Goal: Task Accomplishment & Management: Complete application form

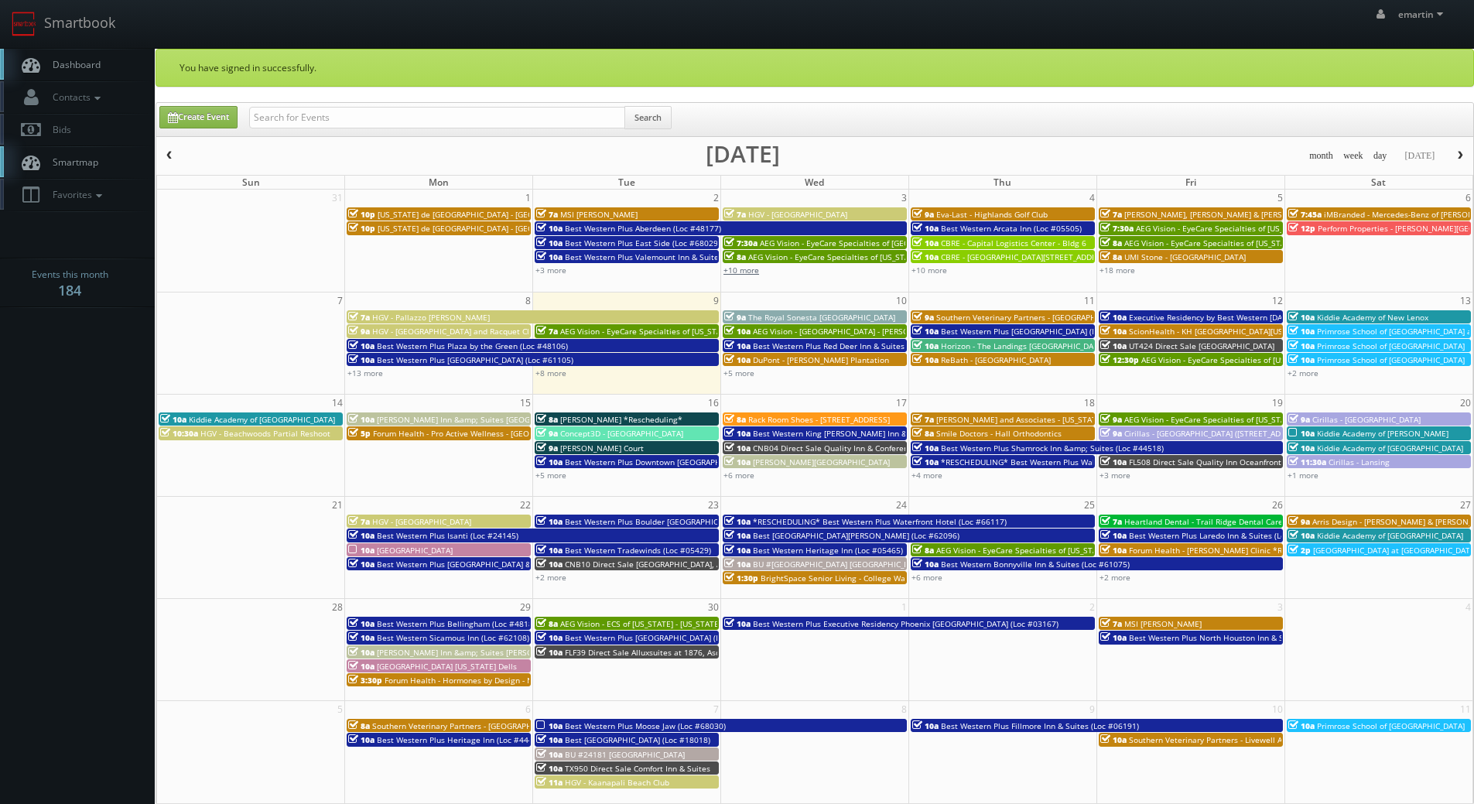
click at [735, 273] on link "+10 more" at bounding box center [741, 270] width 36 height 11
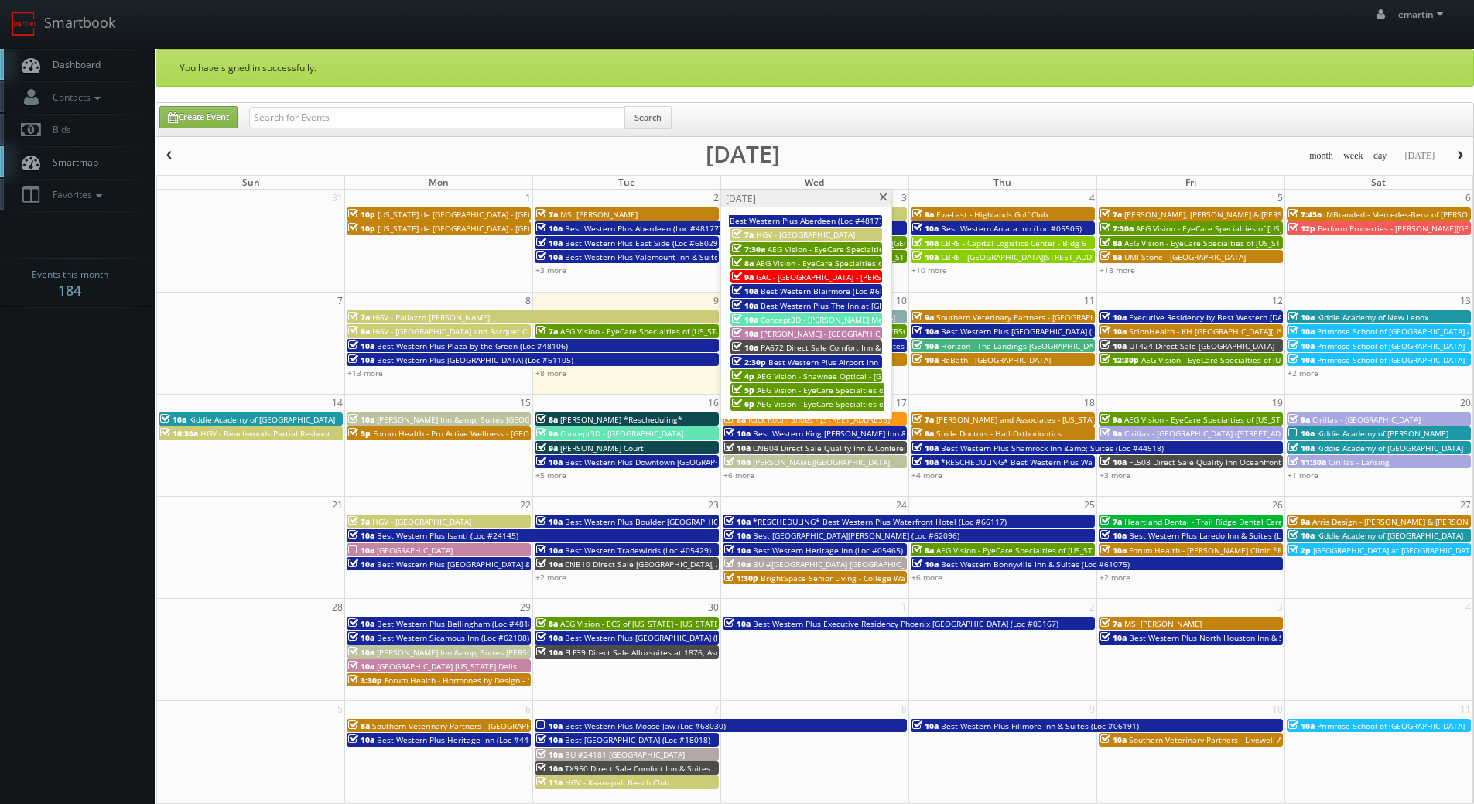
click at [778, 273] on span "GAC - Museu do Amanhã - Claudia Andujar" at bounding box center [839, 277] width 166 height 11
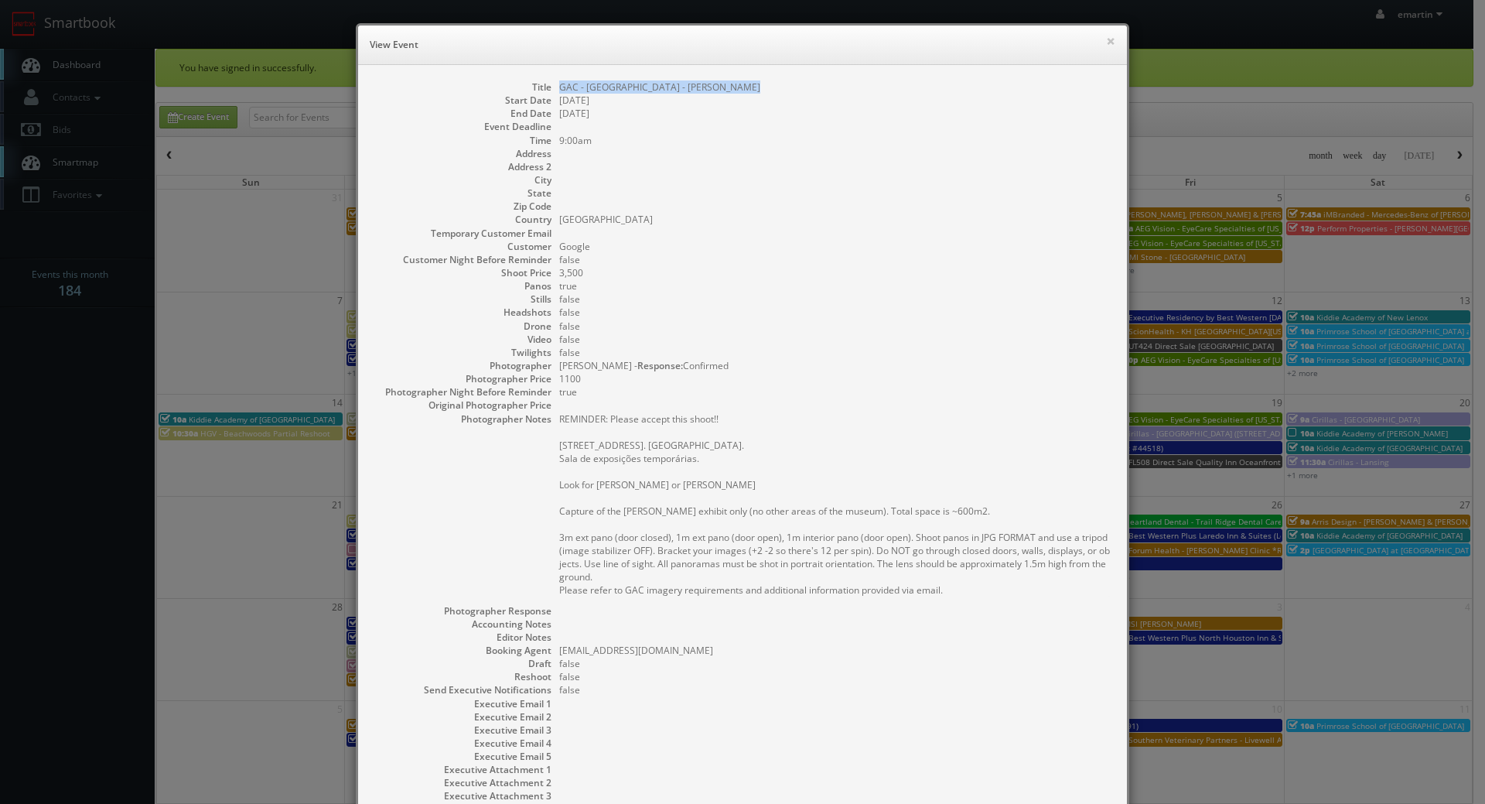
drag, startPoint x: 758, startPoint y: 91, endPoint x: 555, endPoint y: 93, distance: 203.5
click at [559, 93] on dd "GAC - Museu do Amanhã - Claudia Andujar" at bounding box center [835, 86] width 552 height 13
copy dd "GAC - Museu do Amanhã - Claudia Andujar"
click at [910, 312] on dd "false" at bounding box center [835, 312] width 552 height 13
click at [1106, 38] on button "×" at bounding box center [1110, 41] width 9 height 11
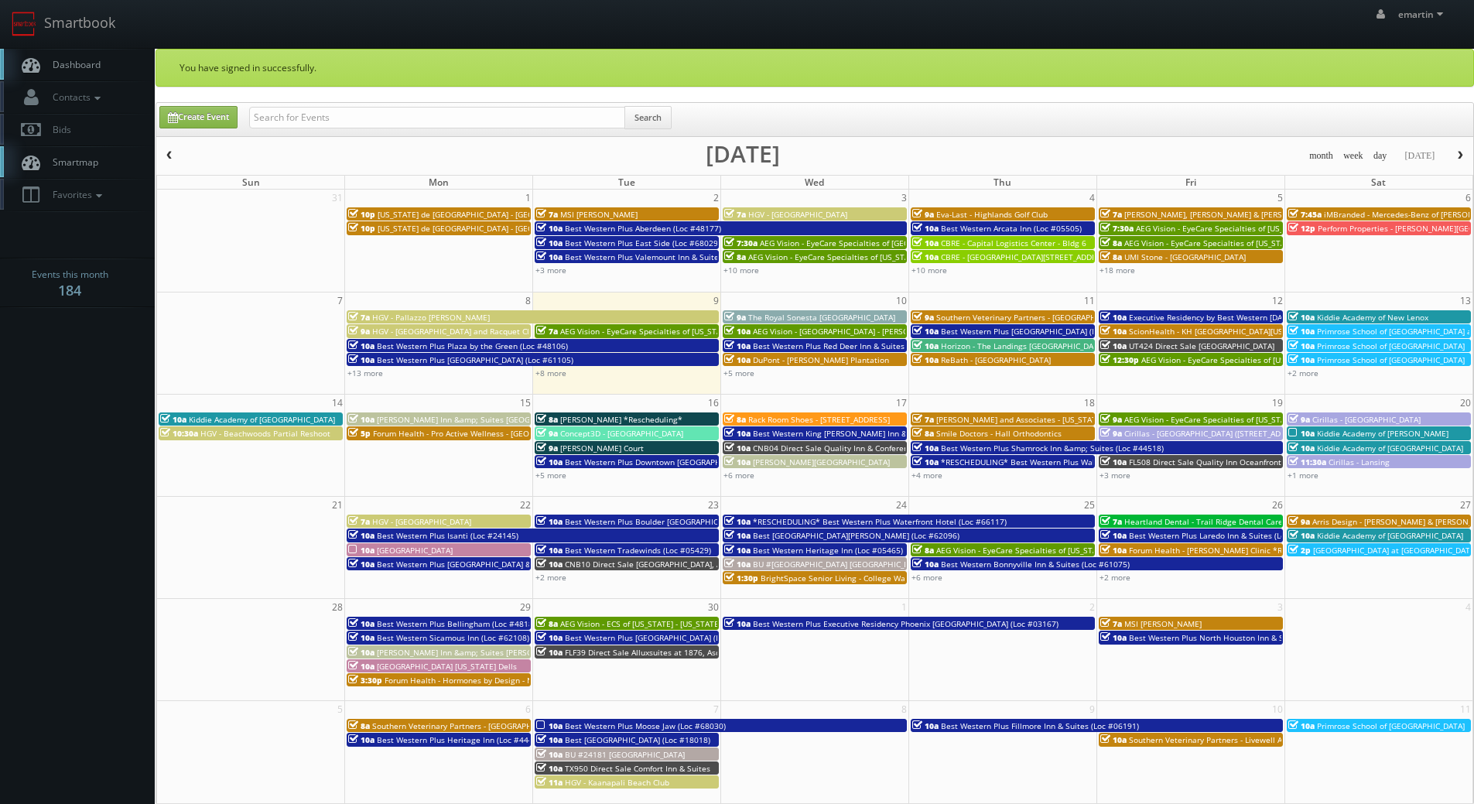
click at [116, 72] on link "Dashboard" at bounding box center [77, 65] width 155 height 32
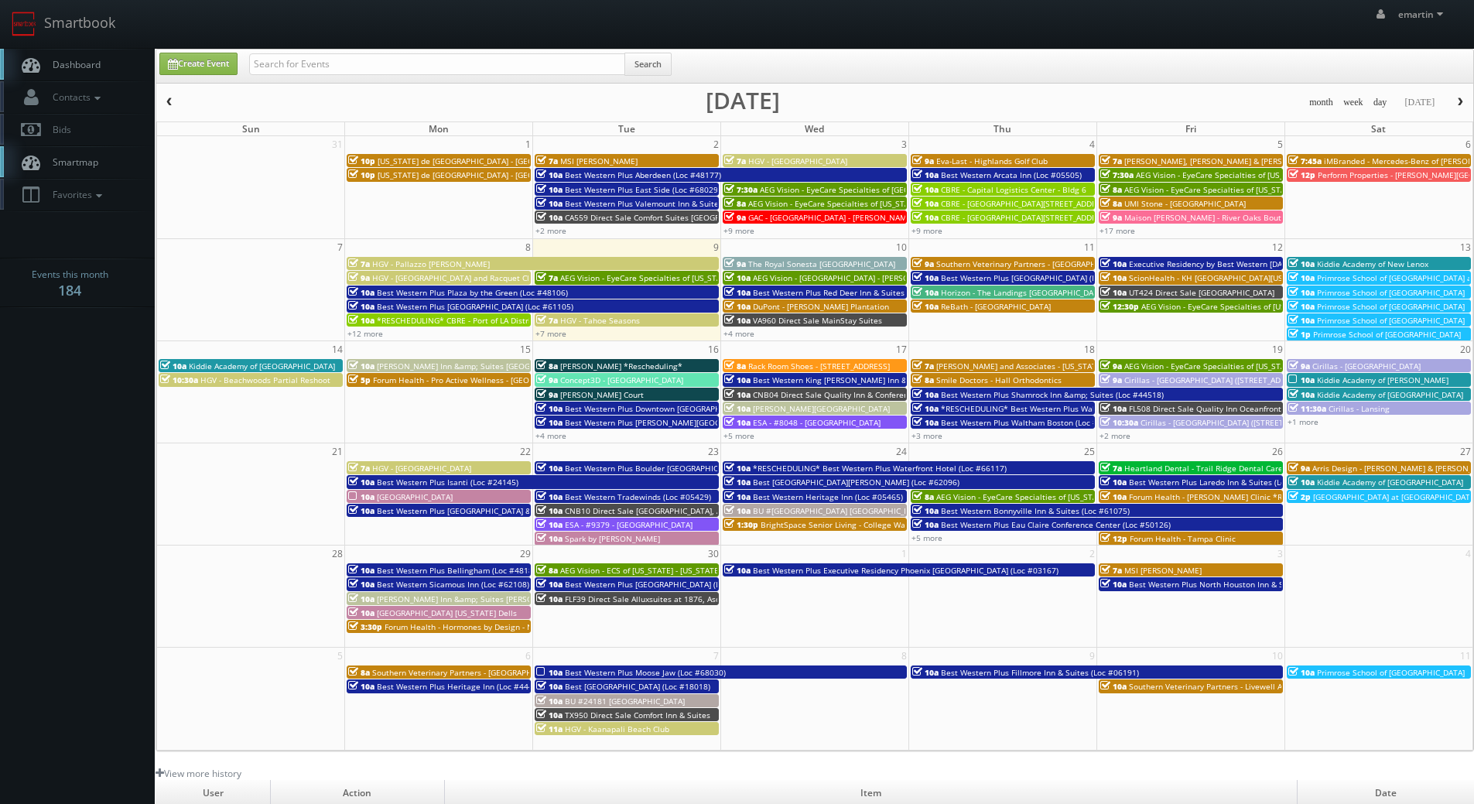
click at [118, 53] on link "Dashboard" at bounding box center [77, 65] width 155 height 32
click at [117, 70] on link "Dashboard" at bounding box center [77, 65] width 155 height 32
drag, startPoint x: 346, startPoint y: 60, endPoint x: 346, endPoint y: 50, distance: 10.1
click at [346, 59] on input "text" at bounding box center [437, 64] width 376 height 22
type input "va067"
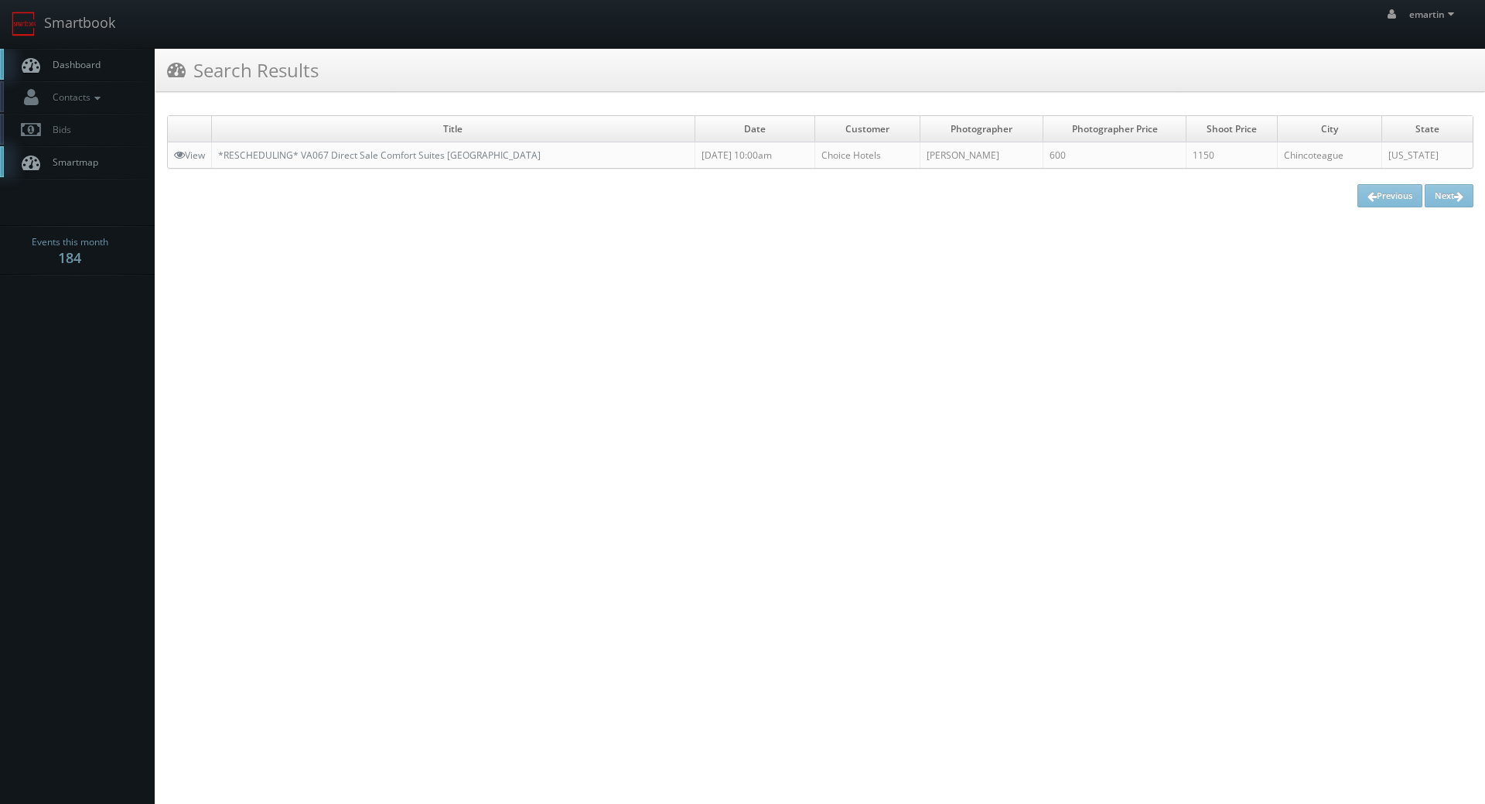
click at [65, 57] on link "Dashboard" at bounding box center [77, 65] width 155 height 32
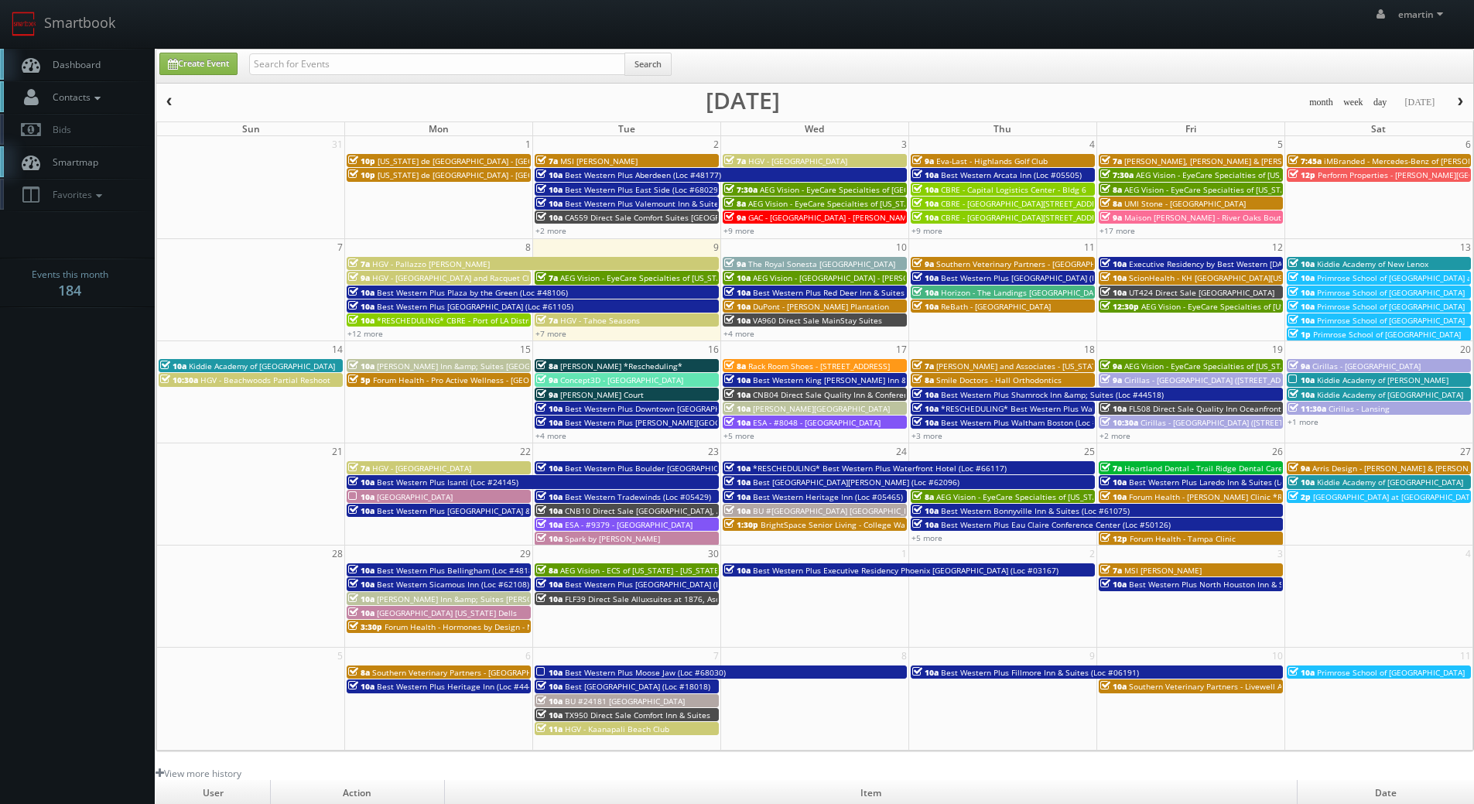
click at [43, 81] on link "Contacts" at bounding box center [77, 97] width 155 height 32
click at [46, 69] on span "Dashboard" at bounding box center [73, 64] width 56 height 13
click at [84, 73] on link "Dashboard" at bounding box center [77, 65] width 155 height 32
click at [88, 60] on span "Dashboard" at bounding box center [73, 64] width 56 height 13
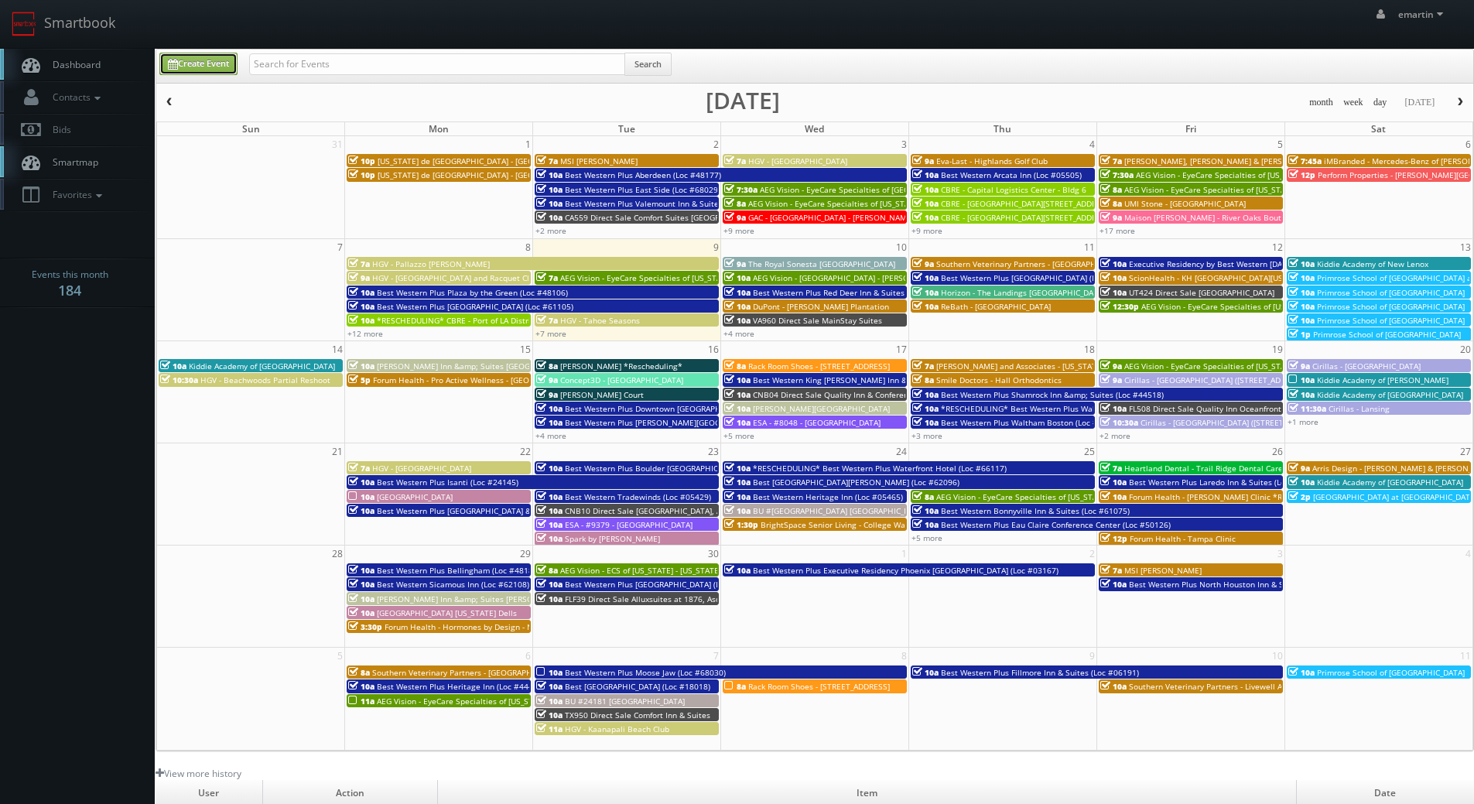
click at [206, 56] on link "Create Event" at bounding box center [198, 64] width 78 height 22
type input "09/09/2025"
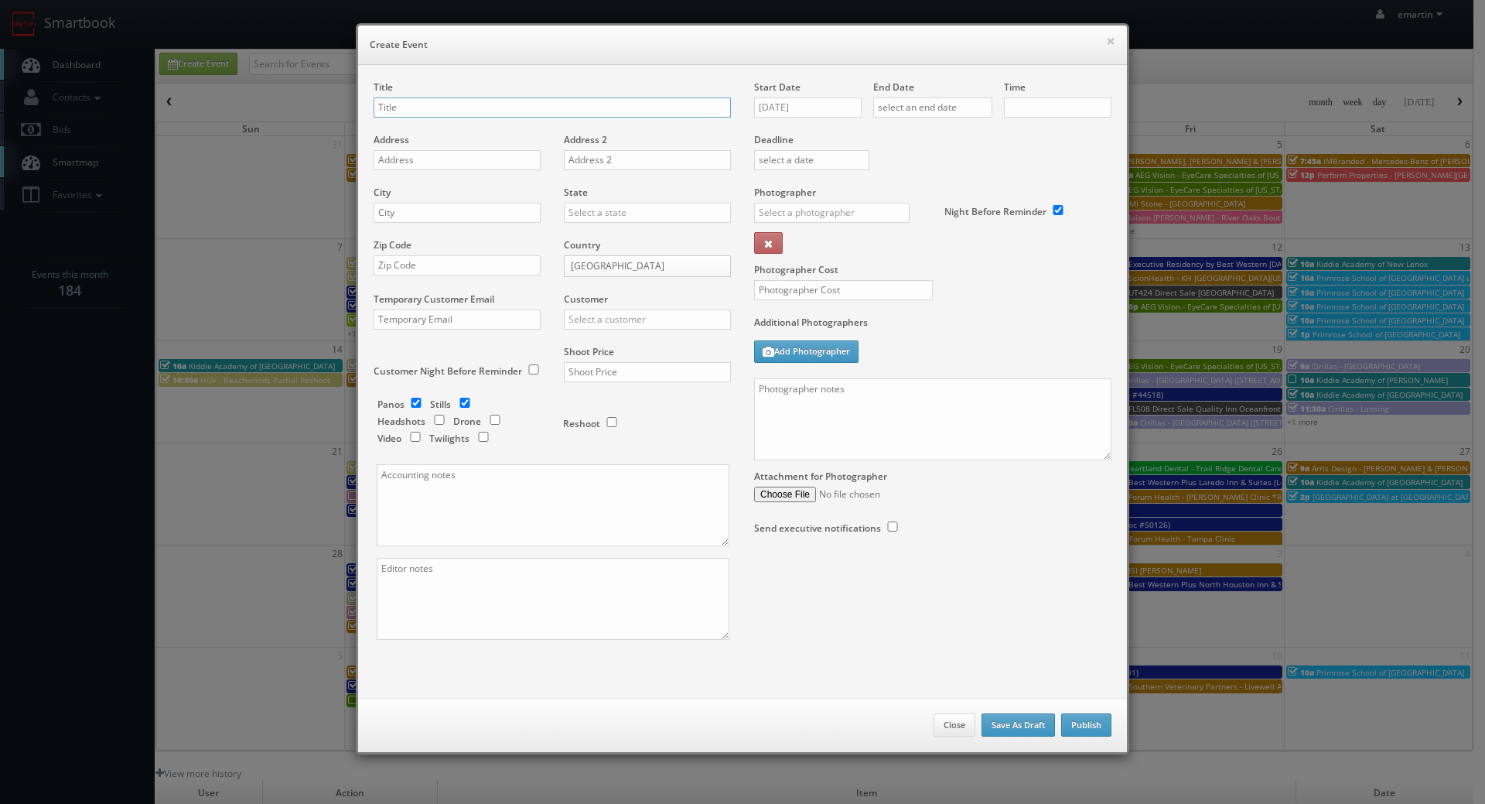
checkbox input "true"
type input "10:00am"
checkbox input "true"
click at [822, 386] on textarea at bounding box center [932, 419] width 357 height 82
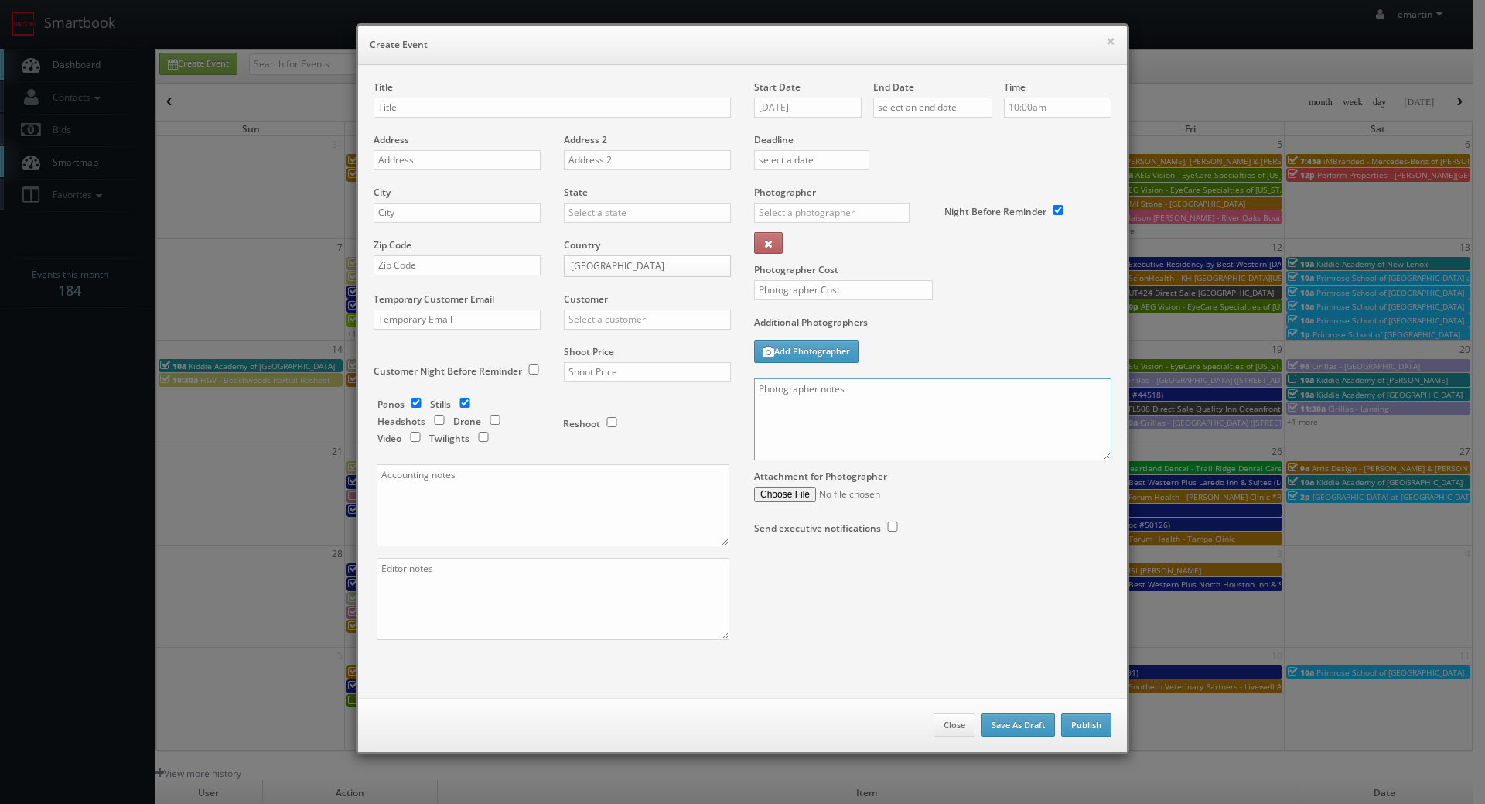
paste textarea "Onsite contacts are We need to deliver 10 stills to the client so please take a…"
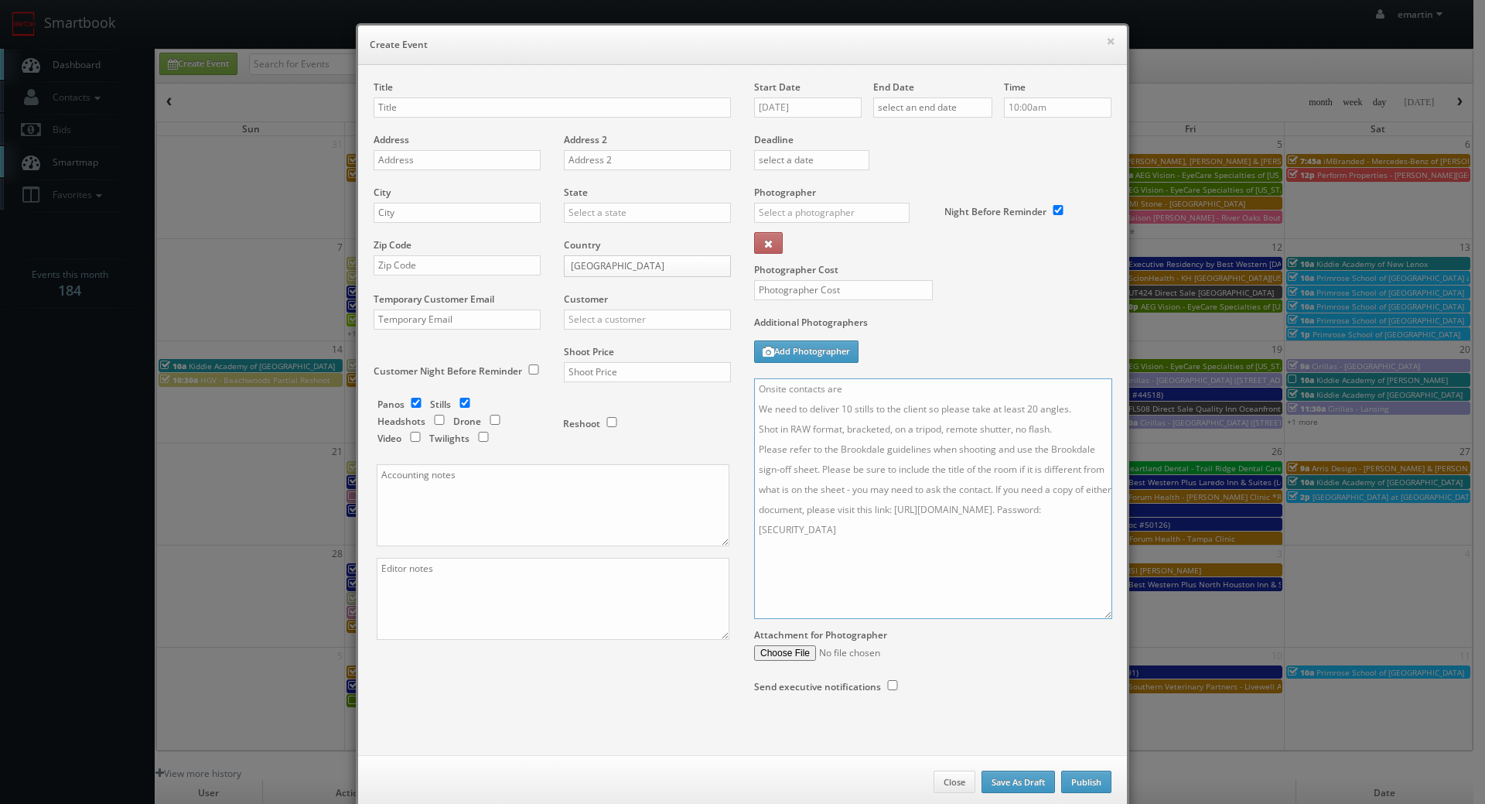
drag, startPoint x: 1098, startPoint y: 453, endPoint x: 1092, endPoint y: 613, distance: 159.5
click at [1098, 613] on textarea "Onsite contacts are We need to deliver 10 stills to the client so please take a…" at bounding box center [933, 498] width 358 height 241
type textarea "Onsite contacts are We need to deliver 10 stills to the client so please take a…"
click at [504, 99] on input "text" at bounding box center [552, 107] width 357 height 20
paste input "BU #00761"
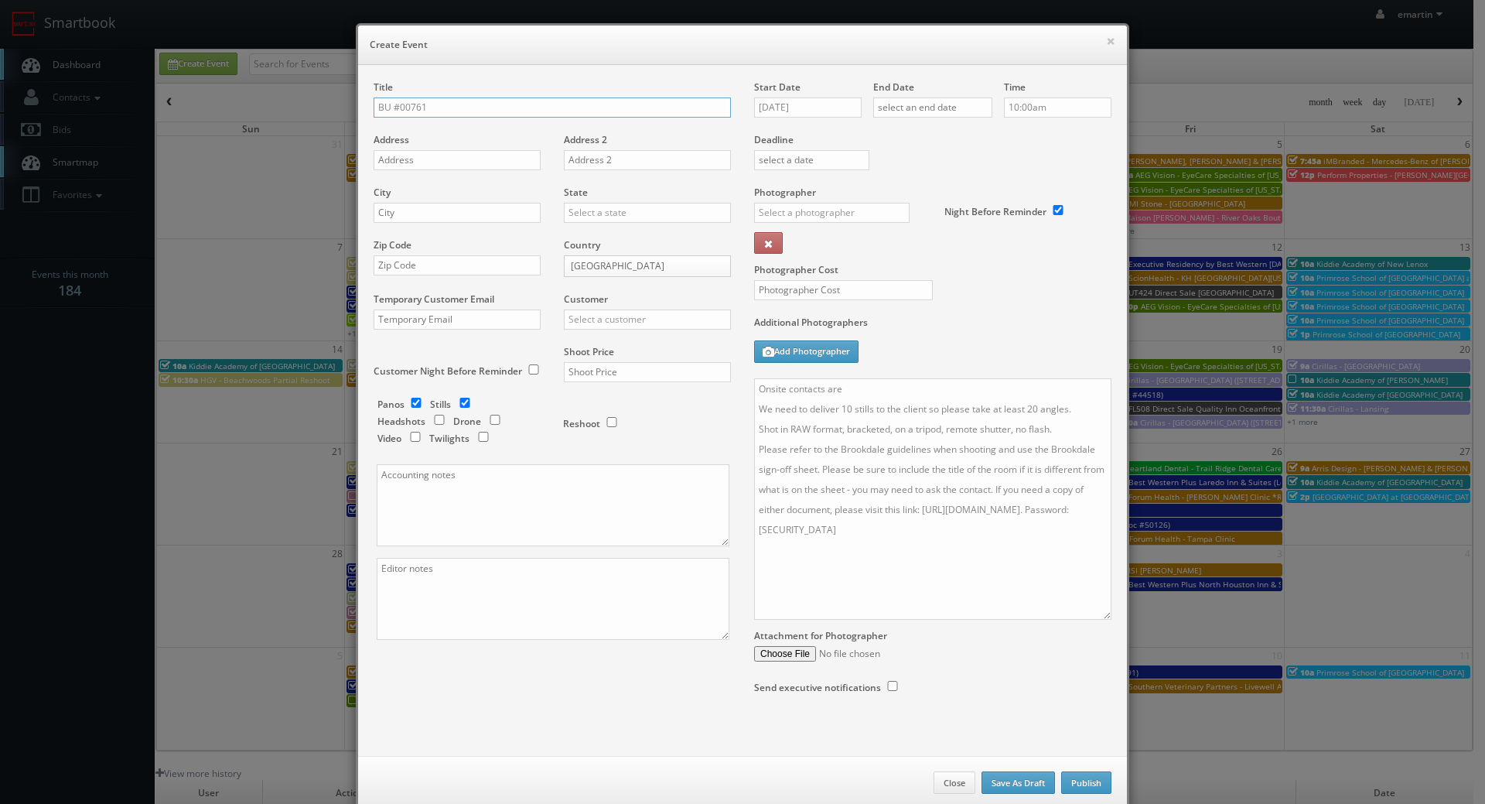
click at [501, 111] on input "BU #00761" at bounding box center [552, 107] width 357 height 20
paste input "Brookdale Bristol"
type input "BU #00761 Brookdale [GEOGRAPHIC_DATA]"
drag, startPoint x: 387, startPoint y: 138, endPoint x: 390, endPoint y: 151, distance: 13.5
click at [388, 139] on label "Address" at bounding box center [392, 139] width 36 height 13
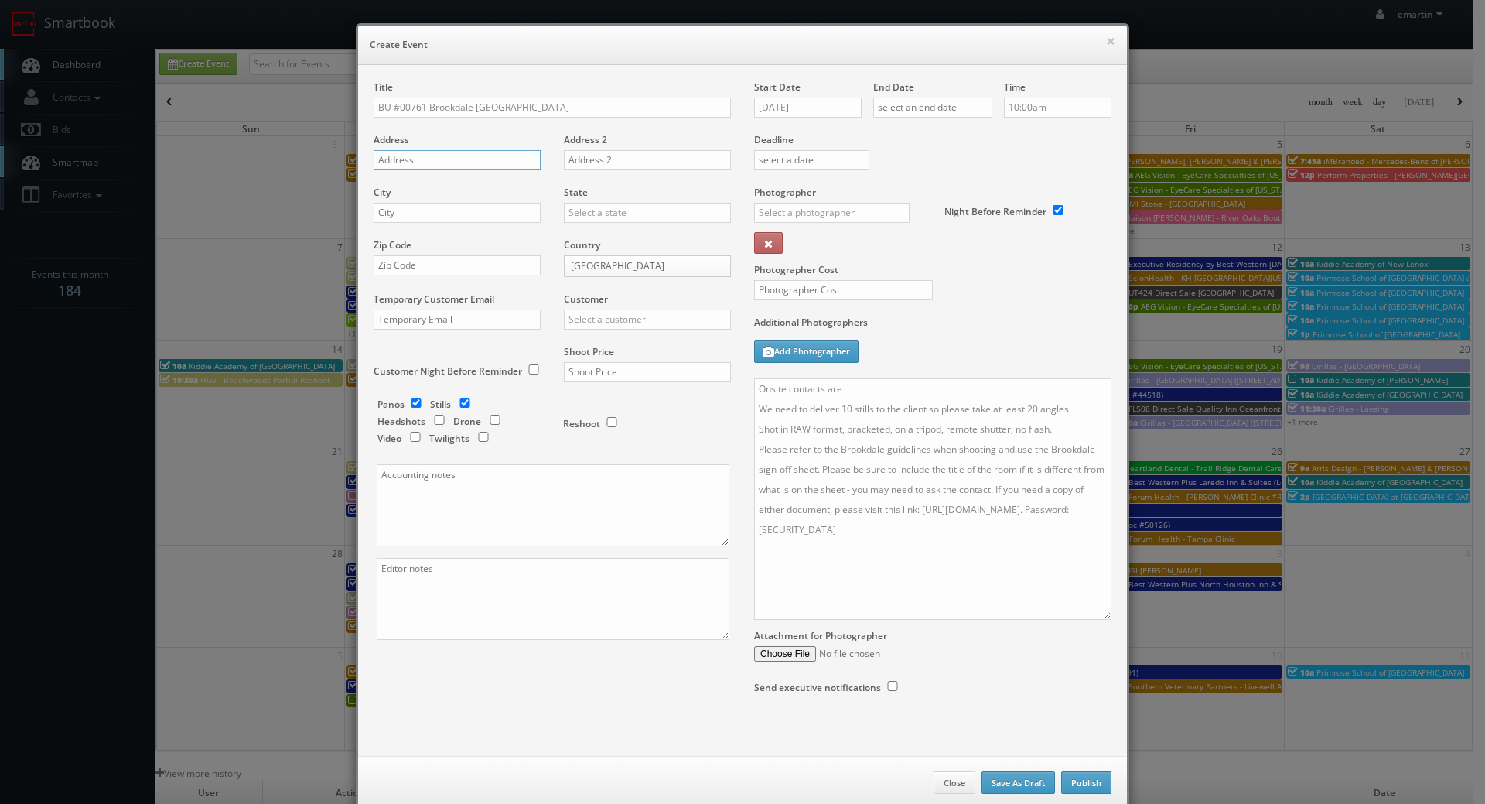
click at [391, 159] on input "text" at bounding box center [457, 160] width 167 height 20
paste input "375 Liberty Place"
type input "375 Liberty Place"
click at [429, 217] on input "text" at bounding box center [457, 213] width 167 height 20
paste input "Bristol"
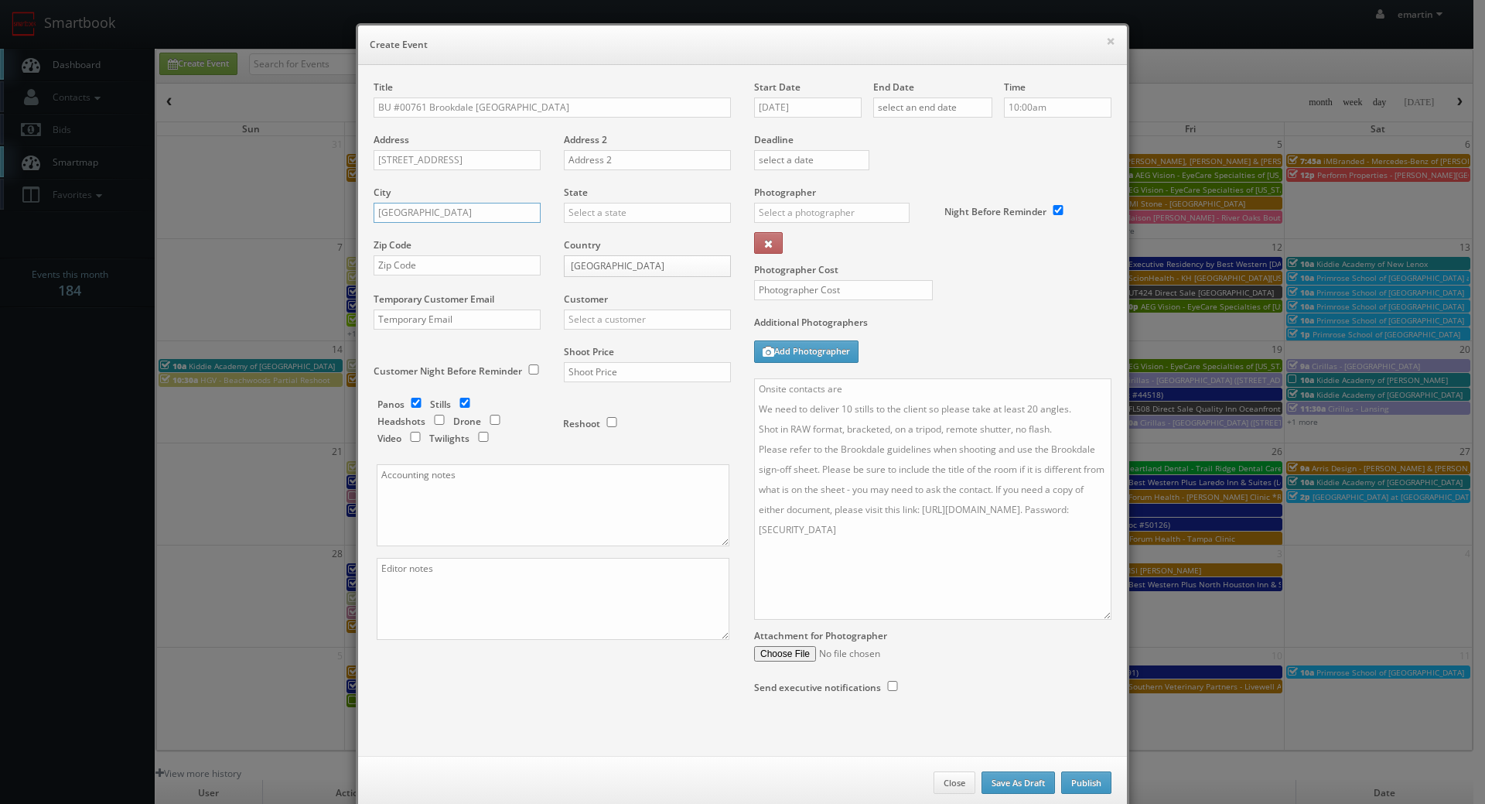
type input "Bristol"
click at [613, 220] on input "text" at bounding box center [647, 213] width 167 height 20
click at [613, 231] on div "[US_STATE]" at bounding box center [648, 238] width 166 height 26
type input "[US_STATE]"
click at [481, 278] on div "Zip Code" at bounding box center [463, 264] width 179 height 53
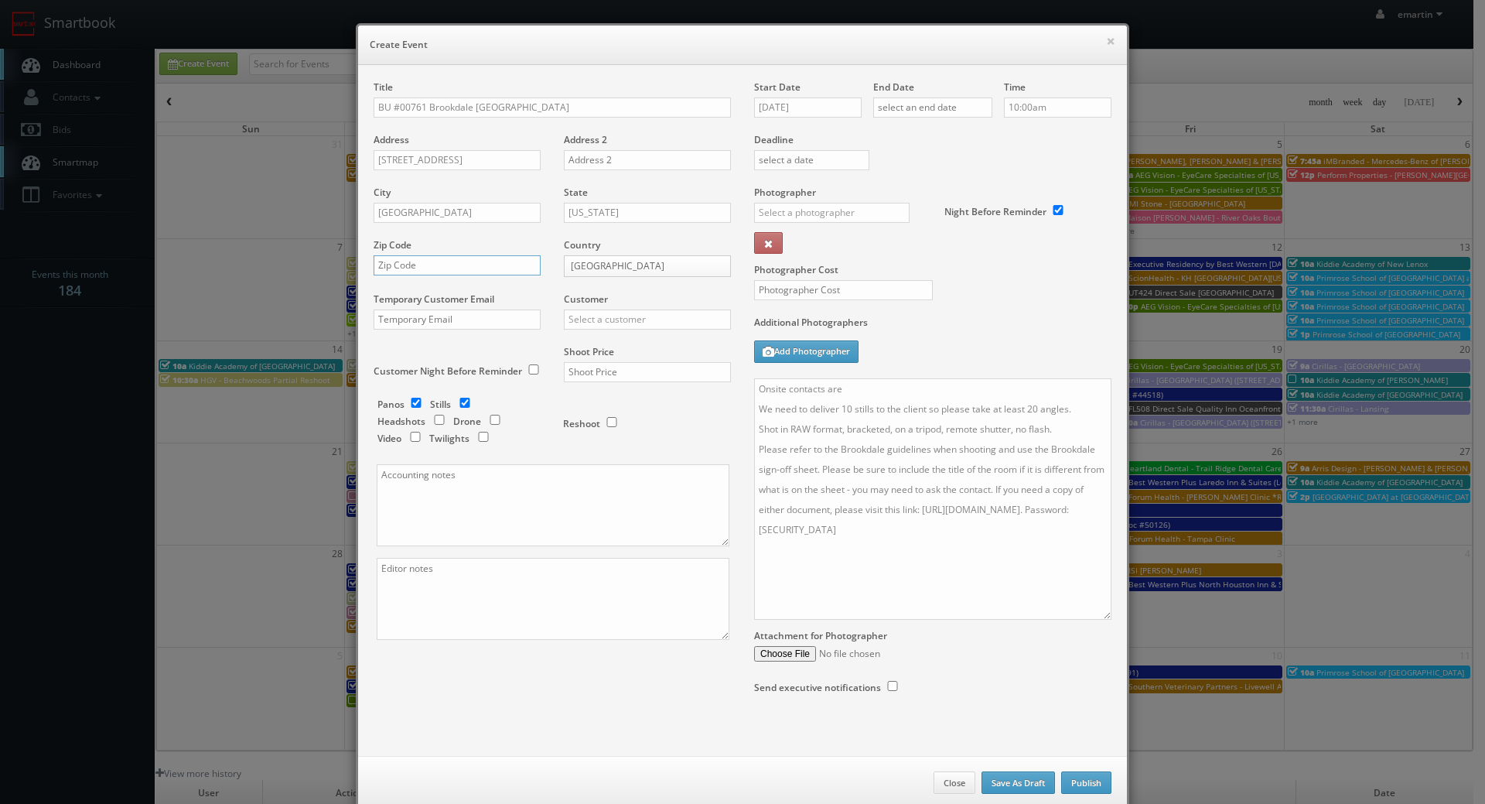
drag, startPoint x: 492, startPoint y: 263, endPoint x: 553, endPoint y: 284, distance: 64.6
click at [492, 263] on input "text" at bounding box center [457, 265] width 167 height 20
paste input "24201"
type input "24201"
click at [599, 314] on input "text" at bounding box center [647, 319] width 167 height 20
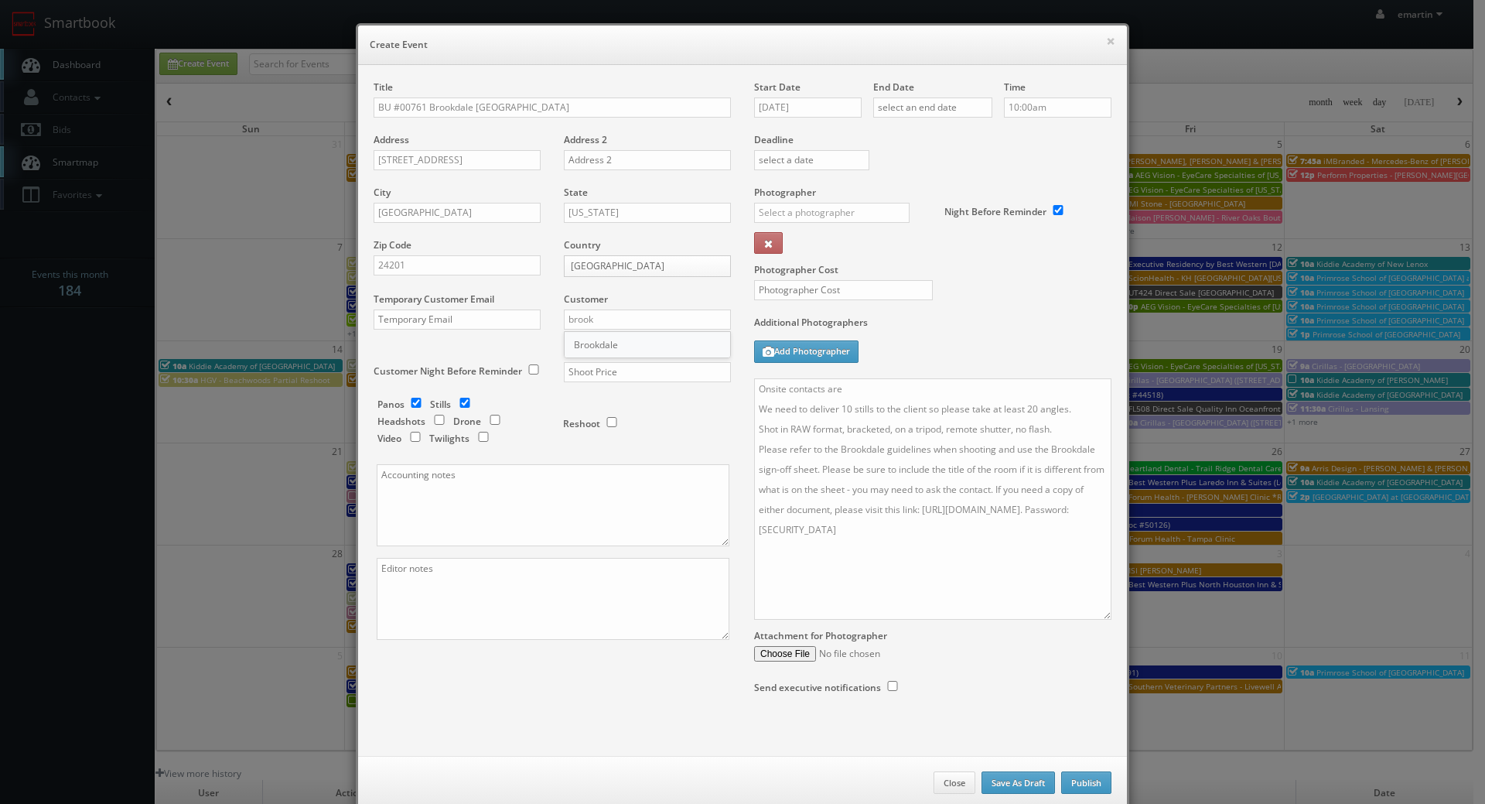
click at [620, 335] on div "Brookdale" at bounding box center [648, 345] width 166 height 26
type input "Brookdale"
click at [619, 364] on input "text" at bounding box center [647, 372] width 167 height 20
type input "700"
click at [648, 422] on div "Reshoot" at bounding box center [640, 416] width 155 height 36
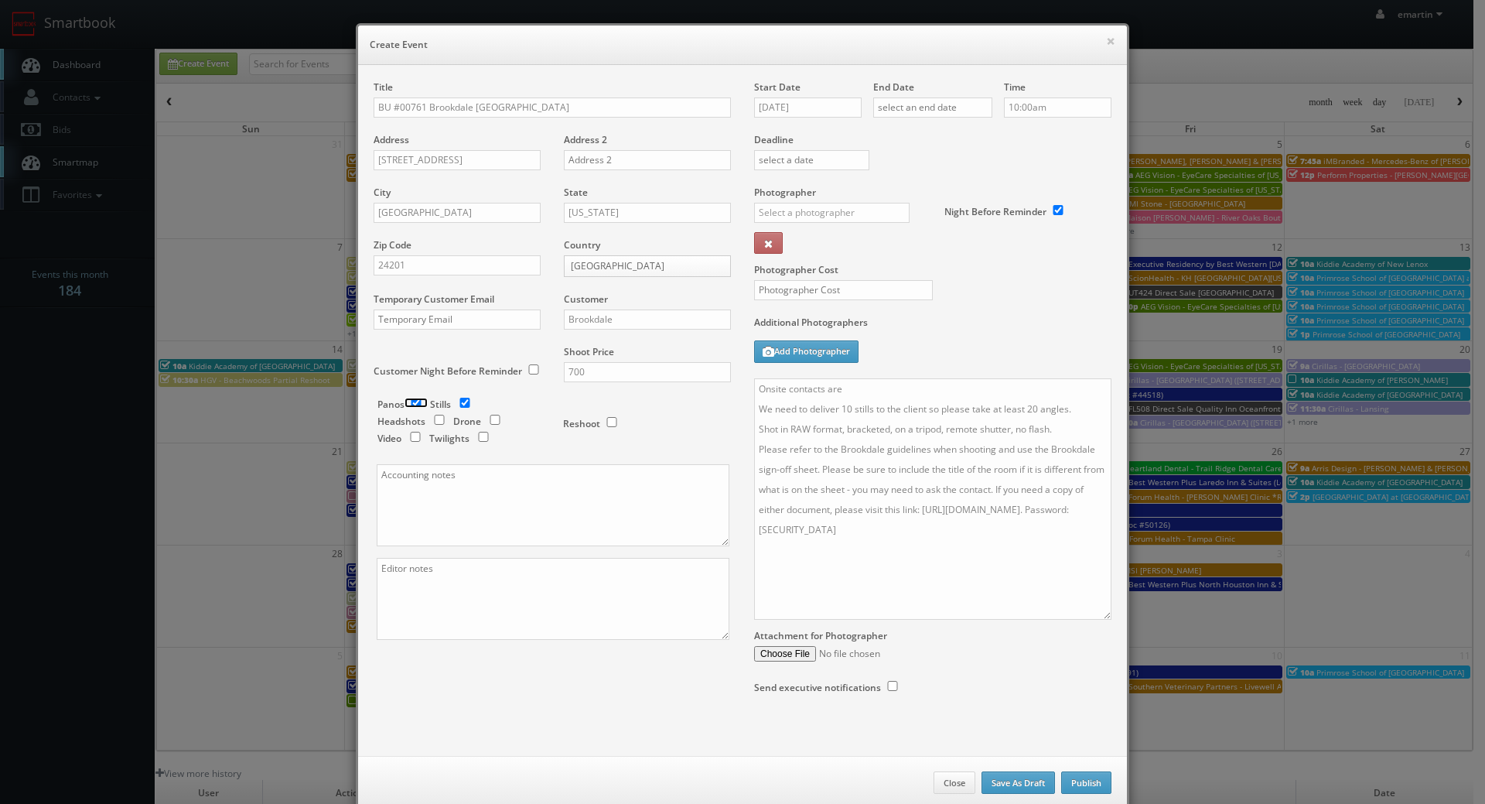
click at [411, 401] on input "checkbox" at bounding box center [416, 403] width 23 height 10
checkbox input "false"
click at [814, 89] on div "Start Date 09/09/2025" at bounding box center [813, 106] width 119 height 53
drag, startPoint x: 813, startPoint y: 94, endPoint x: 815, endPoint y: 105, distance: 11.1
click at [814, 94] on div "Start Date 09/09/2025" at bounding box center [813, 106] width 119 height 53
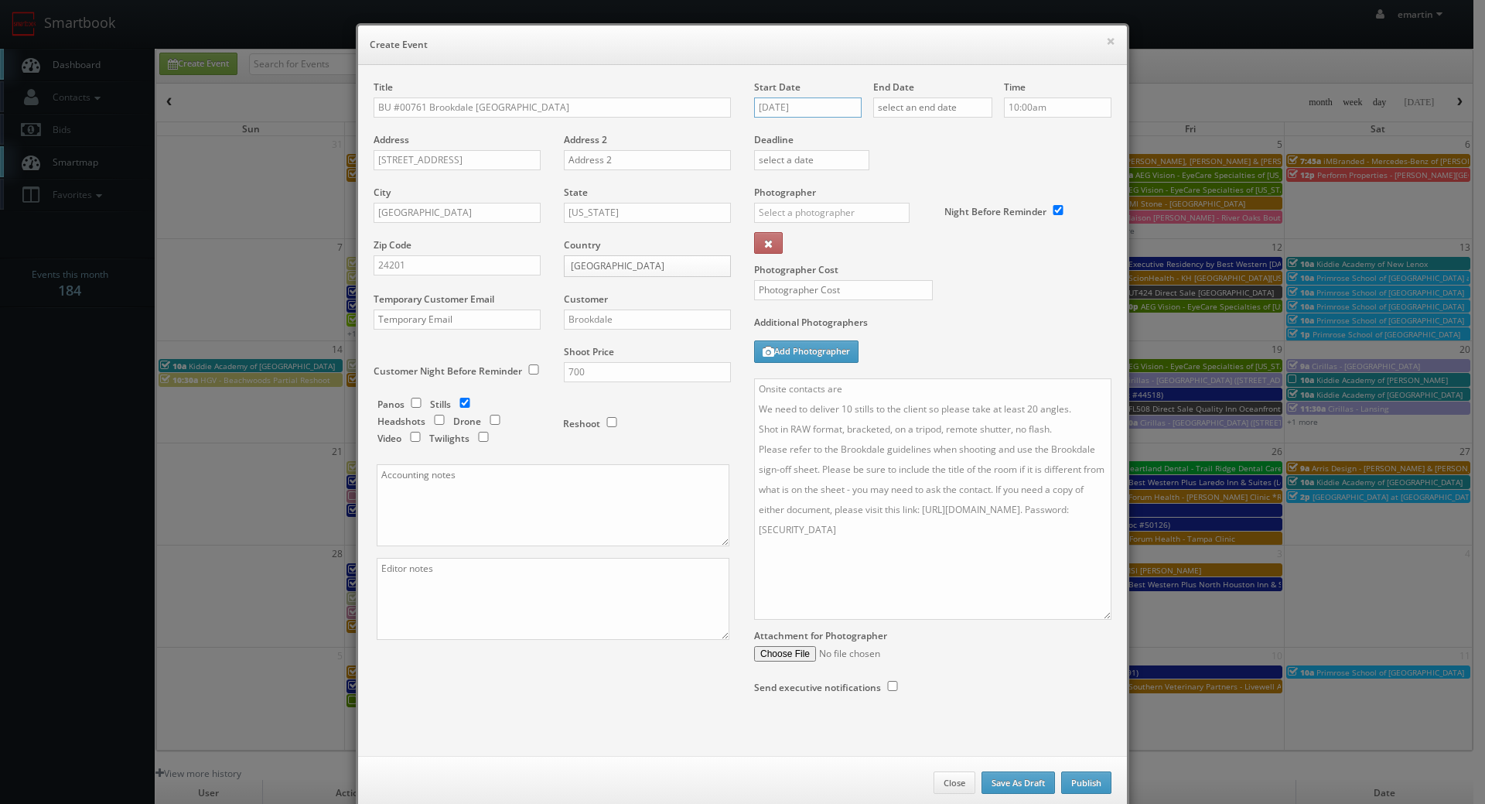
click at [819, 114] on input "09/09/2025" at bounding box center [808, 107] width 108 height 20
click at [805, 224] on td "16" at bounding box center [809, 225] width 21 height 22
type input "09/16/2025"
drag, startPoint x: 993, startPoint y: 113, endPoint x: 935, endPoint y: 95, distance: 61.4
click at [993, 113] on div "Time 10:00am" at bounding box center [1052, 106] width 119 height 53
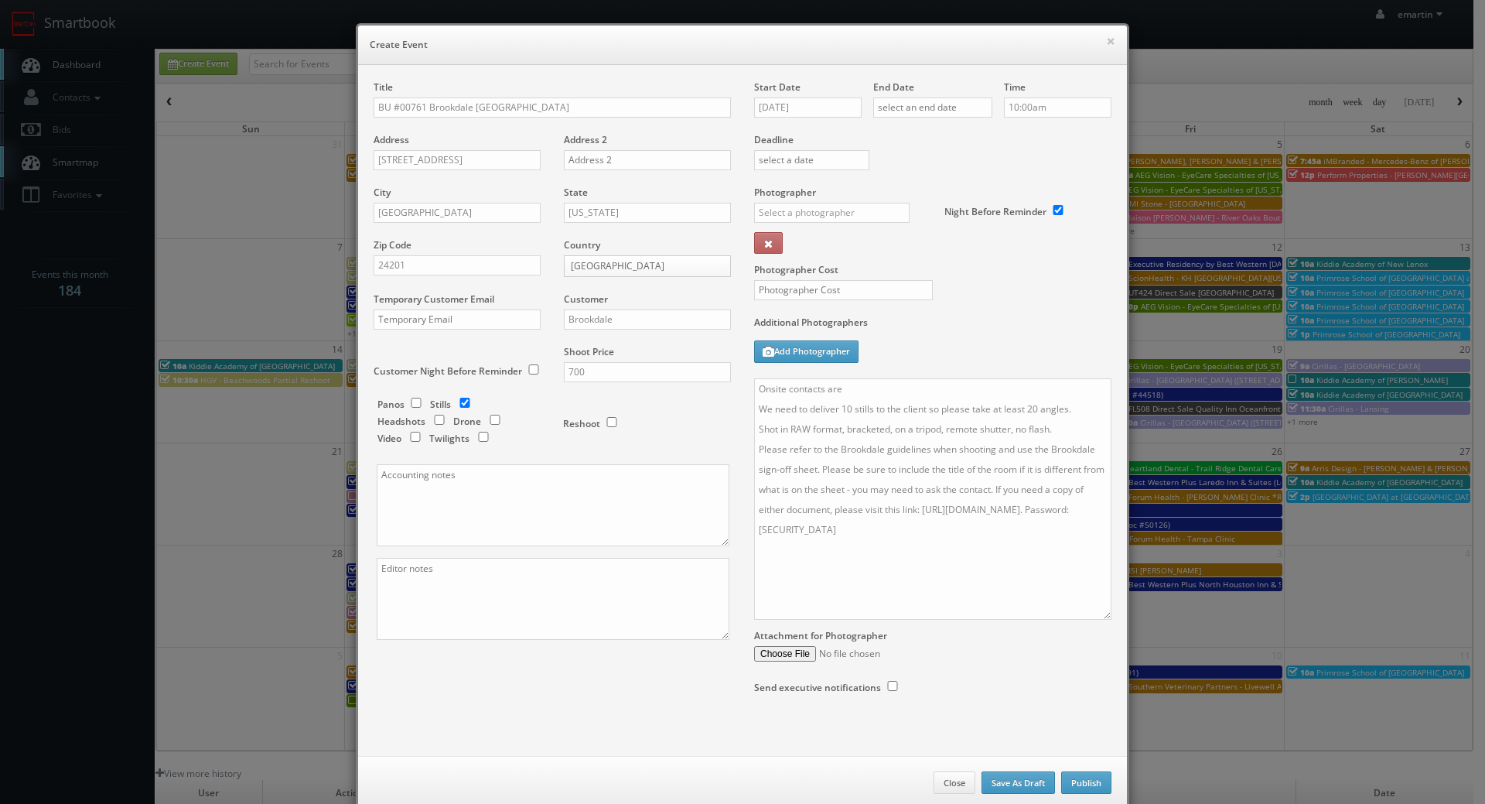
drag, startPoint x: 935, startPoint y: 95, endPoint x: 952, endPoint y: 121, distance: 30.7
click at [936, 95] on div "End Date" at bounding box center [932, 106] width 119 height 53
click at [945, 85] on div "End Date" at bounding box center [932, 106] width 119 height 53
click at [952, 105] on input "text" at bounding box center [932, 107] width 119 height 20
click at [927, 218] on td "16" at bounding box center [928, 225] width 21 height 22
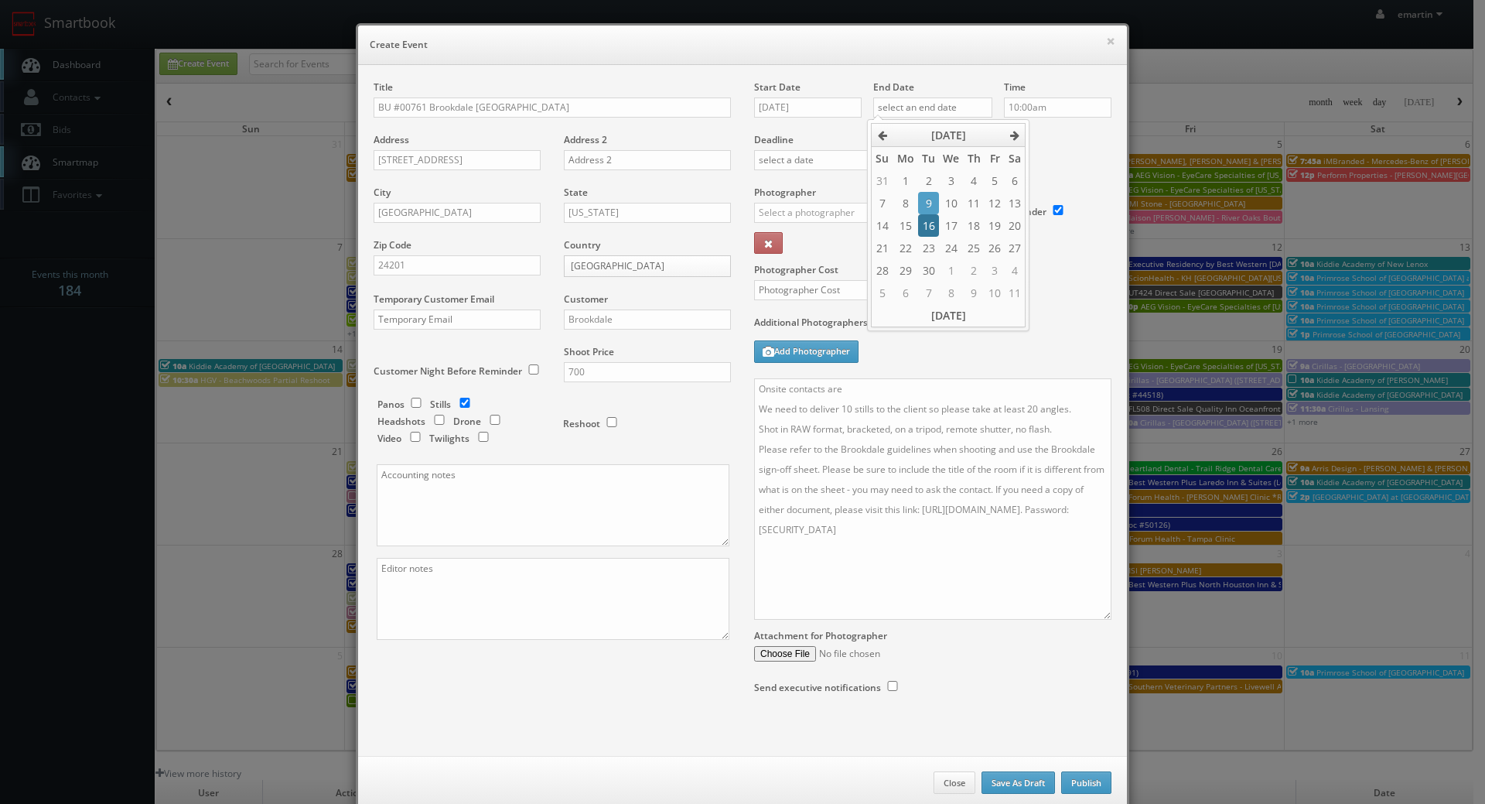
type input "09/16/2025"
click at [1066, 167] on div "Deadline" at bounding box center [933, 132] width 381 height 105
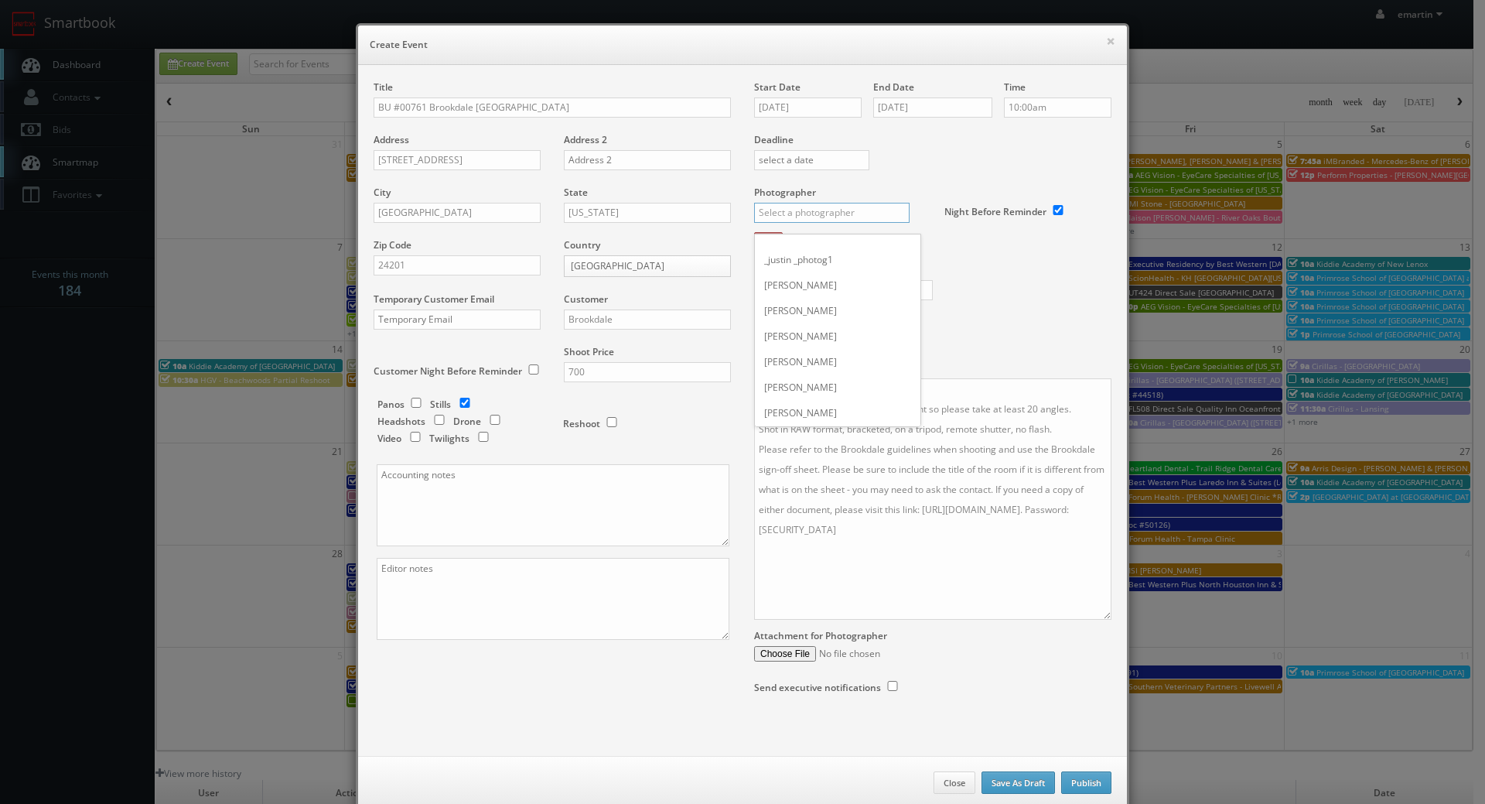
click at [823, 215] on input "text" at bounding box center [832, 213] width 156 height 20
click at [815, 250] on div "Karen Bable" at bounding box center [838, 247] width 166 height 26
type input "Karen Bable"
click at [993, 332] on label "Additional Photographers" at bounding box center [932, 326] width 357 height 21
click at [872, 25] on div "× Create Event Title BU #00761 Brookdale Bristol Address 375 Liberty Place Addr…" at bounding box center [743, 417] width 774 height 788
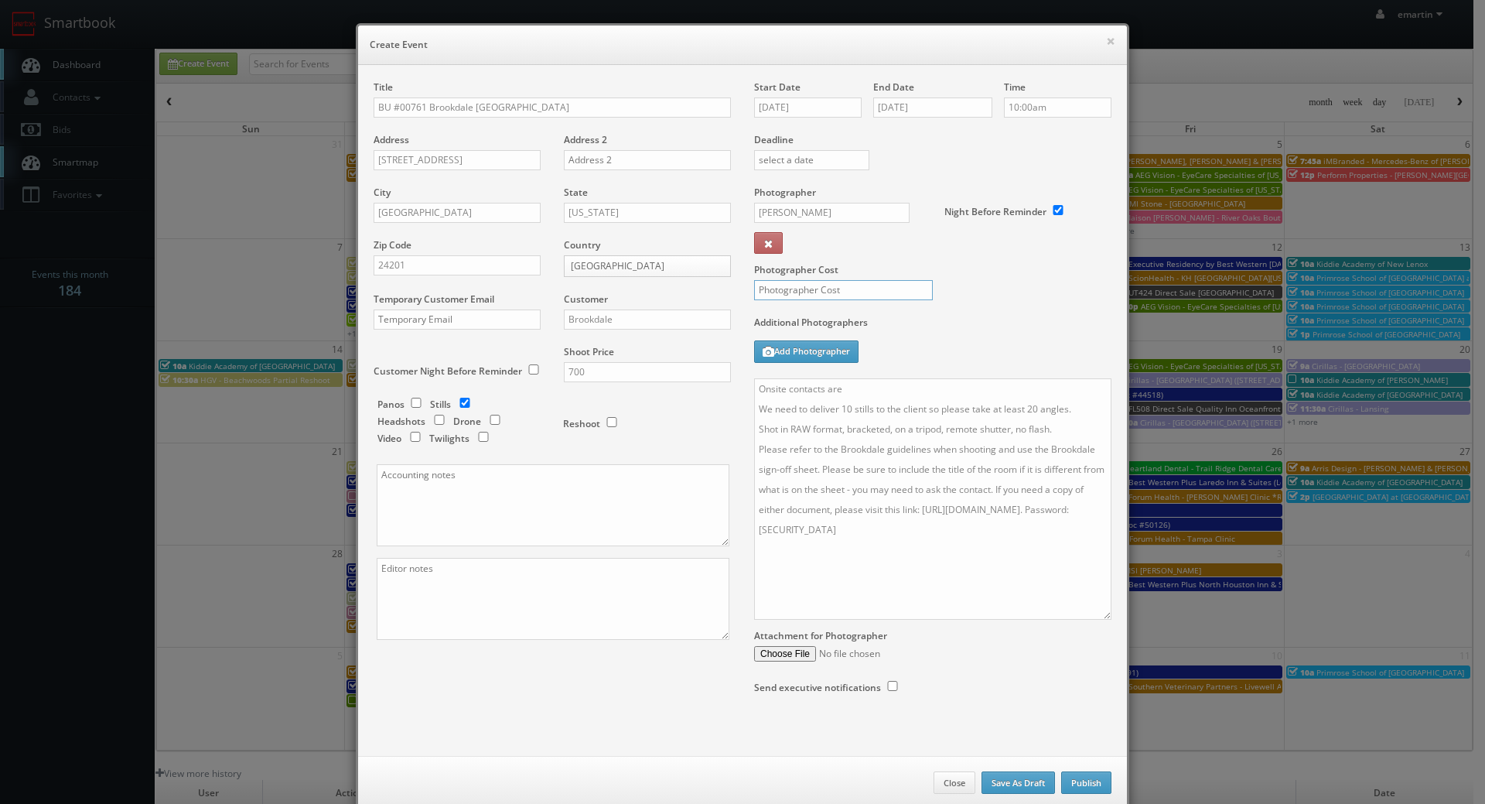
click at [832, 298] on input "text" at bounding box center [843, 290] width 179 height 20
type input "300"
click at [880, 385] on textarea "Onsite contacts are We need to deliver 10 stills to the client so please take a…" at bounding box center [932, 498] width 357 height 241
type textarea "Onsite contact is Tara Goldych. We need to deliver 10 stills to the client so p…"
click at [966, 709] on div "Start Date 09/16/2025 End Date 09/16/2025 Time 10:00am Deadline Photographer Ka…" at bounding box center [933, 402] width 381 height 644
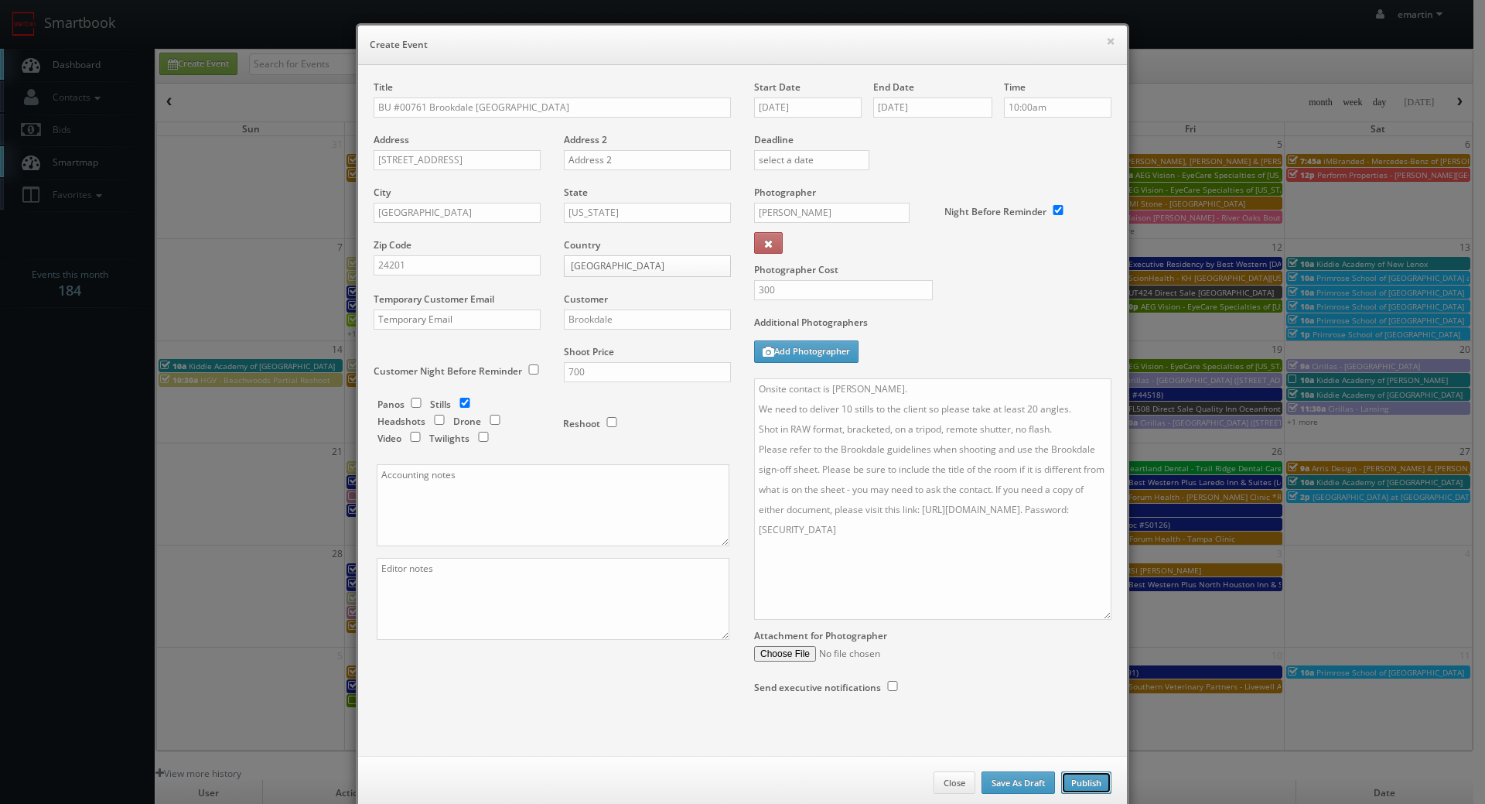
click at [1090, 779] on button "Publish" at bounding box center [1086, 782] width 50 height 23
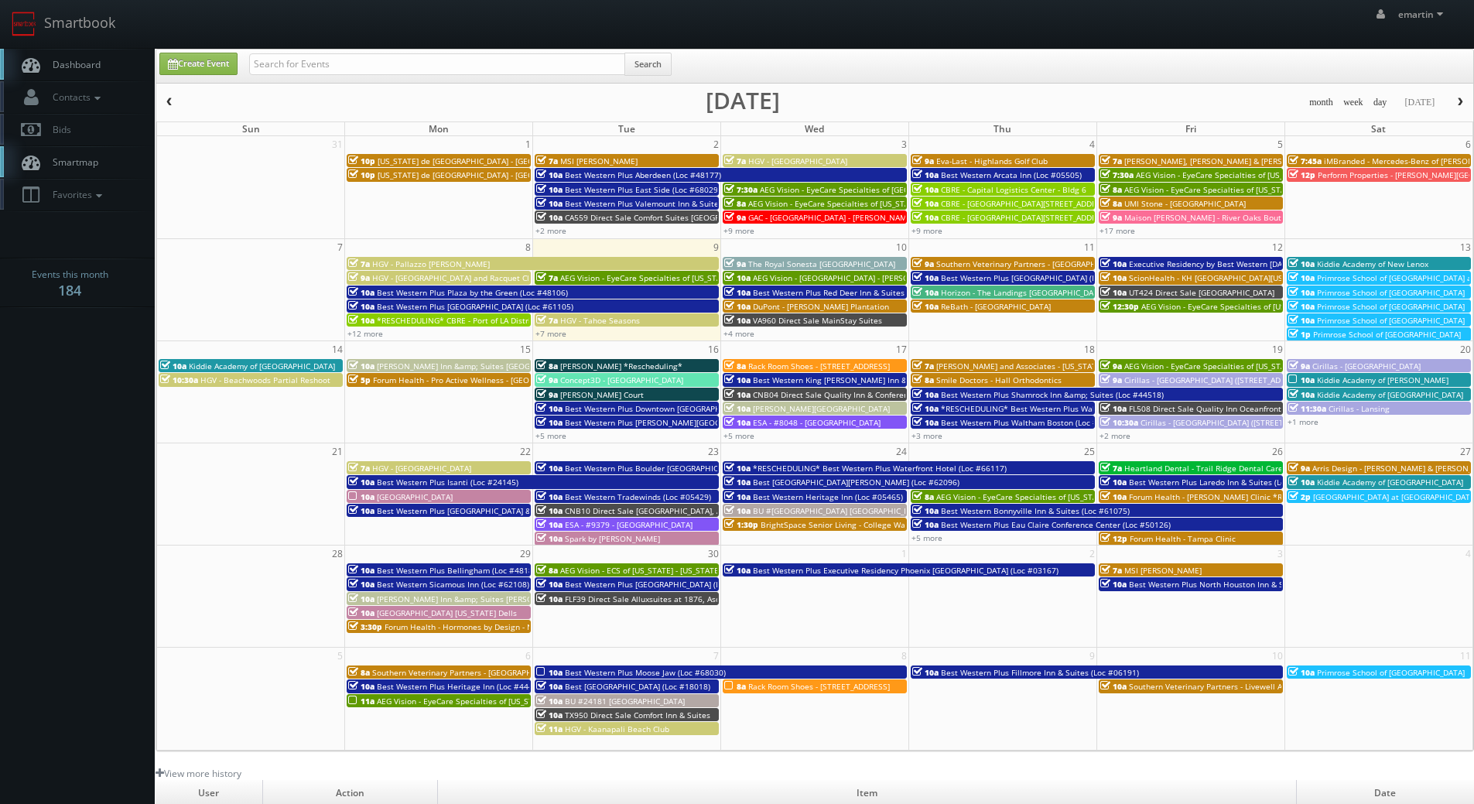
click at [119, 74] on link "Dashboard" at bounding box center [77, 65] width 155 height 32
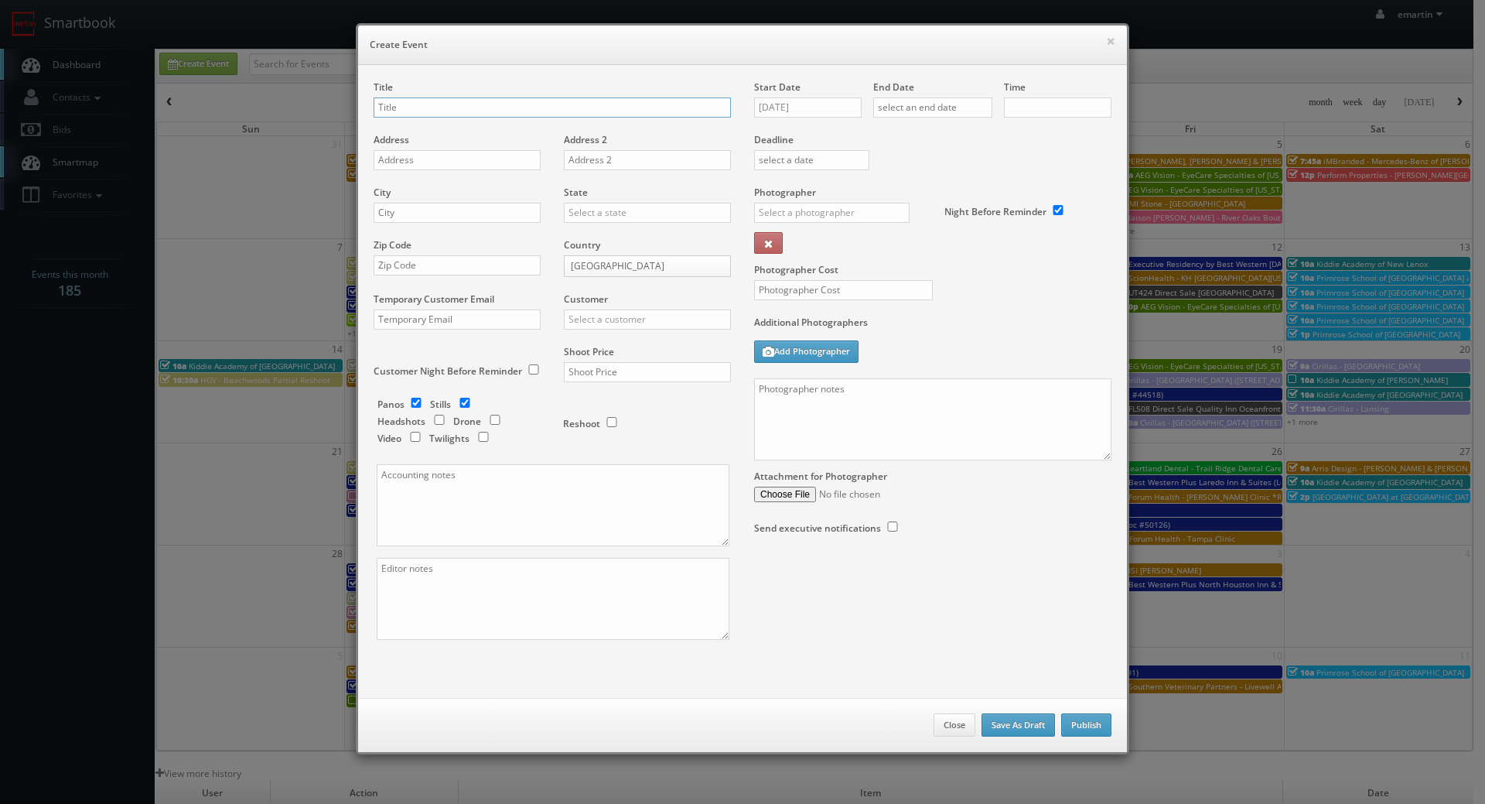
checkbox input "true"
type input "10:00am"
checkbox input "true"
click at [439, 109] on input "text" at bounding box center [552, 107] width 357 height 20
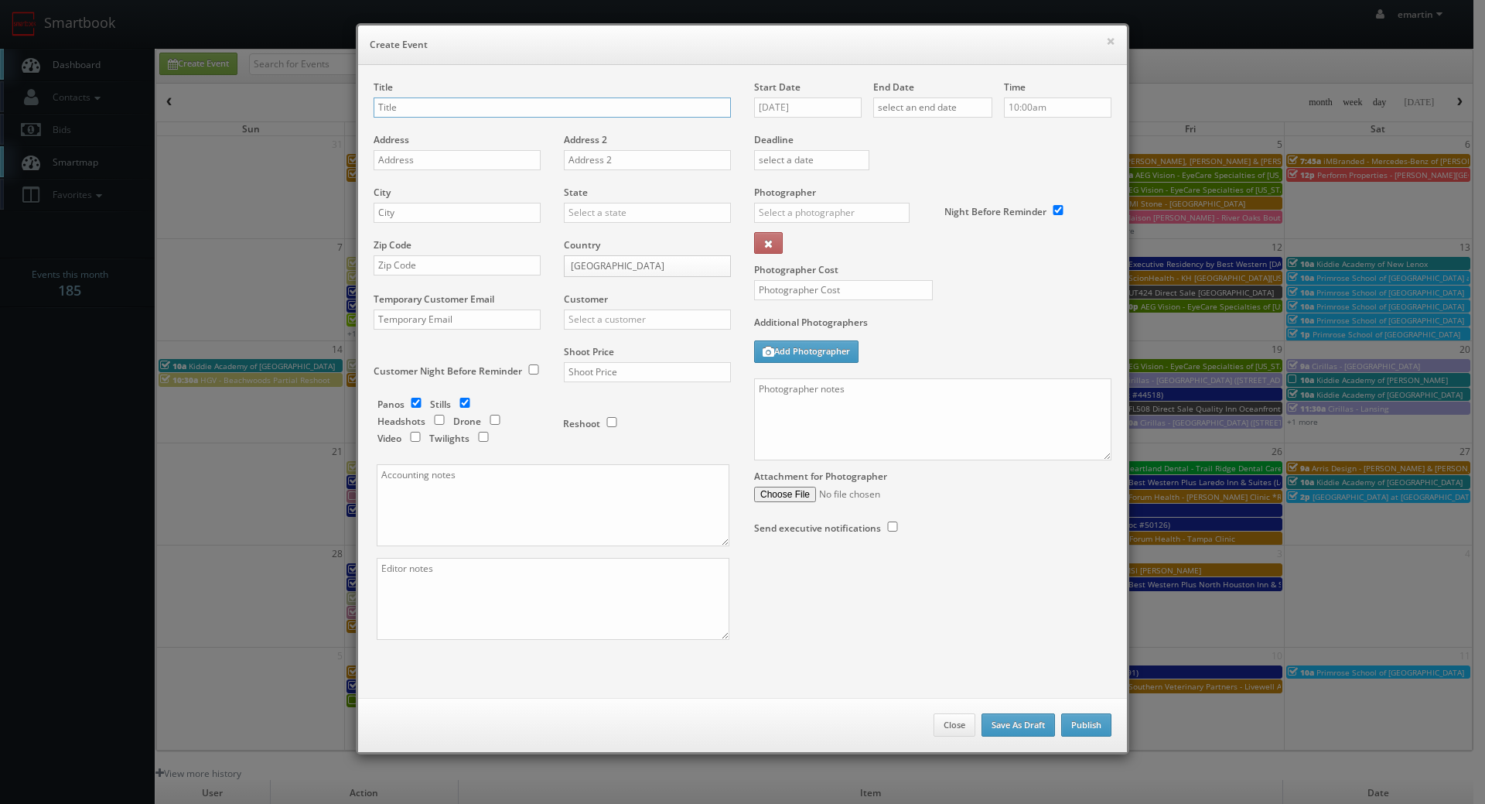
paste input "BU #07530"
click at [452, 113] on input "BU #07530" at bounding box center [552, 107] width 357 height 20
paste input "Brookdale Highlands Ranch"
type input "BU #07530 Brookdale Highlands Ranch"
click at [446, 165] on input "text" at bounding box center [457, 160] width 167 height 20
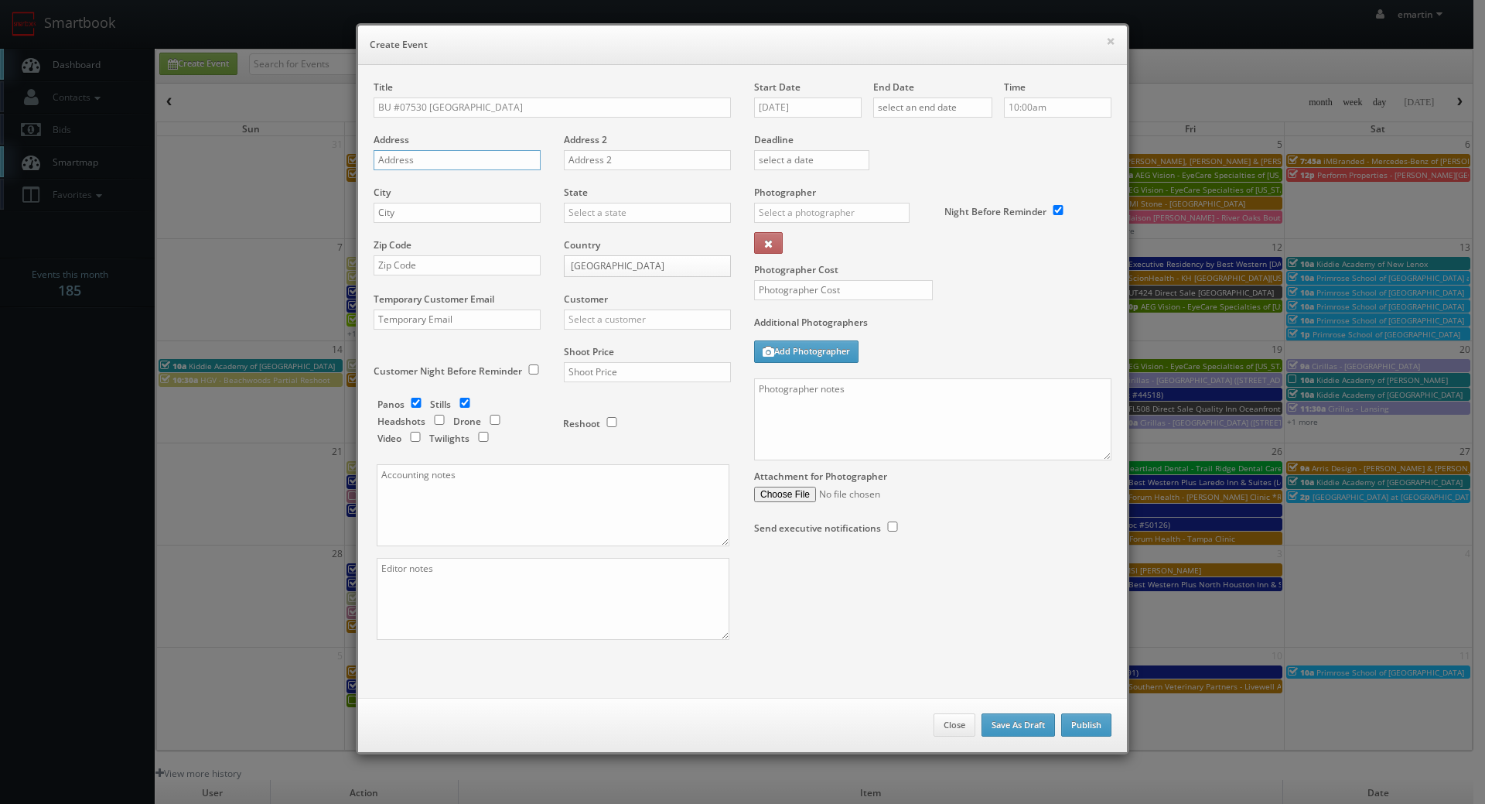
paste input "9160 South University Boulevard"
type input "9160 South University Boulevard"
drag, startPoint x: 422, startPoint y: 203, endPoint x: 432, endPoint y: 209, distance: 11.2
click at [422, 203] on input "text" at bounding box center [457, 213] width 167 height 20
paste input "Highlands Ranch"
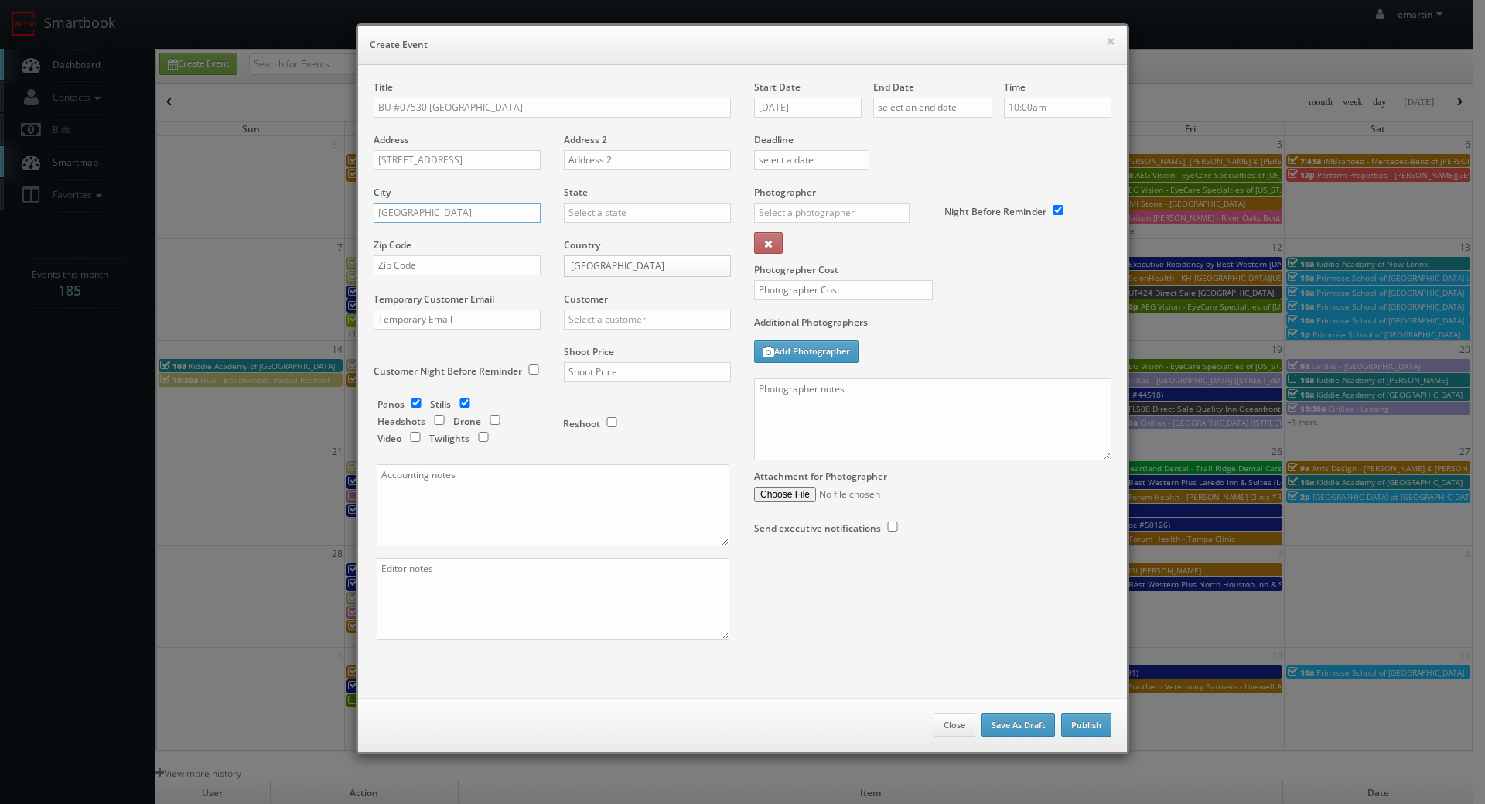
type input "Highlands Ranch"
click at [597, 210] on input "text" at bounding box center [647, 213] width 167 height 20
type input "x"
click at [589, 236] on div "[US_STATE]" at bounding box center [648, 238] width 166 height 26
type input "[US_STATE]"
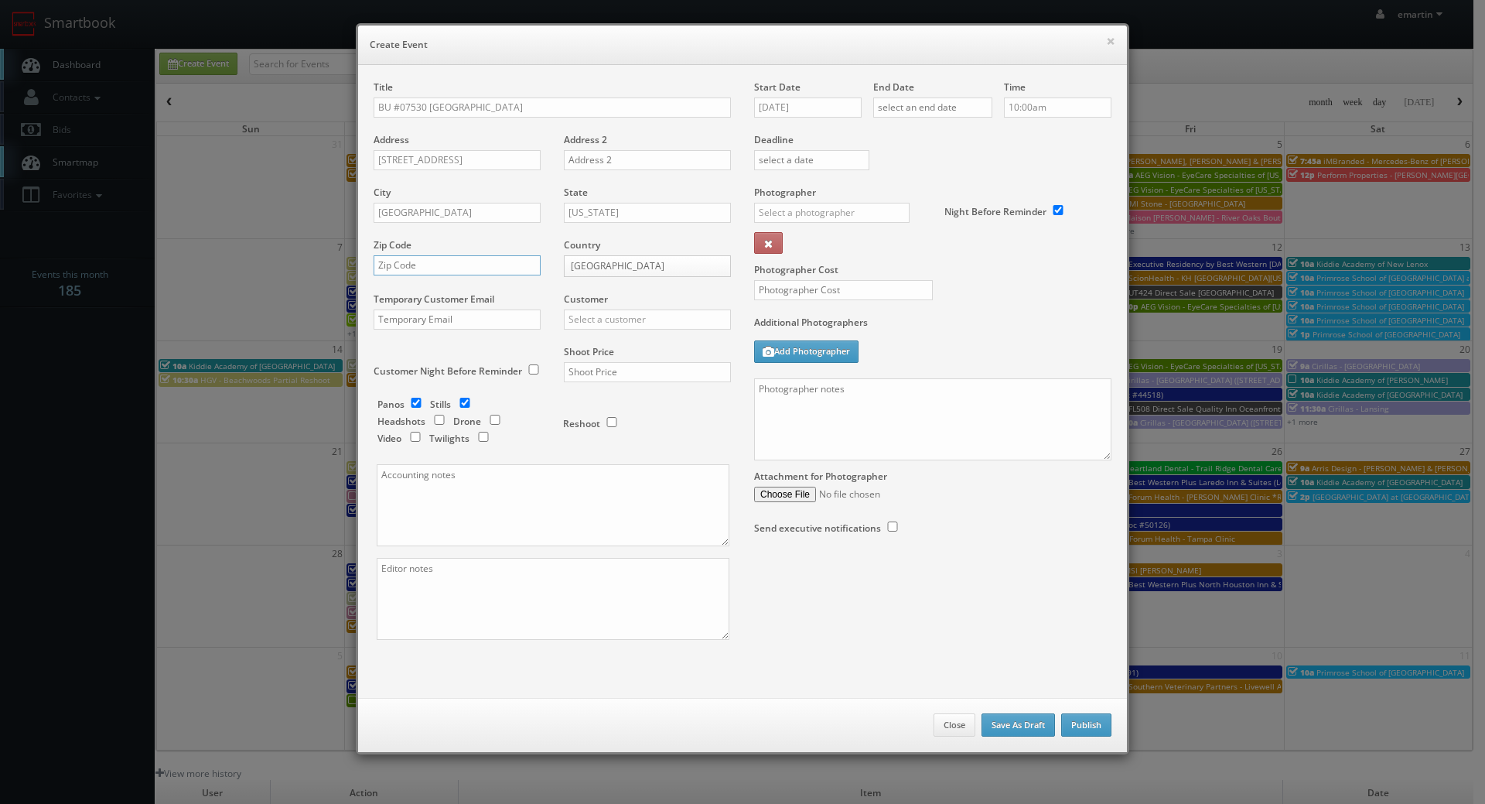
click at [464, 268] on input "text" at bounding box center [457, 265] width 167 height 20
paste input "80126-5068"
drag, startPoint x: 469, startPoint y: 268, endPoint x: 399, endPoint y: 268, distance: 69.6
click at [398, 270] on input "80126-5068" at bounding box center [457, 265] width 167 height 20
type input "80126"
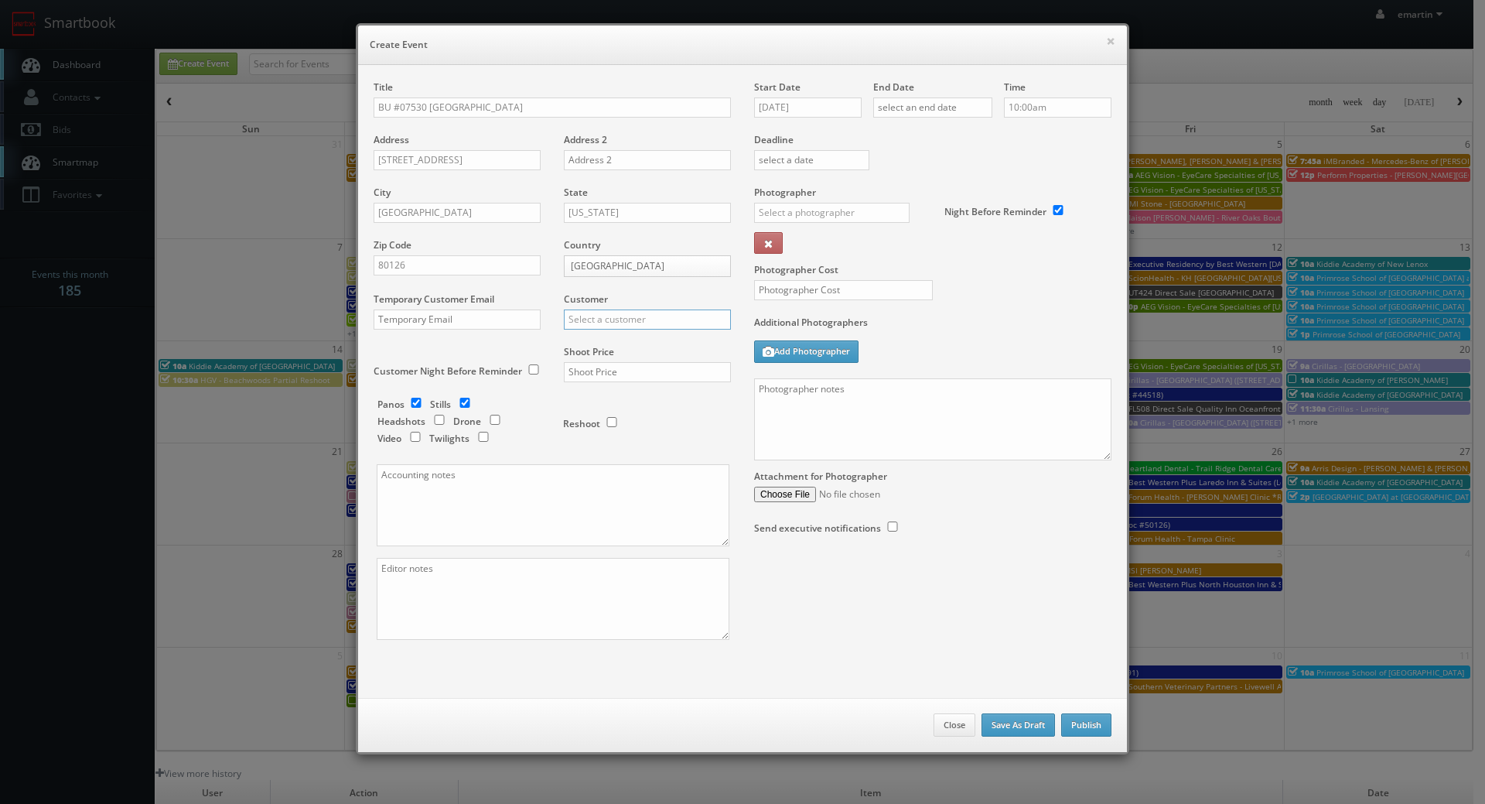
click at [578, 316] on input "text" at bounding box center [647, 319] width 167 height 20
drag, startPoint x: 607, startPoint y: 345, endPoint x: 600, endPoint y: 361, distance: 17.0
click at [607, 344] on div "Brookdale" at bounding box center [648, 345] width 166 height 26
type input "Brookdale"
click at [597, 364] on input "text" at bounding box center [647, 372] width 167 height 20
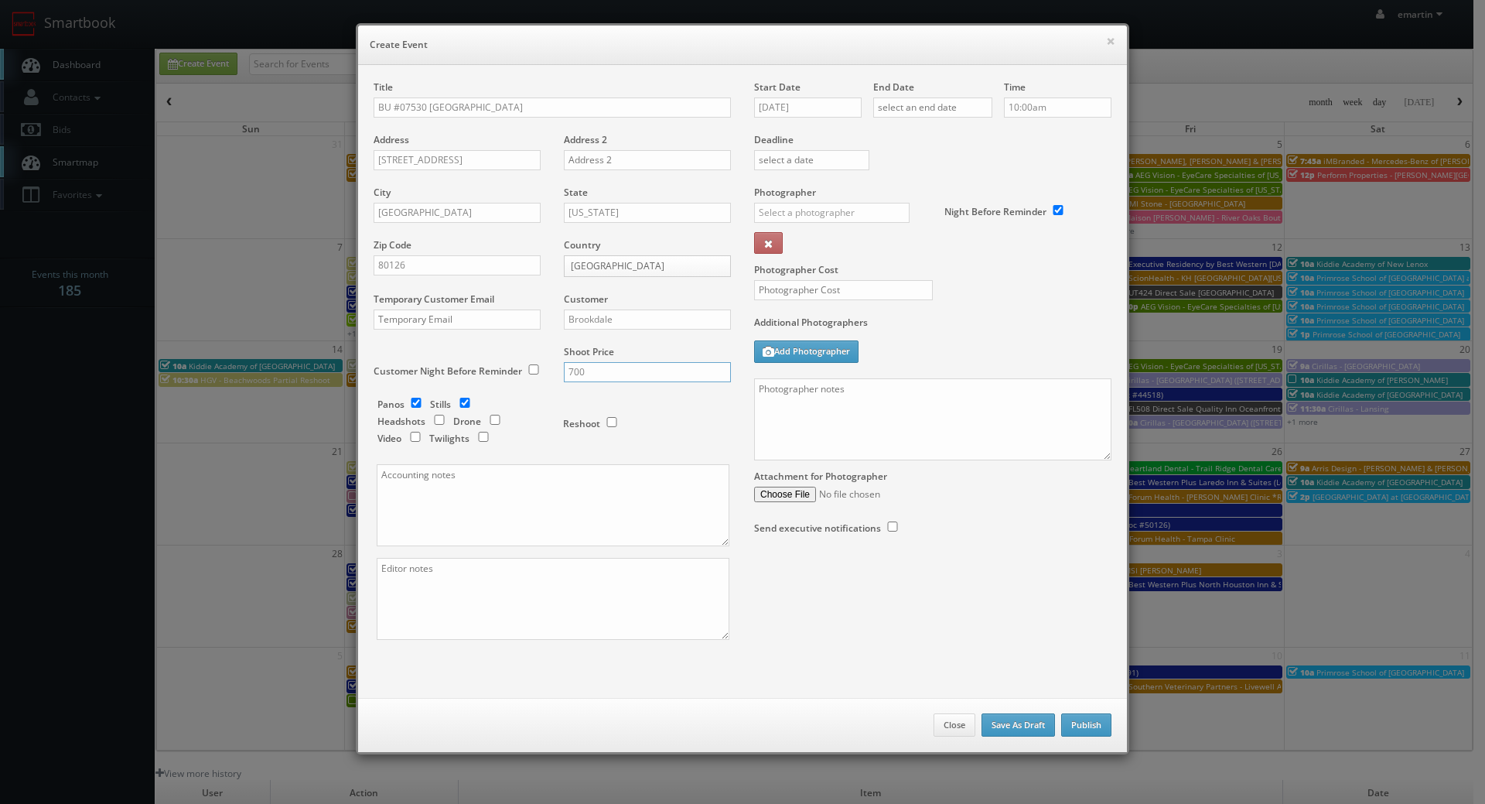
type input "700"
click at [772, 213] on input "text" at bounding box center [832, 213] width 156 height 20
click at [823, 249] on div "[PERSON_NAME]" at bounding box center [838, 247] width 166 height 26
type input "[PERSON_NAME]"
click at [781, 123] on div "Start Date 09/09/2025" at bounding box center [813, 106] width 119 height 53
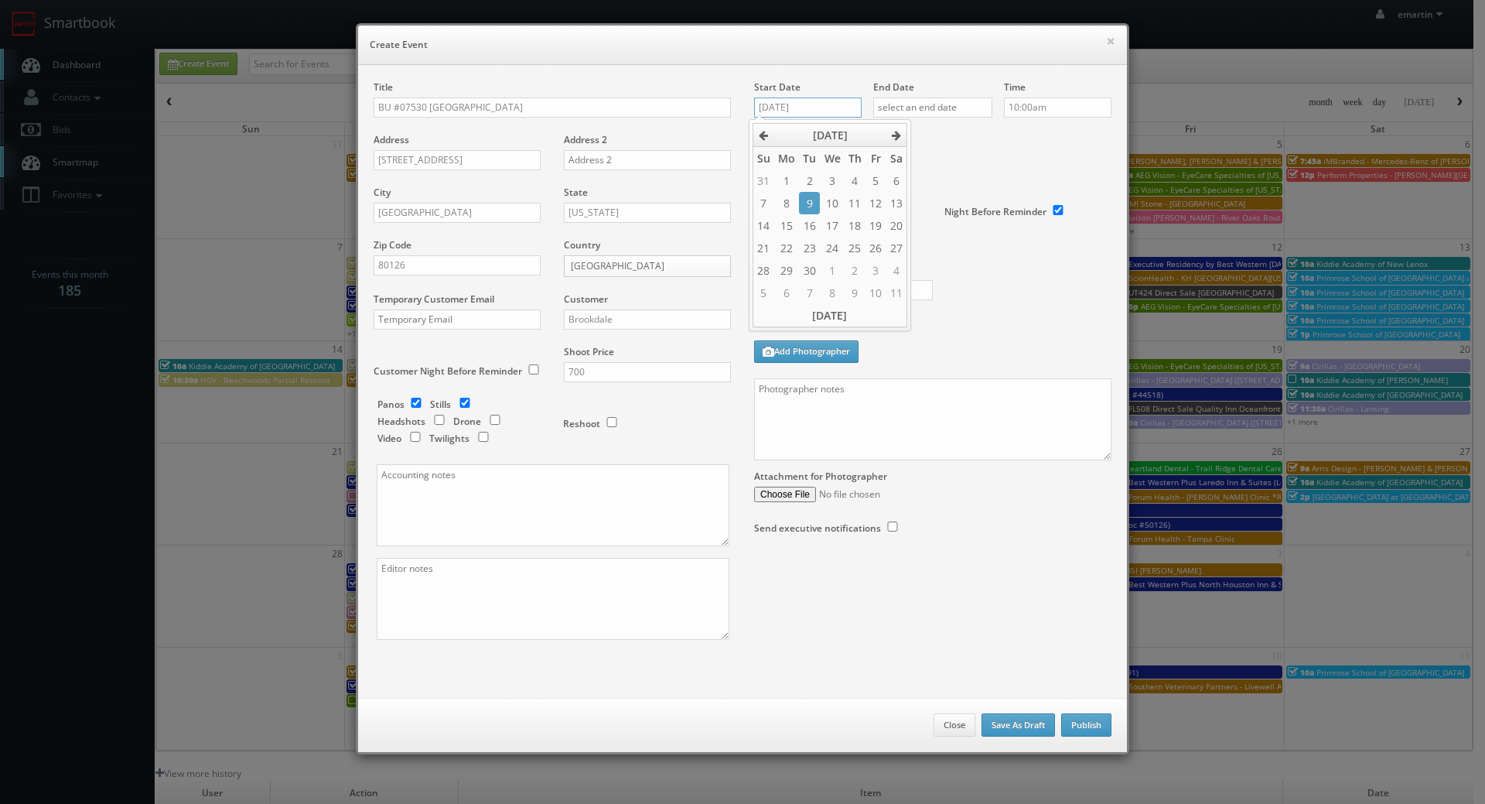
drag, startPoint x: 790, startPoint y: 113, endPoint x: 814, endPoint y: 126, distance: 27.4
click at [790, 112] on input "[DATE]" at bounding box center [808, 107] width 108 height 20
click at [870, 234] on td "19" at bounding box center [876, 225] width 20 height 22
type input "09/19/2025"
drag, startPoint x: 914, startPoint y: 118, endPoint x: 942, endPoint y: 150, distance: 42.3
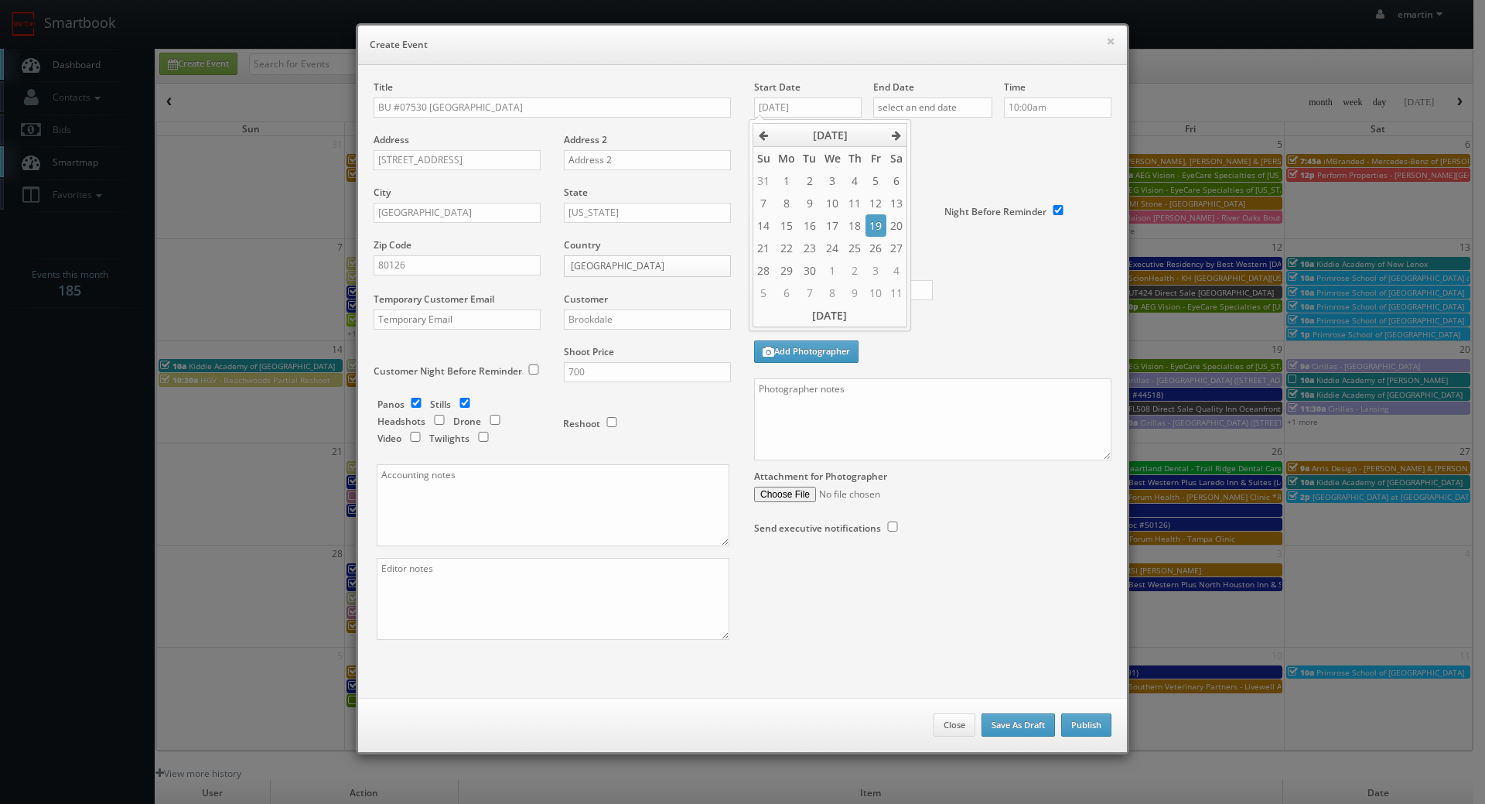
click at [915, 118] on div "End Date" at bounding box center [932, 106] width 119 height 53
click at [945, 118] on div "End Date" at bounding box center [932, 106] width 119 height 53
click at [948, 113] on input "text" at bounding box center [932, 107] width 119 height 20
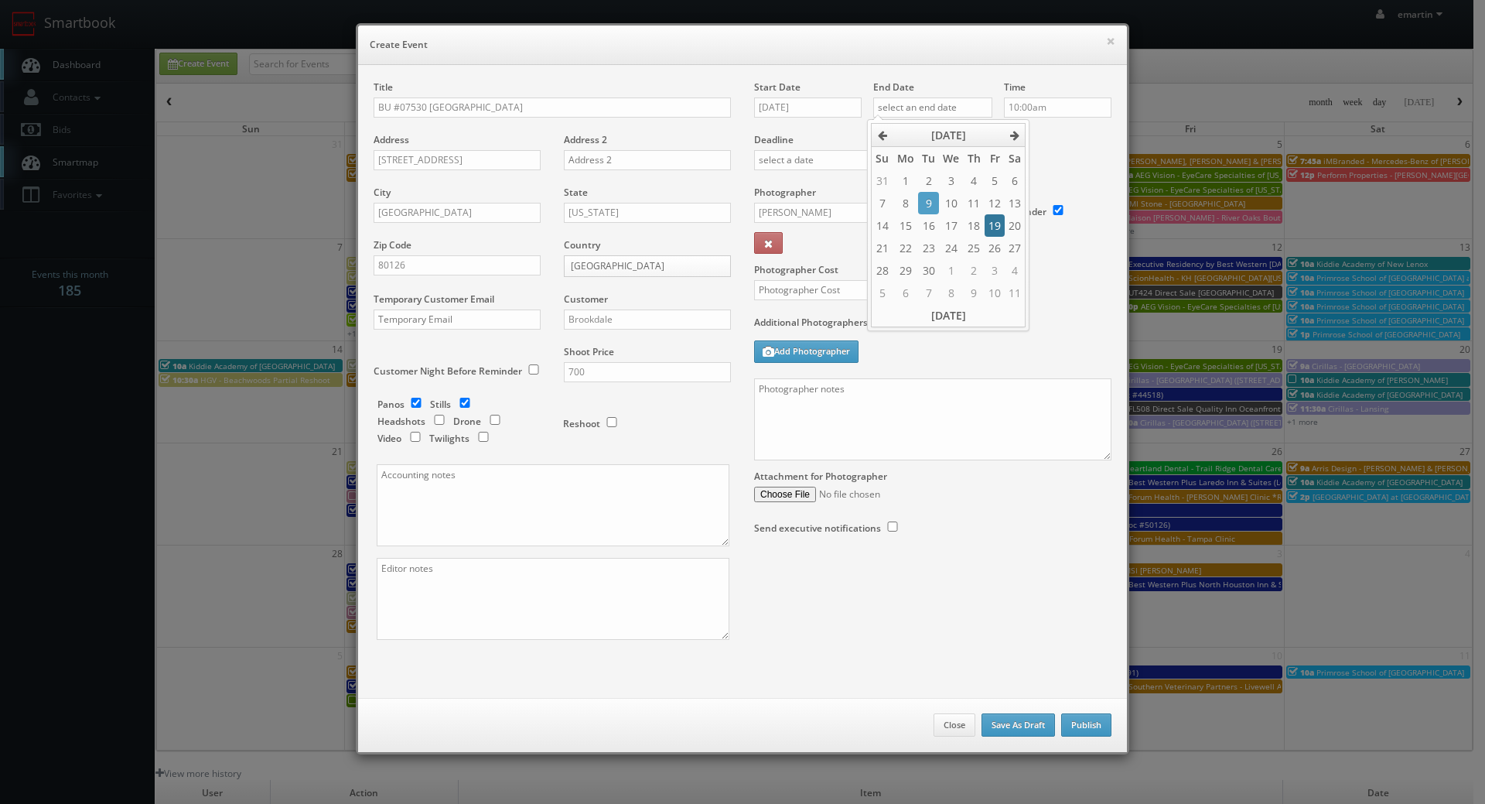
click at [1000, 227] on td "19" at bounding box center [995, 225] width 20 height 22
type input "09/19/2025"
drag, startPoint x: 1064, startPoint y: 153, endPoint x: 502, endPoint y: 306, distance: 582.2
click at [1063, 153] on div "Deadline" at bounding box center [933, 132] width 381 height 105
click at [405, 396] on div "Panos Stills Headshots Drone Video Twilights Reshoot" at bounding box center [559, 298] width 340 height 331
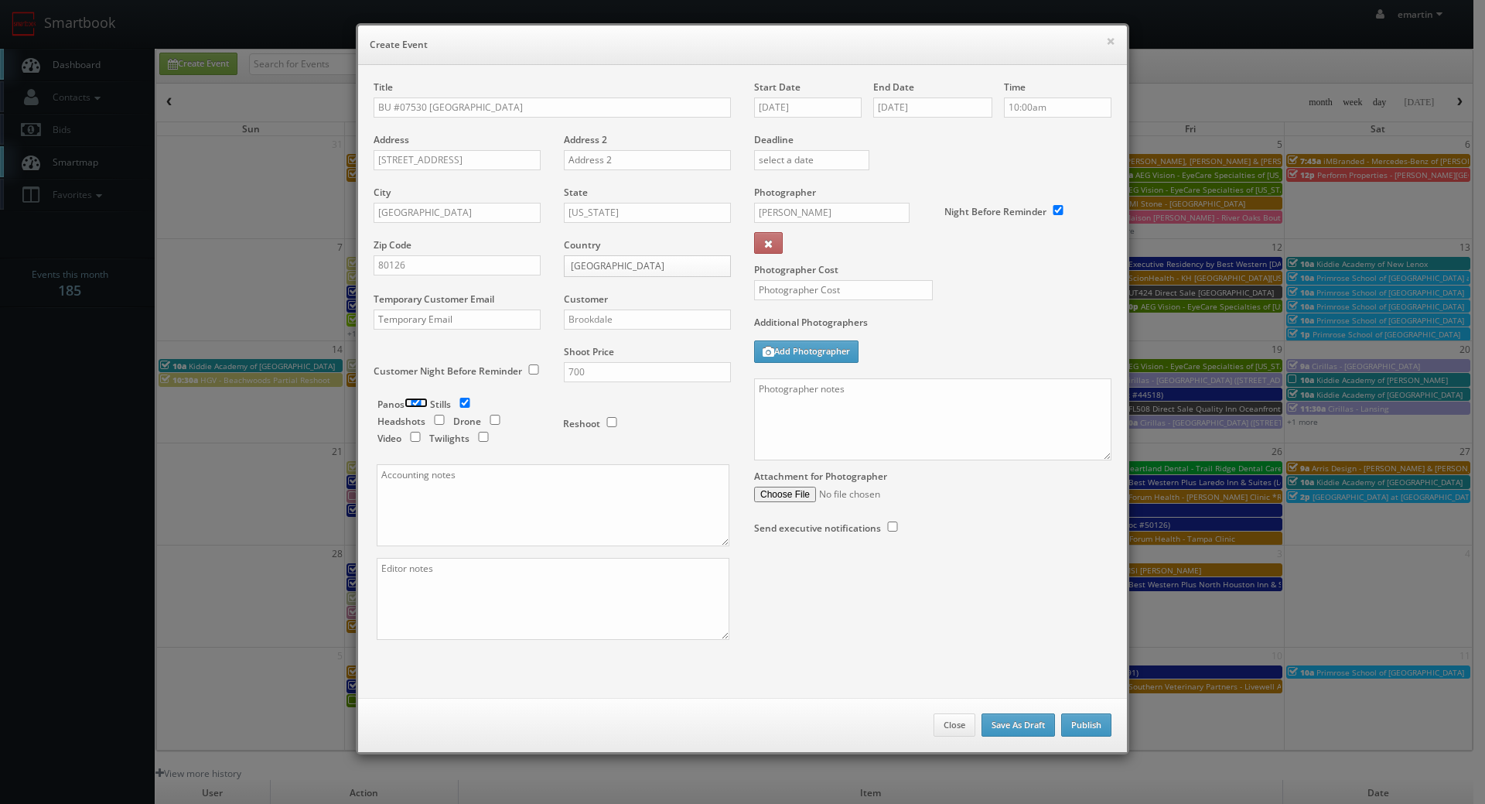
click at [415, 406] on input "checkbox" at bounding box center [416, 403] width 23 height 10
checkbox input "false"
click at [822, 412] on textarea at bounding box center [932, 419] width 357 height 82
paste textarea "Onsite contacts are We need to deliver 10 stills to the client so please take a…"
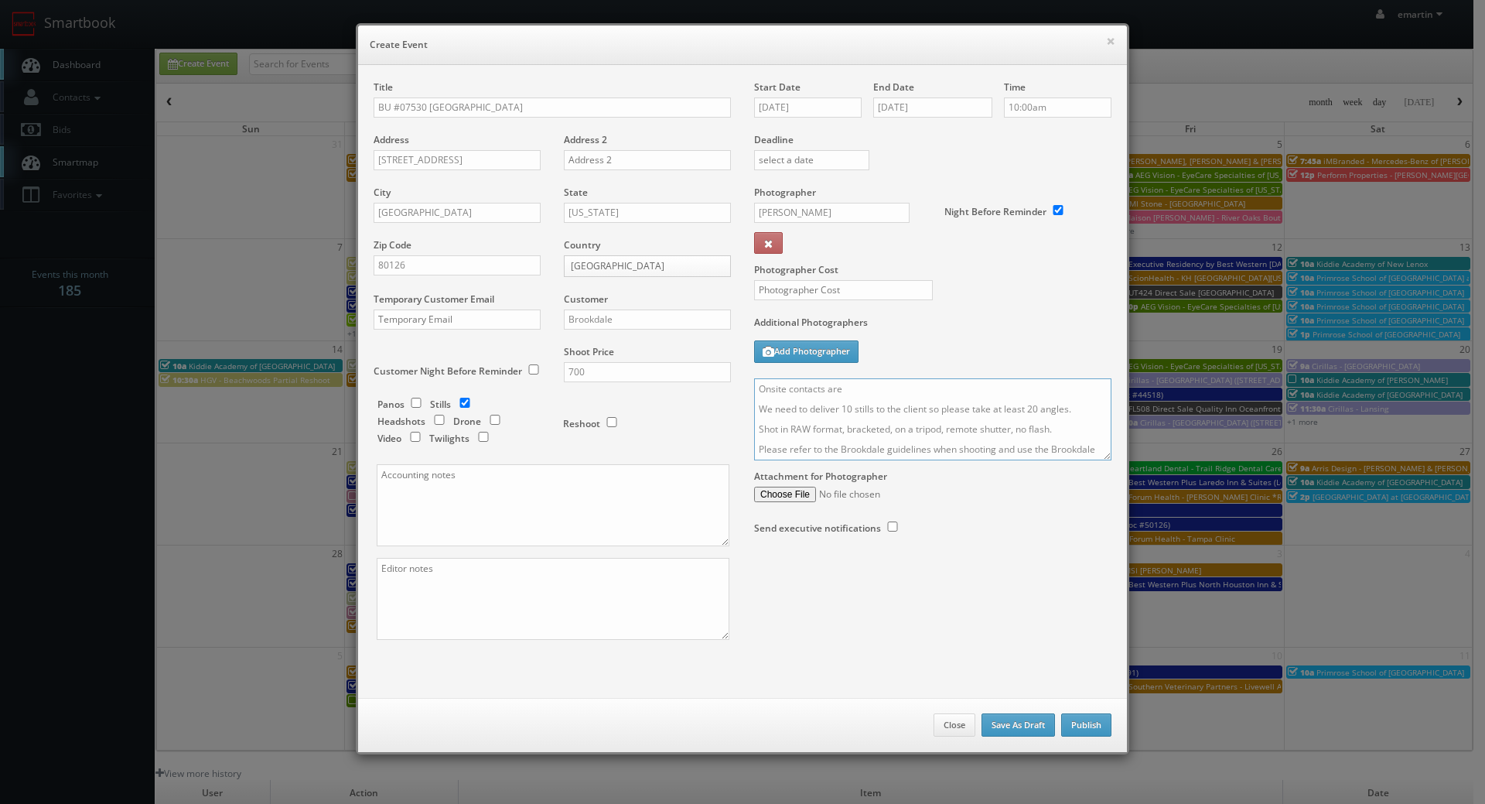
scroll to position [97, 0]
click at [1105, 460] on div "Start Date 09/19/2025 End Date 09/19/2025 Time 10:00am Deadline Photographer Al…" at bounding box center [933, 322] width 381 height 485
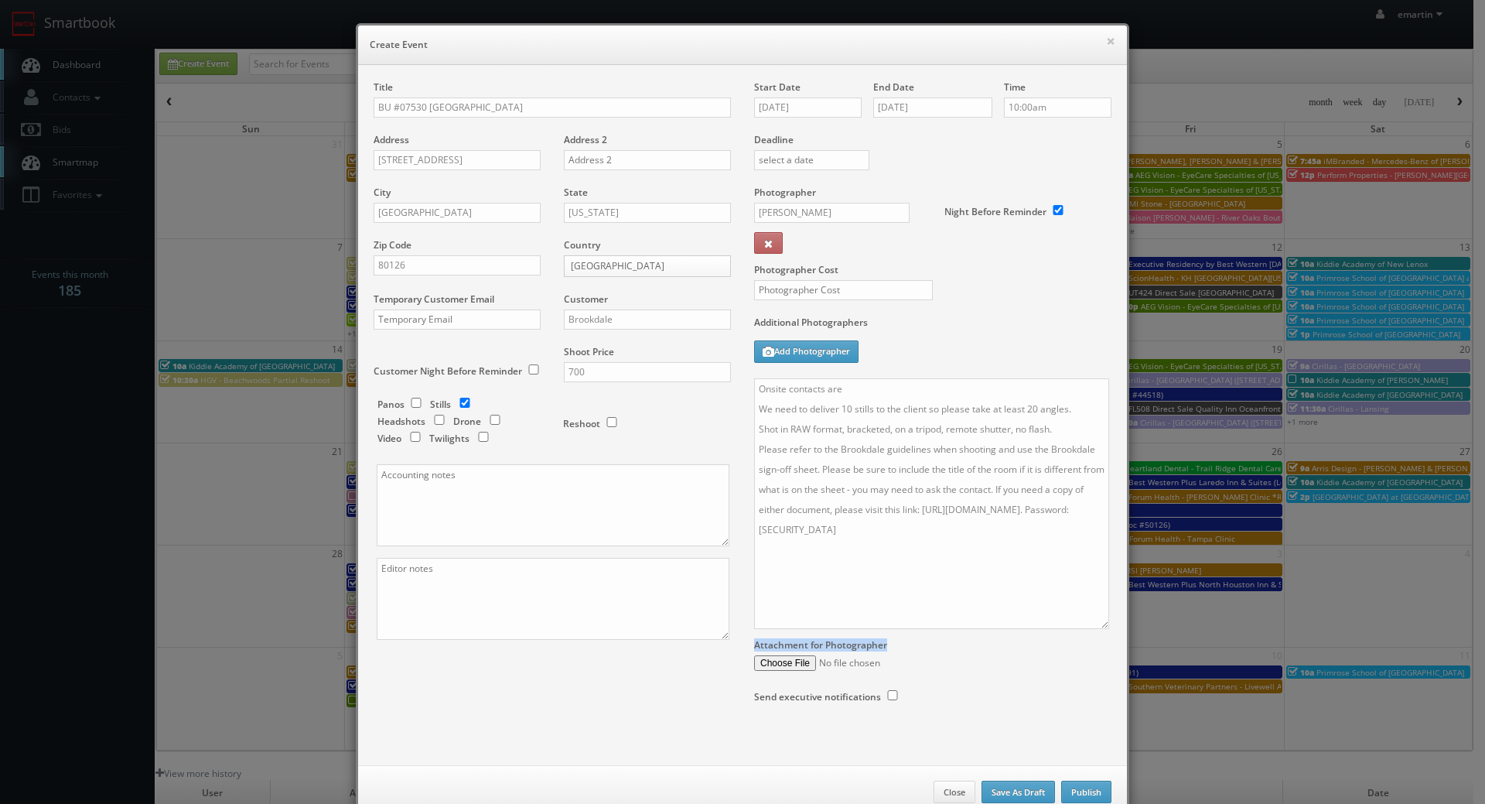
drag, startPoint x: 1102, startPoint y: 455, endPoint x: 1077, endPoint y: 611, distance: 158.2
click at [1099, 624] on textarea "Onsite contacts are We need to deliver 10 stills to the client so please take a…" at bounding box center [931, 503] width 355 height 251
click at [880, 369] on div "Additional Photographers Add Photographer" at bounding box center [932, 347] width 357 height 63
click at [874, 384] on textarea "Onsite contacts are We need to deliver 10 stills to the client so please take a…" at bounding box center [931, 503] width 354 height 251
type textarea "Onsite contact is Nicole Russell. We need to deliver 10 stills to the client so…"
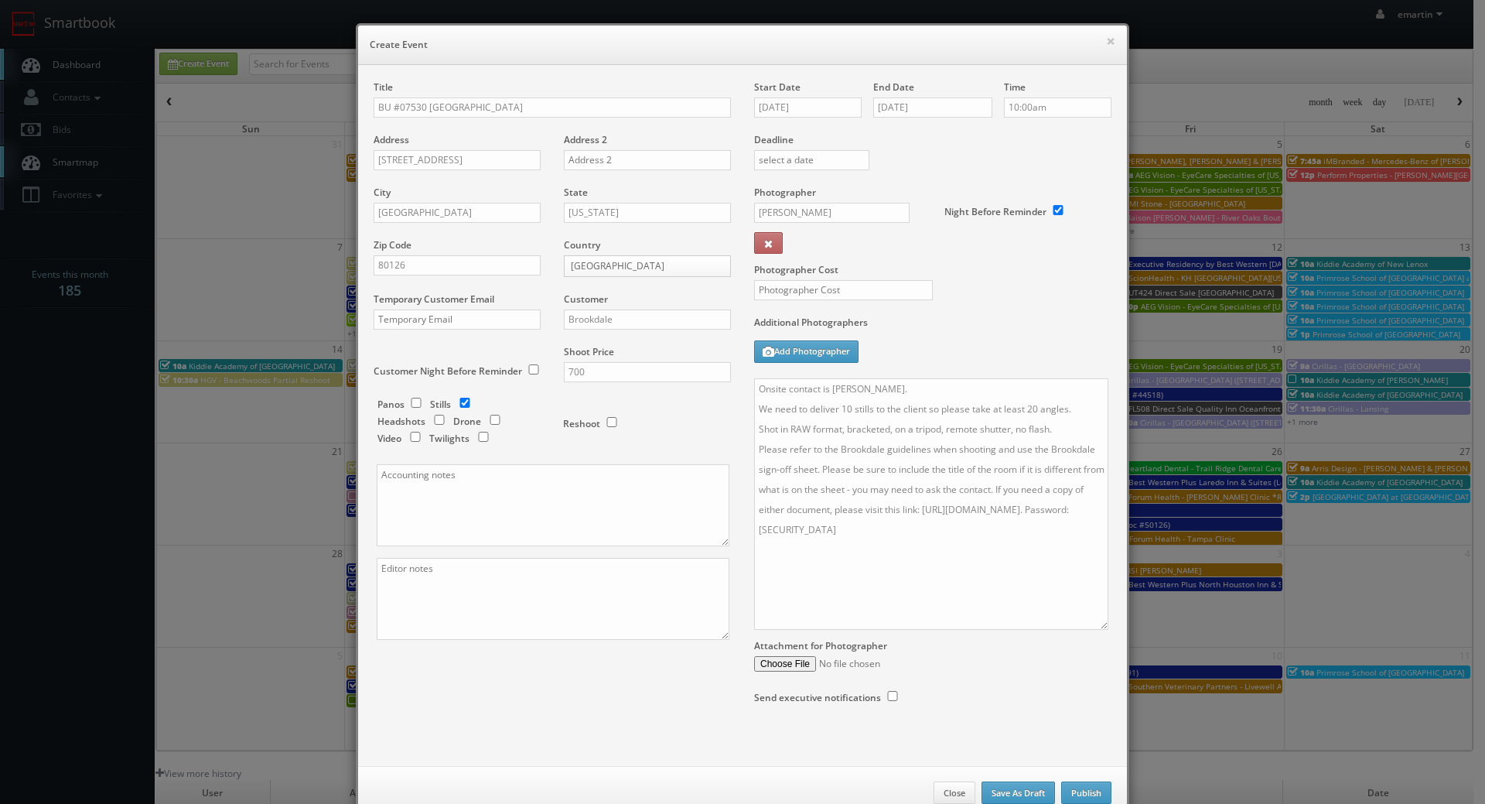
click at [902, 347] on div "Additional Photographers Add Photographer" at bounding box center [932, 347] width 357 height 63
click at [785, 289] on input "text" at bounding box center [843, 290] width 179 height 20
type input "250"
click at [1042, 342] on div "Additional Photographers Add Photographer" at bounding box center [932, 347] width 357 height 63
click at [1088, 786] on button "Publish" at bounding box center [1086, 792] width 50 height 23
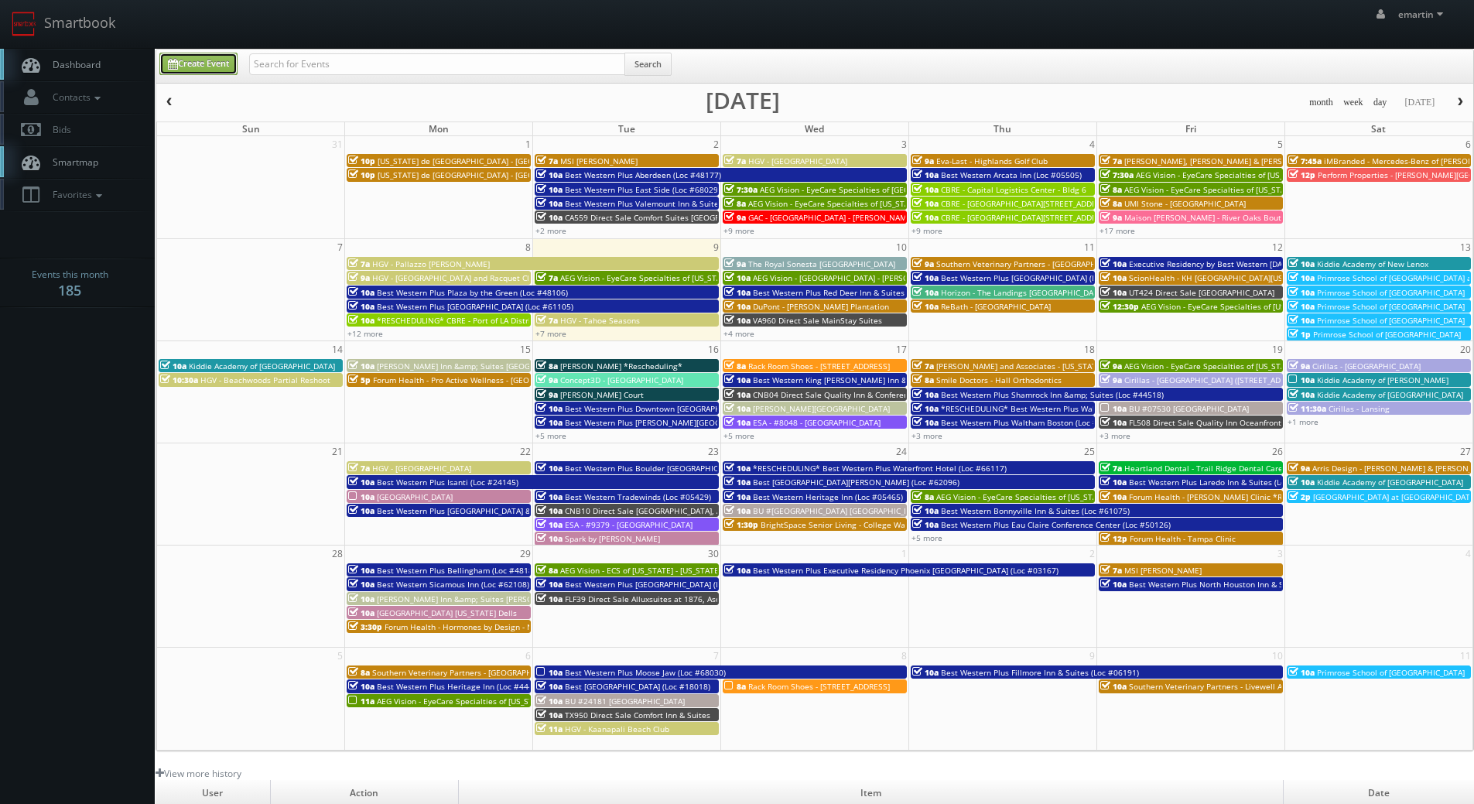
click at [176, 60] on icon at bounding box center [173, 64] width 10 height 11
type input "[DATE]"
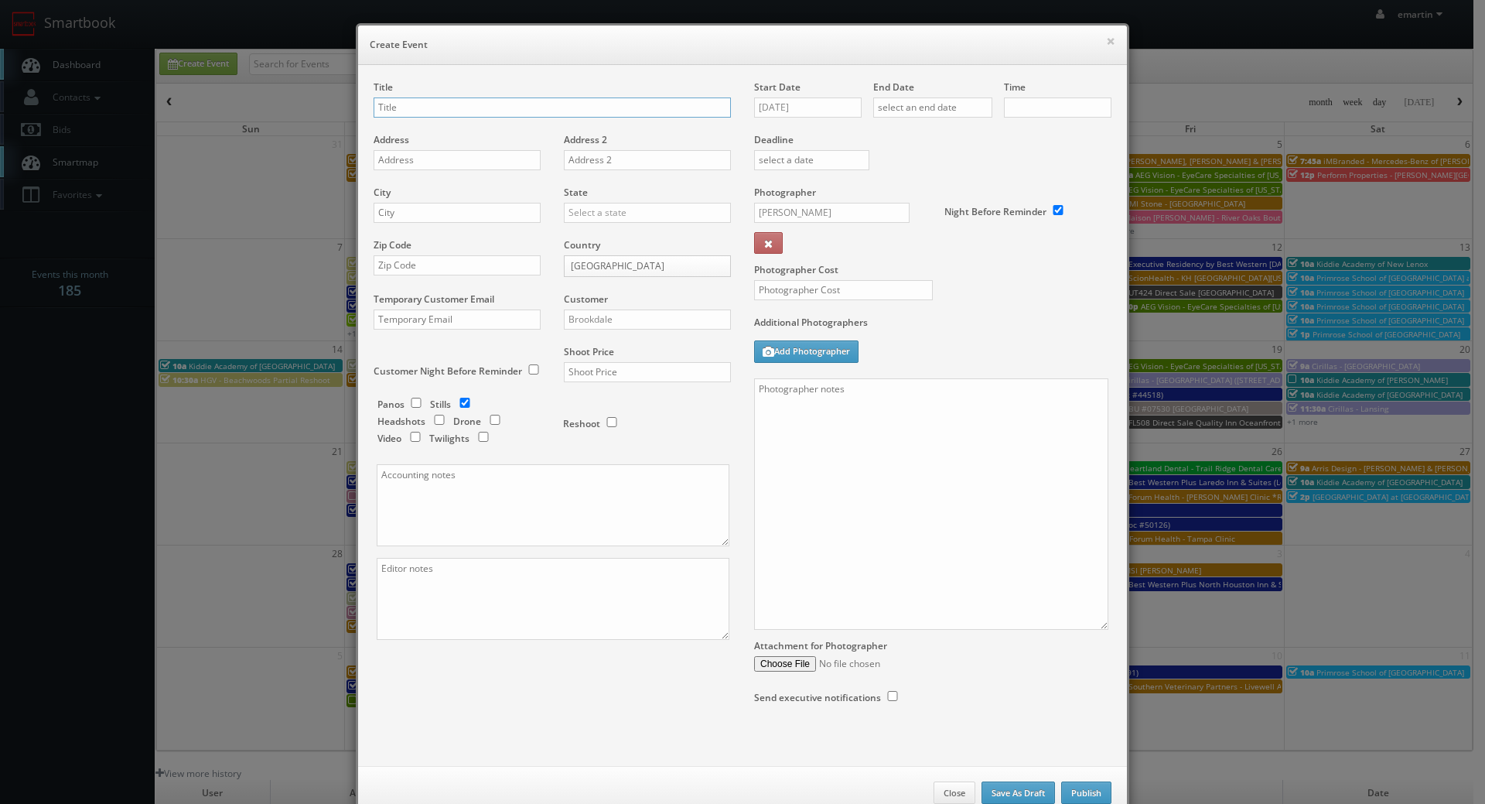
checkbox input "true"
type input "10:00am"
checkbox input "true"
click at [393, 101] on input "text" at bounding box center [552, 107] width 357 height 20
paste input "BU #00769"
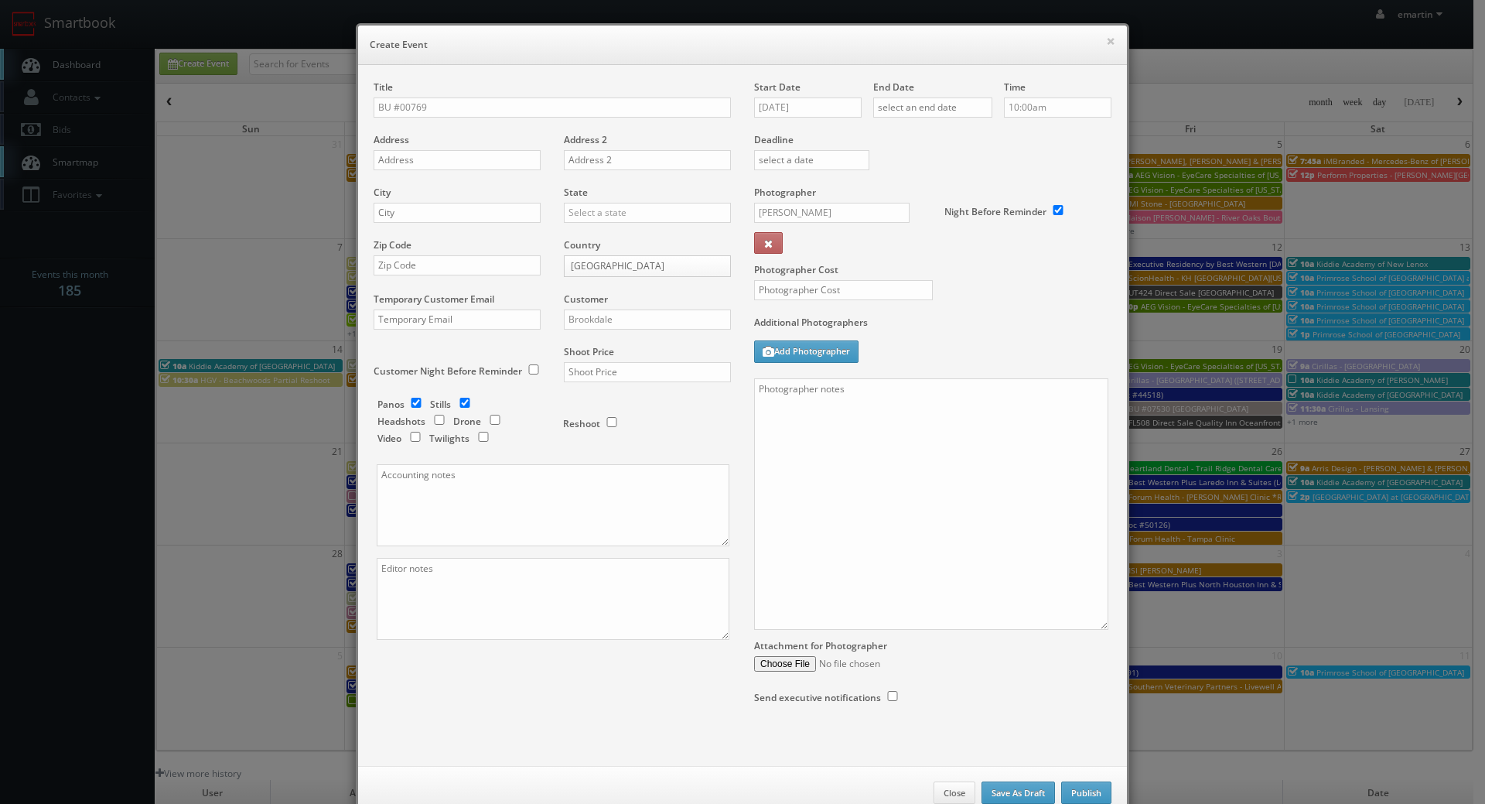
drag, startPoint x: 453, startPoint y: 79, endPoint x: 461, endPoint y: 115, distance: 37.3
click at [455, 87] on div "Title BU #00769 Address Address 2 City State Alabama Alaska Arizona Arkansas Ca…" at bounding box center [742, 415] width 769 height 701
click at [459, 114] on input "BU #00769" at bounding box center [552, 107] width 357 height 20
paste input "Brookdale Overland Park"
type input "BU #00769 [GEOGRAPHIC_DATA]"
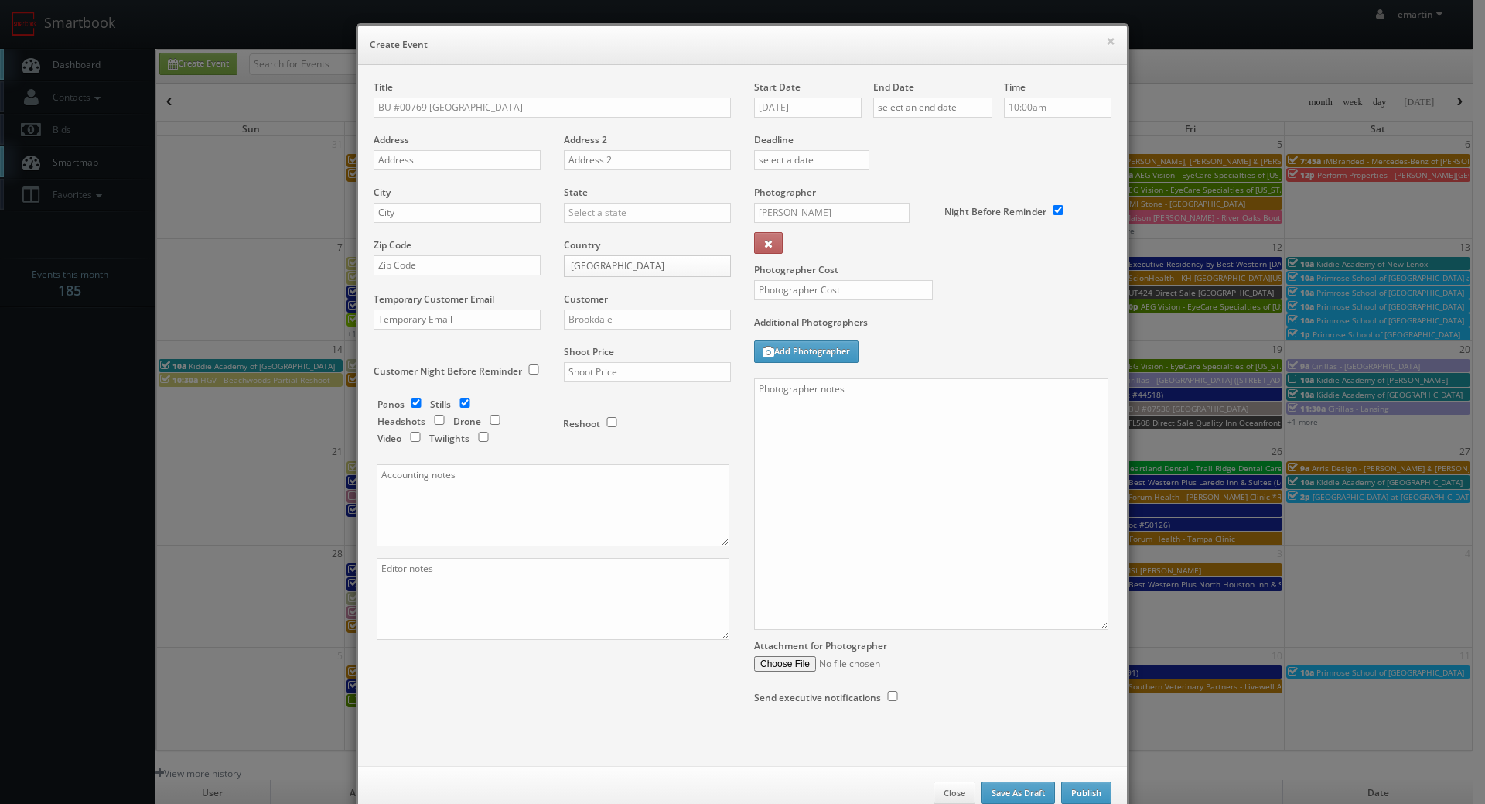
drag, startPoint x: 384, startPoint y: 147, endPoint x: 391, endPoint y: 156, distance: 11.0
click at [384, 147] on div "Address" at bounding box center [463, 159] width 179 height 53
click at [395, 161] on input "text" at bounding box center [457, 160] width 167 height 20
paste input "6101 West 119th Street"
type input "6101 West 119th Street"
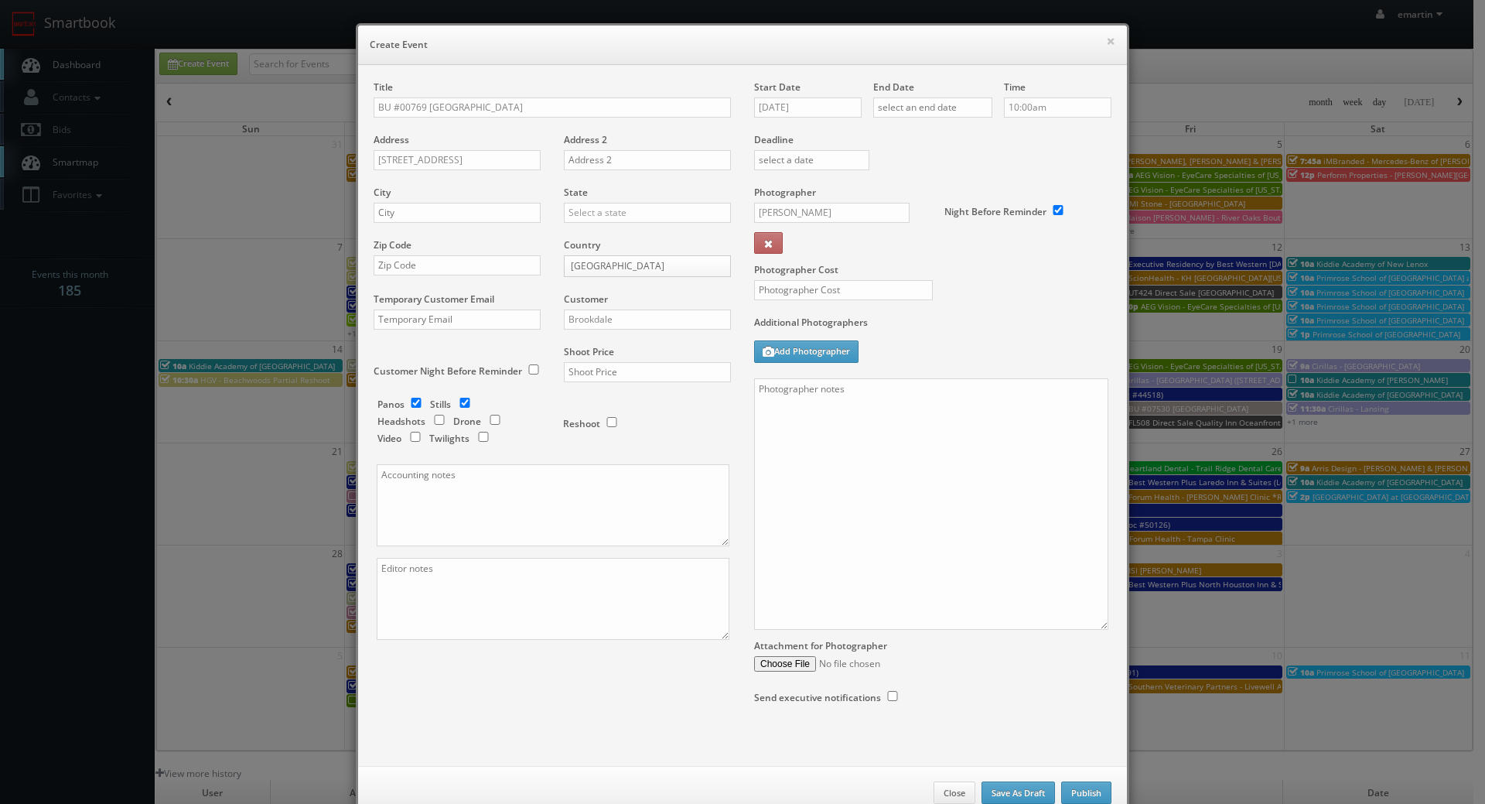
click at [398, 191] on div "City" at bounding box center [463, 212] width 179 height 53
click at [412, 204] on input "text" at bounding box center [457, 213] width 167 height 20
paste input "Overland Park"
type input "Overland Park"
click at [586, 215] on input "text" at bounding box center [647, 213] width 167 height 20
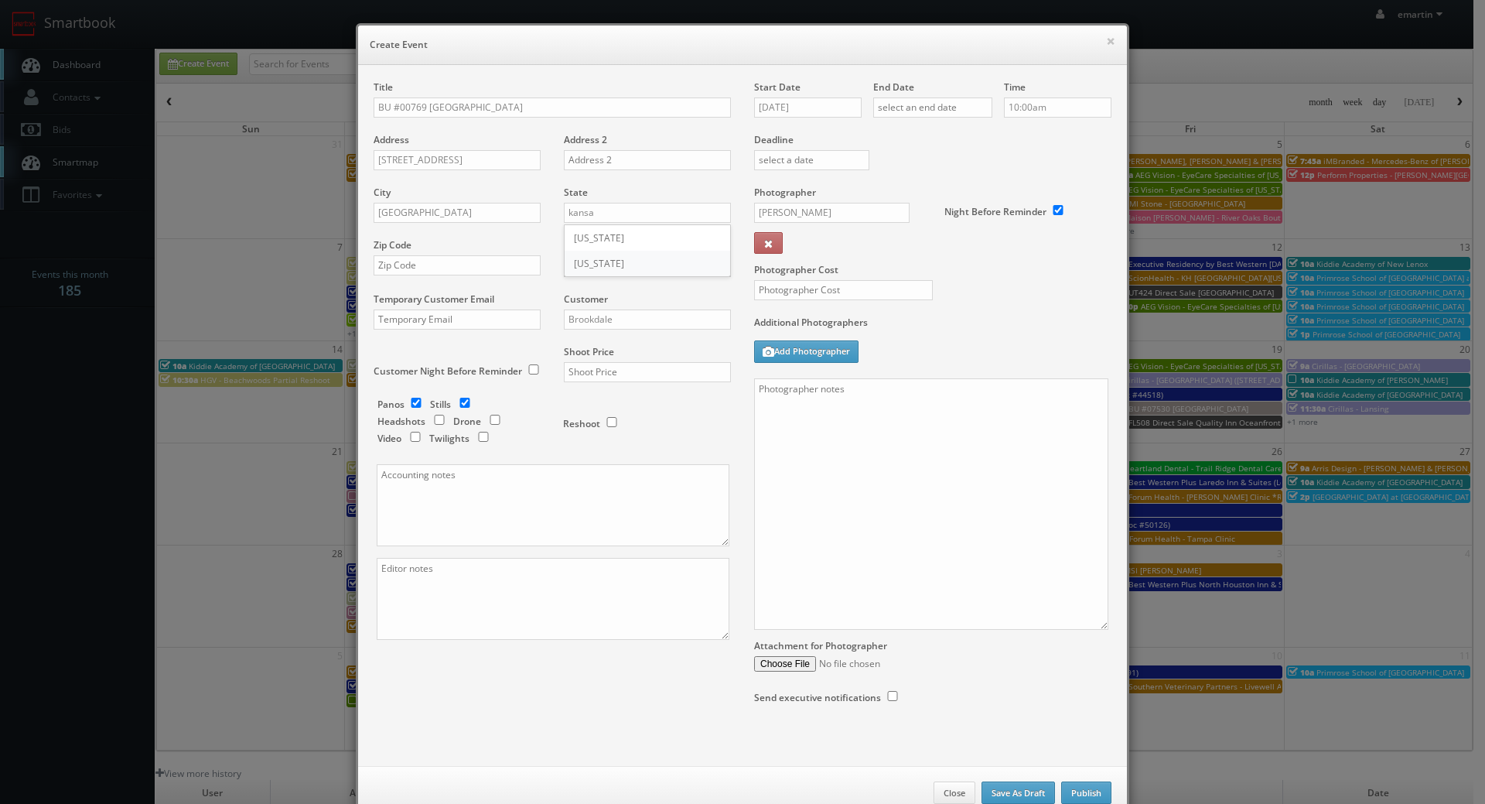
click at [603, 258] on div "[US_STATE]" at bounding box center [648, 264] width 166 height 26
type input "[US_STATE]"
drag, startPoint x: 466, startPoint y: 265, endPoint x: 568, endPoint y: 308, distance: 110.9
click at [466, 264] on input "text" at bounding box center [457, 265] width 167 height 20
paste input "66209"
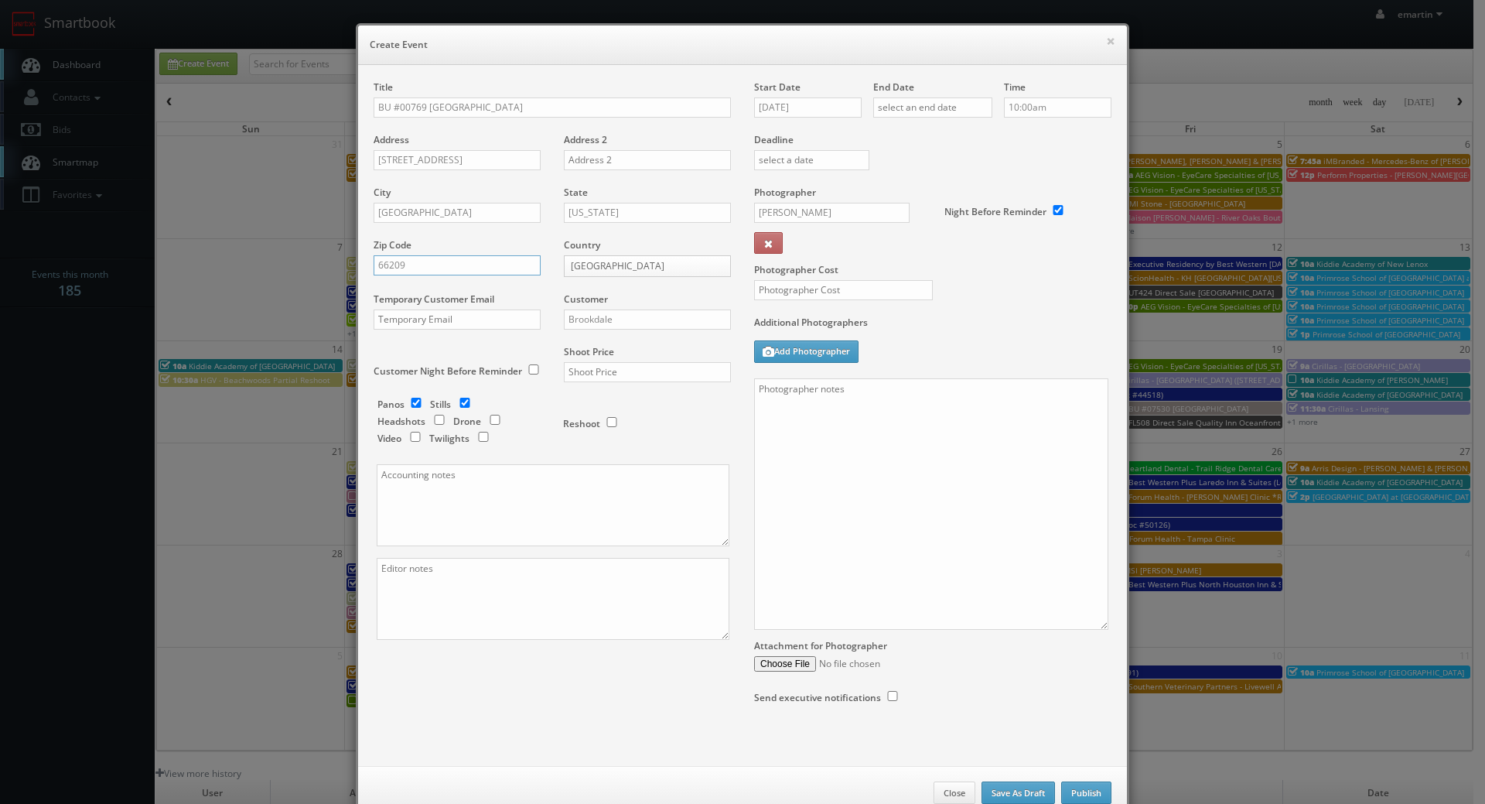
type input "66209"
click at [644, 331] on div "Customer Brookdale Choice Hotels ACC Concept3D Firebirds GBV Choice Hotels Cana…" at bounding box center [641, 318] width 179 height 53
click at [646, 328] on input "Brookdale" at bounding box center [647, 319] width 167 height 20
click at [623, 340] on div "Brookdale" at bounding box center [648, 345] width 166 height 26
type input "Brookdale"
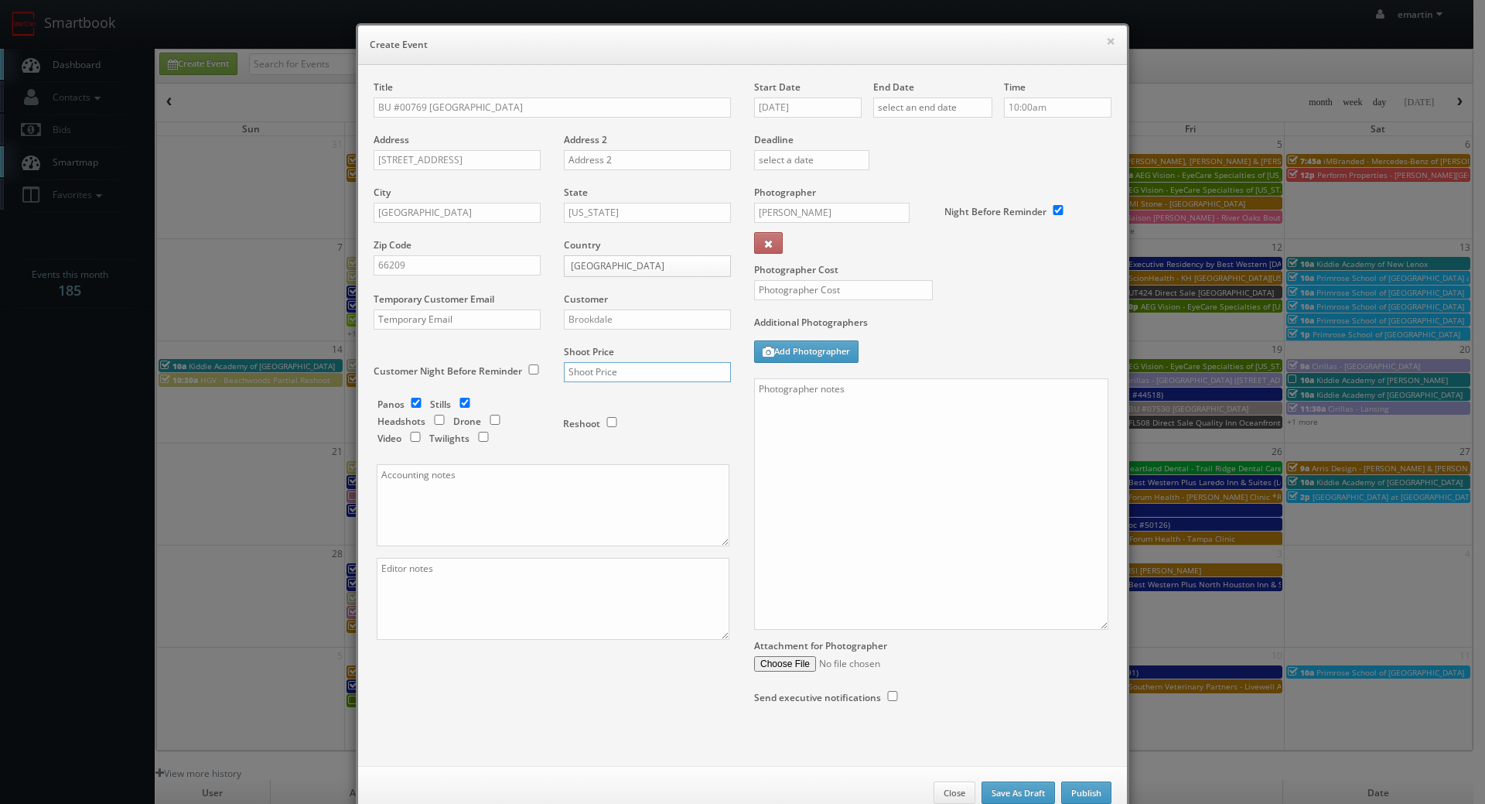
click at [569, 364] on input "text" at bounding box center [647, 372] width 167 height 20
type input "700"
click at [490, 375] on label "Customer Night Before Reminder" at bounding box center [448, 370] width 149 height 13
click at [501, 391] on div "Customer Night Before Reminder" at bounding box center [463, 369] width 179 height 48
click at [416, 400] on input "checkbox" at bounding box center [416, 403] width 23 height 10
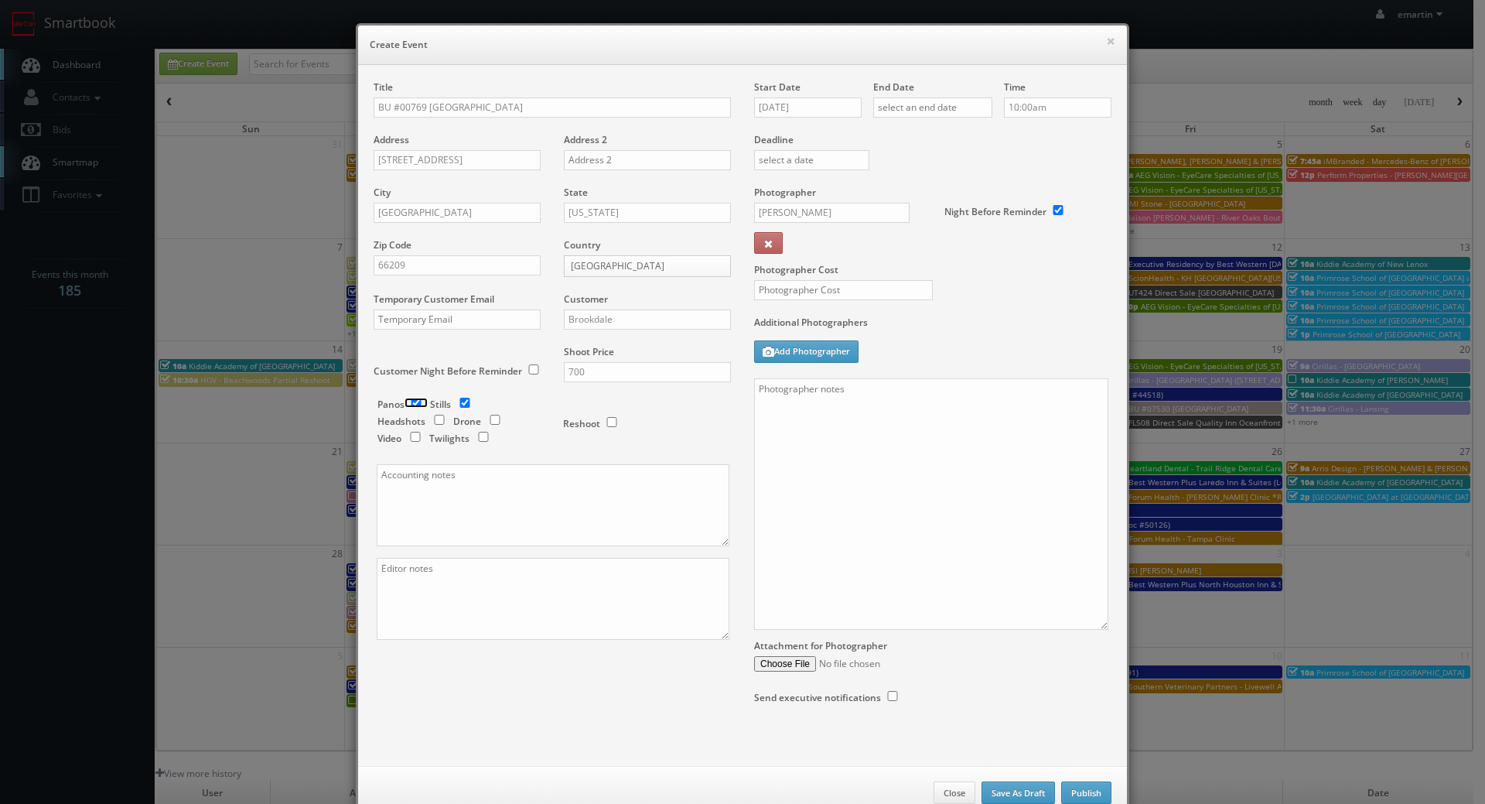
checkbox input "false"
drag, startPoint x: 853, startPoint y: 216, endPoint x: 863, endPoint y: 223, distance: 12.2
click at [852, 216] on input "Alexandra Quinn" at bounding box center [832, 213] width 156 height 20
click at [822, 275] on div "Danny Clapp" at bounding box center [838, 273] width 166 height 26
type input "Danny Clapp"
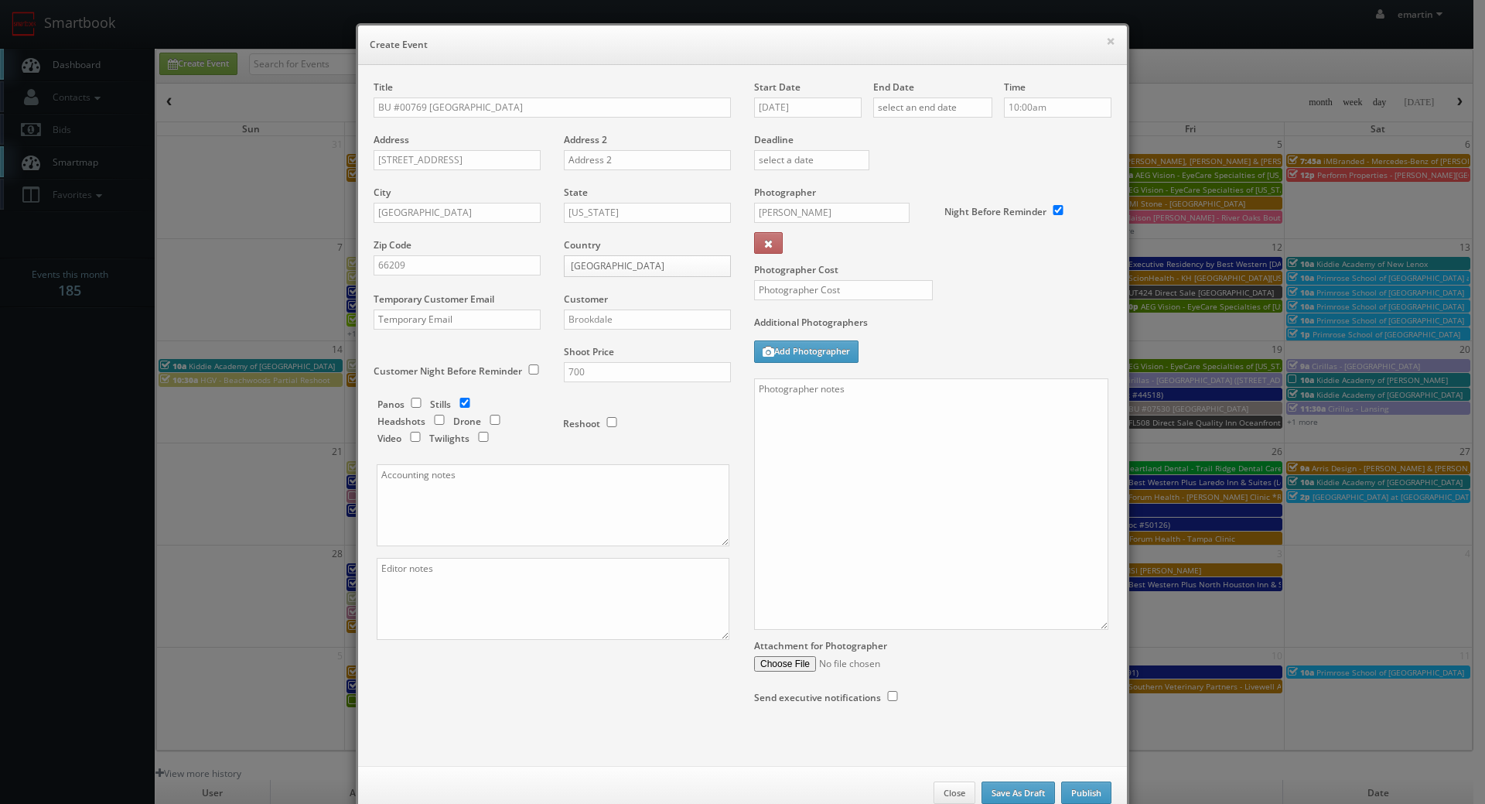
click at [998, 303] on div "Photographer Cost" at bounding box center [933, 251] width 381 height 130
click at [764, 104] on input "09/09/2025" at bounding box center [808, 107] width 108 height 20
click at [797, 247] on td "22" at bounding box center [786, 248] width 25 height 22
type input "09/22/2025"
click at [907, 110] on input "text" at bounding box center [932, 107] width 119 height 20
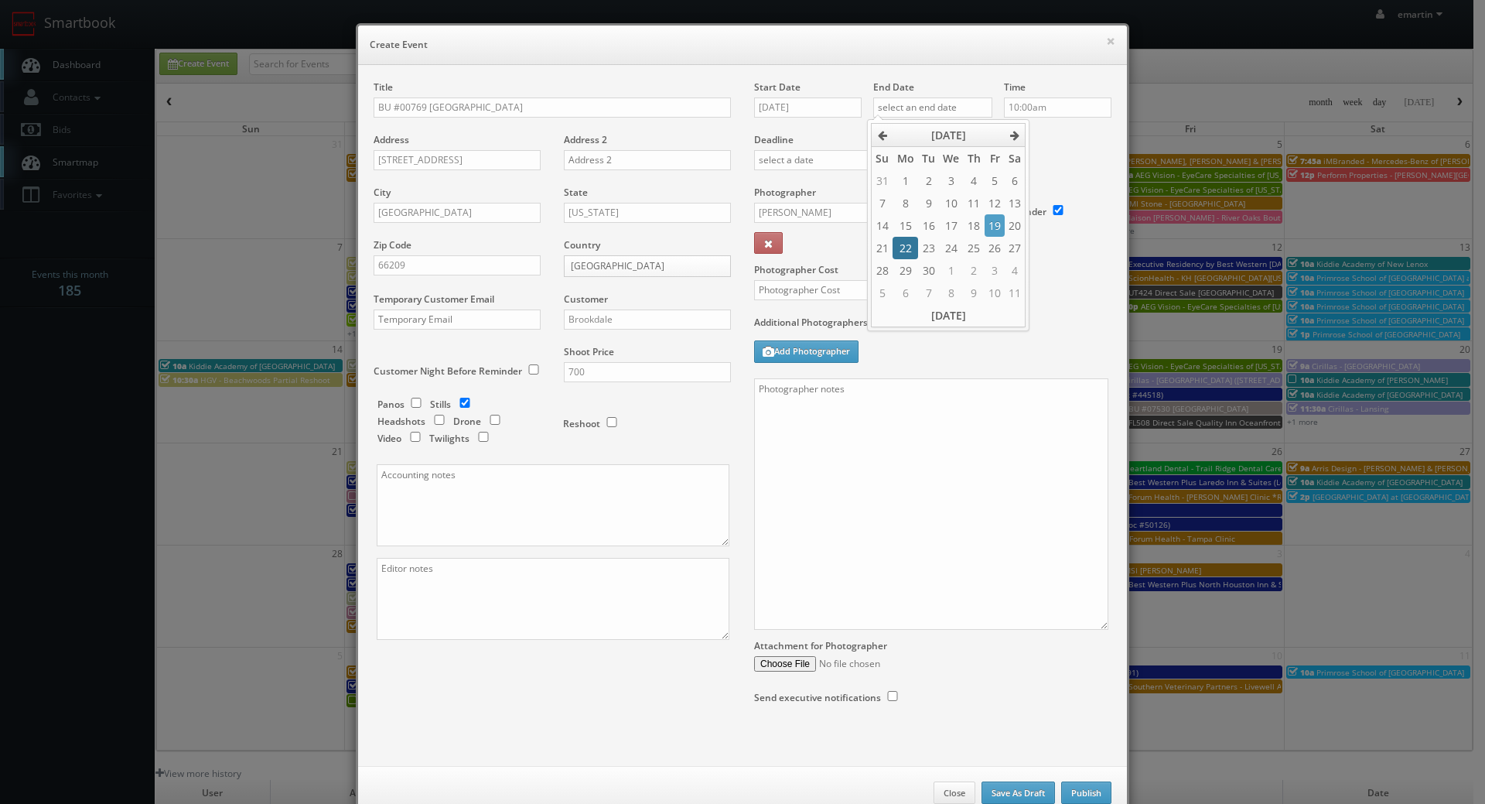
click at [908, 248] on td "22" at bounding box center [905, 248] width 25 height 22
type input "09/22/2025"
click at [1075, 144] on label "Deadline" at bounding box center [933, 139] width 381 height 13
click at [1058, 110] on input "10:00am" at bounding box center [1058, 107] width 108 height 20
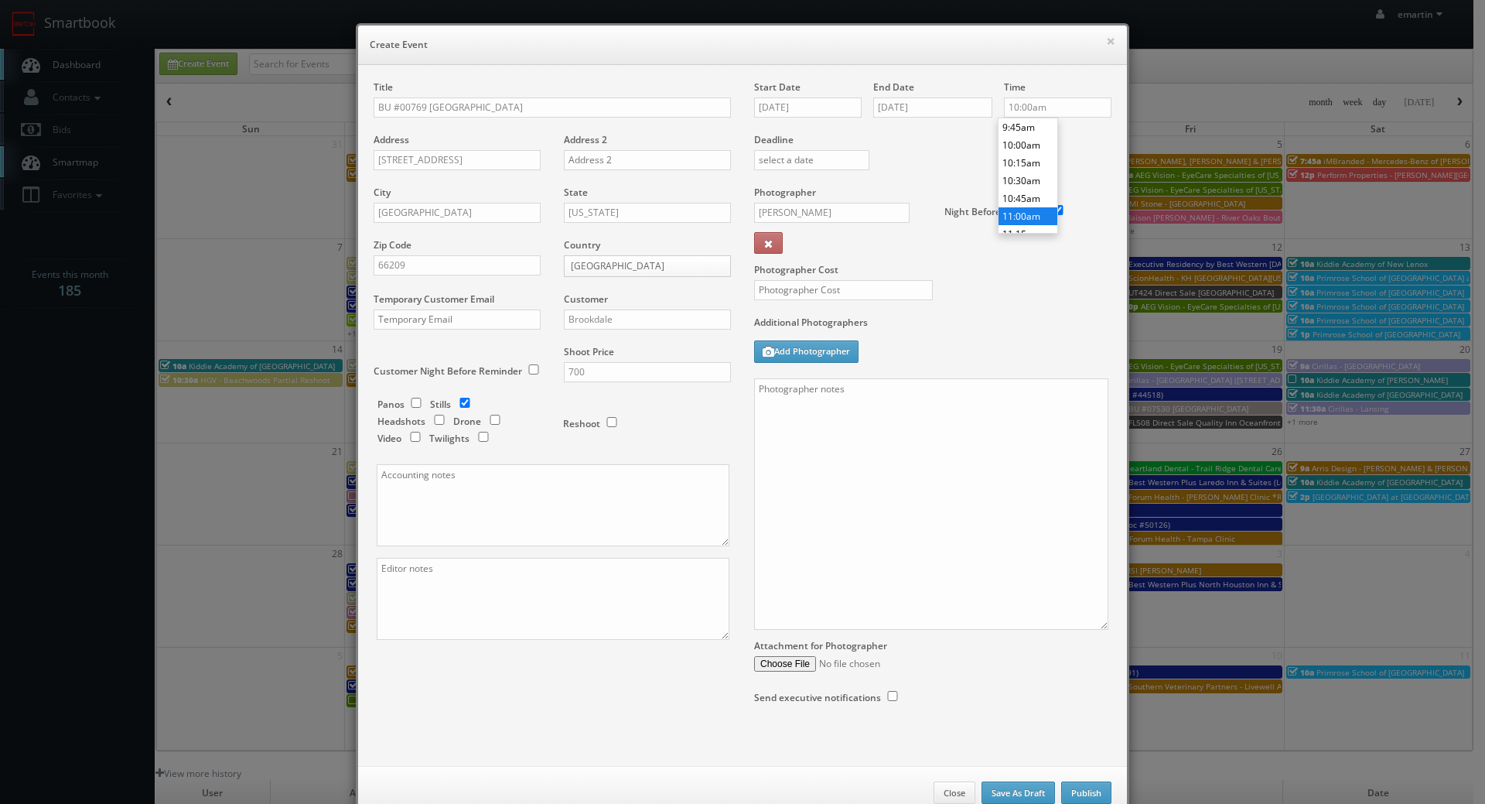
type input "11:00am"
click at [1029, 210] on li "11:00am" at bounding box center [1028, 216] width 59 height 18
click at [1076, 165] on div "Deadline" at bounding box center [933, 132] width 381 height 105
click at [927, 444] on textarea at bounding box center [931, 503] width 354 height 251
paste textarea "Onsite contact is We need to deliver 10 stills to the client so please take at …"
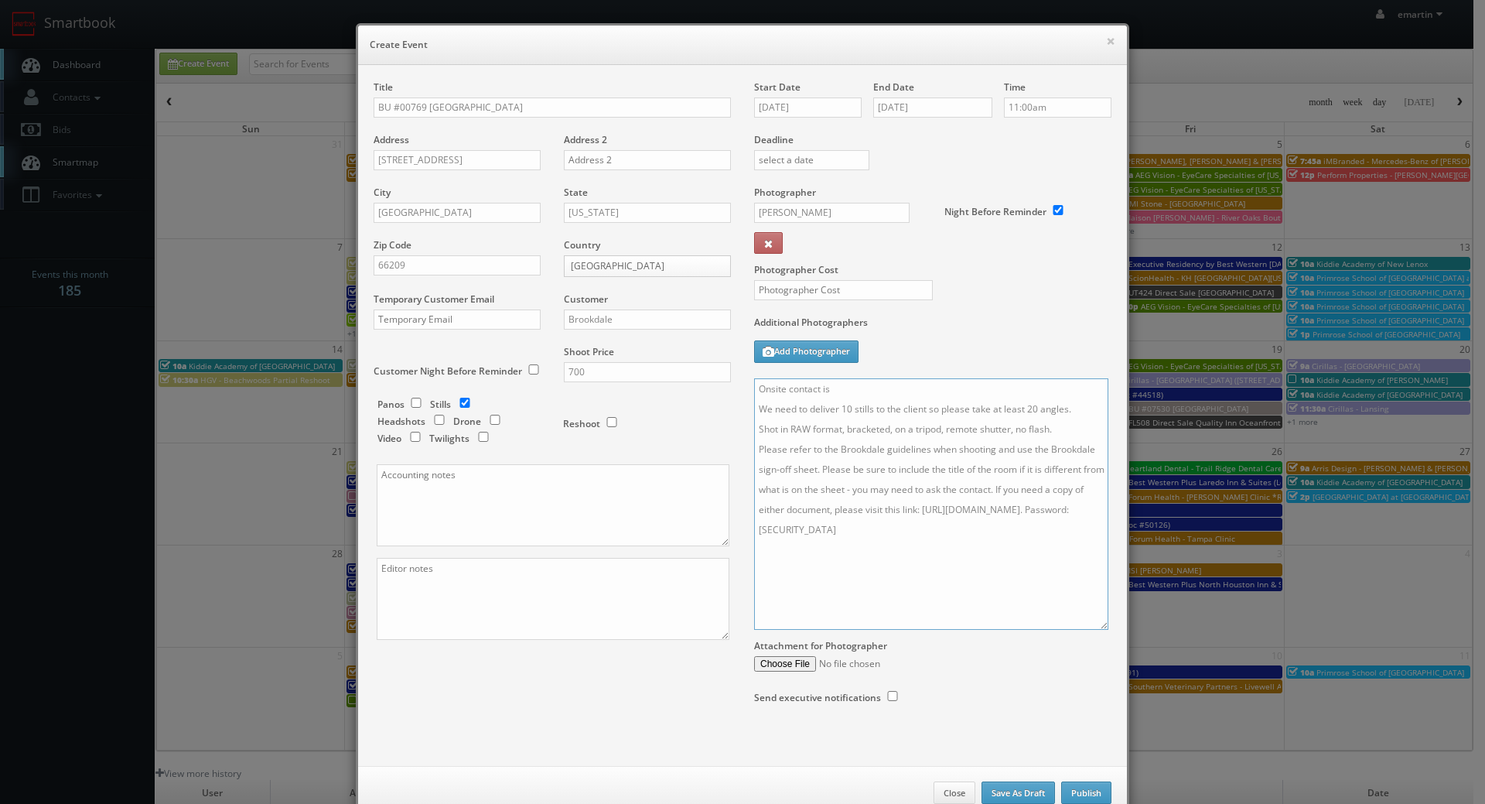
click at [901, 386] on textarea "Onsite contact is We need to deliver 10 stills to the client so please take at …" at bounding box center [931, 503] width 354 height 251
type textarea "Onsite contact is Diane Ohlson. We need to deliver 10 stills to the client so p…"
click at [952, 549] on textarea "Onsite contact is Diane Ohlson. We need to deliver 10 stills to the client so p…" at bounding box center [931, 503] width 354 height 251
click at [850, 298] on input "text" at bounding box center [843, 290] width 179 height 20
type input "5"
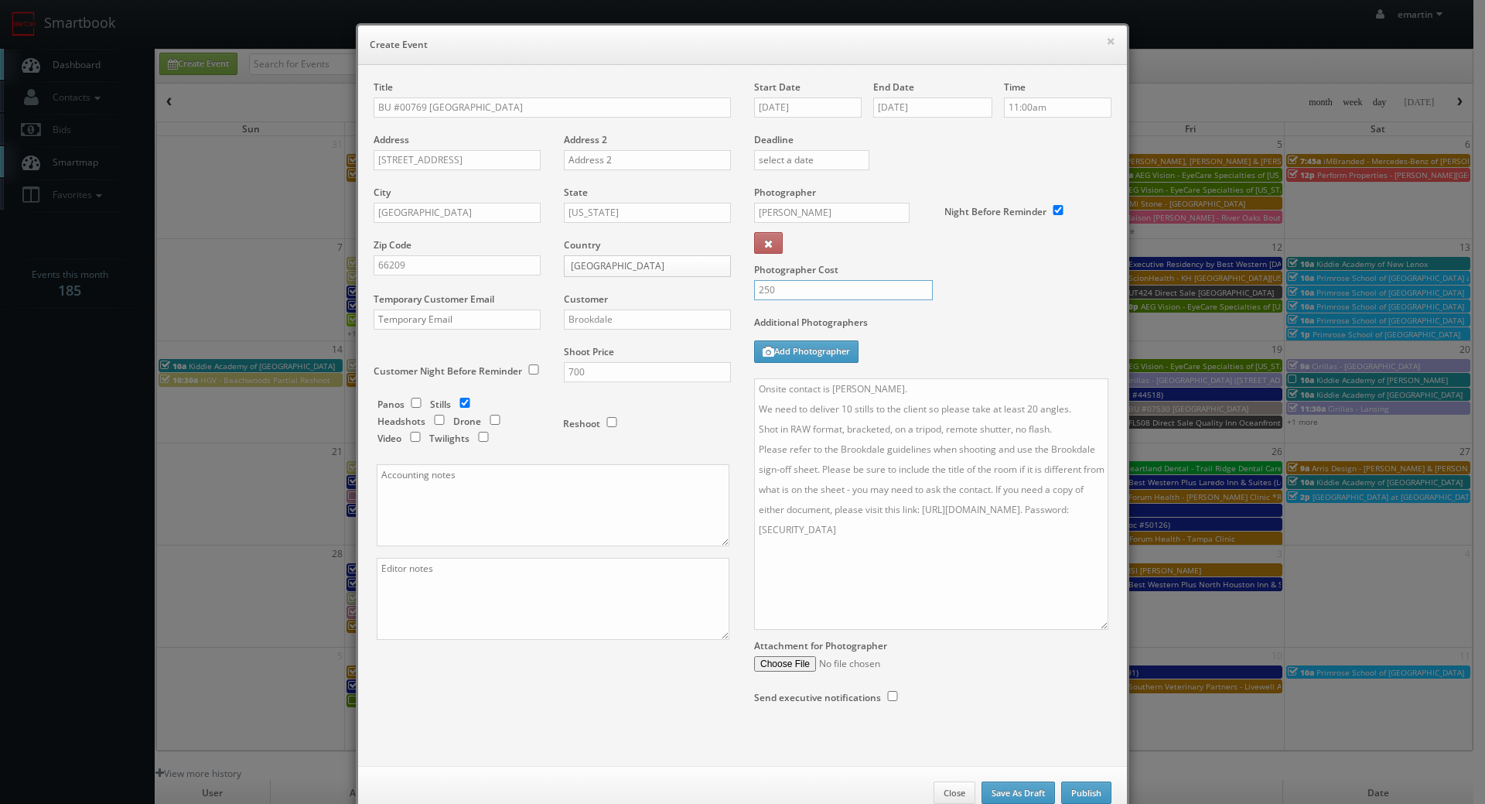
type input "250"
click at [1022, 296] on div "Photographer Cost 250" at bounding box center [933, 251] width 381 height 130
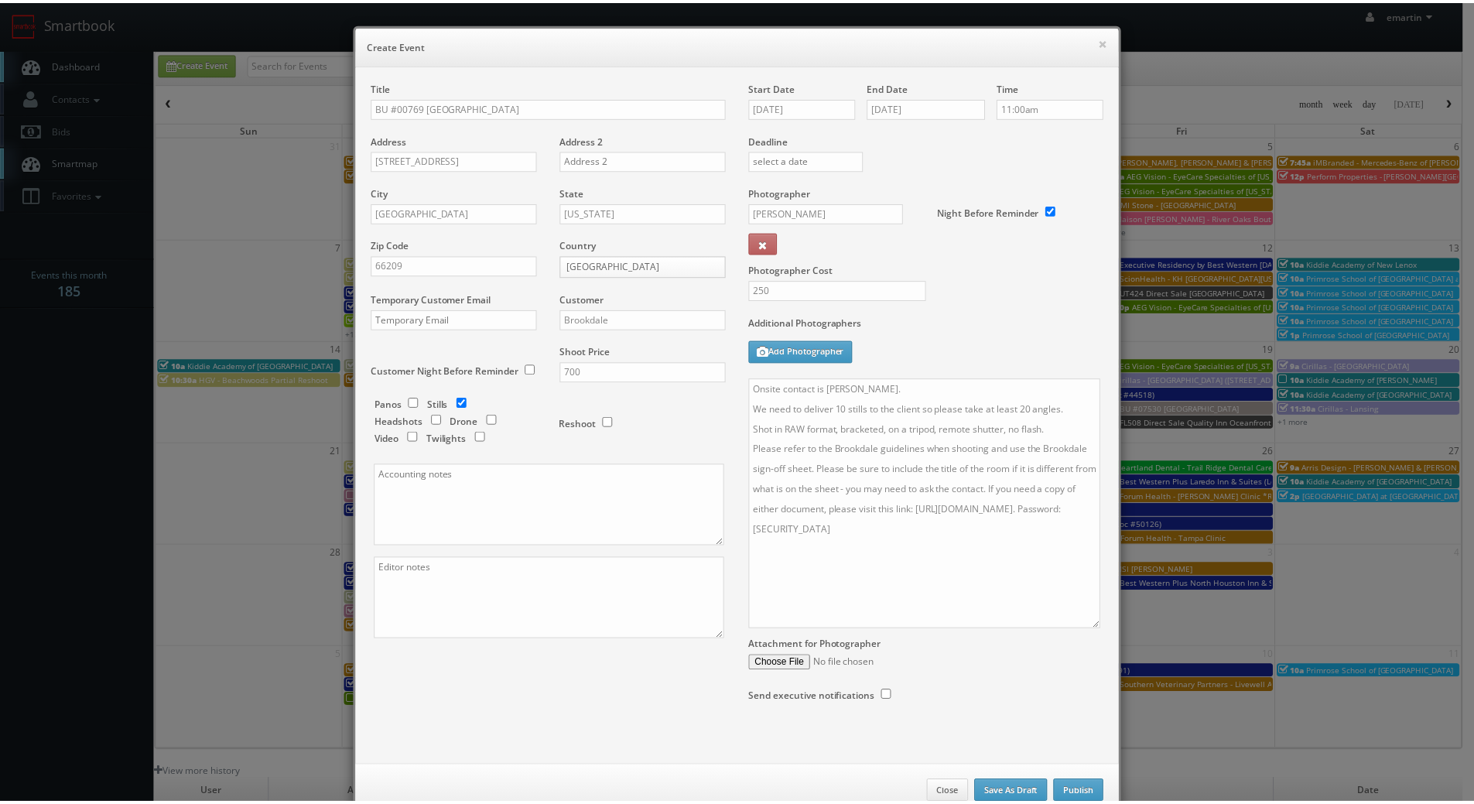
scroll to position [41, 0]
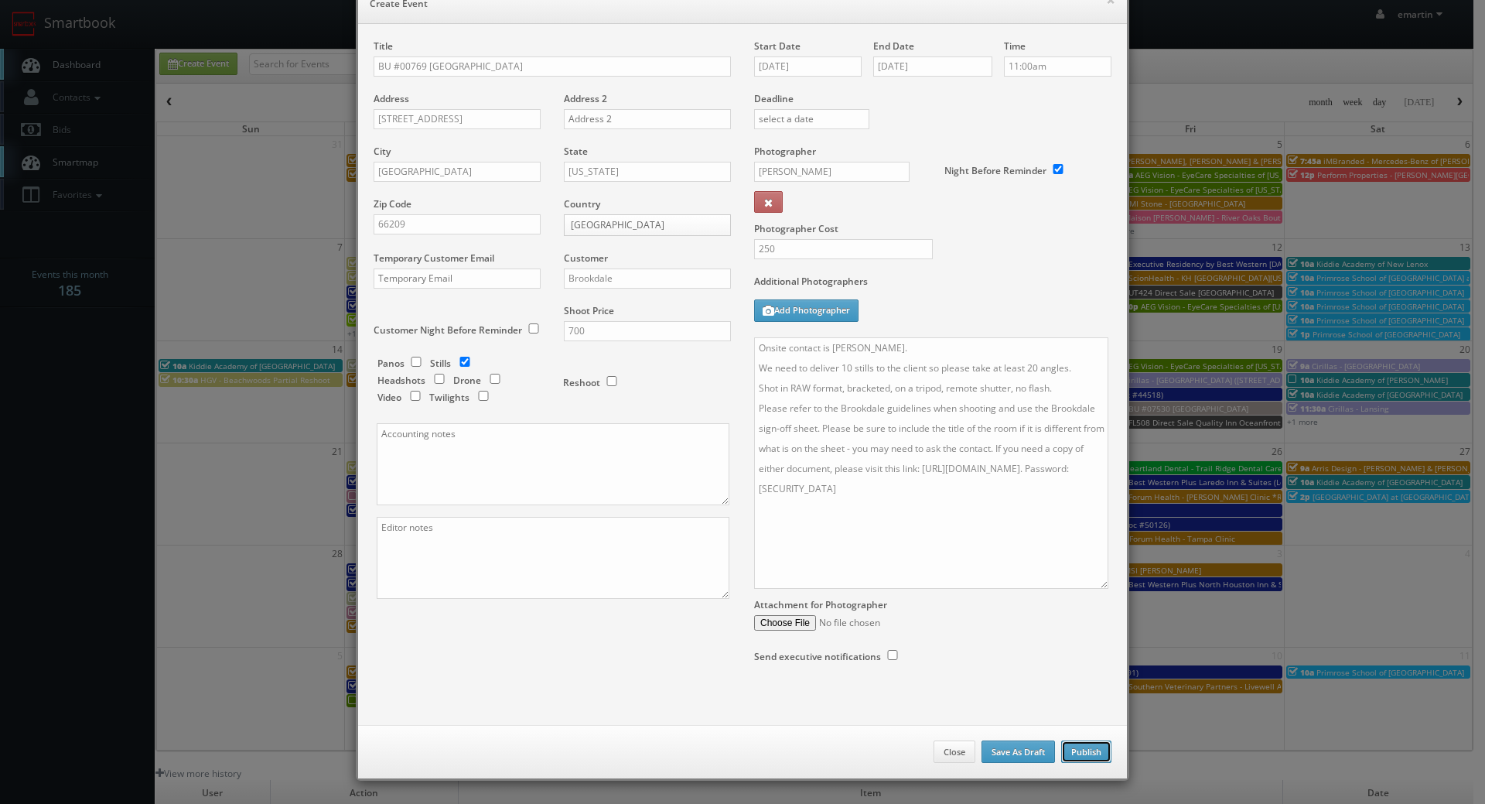
click at [1097, 752] on button "Publish" at bounding box center [1086, 751] width 50 height 23
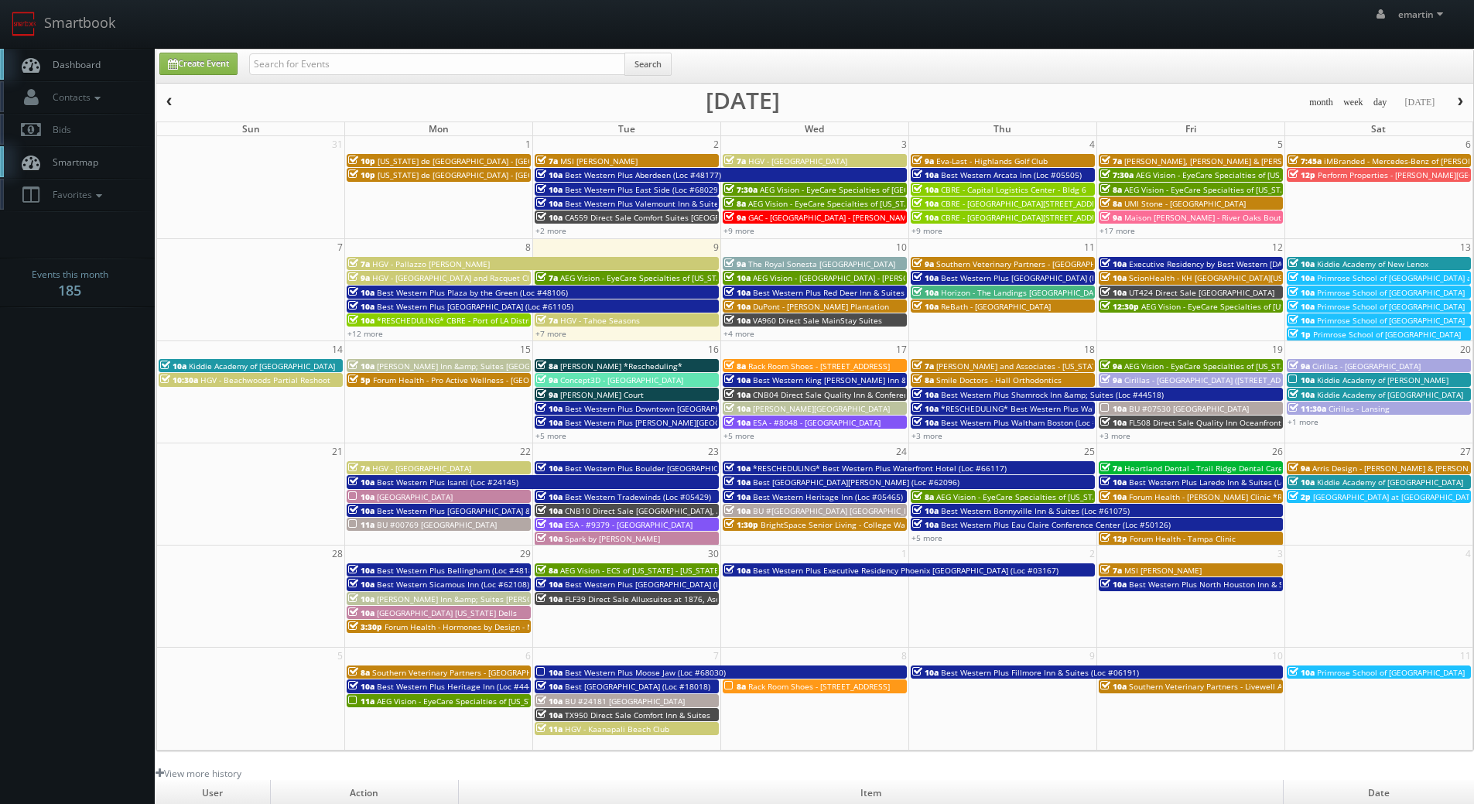
click at [91, 60] on span "Dashboard" at bounding box center [73, 64] width 56 height 13
click at [205, 71] on link "Create Event" at bounding box center [198, 64] width 78 height 22
type input "[DATE]"
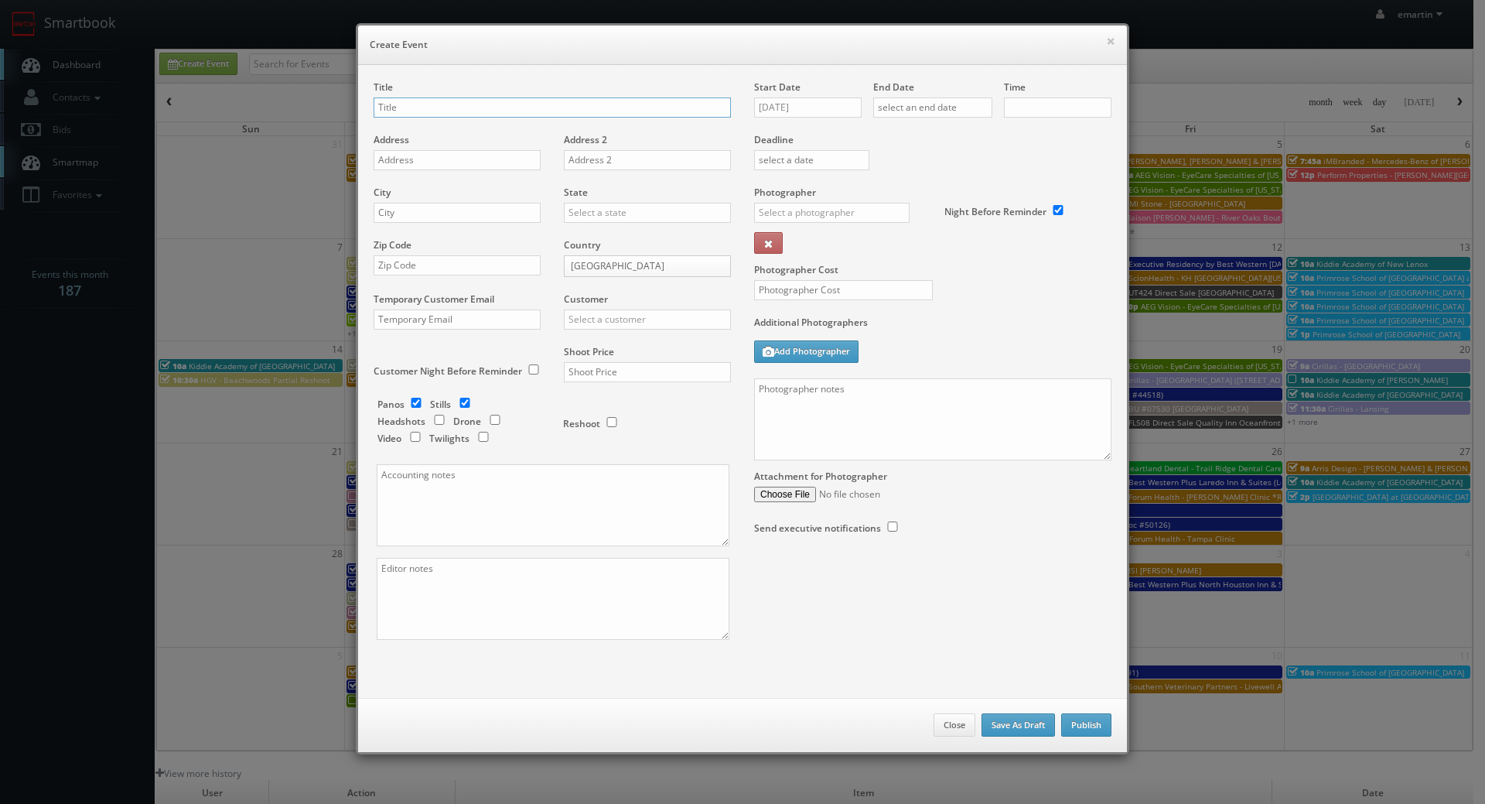
checkbox input "true"
type input "10:00am"
checkbox input "true"
paste input "BU #17830"
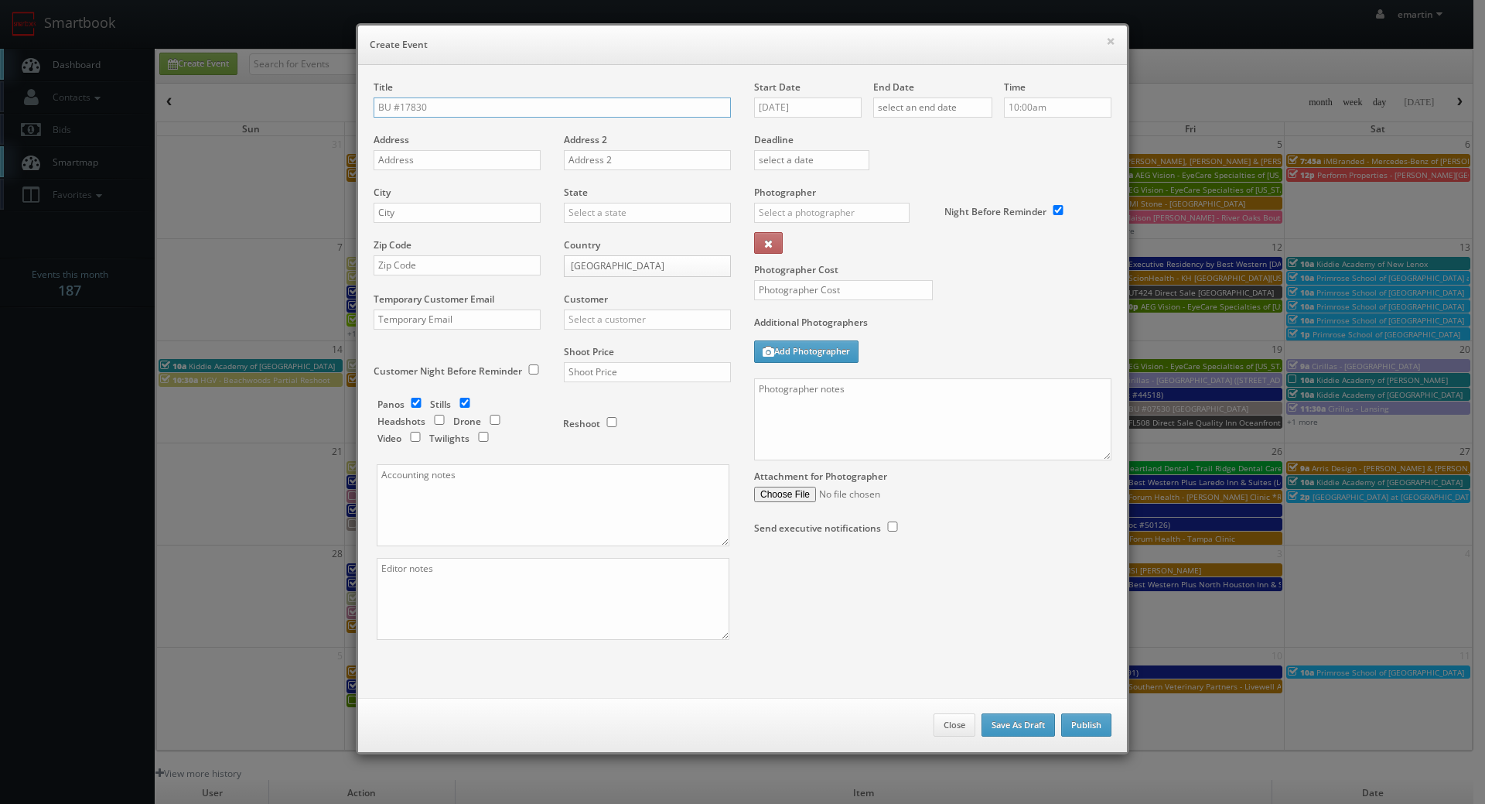
click at [482, 101] on input "BU #17830" at bounding box center [552, 107] width 357 height 20
paste input "Brookdale [GEOGRAPHIC_DATA][PERSON_NAME]"
type input "BU #[GEOGRAPHIC_DATA][PERSON_NAME]"
click at [419, 155] on input "text" at bounding box center [457, 160] width 167 height 20
paste input "[STREET_ADDRESS]"
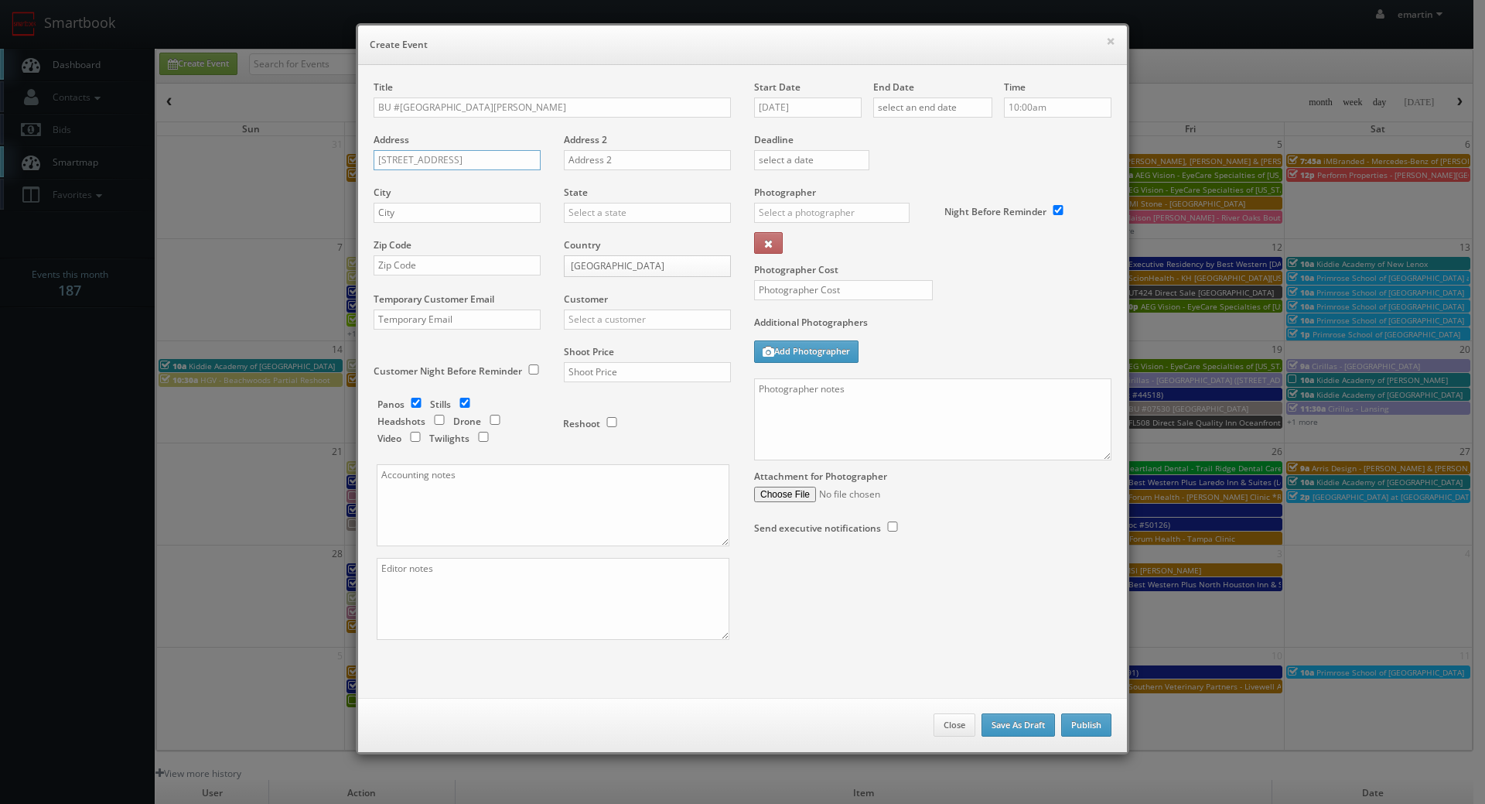
type input "[STREET_ADDRESS]"
click at [487, 217] on input "text" at bounding box center [457, 213] width 167 height 20
paste input "[GEOGRAPHIC_DATA][PERSON_NAME]"
type input "[GEOGRAPHIC_DATA][PERSON_NAME]"
click at [603, 227] on div "State [US_STATE] [US_STATE] [US_STATE] [US_STATE] [US_STATE] [US_STATE] [US_STA…" at bounding box center [641, 212] width 179 height 53
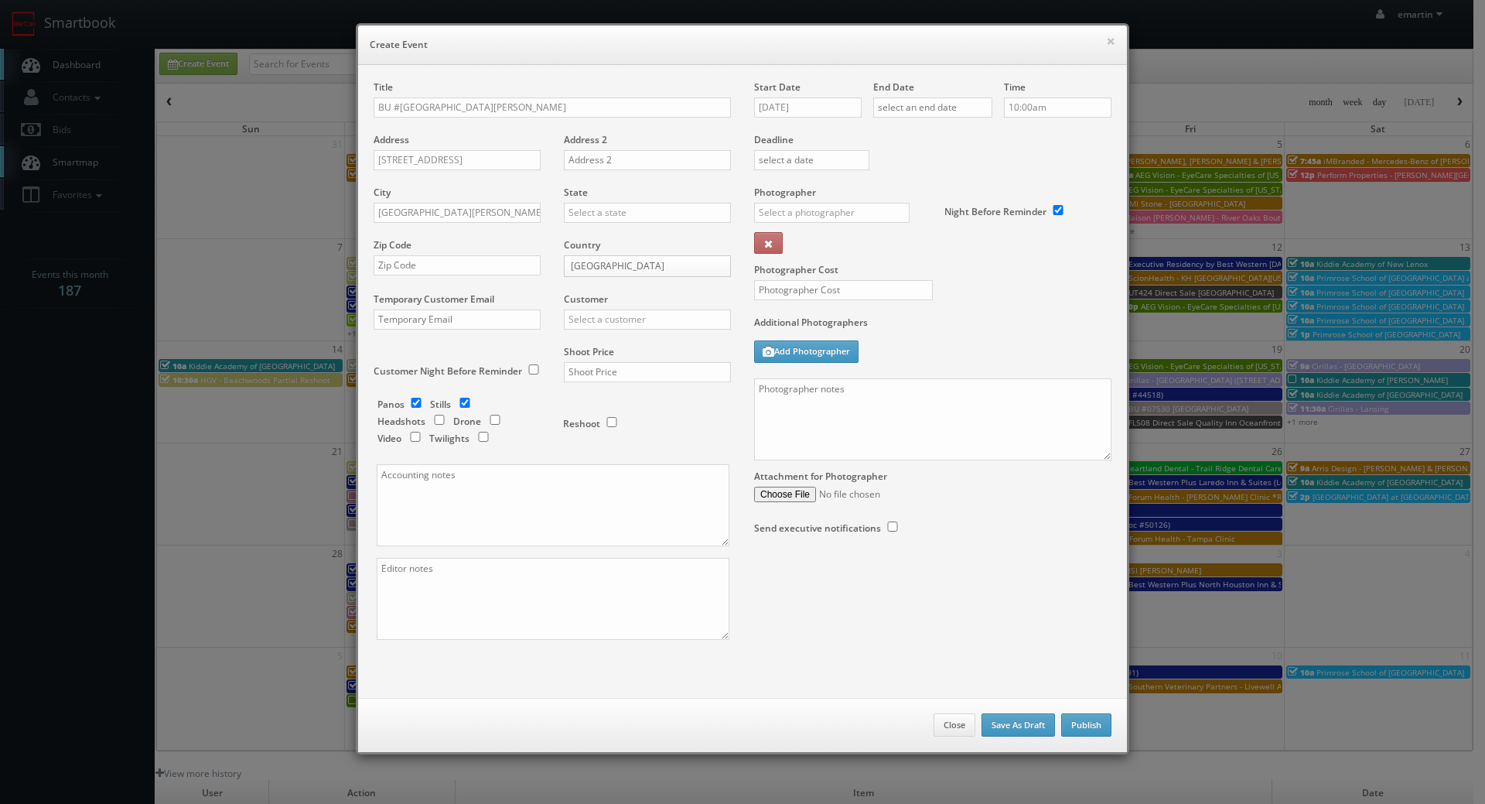
click at [634, 223] on div "State [US_STATE] [US_STATE] [US_STATE] [US_STATE] [US_STATE] [US_STATE] [US_STA…" at bounding box center [641, 212] width 179 height 53
click at [667, 216] on input "text" at bounding box center [647, 213] width 167 height 20
click at [628, 238] on div "[US_STATE]" at bounding box center [648, 238] width 166 height 26
type input "[US_STATE]"
click at [458, 265] on input "text" at bounding box center [457, 265] width 167 height 20
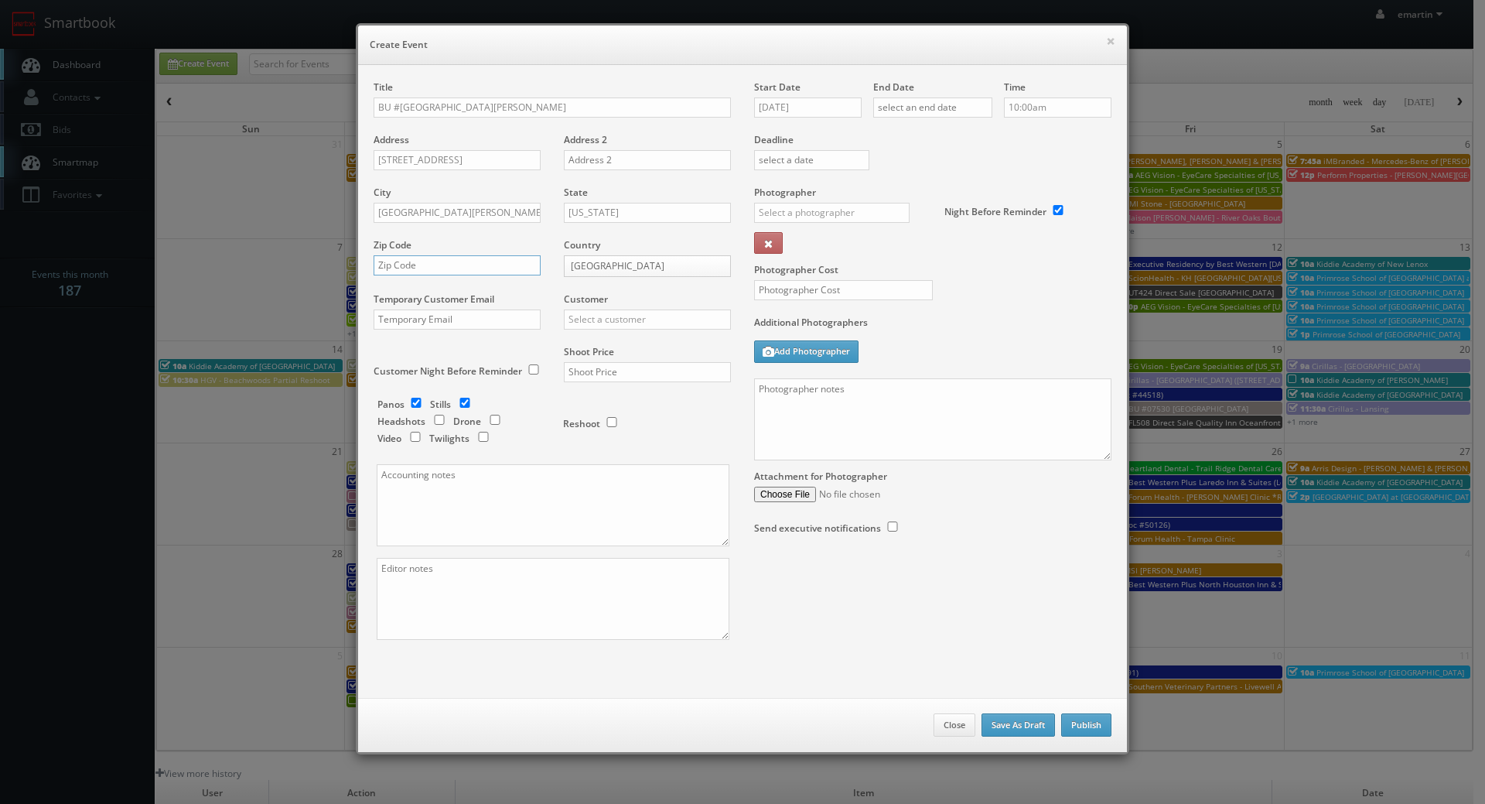
paste input "32547"
type input "32547"
click at [663, 309] on div "Customer Choice Hotels ACC Concept3D Firebirds GBV Choice Hotels Canada Heartla…" at bounding box center [641, 318] width 179 height 53
click at [661, 325] on input "text" at bounding box center [647, 319] width 167 height 20
click at [648, 344] on div "Brookdale" at bounding box center [648, 345] width 166 height 26
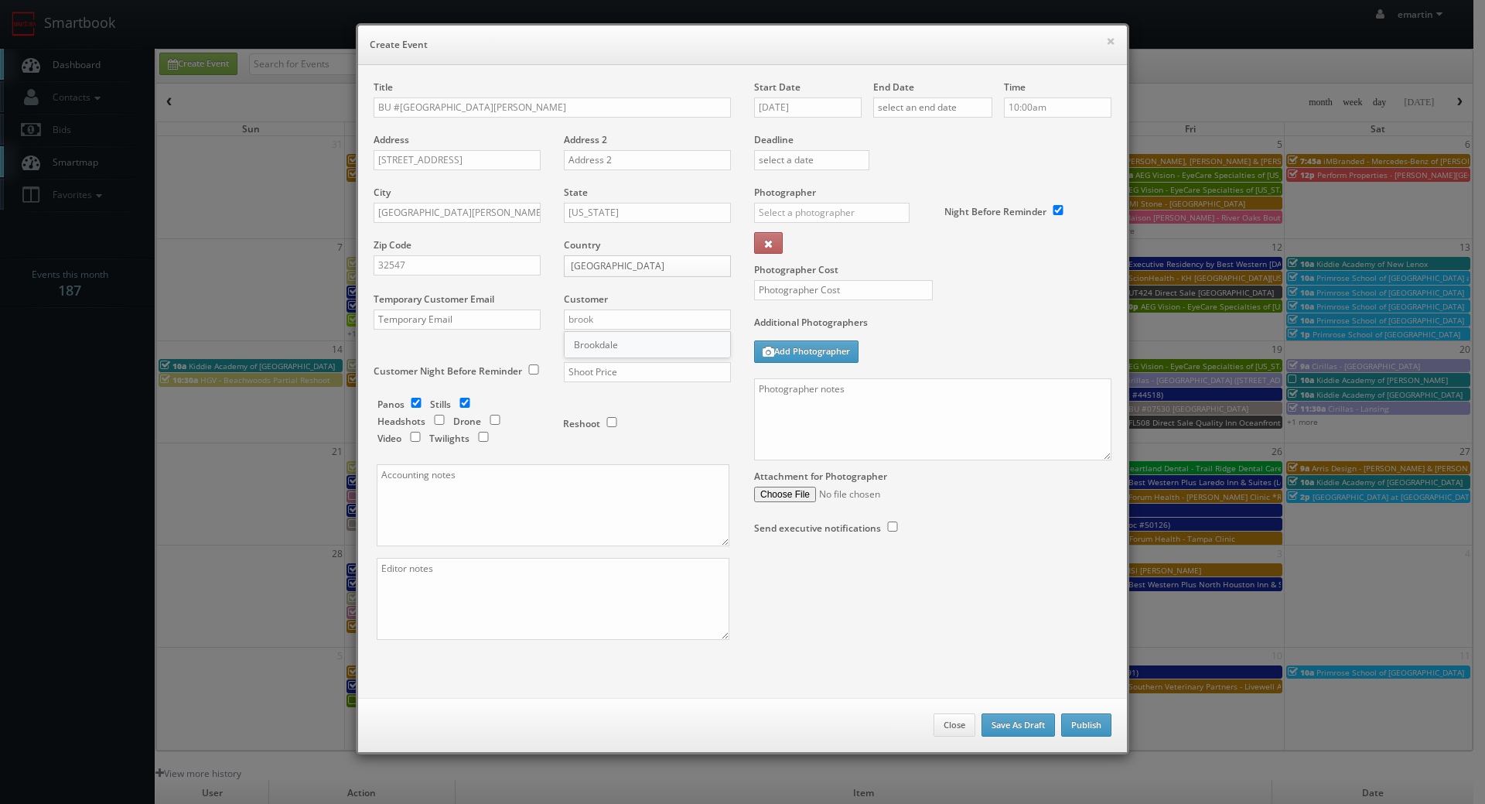
type input "Brookdale"
click at [633, 374] on input "text" at bounding box center [647, 372] width 167 height 20
type input "700"
click at [406, 402] on input "checkbox" at bounding box center [416, 403] width 23 height 10
checkbox input "false"
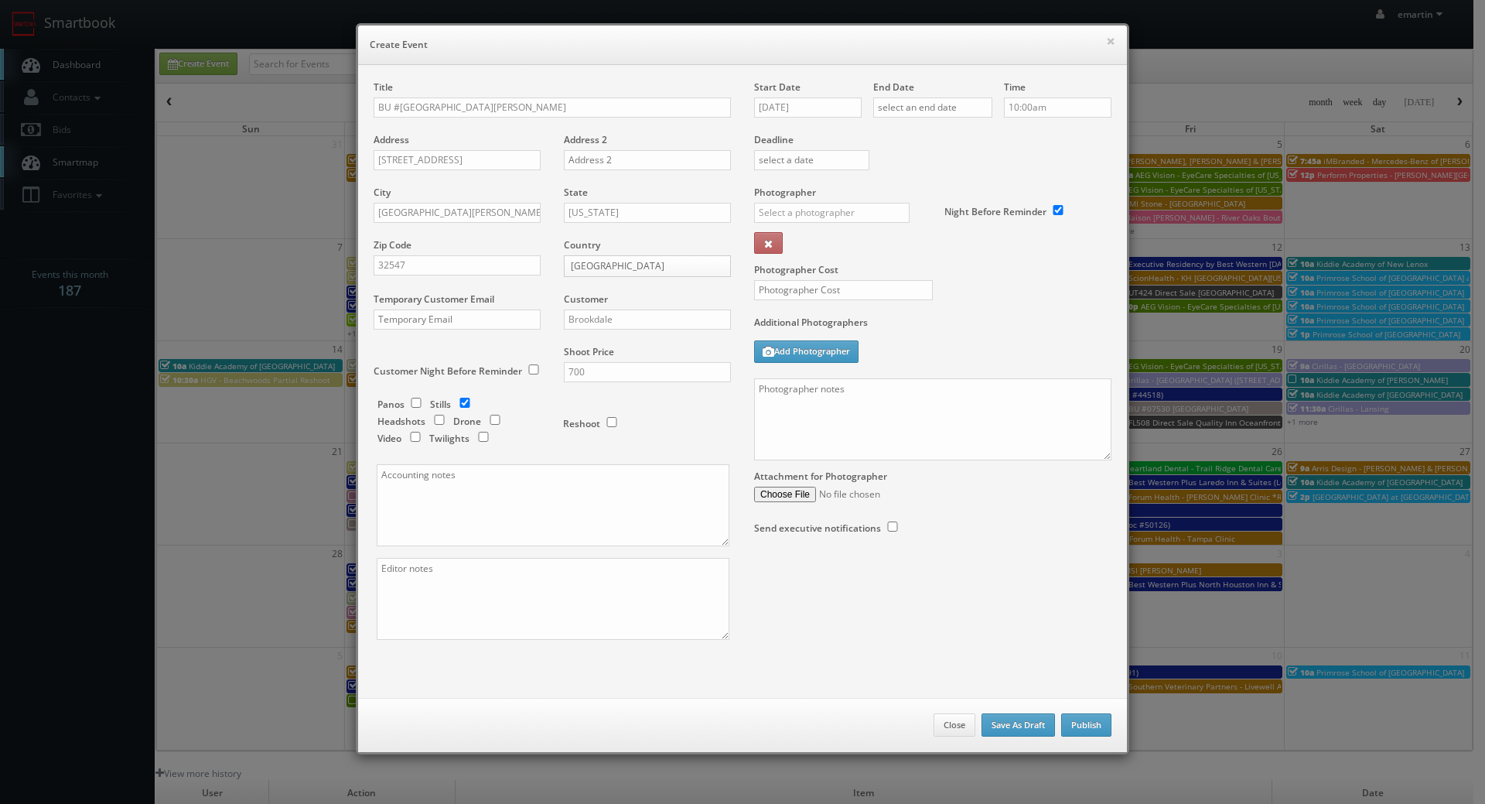
click at [986, 337] on div "Additional Photographers Add Photographer" at bounding box center [932, 347] width 357 height 63
click at [802, 217] on input "text" at bounding box center [832, 213] width 156 height 20
click at [794, 237] on div "[PERSON_NAME]" at bounding box center [838, 247] width 166 height 26
type input "[PERSON_NAME]"
click at [797, 114] on input "[DATE]" at bounding box center [808, 107] width 108 height 20
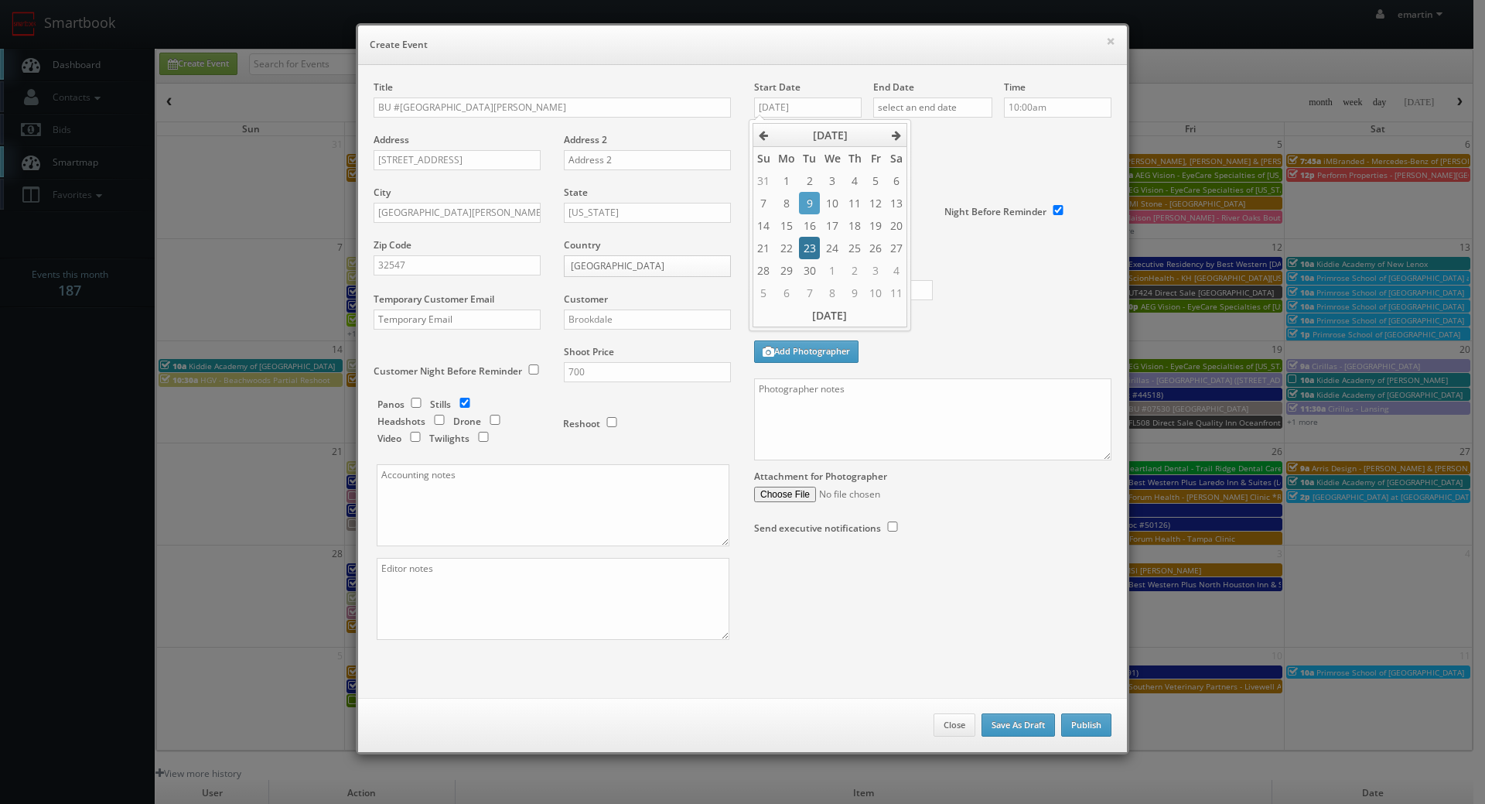
click at [806, 249] on td "23" at bounding box center [809, 248] width 21 height 22
type input "[DATE]"
click at [939, 100] on input "text" at bounding box center [932, 107] width 119 height 20
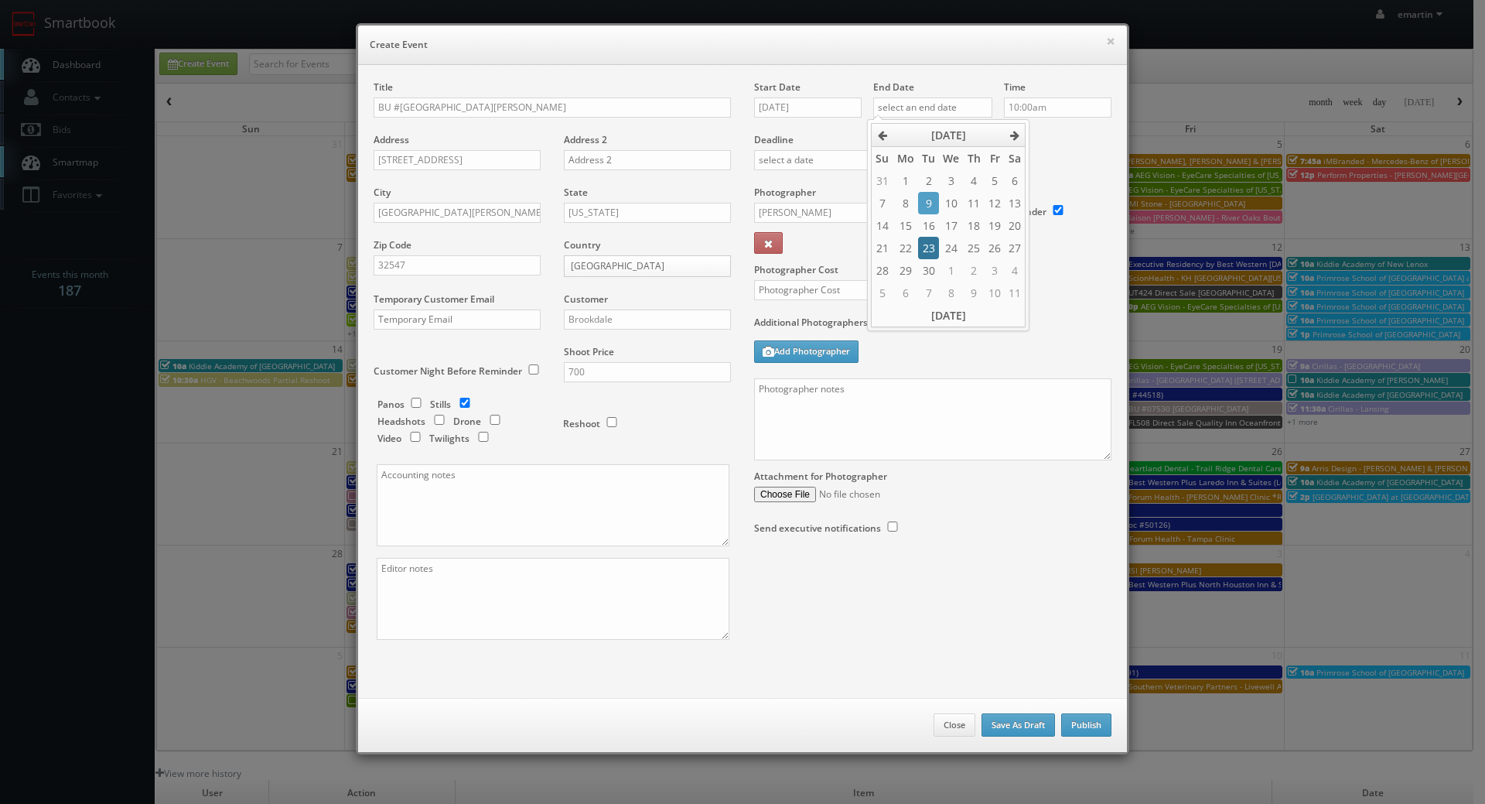
click at [927, 253] on td "23" at bounding box center [928, 248] width 21 height 22
type input "[DATE]"
click at [1081, 148] on div "Deadline" at bounding box center [933, 132] width 381 height 105
click at [922, 55] on div "× Create Event" at bounding box center [742, 45] width 769 height 39
click at [843, 295] on input "text" at bounding box center [843, 290] width 179 height 20
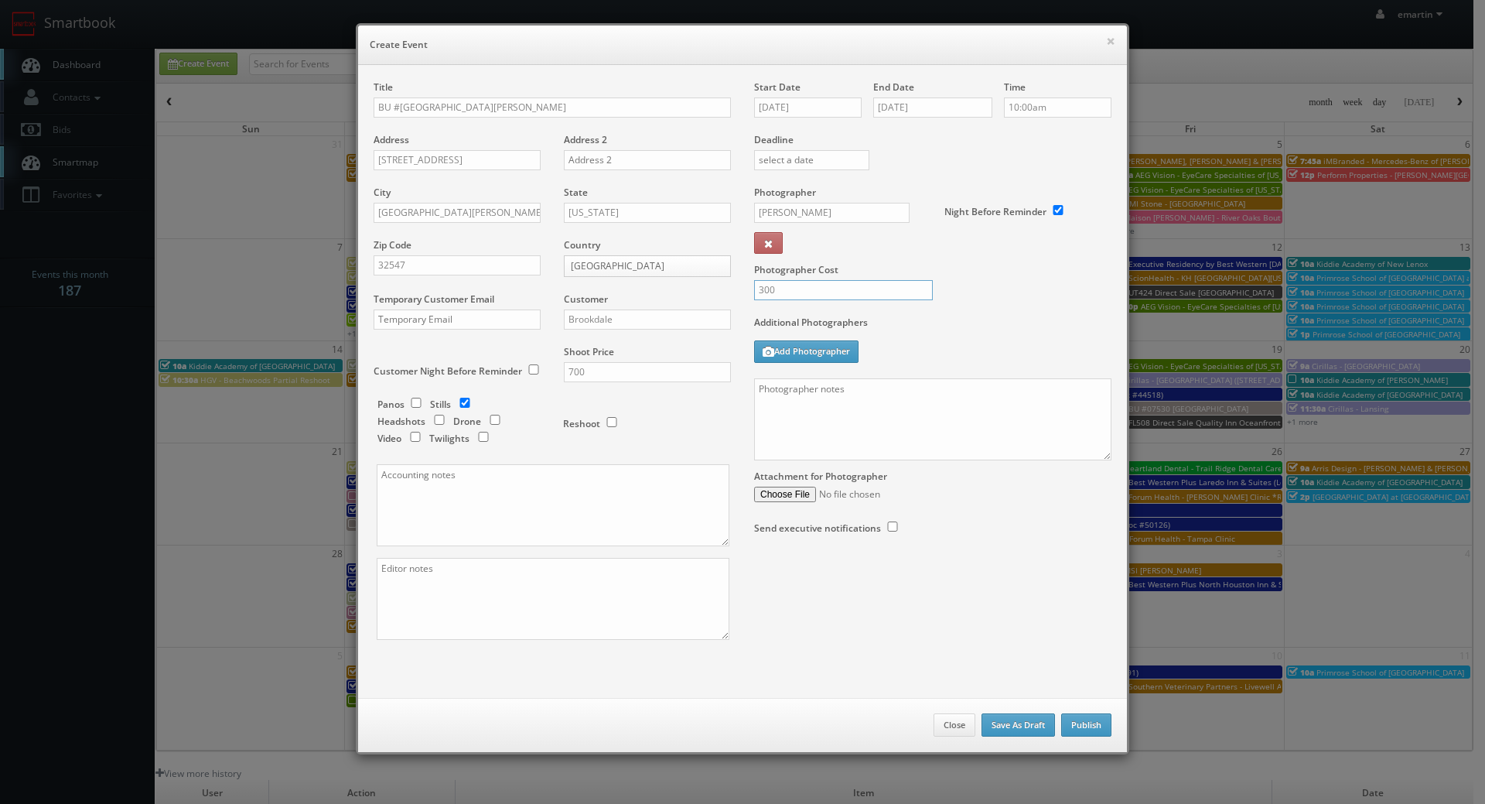
type input "300"
click at [913, 409] on textarea at bounding box center [932, 419] width 357 height 82
paste textarea "Onsite contact is We need to deliver 10 stills to the client so please take at …"
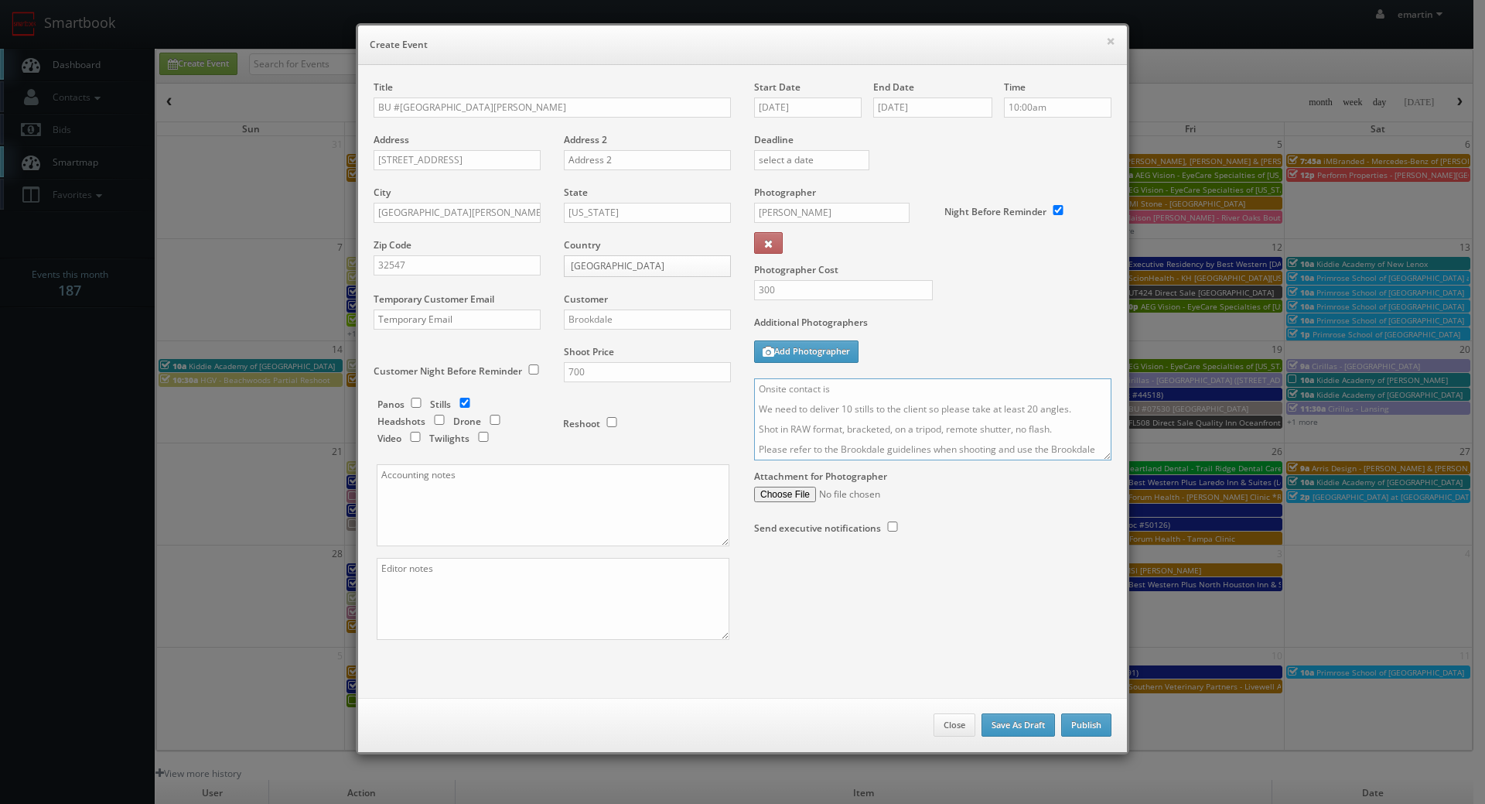
click at [950, 404] on textarea "Onsite contact is We need to deliver 10 stills to the client so please take at …" at bounding box center [932, 419] width 357 height 82
click at [934, 395] on textarea "Onsite contact is We need to deliver 10 stills to the client so please take at …" at bounding box center [932, 419] width 357 height 82
paste textarea "Dawn Bare"
type textarea "Onsite contact is Dawn Bare. We need to deliver 10 stills to the client so plea…"
click at [1018, 302] on div "Photographer Cost 300" at bounding box center [933, 251] width 381 height 130
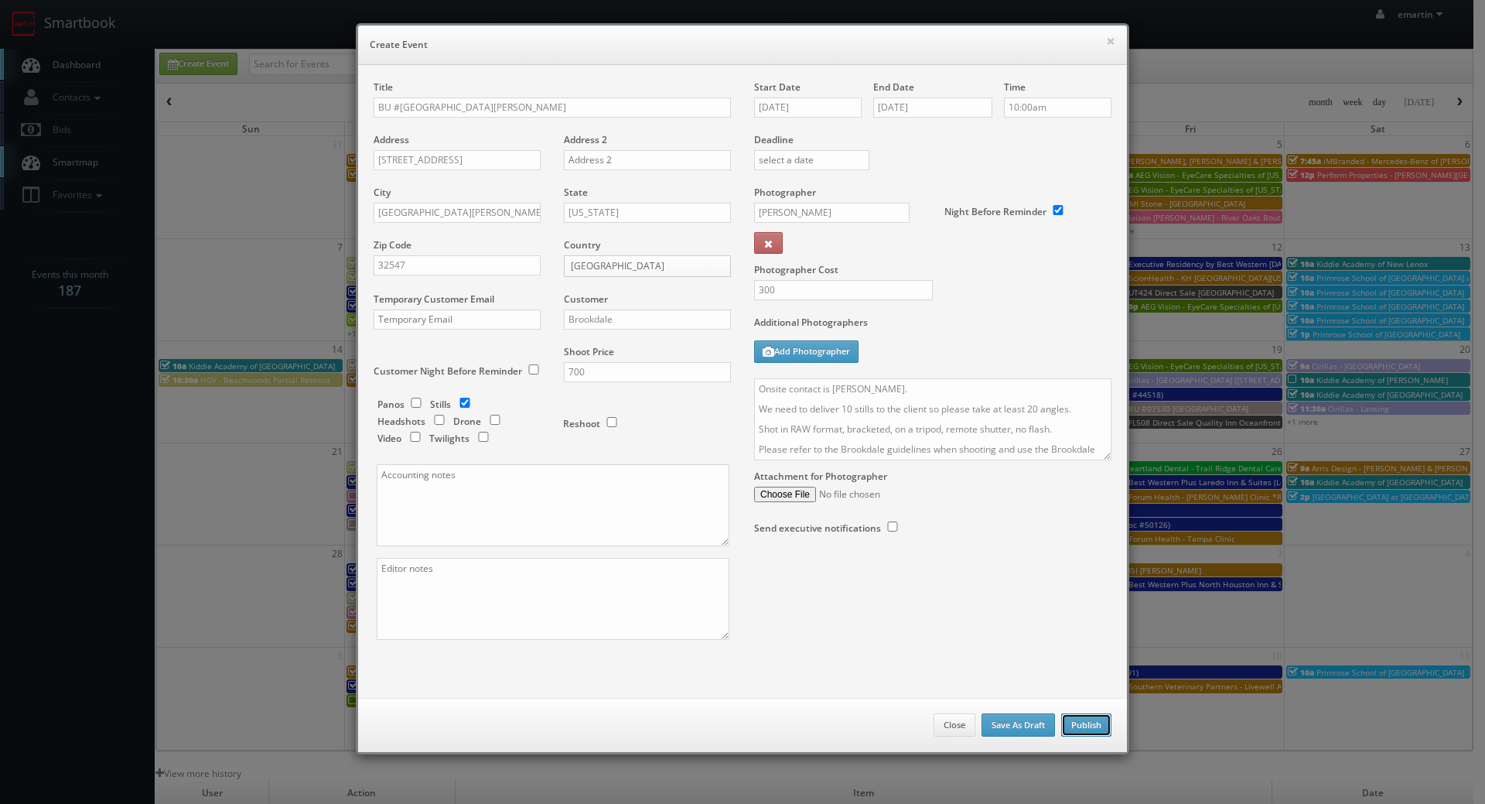
click at [1082, 716] on button "Publish" at bounding box center [1086, 724] width 50 height 23
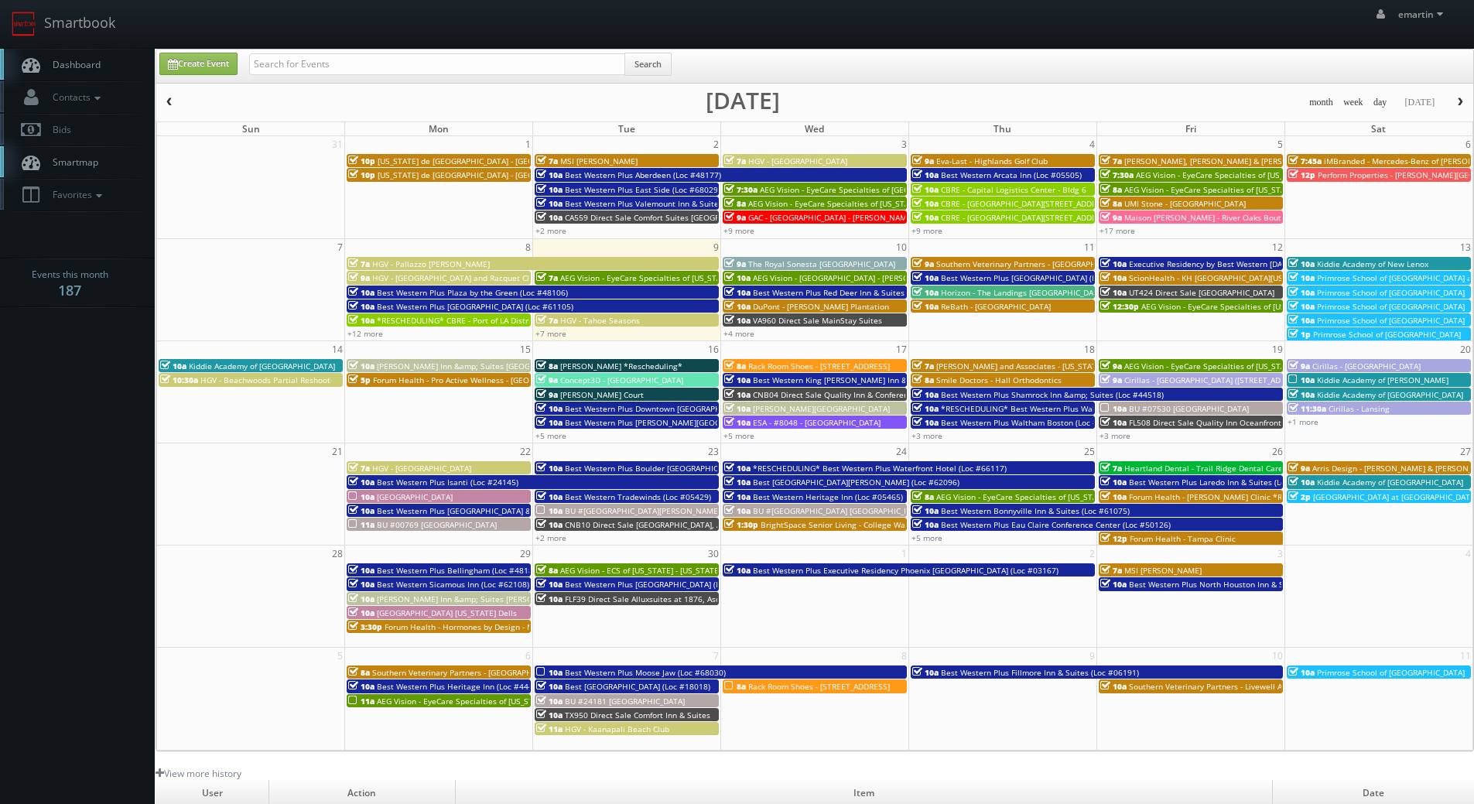
click at [45, 64] on span "Dashboard" at bounding box center [73, 64] width 56 height 13
click at [189, 67] on link "Create Event" at bounding box center [198, 64] width 78 height 22
type input "[DATE]"
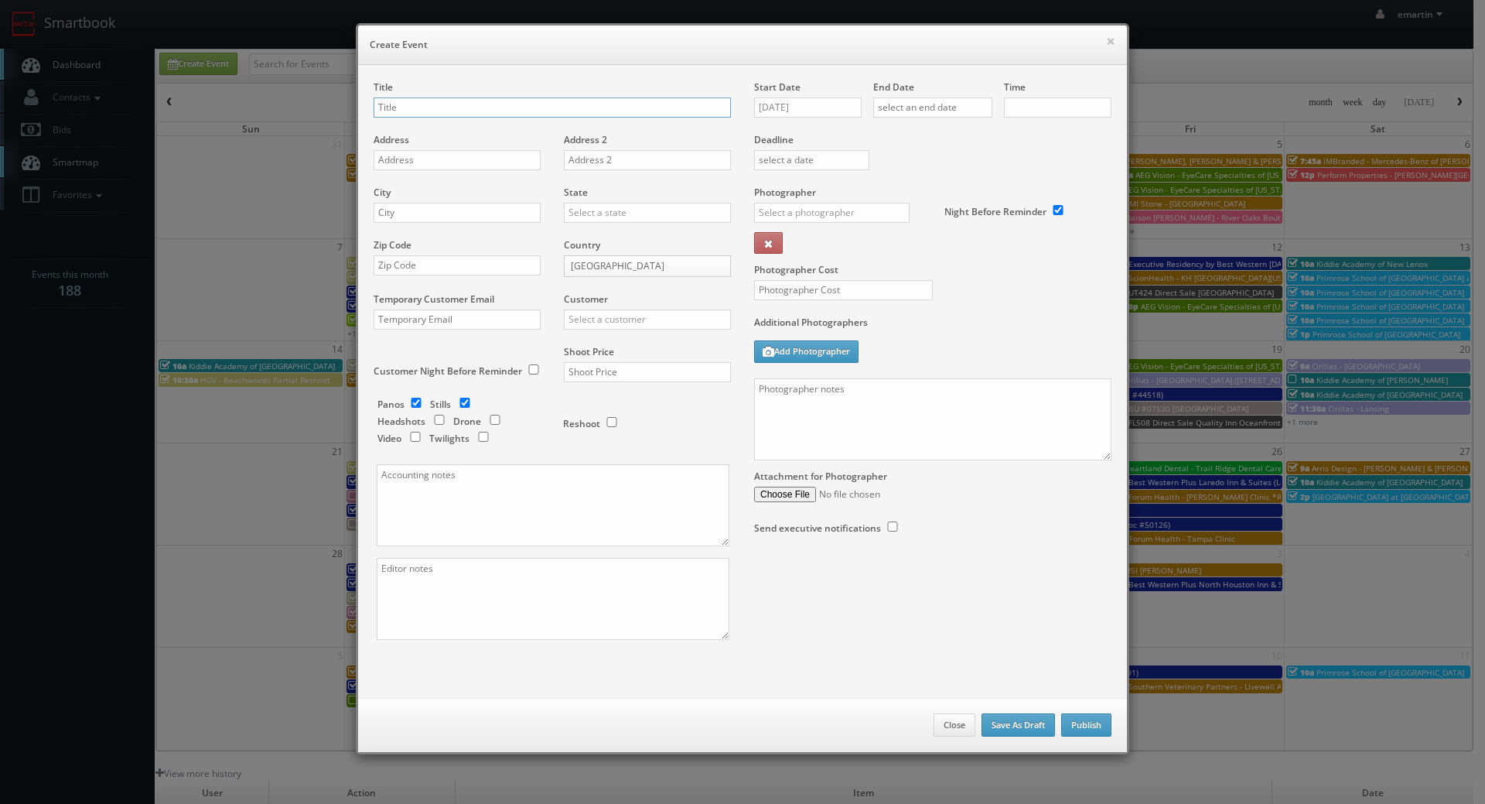
checkbox input "true"
type input "10:00am"
checkbox input "true"
click at [436, 103] on input "text" at bounding box center [552, 107] width 357 height 20
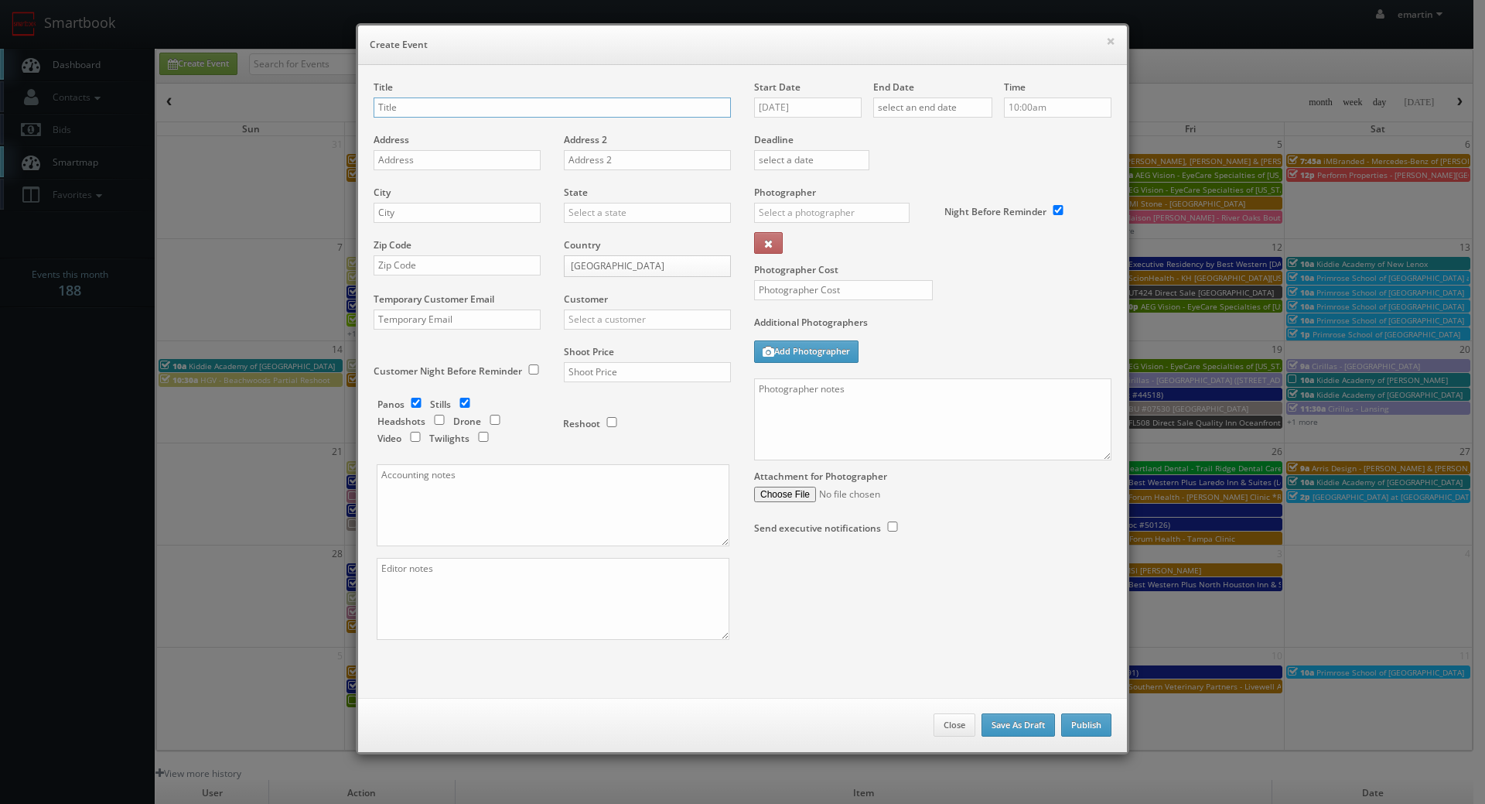
type input "v"
paste input "BU #07800"
click at [495, 105] on input "BU #07800" at bounding box center [552, 107] width 357 height 20
paste input "Brookdale [GEOGRAPHIC_DATA]"
type input "BU #07800 [GEOGRAPHIC_DATA] [GEOGRAPHIC_DATA] [GEOGRAPHIC_DATA]"
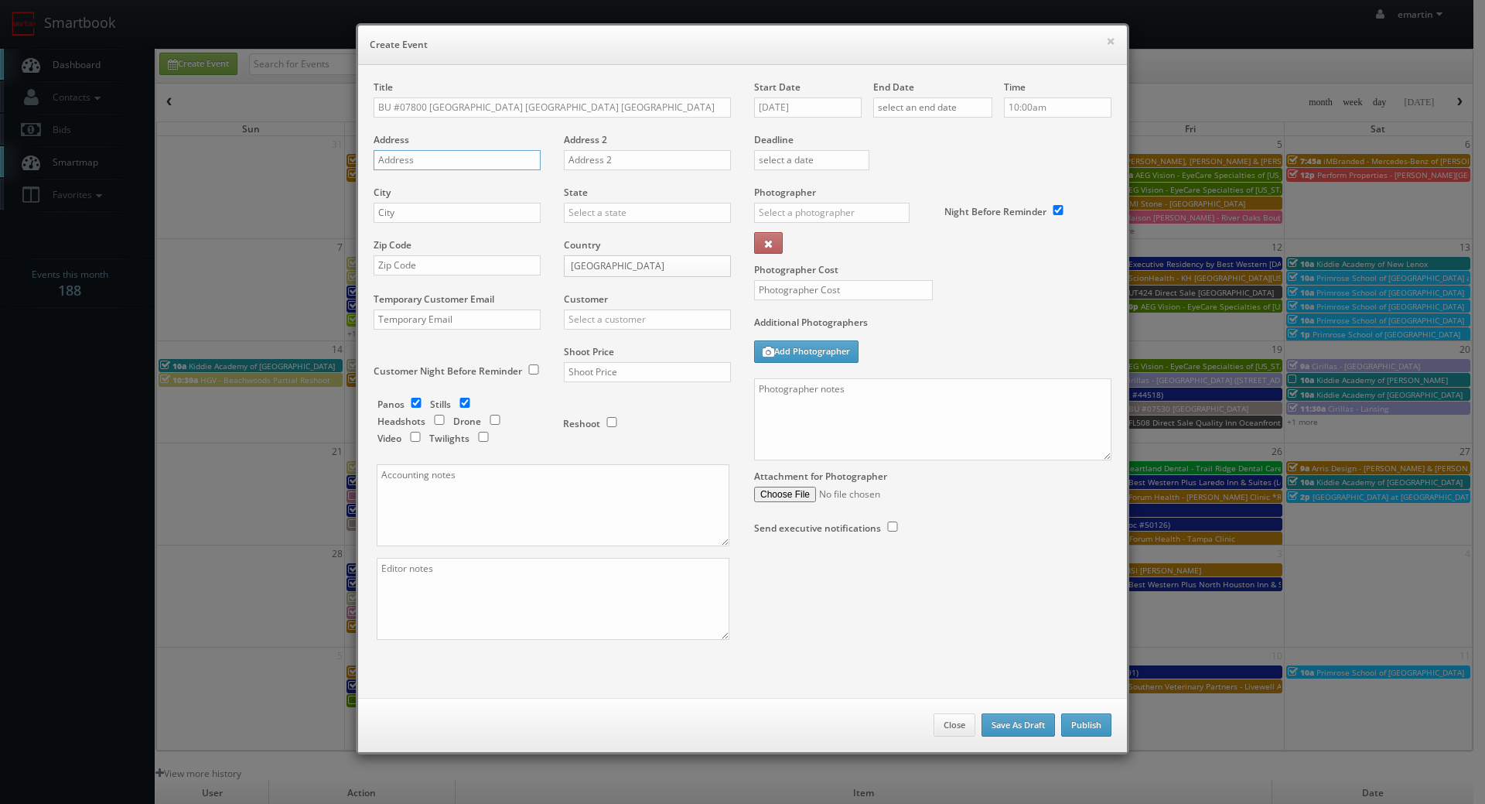
click at [407, 151] on input "text" at bounding box center [457, 160] width 167 height 20
paste input "2215 East Egbert Street"
type input "2215 East Egbert Street"
click at [418, 213] on input "text" at bounding box center [457, 213] width 167 height 20
paste input "Brighton"
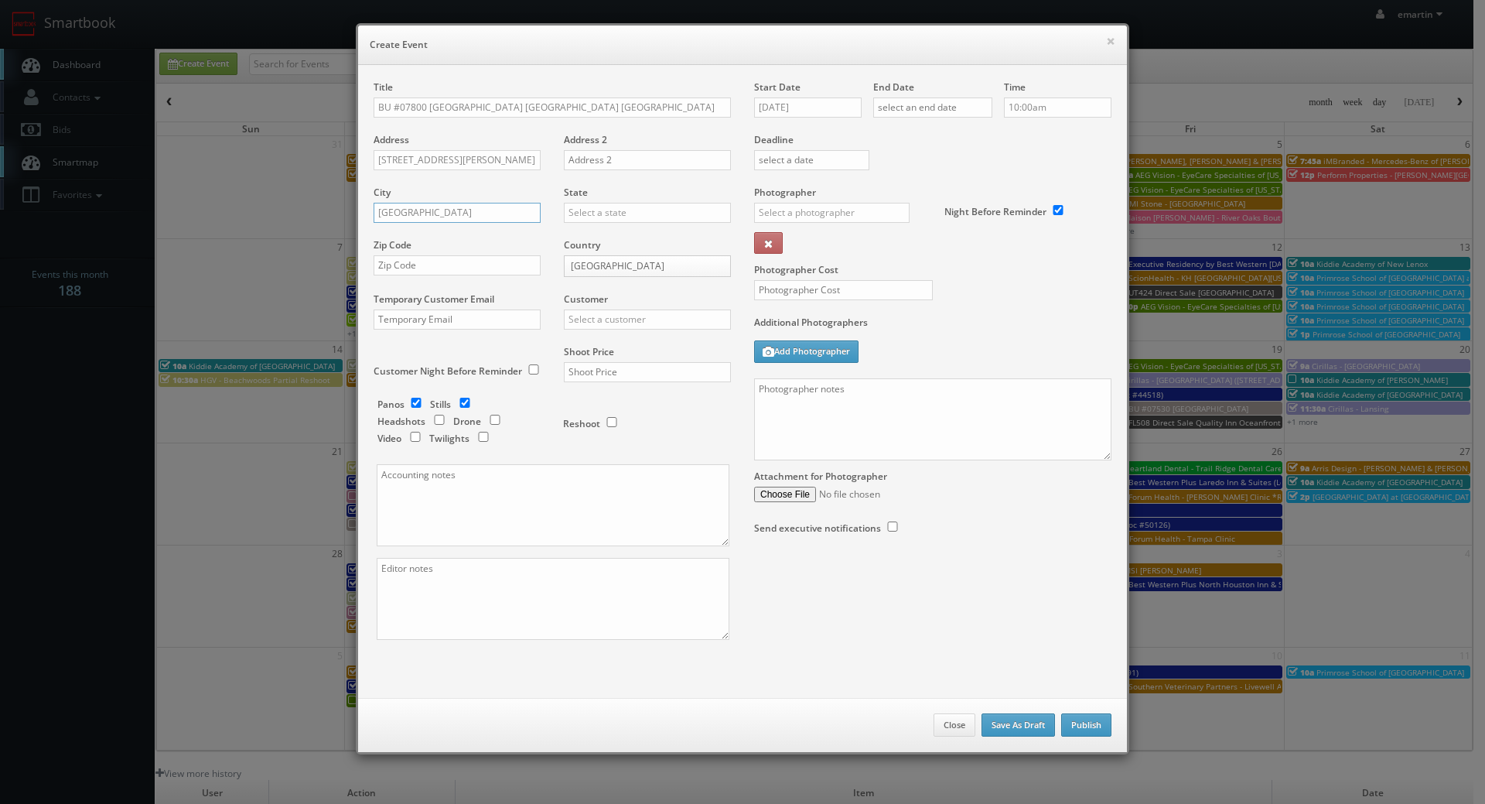
type input "Brighton"
click at [566, 209] on input "text" at bounding box center [647, 213] width 167 height 20
click at [591, 242] on div "[US_STATE]" at bounding box center [648, 238] width 166 height 26
type input "[US_STATE]"
drag, startPoint x: 426, startPoint y: 262, endPoint x: 443, endPoint y: 258, distance: 16.9
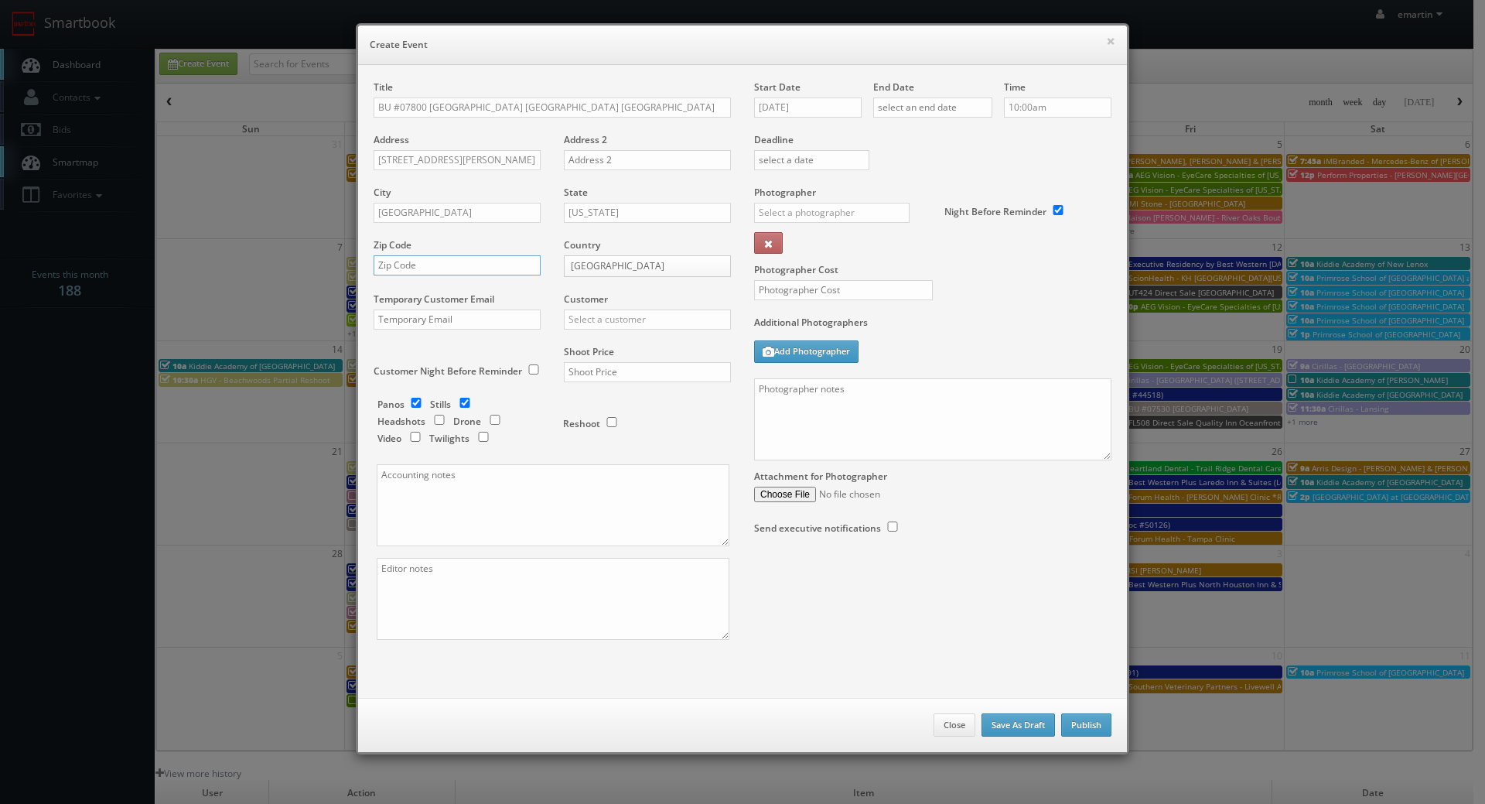
click at [426, 262] on input "text" at bounding box center [457, 265] width 167 height 20
paste input "80601-2590"
type input "80601-2590"
click at [644, 314] on input "text" at bounding box center [647, 319] width 167 height 20
click at [617, 340] on div "Brookdale" at bounding box center [648, 345] width 166 height 26
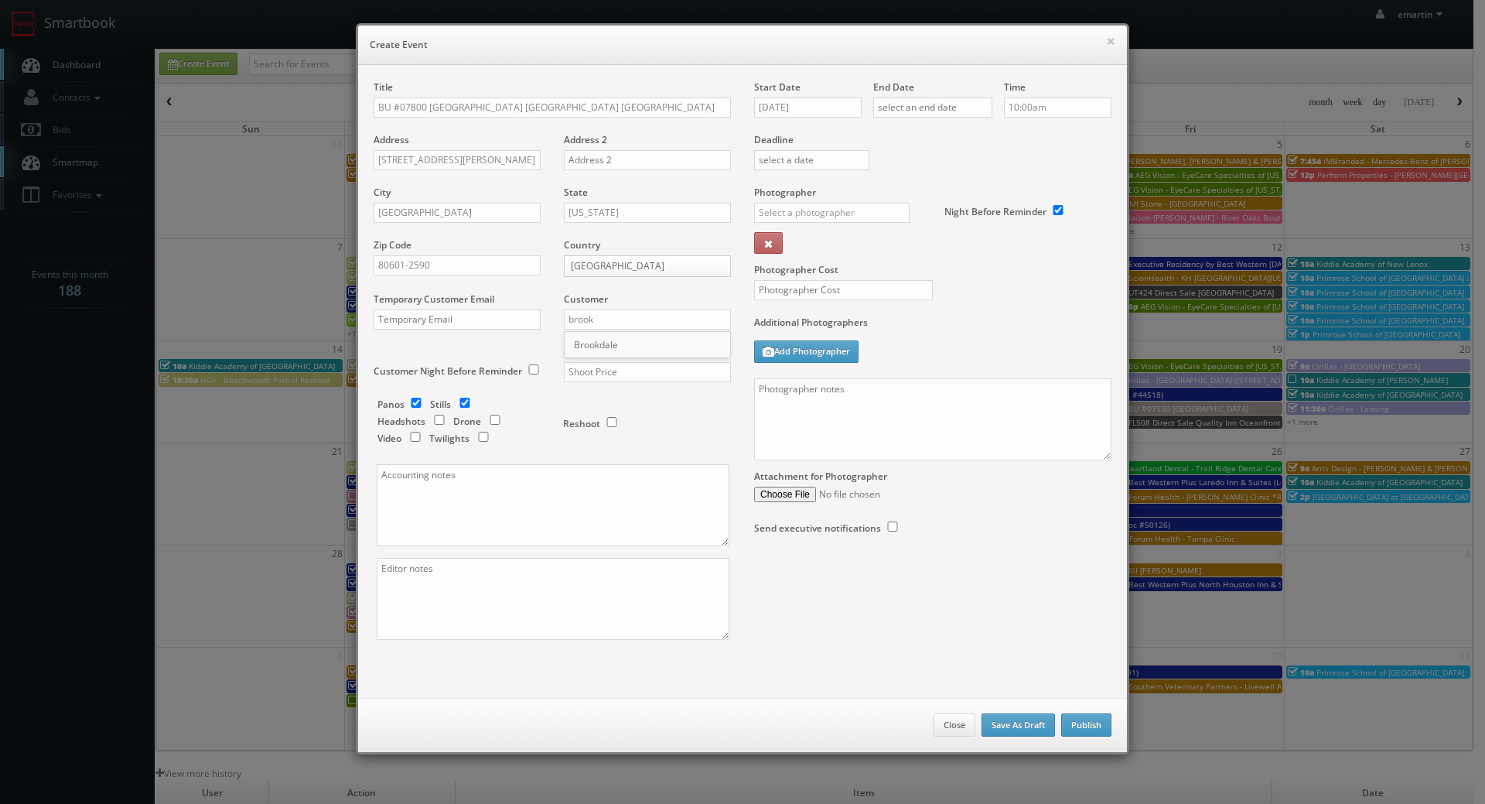
type input "Brookdale"
click at [623, 378] on input "text" at bounding box center [647, 372] width 167 height 20
type input "700"
click at [405, 405] on input "checkbox" at bounding box center [416, 403] width 23 height 10
checkbox input "false"
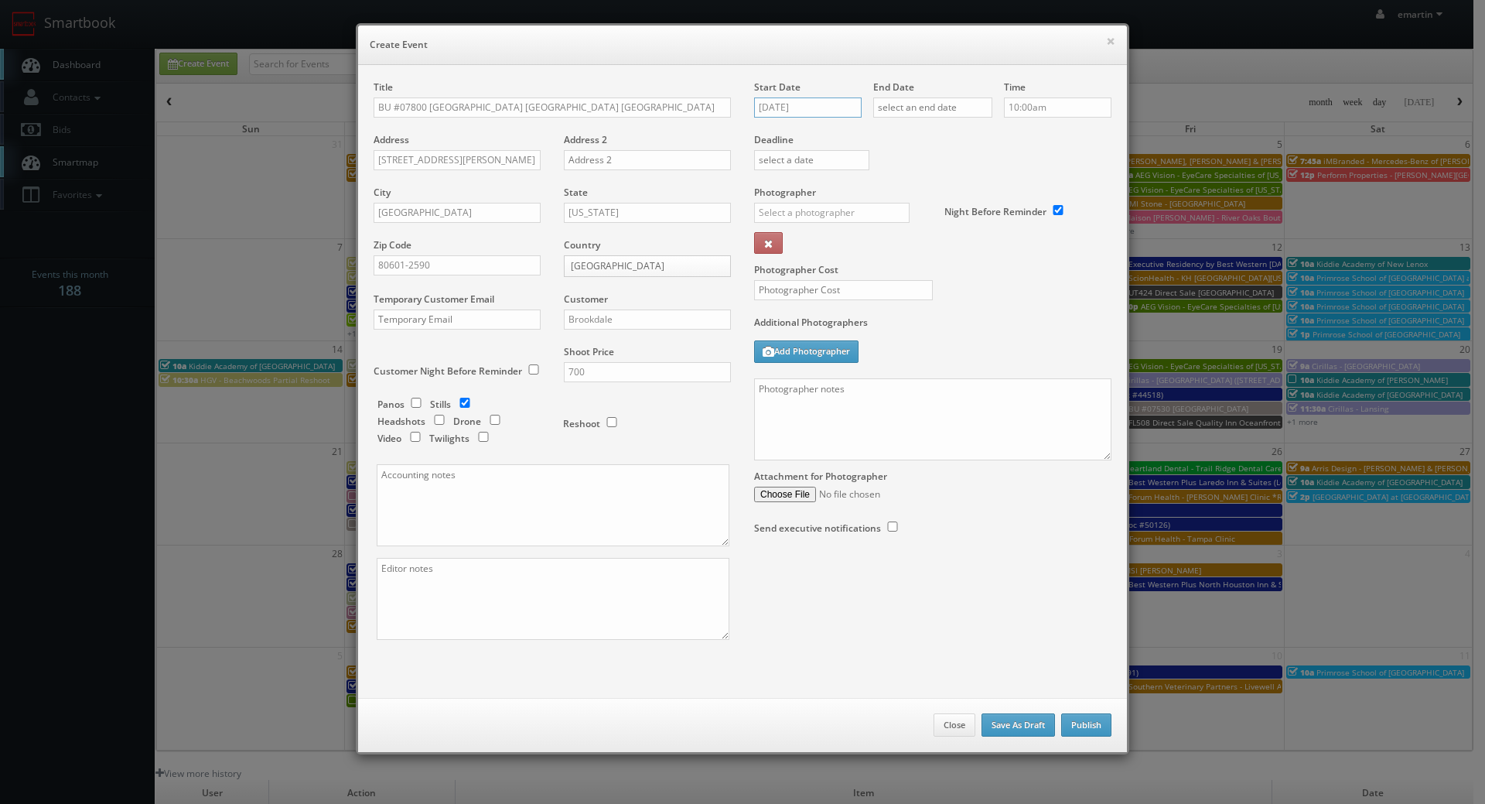
click at [784, 100] on input "[DATE]" at bounding box center [808, 107] width 108 height 20
click at [851, 233] on td "18" at bounding box center [855, 225] width 21 height 22
type input "09/18/2025"
click at [938, 108] on input "text" at bounding box center [932, 107] width 119 height 20
click at [978, 223] on td "18" at bounding box center [974, 225] width 21 height 22
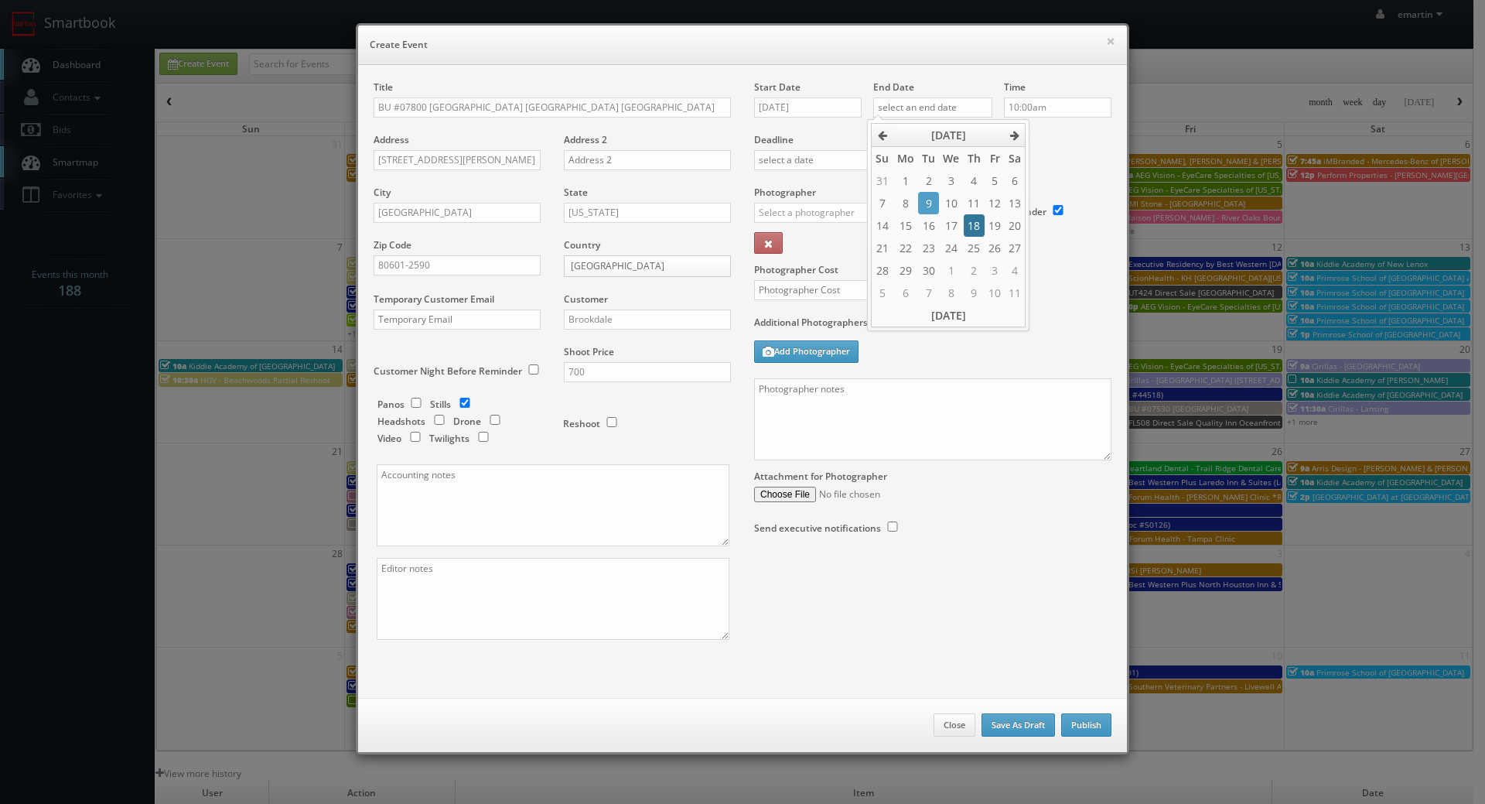
type input "09/18/2025"
click at [1091, 137] on label "Deadline" at bounding box center [933, 139] width 381 height 13
click at [809, 220] on input "text" at bounding box center [832, 213] width 156 height 20
click at [840, 255] on div "[PERSON_NAME]" at bounding box center [838, 247] width 166 height 26
type input "[PERSON_NAME]"
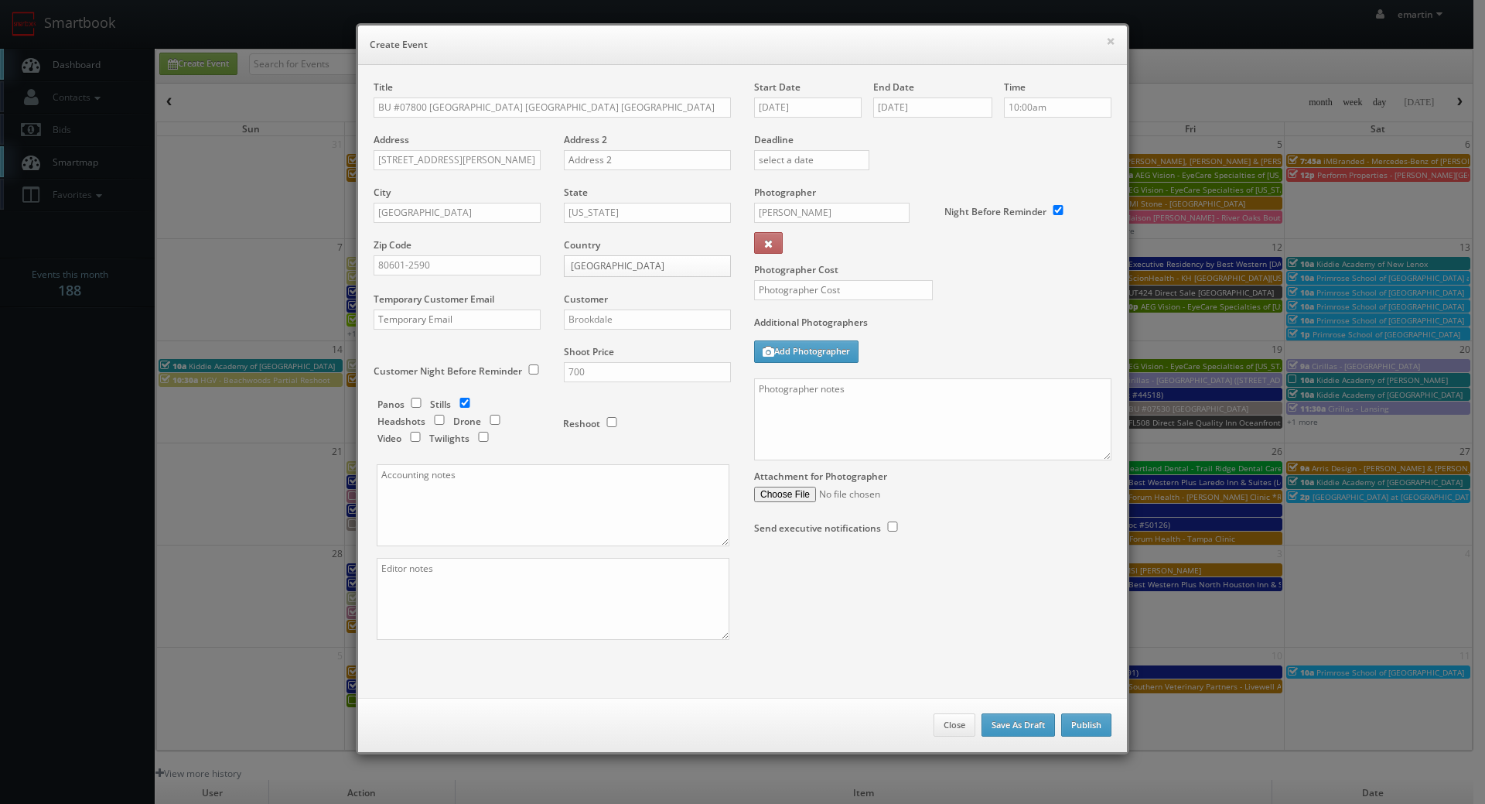
click at [836, 279] on div "Photographer Cost" at bounding box center [933, 251] width 381 height 130
click at [839, 294] on input "text" at bounding box center [843, 290] width 179 height 20
type input "250"
drag, startPoint x: 1002, startPoint y: 339, endPoint x: 992, endPoint y: 332, distance: 12.2
click at [993, 333] on div "Additional Photographers Add Photographer" at bounding box center [932, 347] width 357 height 63
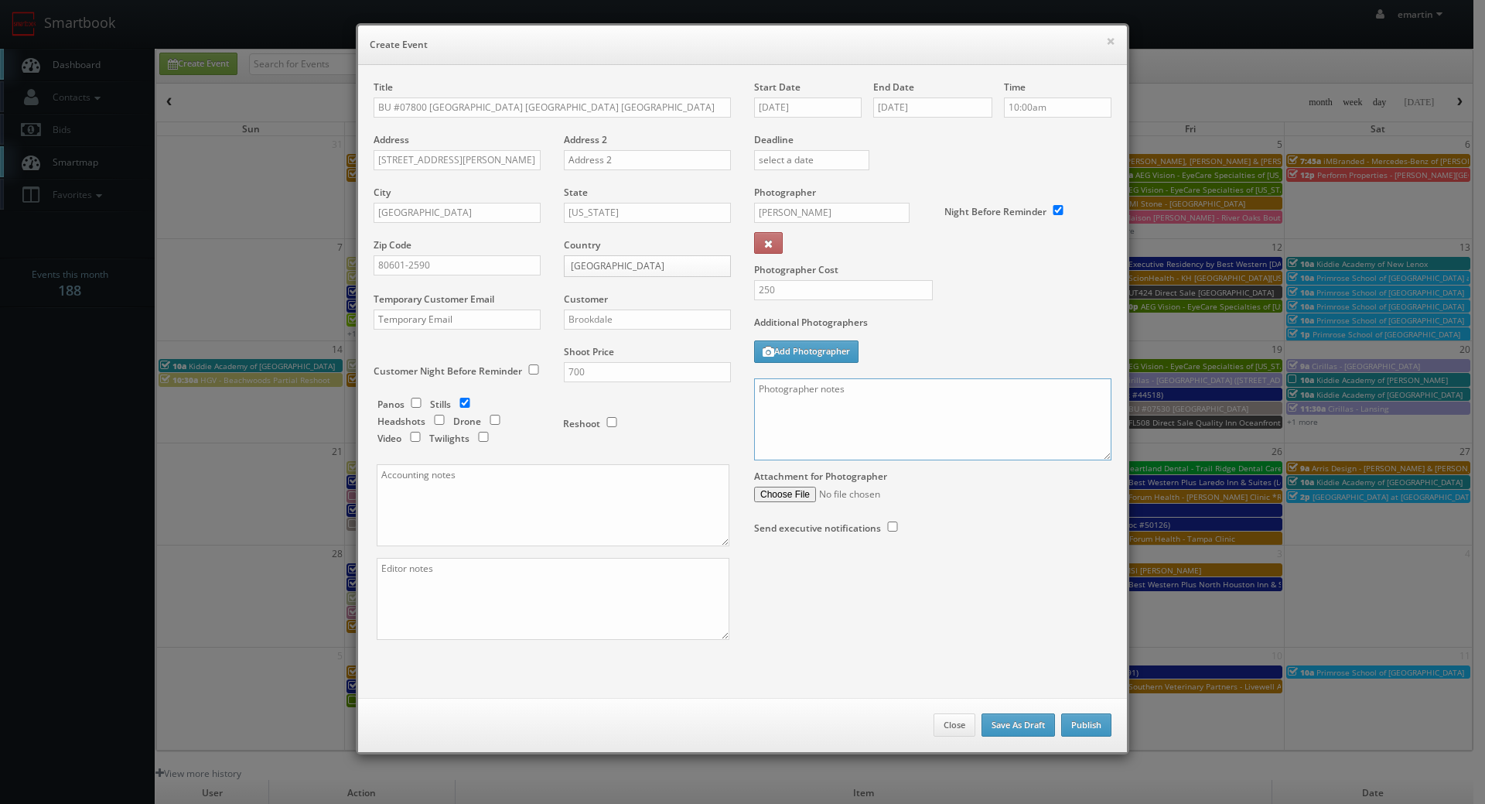
drag, startPoint x: 909, startPoint y: 436, endPoint x: 918, endPoint y: 443, distance: 11.2
click at [909, 436] on textarea at bounding box center [932, 419] width 357 height 82
paste textarea "Onsite contact is We need to deliver 10 stills to the client so please take at …"
click at [893, 372] on div "Additional Photographers Add Photographer" at bounding box center [932, 347] width 357 height 63
click at [889, 390] on textarea "Onsite contact is We need to deliver 10 stills to the client so please take at …" at bounding box center [932, 419] width 357 height 82
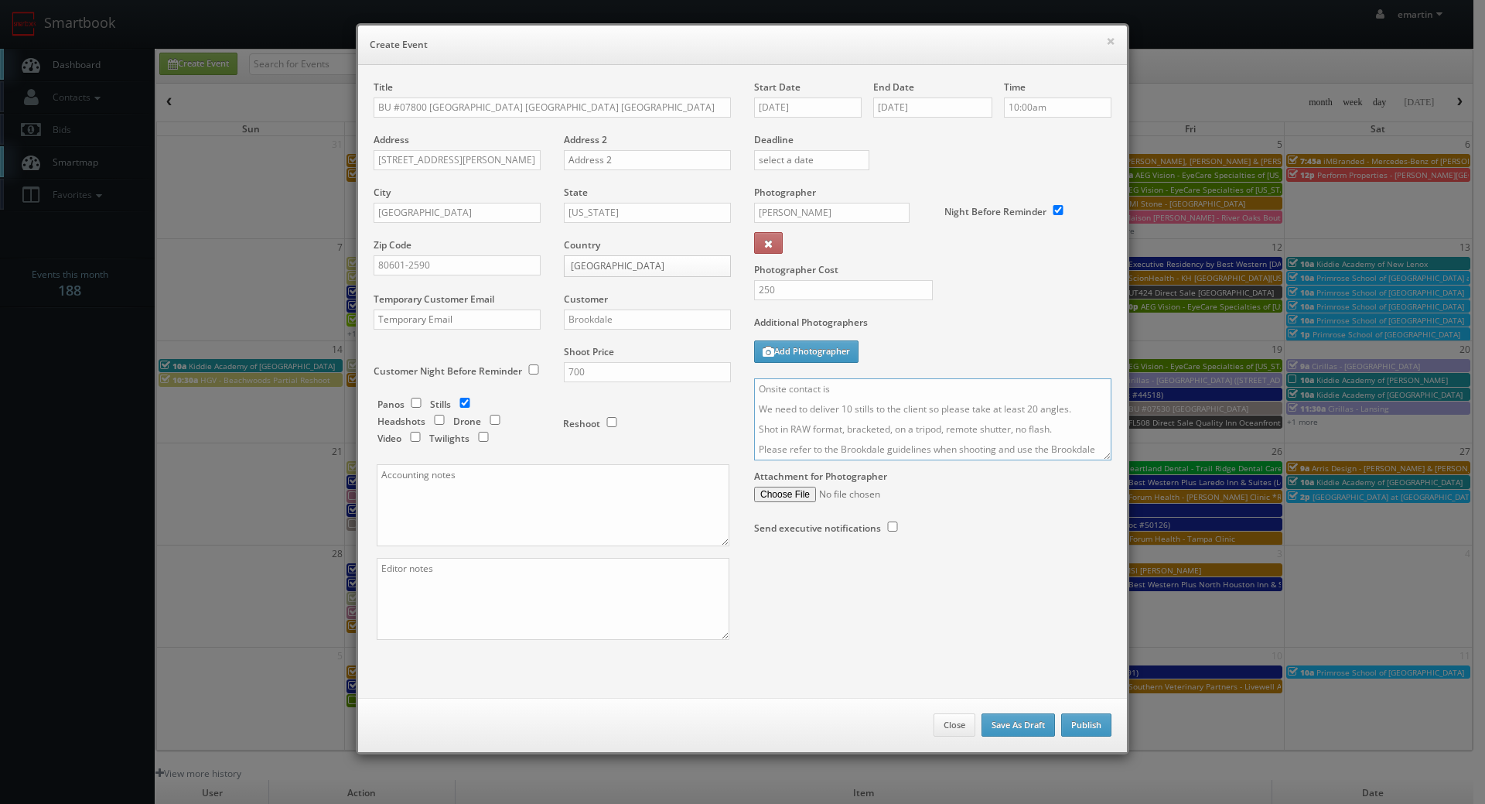
paste textarea "Jenna Jeffords"
type textarea "Onsite contact is Jenna Jeffords. We need to deliver 10 stills to the client so…"
click at [927, 354] on div "Additional Photographers Add Photographer" at bounding box center [932, 347] width 357 height 63
click at [1085, 722] on button "Publish" at bounding box center [1086, 724] width 50 height 23
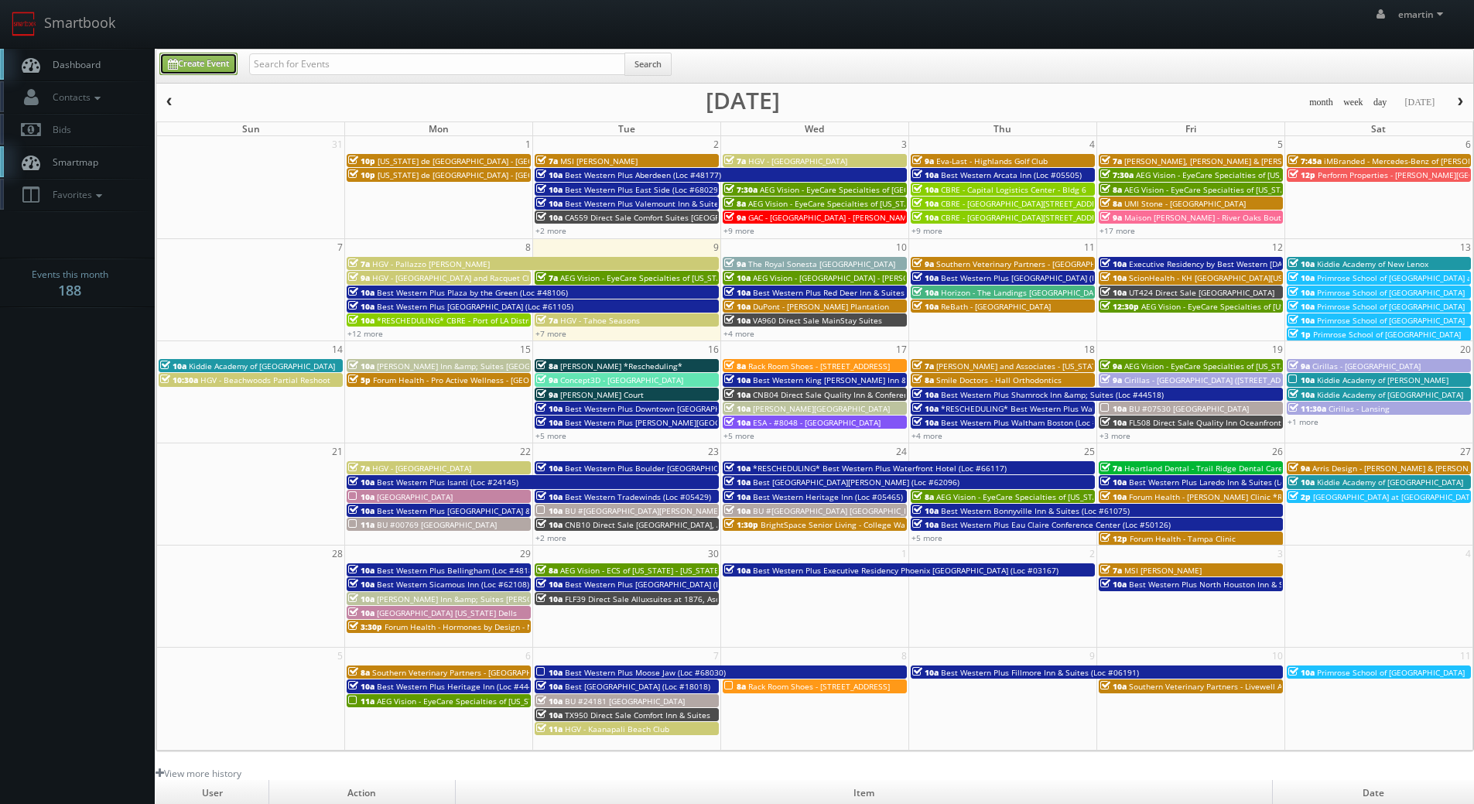
click at [210, 56] on link "Create Event" at bounding box center [198, 64] width 78 height 22
type input "[DATE]"
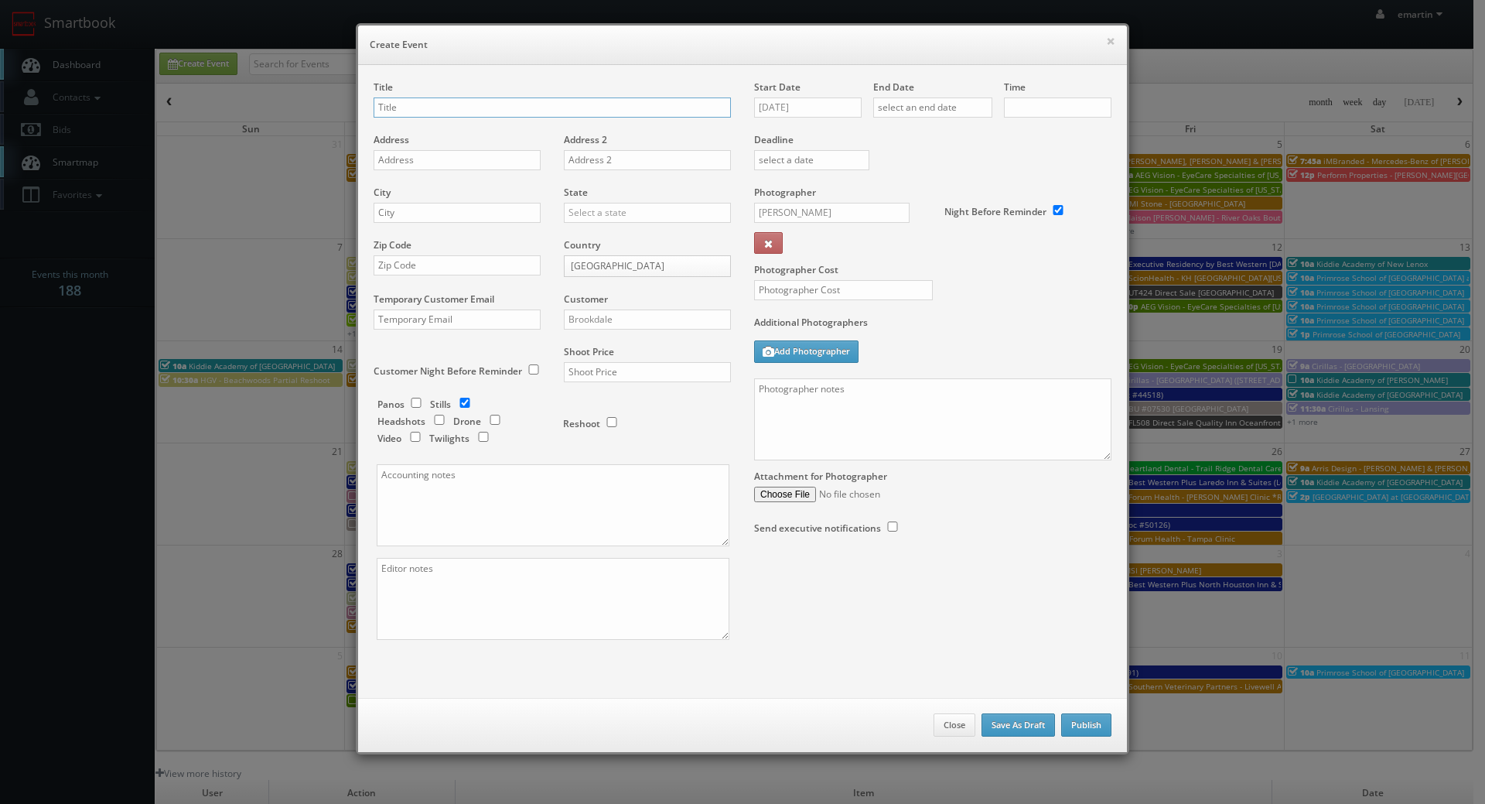
checkbox input "true"
type input "10:00am"
checkbox input "true"
paste input "BU #18740"
click at [456, 114] on input "BU #18740" at bounding box center [552, 107] width 357 height 20
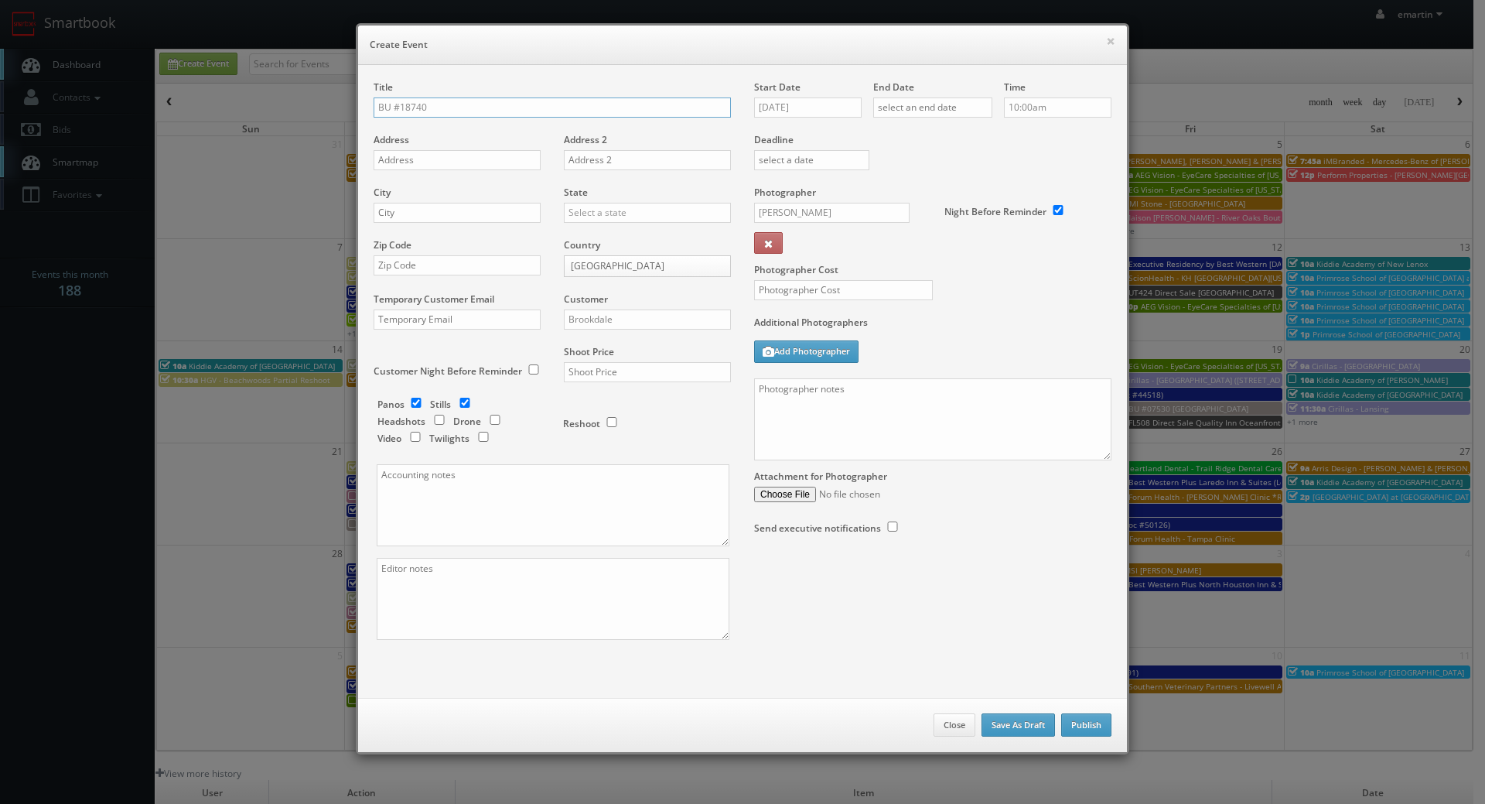
paste input "Brookdale Brookfield AL"
type input "BU #18740 [GEOGRAPHIC_DATA] AL"
click at [454, 163] on input "text" at bounding box center [457, 160] width 167 height 20
paste input "660 Woelfel Road"
type input "660 Woelfel Road"
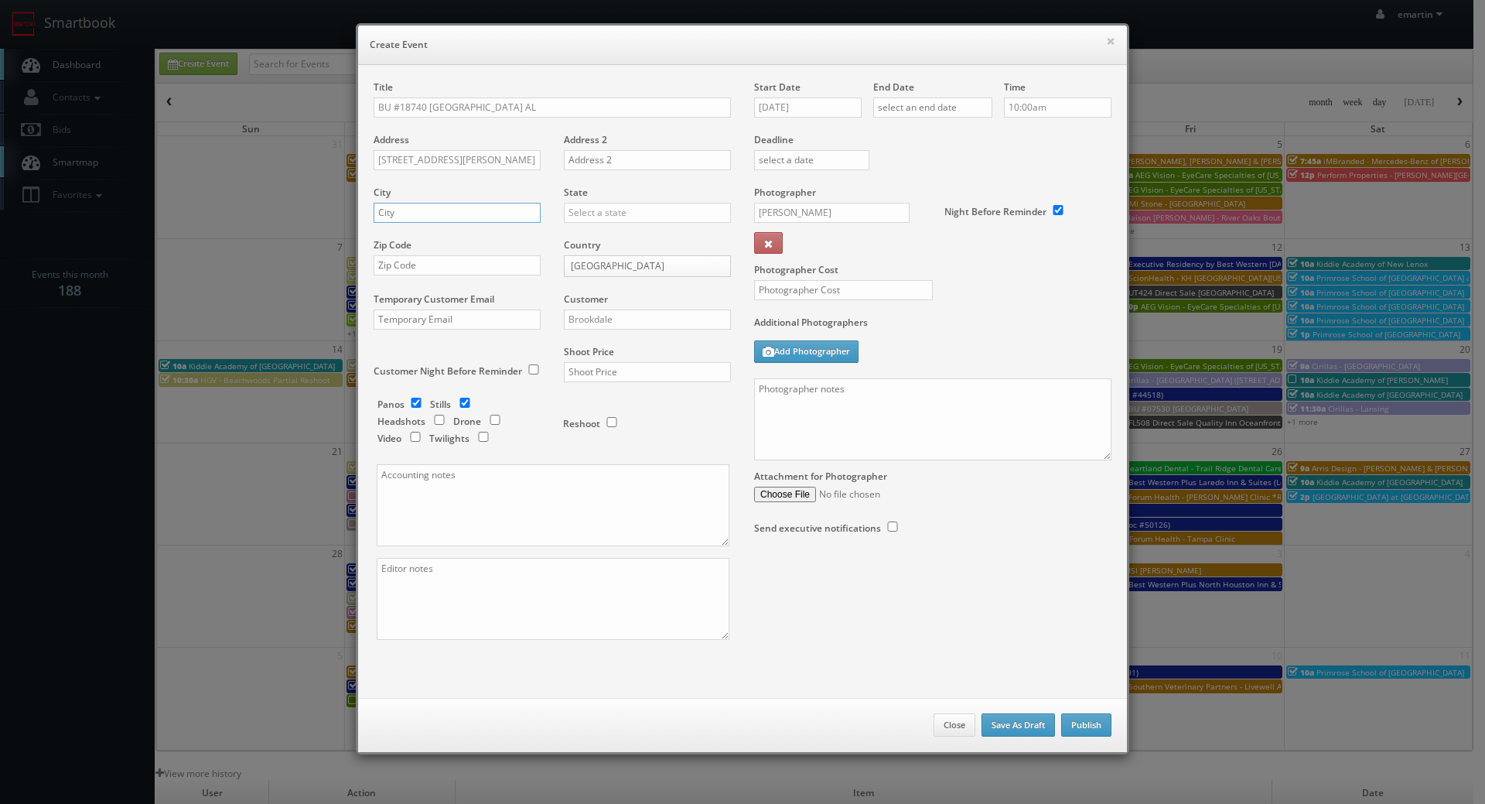
drag, startPoint x: 426, startPoint y: 209, endPoint x: 439, endPoint y: 207, distance: 12.5
click at [426, 209] on input "text" at bounding box center [457, 213] width 167 height 20
paste input "Brookfield"
type input "Brookfield"
click at [624, 208] on input "text" at bounding box center [647, 213] width 167 height 20
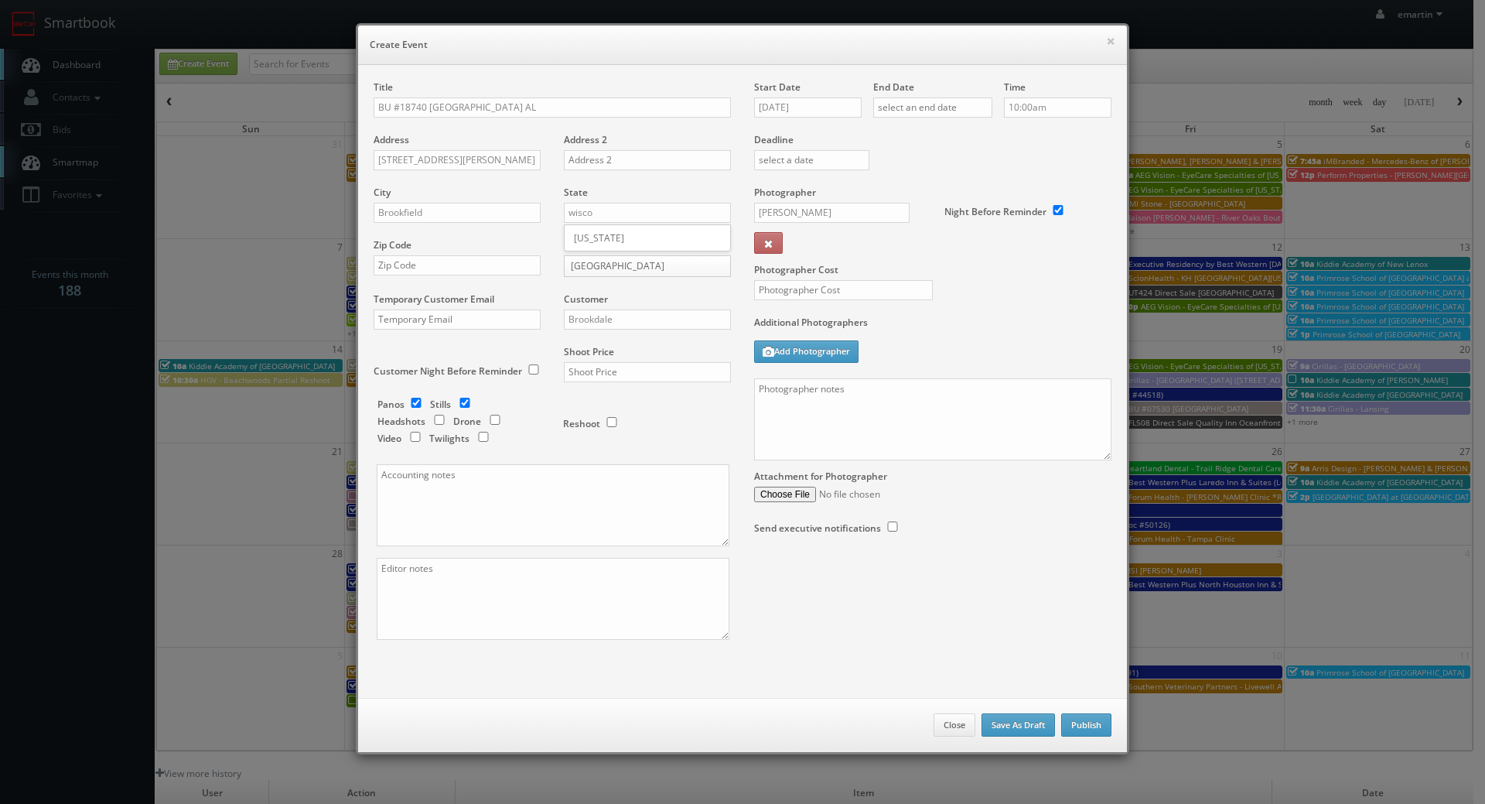
click at [624, 228] on div "[US_STATE]" at bounding box center [648, 238] width 166 height 26
type input "[US_STATE]"
click at [449, 260] on input "text" at bounding box center [457, 265] width 167 height 20
paste input "53045-2927"
type input "53045-2927"
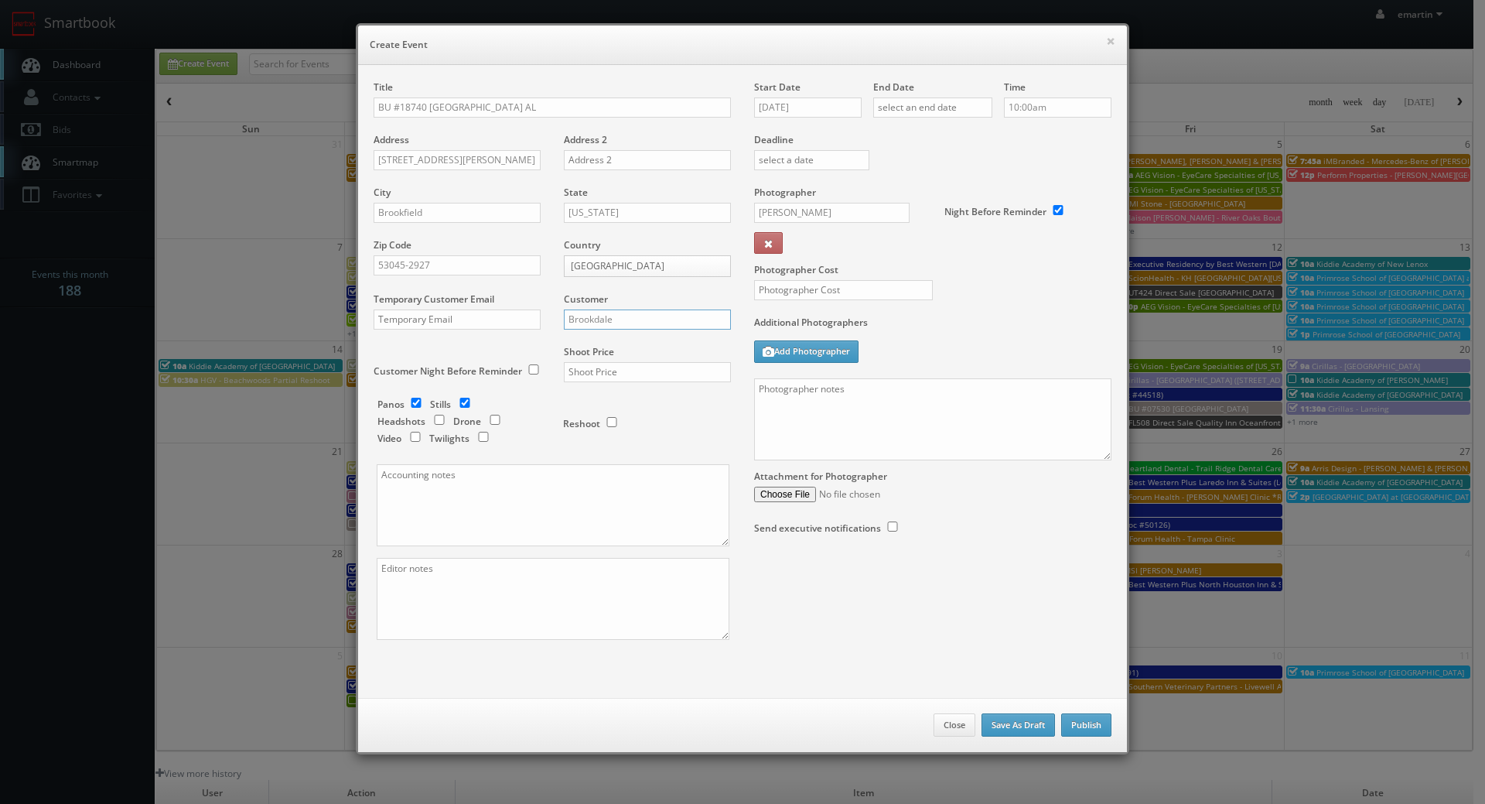
click at [609, 310] on input "Brookdale" at bounding box center [647, 319] width 167 height 20
click at [586, 339] on div "Brookdale" at bounding box center [648, 345] width 166 height 26
type input "Brookdale"
click at [585, 367] on input "text" at bounding box center [647, 372] width 167 height 20
type input "700"
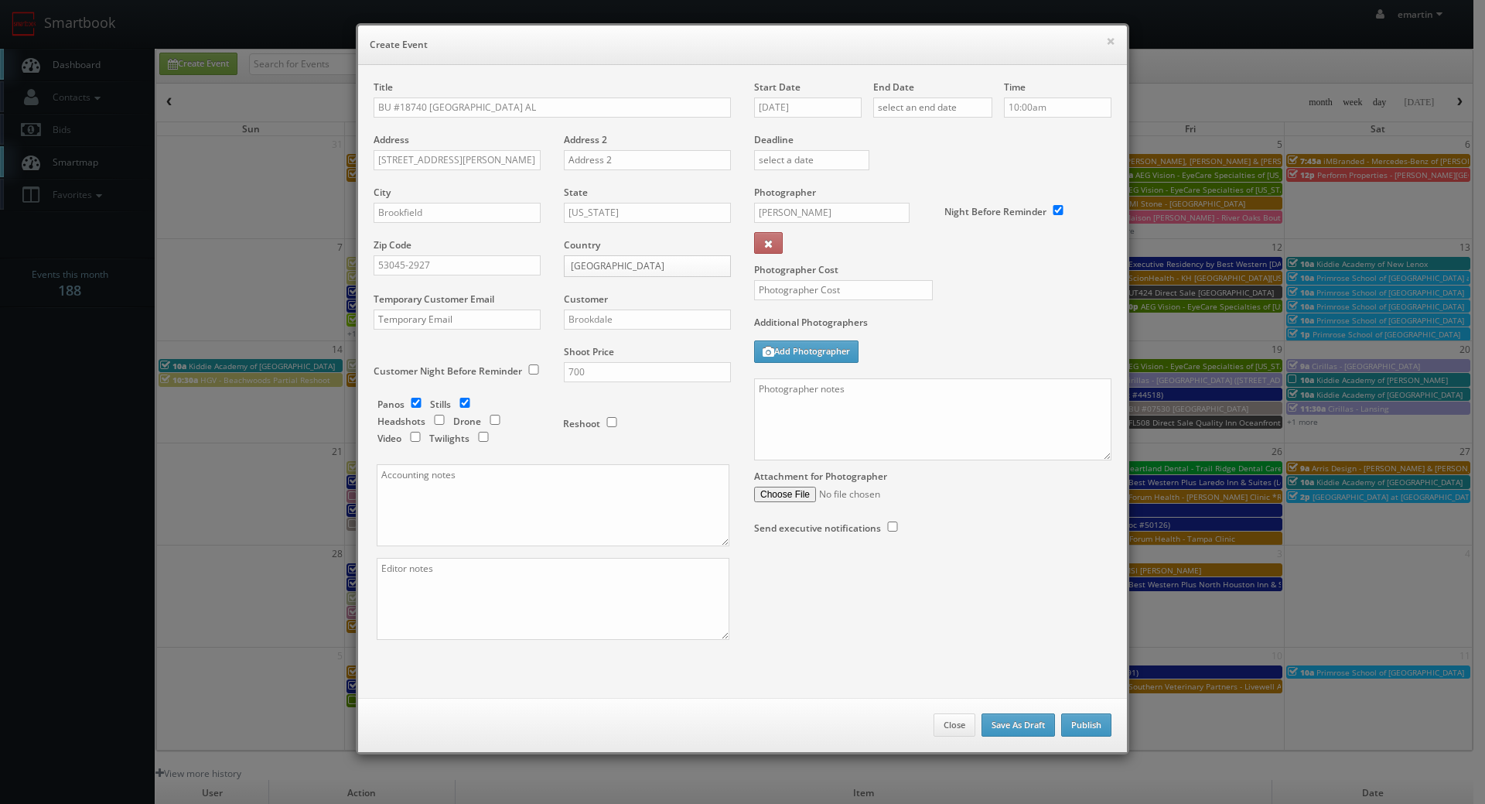
click at [419, 408] on div "Panos Stills Headshots Drone Video Twilights" at bounding box center [463, 423] width 170 height 51
click at [405, 402] on input "checkbox" at bounding box center [416, 403] width 23 height 10
checkbox input "false"
click at [782, 110] on input "[DATE]" at bounding box center [808, 107] width 108 height 20
click at [816, 255] on td "23" at bounding box center [809, 248] width 21 height 22
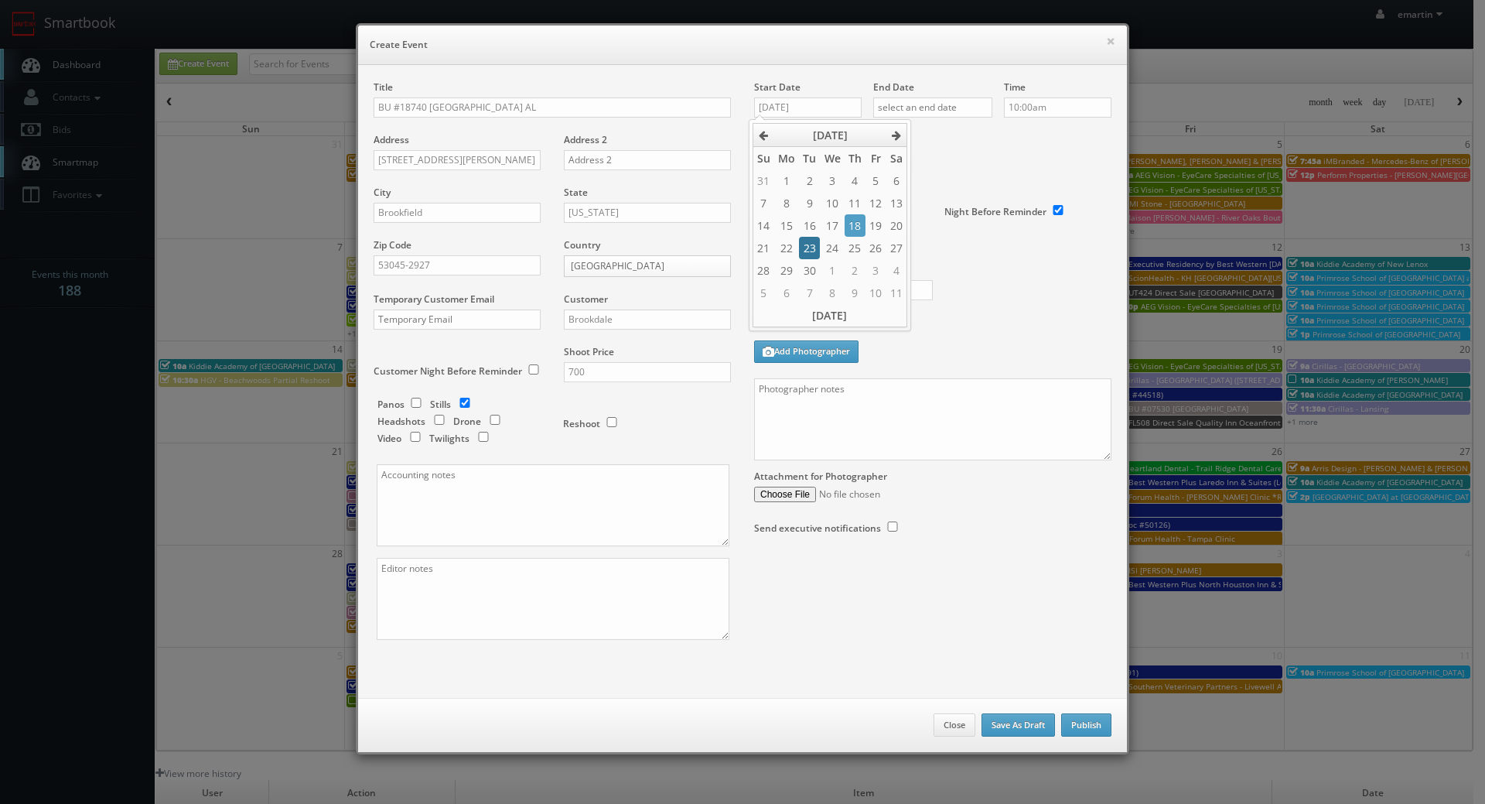
type input "09/23/2025"
click at [921, 120] on div "End Date" at bounding box center [932, 106] width 119 height 53
click at [924, 114] on input "text" at bounding box center [932, 107] width 119 height 20
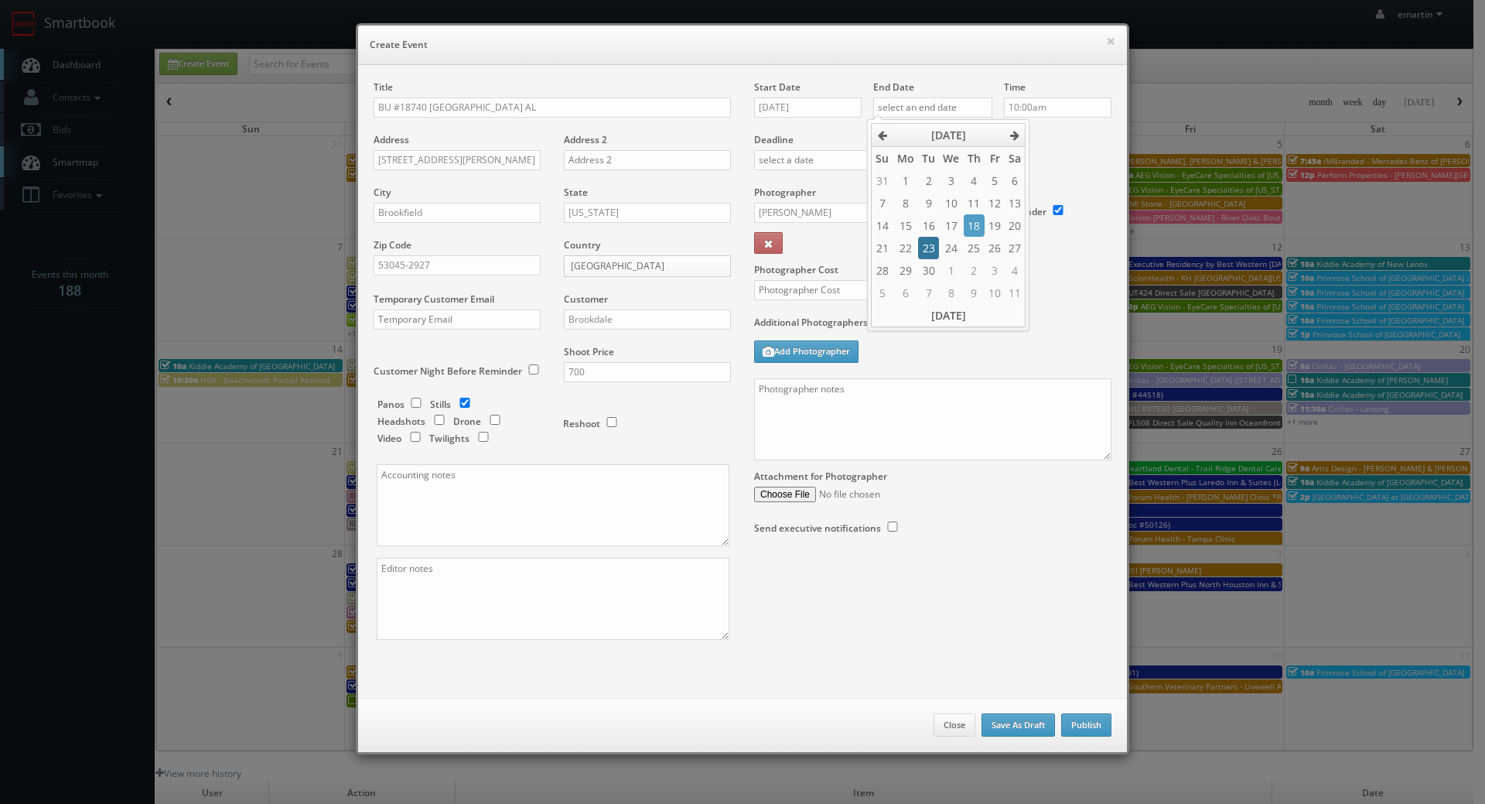
click at [930, 251] on td "23" at bounding box center [928, 248] width 21 height 22
type input "09/23/2025"
drag, startPoint x: 1055, startPoint y: 90, endPoint x: 1054, endPoint y: 101, distance: 11.6
click at [1054, 92] on div "Time 10:00am" at bounding box center [1052, 106] width 119 height 53
click at [1057, 116] on input "10:00am" at bounding box center [1058, 107] width 108 height 20
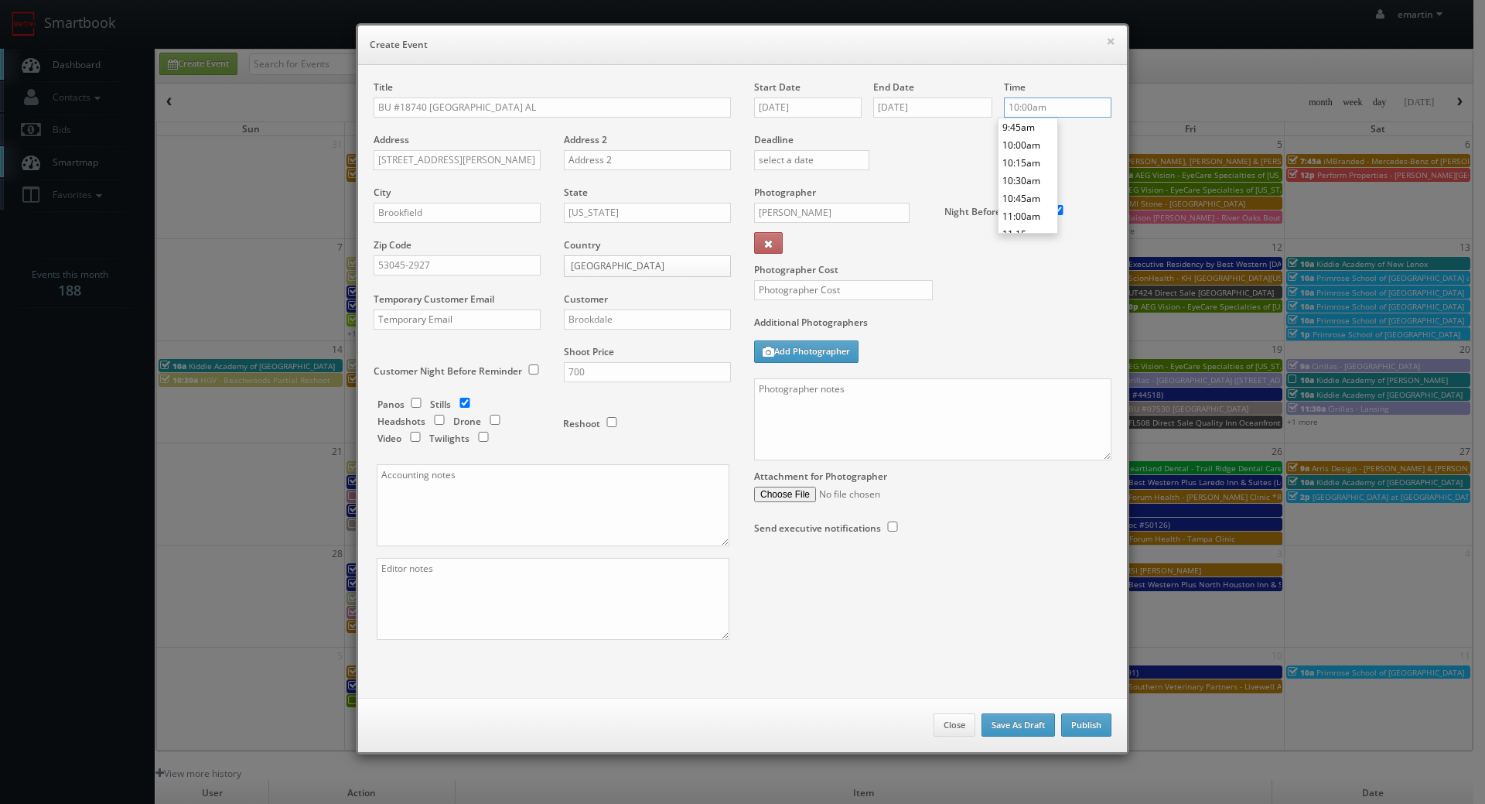
scroll to position [849, 0]
type input "1:00pm"
click at [1022, 199] on li "1:00pm" at bounding box center [1028, 204] width 59 height 18
click at [953, 252] on div "Photographer Cost" at bounding box center [933, 251] width 381 height 130
click at [839, 217] on input "[PERSON_NAME]" at bounding box center [832, 213] width 156 height 20
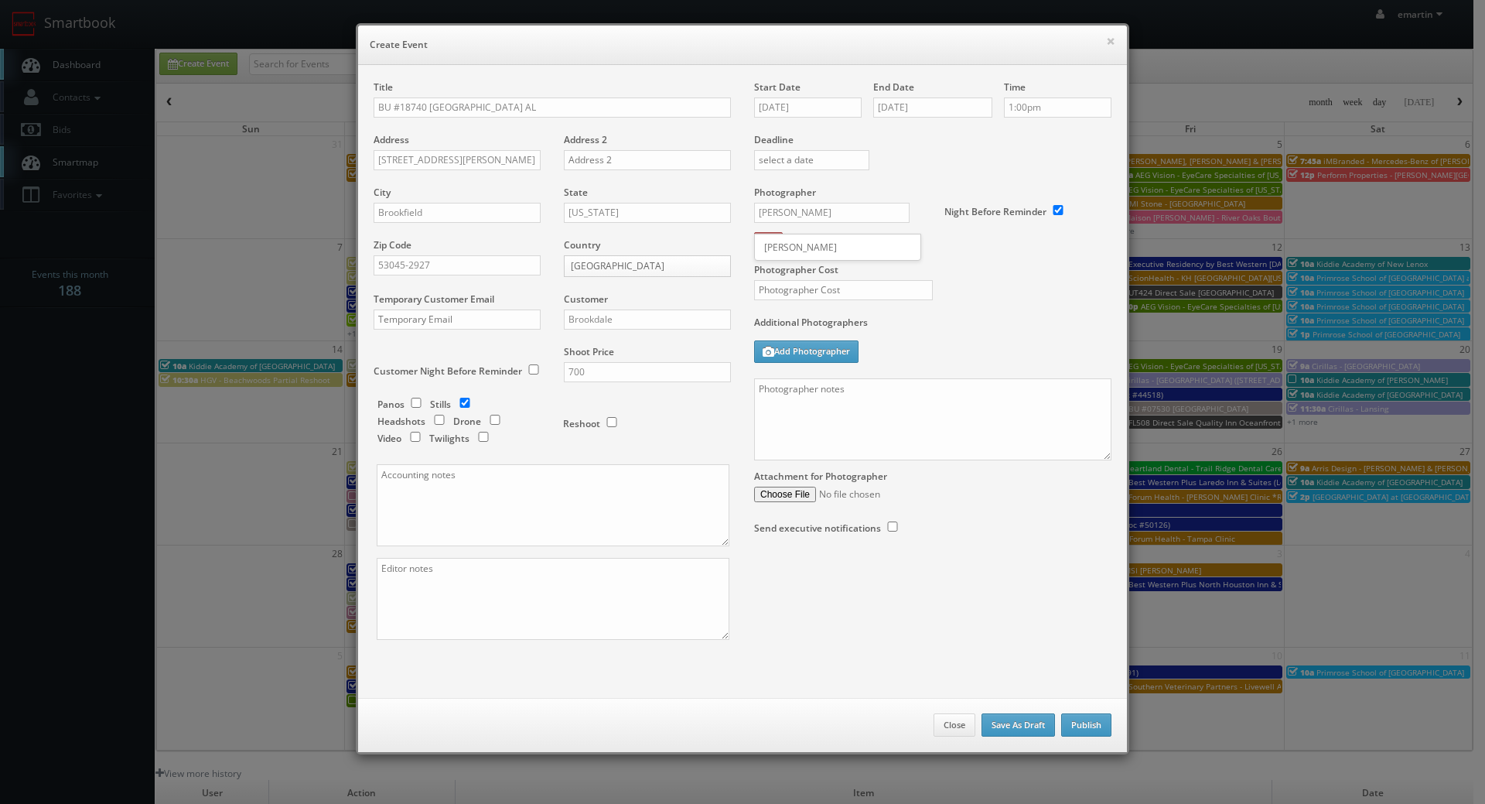
click at [826, 243] on div "[PERSON_NAME]" at bounding box center [838, 247] width 166 height 26
type input "[PERSON_NAME]"
click at [839, 284] on input "text" at bounding box center [843, 290] width 179 height 20
type input "300"
click at [989, 307] on div "Photographer Cost 300" at bounding box center [933, 251] width 381 height 130
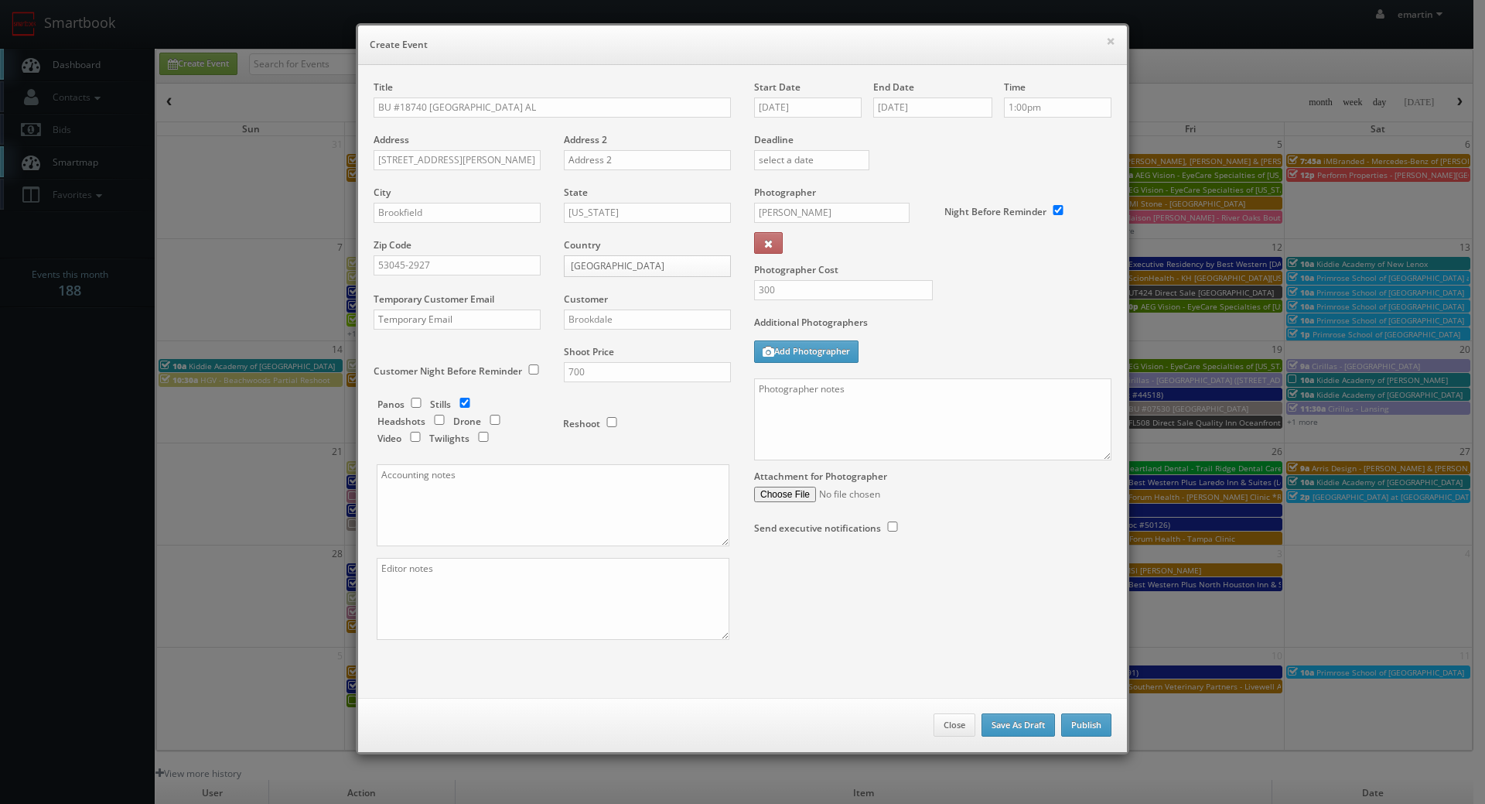
drag, startPoint x: 1163, startPoint y: 471, endPoint x: 1147, endPoint y: 461, distance: 19.1
click at [1161, 470] on div "× Create Event Title BU #18740 Brookdale Brookfield AL Address 660 Woelfel Road…" at bounding box center [742, 402] width 1485 height 804
click at [987, 419] on textarea at bounding box center [932, 419] width 357 height 82
paste textarea "Onsite contact is We need to deliver 10 stills to the client so please take at …"
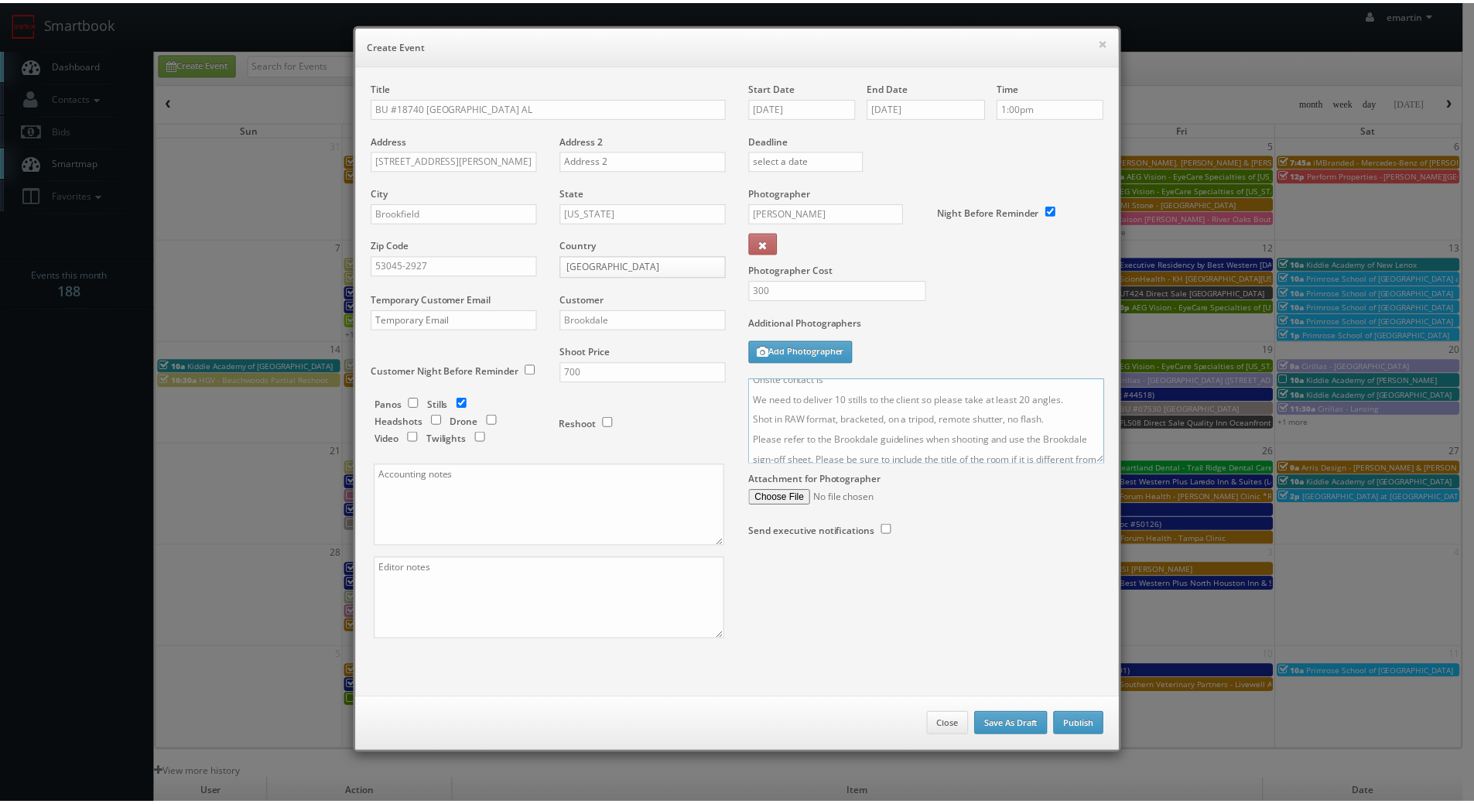
scroll to position [0, 0]
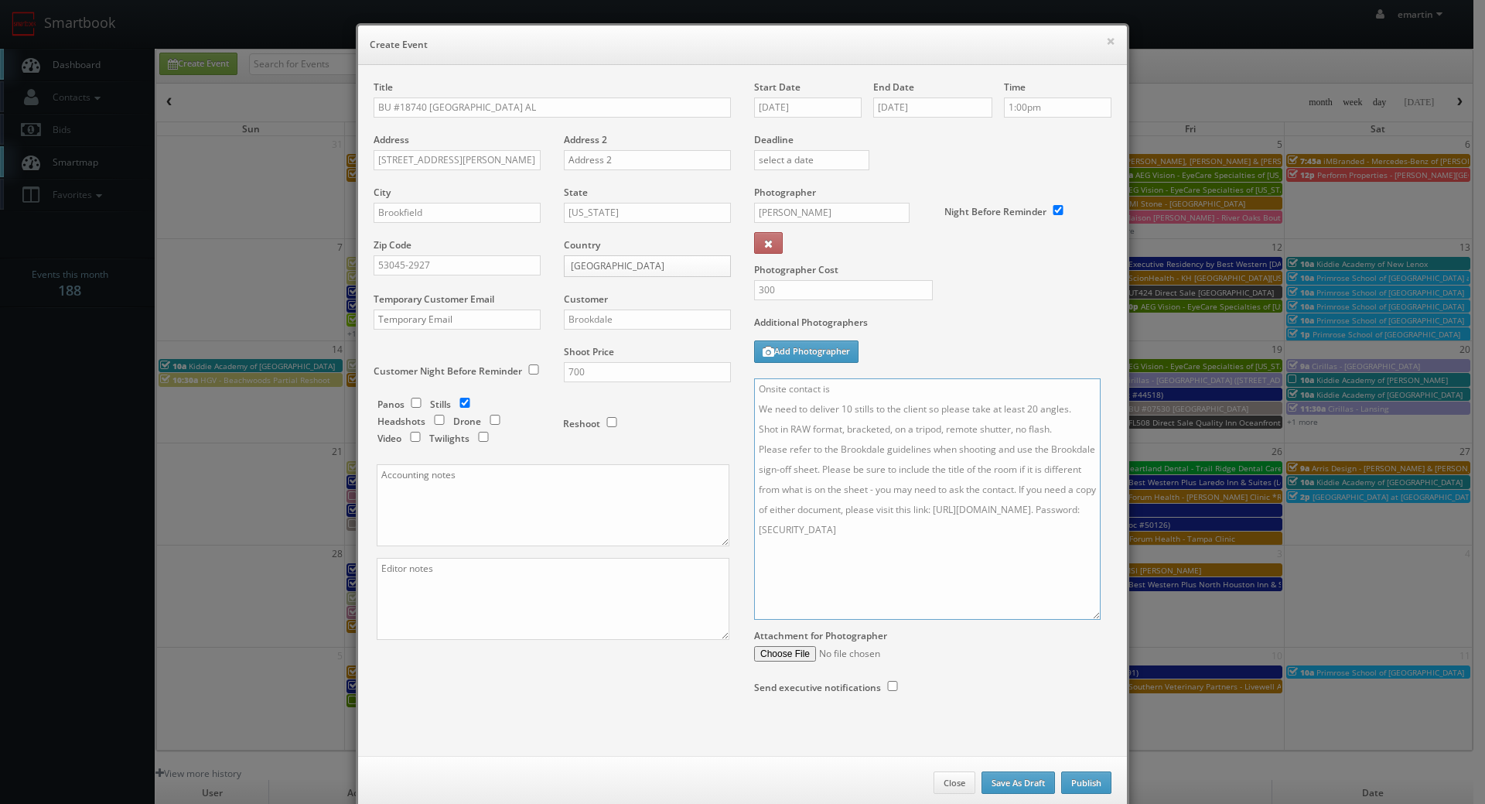
drag, startPoint x: 1097, startPoint y: 453, endPoint x: 1087, endPoint y: 616, distance: 162.8
click at [1087, 616] on textarea "Onsite contact is We need to deliver 10 stills to the client so please take at …" at bounding box center [927, 498] width 347 height 241
click at [1044, 405] on textarea "Onsite contact is We need to deliver 10 stills to the client so please take at …" at bounding box center [927, 500] width 347 height 244
click at [1029, 390] on textarea "Onsite contact is We need to deliver 10 stills to the client so please take at …" at bounding box center [927, 500] width 347 height 244
paste textarea "Anne Rudolph"
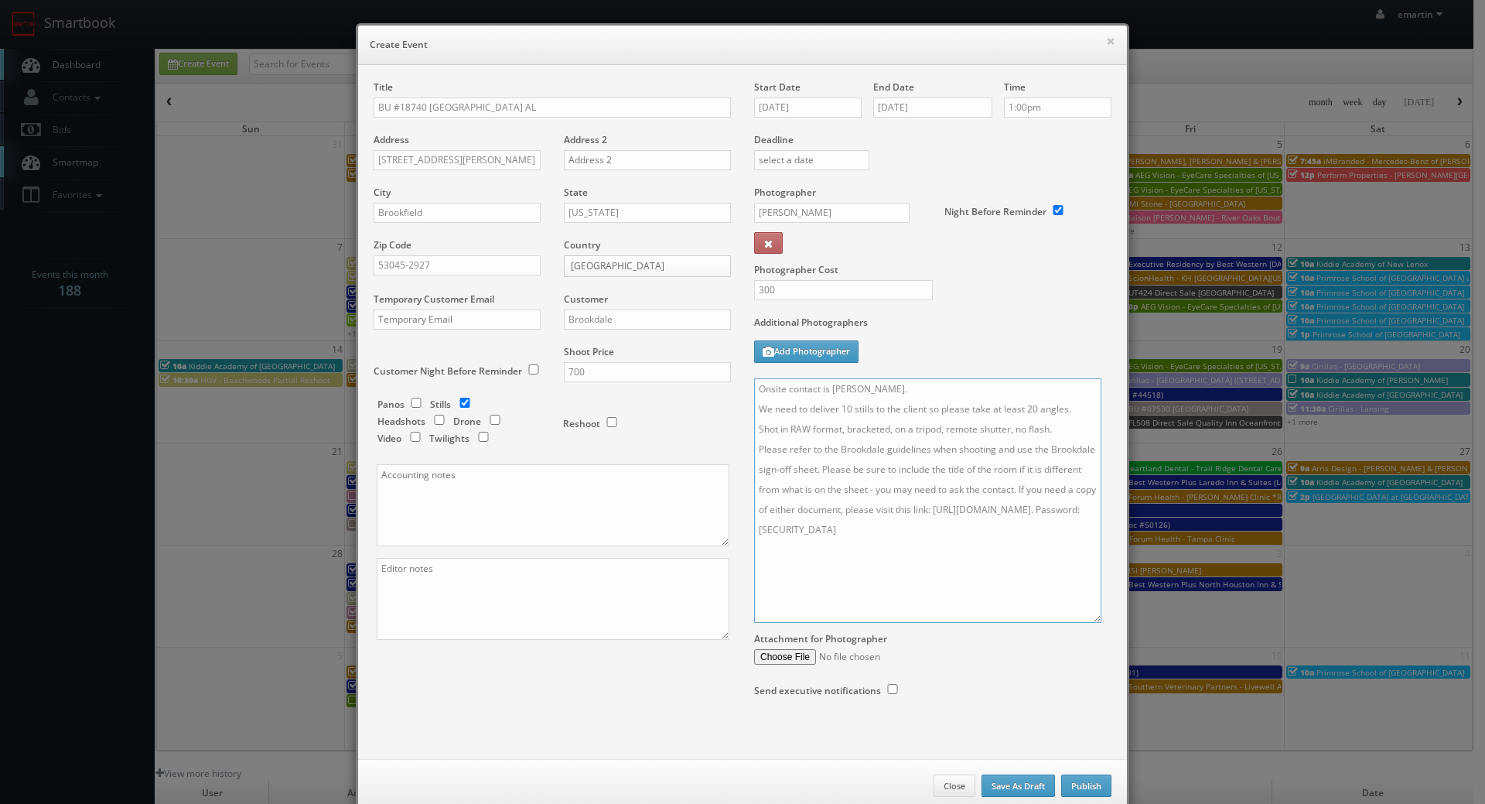
type textarea "Onsite contact is Anne Rudolph. We need to deliver 10 stills to the client so p…"
click at [1002, 292] on div "Photographer Cost 300" at bounding box center [933, 251] width 381 height 130
click at [966, 350] on div "Additional Photographers Add Photographer" at bounding box center [932, 347] width 357 height 63
click at [1081, 788] on button "Publish" at bounding box center [1086, 785] width 50 height 23
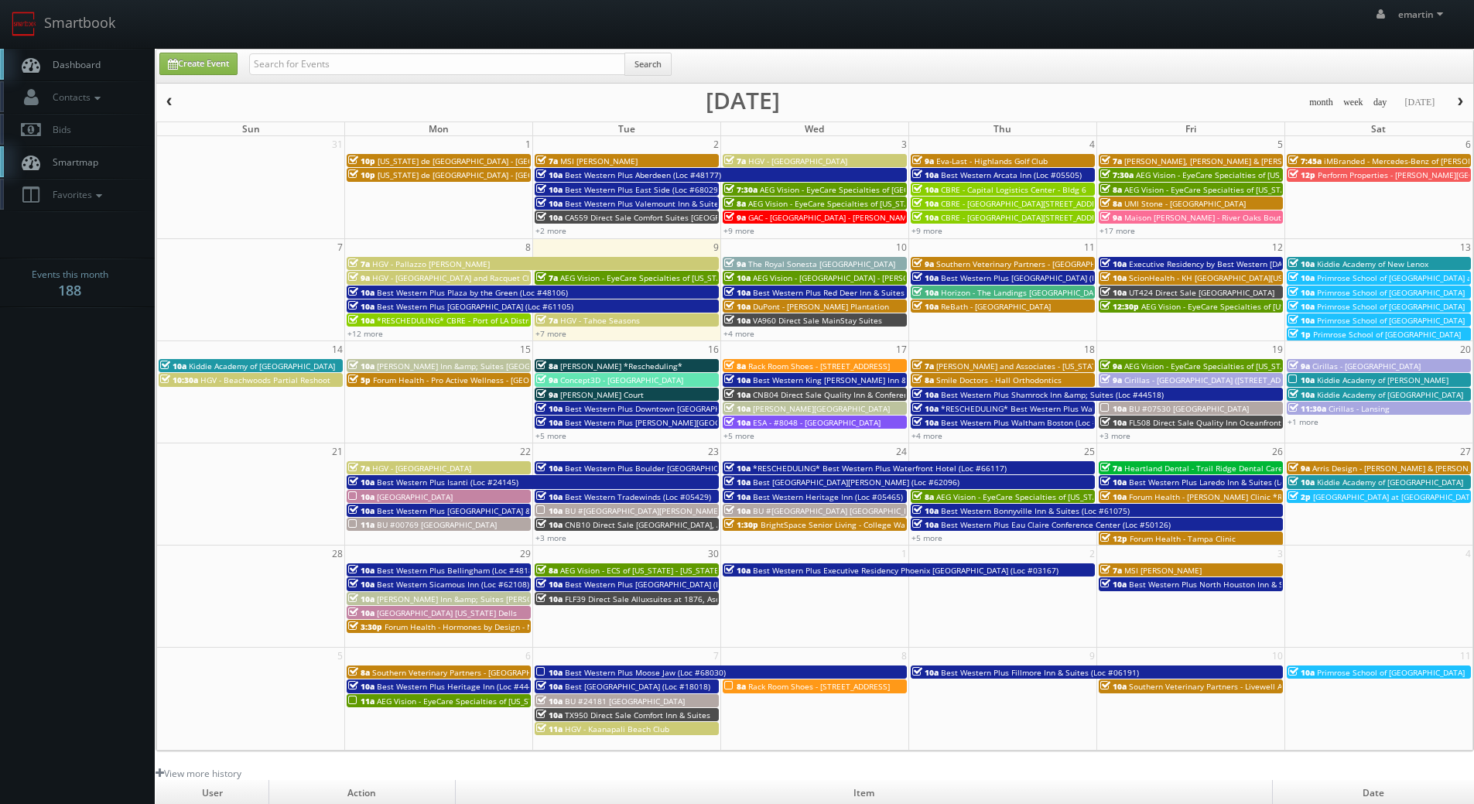
click at [80, 67] on span "Dashboard" at bounding box center [73, 64] width 56 height 13
click at [266, 59] on input "text" at bounding box center [437, 64] width 376 height 22
click at [747, 333] on link "+4 more" at bounding box center [738, 333] width 31 height 11
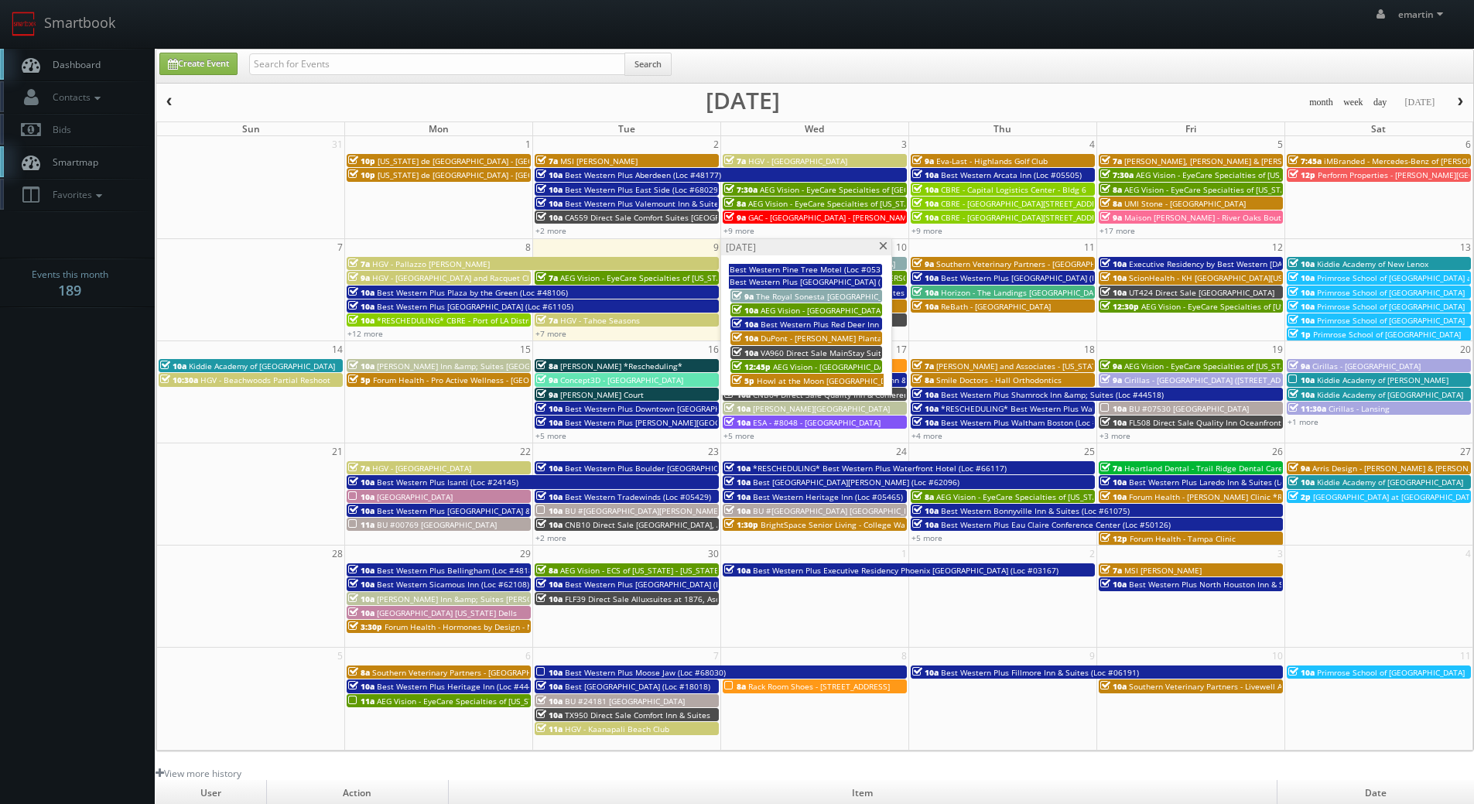
click at [884, 247] on span at bounding box center [883, 246] width 10 height 9
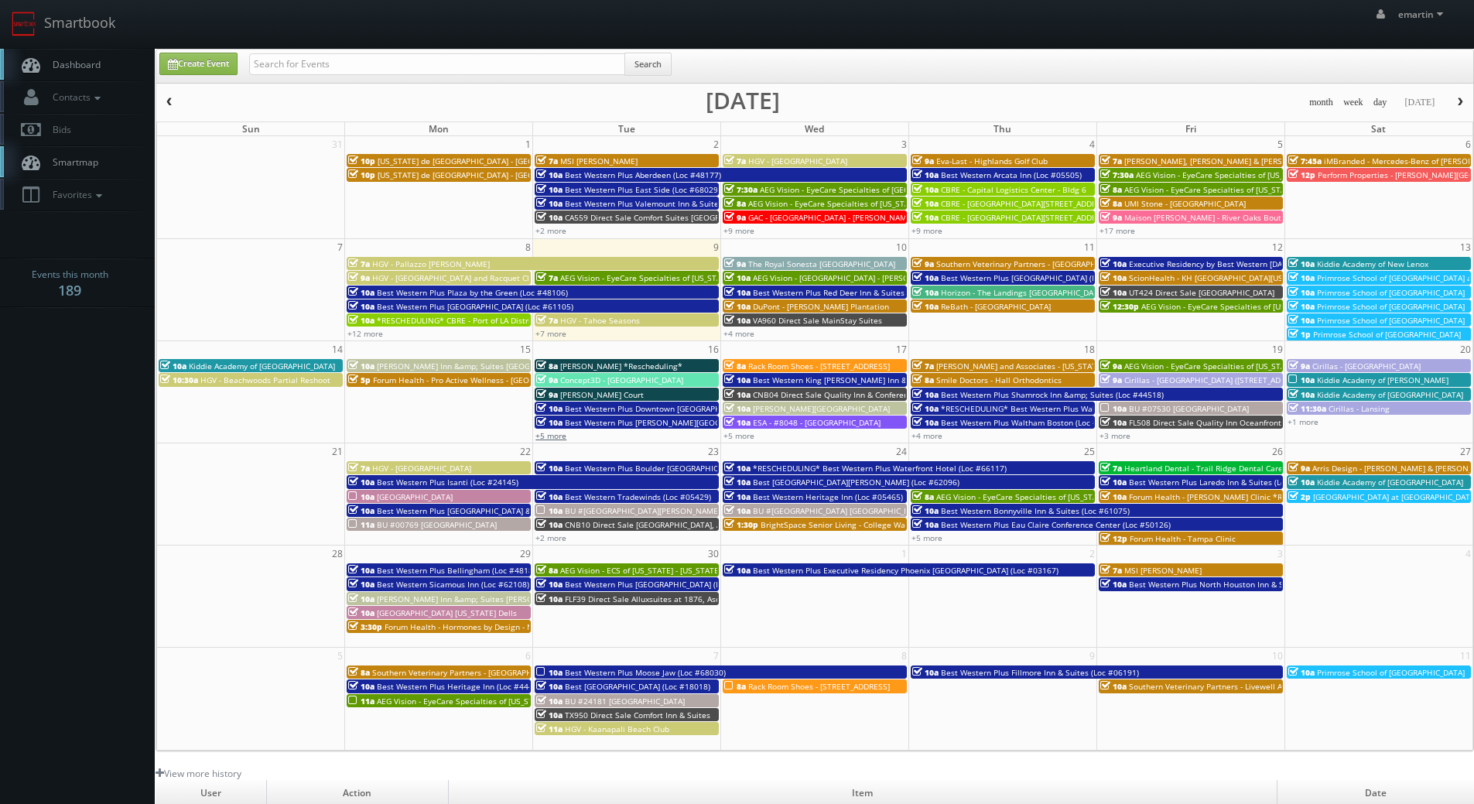
click at [562, 435] on link "+5 more" at bounding box center [550, 435] width 31 height 11
click at [302, 378] on span "HGV - Beachwoods Partial Reshoot" at bounding box center [265, 379] width 130 height 11
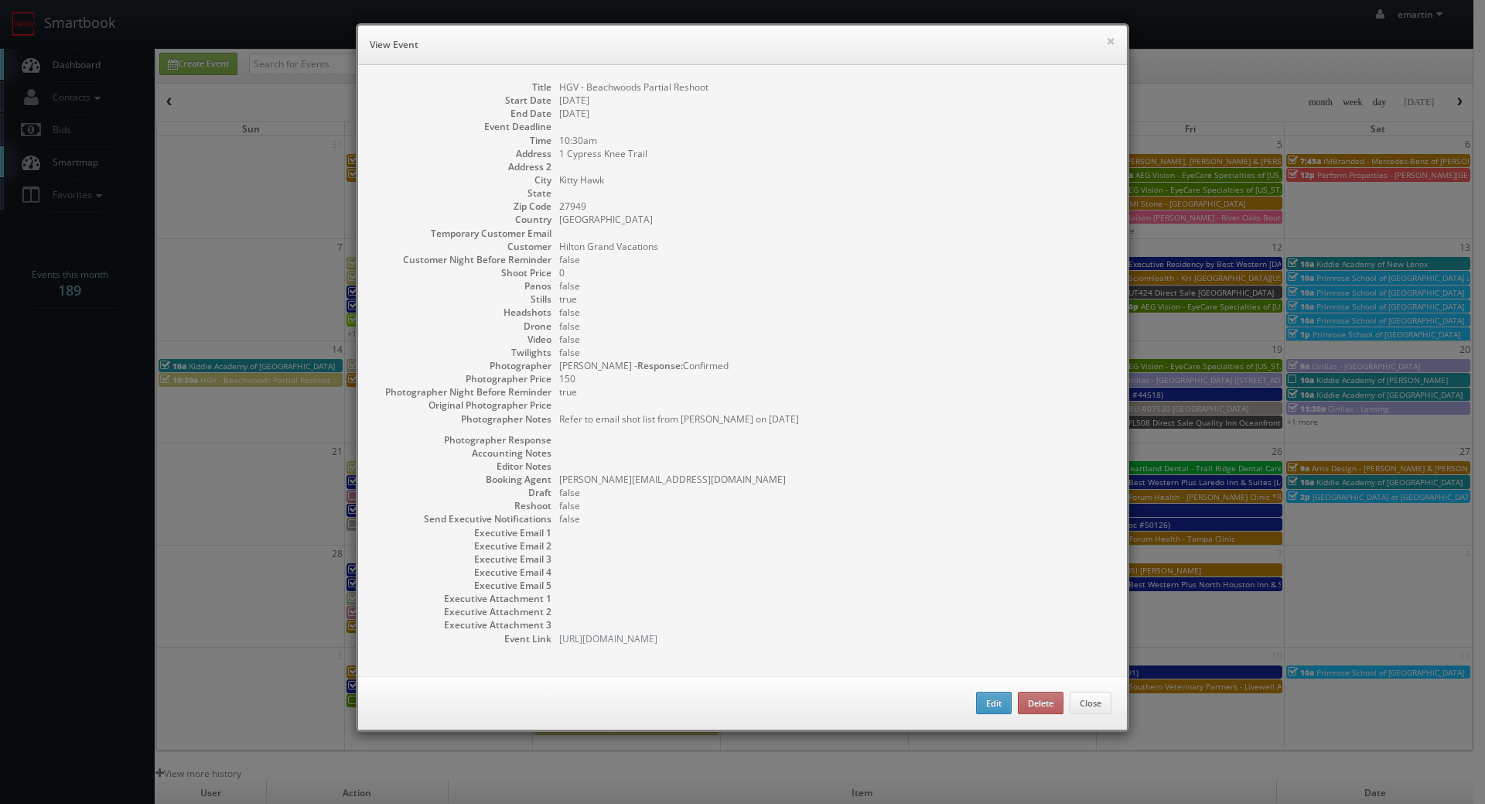
click at [1110, 43] on div "× View Event" at bounding box center [742, 45] width 769 height 39
click at [1106, 42] on button "×" at bounding box center [1110, 41] width 9 height 11
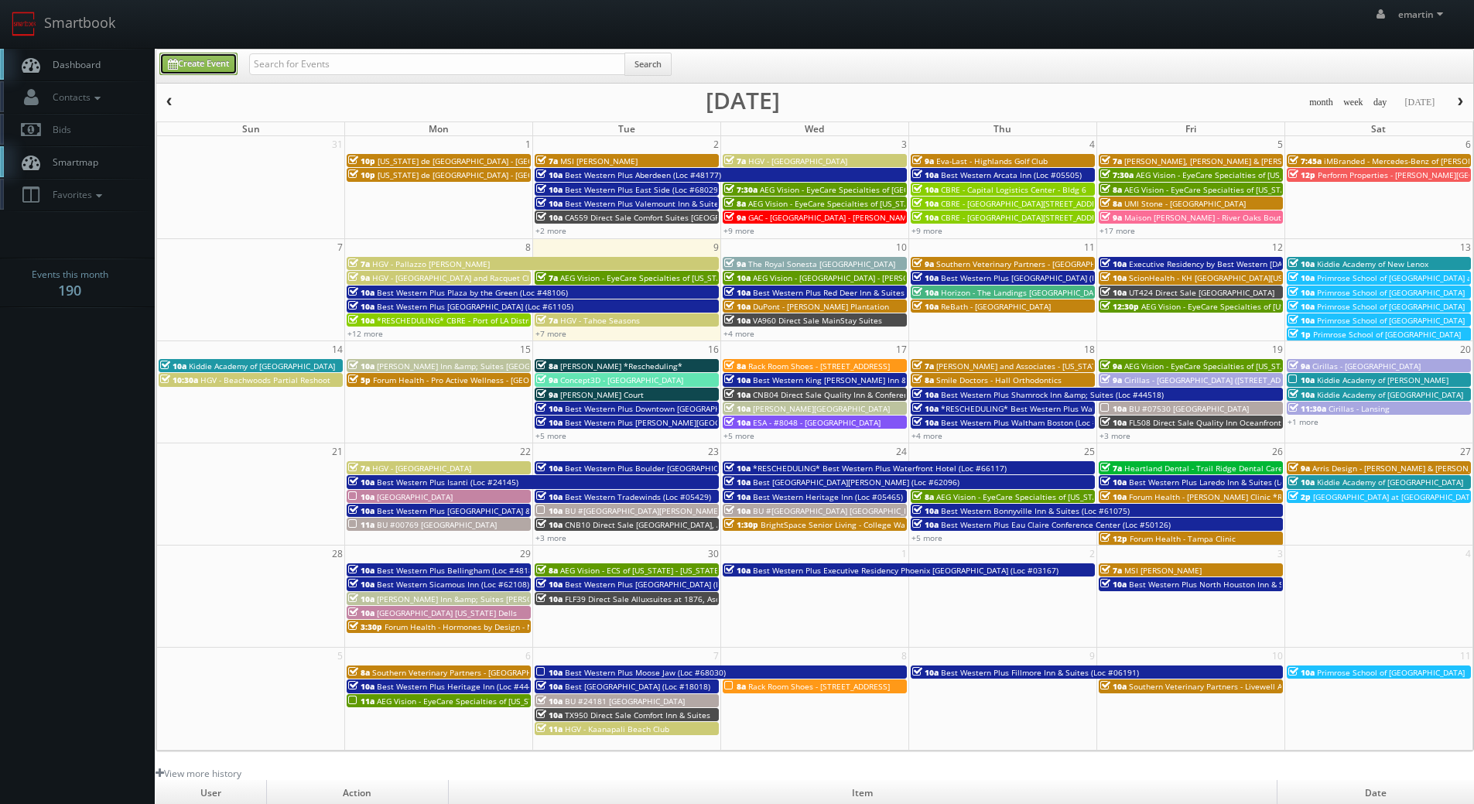
click at [204, 66] on link "Create Event" at bounding box center [198, 64] width 78 height 22
type input "[DATE]"
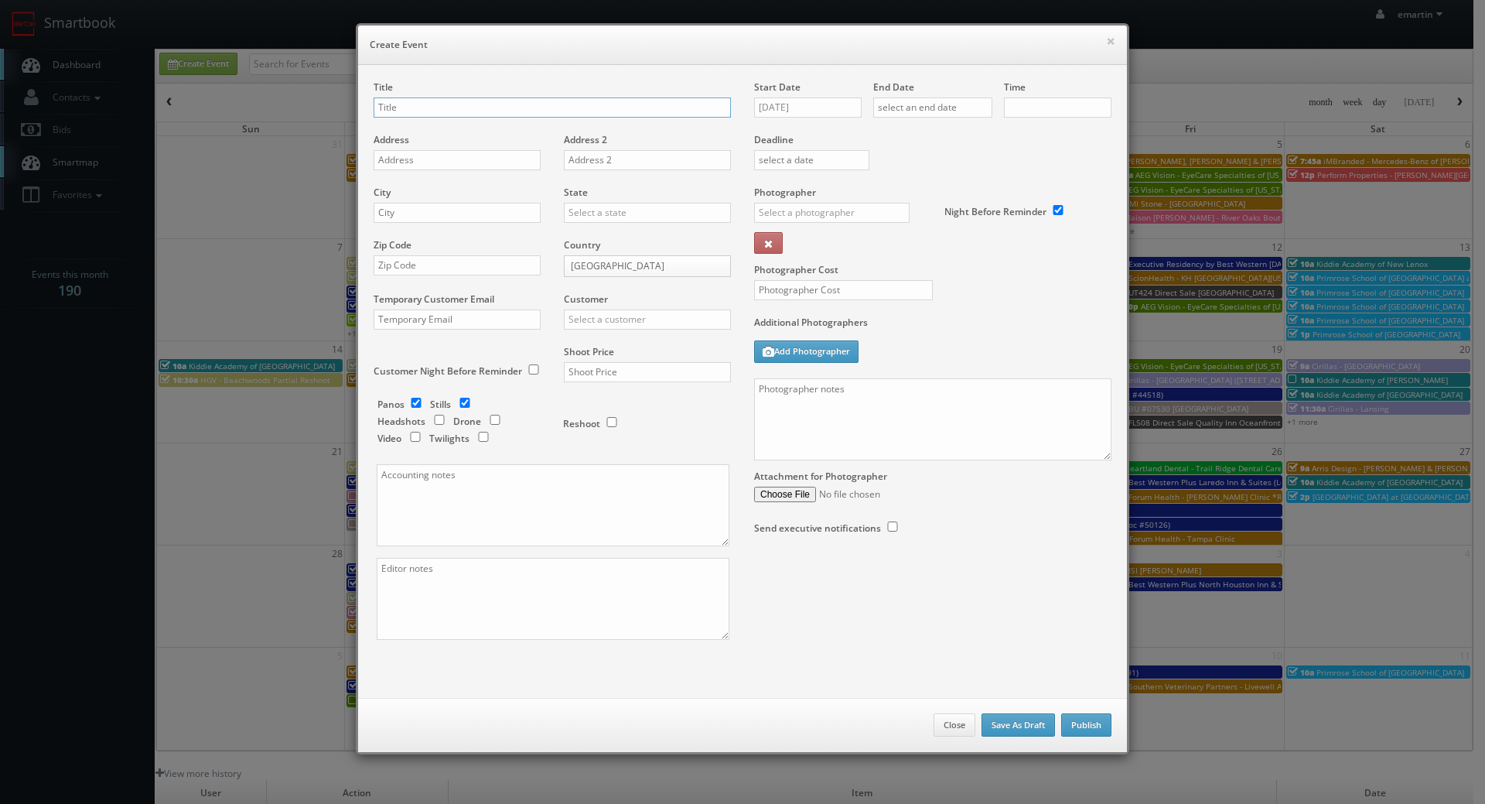
checkbox input "true"
type input "10:00am"
checkbox input "true"
click at [493, 94] on div "Title" at bounding box center [552, 106] width 357 height 53
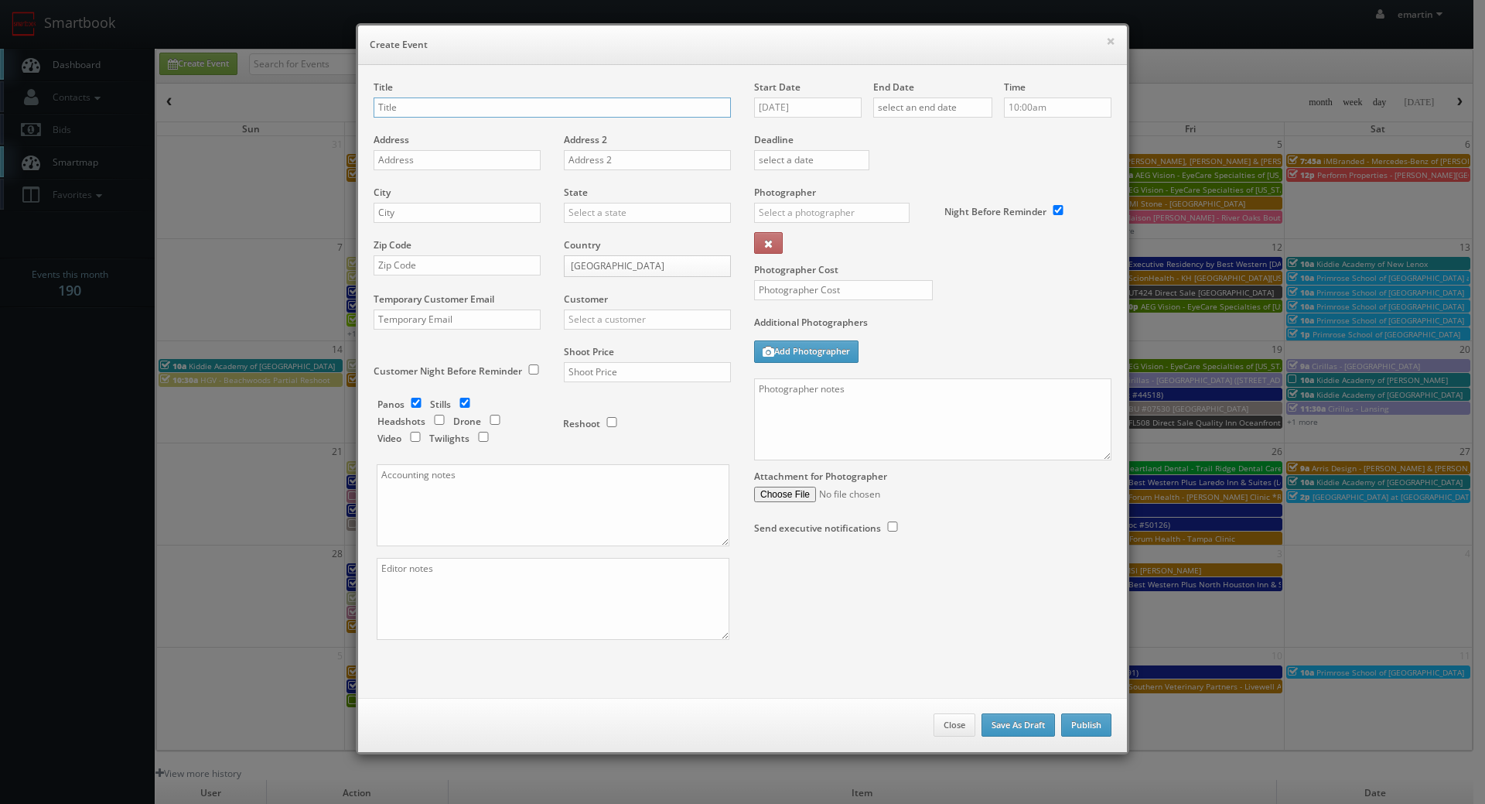
click at [488, 103] on input "text" at bounding box center [552, 107] width 357 height 20
paste input "BU #24375"
click at [472, 105] on input "BU #24375" at bounding box center [552, 107] width 357 height 20
paste input "Brookdale Mandarin"
type input "BU #24375 Brookdale Mandarin"
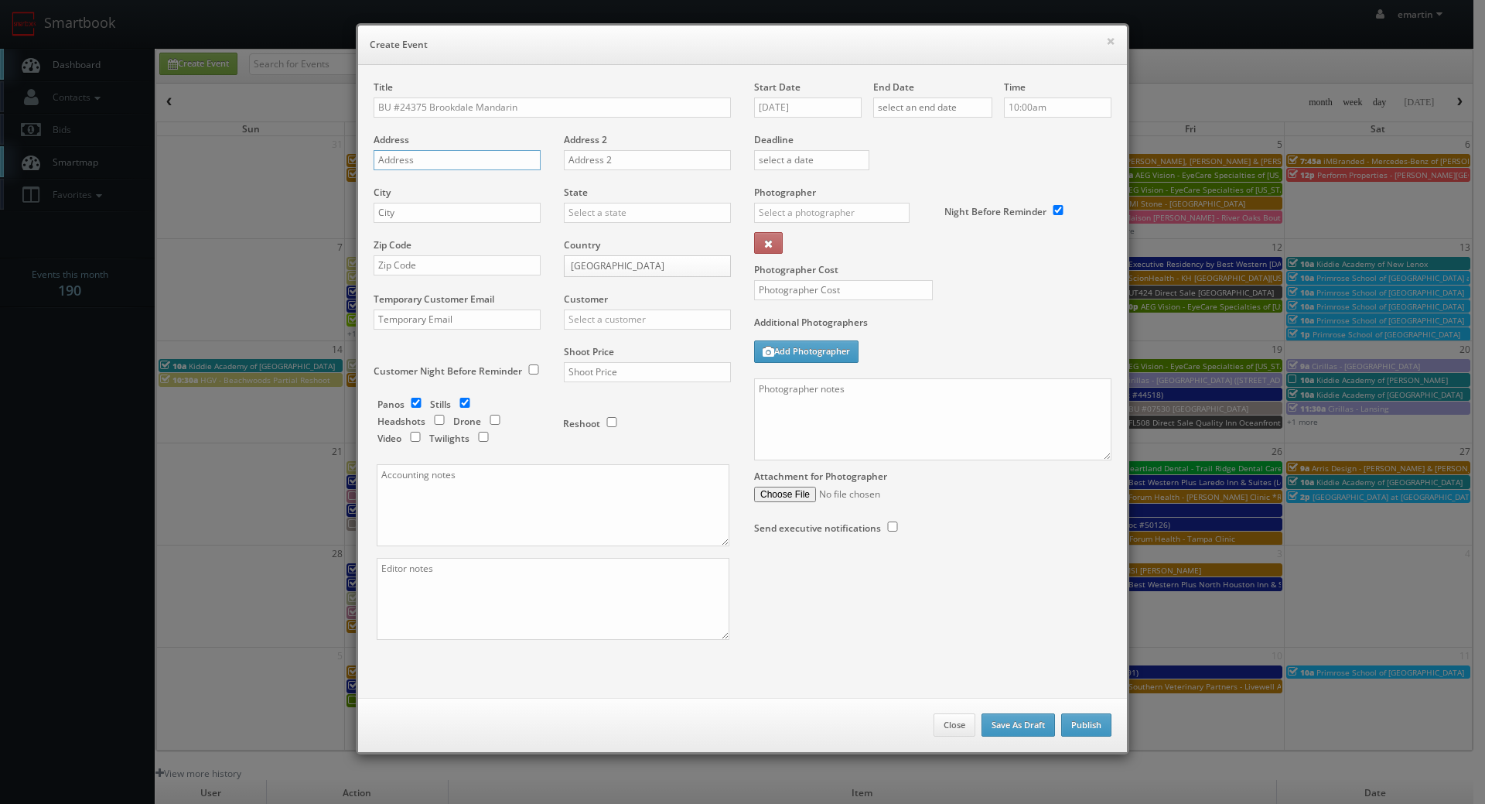
drag, startPoint x: 405, startPoint y: 165, endPoint x: 356, endPoint y: 162, distance: 48.8
click at [405, 165] on input "text" at bounding box center [457, 160] width 167 height 20
paste input "10790 Old St. Augustine Road"
type input "10790 Old St. Augustine Road"
drag, startPoint x: 412, startPoint y: 214, endPoint x: 451, endPoint y: 213, distance: 39.5
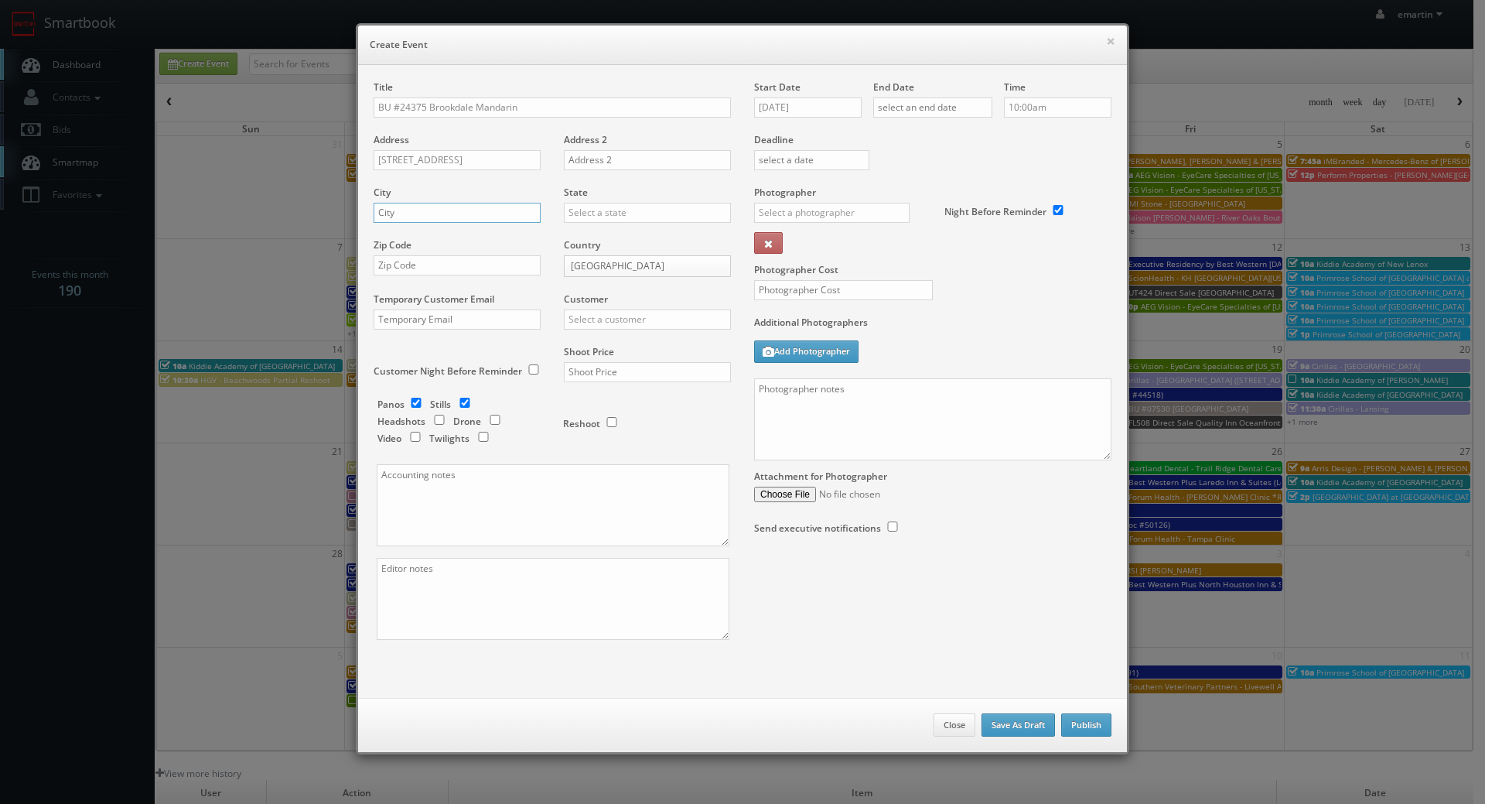
click at [412, 214] on input "text" at bounding box center [457, 213] width 167 height 20
paste input "Jacksonville"
type input "Jacksonville"
click at [617, 213] on input "text" at bounding box center [647, 213] width 167 height 20
click at [627, 229] on div "[US_STATE]" at bounding box center [648, 238] width 166 height 26
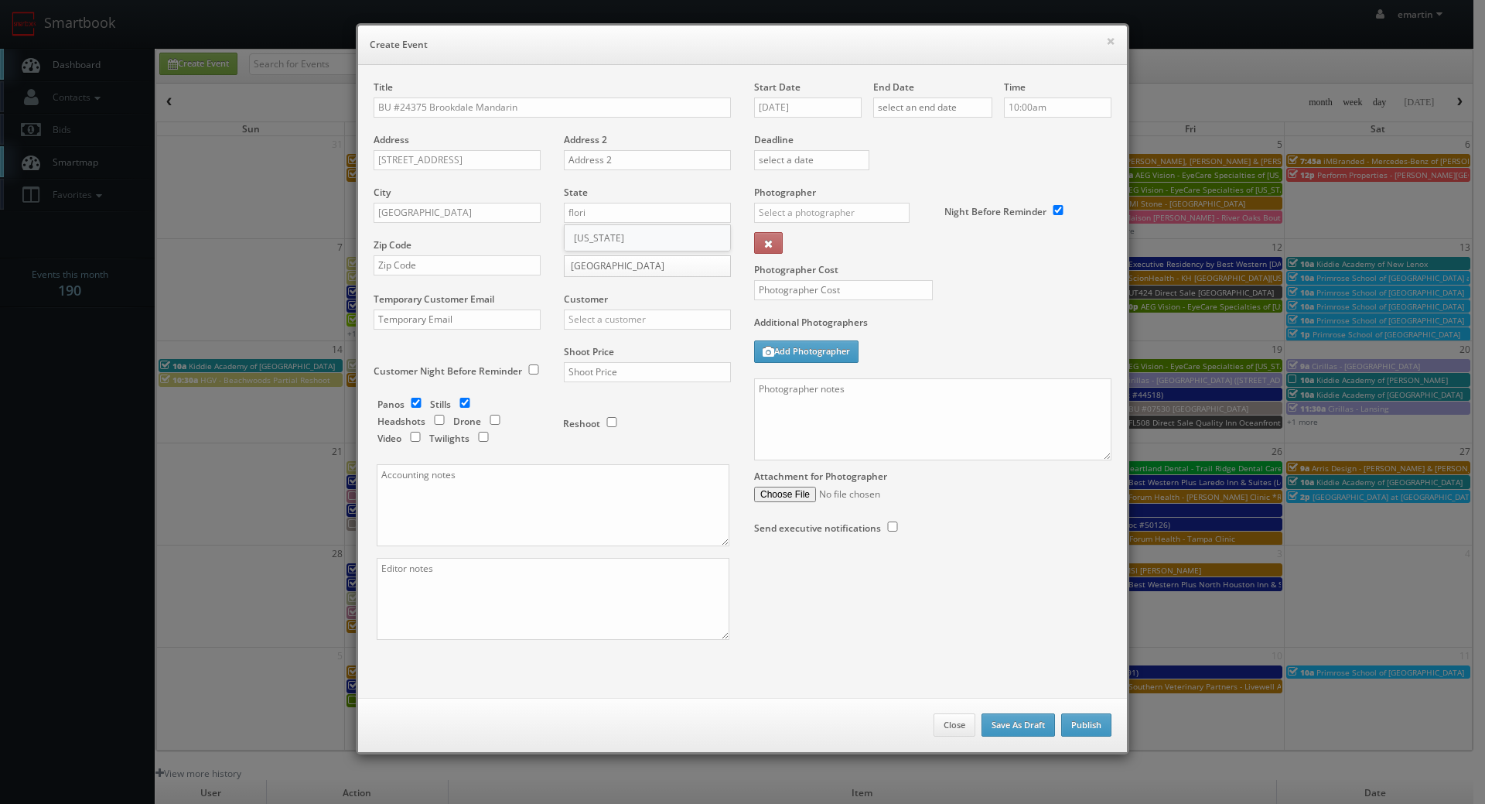
type input "[US_STATE]"
drag, startPoint x: 398, startPoint y: 270, endPoint x: 426, endPoint y: 270, distance: 28.6
click at [402, 269] on input "text" at bounding box center [457, 265] width 167 height 20
paste input "32257"
type input "32257"
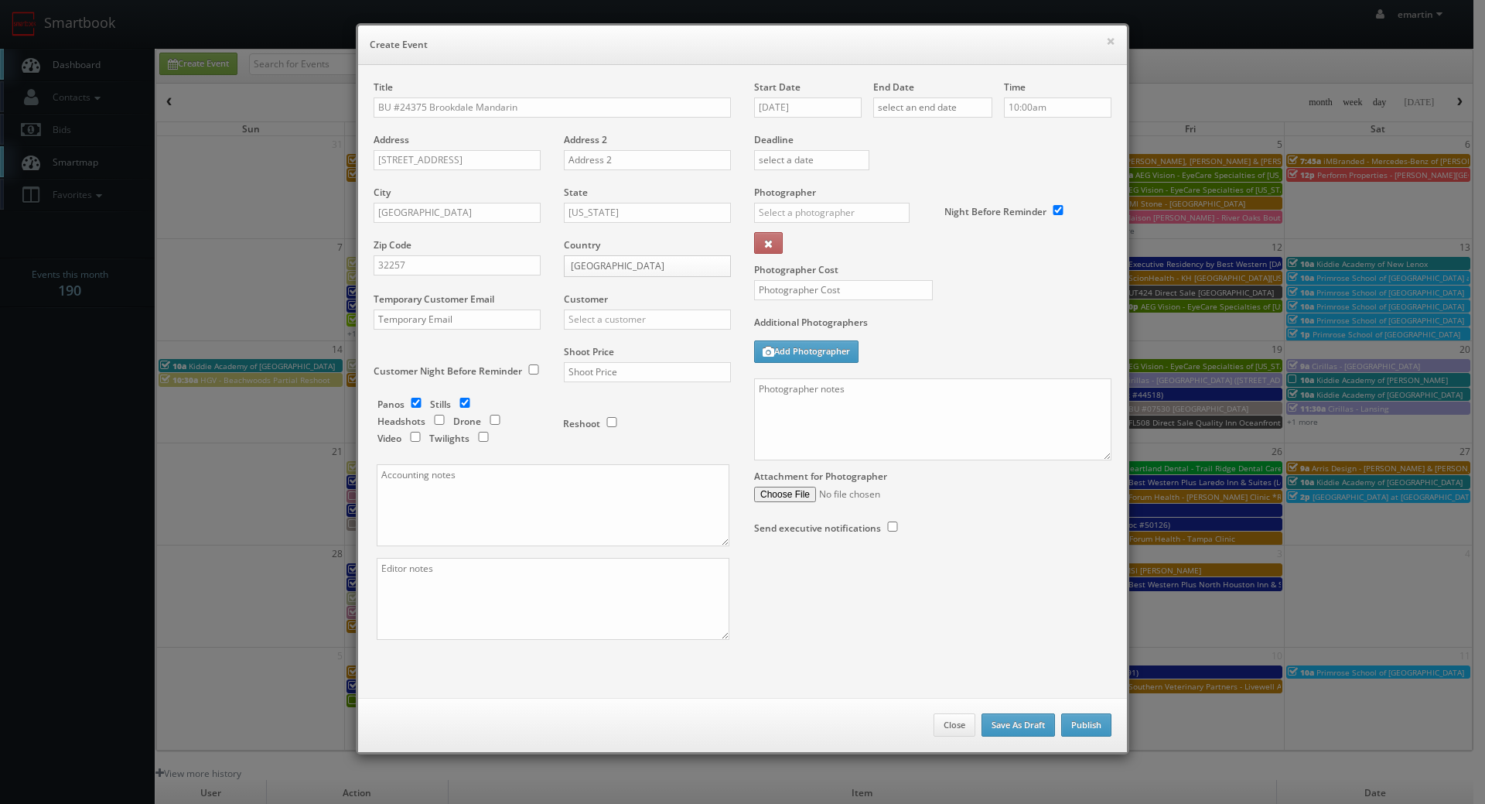
click at [617, 307] on div "Customer Choice Hotels ACC Concept3D Firebirds GBV Choice Hotels Canada Heartla…" at bounding box center [641, 318] width 179 height 53
click at [616, 325] on input "text" at bounding box center [647, 319] width 167 height 20
click at [601, 334] on div "Brookdale" at bounding box center [648, 345] width 166 height 26
type input "Brookdale"
click at [615, 374] on input "text" at bounding box center [647, 372] width 167 height 20
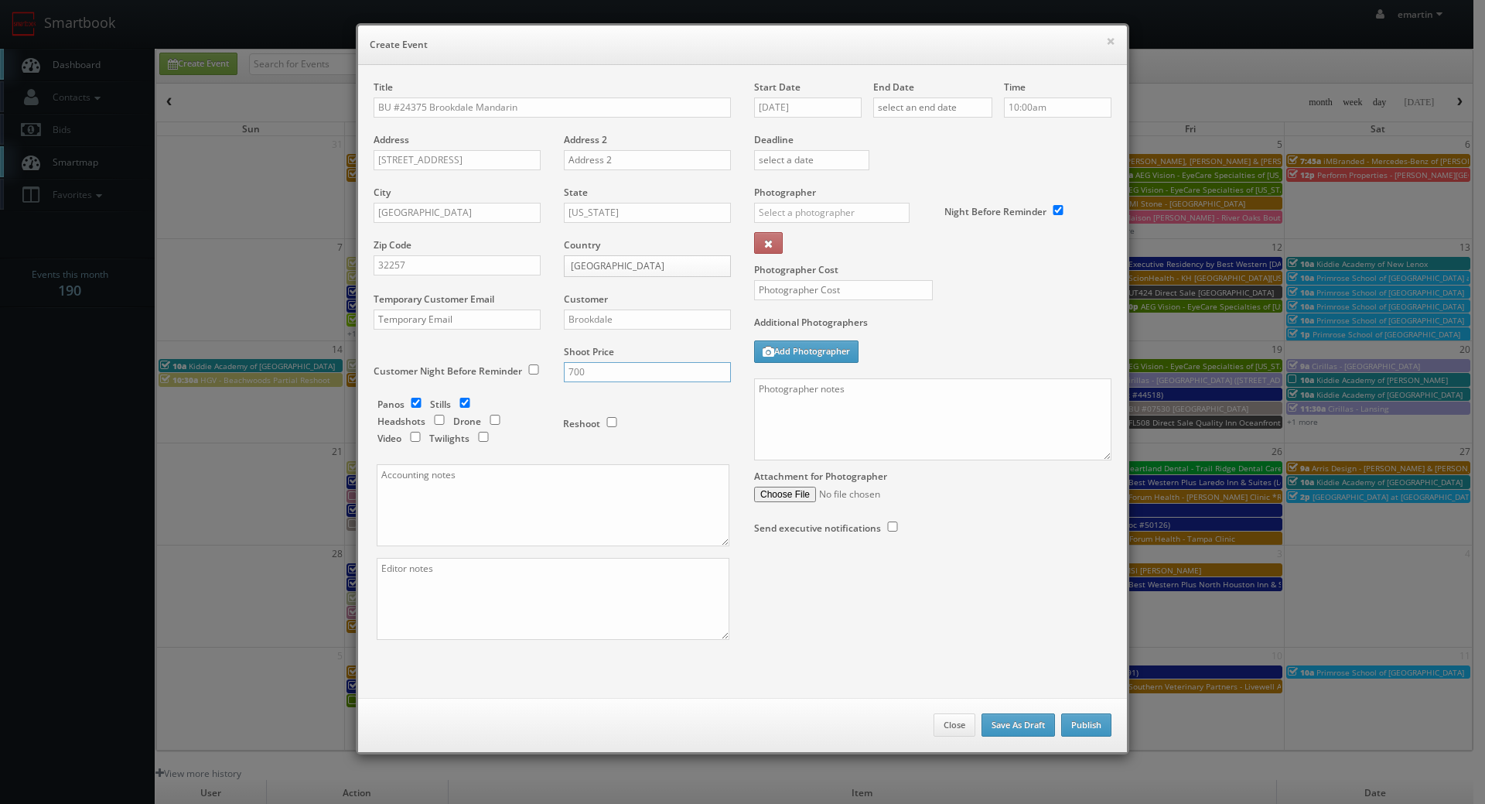
type input "700"
click at [531, 398] on div "Panos Stills Headshots Drone Video Twilights" at bounding box center [463, 423] width 170 height 51
drag, startPoint x: 408, startPoint y: 405, endPoint x: 132, endPoint y: 443, distance: 278.9
click at [408, 403] on input "checkbox" at bounding box center [416, 403] width 23 height 10
checkbox input "false"
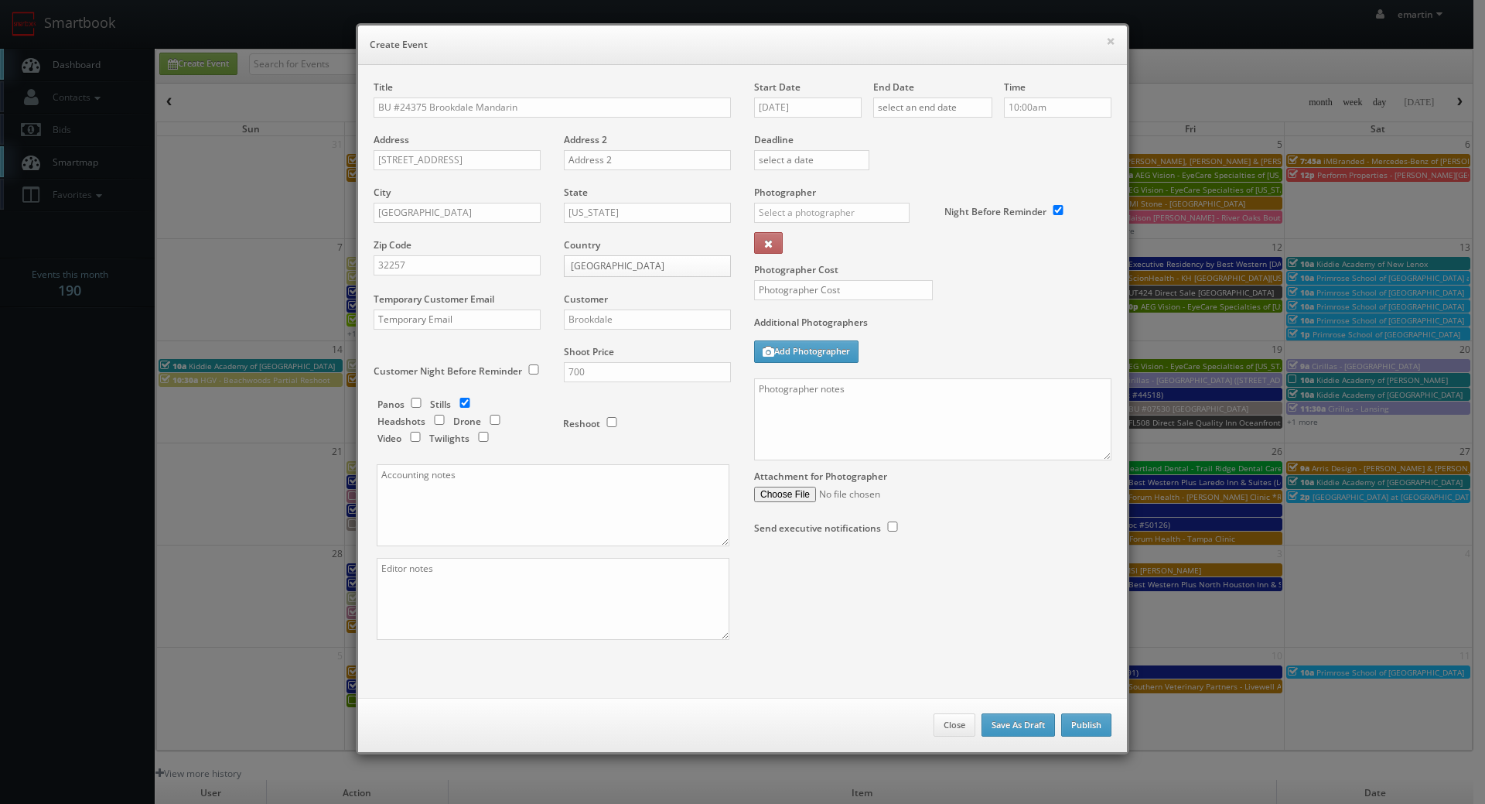
drag, startPoint x: 801, startPoint y: 121, endPoint x: 806, endPoint y: 111, distance: 11.4
click at [801, 121] on div "Start Date 09/09/2025" at bounding box center [813, 106] width 119 height 53
click at [806, 111] on input "[DATE]" at bounding box center [808, 107] width 108 height 20
click at [859, 246] on td "25" at bounding box center [855, 248] width 21 height 22
type input "09/25/2025"
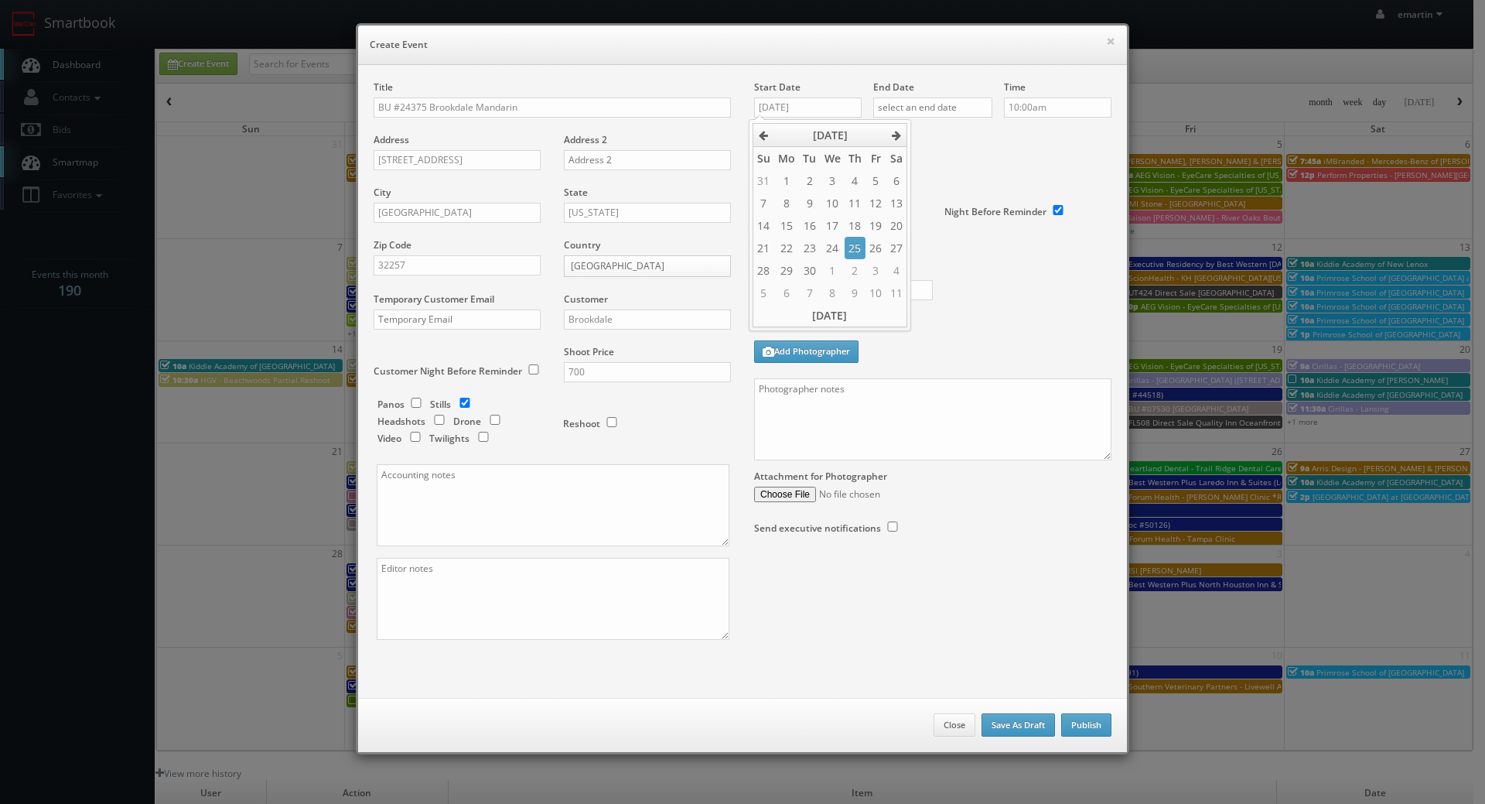
click at [979, 174] on div "Deadline" at bounding box center [933, 132] width 381 height 105
drag, startPoint x: 921, startPoint y: 100, endPoint x: 949, endPoint y: 112, distance: 31.2
click at [922, 100] on input "text" at bounding box center [932, 107] width 119 height 20
click at [972, 245] on td "25" at bounding box center [974, 248] width 21 height 22
type input "09/25/2025"
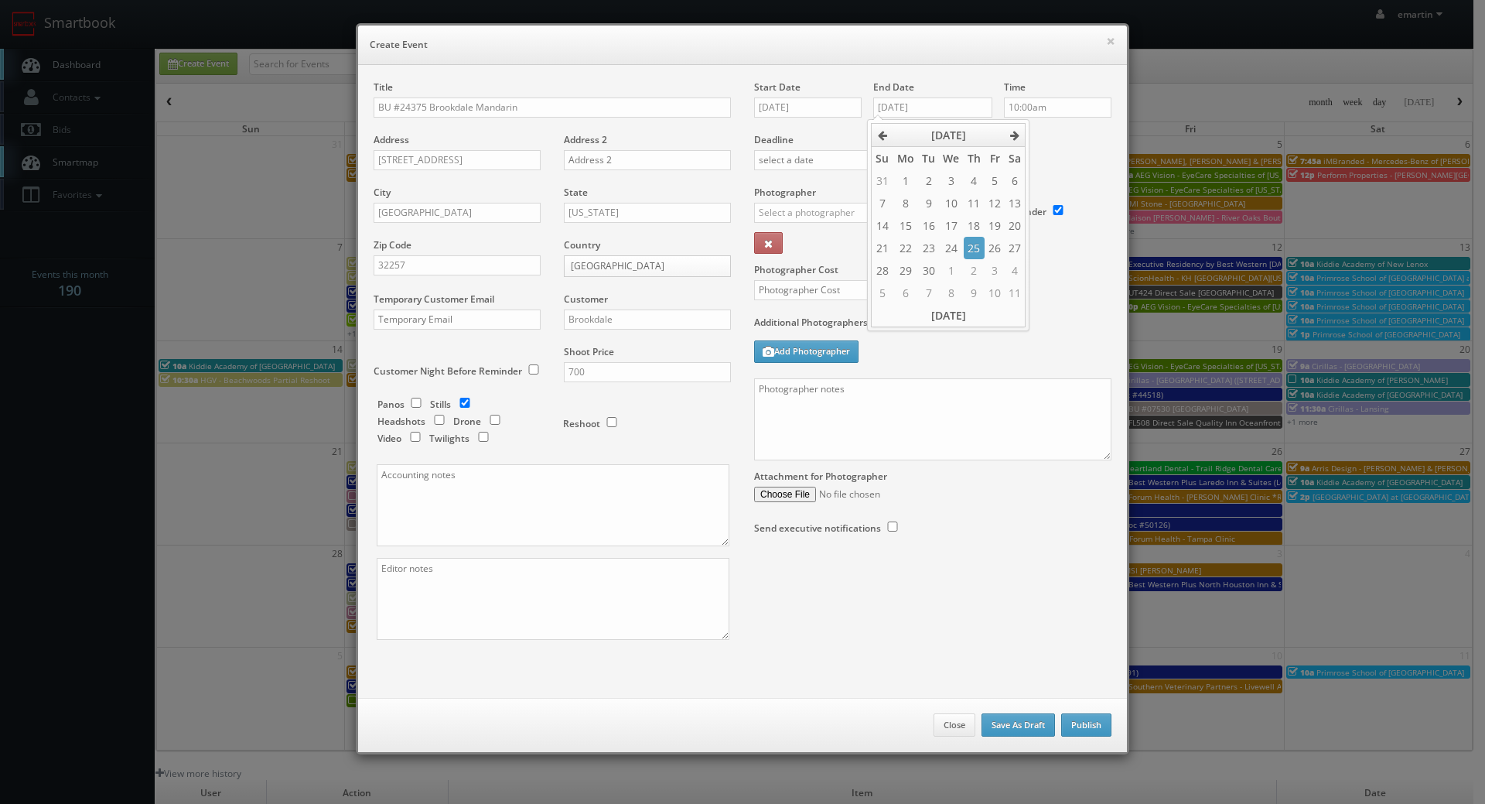
click at [1036, 172] on div "Deadline" at bounding box center [933, 132] width 381 height 105
drag, startPoint x: 873, startPoint y: 227, endPoint x: 873, endPoint y: 210, distance: 17.0
click at [873, 220] on div "_justin _photog1 [PERSON_NAME] [PERSON_NAME] [PERSON_NAME] [PERSON_NAME] [PERSO…" at bounding box center [837, 217] width 167 height 29
click at [869, 213] on input "text" at bounding box center [832, 213] width 156 height 20
click at [832, 246] on div "[PERSON_NAME]" at bounding box center [838, 247] width 166 height 26
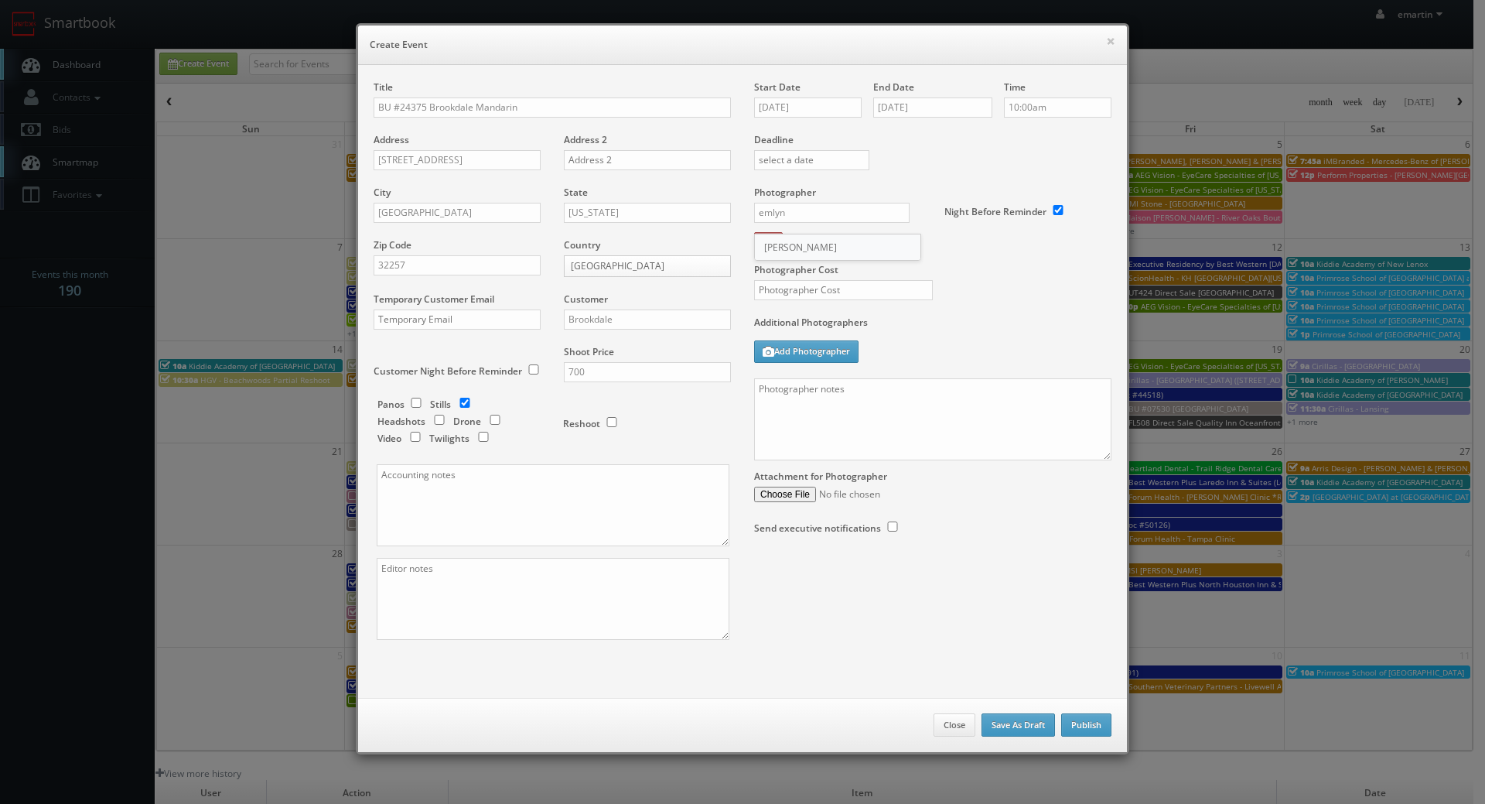
type input "[PERSON_NAME]"
click at [969, 389] on textarea at bounding box center [932, 419] width 357 height 82
drag, startPoint x: 878, startPoint y: 369, endPoint x: 901, endPoint y: 385, distance: 27.9
click at [879, 369] on div "Additional Photographers Add Photographer" at bounding box center [932, 347] width 357 height 63
click at [902, 390] on textarea at bounding box center [932, 419] width 357 height 82
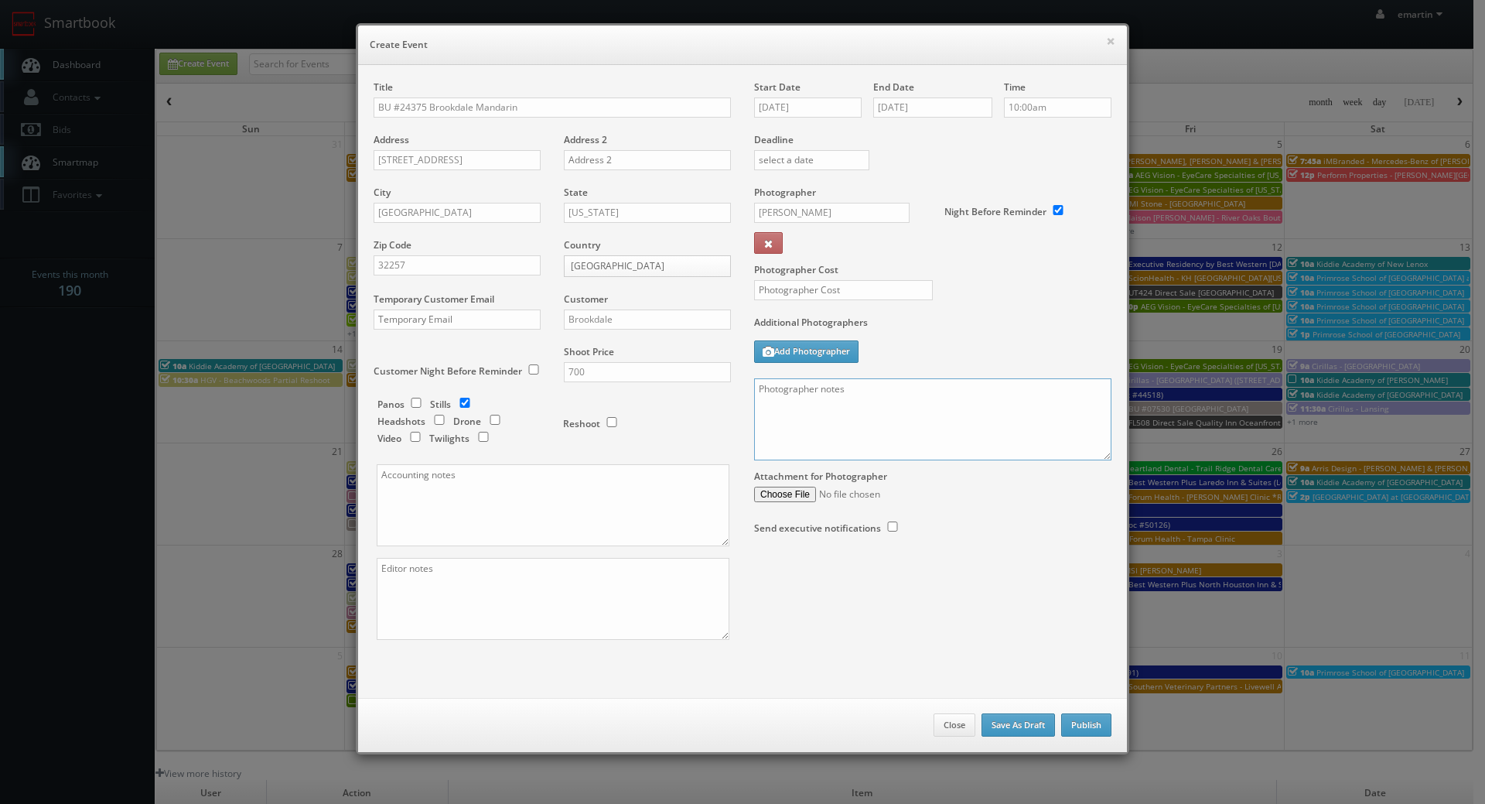
paste textarea "Onsite contact is We need to deliver 10 stills to the client so please take at …"
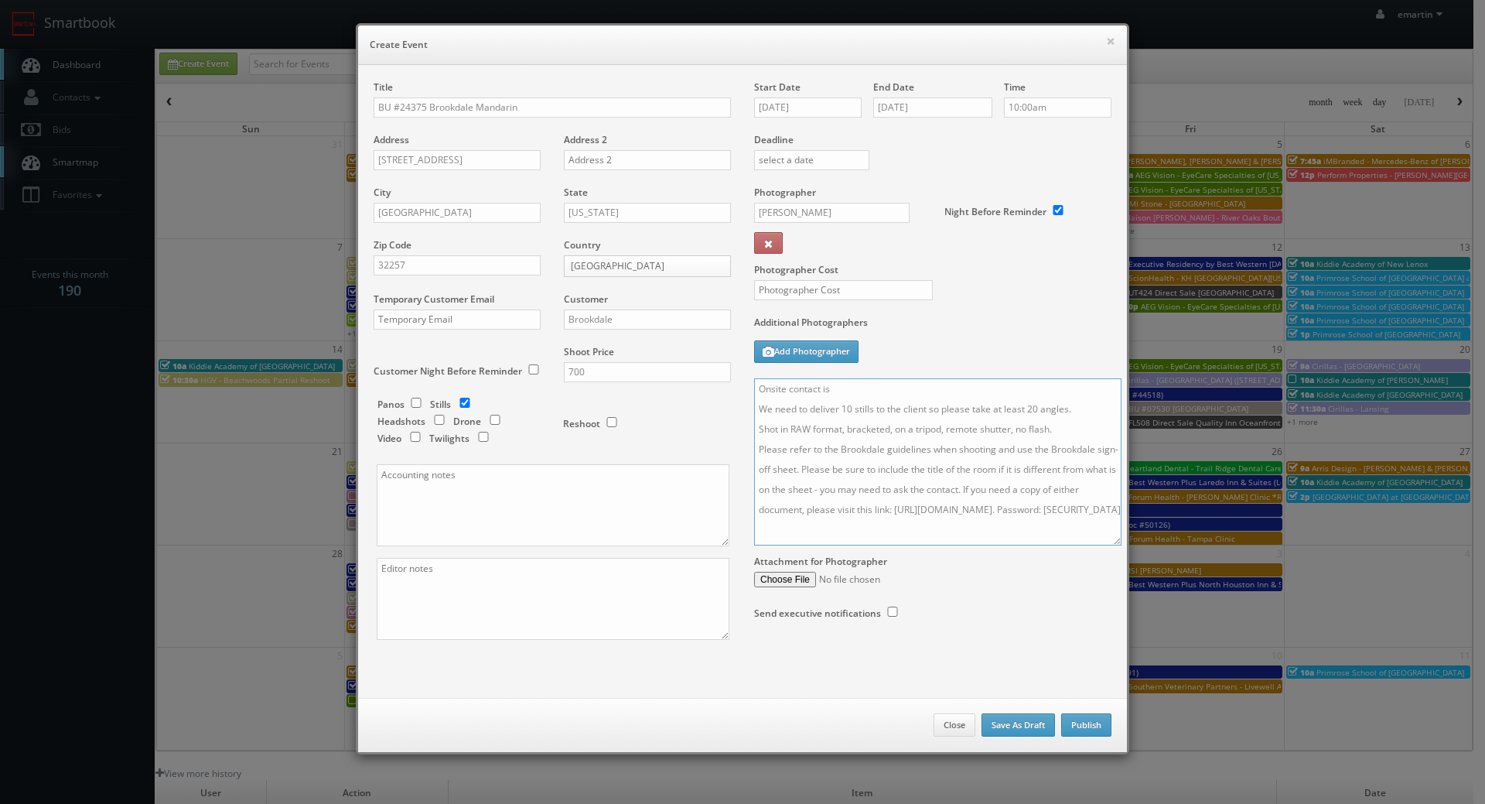
drag, startPoint x: 1102, startPoint y: 456, endPoint x: 1111, endPoint y: 579, distance: 123.3
click at [1112, 545] on textarea "Onsite contact is We need to deliver 10 stills to the client so please take at …" at bounding box center [937, 461] width 367 height 167
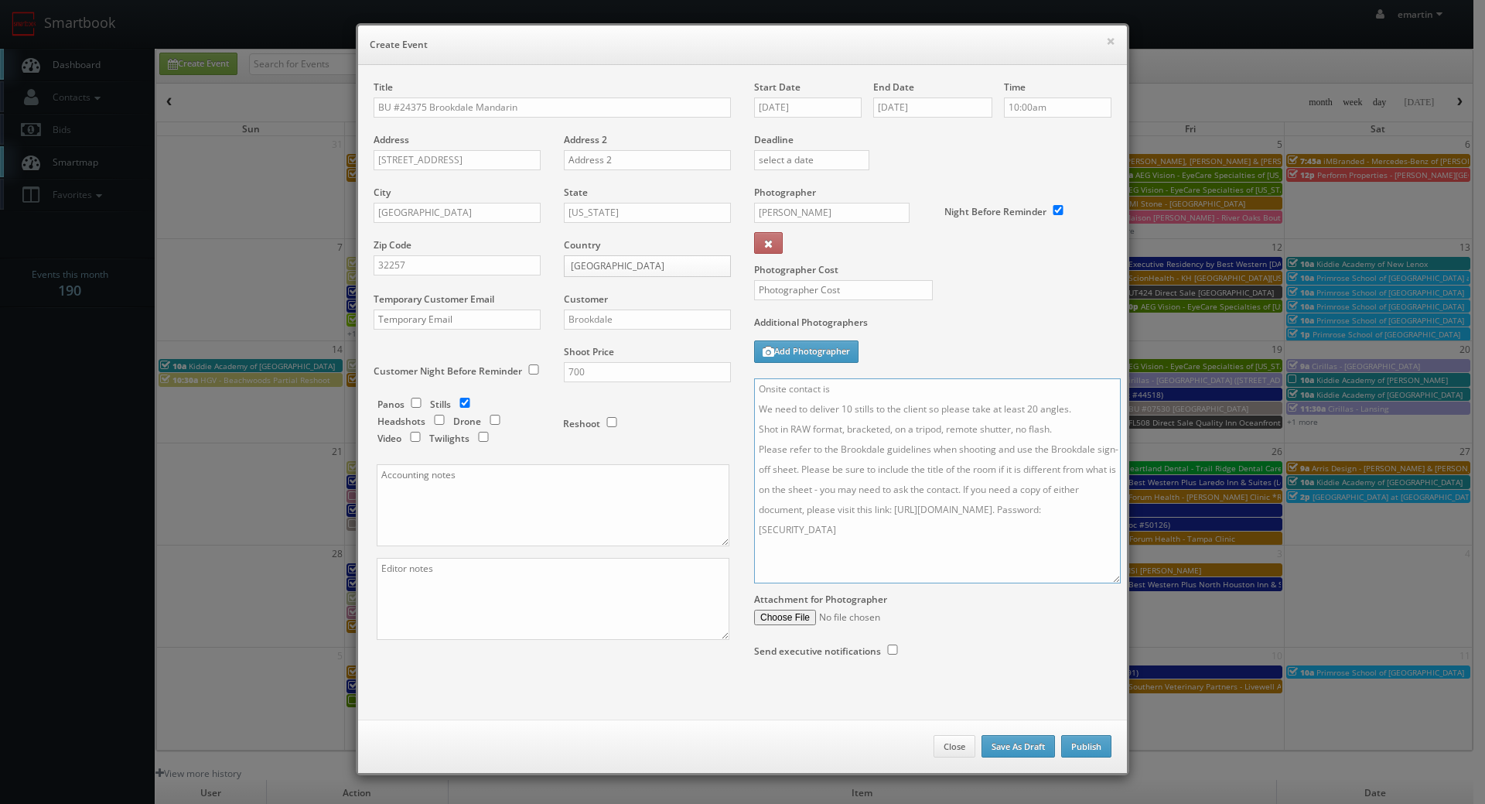
type textarea "Onsite contact is We need to deliver 10 stills to the client so please take at …"
click at [867, 290] on input "text" at bounding box center [843, 290] width 179 height 20
type input "300"
click at [918, 391] on textarea "Onsite contact is We need to deliver 10 stills to the client so please take at …" at bounding box center [937, 480] width 367 height 205
type textarea "Onsite contact is Patti Hanna. We need to deliver 10 stills to the client so pl…"
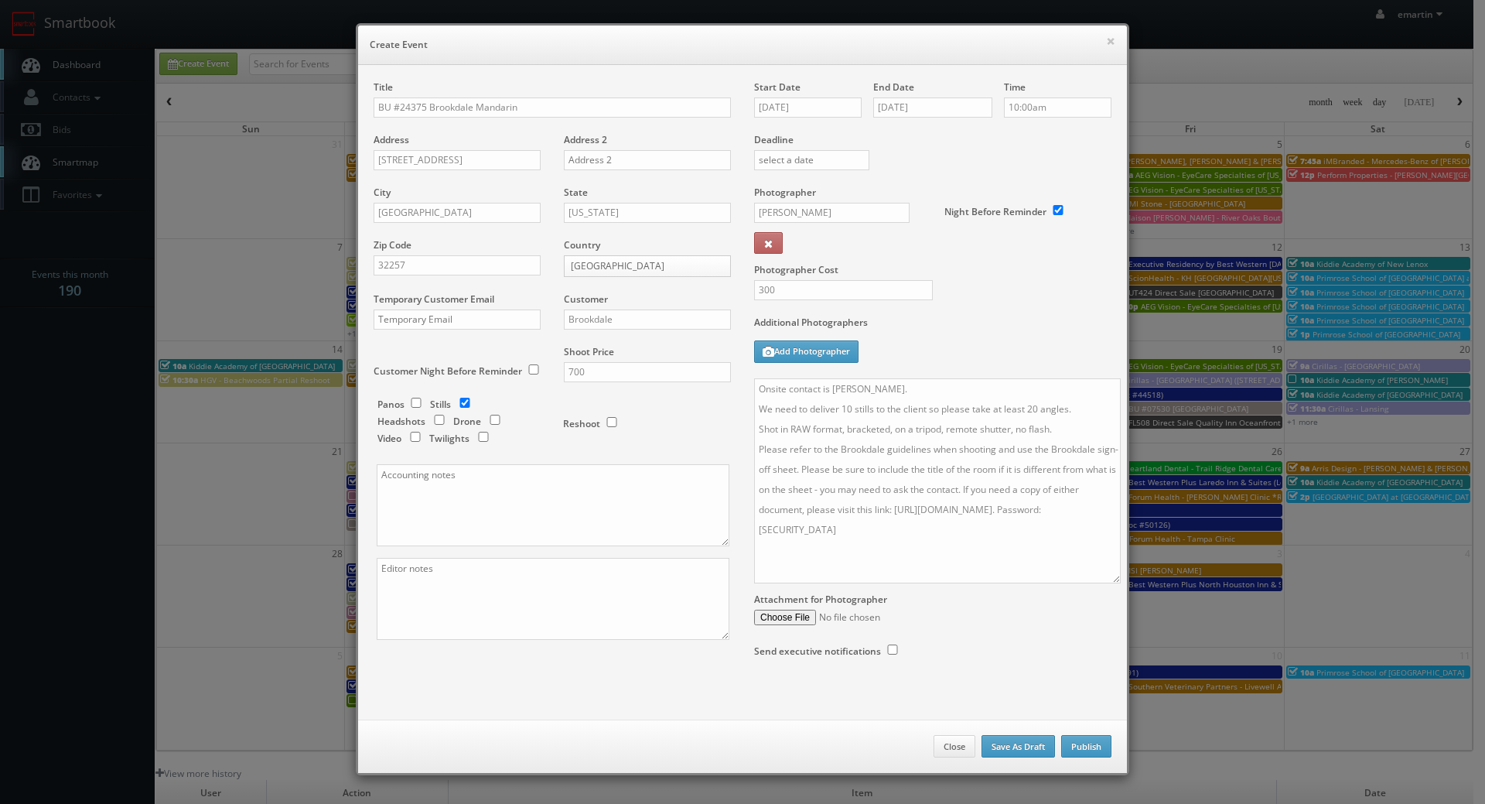
click at [945, 630] on div "Start Date 09/25/2025 End Date 09/25/2025 Time 10:00am Deadline Photographer Em…" at bounding box center [933, 384] width 381 height 608
click at [1081, 738] on button "Publish" at bounding box center [1086, 746] width 50 height 23
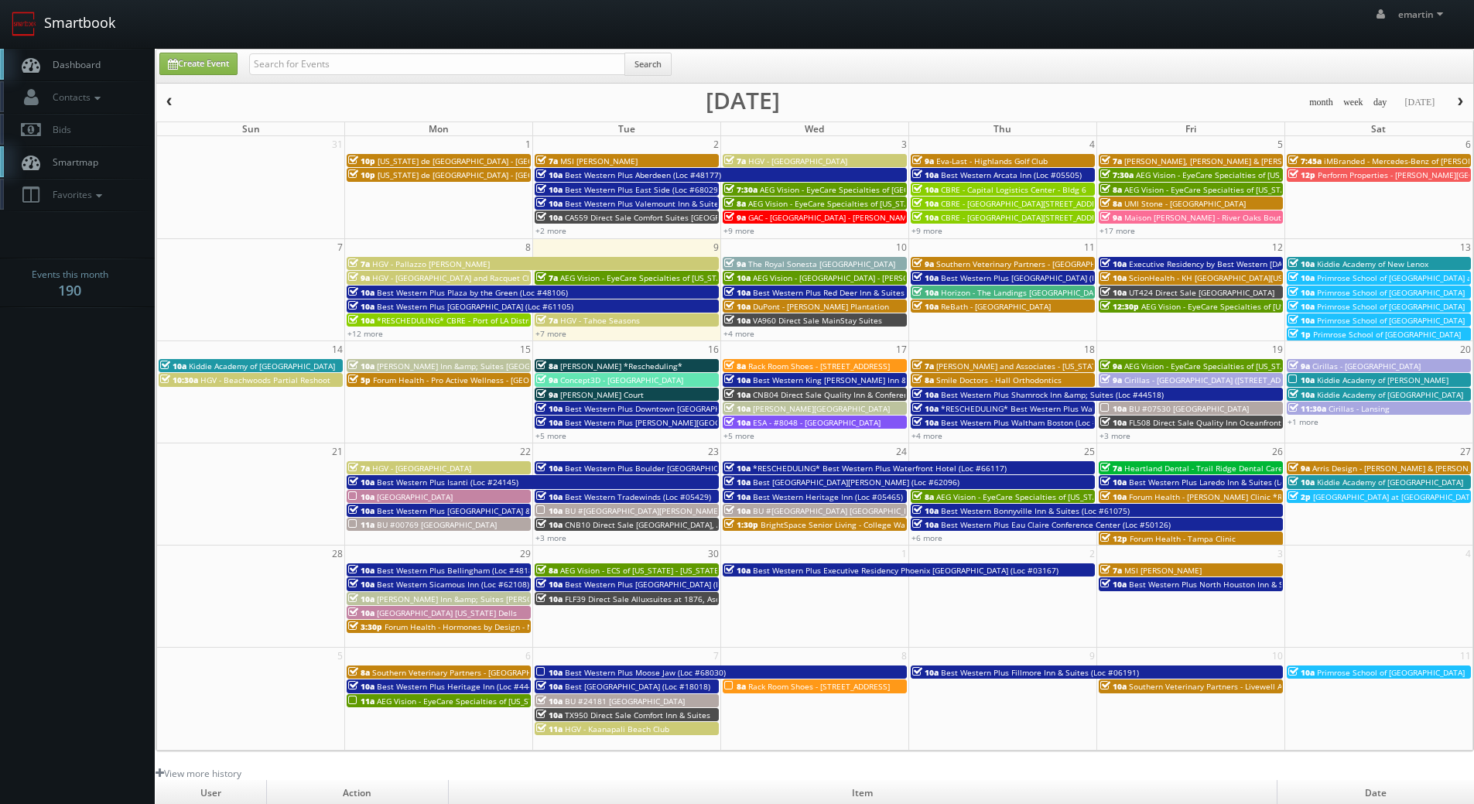
click at [60, 45] on link "Smartbook" at bounding box center [63, 24] width 127 height 48
click at [200, 66] on link "Create Event" at bounding box center [198, 64] width 78 height 22
type input "[DATE]"
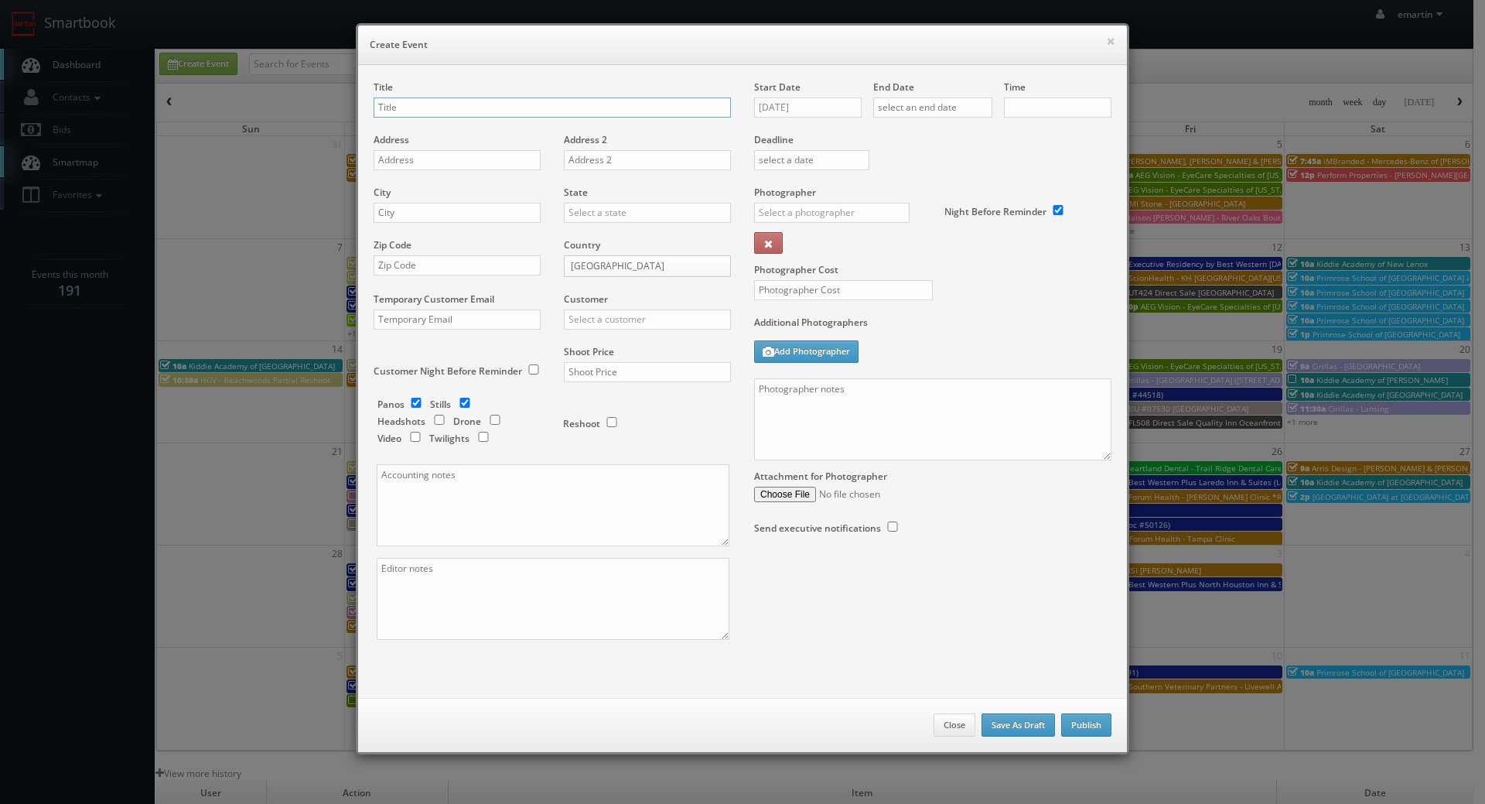
checkbox input "true"
type input "10:00am"
checkbox input "true"
click at [415, 92] on div "Title" at bounding box center [552, 106] width 357 height 53
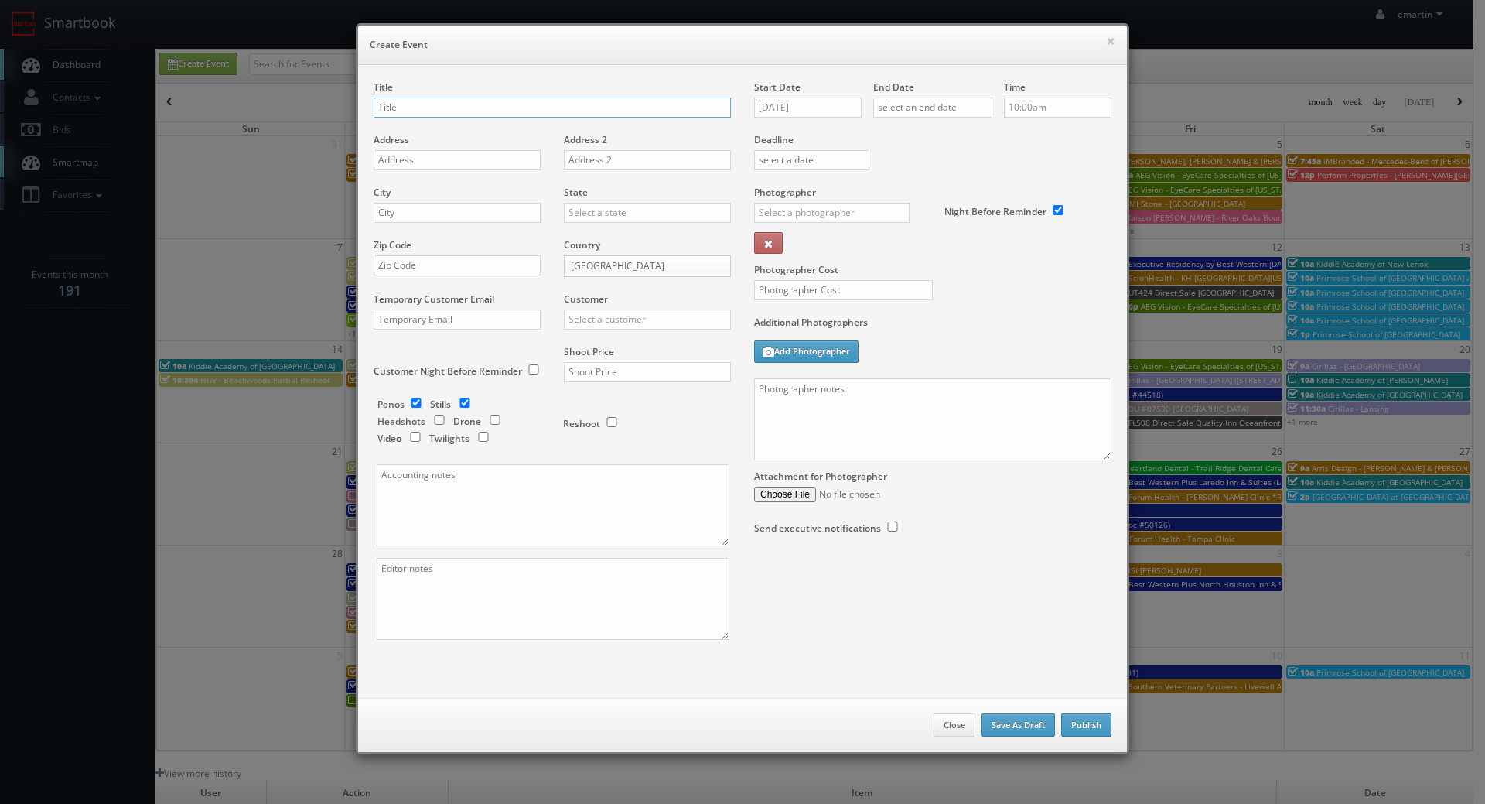
click at [413, 103] on input "text" at bounding box center [552, 107] width 357 height 20
paste input "BU #18020"
click at [484, 102] on input "BU #18020" at bounding box center [552, 107] width 357 height 20
paste input "Brookdale Destin"
type input "BU #18020 Brookdale Destin"
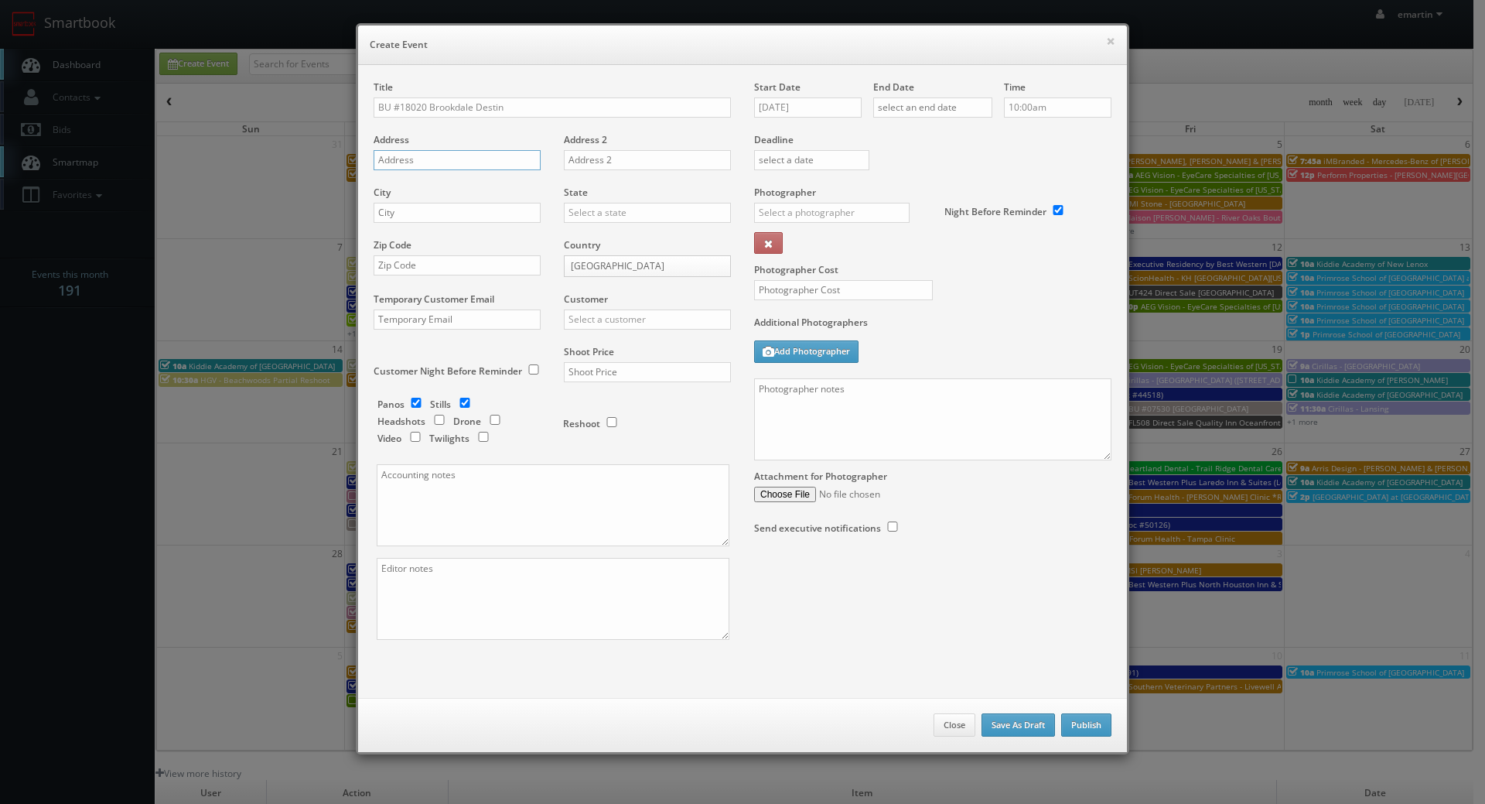
click at [473, 161] on input "text" at bounding box center [457, 160] width 167 height 20
paste input "2400 Crystal Cove Lane"
type input "2400 Crystal Cove Lane"
drag, startPoint x: 508, startPoint y: 217, endPoint x: 559, endPoint y: 210, distance: 52.2
click at [508, 217] on input "text" at bounding box center [457, 213] width 167 height 20
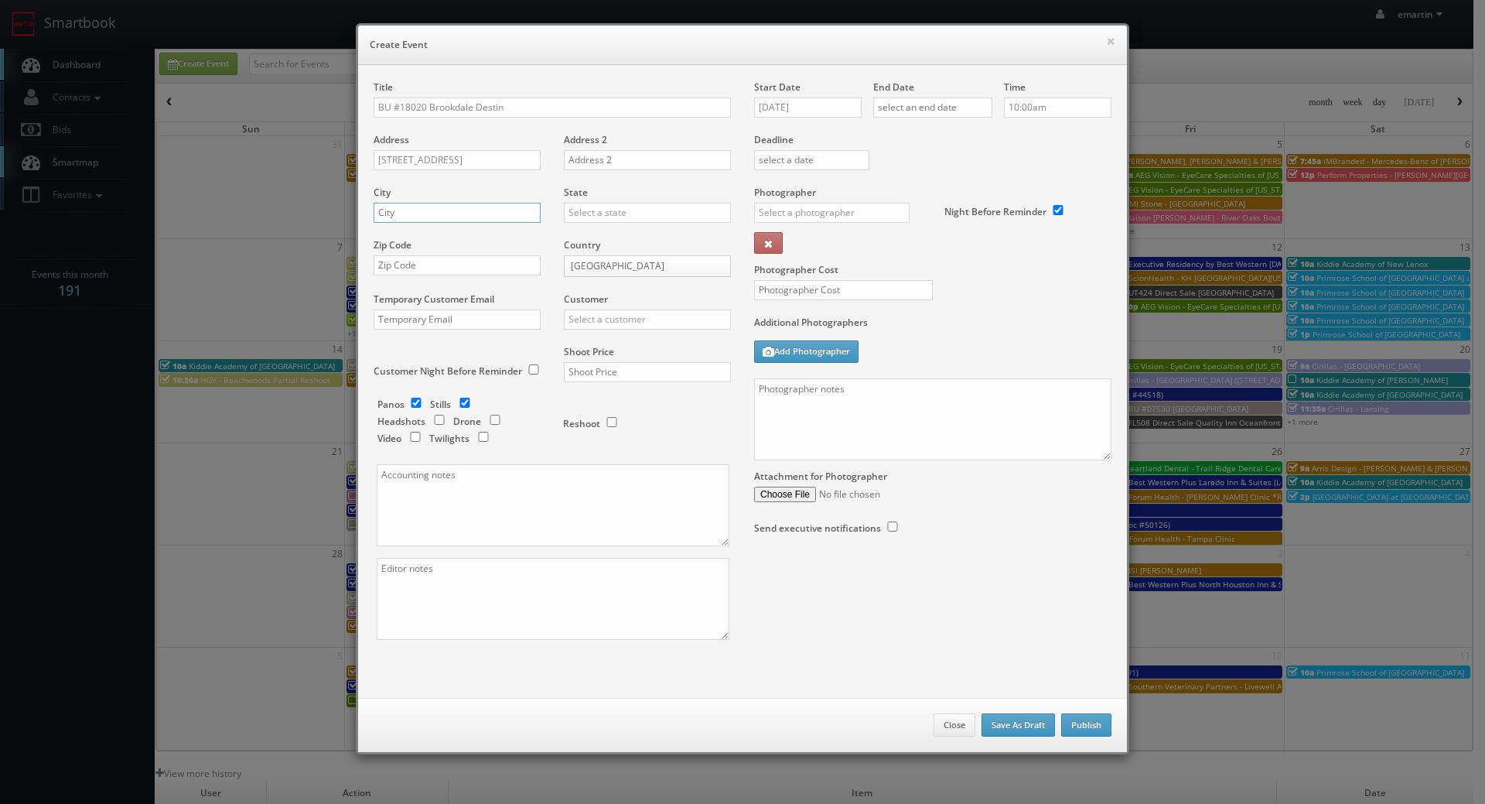
paste input "Destin"
type input "Destin"
click at [585, 211] on input "text" at bounding box center [647, 213] width 167 height 20
click at [616, 244] on div "[US_STATE]" at bounding box center [648, 238] width 166 height 26
type input "[US_STATE]"
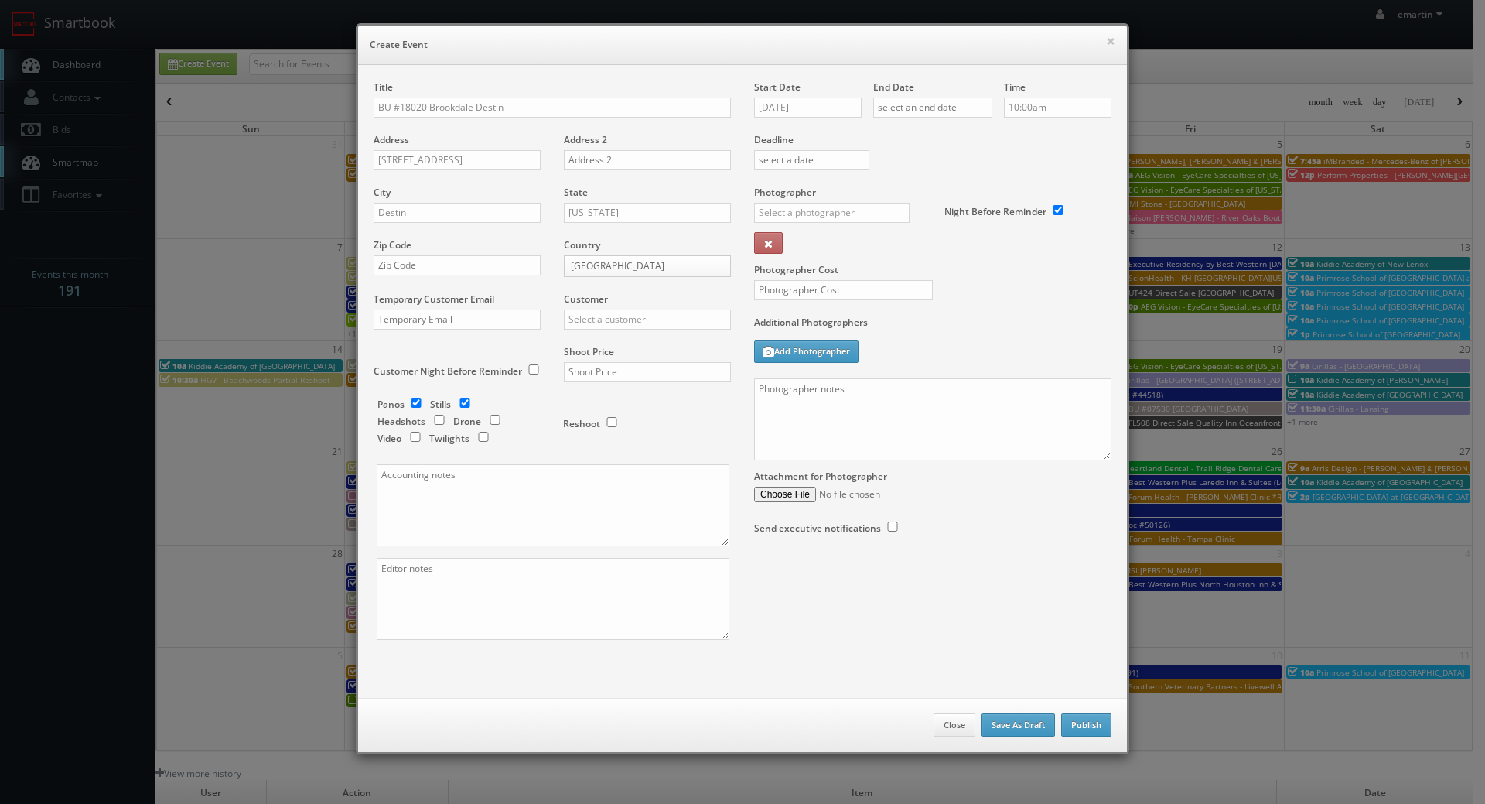
click at [396, 254] on div "Zip Code" at bounding box center [463, 264] width 179 height 53
click at [408, 259] on input "text" at bounding box center [457, 265] width 167 height 20
paste input "32550"
type input "32550"
click at [593, 330] on div "Customer Choice Hotels ACC Concept3D Firebirds GBV Choice Hotels Canada Heartla…" at bounding box center [641, 318] width 179 height 53
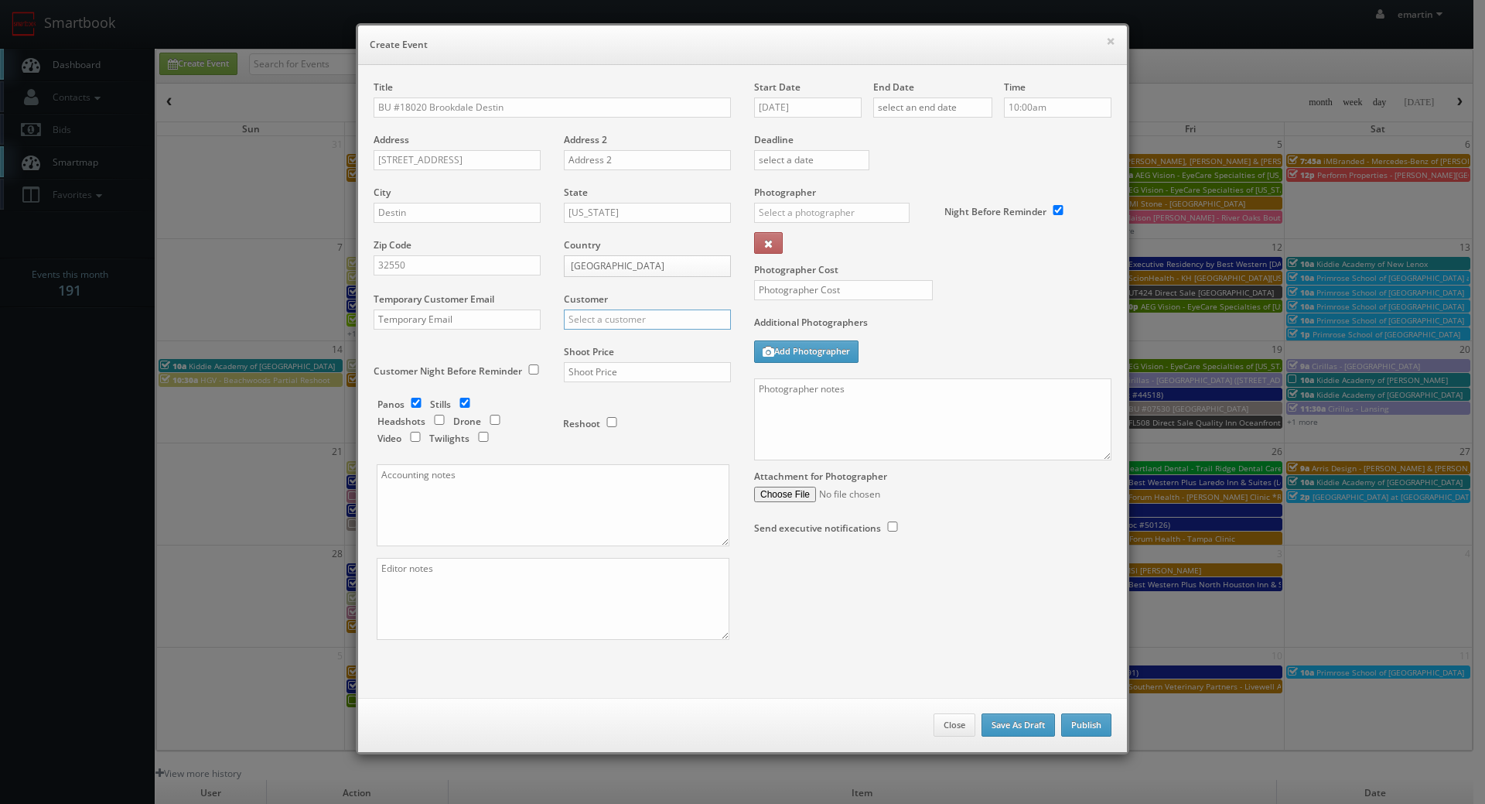
click at [590, 325] on input "text" at bounding box center [647, 319] width 167 height 20
click at [596, 340] on div "Brookdale" at bounding box center [648, 345] width 166 height 26
type input "Brookdale"
click at [613, 374] on input "text" at bounding box center [647, 372] width 167 height 20
type input "700"
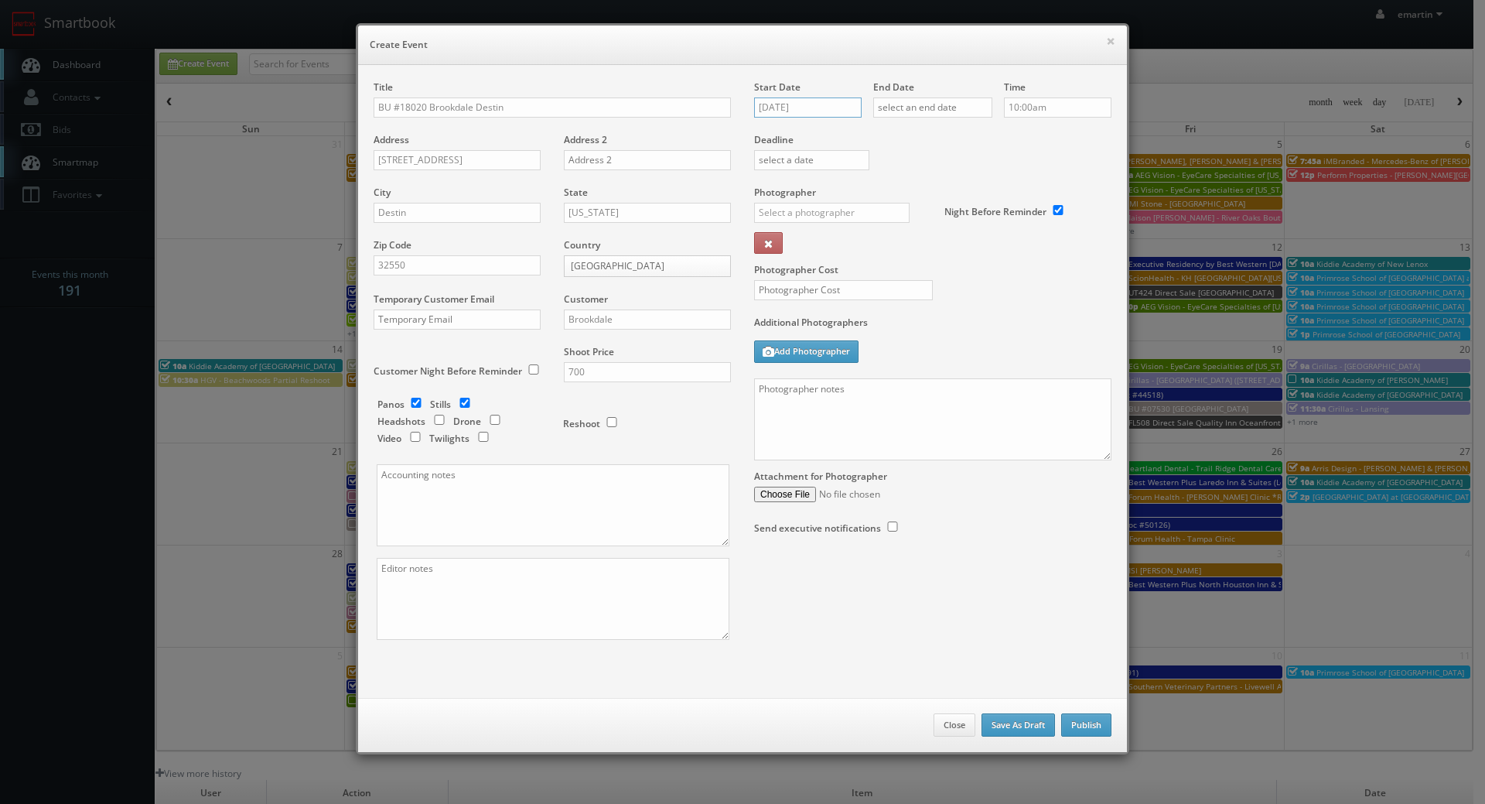
click at [786, 97] on input "[DATE]" at bounding box center [808, 107] width 108 height 20
click at [892, 135] on icon at bounding box center [896, 135] width 9 height 11
click at [893, 135] on icon at bounding box center [896, 135] width 9 height 11
click at [831, 194] on td "5" at bounding box center [832, 203] width 24 height 22
type input "11/05/2025"
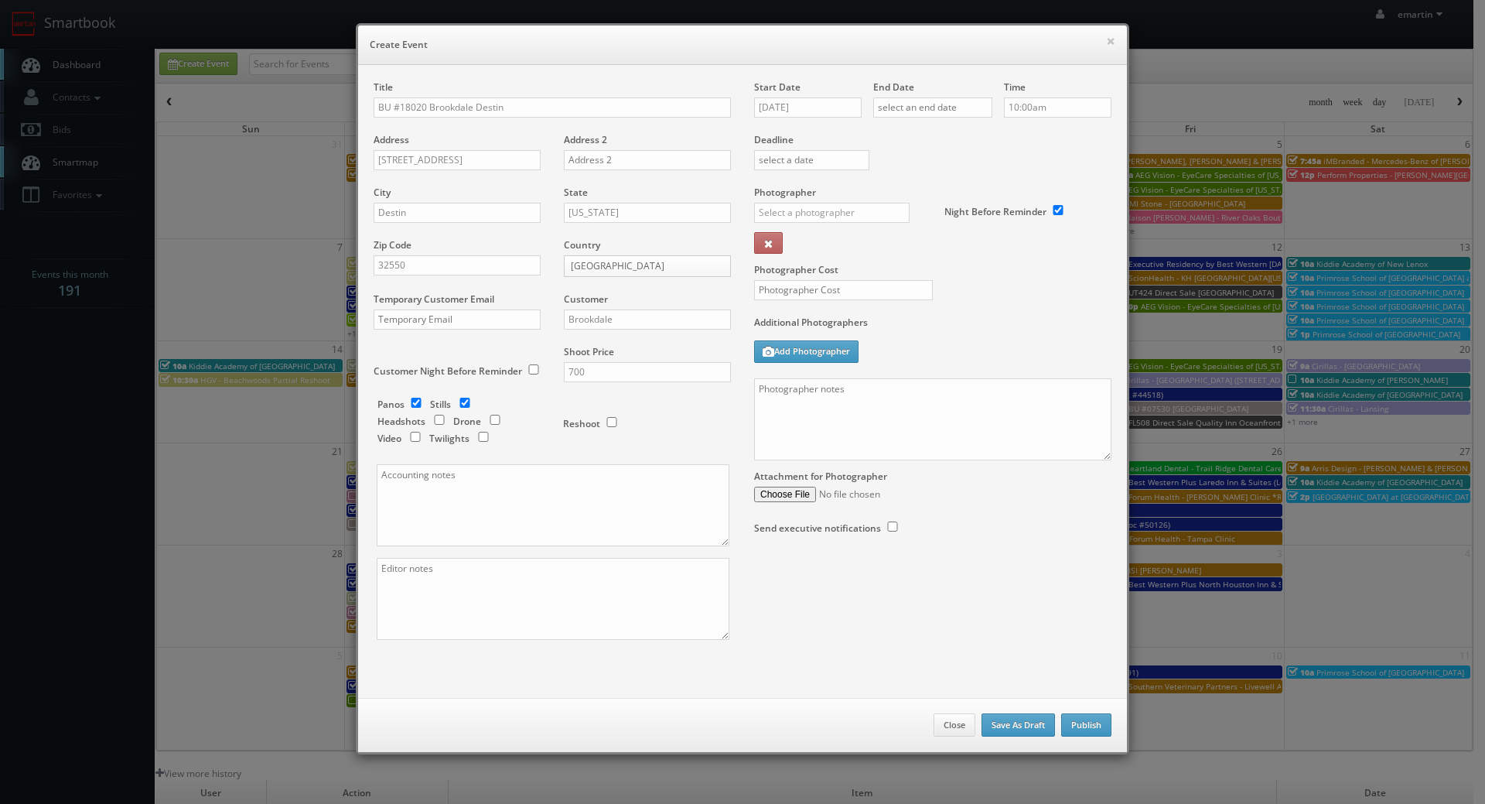
click at [978, 145] on label "Deadline" at bounding box center [933, 139] width 381 height 13
click at [930, 91] on div "End Date" at bounding box center [932, 106] width 119 height 53
click at [956, 109] on input "text" at bounding box center [932, 107] width 119 height 20
click at [1010, 137] on icon at bounding box center [1014, 135] width 9 height 11
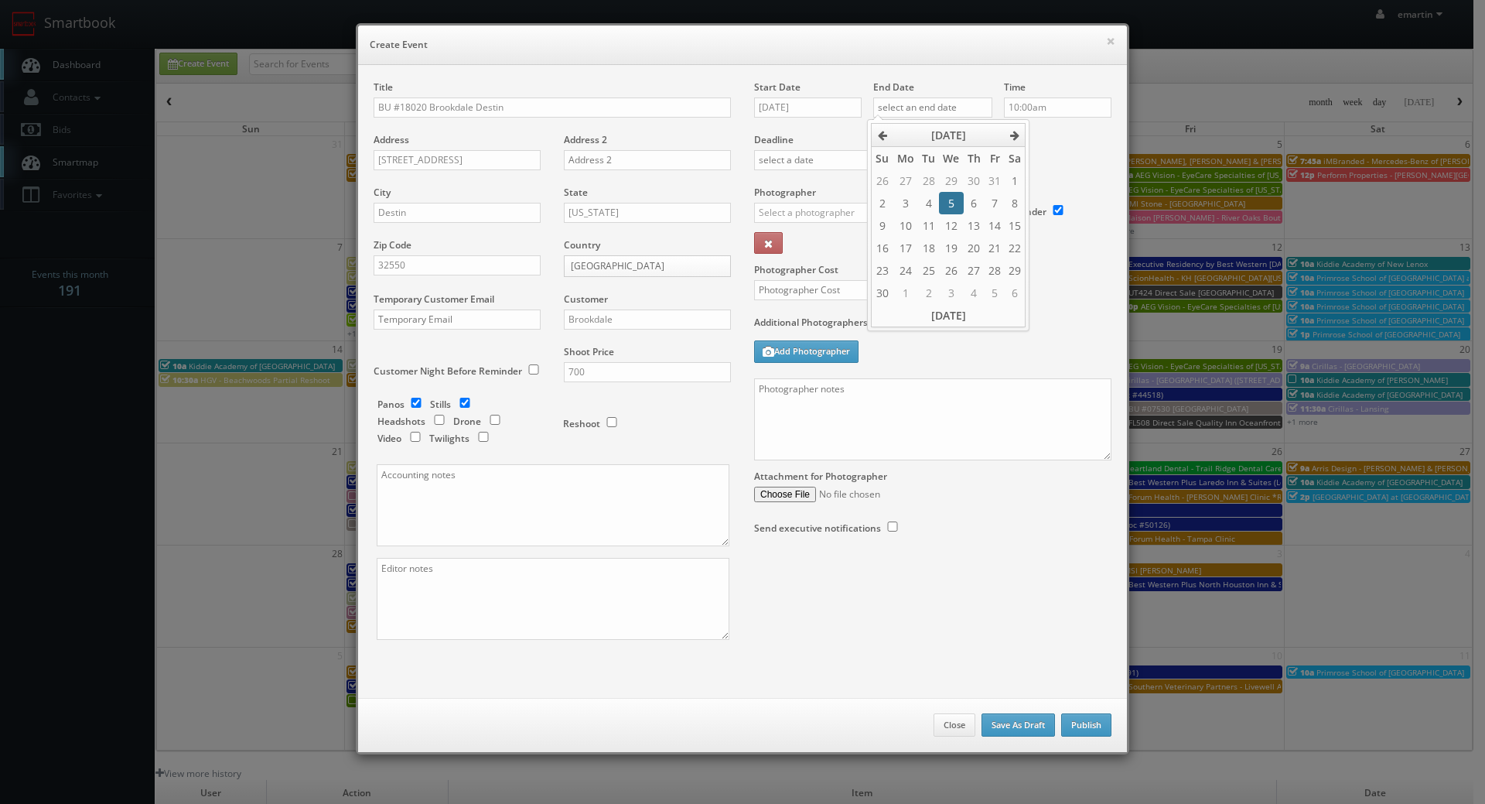
click at [959, 201] on td "5" at bounding box center [951, 203] width 24 height 22
type input "11/05/2025"
drag, startPoint x: 1106, startPoint y: 150, endPoint x: 896, endPoint y: 214, distance: 219.8
click at [1102, 149] on div "Deadline" at bounding box center [933, 132] width 381 height 105
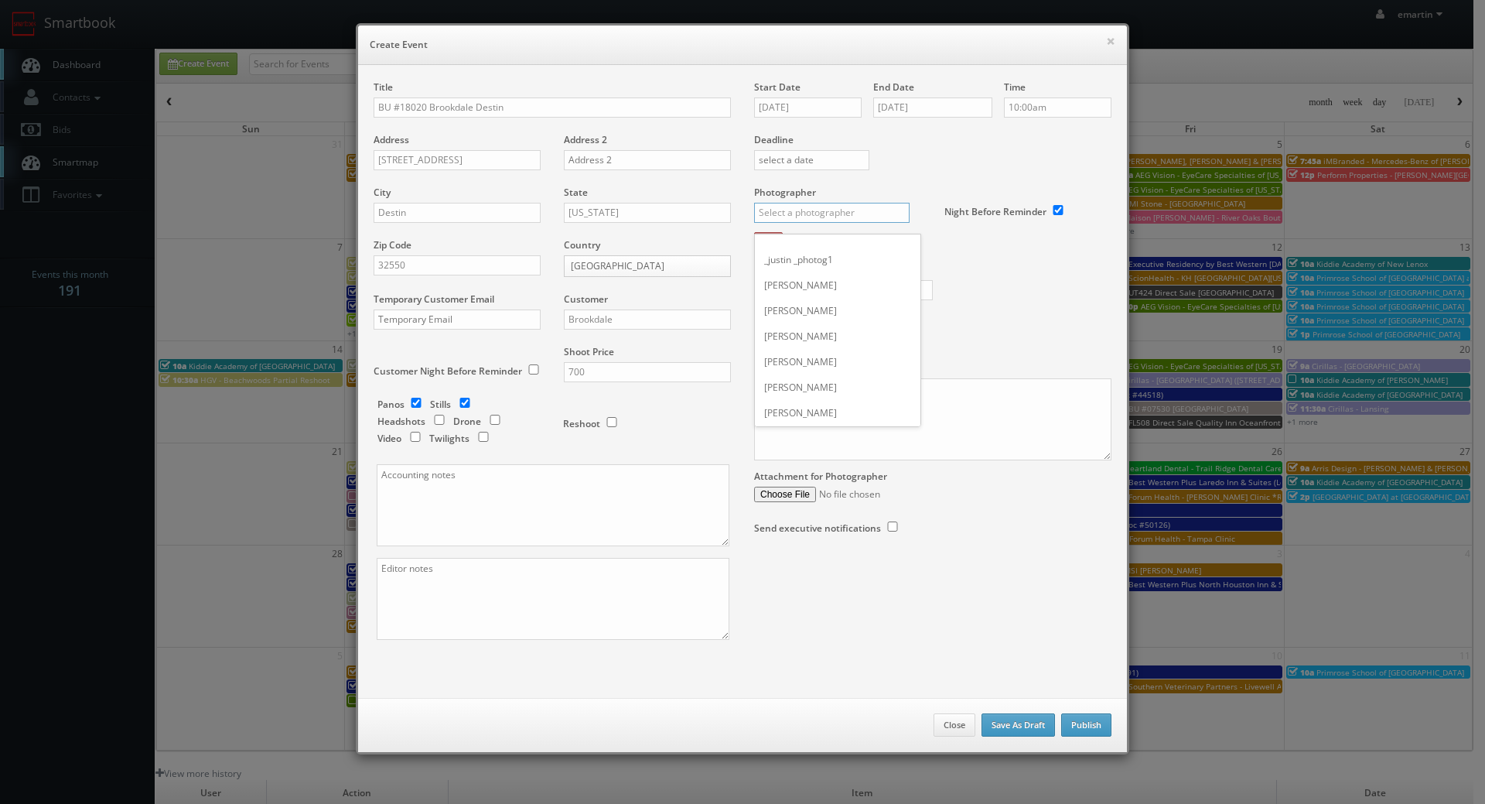
click at [813, 210] on input "text" at bounding box center [832, 213] width 156 height 20
click at [784, 251] on div "[PERSON_NAME]" at bounding box center [838, 247] width 166 height 26
type input "[PERSON_NAME]"
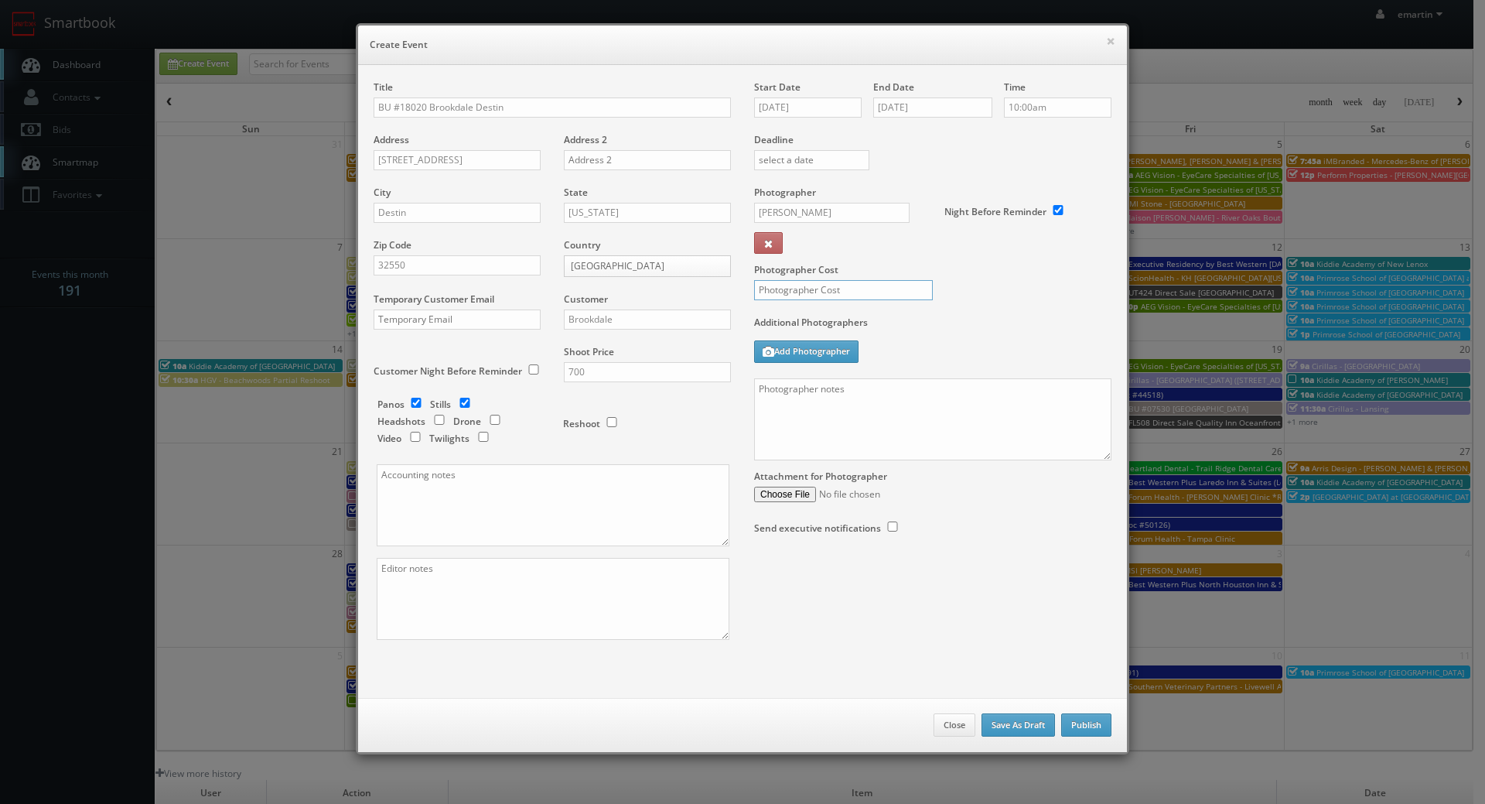
click at [796, 291] on input "text" at bounding box center [843, 290] width 179 height 20
type input "300"
click at [409, 399] on input "checkbox" at bounding box center [416, 403] width 23 height 10
checkbox input "false"
drag, startPoint x: 896, startPoint y: 431, endPoint x: 875, endPoint y: 423, distance: 22.3
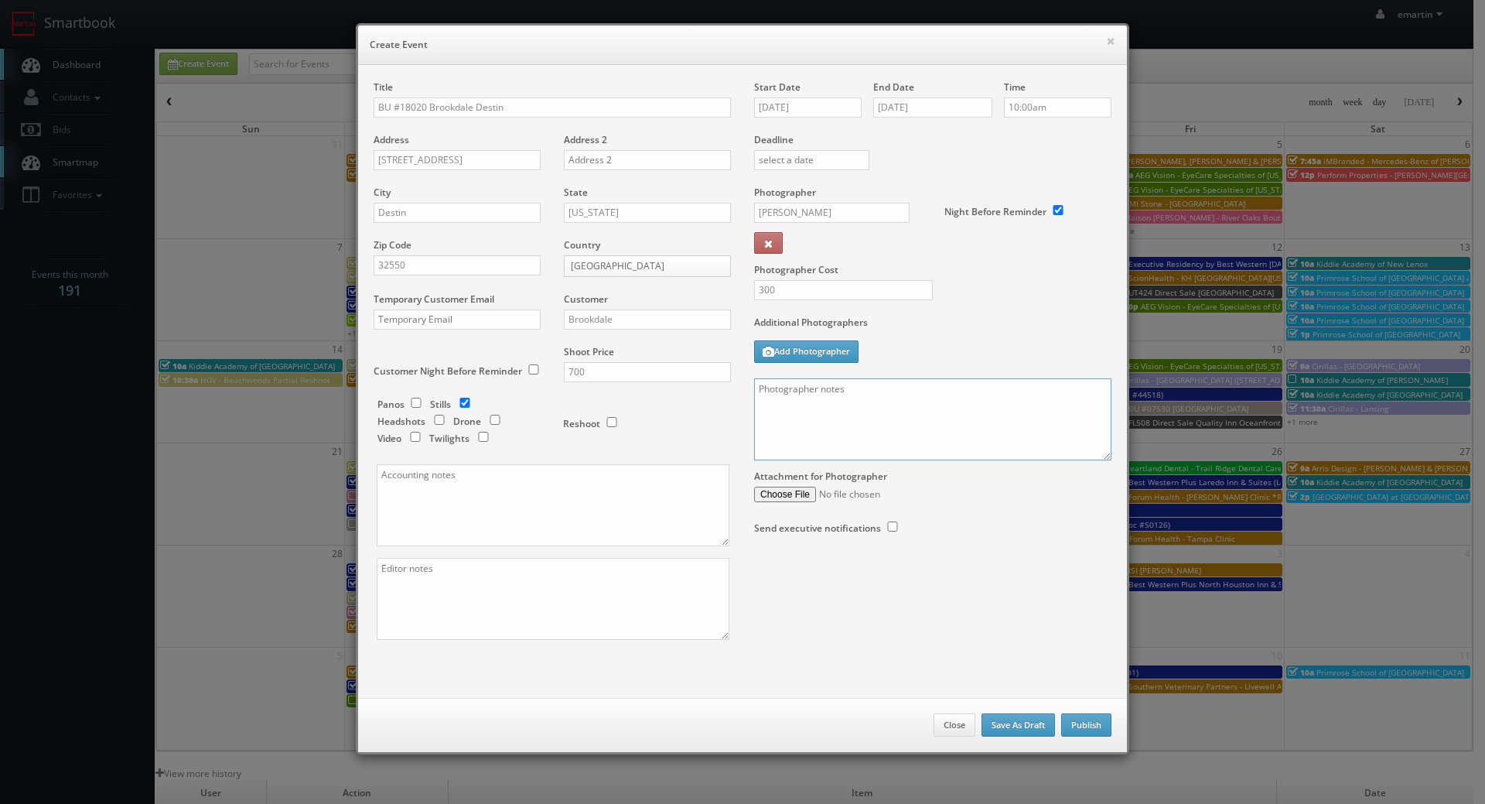
click at [897, 431] on textarea at bounding box center [932, 419] width 357 height 82
paste textarea "Onsite contact is We need to deliver 10 stills to the client so please take at …"
click at [920, 377] on div "Additional Photographers Add Photographer" at bounding box center [932, 347] width 357 height 63
click at [891, 378] on textarea "Onsite contact is We need to deliver 10 stills to the client so please take at …" at bounding box center [932, 419] width 357 height 82
type textarea "Onsite contact is Dawn Bare. We need to deliver 10 stills to the client so plea…"
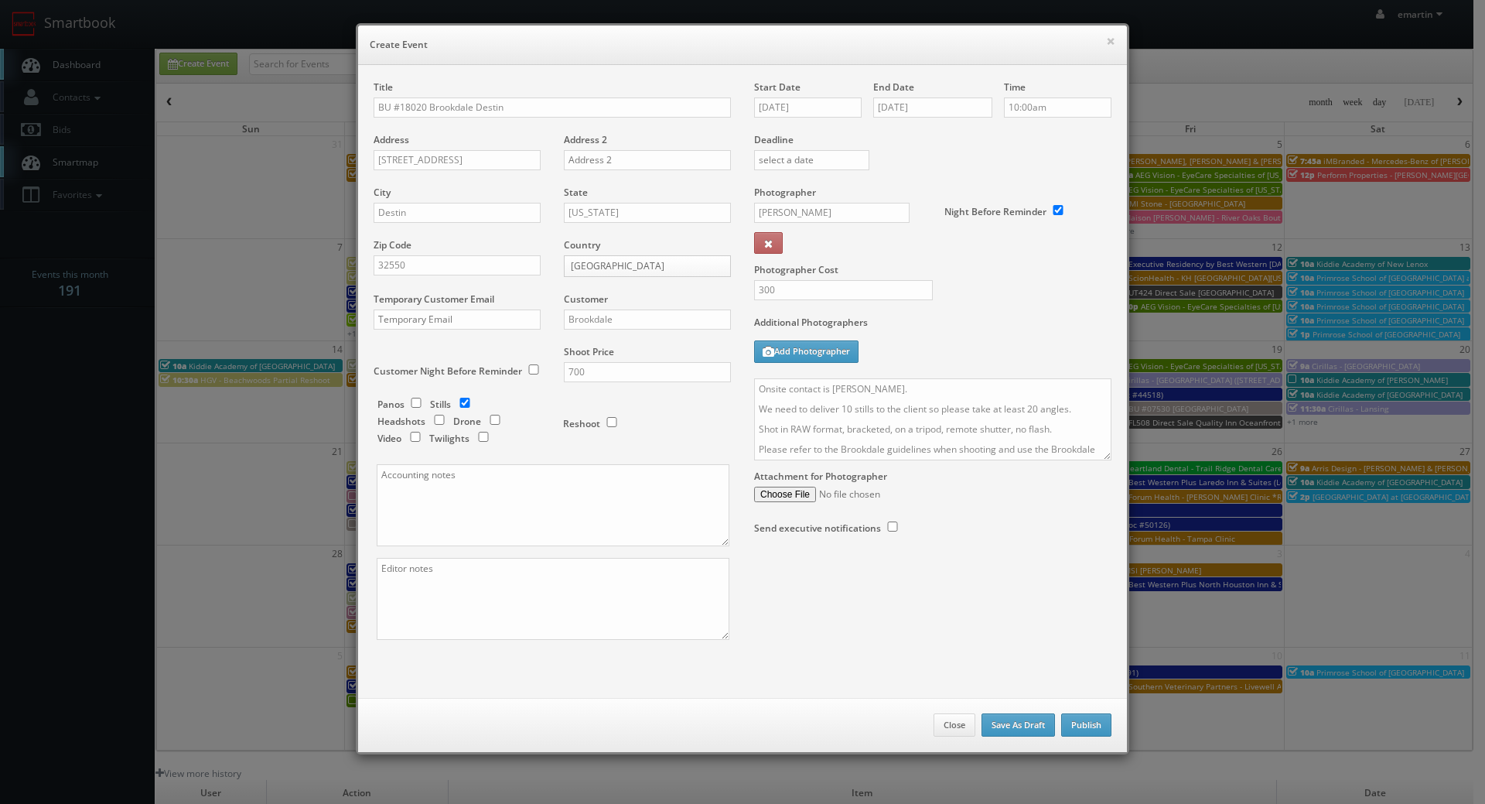
drag, startPoint x: 915, startPoint y: 555, endPoint x: 933, endPoint y: 563, distance: 19.4
click at [915, 556] on div "Start Date 11/05/2025 End Date 11/05/2025 Time 10:00am Deadline Photographer Ch…" at bounding box center [933, 322] width 381 height 485
click at [1078, 719] on button "Publish" at bounding box center [1086, 724] width 50 height 23
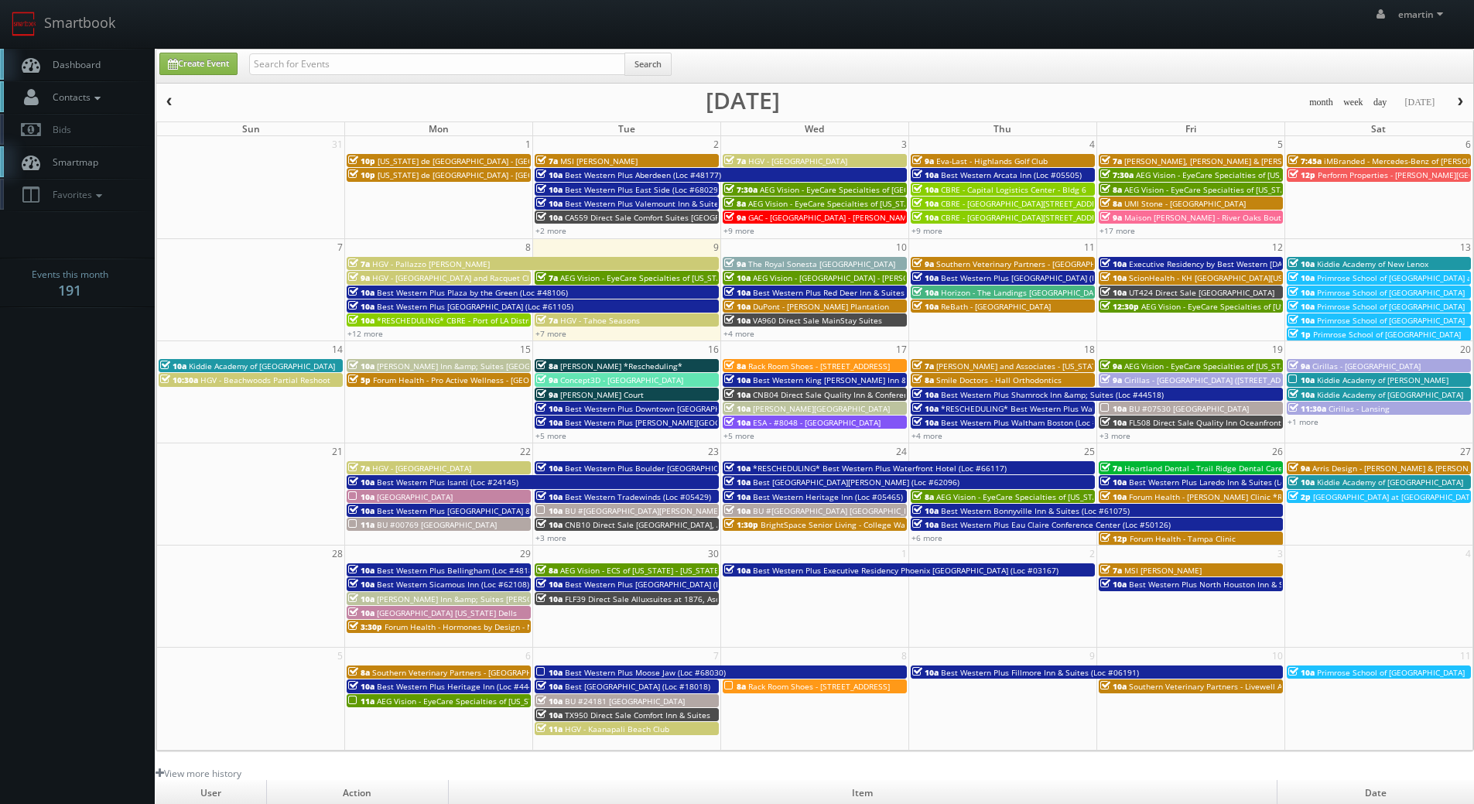
click at [121, 81] on link "Contacts" at bounding box center [77, 97] width 155 height 32
click at [113, 70] on link "Dashboard" at bounding box center [77, 65] width 155 height 32
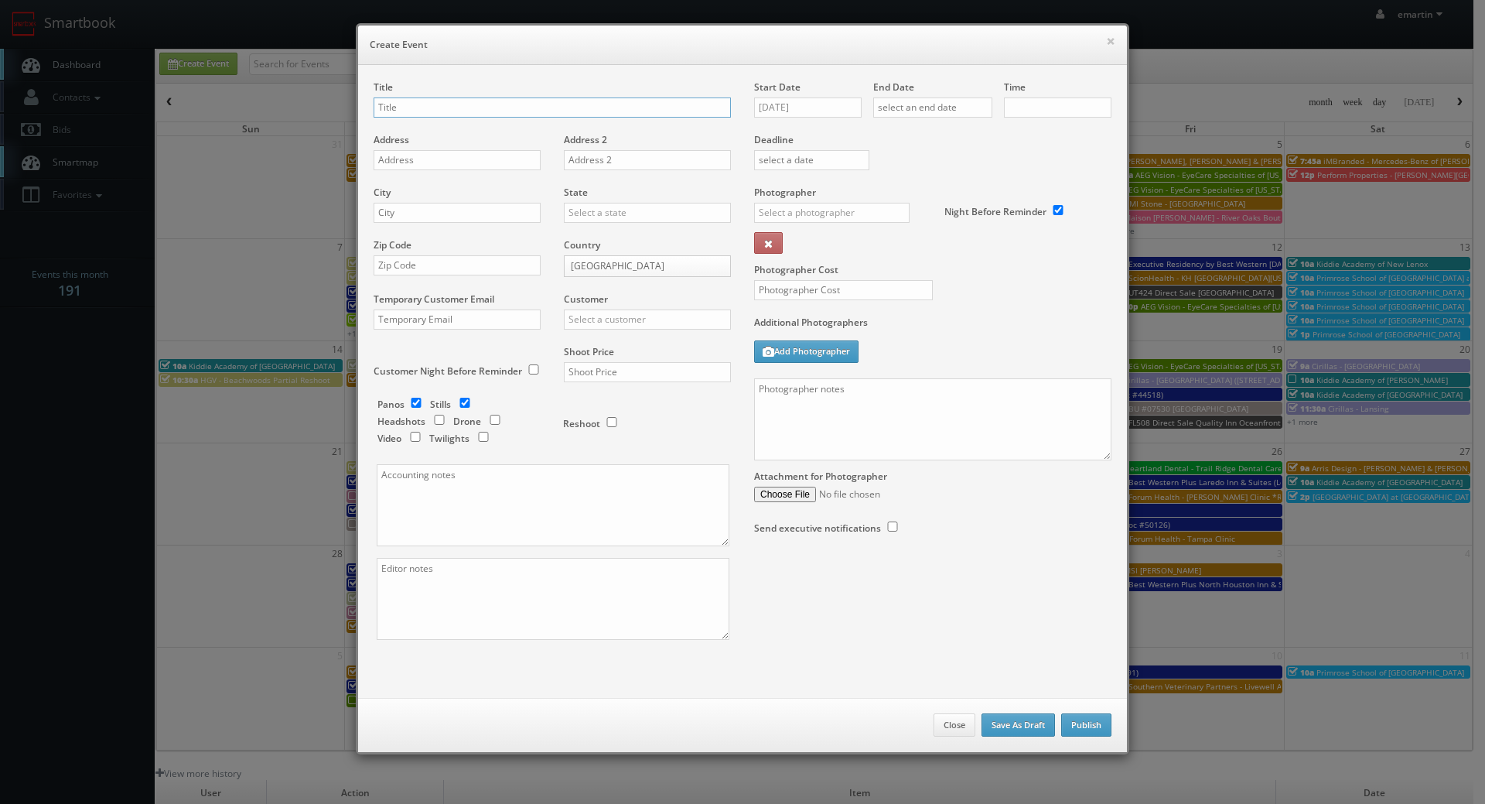
checkbox input "true"
type input "10:00am"
checkbox input "true"
drag, startPoint x: 518, startPoint y: 109, endPoint x: 477, endPoint y: 111, distance: 40.3
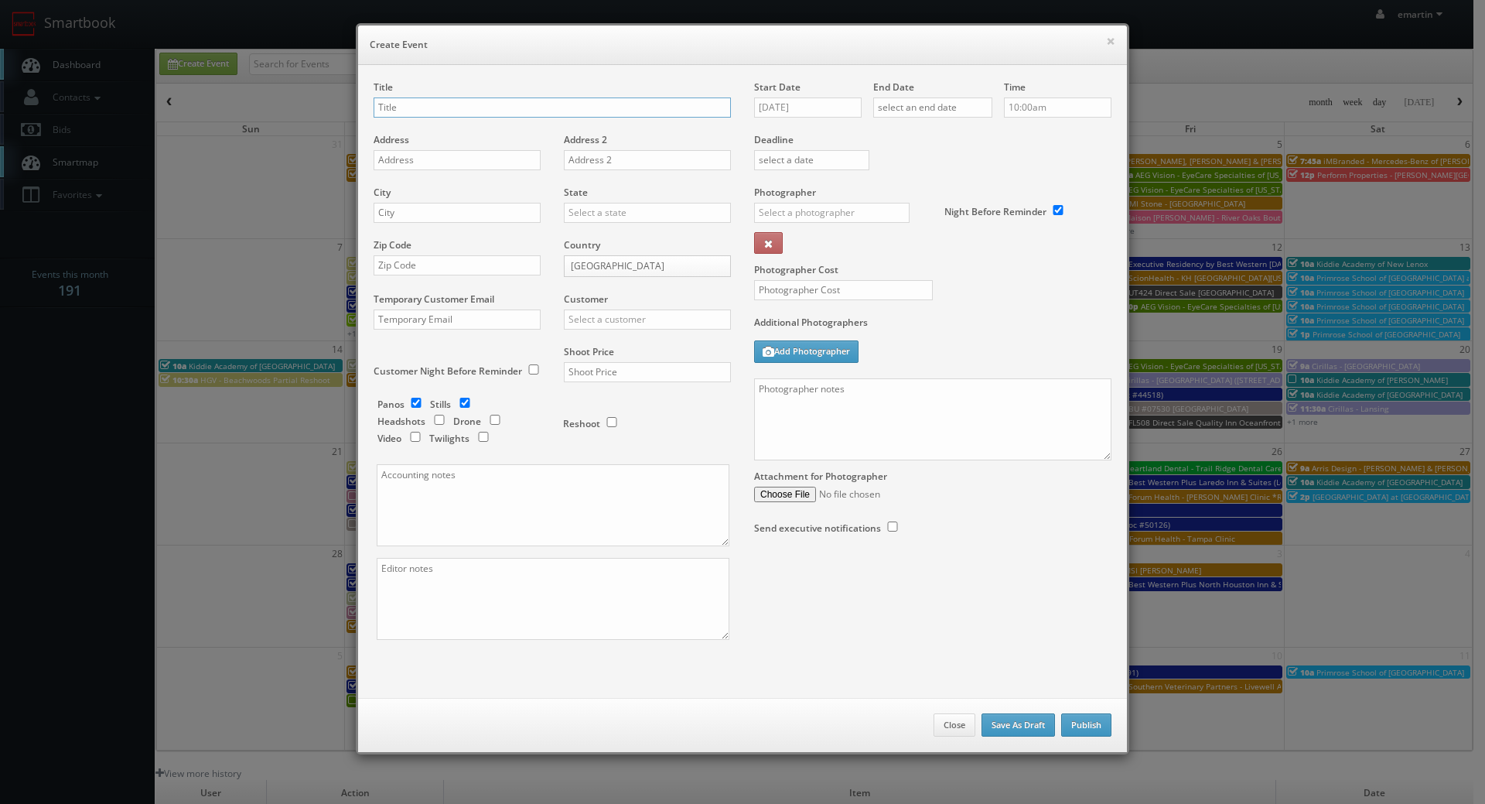
click at [518, 109] on input "text" at bounding box center [552, 107] width 357 height 20
paste input "BU #18212"
drag, startPoint x: 470, startPoint y: 118, endPoint x: 471, endPoint y: 104, distance: 13.9
click at [470, 117] on div "Title BU #18212" at bounding box center [552, 106] width 357 height 53
click at [472, 102] on input "BU #18212" at bounding box center [552, 107] width 357 height 20
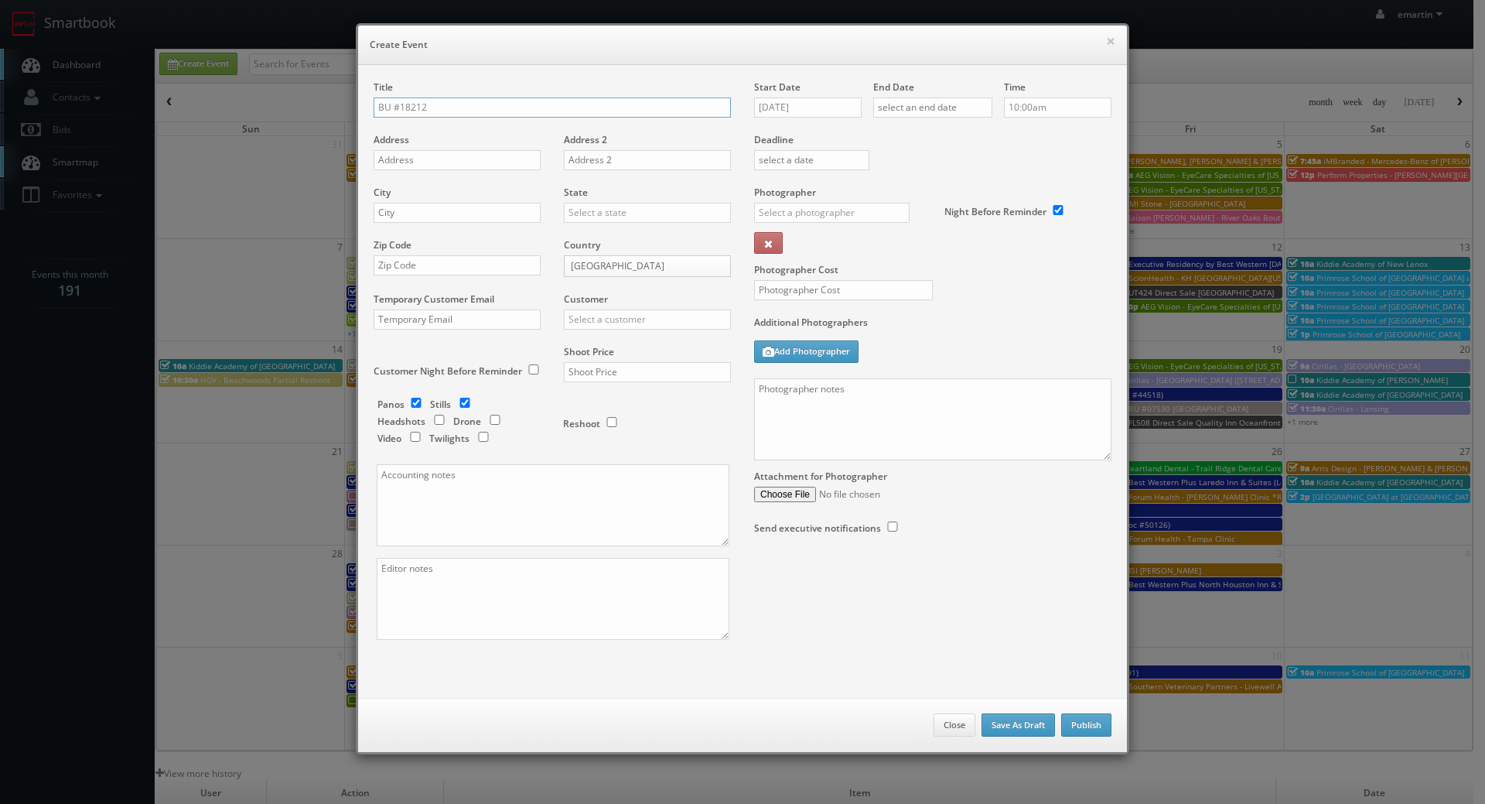
paste input "[GEOGRAPHIC_DATA]"
type input "BU #[GEOGRAPHIC_DATA]"
click at [428, 160] on input "text" at bounding box center [457, 160] width 167 height 20
paste input "[STREET_ADDRESS]"
type input "[STREET_ADDRESS]"
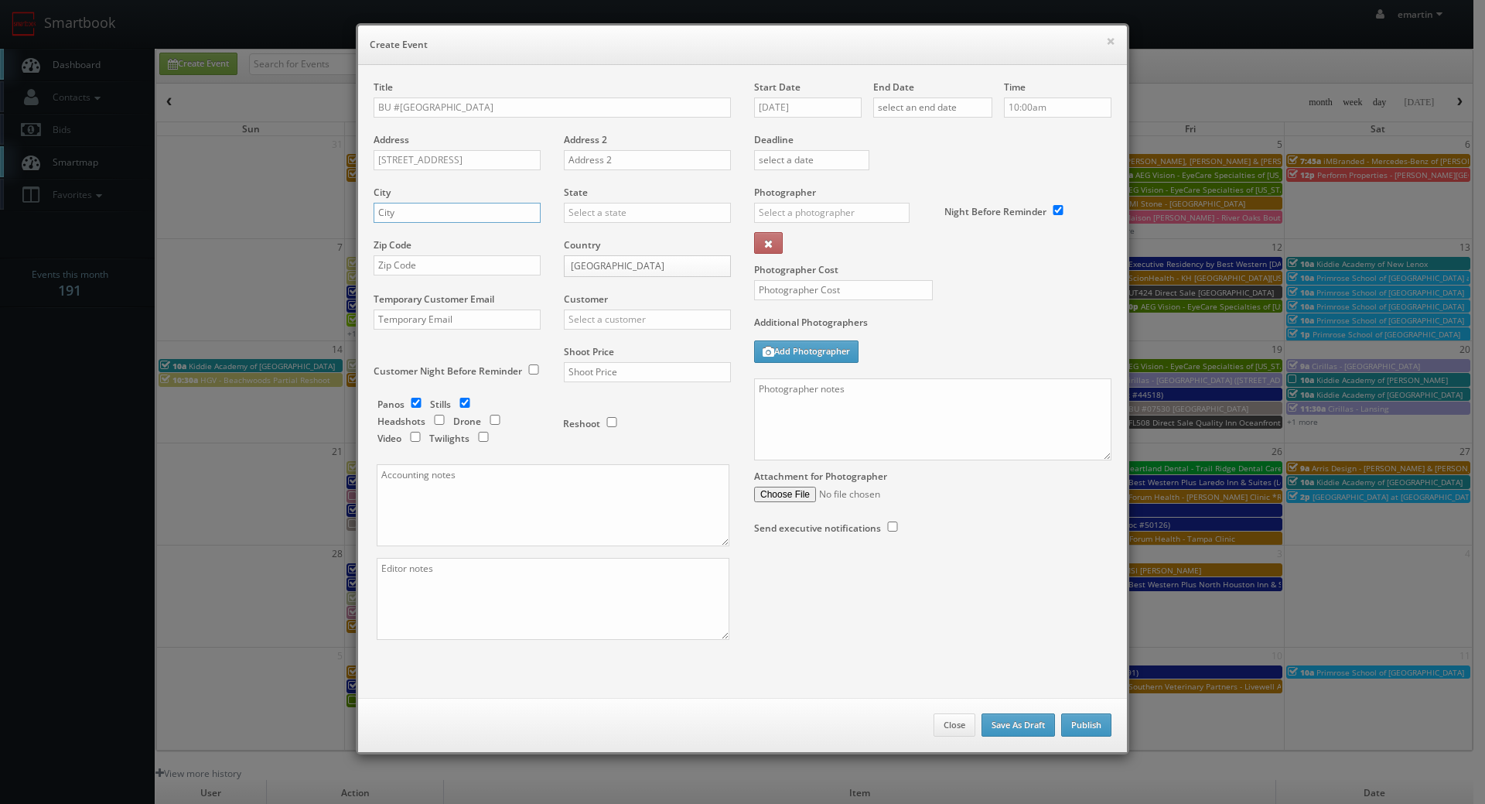
click at [492, 208] on input "text" at bounding box center [457, 213] width 167 height 20
paste input "[GEOGRAPHIC_DATA]"
type input "[GEOGRAPHIC_DATA]"
click at [631, 210] on input "text" at bounding box center [647, 213] width 167 height 20
click at [627, 241] on div "[US_STATE]" at bounding box center [648, 238] width 166 height 26
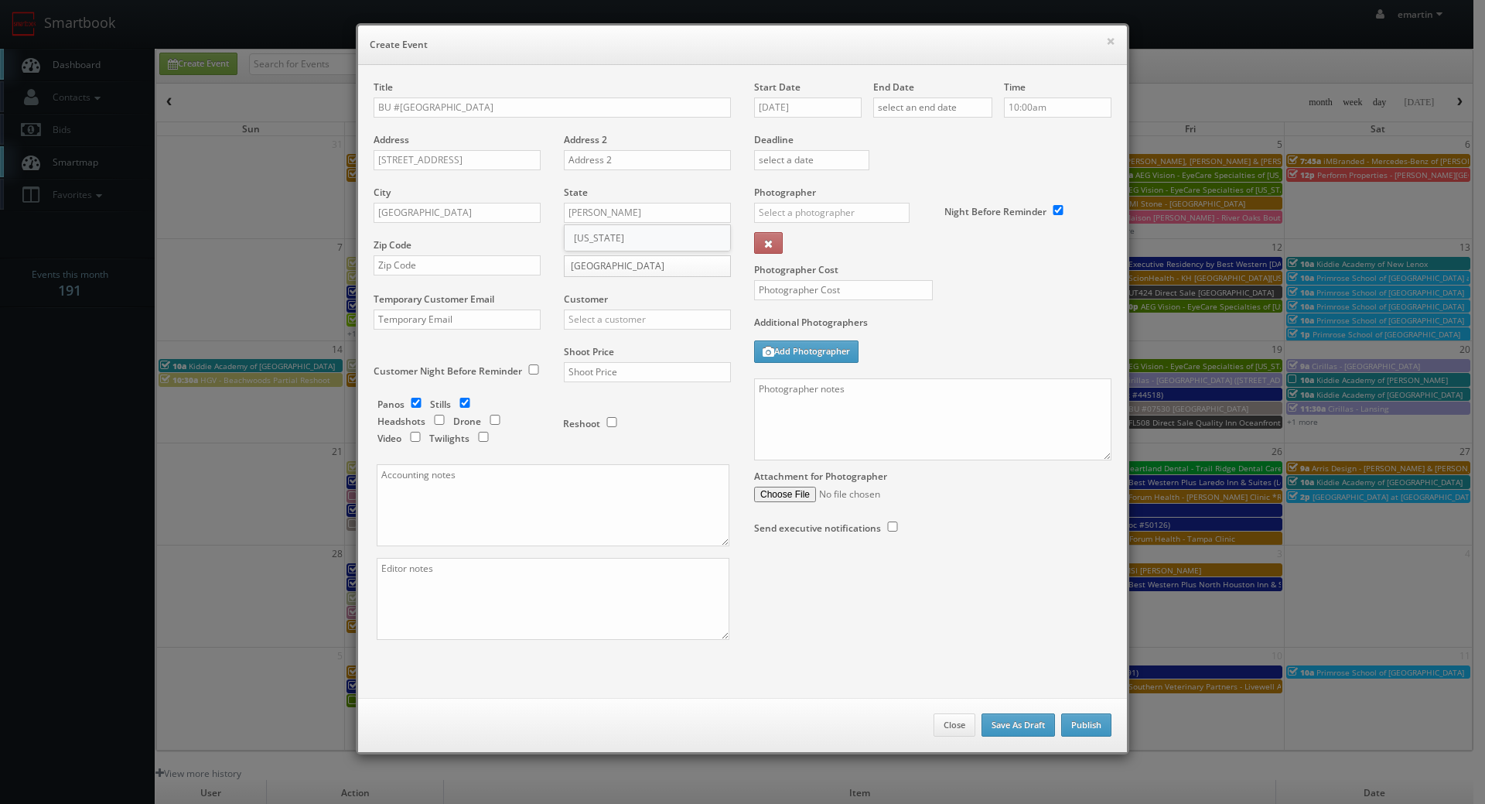
type input "[US_STATE]"
click at [485, 243] on div "Zip Code" at bounding box center [463, 264] width 179 height 53
click at [488, 255] on div "Zip Code" at bounding box center [463, 264] width 179 height 53
click at [426, 284] on div "Zip Code" at bounding box center [463, 264] width 179 height 53
drag, startPoint x: 443, startPoint y: 265, endPoint x: 476, endPoint y: 267, distance: 32.6
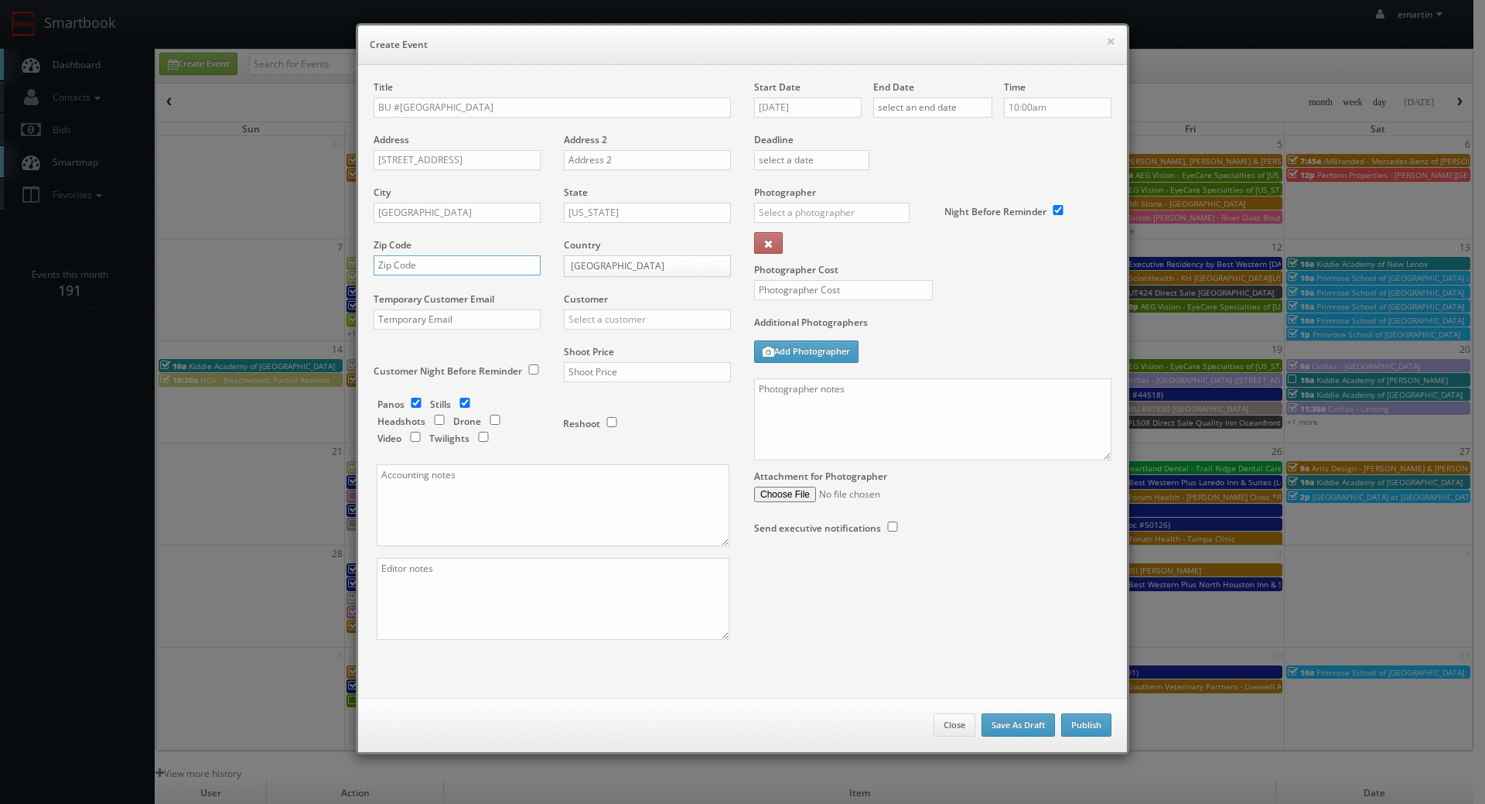
click at [443, 265] on input "text" at bounding box center [457, 265] width 167 height 20
paste input "33410"
type input "33410"
click at [607, 314] on input "text" at bounding box center [647, 319] width 167 height 20
click at [605, 343] on div "Brookdale" at bounding box center [648, 345] width 166 height 26
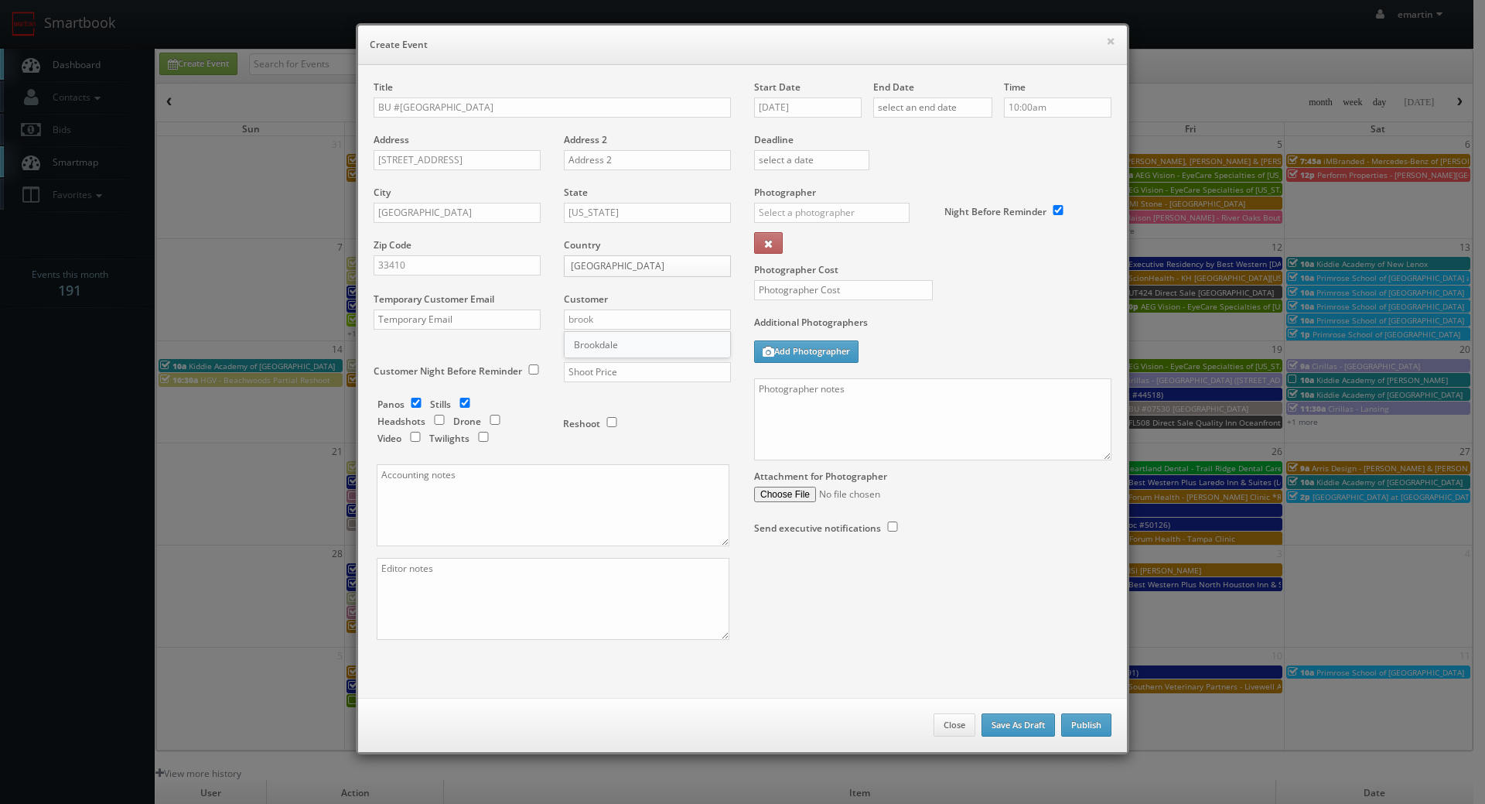
type input "Brookdale"
click at [588, 371] on input "text" at bounding box center [647, 372] width 167 height 20
type input "700"
drag, startPoint x: 552, startPoint y: 412, endPoint x: 470, endPoint y: 399, distance: 83.7
click at [552, 412] on div "Reshoot" at bounding box center [633, 423] width 170 height 51
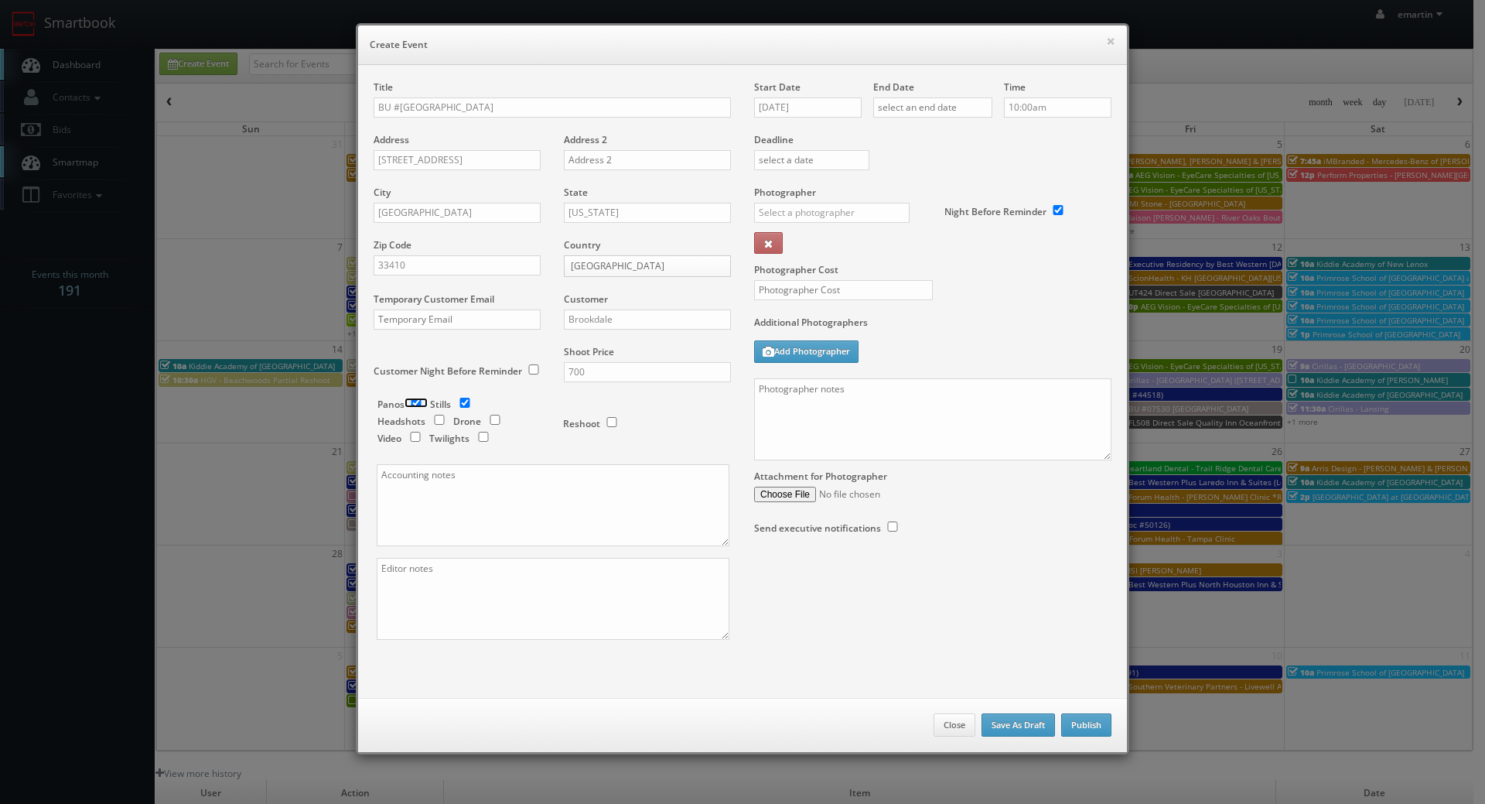
click at [408, 401] on input "checkbox" at bounding box center [416, 403] width 23 height 10
checkbox input "false"
click at [1108, 297] on div "Photographer Cost" at bounding box center [933, 251] width 381 height 130
click at [846, 229] on div "_justin _photog1 [PERSON_NAME] [PERSON_NAME] [PERSON_NAME] [PERSON_NAME] [PERSO…" at bounding box center [837, 217] width 167 height 29
click at [844, 223] on div "_justin _photog1 [PERSON_NAME] [PERSON_NAME] [PERSON_NAME] [PERSON_NAME] [PERSO…" at bounding box center [837, 217] width 167 height 29
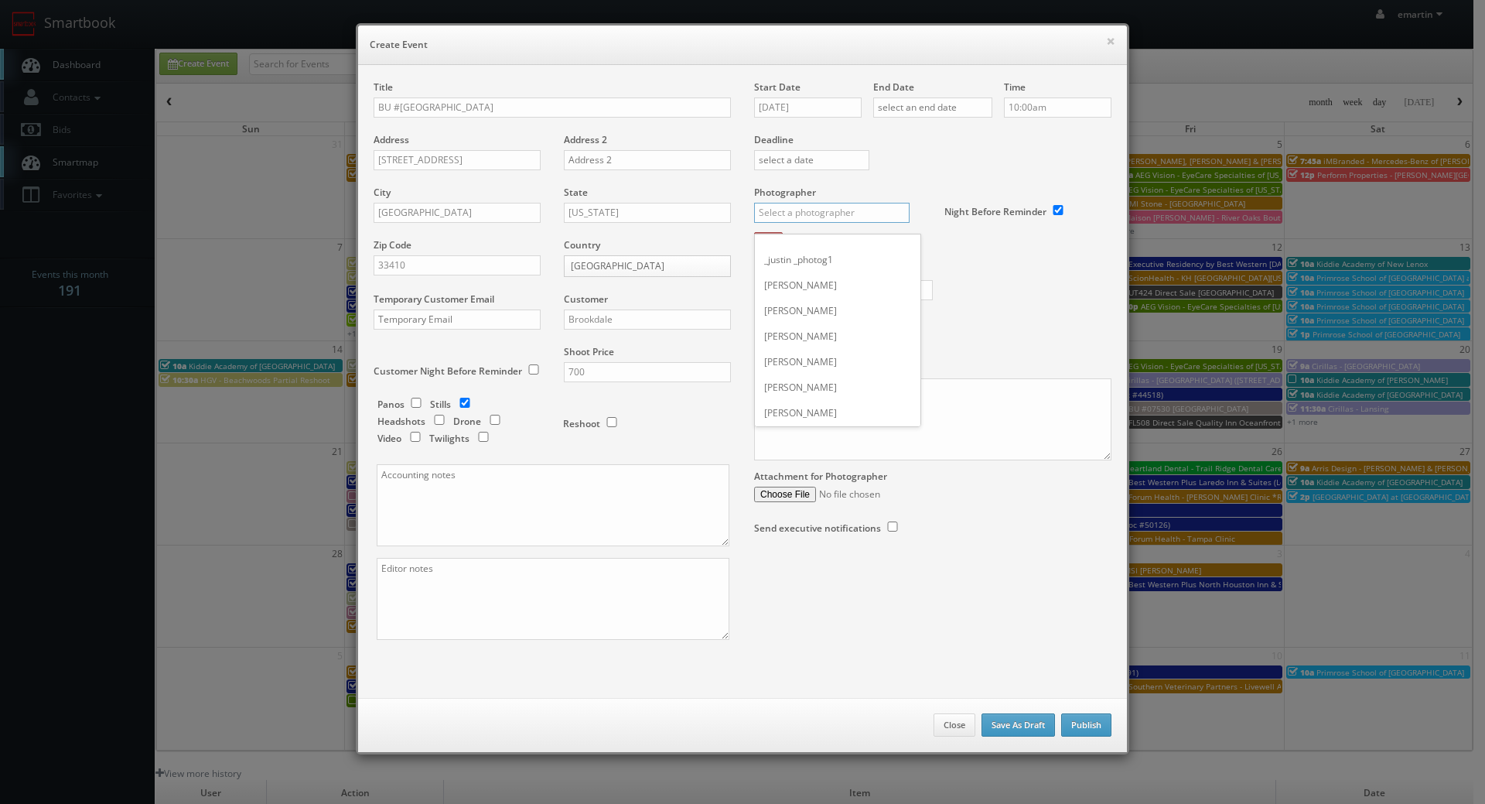
click at [844, 222] on input "text" at bounding box center [832, 213] width 156 height 20
click at [815, 250] on div "[PERSON_NAME]" at bounding box center [838, 247] width 166 height 26
type input "[PERSON_NAME]"
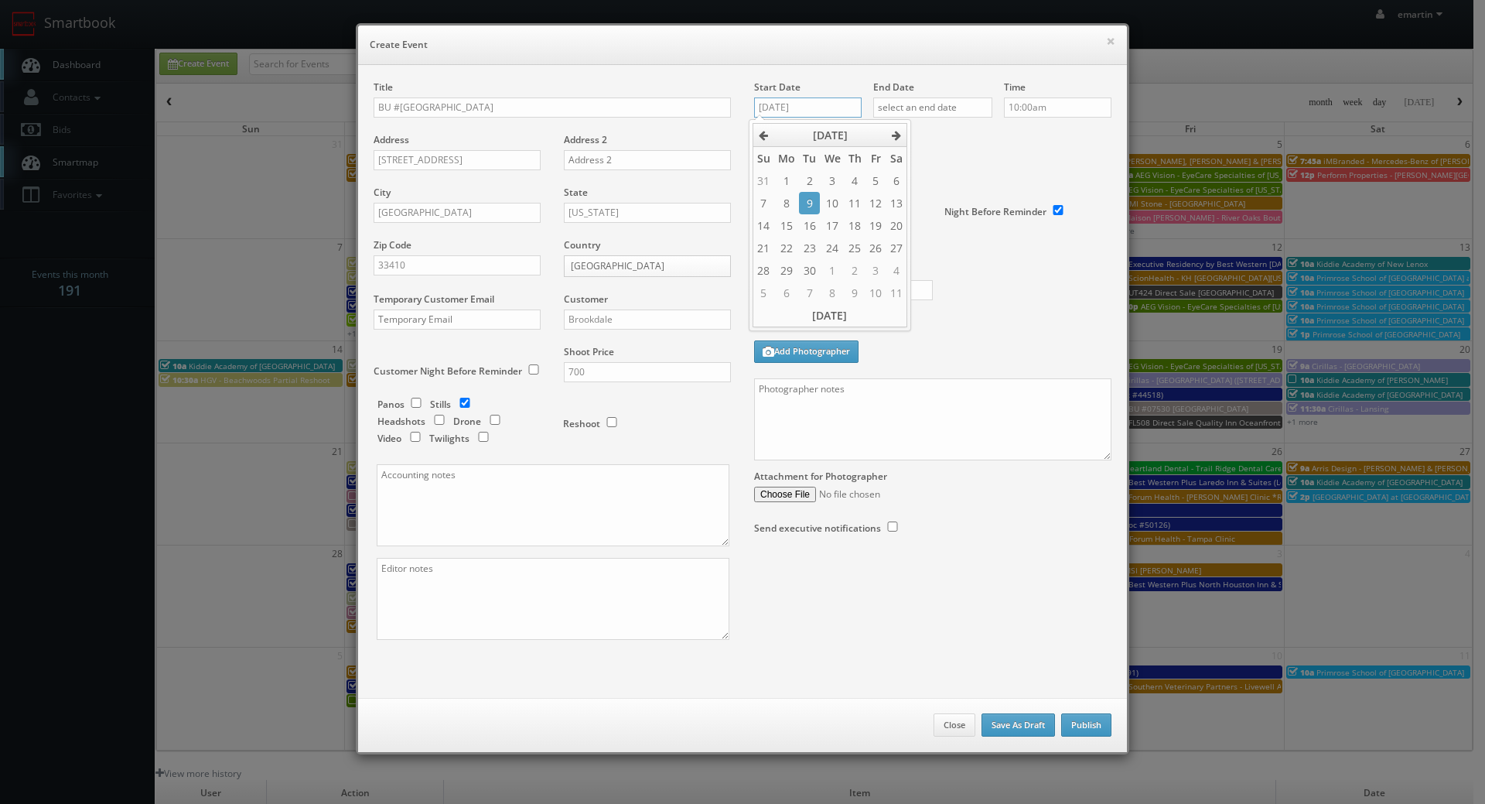
click at [801, 108] on input "[DATE]" at bounding box center [808, 107] width 108 height 20
click at [902, 139] on th at bounding box center [897, 135] width 21 height 23
click at [815, 206] on td "7" at bounding box center [809, 203] width 21 height 22
type input "[DATE]"
click at [955, 161] on div "Deadline" at bounding box center [933, 132] width 381 height 105
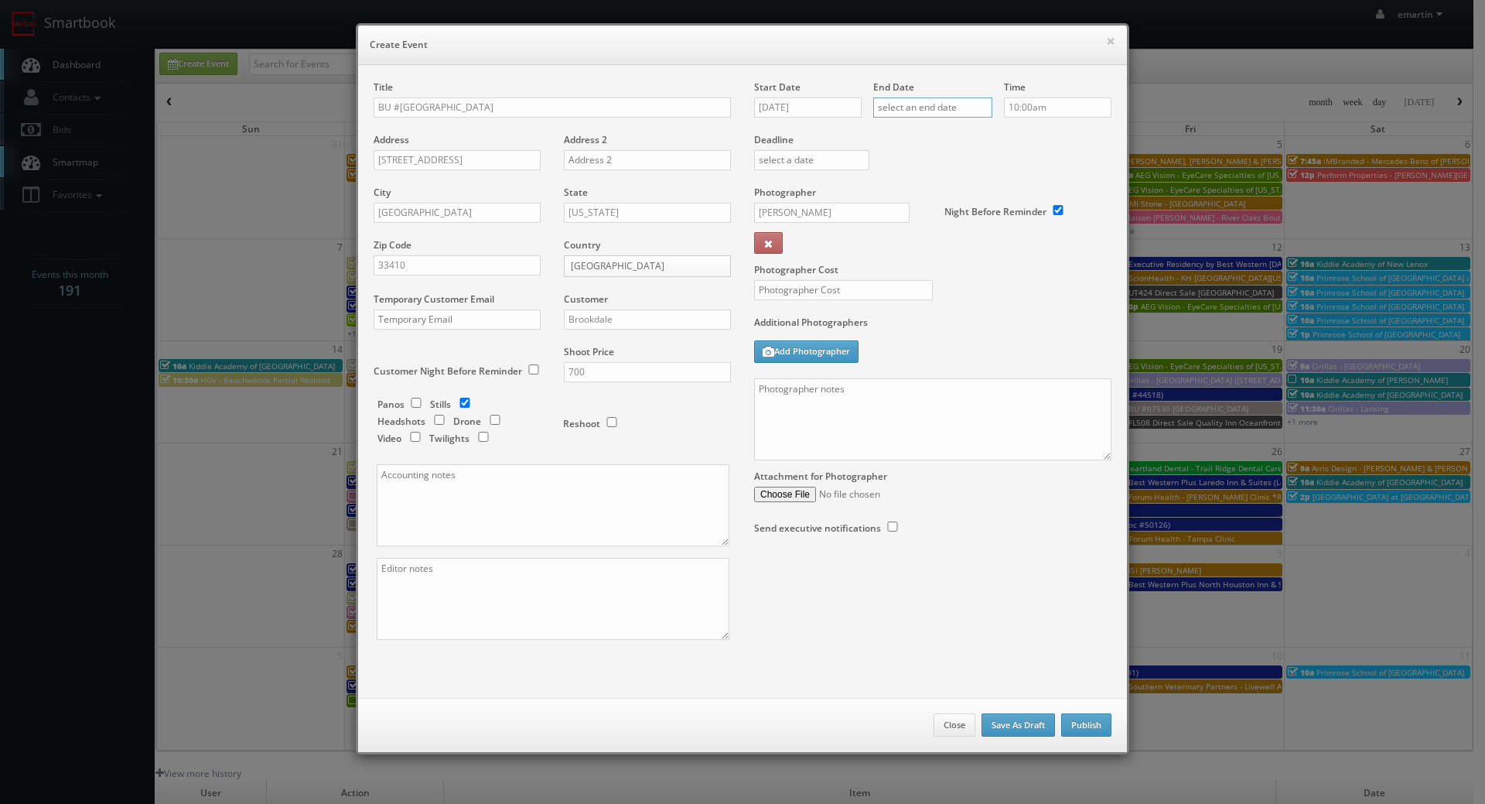
click at [955, 104] on input "text" at bounding box center [932, 107] width 119 height 20
click at [1017, 135] on icon at bounding box center [1014, 135] width 9 height 11
click at [933, 205] on td "7" at bounding box center [928, 203] width 21 height 22
type input "[DATE]"
click at [1078, 169] on div "Deadline" at bounding box center [933, 132] width 381 height 105
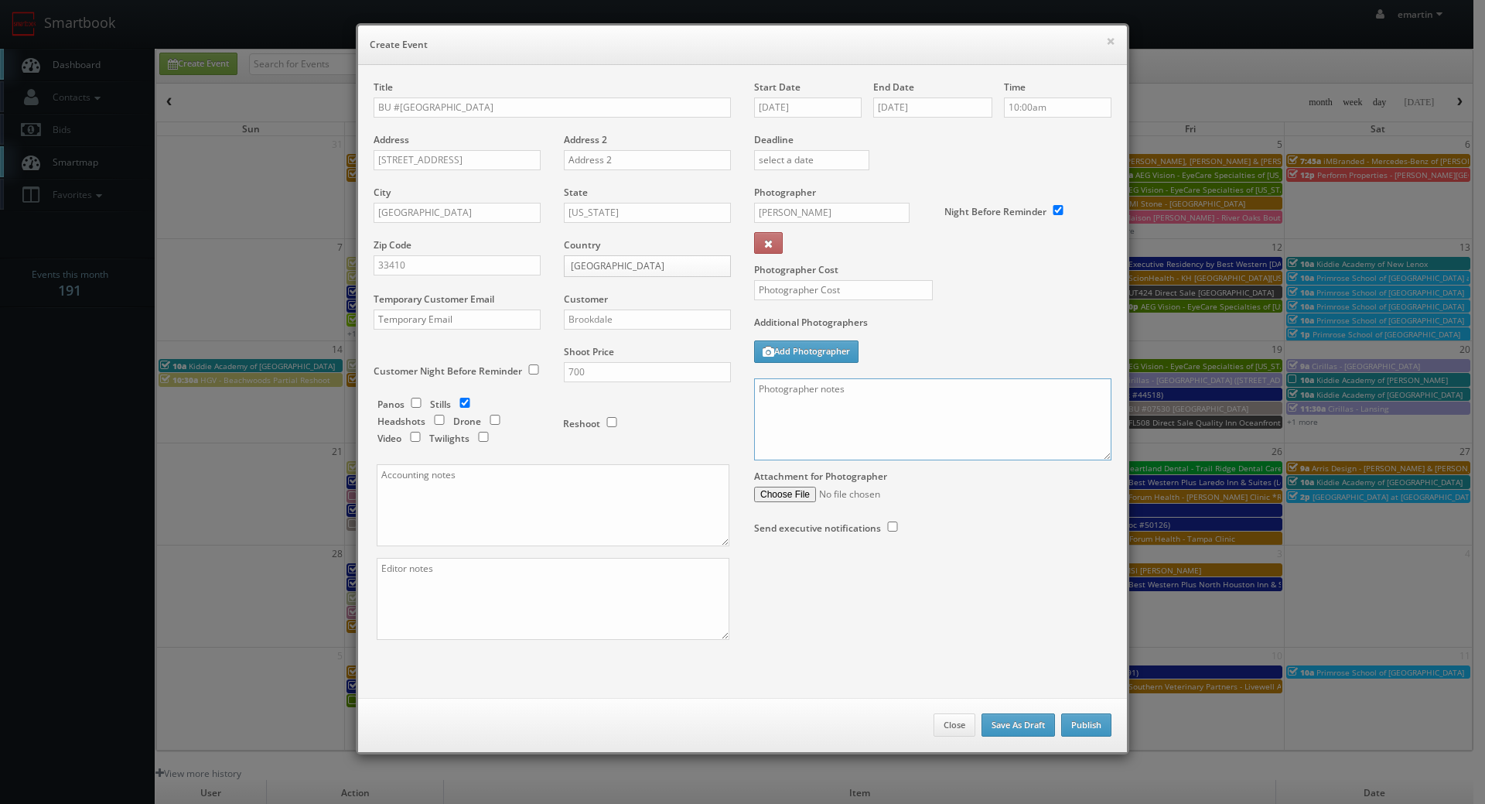
click at [921, 423] on textarea at bounding box center [932, 419] width 357 height 82
paste textarea "Onsite contact is We need to deliver 10 stills to the client so please take at …"
click at [902, 389] on textarea "Onsite contact is We need to deliver 10 stills to the client so please take at …" at bounding box center [932, 419] width 357 height 82
paste textarea "[PERSON_NAME]"
type textarea "Onsite contact is [PERSON_NAME]. We need to deliver 10 stills to the client so …"
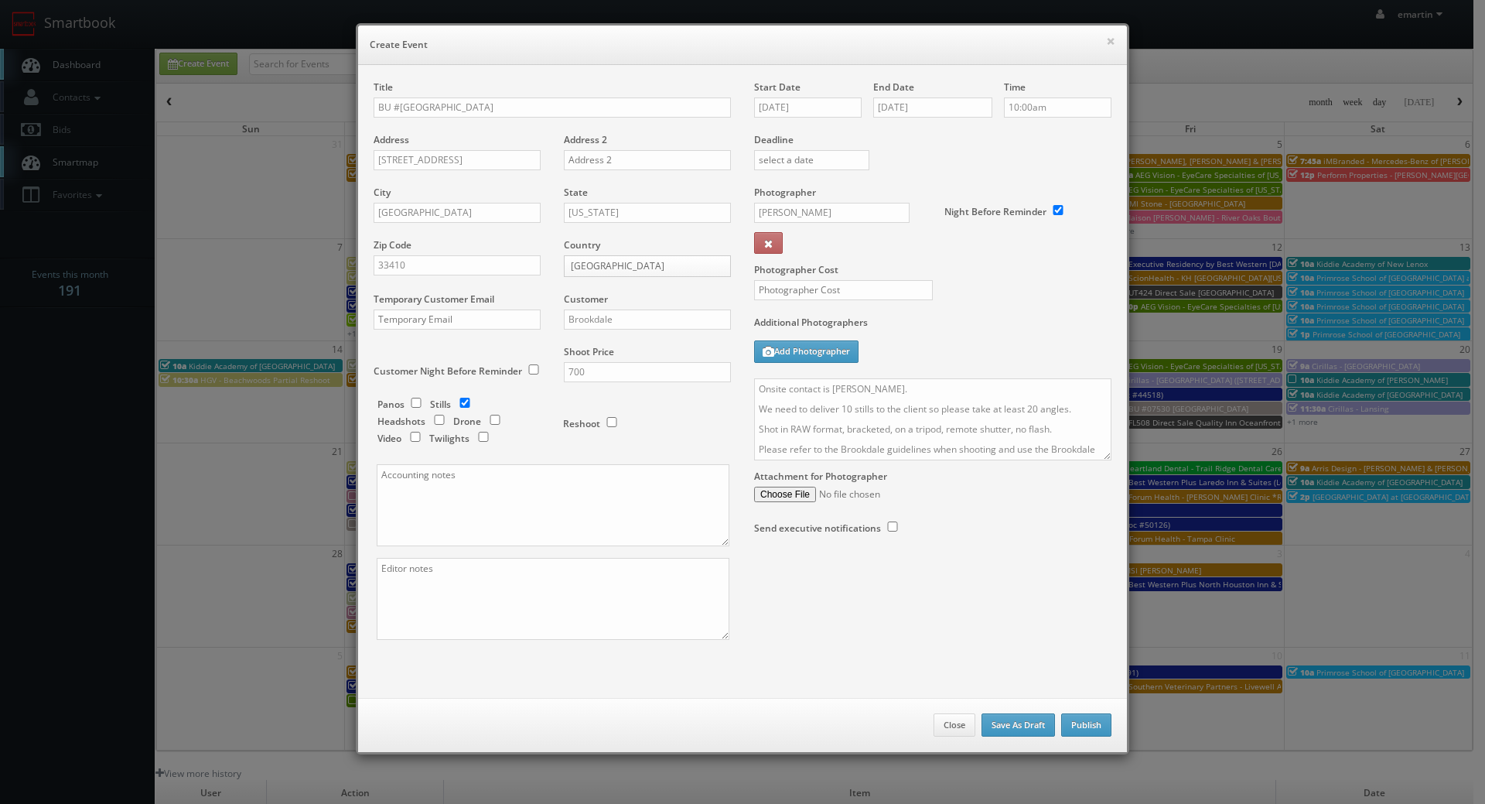
click at [950, 308] on div "Photographer Cost" at bounding box center [933, 251] width 381 height 130
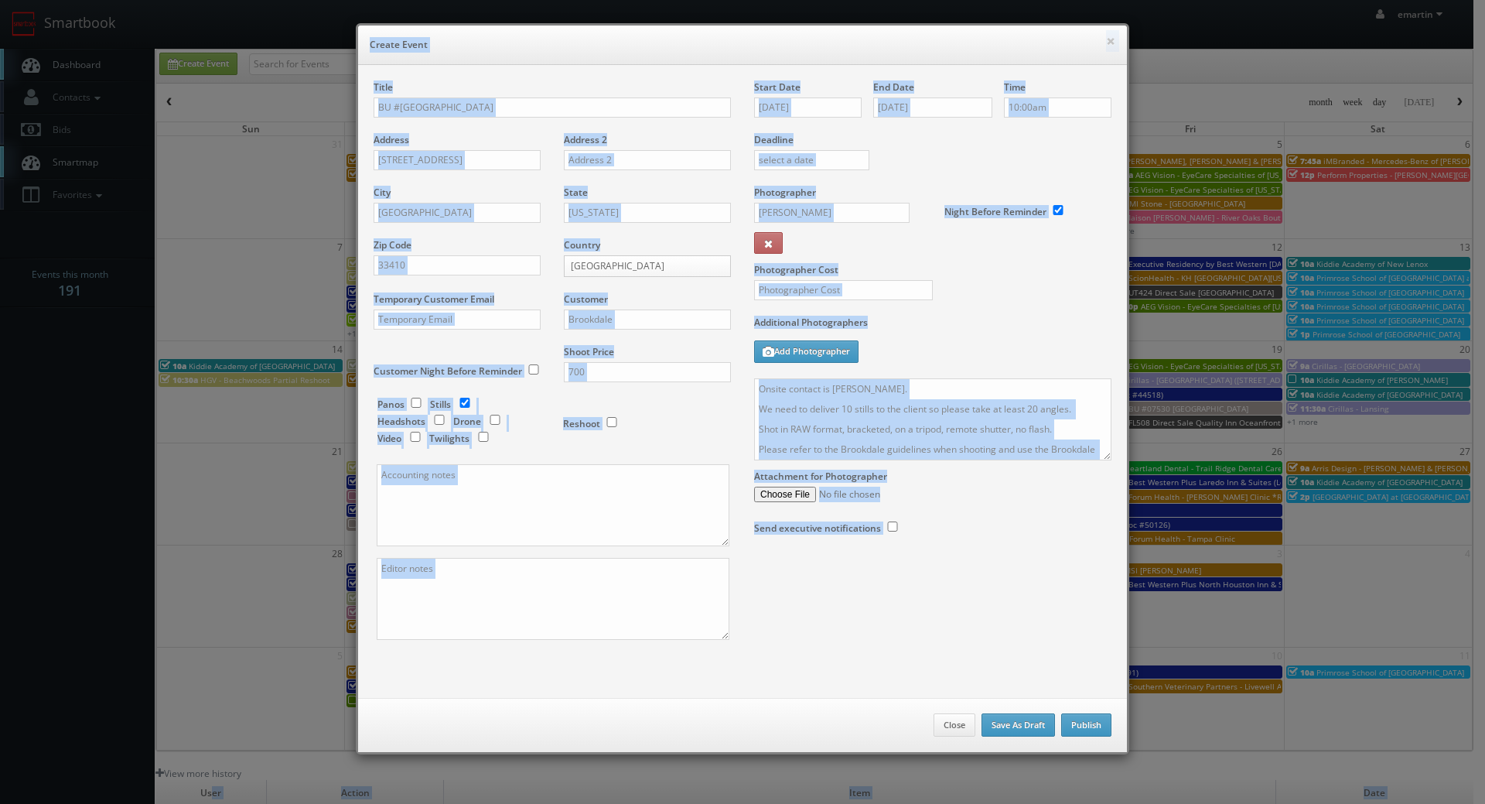
click at [217, 803] on html "Smartbook Toggle Side Navigation Toggle Top Navigation emartin emartin Profile …" at bounding box center [742, 535] width 1485 height 1070
click at [960, 290] on div "Photographer Cost" at bounding box center [933, 251] width 381 height 130
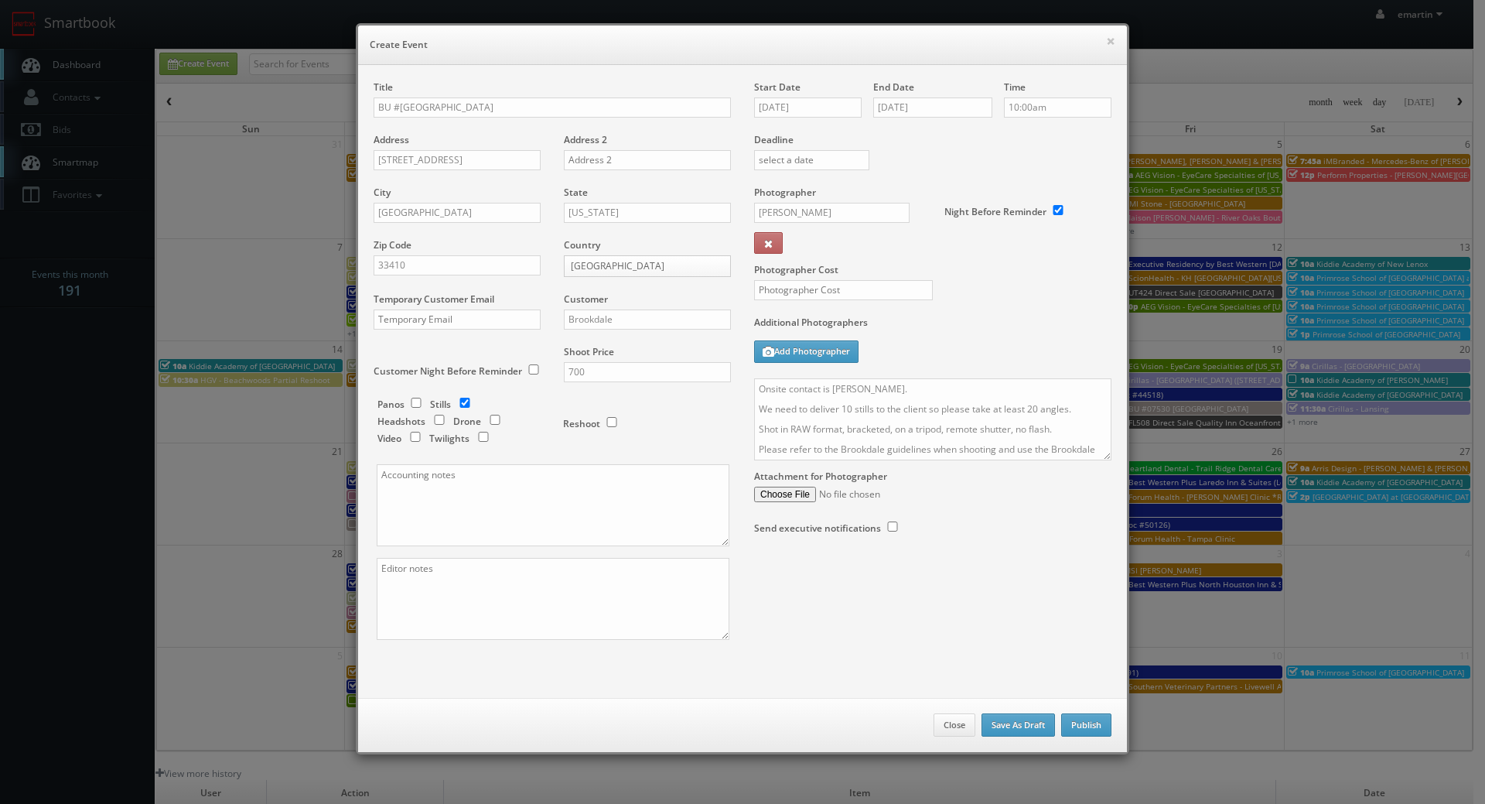
click at [900, 302] on div at bounding box center [838, 298] width 190 height 36
click at [900, 294] on input "text" at bounding box center [843, 290] width 179 height 20
click at [900, 293] on input "text" at bounding box center [843, 290] width 179 height 20
type input "250"
click at [977, 287] on div "Photographer Cost 250" at bounding box center [933, 251] width 381 height 130
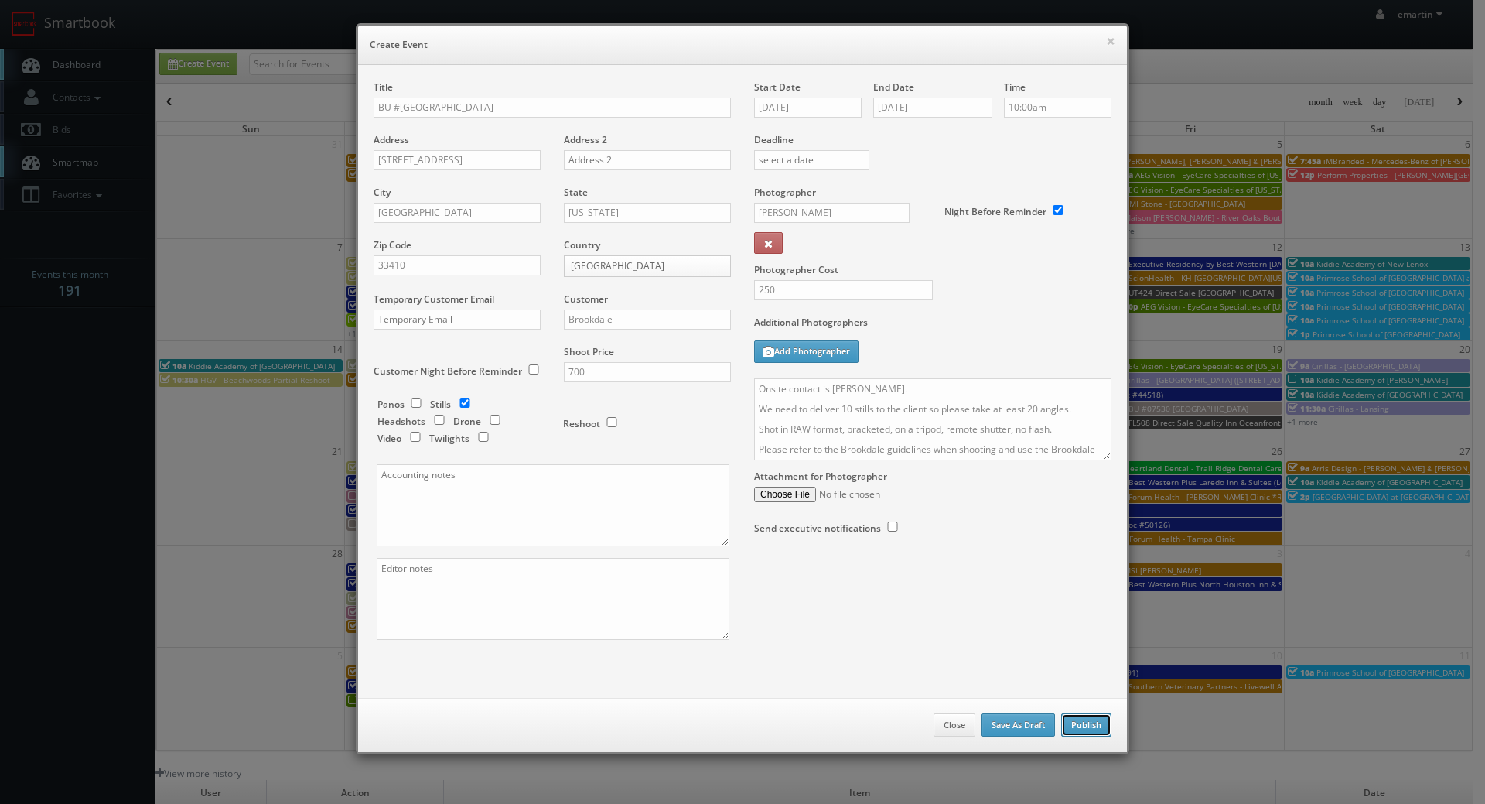
click at [1089, 723] on button "Publish" at bounding box center [1086, 724] width 50 height 23
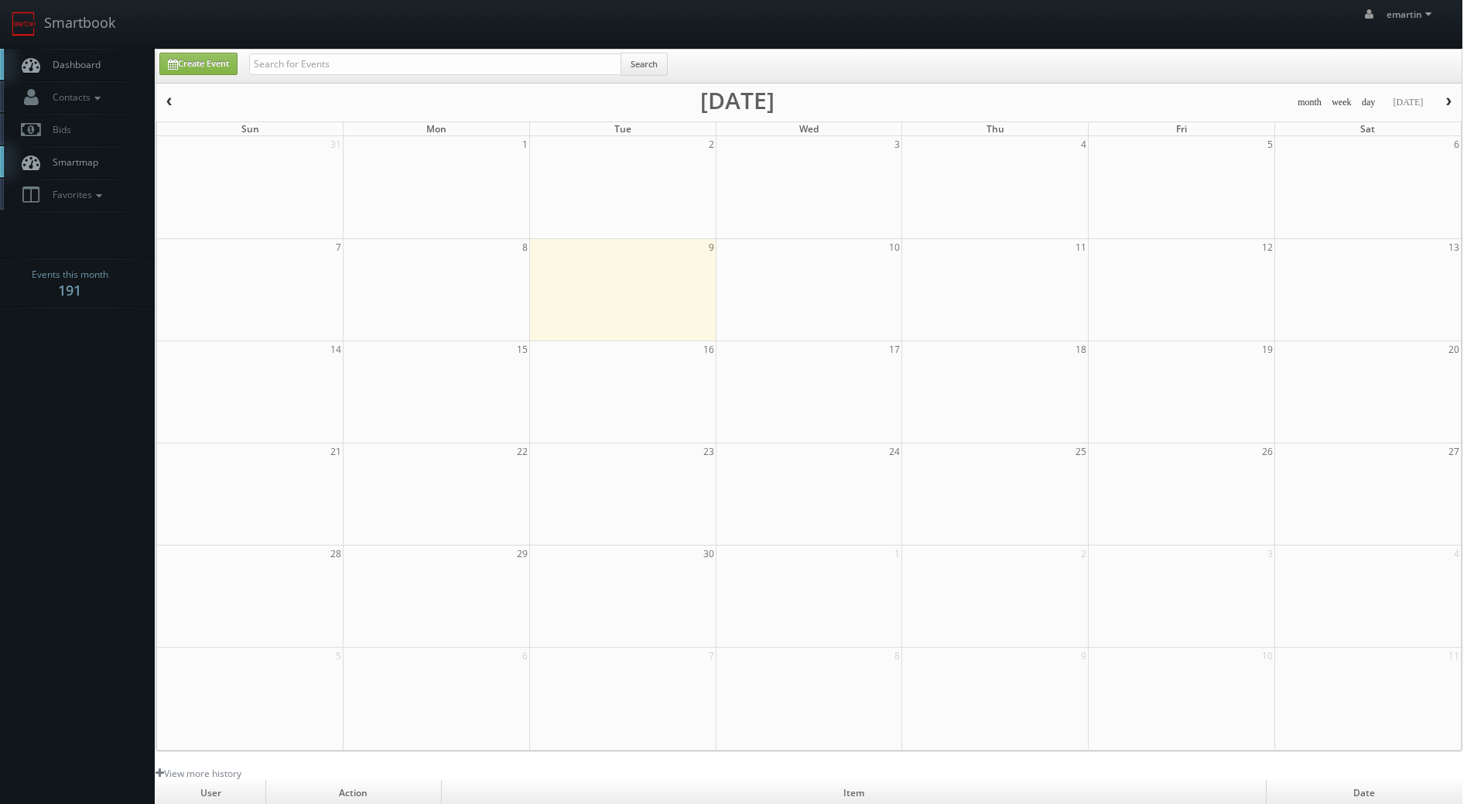
click at [69, 68] on span "Dashboard" at bounding box center [73, 64] width 56 height 13
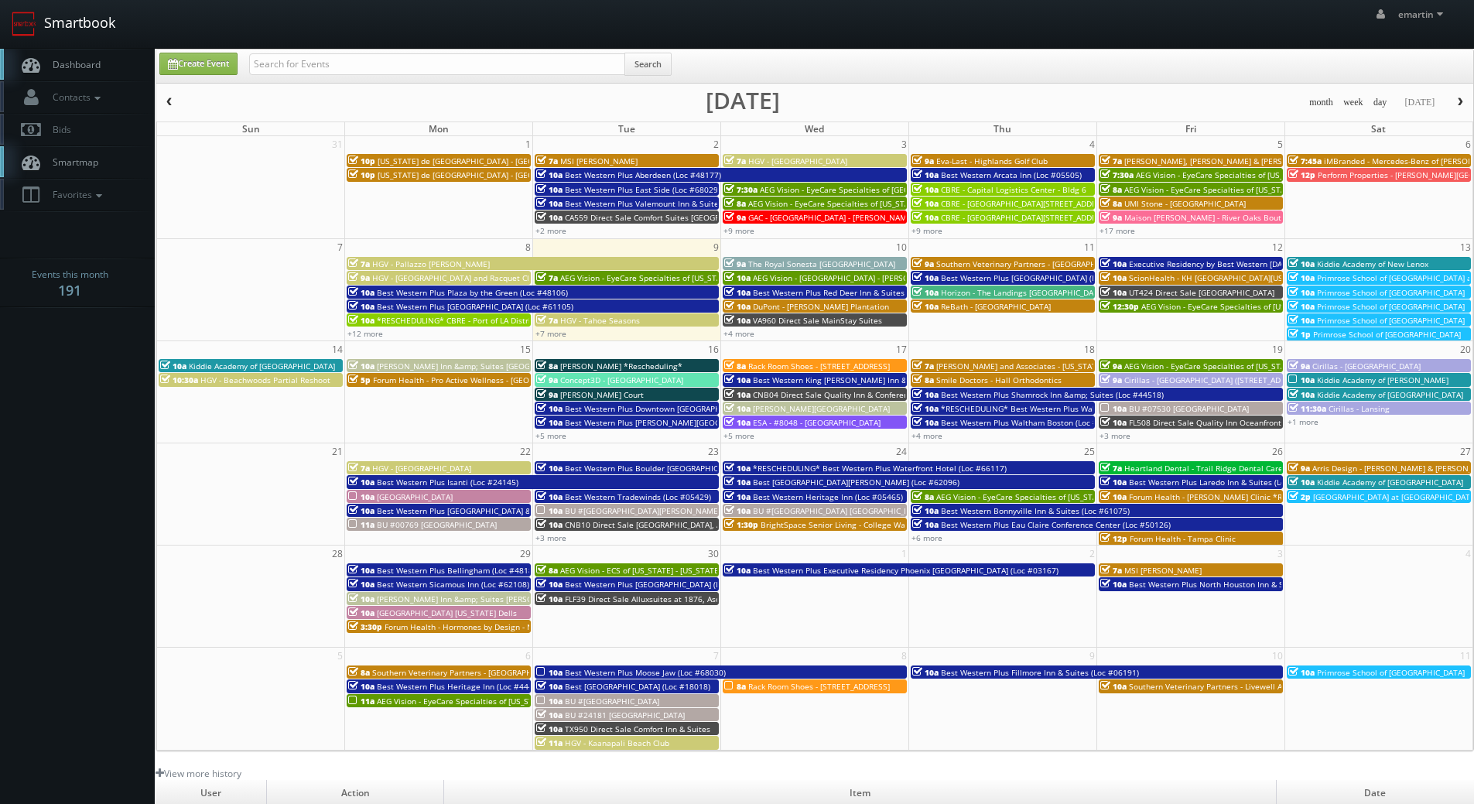
click at [76, 43] on link "Smartbook" at bounding box center [63, 24] width 127 height 48
click at [209, 57] on link "Create Event" at bounding box center [198, 64] width 78 height 22
type input "[DATE]"
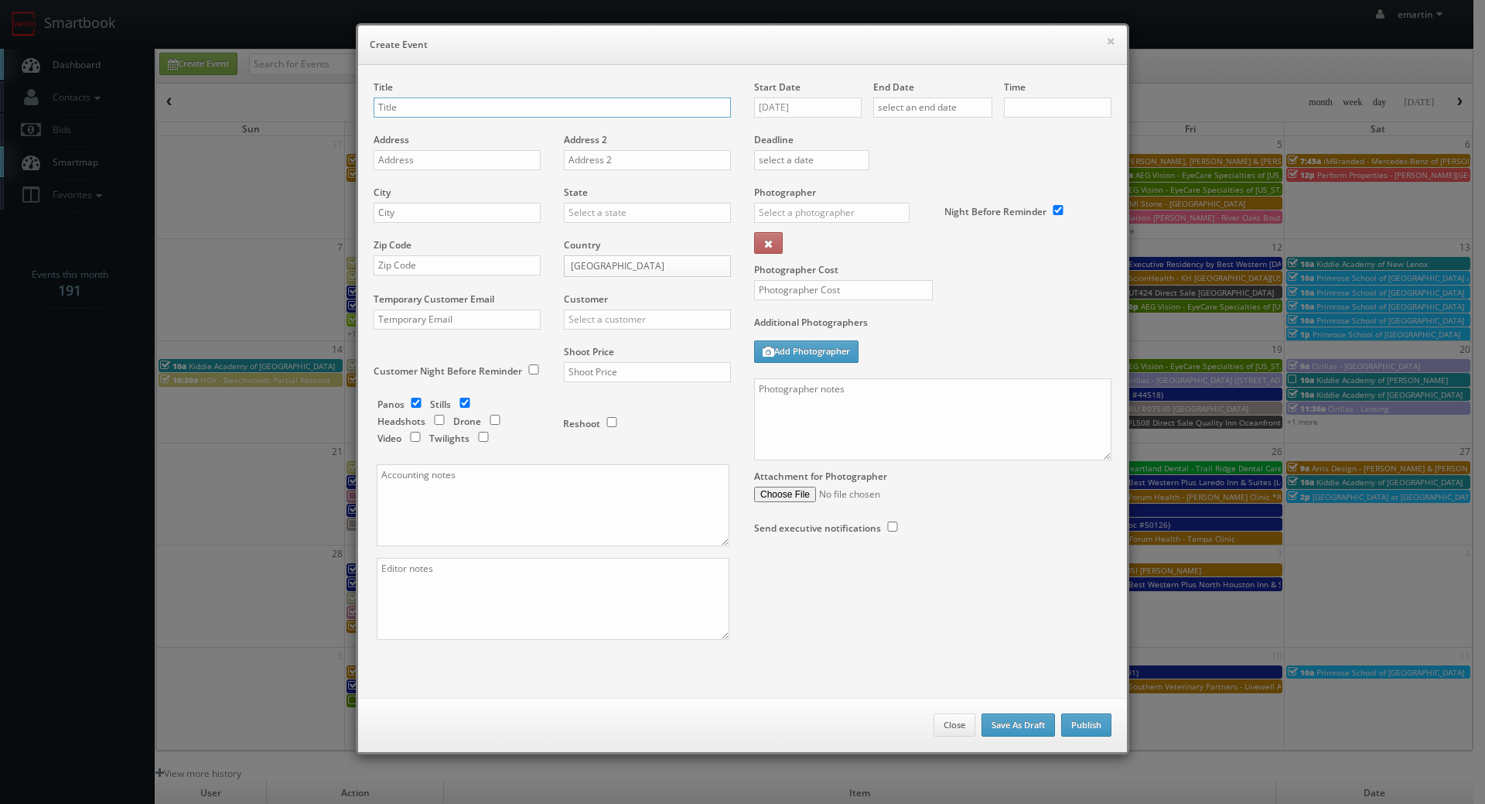
checkbox input "true"
type input "10:00am"
checkbox input "true"
click at [424, 93] on div "Title" at bounding box center [552, 106] width 357 height 53
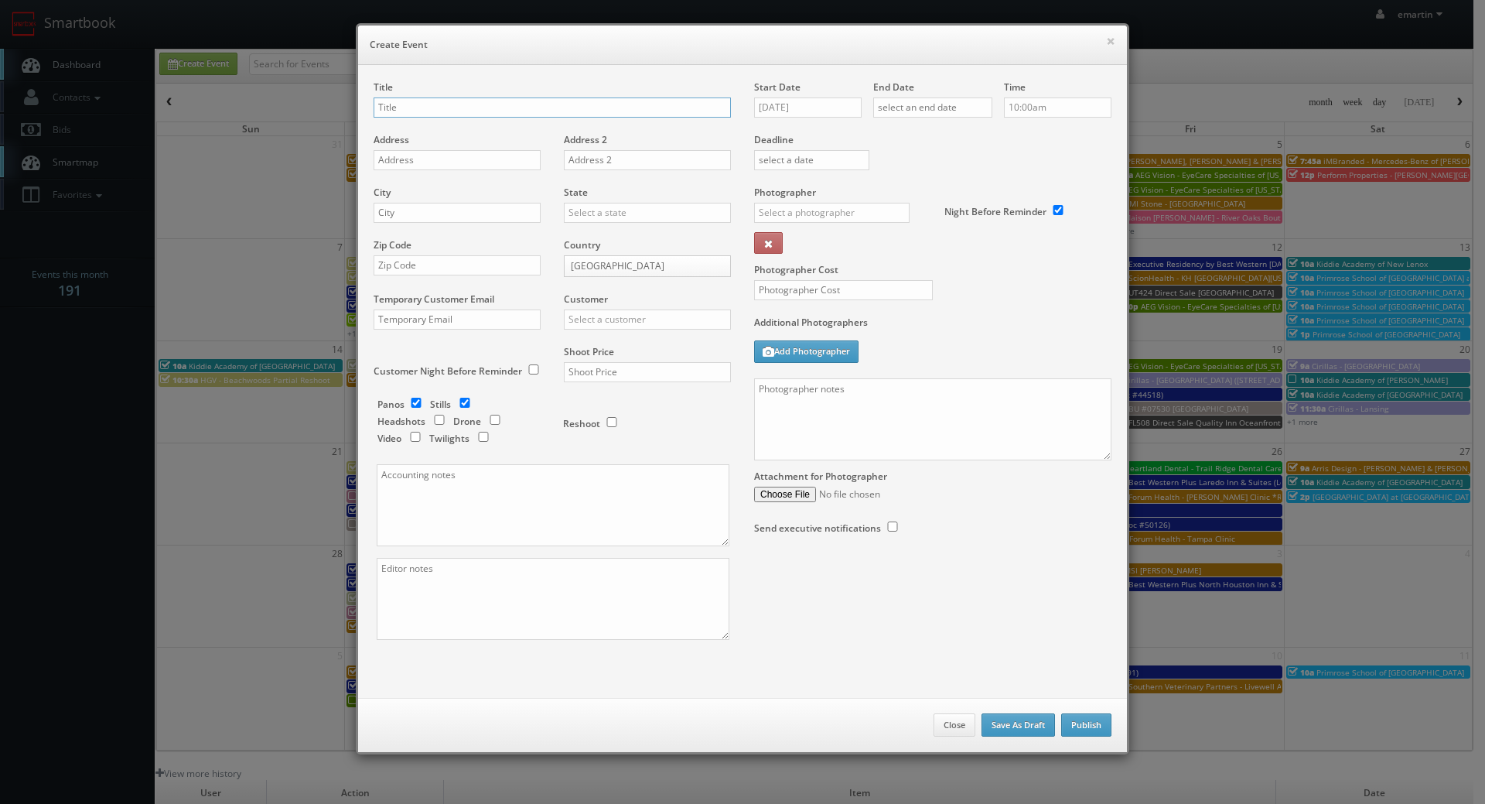
click at [422, 99] on input "text" at bounding box center [552, 107] width 357 height 20
paste input "BU #51370"
click at [461, 108] on input "BU #51370" at bounding box center [552, 107] width 357 height 20
paste input "Brookdale Rosehill"
type input "BU #51370 Brookdale [GEOGRAPHIC_DATA]"
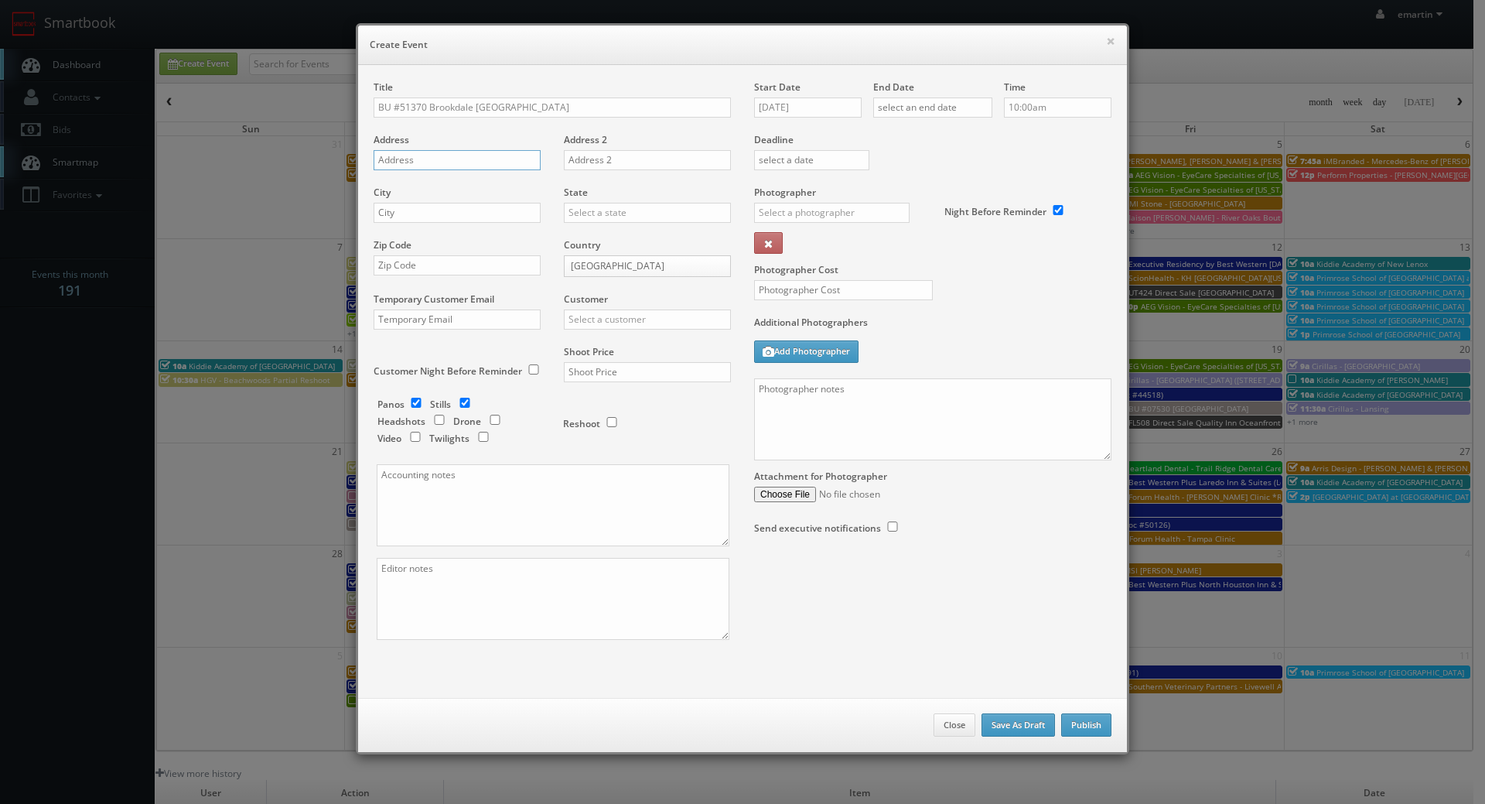
click at [390, 164] on input "text" at bounding box center [457, 160] width 167 height 20
paste input "12802 Johnson Dr."
type input "12802 Johnson Dr."
click at [494, 195] on div "City" at bounding box center [463, 212] width 179 height 53
drag, startPoint x: 493, startPoint y: 214, endPoint x: 511, endPoint y: 208, distance: 19.3
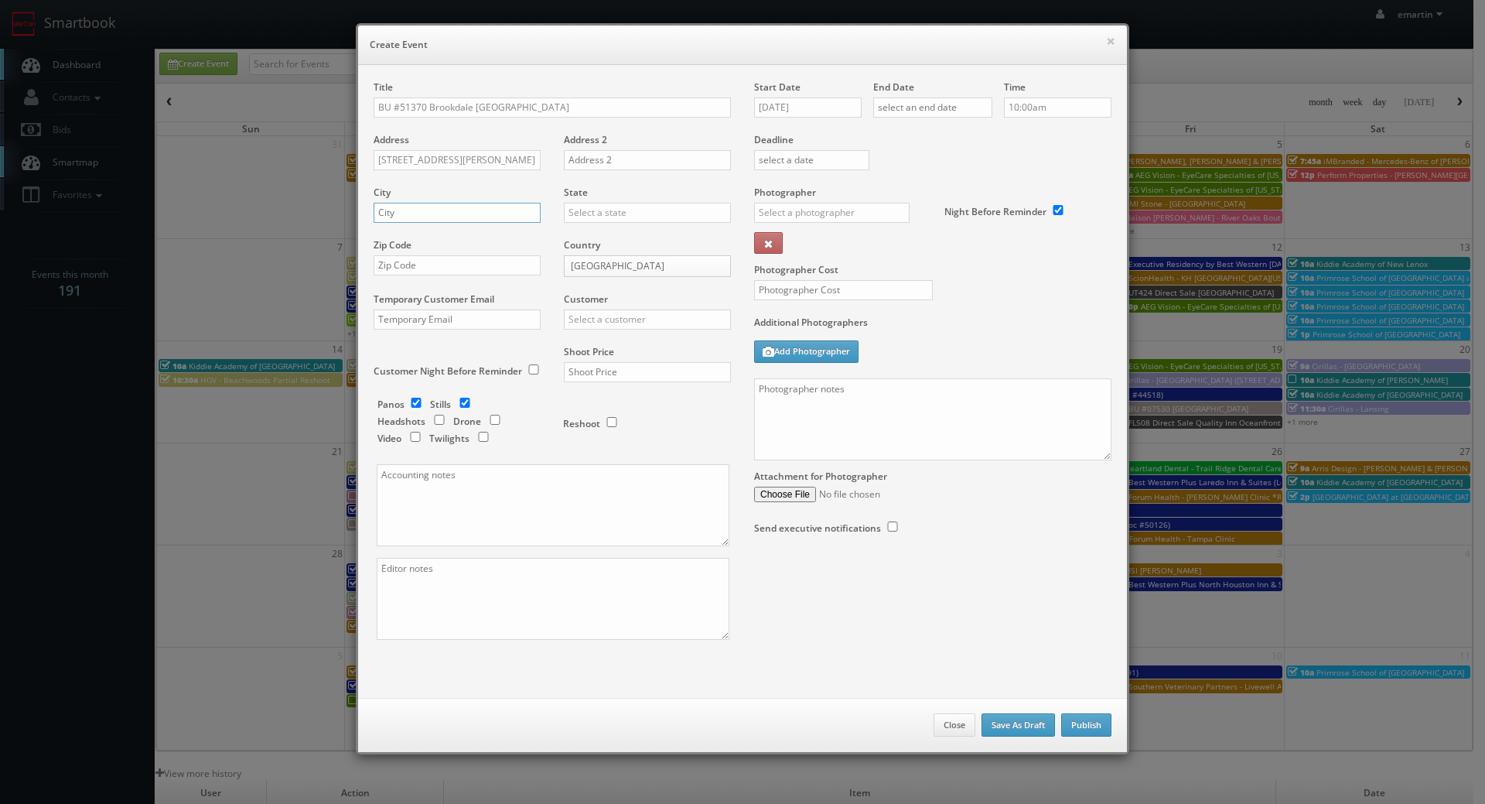
click at [493, 214] on input "text" at bounding box center [457, 213] width 167 height 20
paste input "Shawnee"
type input "Shawnee"
click at [649, 210] on input "text" at bounding box center [647, 213] width 167 height 20
click at [600, 256] on div "[US_STATE]" at bounding box center [648, 264] width 166 height 26
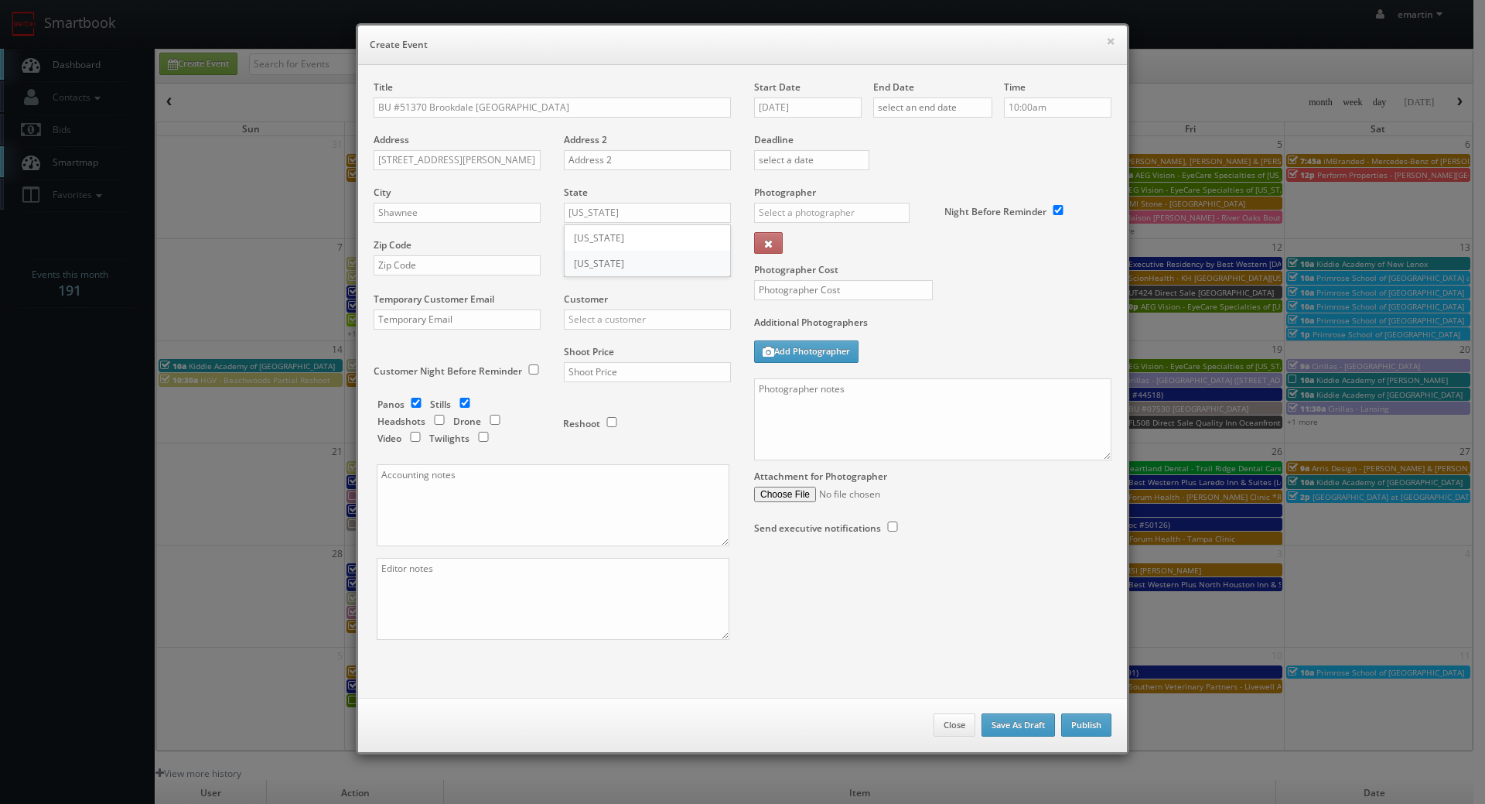
type input "[US_STATE]"
click at [462, 252] on div "Zip Code" at bounding box center [463, 264] width 179 height 53
click at [467, 258] on input "text" at bounding box center [457, 265] width 167 height 20
click at [471, 265] on input "text" at bounding box center [457, 265] width 167 height 20
paste input "66216"
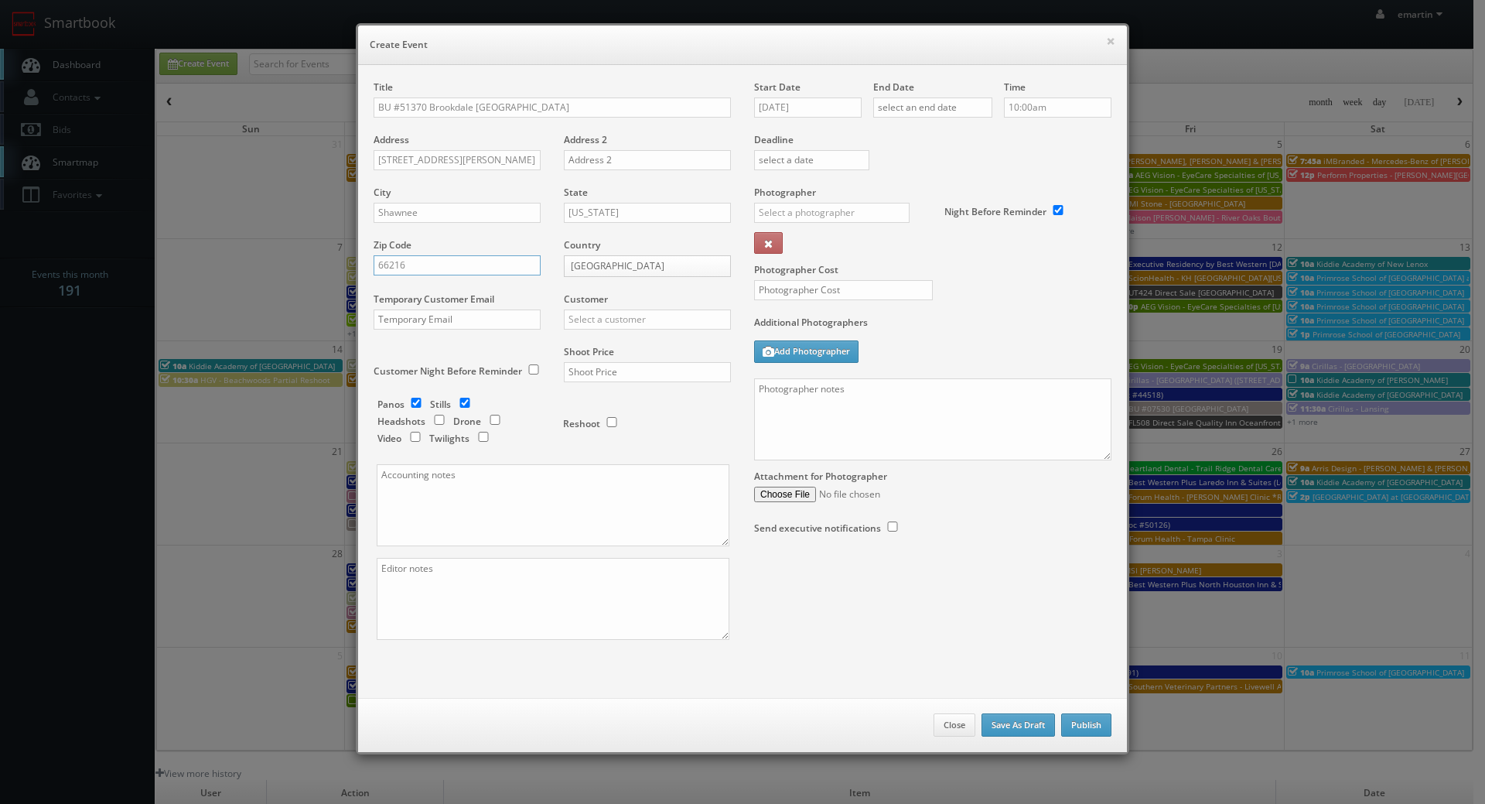
type input "66216"
click at [603, 313] on input "text" at bounding box center [647, 319] width 167 height 20
click at [581, 351] on div "Brookdale" at bounding box center [648, 345] width 166 height 26
type input "Brookdale"
click at [586, 371] on input "text" at bounding box center [647, 372] width 167 height 20
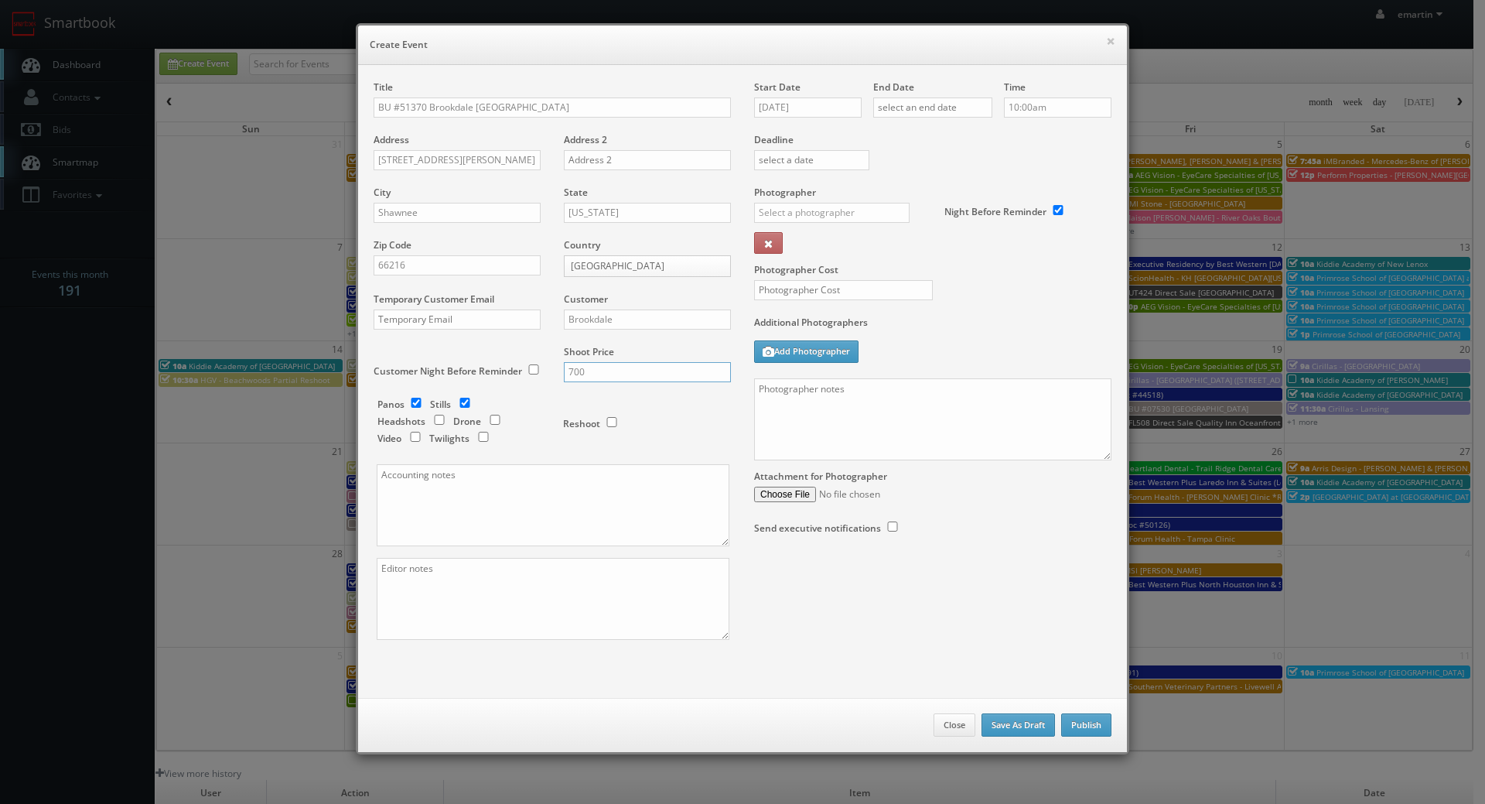
type input "700"
click at [411, 405] on input "checkbox" at bounding box center [416, 403] width 23 height 10
checkbox input "false"
click at [817, 214] on input "text" at bounding box center [832, 213] width 156 height 20
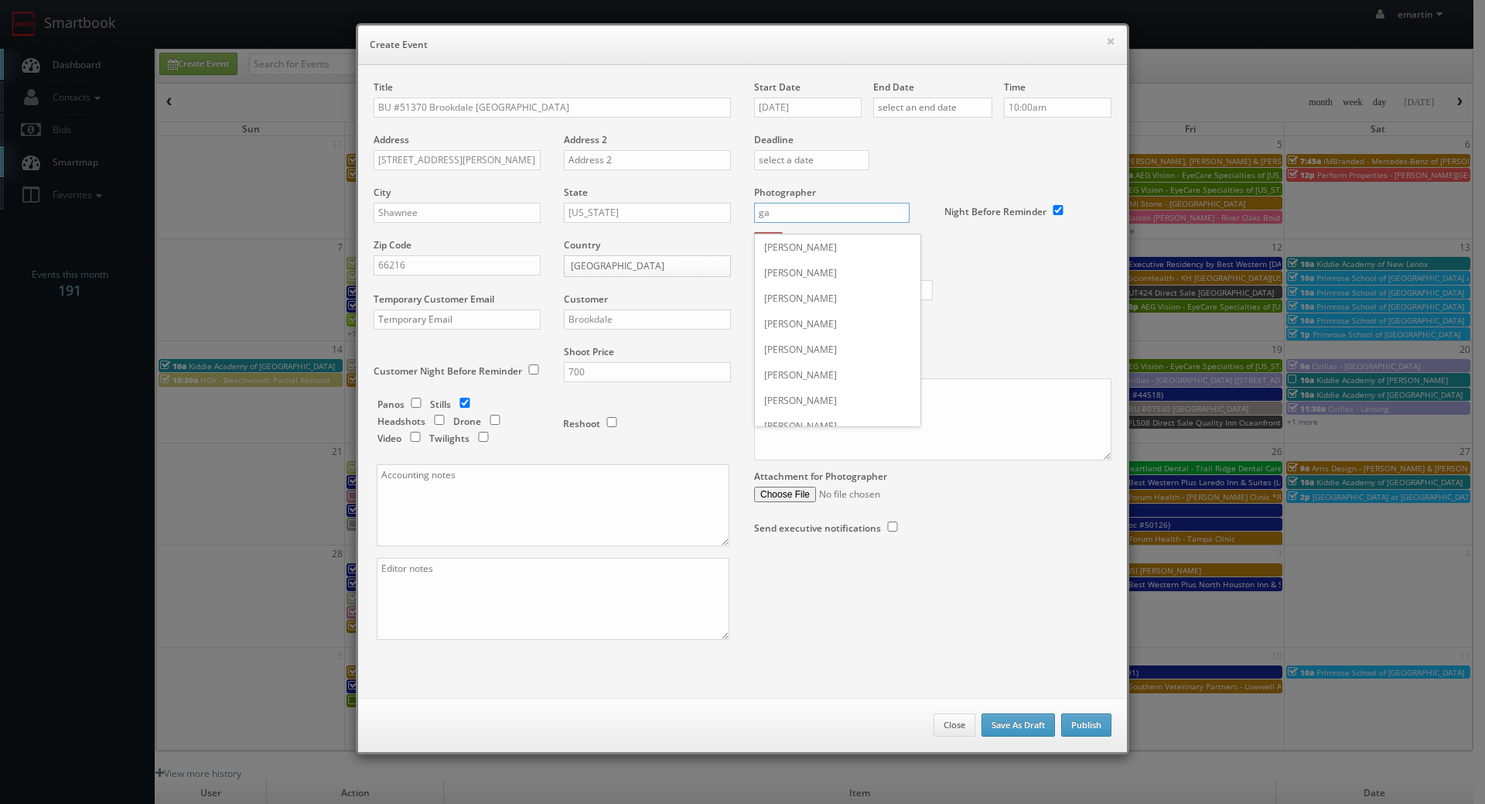
type input "g"
click at [802, 270] on div "[PERSON_NAME]" at bounding box center [838, 273] width 166 height 26
type input "[PERSON_NAME]"
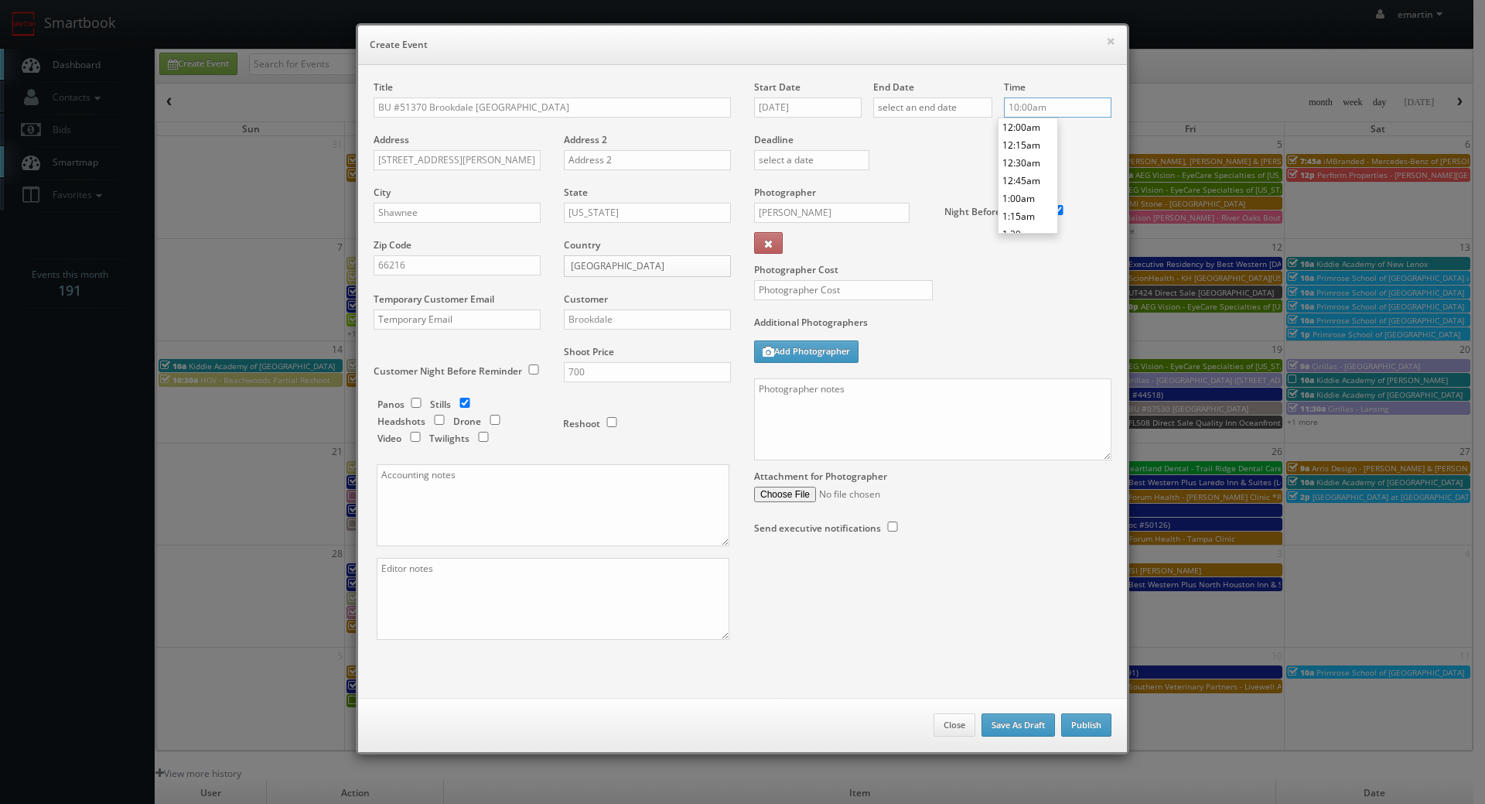
click at [1020, 114] on input "10:00am" at bounding box center [1058, 107] width 108 height 20
click at [1023, 206] on li "10:45am" at bounding box center [1028, 199] width 59 height 18
click at [1049, 114] on input "10:45am" at bounding box center [1058, 107] width 108 height 20
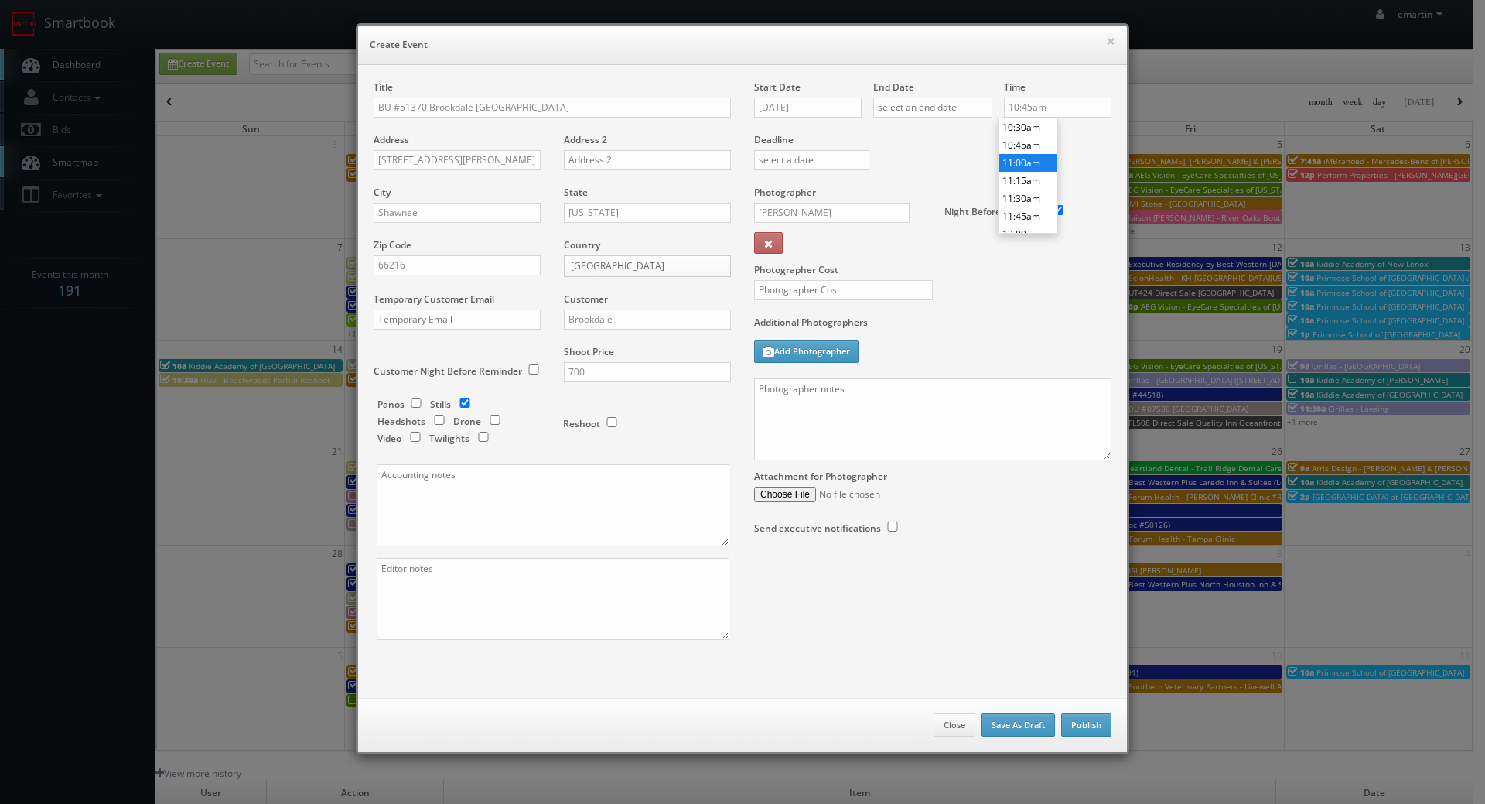
type input "11:00am"
click at [1032, 163] on li "11:00am" at bounding box center [1028, 163] width 59 height 18
click at [964, 155] on div "Deadline" at bounding box center [933, 132] width 381 height 105
click at [805, 114] on input "[DATE]" at bounding box center [808, 107] width 108 height 20
click at [897, 134] on icon at bounding box center [896, 135] width 9 height 11
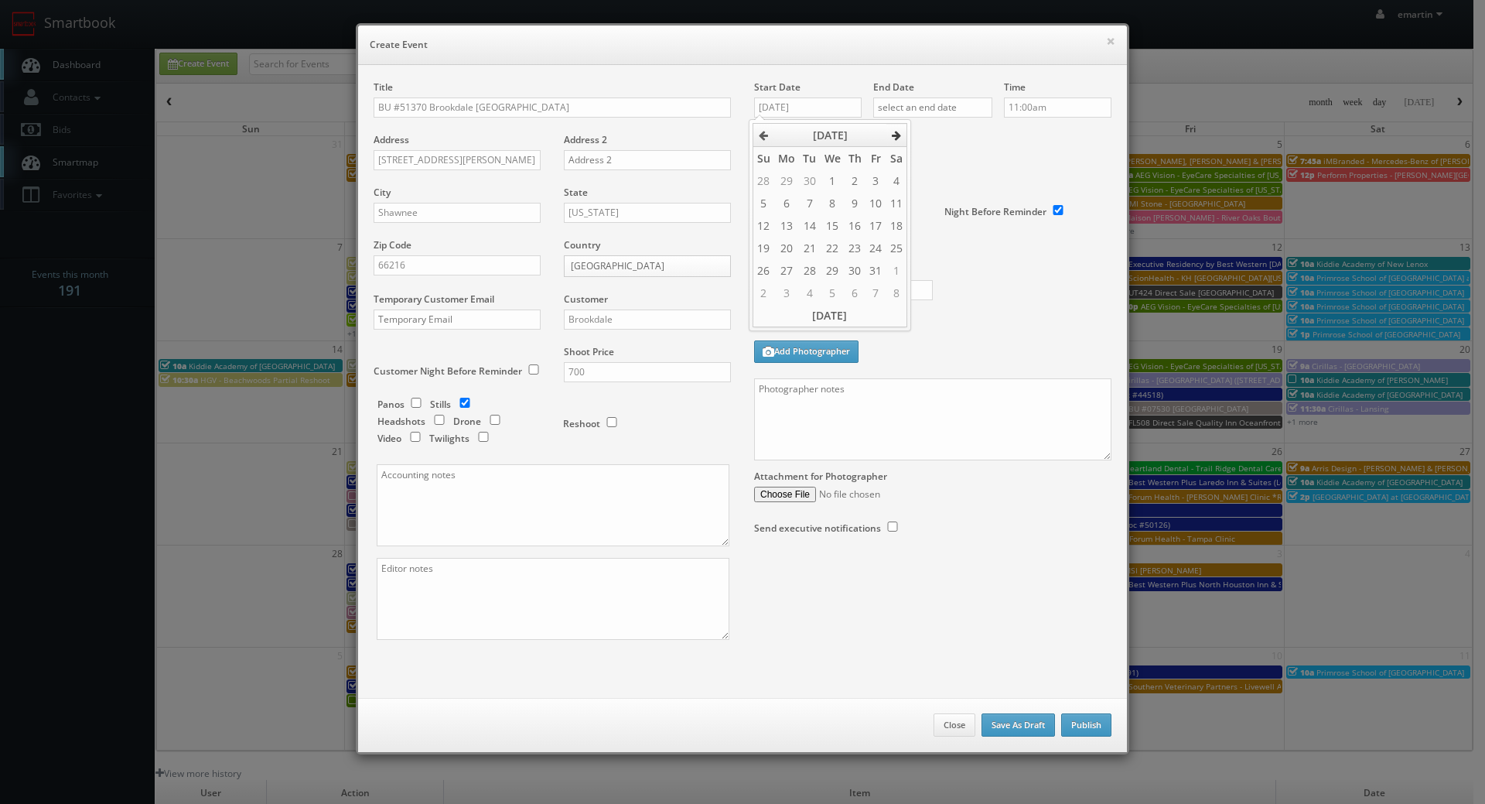
click at [897, 134] on icon at bounding box center [896, 135] width 9 height 11
click at [757, 132] on th at bounding box center [764, 135] width 22 height 23
click at [795, 203] on td "6" at bounding box center [786, 203] width 25 height 22
type input "10/06/2025"
click at [1012, 178] on div "Deadline" at bounding box center [933, 132] width 381 height 105
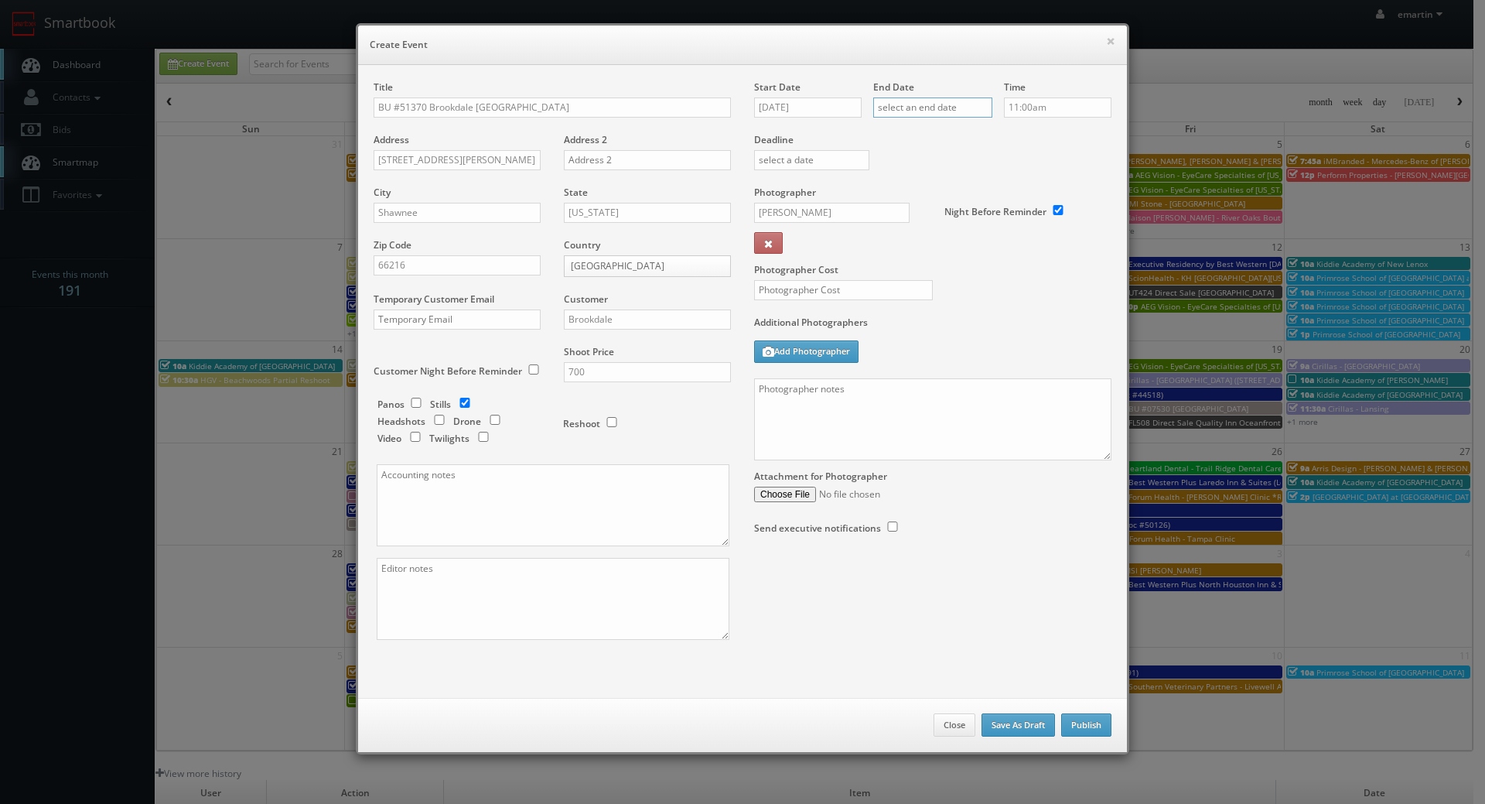
click at [967, 115] on input "text" at bounding box center [932, 107] width 119 height 20
click at [1020, 140] on icon at bounding box center [1014, 135] width 9 height 11
click at [916, 205] on td "6" at bounding box center [905, 203] width 25 height 22
type input "10/06/2025"
click at [1047, 166] on div "Deadline" at bounding box center [933, 132] width 381 height 105
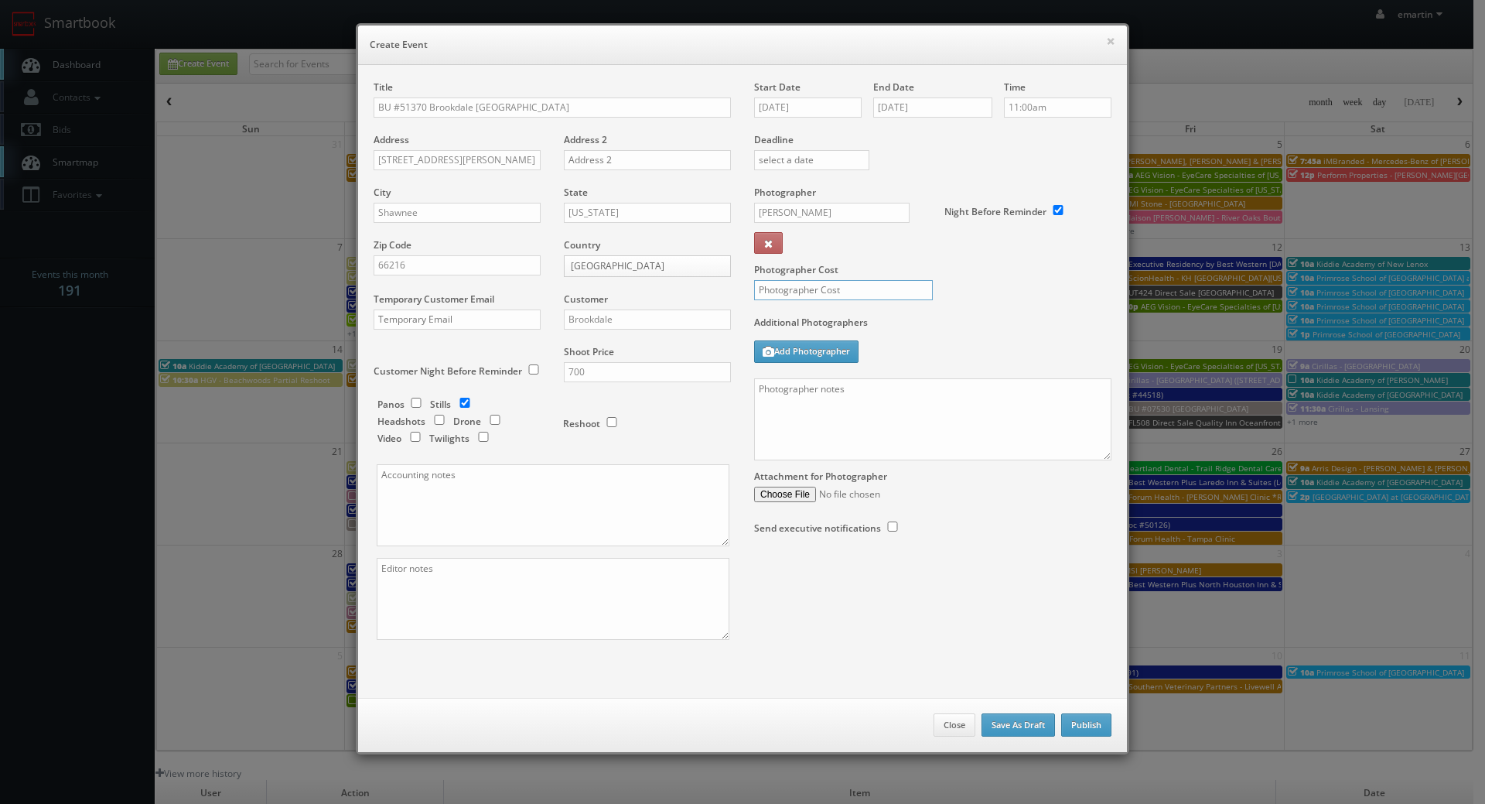
click at [808, 294] on input "text" at bounding box center [843, 290] width 179 height 20
type input "3"
type input "250"
click at [969, 309] on div "Photographer Cost 250" at bounding box center [933, 251] width 381 height 130
click at [904, 425] on textarea at bounding box center [932, 419] width 357 height 82
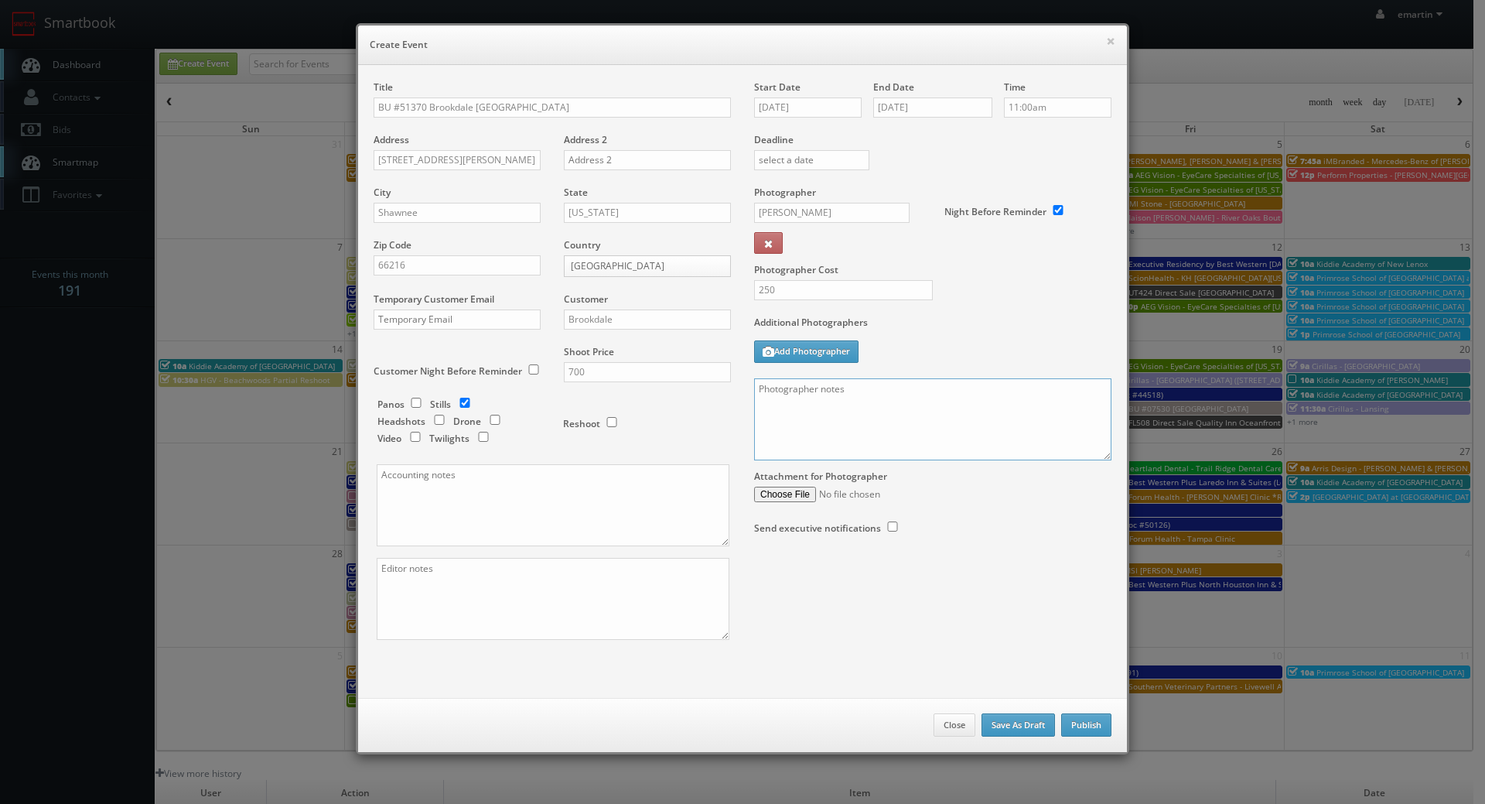
paste textarea "Onsite contact is We need to deliver 10 stills to the client so please take at …"
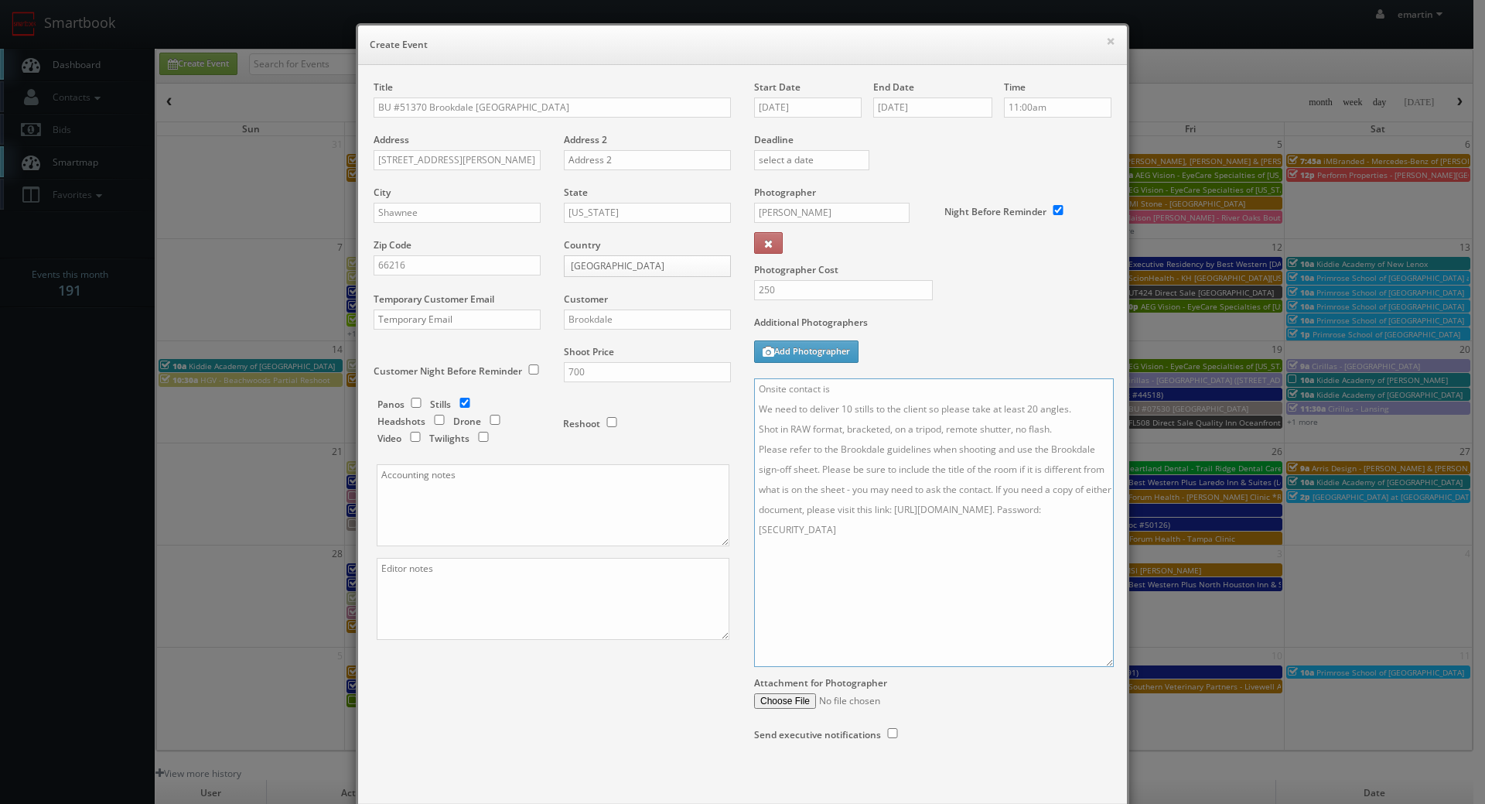
drag, startPoint x: 1098, startPoint y: 455, endPoint x: 1095, endPoint y: 682, distance: 226.7
click at [1095, 667] on textarea "Onsite contact is We need to deliver 10 stills to the client so please take at …" at bounding box center [934, 522] width 360 height 289
click at [882, 397] on textarea "Onsite contact is We need to deliver 10 stills to the client so please take at …" at bounding box center [932, 532] width 356 height 309
click at [886, 390] on textarea "Onsite contact is We need to deliver 10 stills to the client so please take at …" at bounding box center [932, 532] width 356 height 309
paste textarea "Justin Smith"
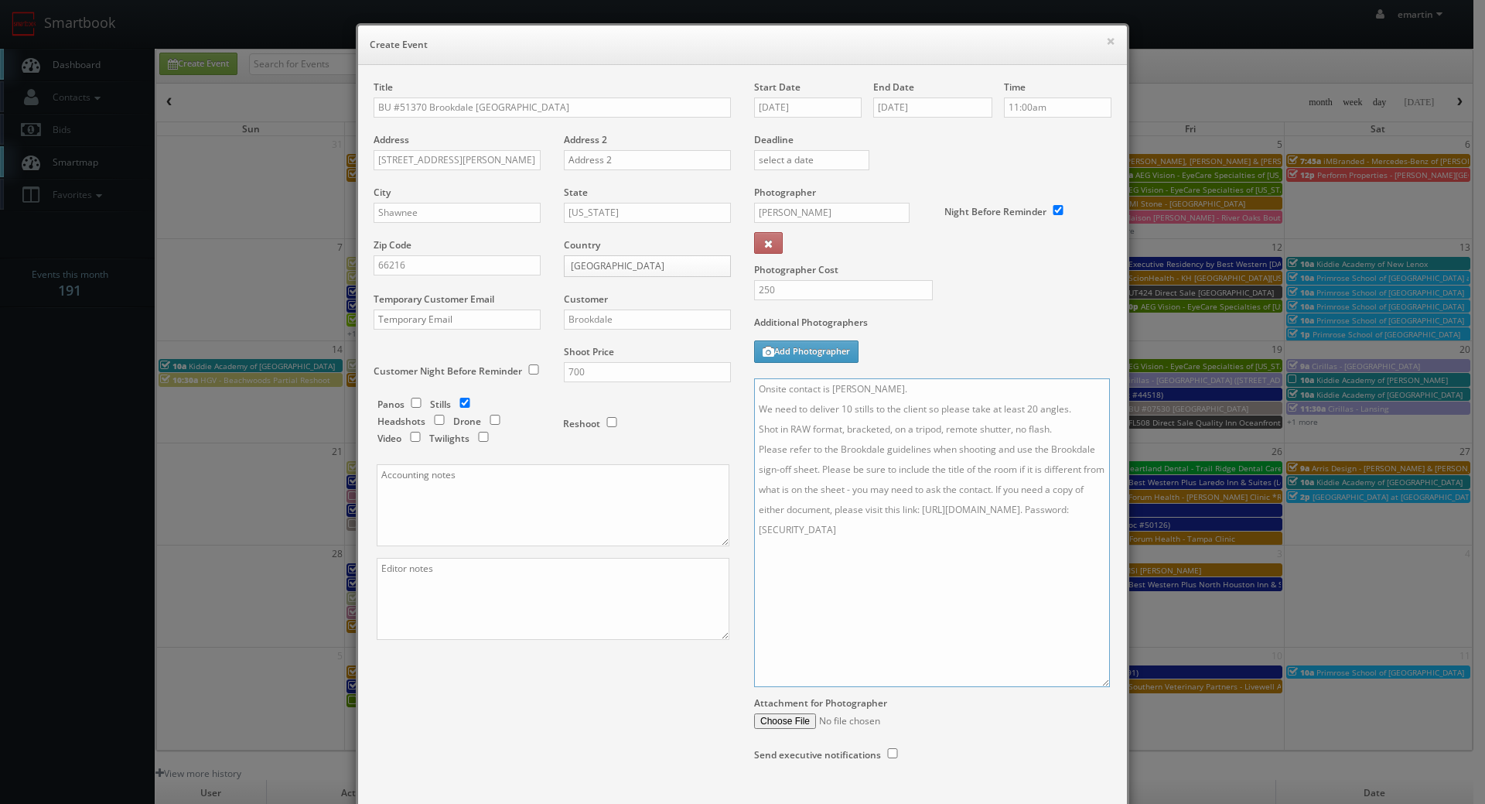
type textarea "Onsite contact is Justin Smith. We need to deliver 10 stills to the client so p…"
click at [960, 619] on textarea "Onsite contact is Justin Smith. We need to deliver 10 stills to the client so p…" at bounding box center [932, 532] width 356 height 309
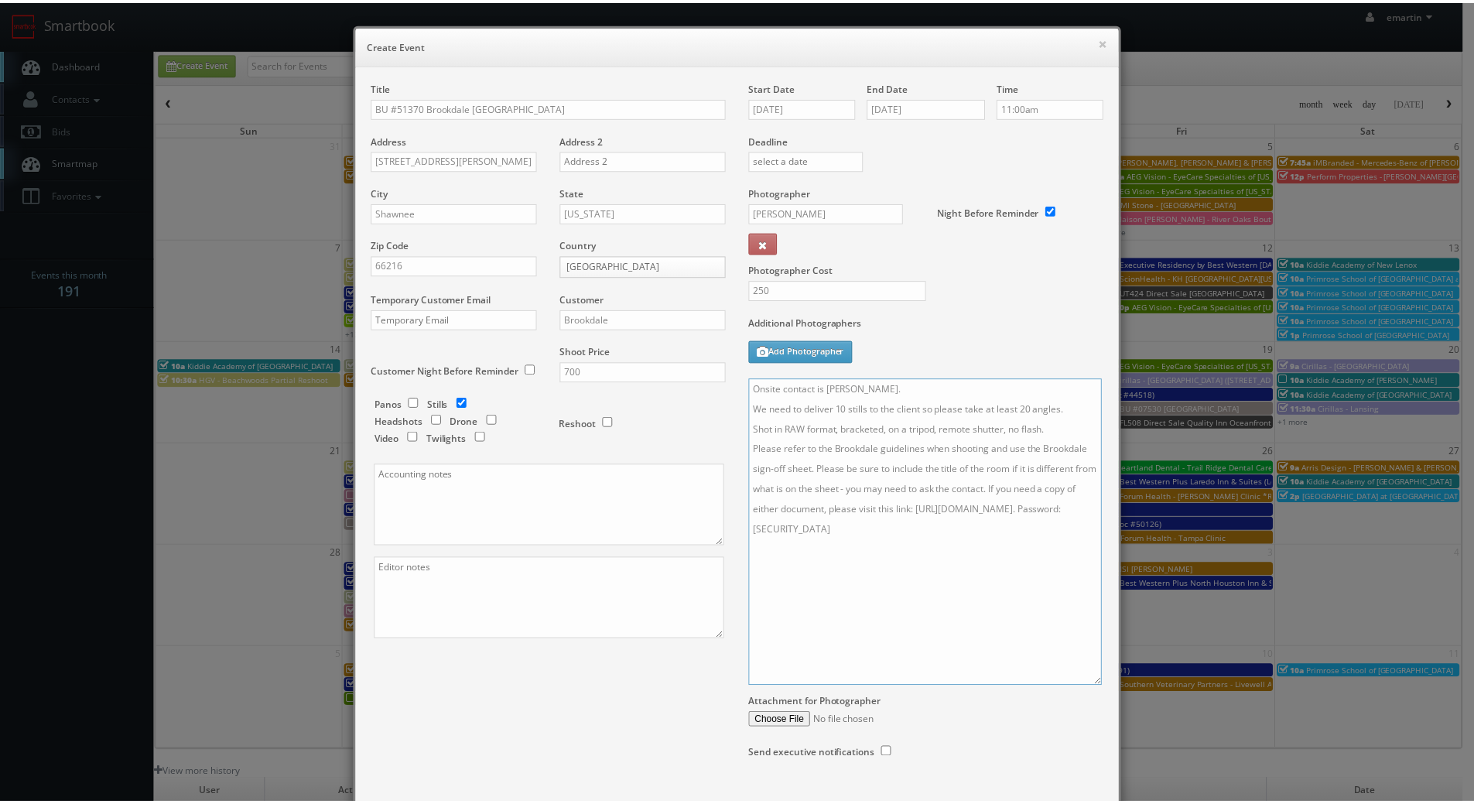
scroll to position [98, 0]
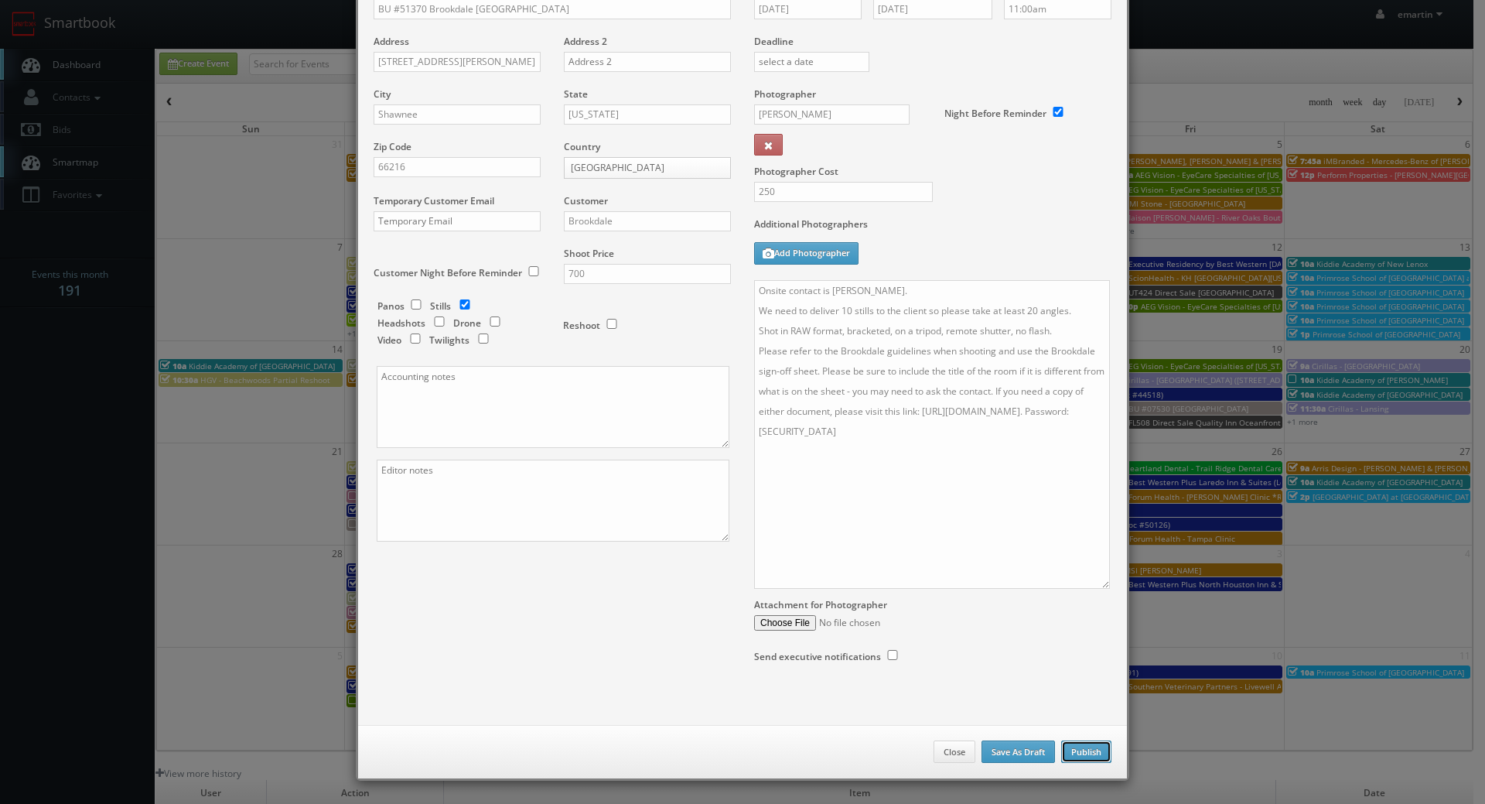
click at [1077, 747] on button "Publish" at bounding box center [1086, 751] width 50 height 23
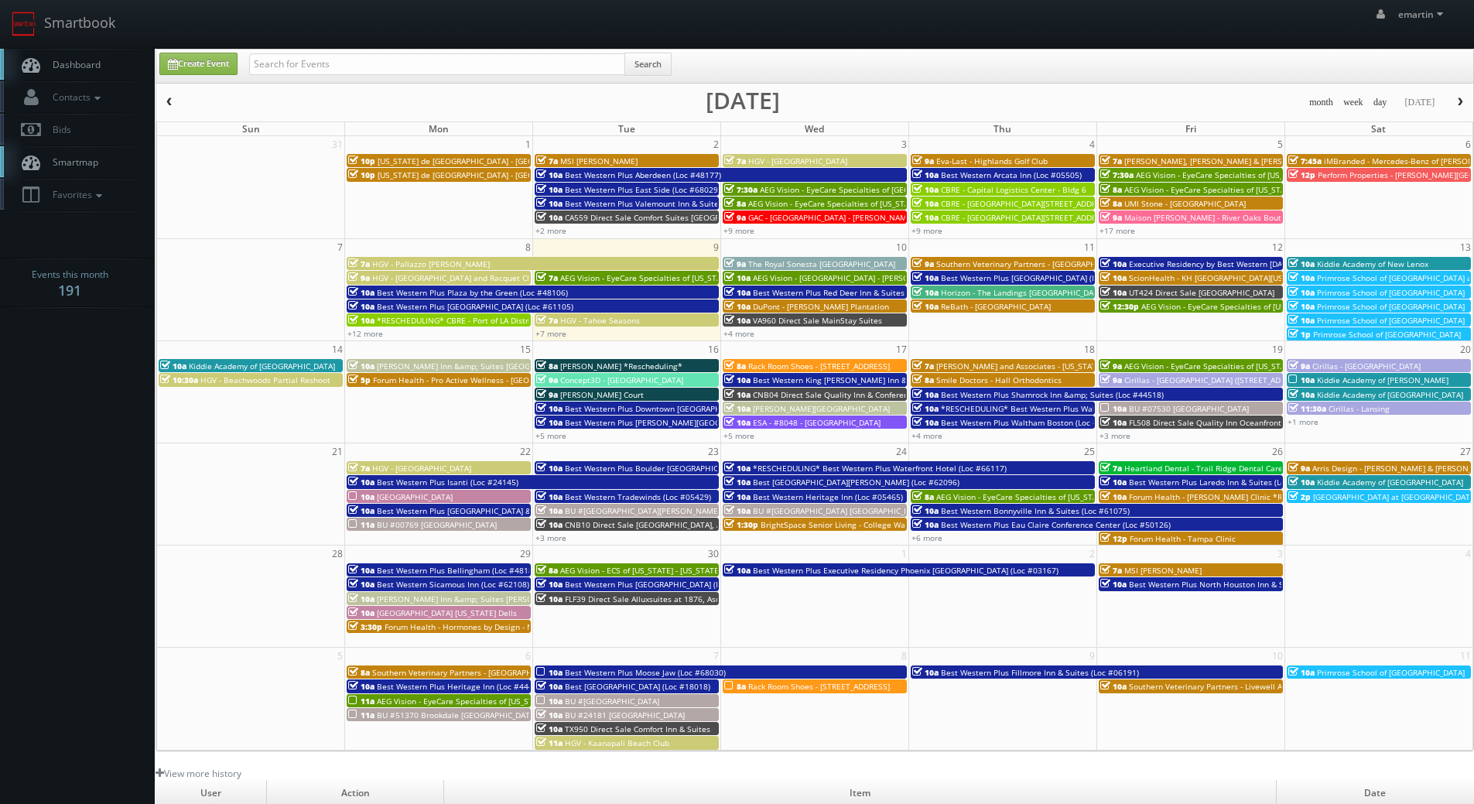
click at [63, 60] on span "Dashboard" at bounding box center [73, 64] width 56 height 13
click at [215, 63] on link "Create Event" at bounding box center [198, 64] width 78 height 22
type input "[DATE]"
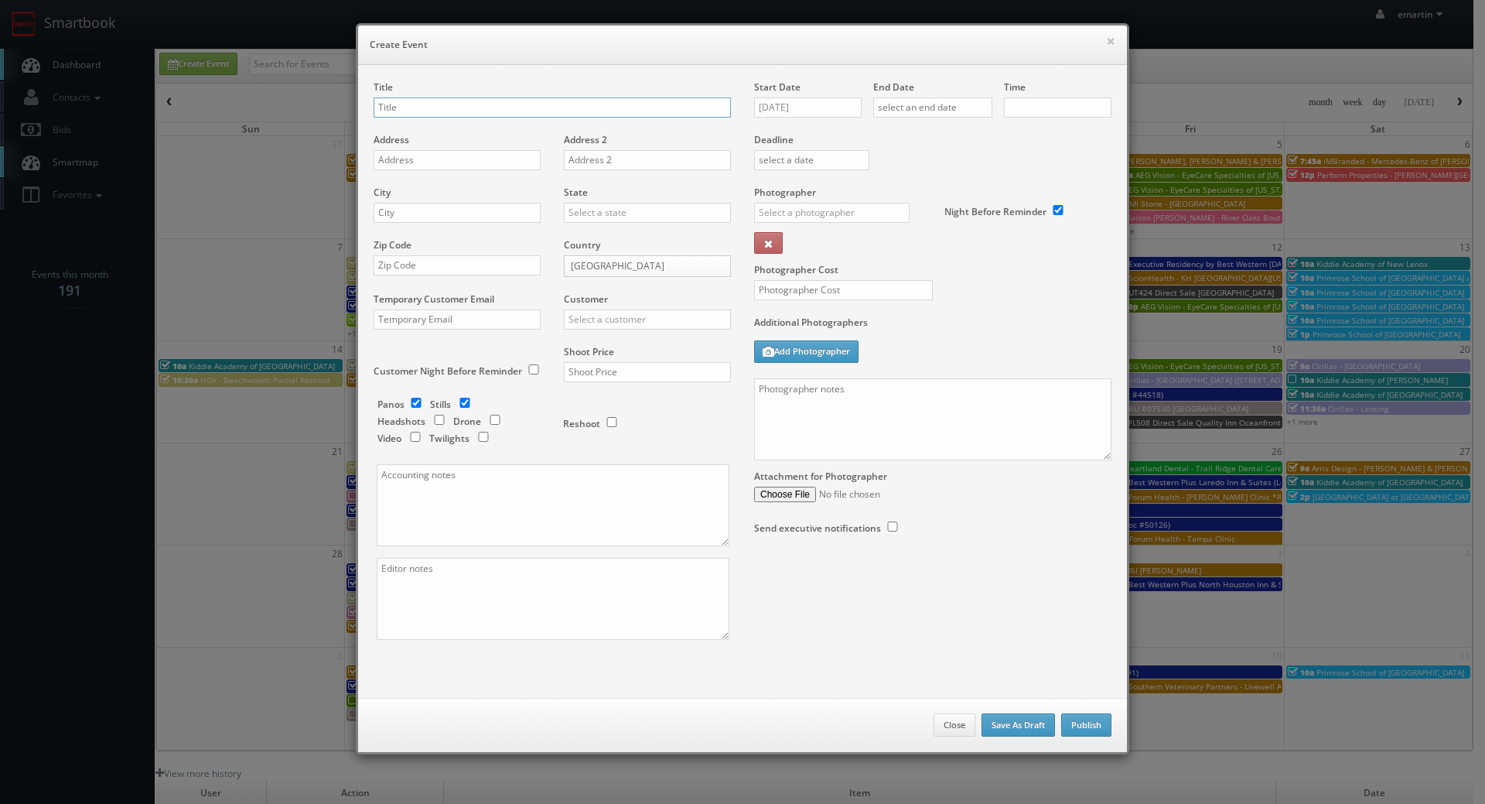
checkbox input "true"
type input "10:00am"
checkbox input "true"
paste input "BU #24035"
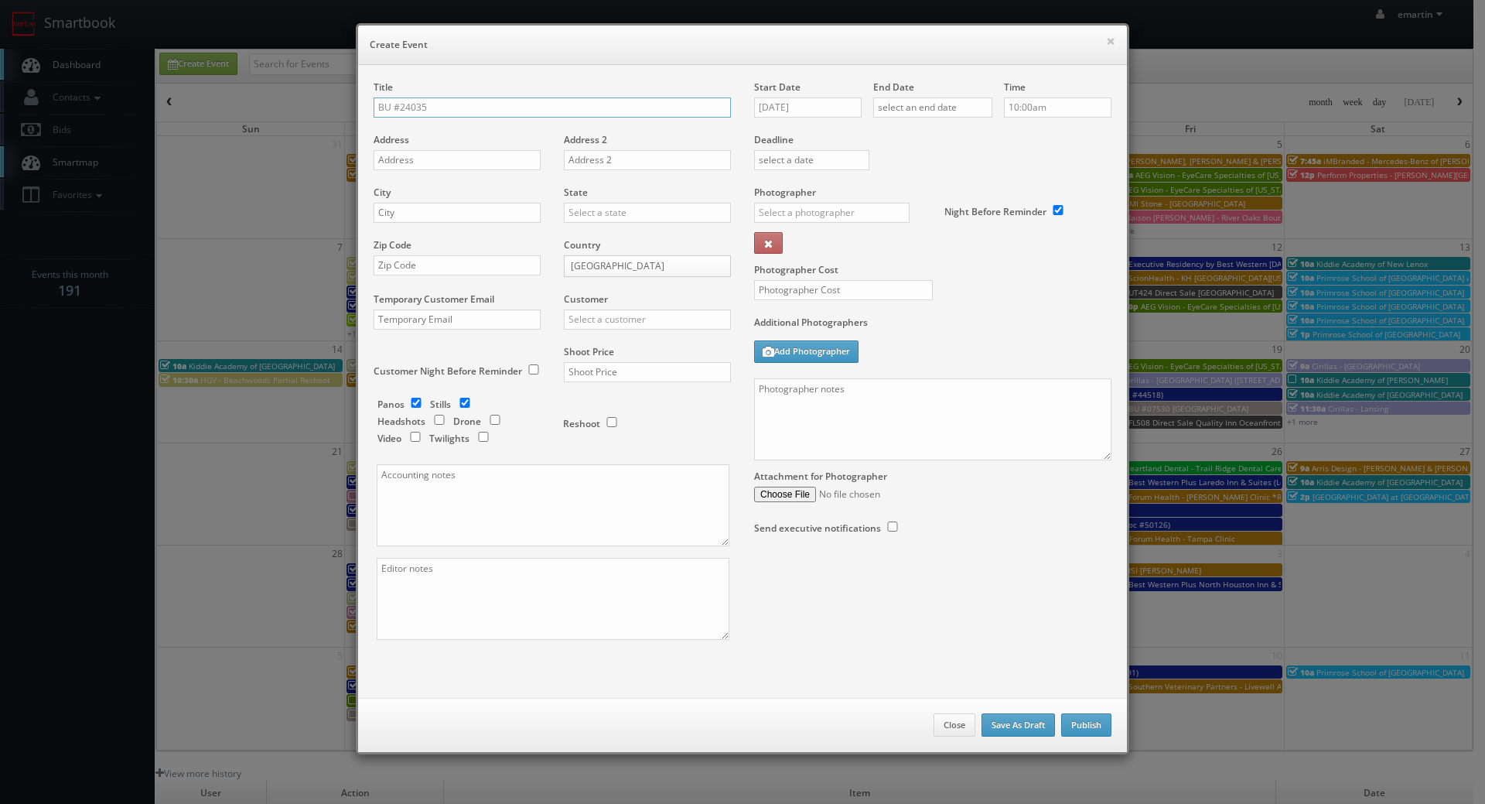
click at [508, 116] on input "BU #24035" at bounding box center [552, 107] width 357 height 20
paste input "Brookdale Sherwood"
type input "BU #[GEOGRAPHIC_DATA]"
drag, startPoint x: 441, startPoint y: 163, endPoint x: 101, endPoint y: 265, distance: 355.2
click at [441, 163] on input "text" at bounding box center [457, 160] width 167 height 20
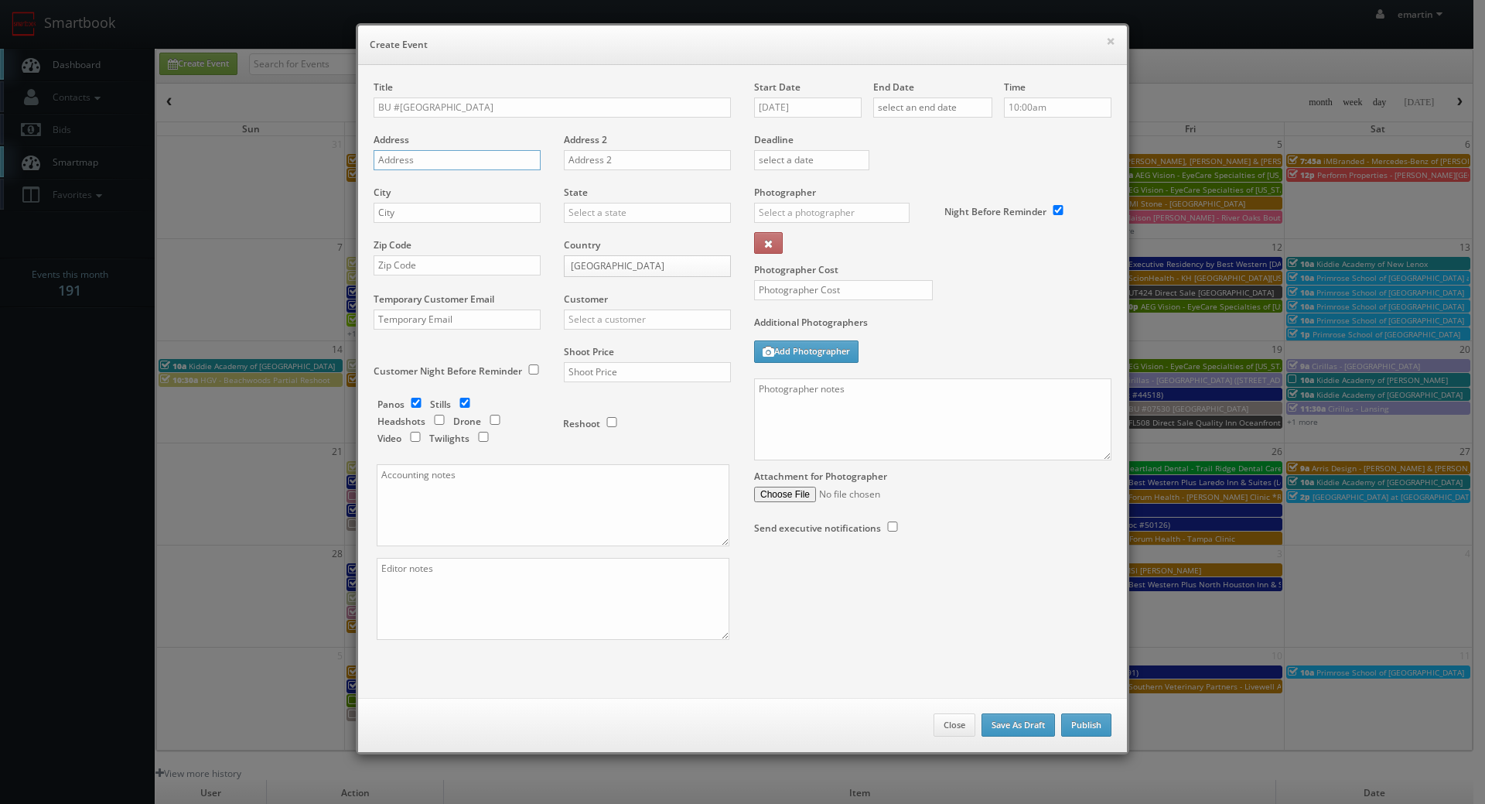
paste input "3939 East 52nd Street"
type input "3939 East 52nd Street"
click at [497, 210] on input "text" at bounding box center [457, 213] width 167 height 20
paste input "Odessa"
type input "Odessa"
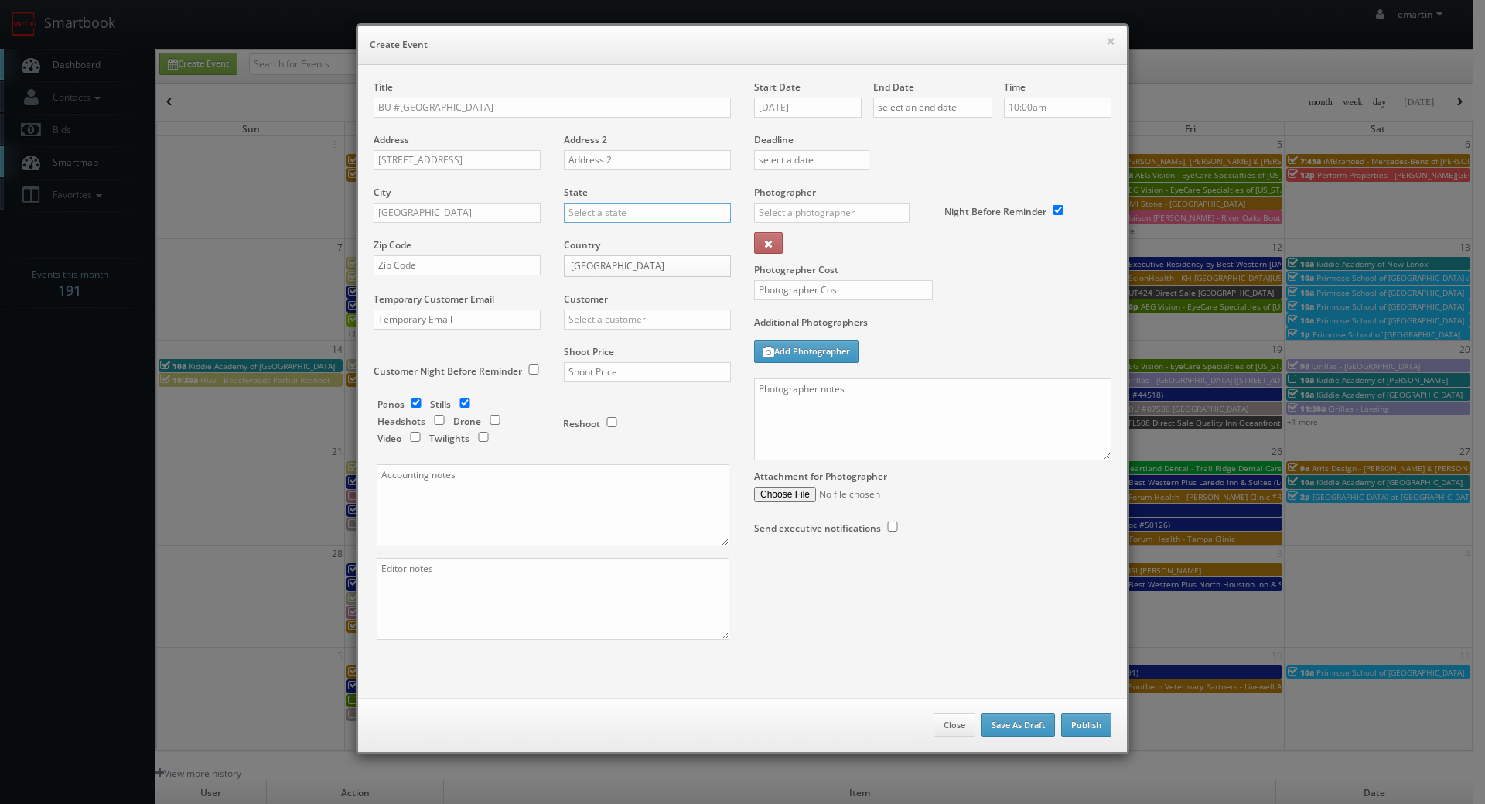
click at [610, 214] on input "text" at bounding box center [647, 213] width 167 height 20
click at [601, 237] on div "[US_STATE]" at bounding box center [648, 238] width 166 height 26
type input "[US_STATE]"
drag, startPoint x: 452, startPoint y: 270, endPoint x: 513, endPoint y: 269, distance: 61.1
click at [452, 270] on input "text" at bounding box center [457, 265] width 167 height 20
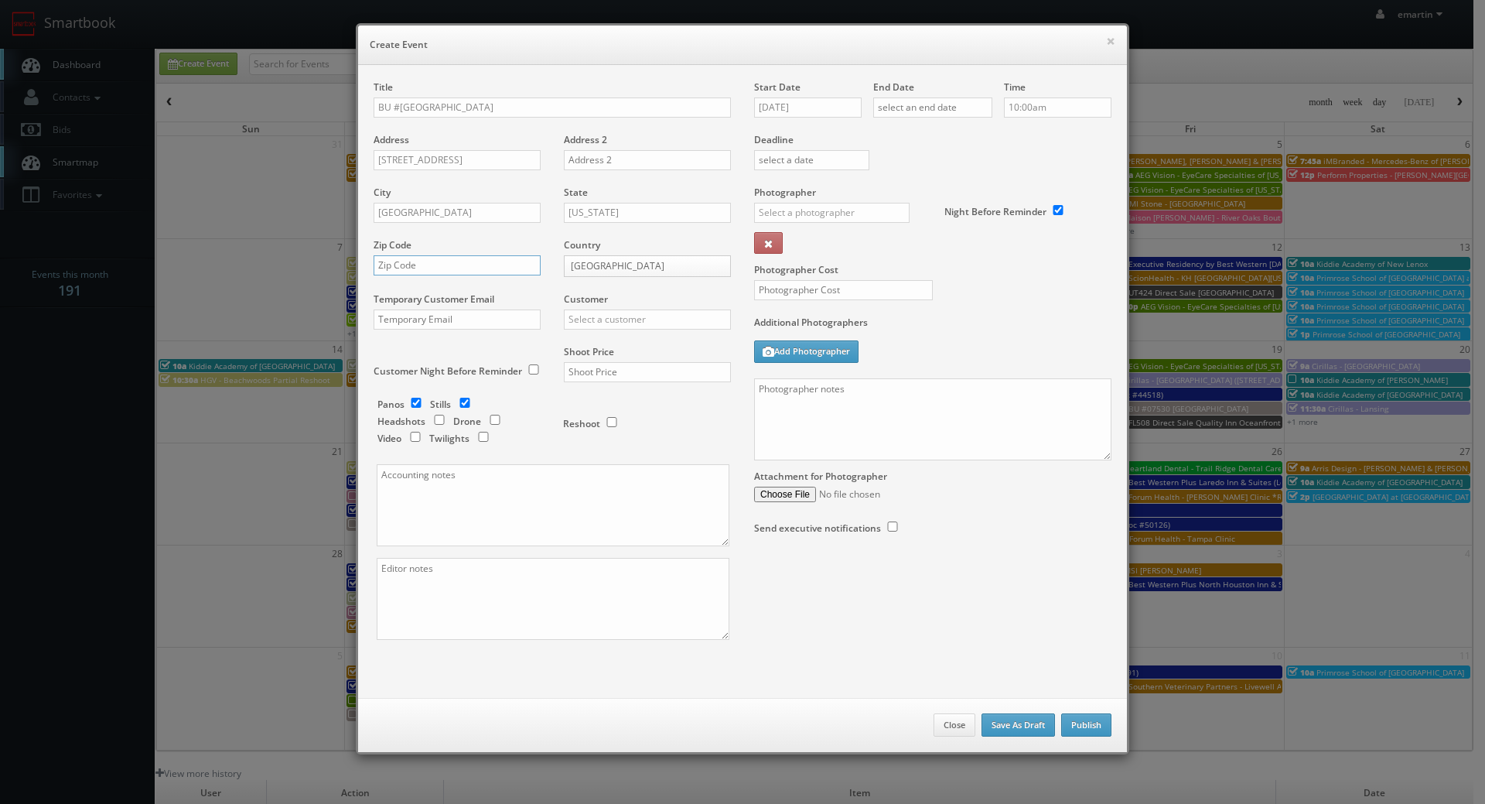
paste input "79762"
type input "79762"
click at [610, 319] on input "text" at bounding box center [647, 319] width 167 height 20
click at [591, 338] on div "Brookdale" at bounding box center [648, 345] width 166 height 26
type input "Brookdale"
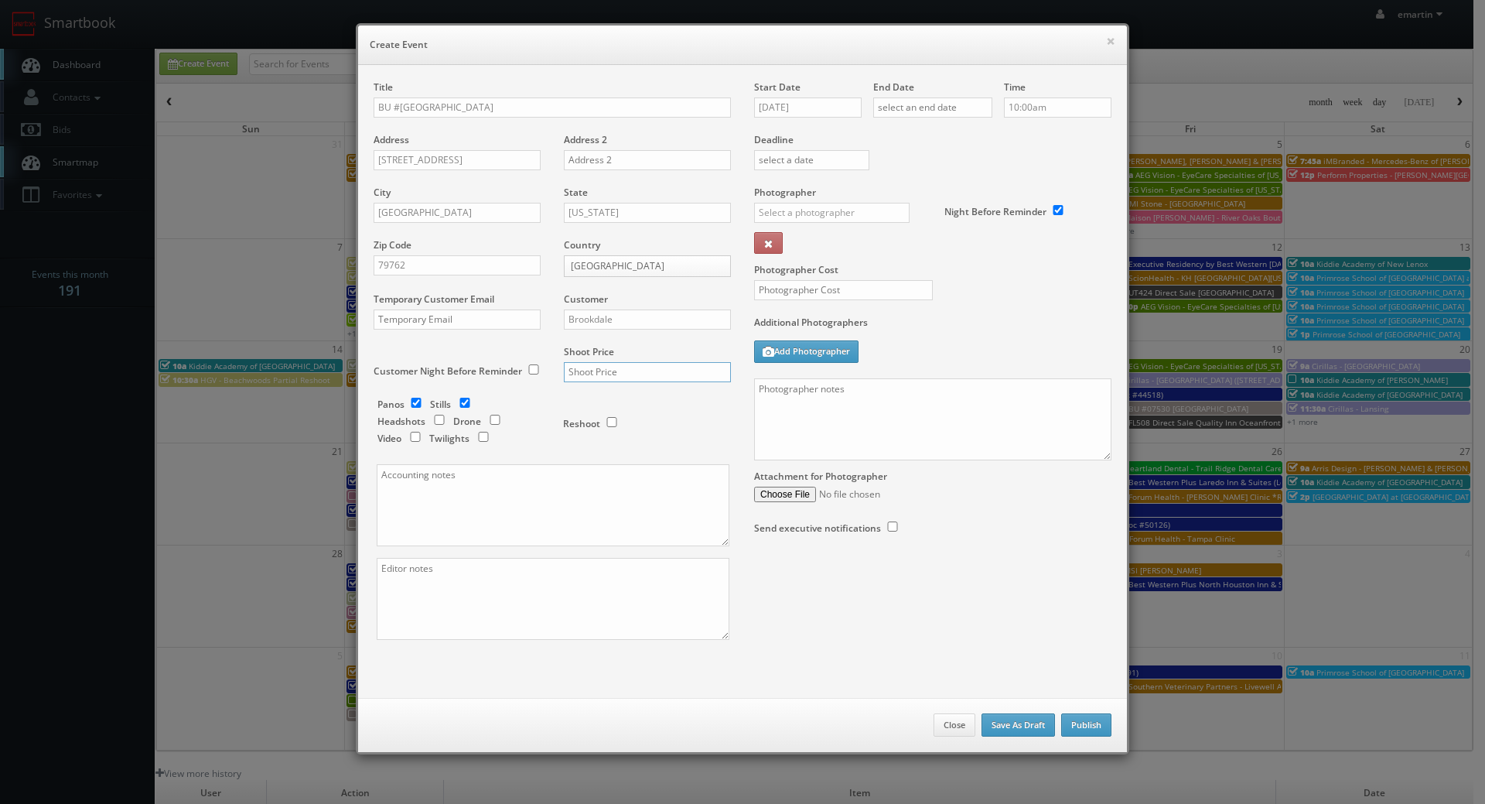
click at [593, 370] on input "text" at bounding box center [647, 372] width 167 height 20
type input "700"
click at [417, 402] on input "checkbox" at bounding box center [416, 403] width 23 height 10
checkbox input "false"
click at [816, 96] on div "Start Date 09/09/2025" at bounding box center [813, 106] width 119 height 53
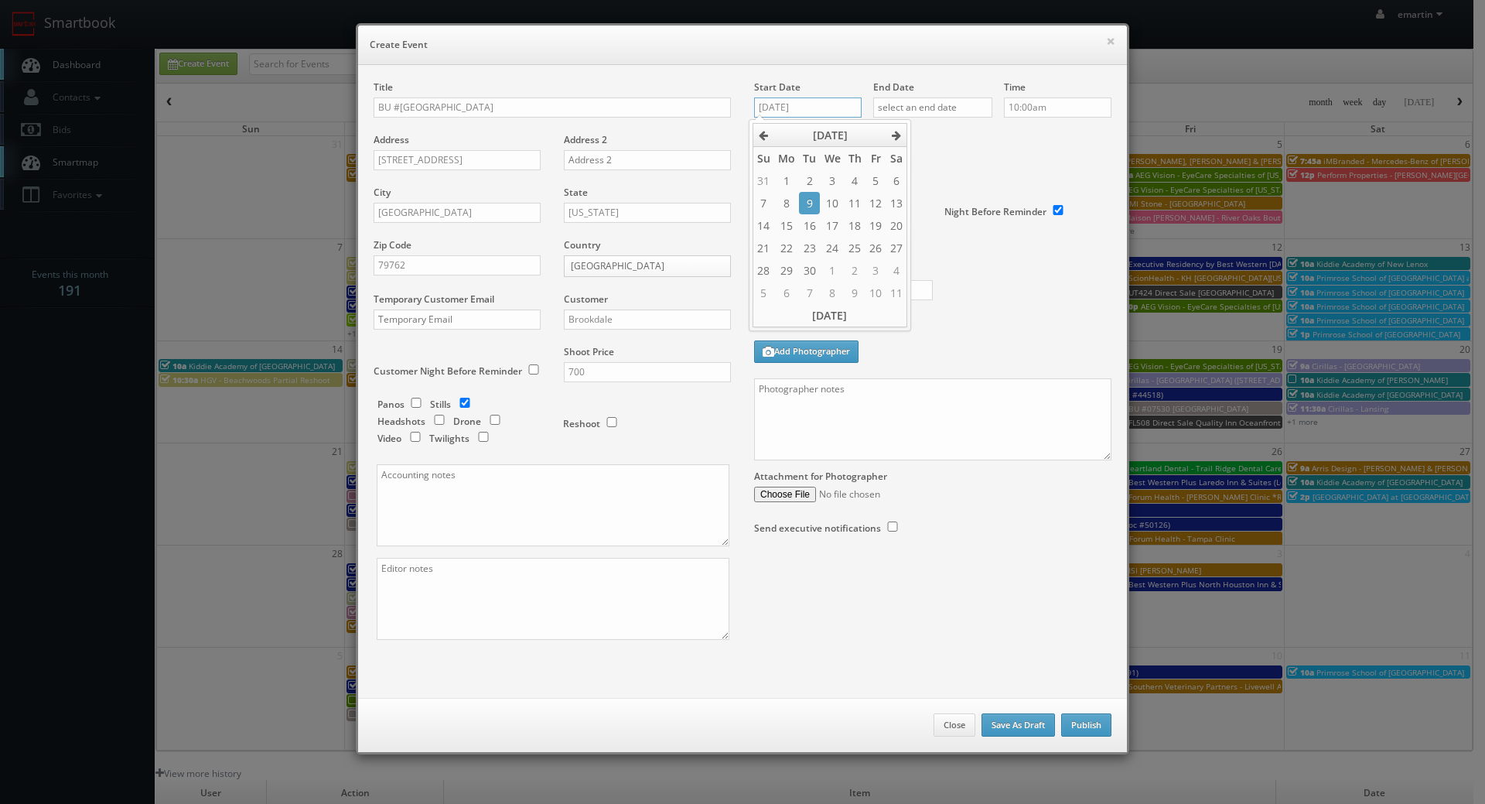
click at [813, 102] on input "[DATE]" at bounding box center [808, 107] width 108 height 20
click at [904, 124] on th at bounding box center [897, 135] width 21 height 23
click at [808, 203] on td "7" at bounding box center [809, 203] width 21 height 22
type input "10/07/2025"
click at [952, 121] on div "End Date" at bounding box center [932, 106] width 119 height 53
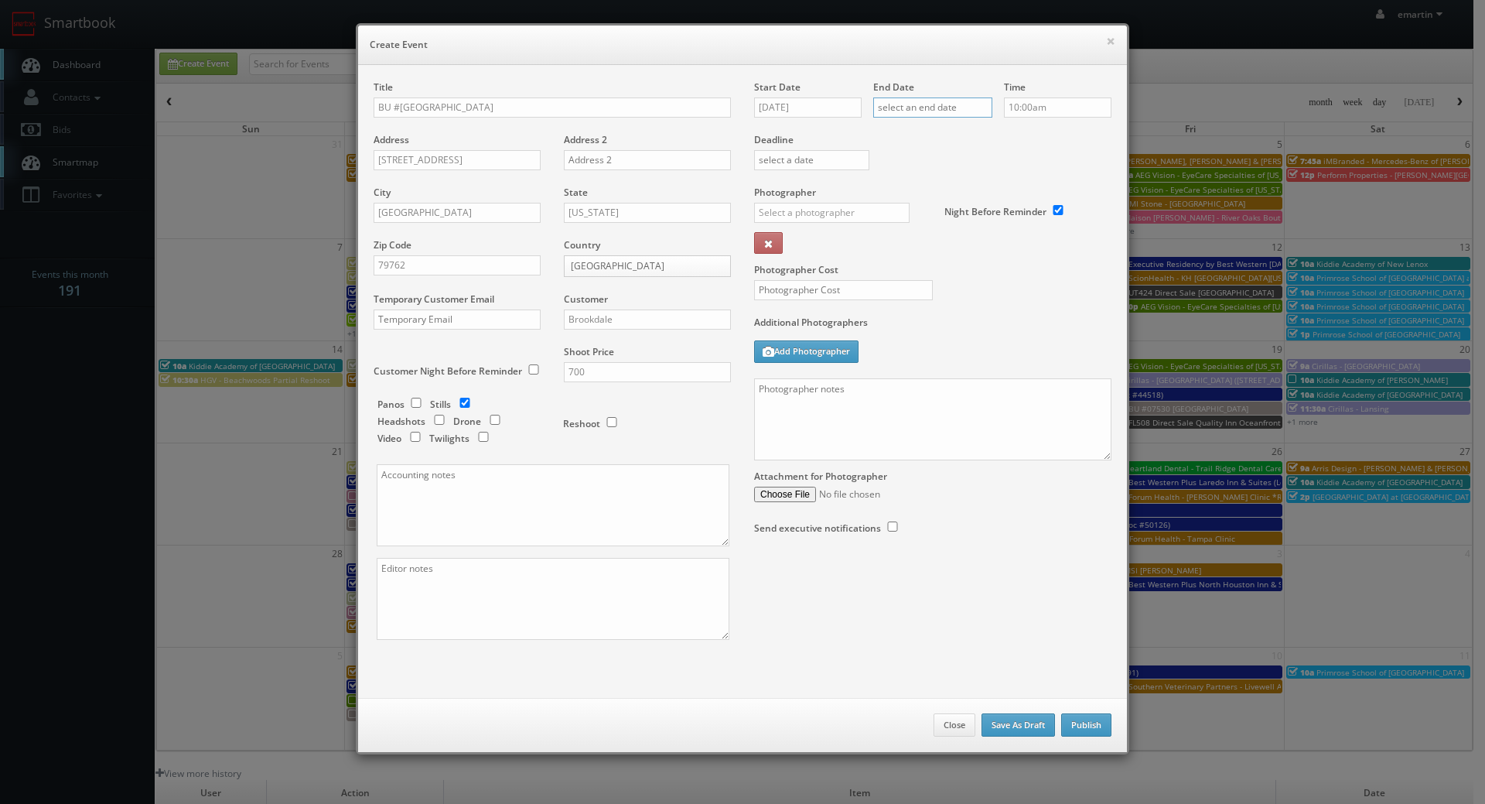
click at [959, 115] on input "text" at bounding box center [932, 107] width 119 height 20
click at [1003, 132] on th "[DATE]" at bounding box center [949, 135] width 112 height 23
click at [921, 251] on span "Oct" at bounding box center [928, 262] width 32 height 42
click at [929, 207] on td "7" at bounding box center [928, 203] width 21 height 22
type input "10/07/2025"
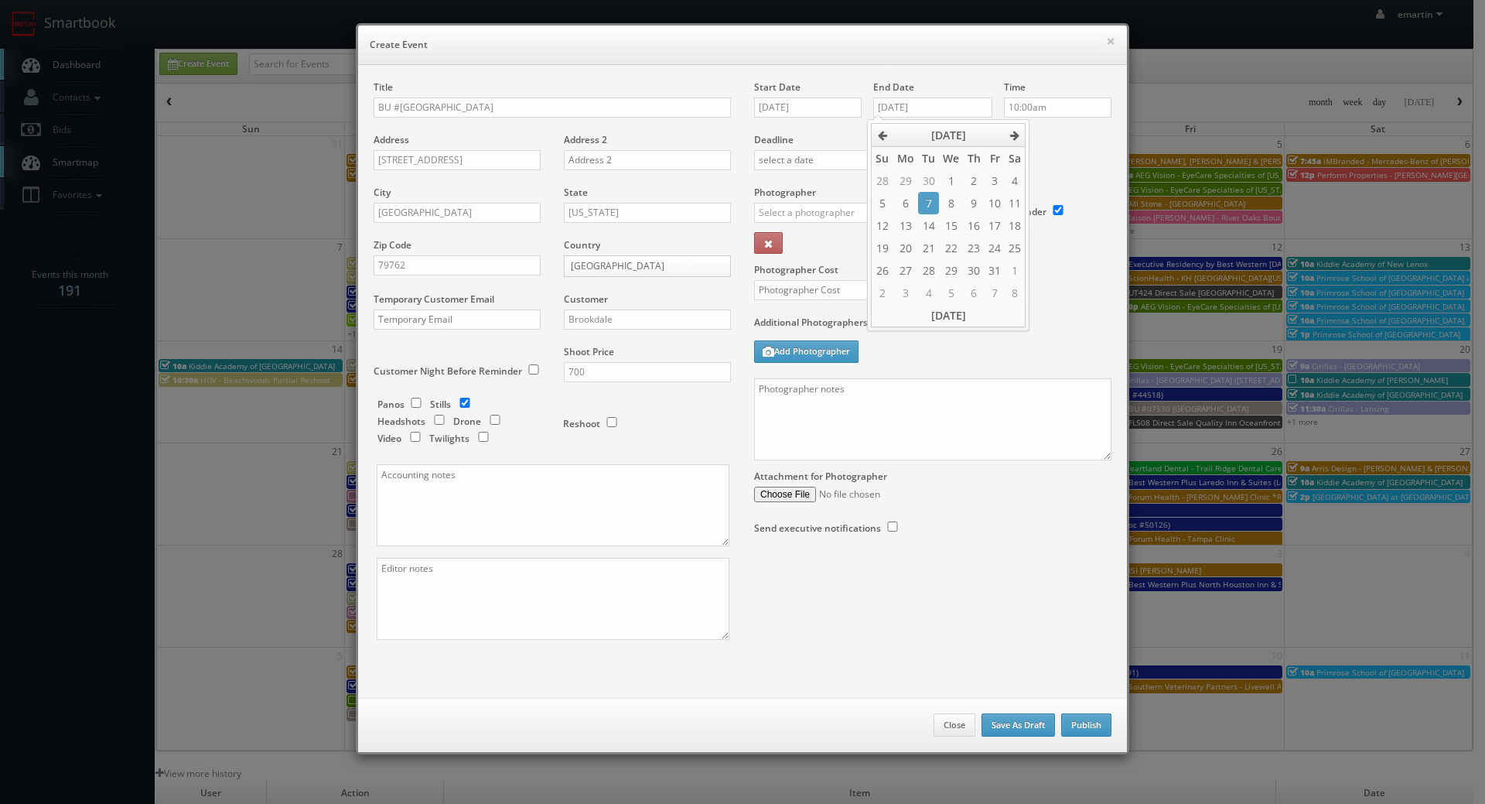
click at [1121, 182] on div "× Create Event Title BU #24035 Brookdale Sherwood Address 3939 East 52nd Street…" at bounding box center [743, 388] width 774 height 731
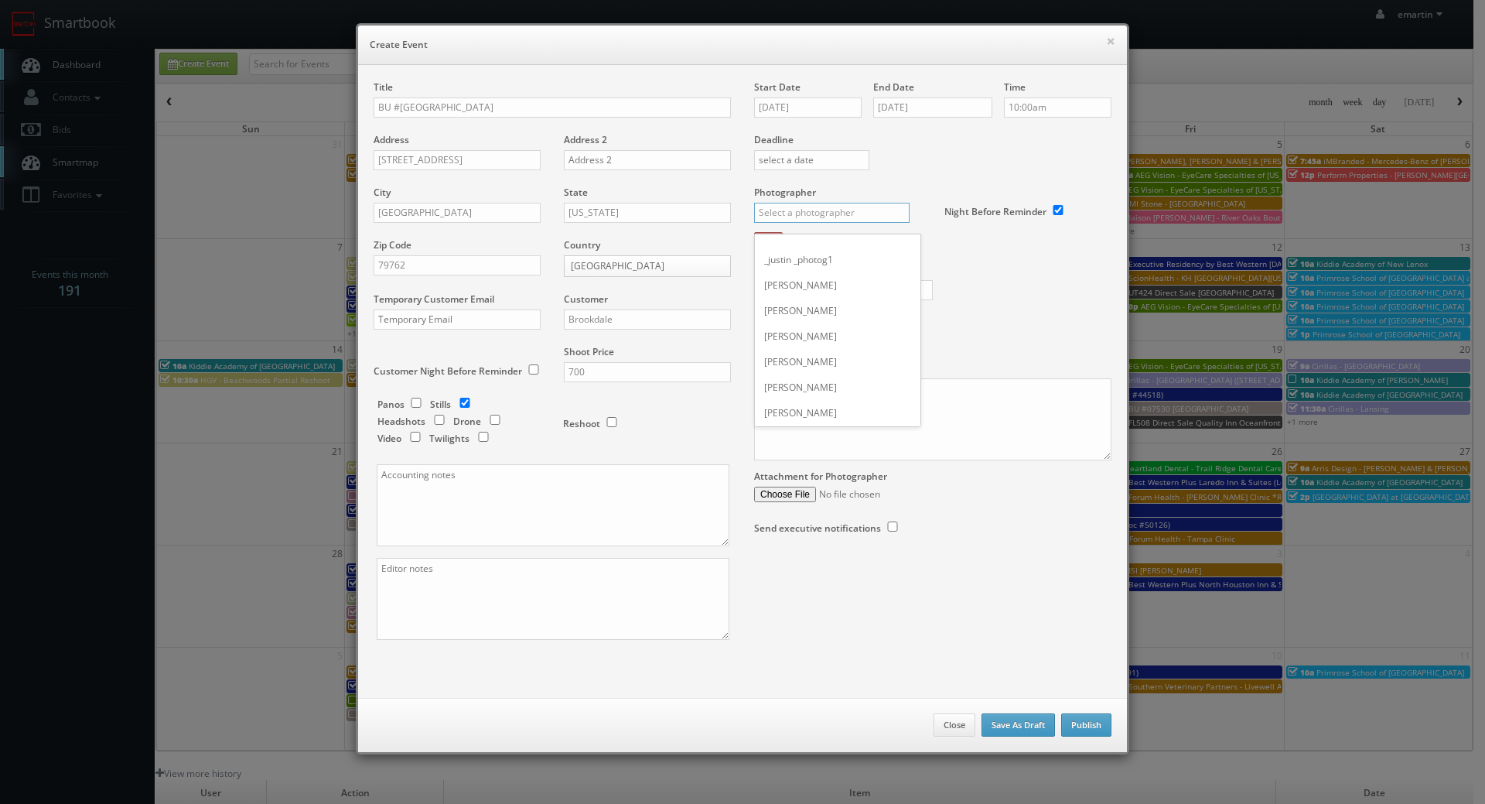
click at [837, 212] on input "text" at bounding box center [832, 213] width 156 height 20
click at [796, 312] on div "[PERSON_NAME]" at bounding box center [838, 324] width 166 height 26
type input "[PERSON_NAME]"
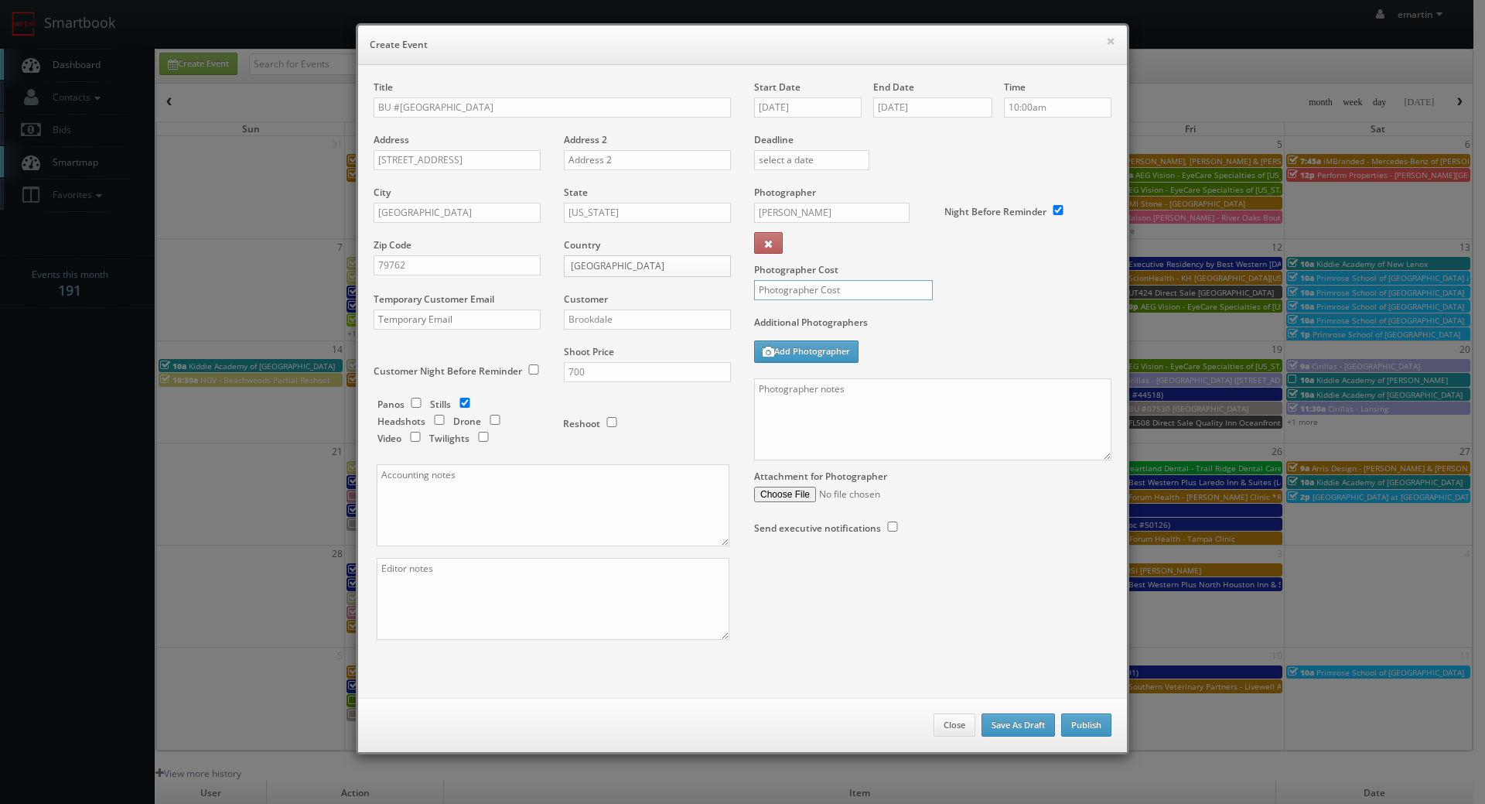
click at [812, 282] on input "text" at bounding box center [843, 290] width 179 height 20
type input "250"
drag, startPoint x: 928, startPoint y: 267, endPoint x: 794, endPoint y: 286, distance: 136.0
click at [928, 267] on label "Photographer Cost" at bounding box center [933, 269] width 381 height 13
click at [917, 408] on textarea at bounding box center [932, 419] width 357 height 82
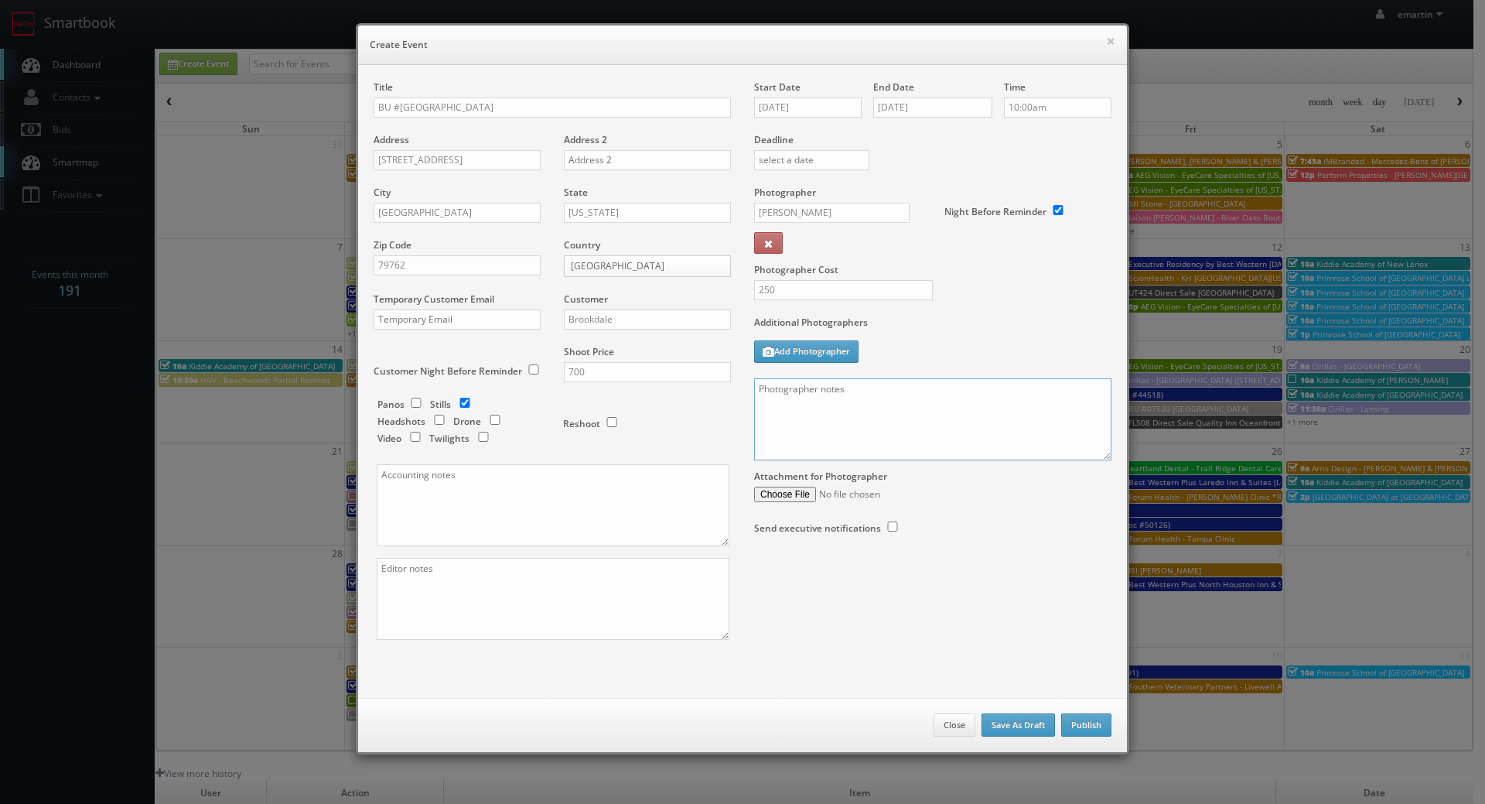
paste textarea "Onsite contact is We need to deliver 10 stills to the client so please take at …"
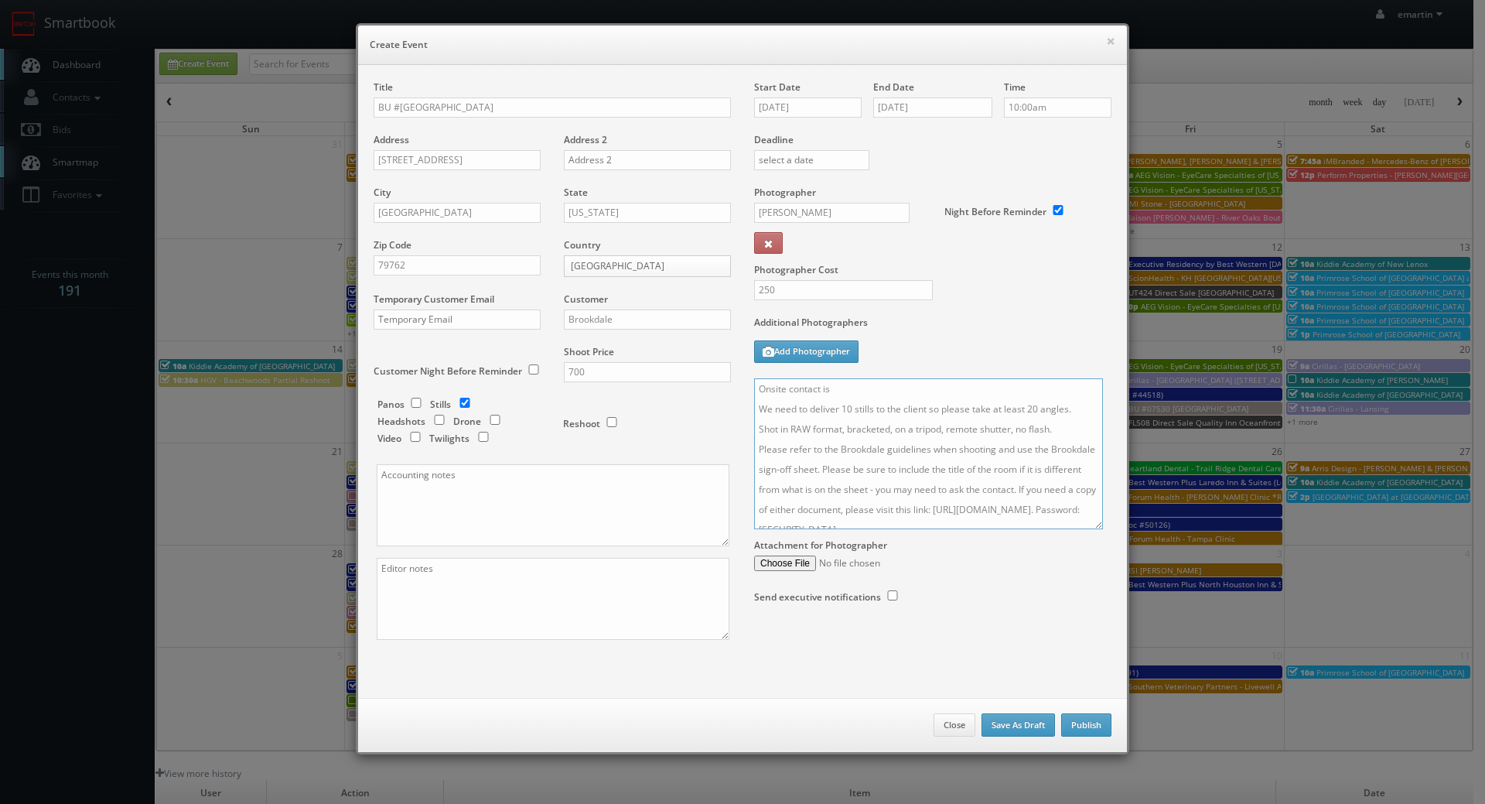
drag, startPoint x: 1096, startPoint y: 452, endPoint x: 1067, endPoint y: 590, distance: 140.8
click at [1081, 529] on textarea "Onsite contact is We need to deliver 10 stills to the client so please take at …" at bounding box center [928, 453] width 349 height 151
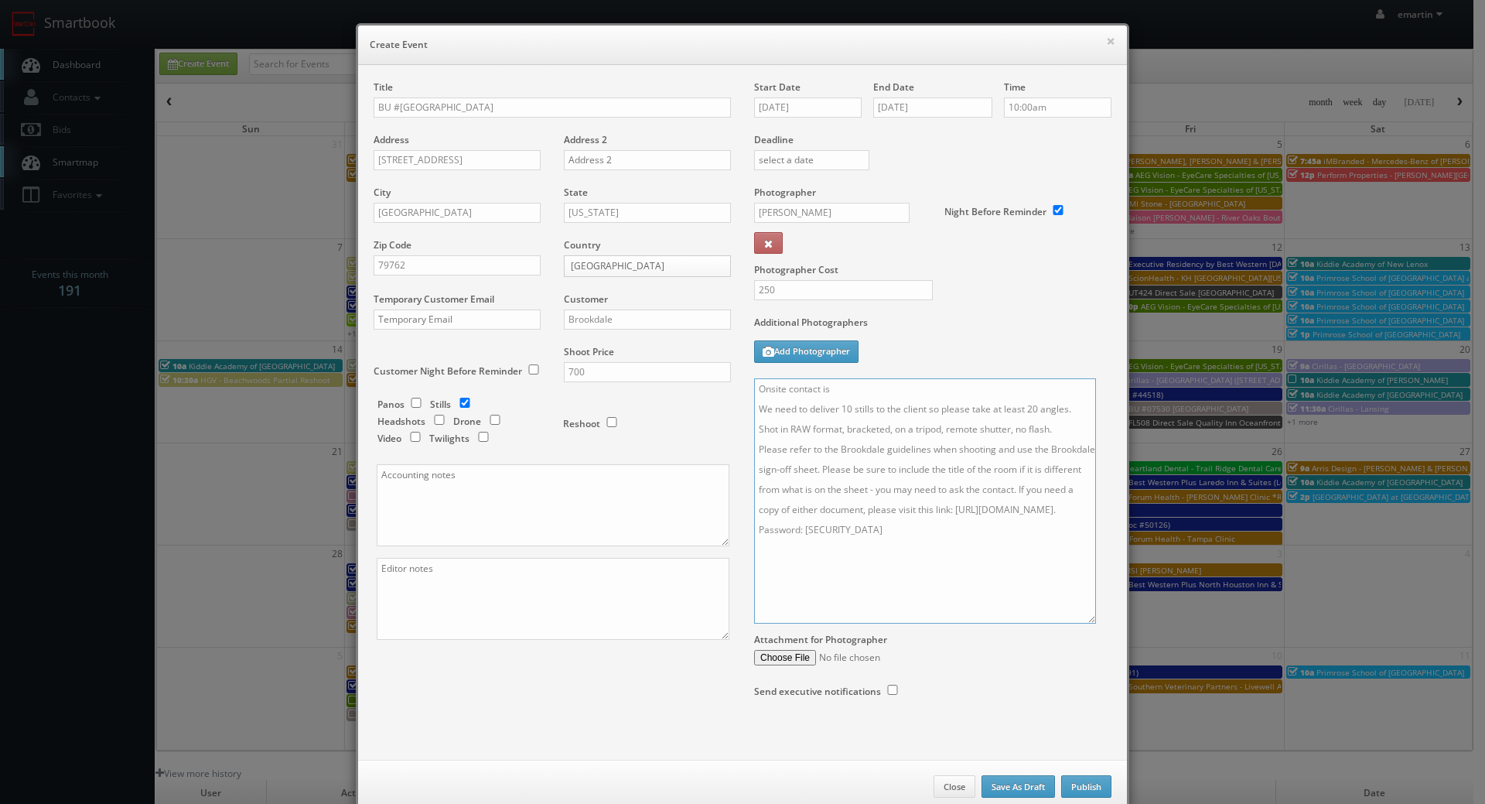
click at [862, 395] on textarea "Onsite contact is We need to deliver 10 stills to the client so please take at …" at bounding box center [925, 500] width 342 height 245
paste textarea "Melani Gonzalez"
type textarea "Onsite contact is Melani Gonzalez. We need to deliver 10 stills to the client s…"
click at [956, 345] on div "Additional Photographers Add Photographer" at bounding box center [932, 347] width 357 height 63
click at [961, 340] on div "Additional Photographers Add Photographer" at bounding box center [932, 347] width 357 height 63
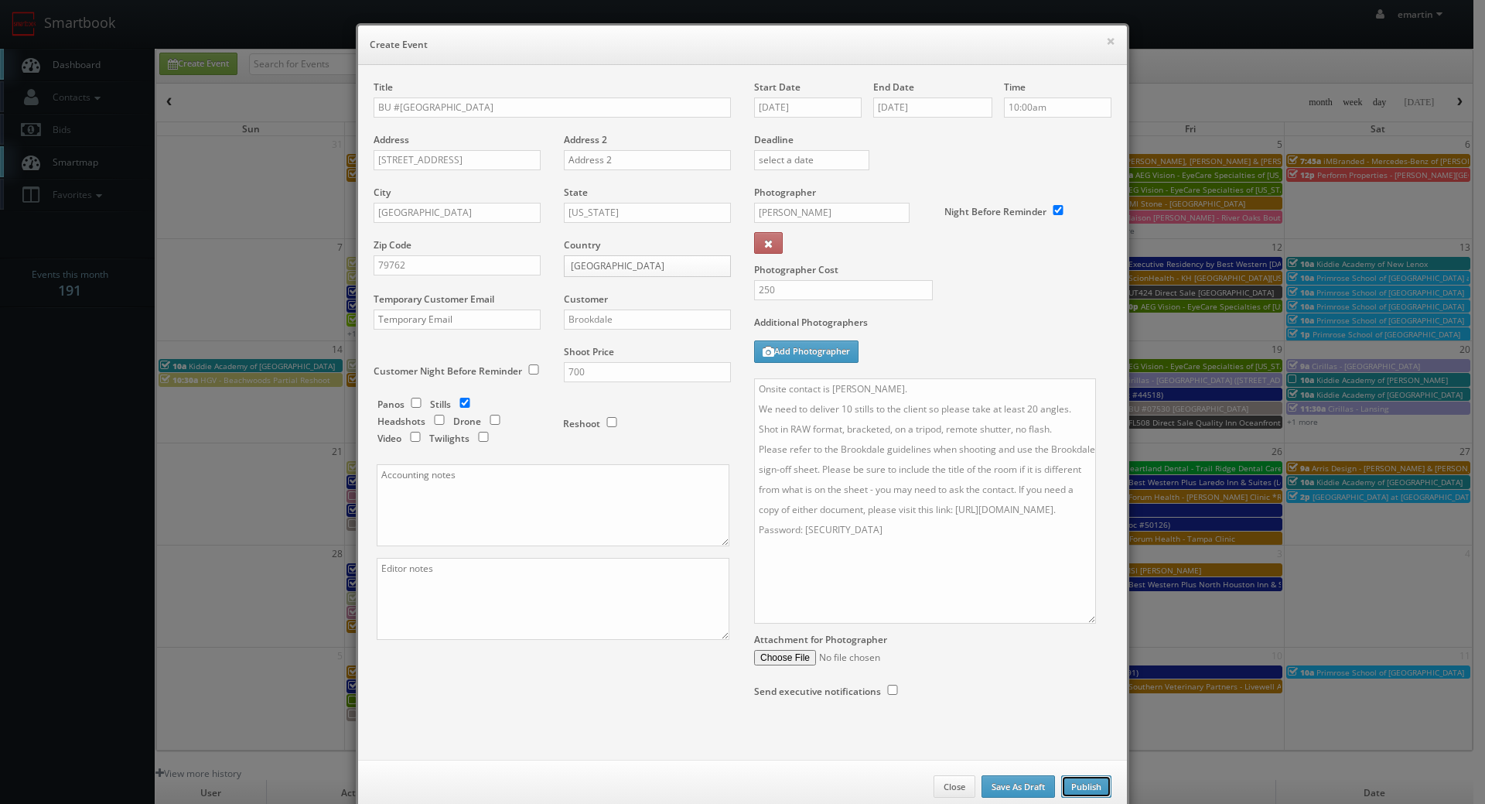
click at [1098, 784] on button "Publish" at bounding box center [1086, 786] width 50 height 23
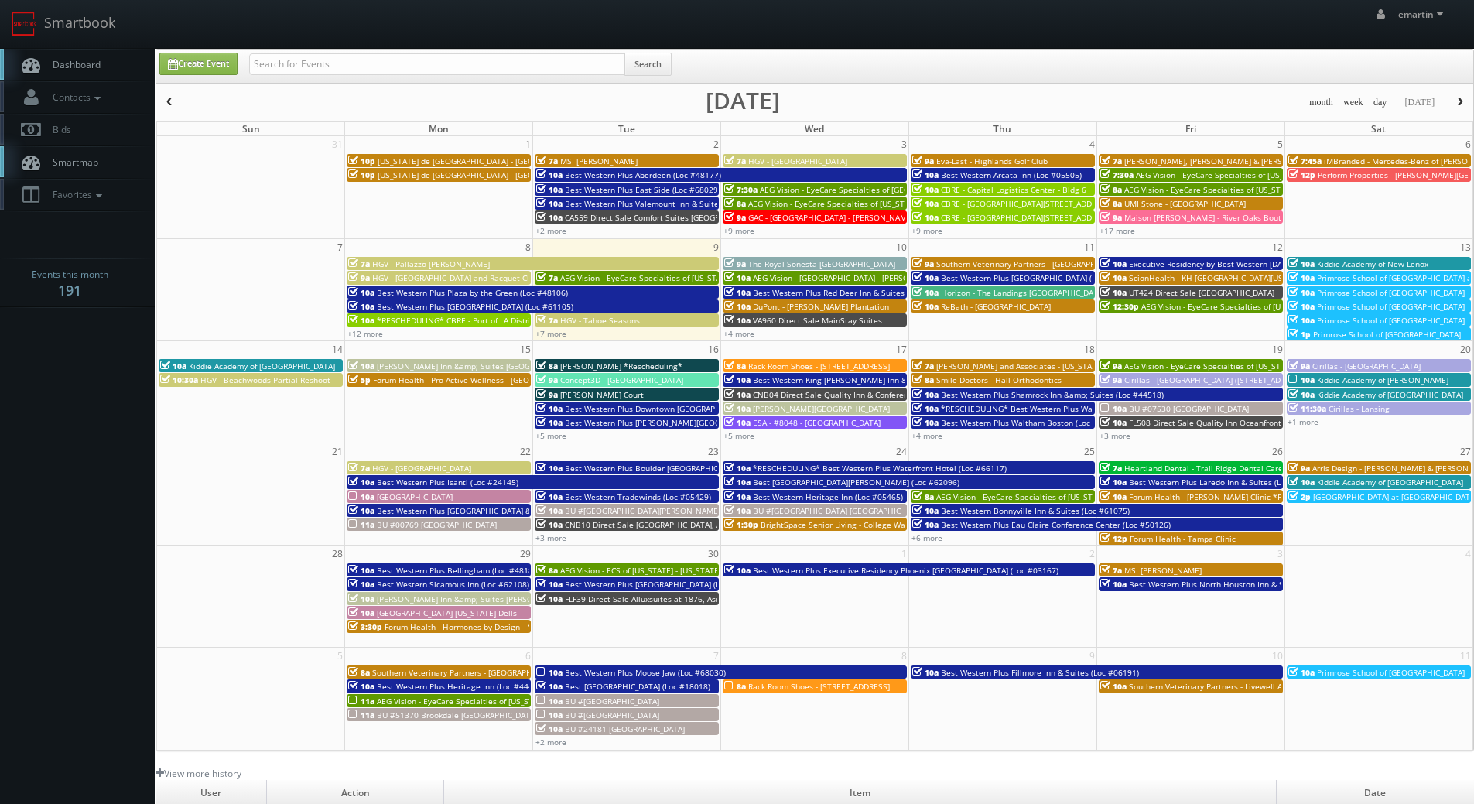
click at [59, 73] on link "Dashboard" at bounding box center [77, 65] width 155 height 32
click at [101, 63] on link "Dashboard" at bounding box center [77, 65] width 155 height 32
click at [191, 66] on link "Create Event" at bounding box center [198, 64] width 78 height 22
type input "[DATE]"
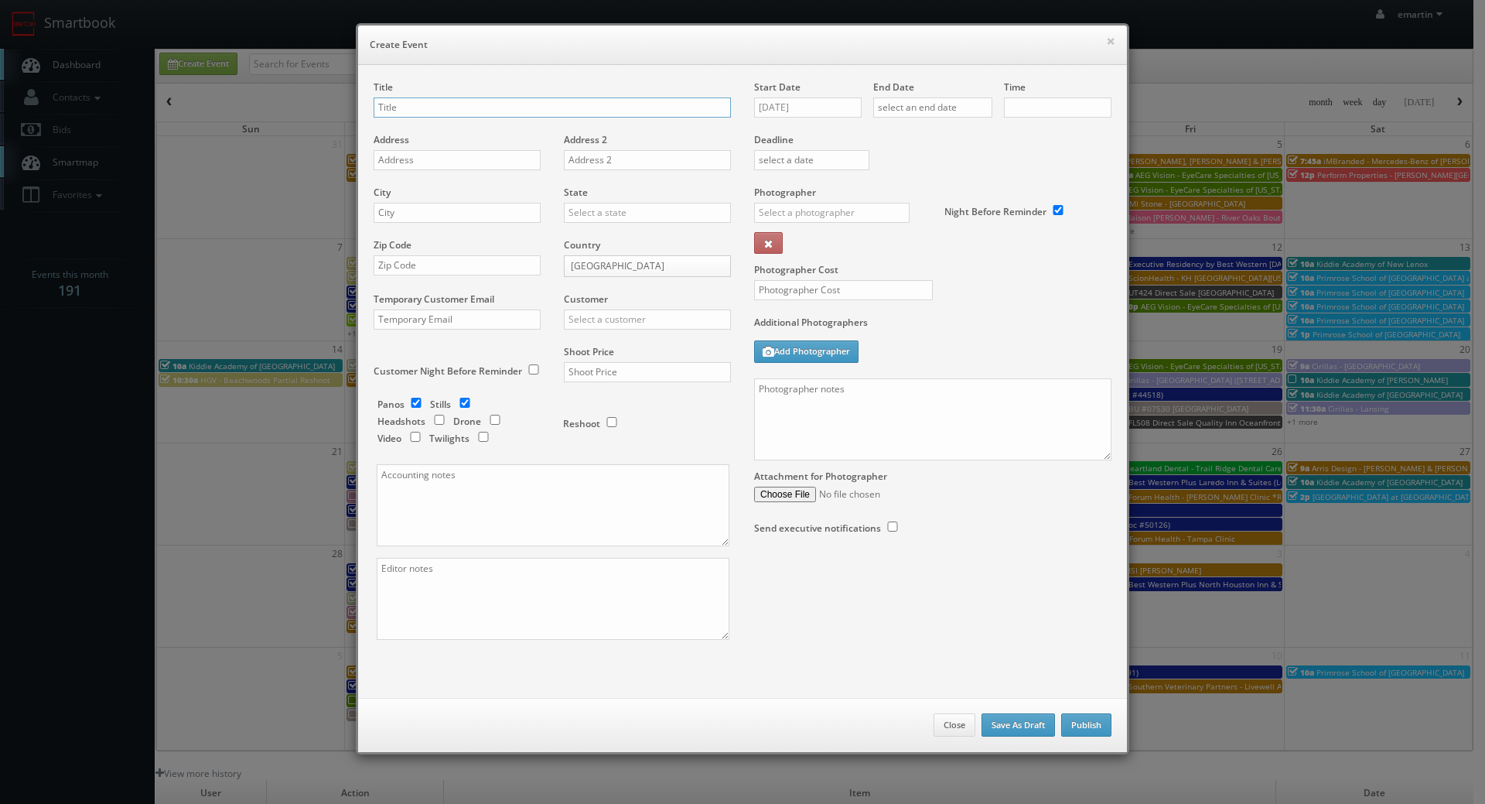
checkbox input "true"
type input "10:00am"
checkbox input "true"
click at [459, 91] on div "Title" at bounding box center [552, 106] width 357 height 53
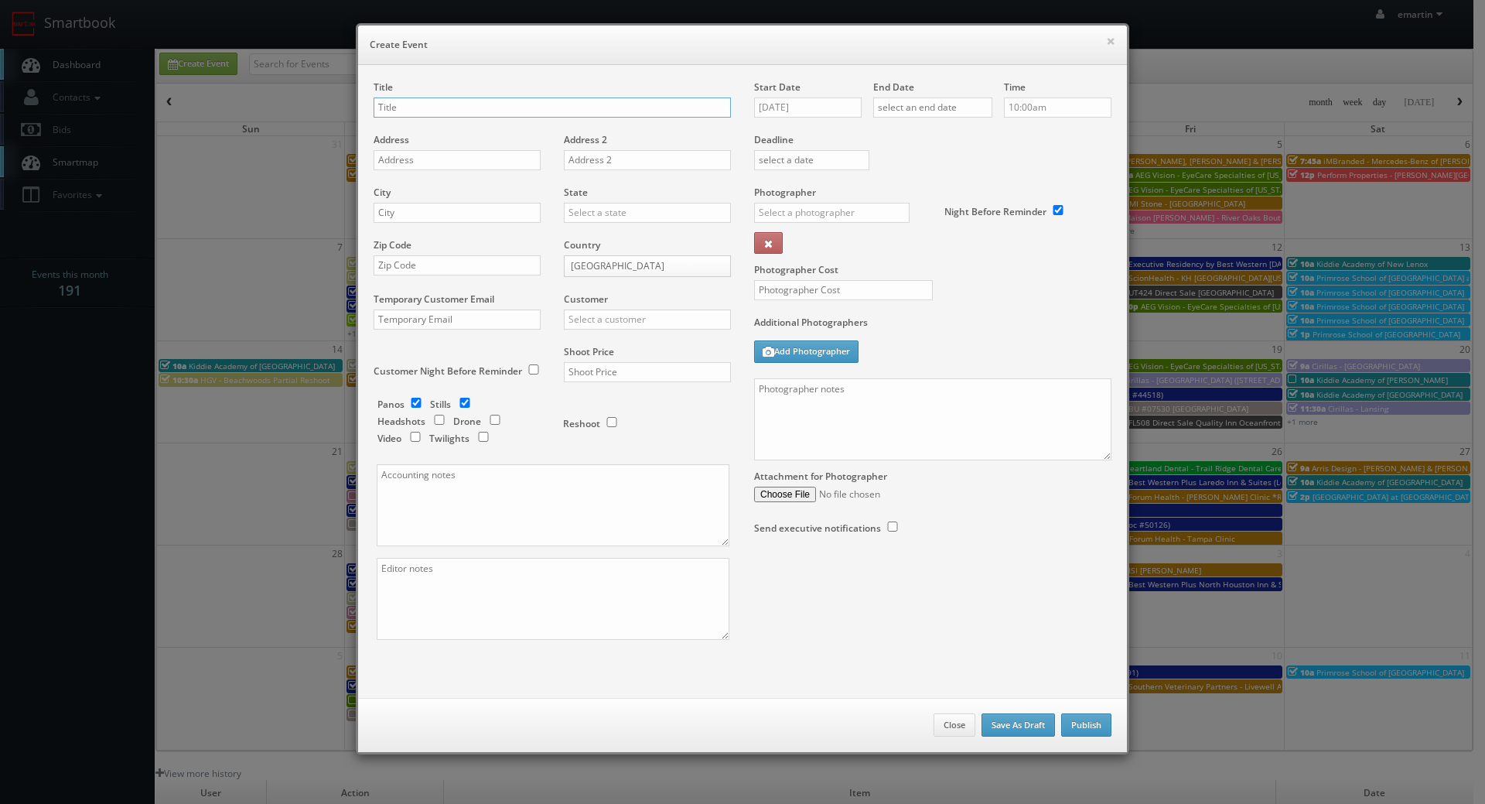
drag, startPoint x: 454, startPoint y: 109, endPoint x: 435, endPoint y: 117, distance: 20.8
click at [454, 109] on input "text" at bounding box center [552, 107] width 357 height 20
paste input "BU #24319"
click at [436, 109] on input "BU #24319" at bounding box center [552, 107] width 357 height 20
paste input "Brookdale [PERSON_NAME]"
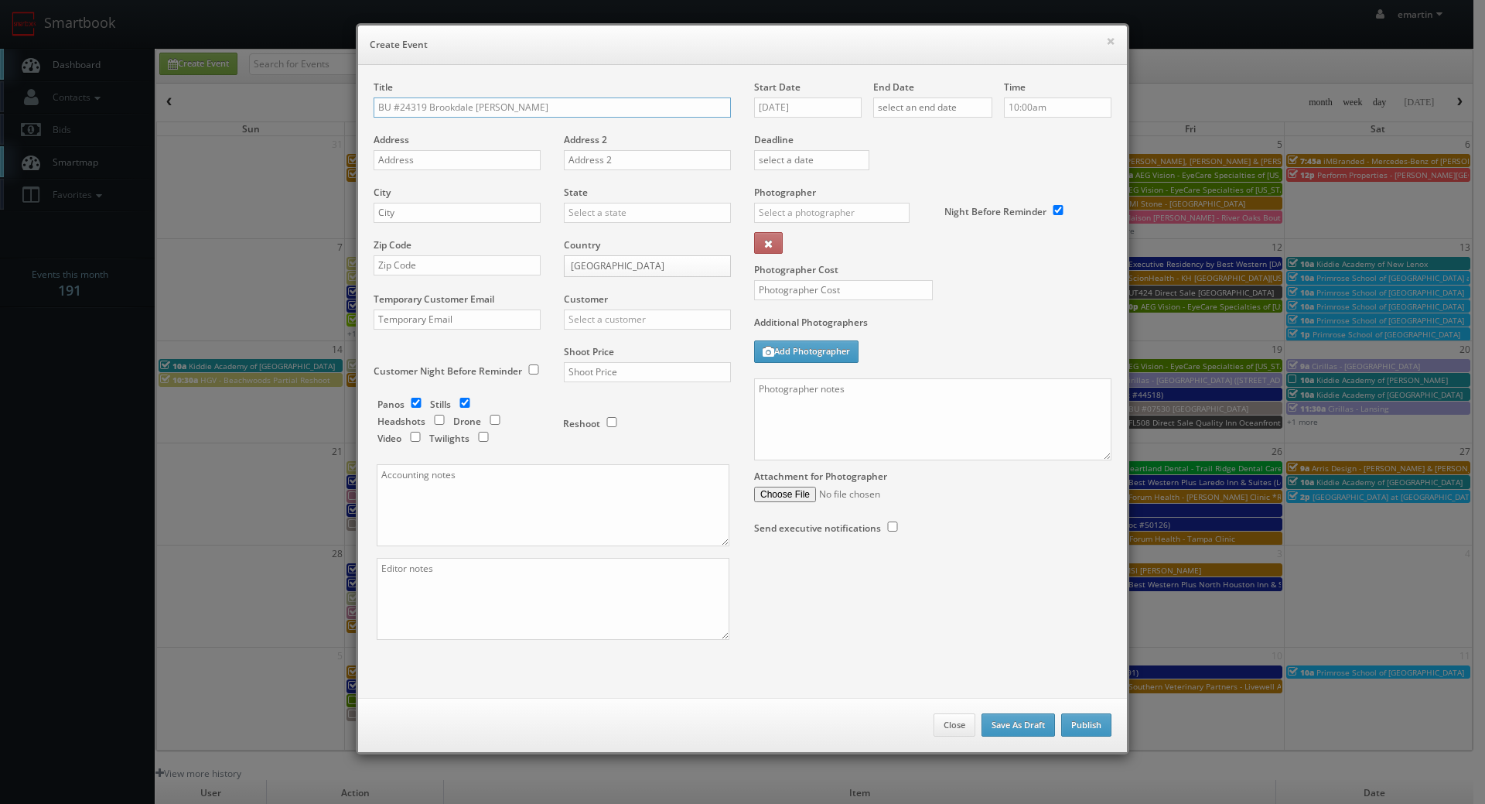
type input "BU #24319 Brookdale [PERSON_NAME]"
click at [504, 170] on div "Address" at bounding box center [463, 159] width 179 height 53
click at [497, 162] on input "text" at bounding box center [457, 160] width 167 height 20
paste input "[STREET_ADDRESS]"
type input "[STREET_ADDRESS]"
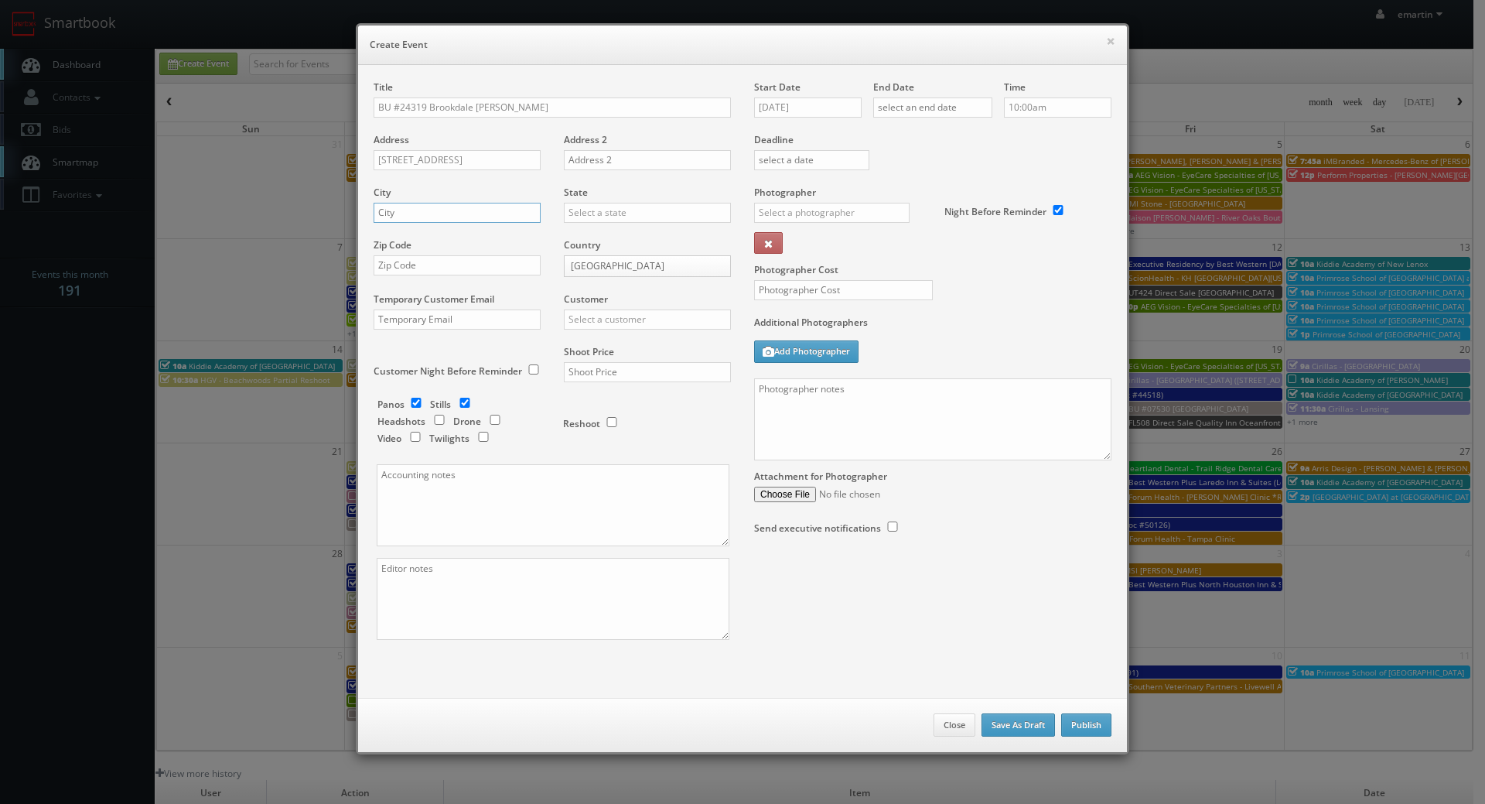
click at [426, 212] on input "text" at bounding box center [457, 213] width 167 height 20
paste input "[PERSON_NAME]"
type input "[PERSON_NAME]"
click at [580, 212] on input "text" at bounding box center [647, 213] width 167 height 20
click at [565, 242] on div "[US_STATE]" at bounding box center [648, 238] width 166 height 26
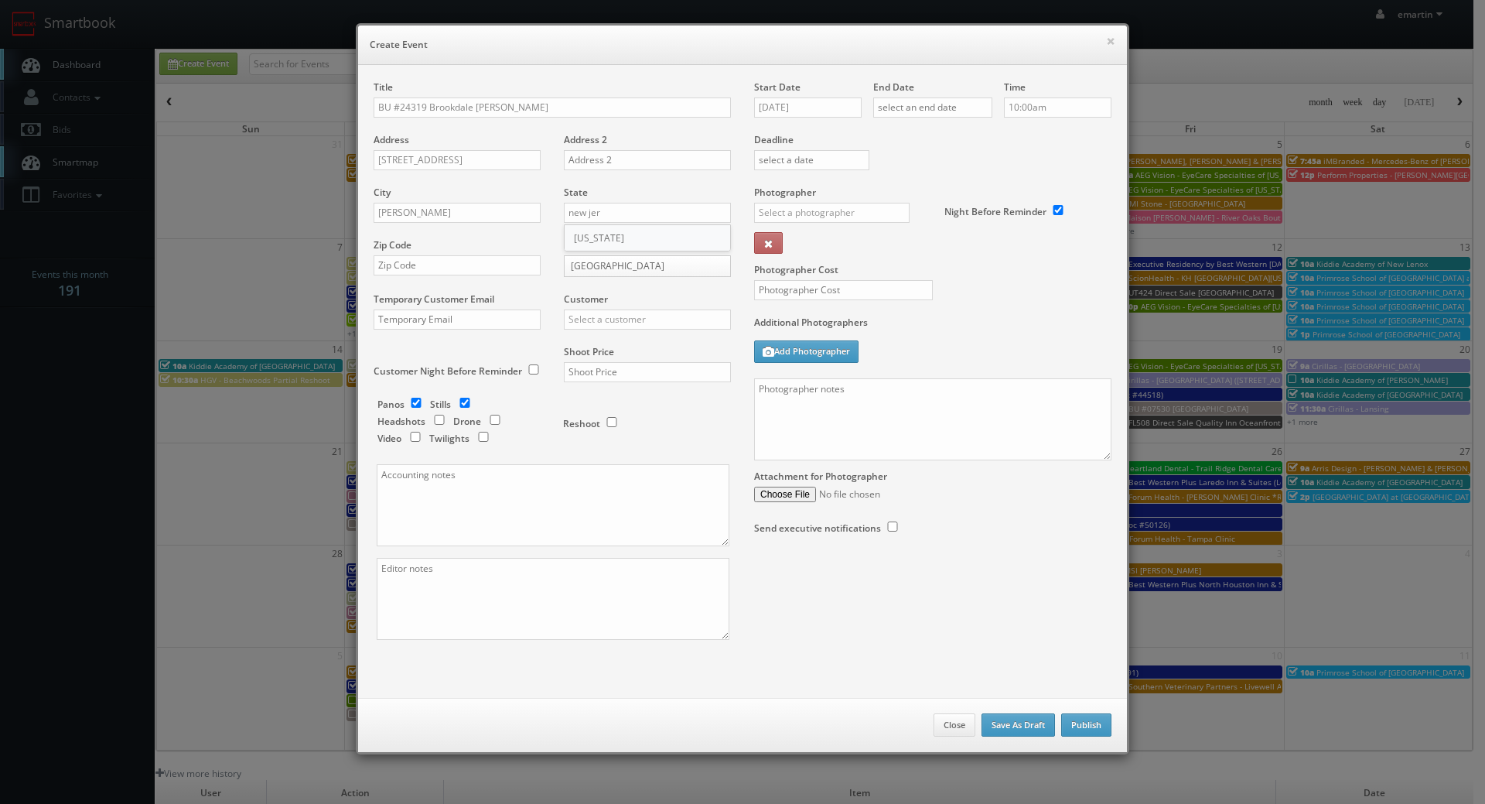
type input "[US_STATE]"
click at [518, 264] on input "text" at bounding box center [457, 265] width 167 height 20
paste input "7630"
type input "07630"
click at [596, 315] on input "text" at bounding box center [647, 319] width 167 height 20
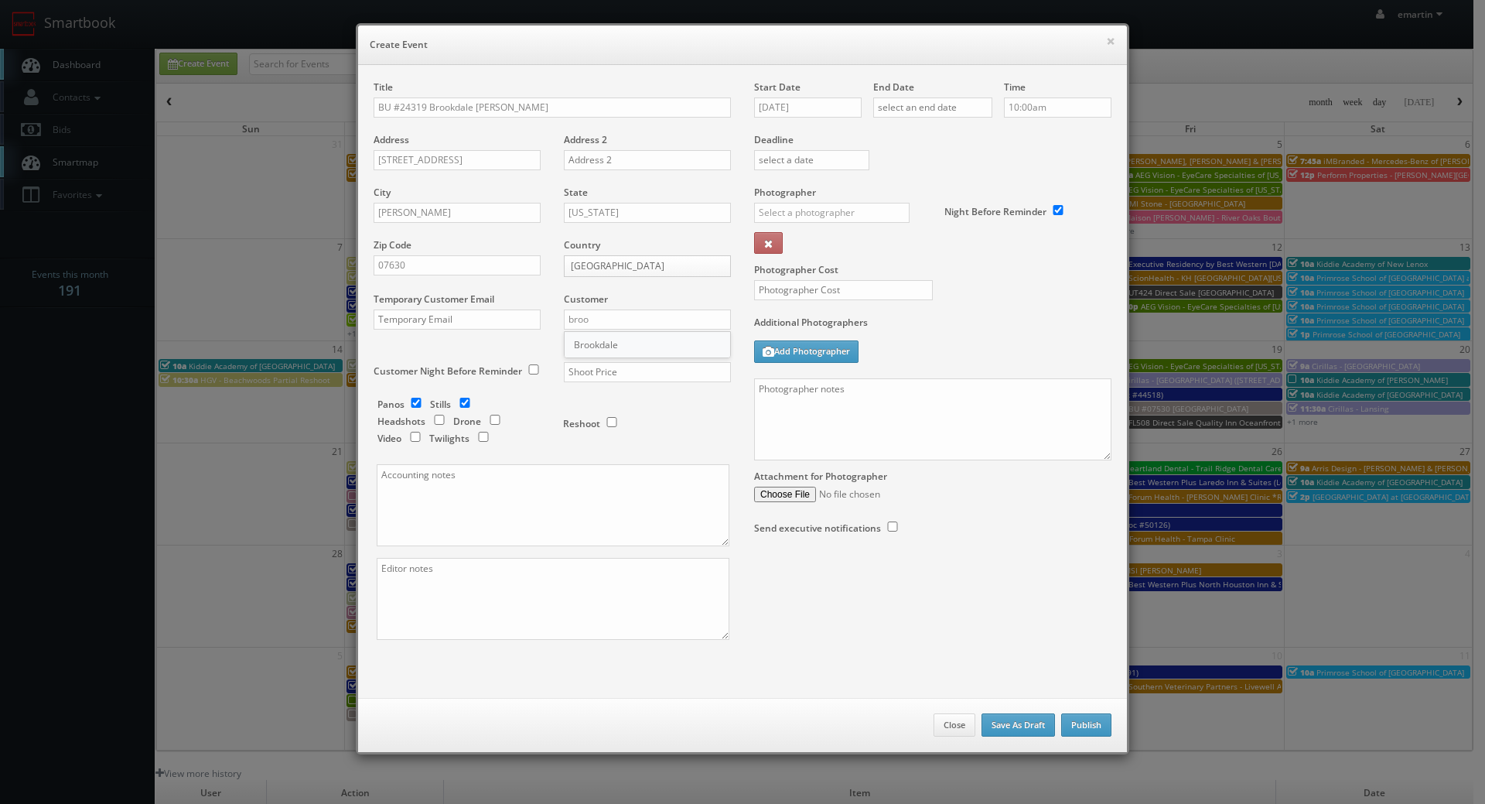
drag, startPoint x: 588, startPoint y: 340, endPoint x: 583, endPoint y: 360, distance: 20.1
click at [589, 343] on div "Brookdale" at bounding box center [648, 345] width 166 height 26
type input "Brookdale"
drag, startPoint x: 581, startPoint y: 373, endPoint x: 584, endPoint y: 365, distance: 8.3
click at [582, 371] on input "text" at bounding box center [647, 372] width 167 height 20
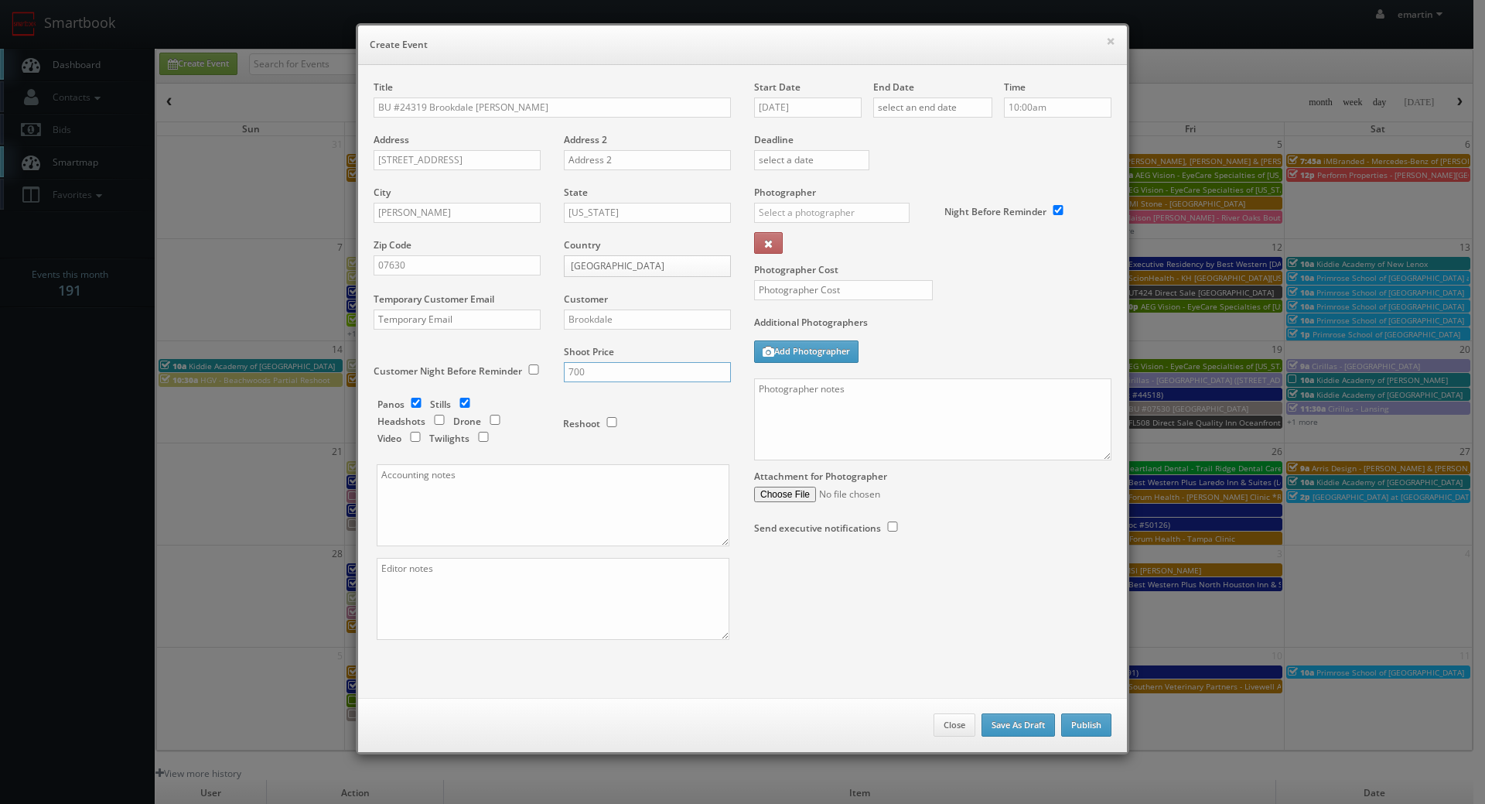
type input "700"
click at [422, 399] on div "Panos Stills Headshots Drone Video Twilights" at bounding box center [463, 423] width 170 height 51
click at [415, 399] on input "checkbox" at bounding box center [416, 403] width 23 height 10
checkbox input "false"
click at [834, 111] on input "[DATE]" at bounding box center [808, 107] width 108 height 20
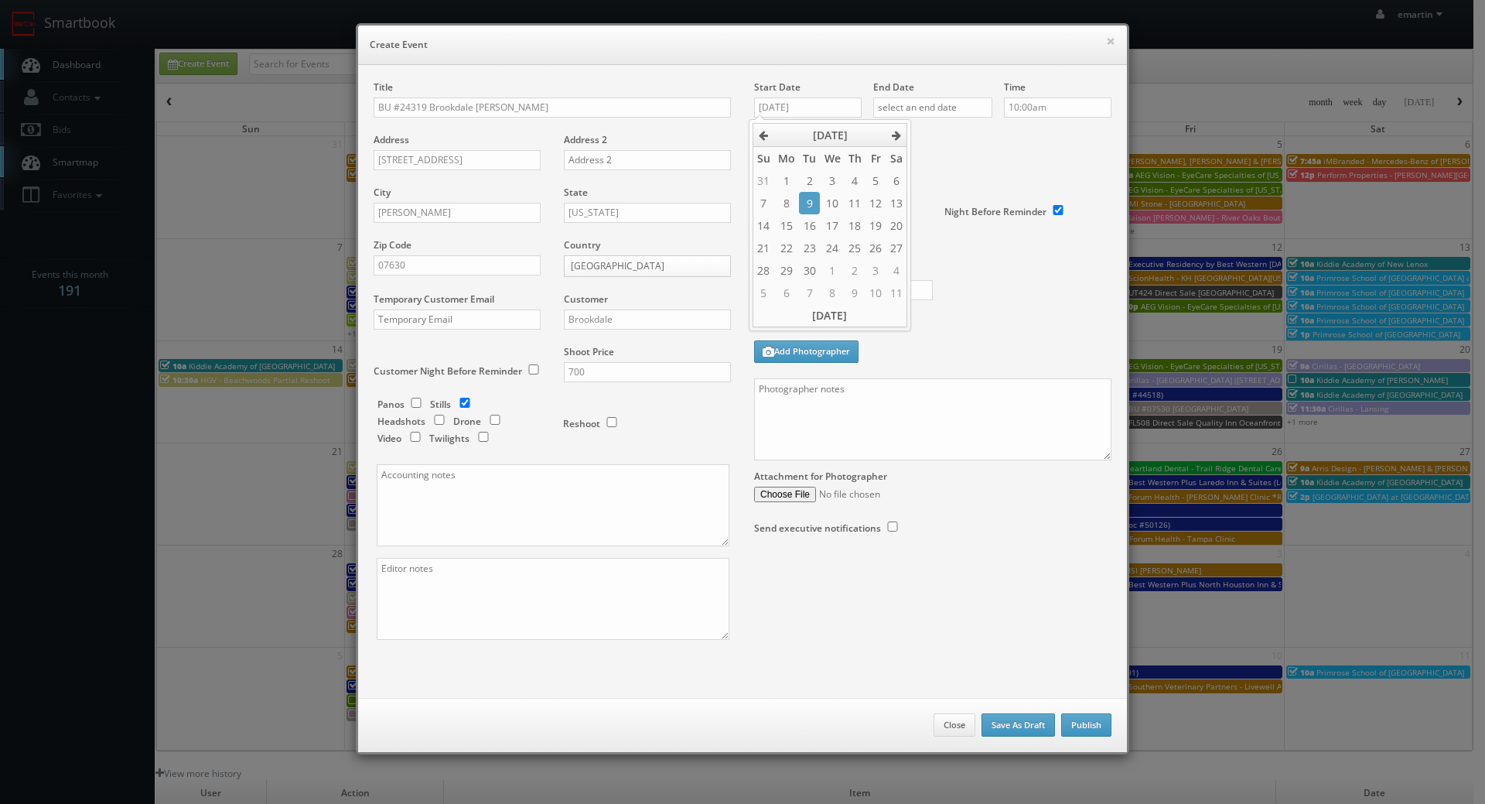
click at [888, 121] on div "[DATE] Su Mo Tu We Th Fr Sa 31 1 2 3 4 5 6 7 8 9 10 11 12 13 14 15 16 17 18 19 …" at bounding box center [830, 225] width 162 height 212
click at [890, 136] on th at bounding box center [897, 135] width 21 height 23
click at [833, 210] on td "8" at bounding box center [832, 203] width 24 height 22
type input "[DATE]"
click at [1025, 159] on div "Deadline" at bounding box center [933, 132] width 381 height 105
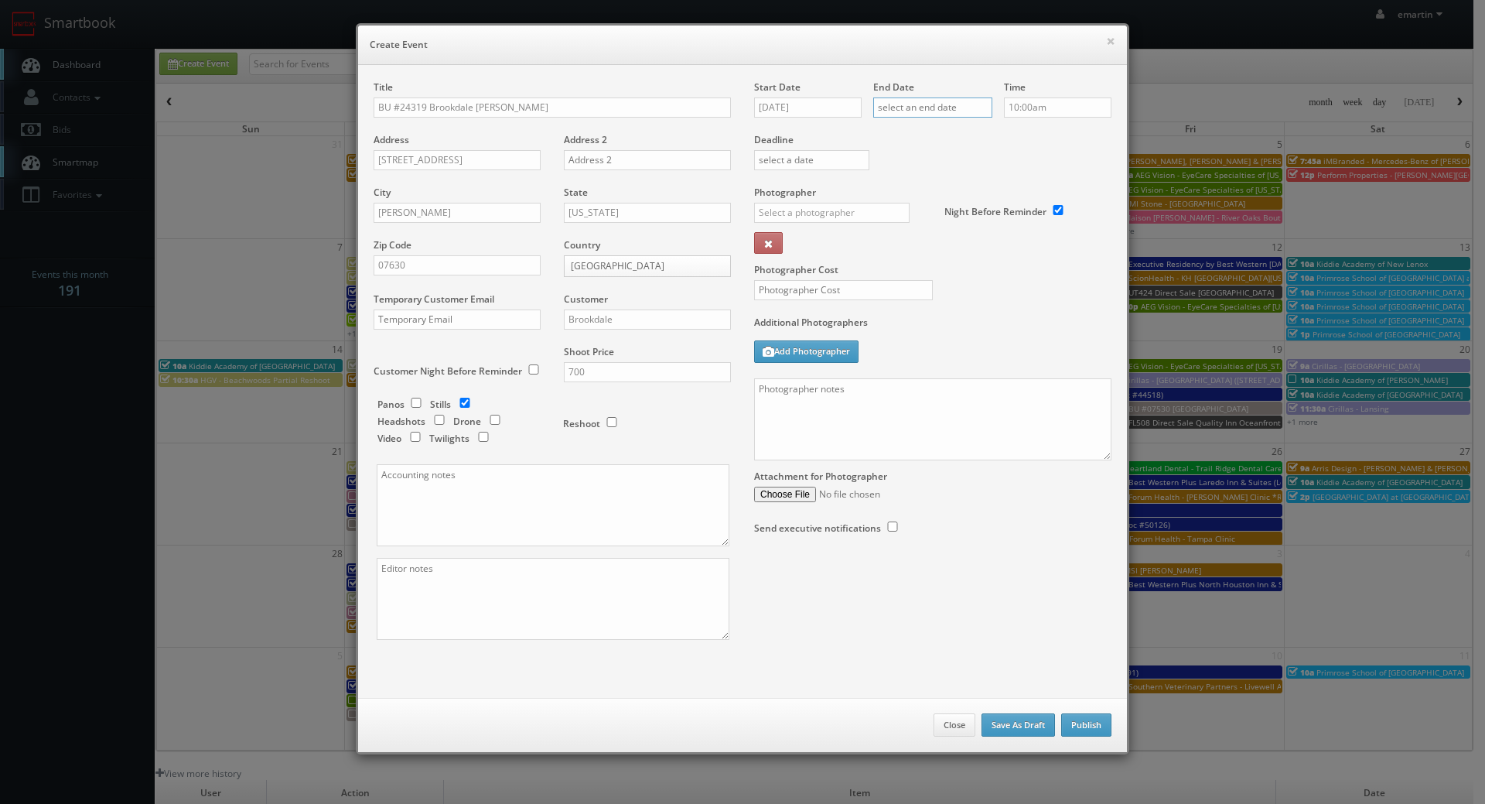
click at [974, 108] on input "text" at bounding box center [932, 107] width 119 height 20
click at [1019, 135] on icon at bounding box center [1014, 135] width 9 height 11
click at [960, 211] on td "8" at bounding box center [951, 203] width 24 height 22
type input "[DATE]"
drag, startPoint x: 1091, startPoint y: 169, endPoint x: 1050, endPoint y: 179, distance: 42.2
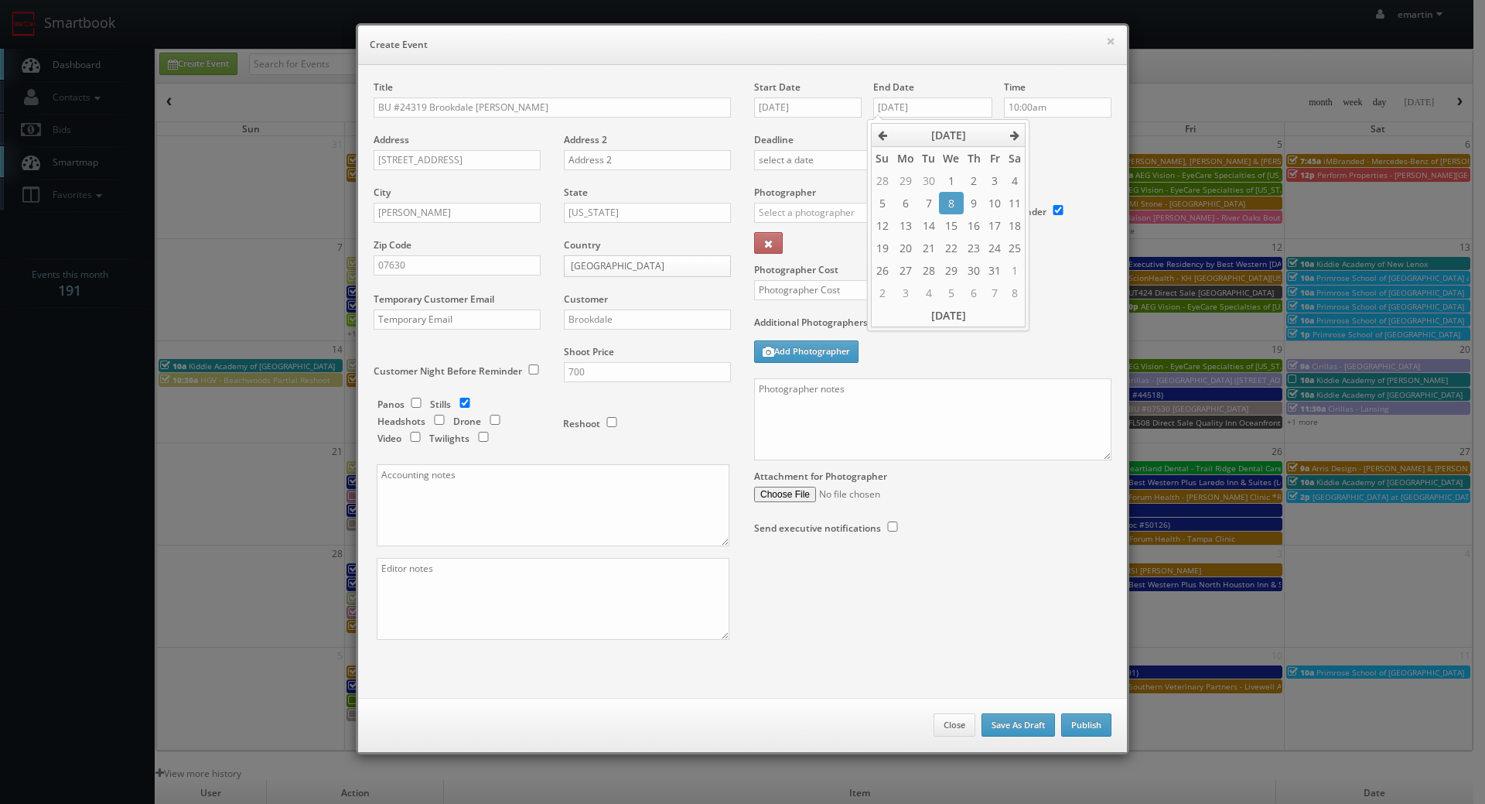
click at [1087, 169] on div "Deadline" at bounding box center [933, 132] width 381 height 105
click at [905, 202] on div "Photographer _justin _photog1 [PERSON_NAME] [PERSON_NAME] [PERSON_NAME] [PERSON…" at bounding box center [843, 224] width 179 height 77
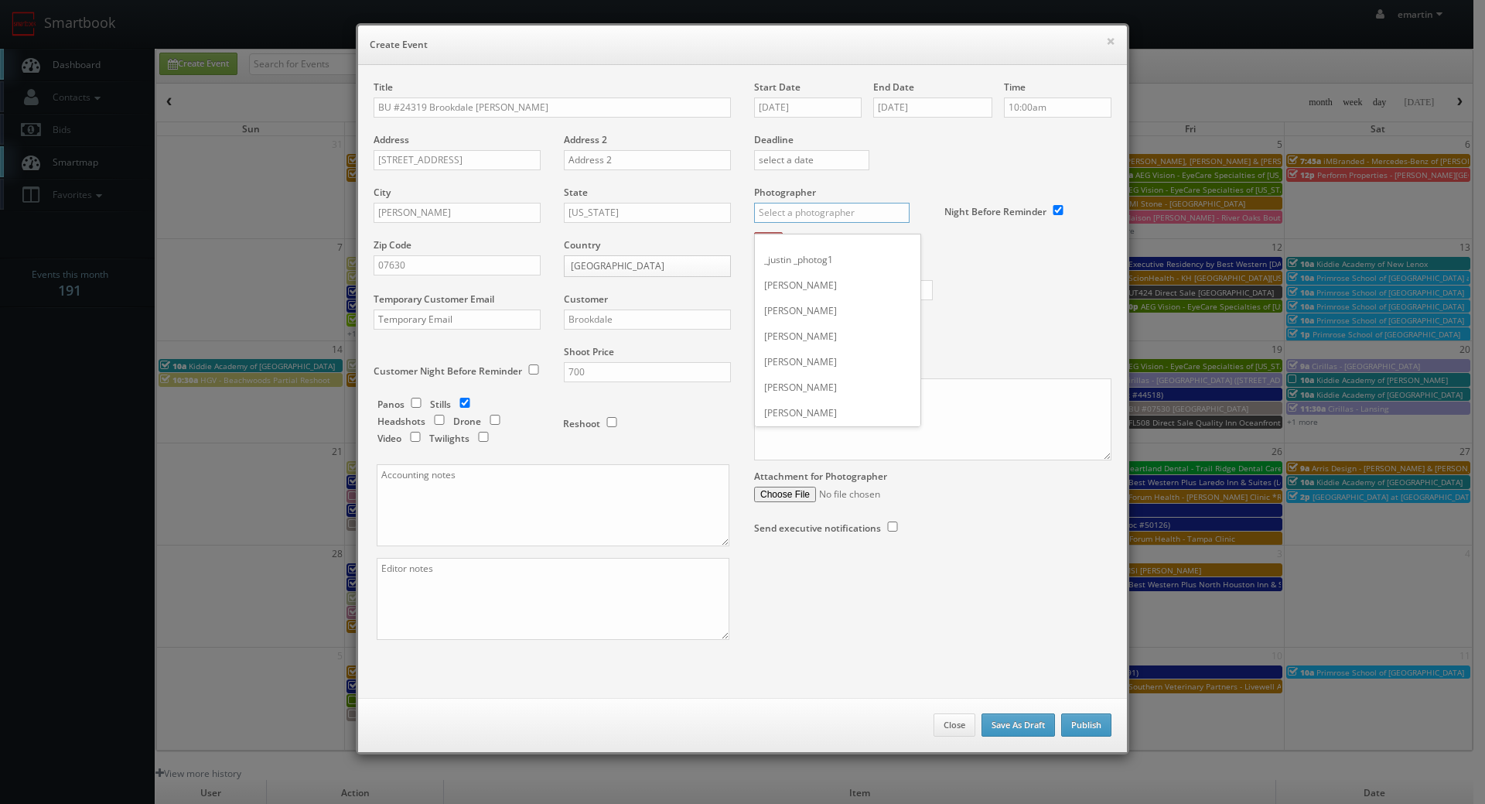
click at [873, 217] on input "text" at bounding box center [832, 213] width 156 height 20
click at [847, 266] on div "[PERSON_NAME]" at bounding box center [838, 273] width 166 height 26
type input "[PERSON_NAME]"
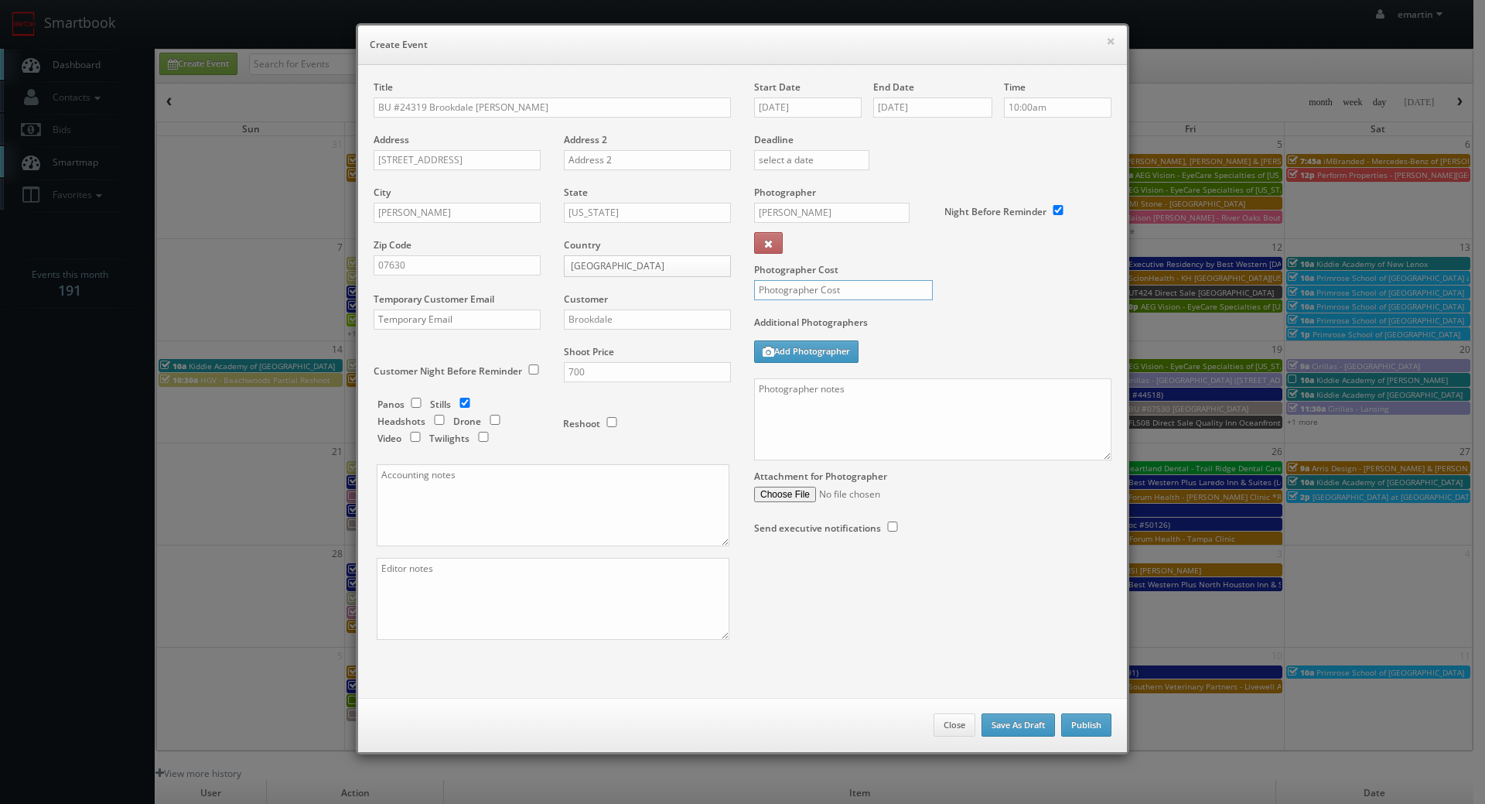
click at [789, 285] on input "text" at bounding box center [843, 290] width 179 height 20
type input "250"
click at [986, 291] on div "Photographer Cost 250" at bounding box center [933, 251] width 381 height 130
click at [813, 413] on textarea at bounding box center [932, 419] width 357 height 82
paste textarea "Onsite contact is We need to deliver 10 stills to the client so please take at …"
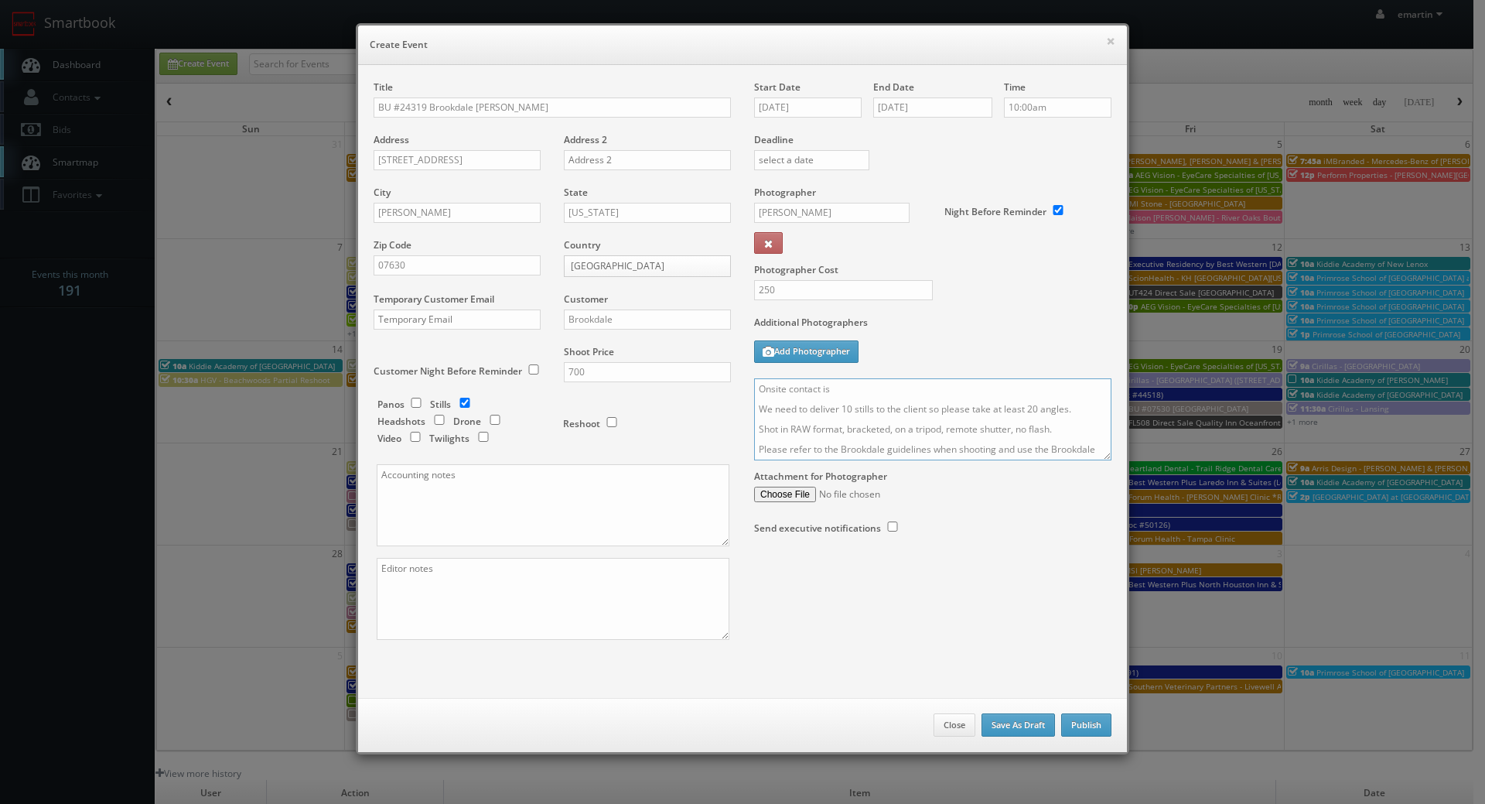
click at [956, 397] on textarea "Onsite contact is We need to deliver 10 stills to the client so please take at …" at bounding box center [932, 419] width 357 height 82
paste textarea "[PERSON_NAME]"
type textarea "Onsite contact is [PERSON_NAME]. We need to deliver 10 stills to the client so …"
click at [975, 334] on label "Additional Photographers" at bounding box center [932, 326] width 357 height 21
click at [995, 313] on div "Photographer Cost 250" at bounding box center [933, 251] width 381 height 130
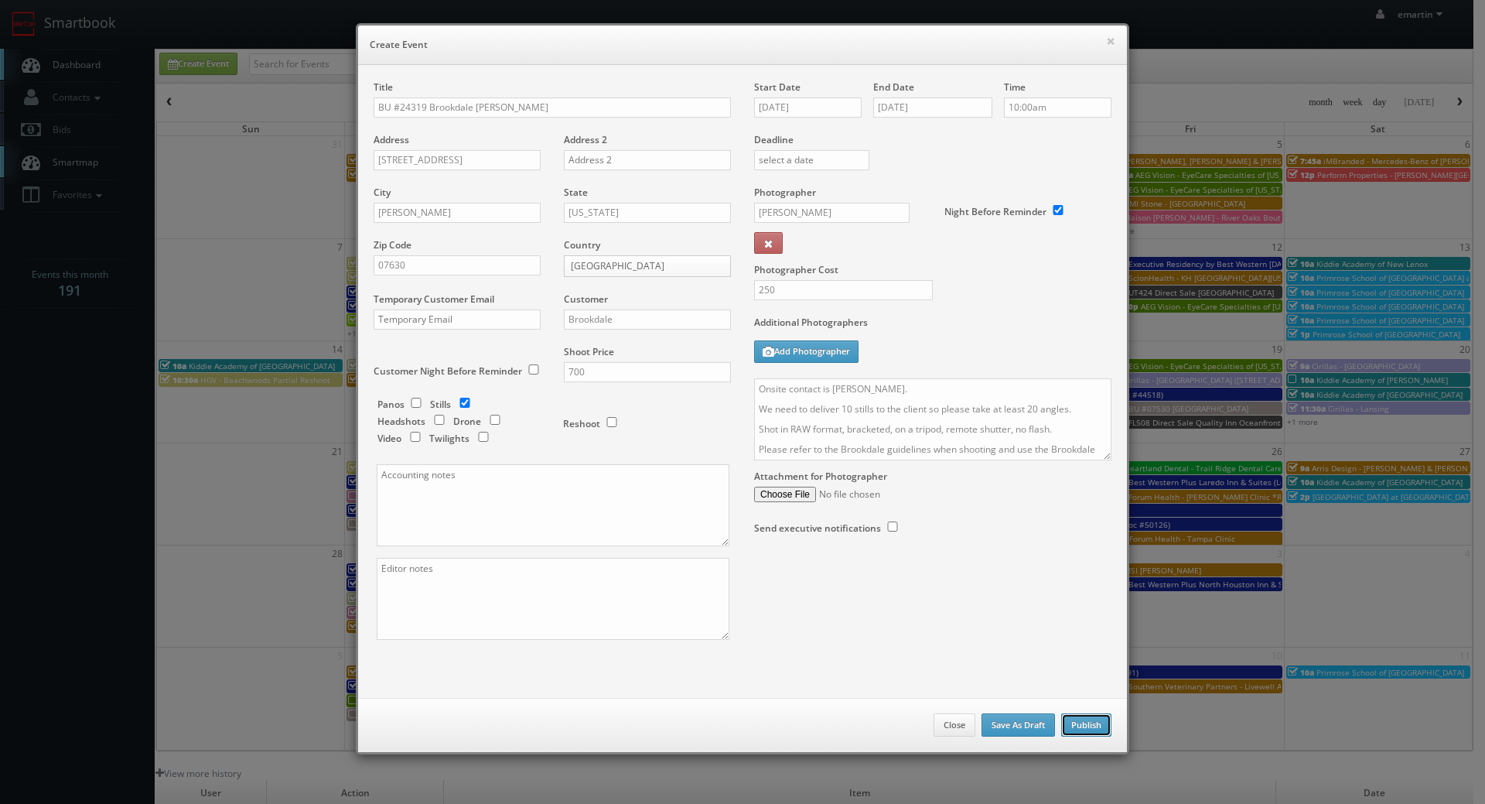
click at [1089, 729] on button "Publish" at bounding box center [1086, 724] width 50 height 23
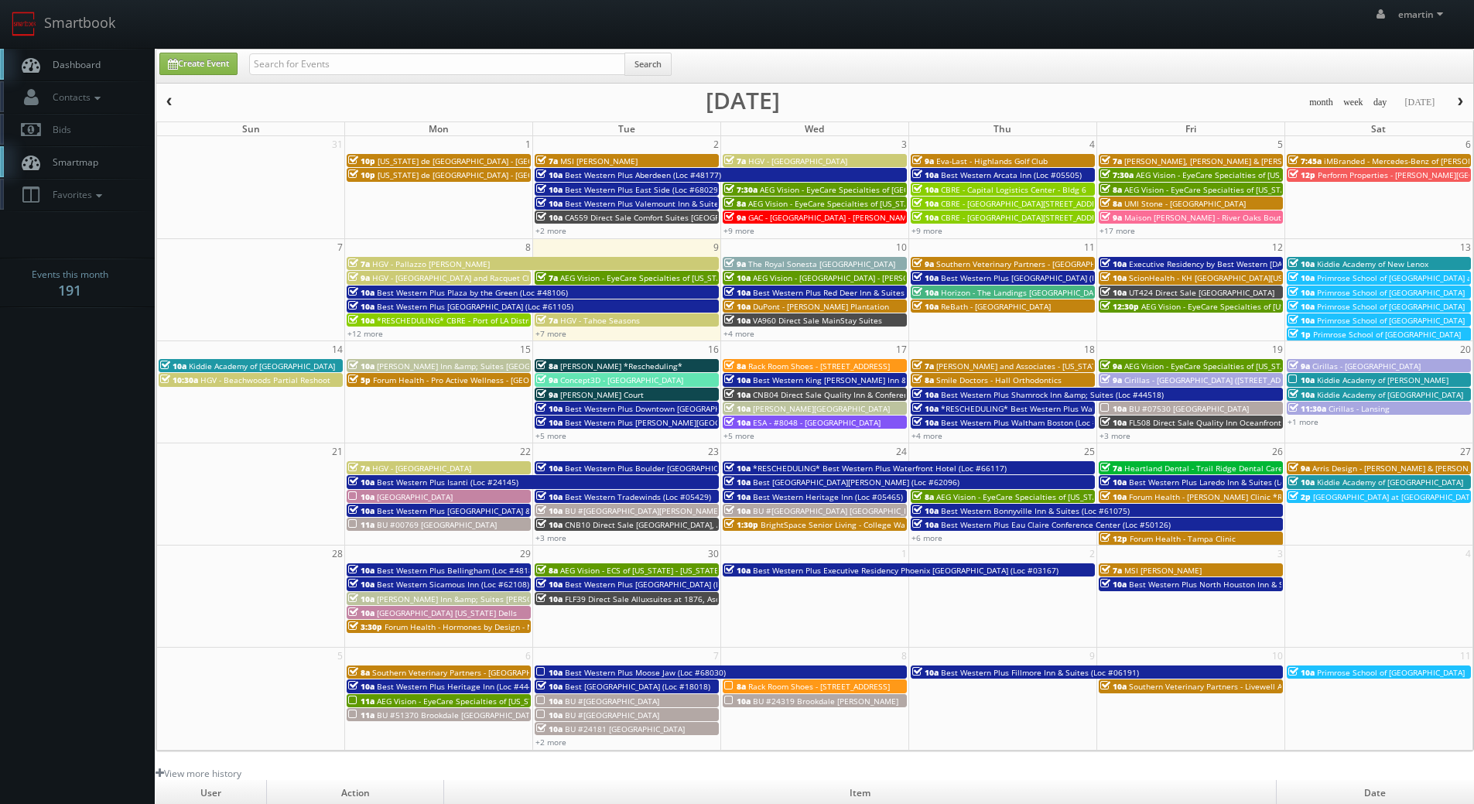
click at [118, 74] on link "Dashboard" at bounding box center [77, 65] width 155 height 32
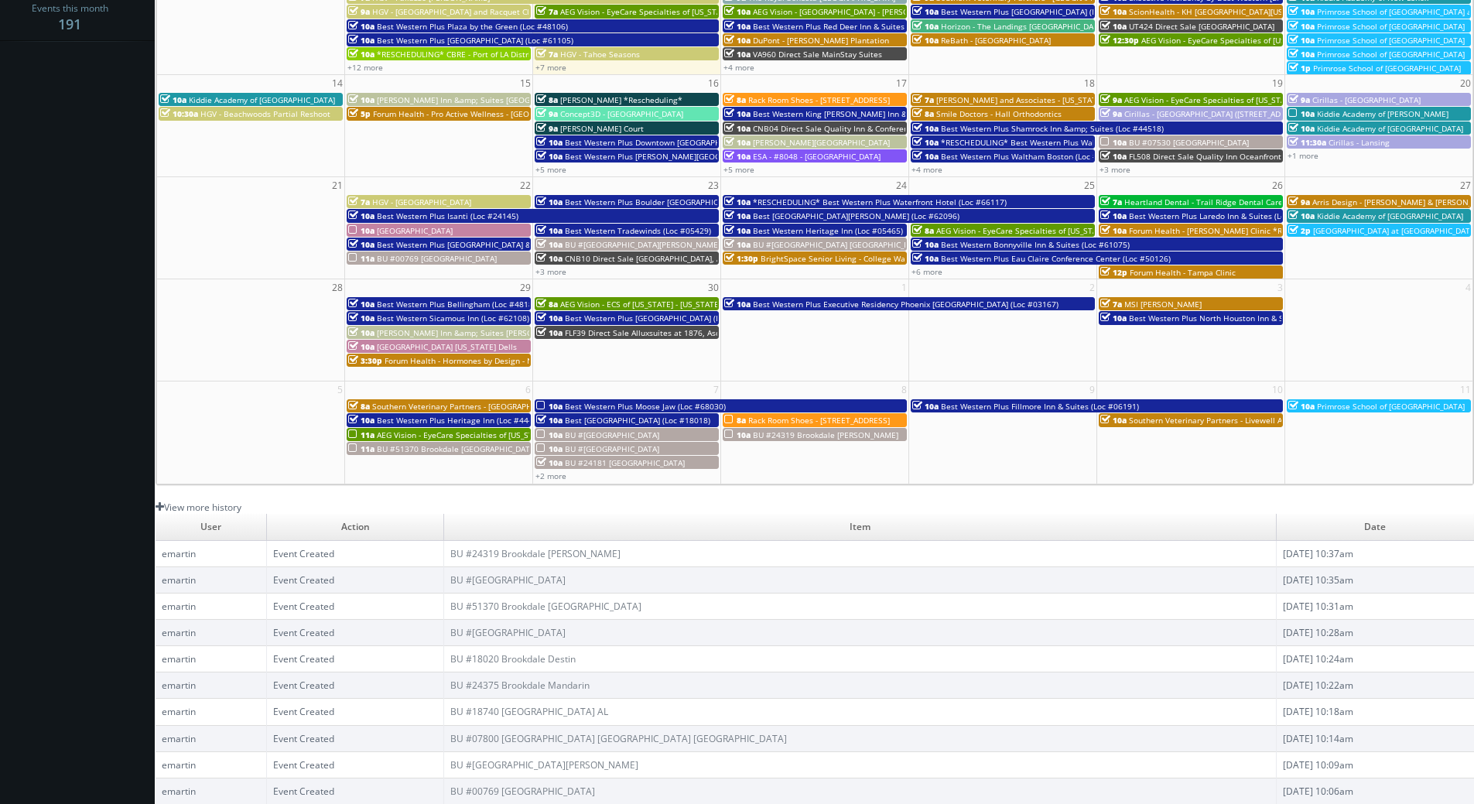
click at [207, 508] on link "View more history" at bounding box center [199, 507] width 86 height 13
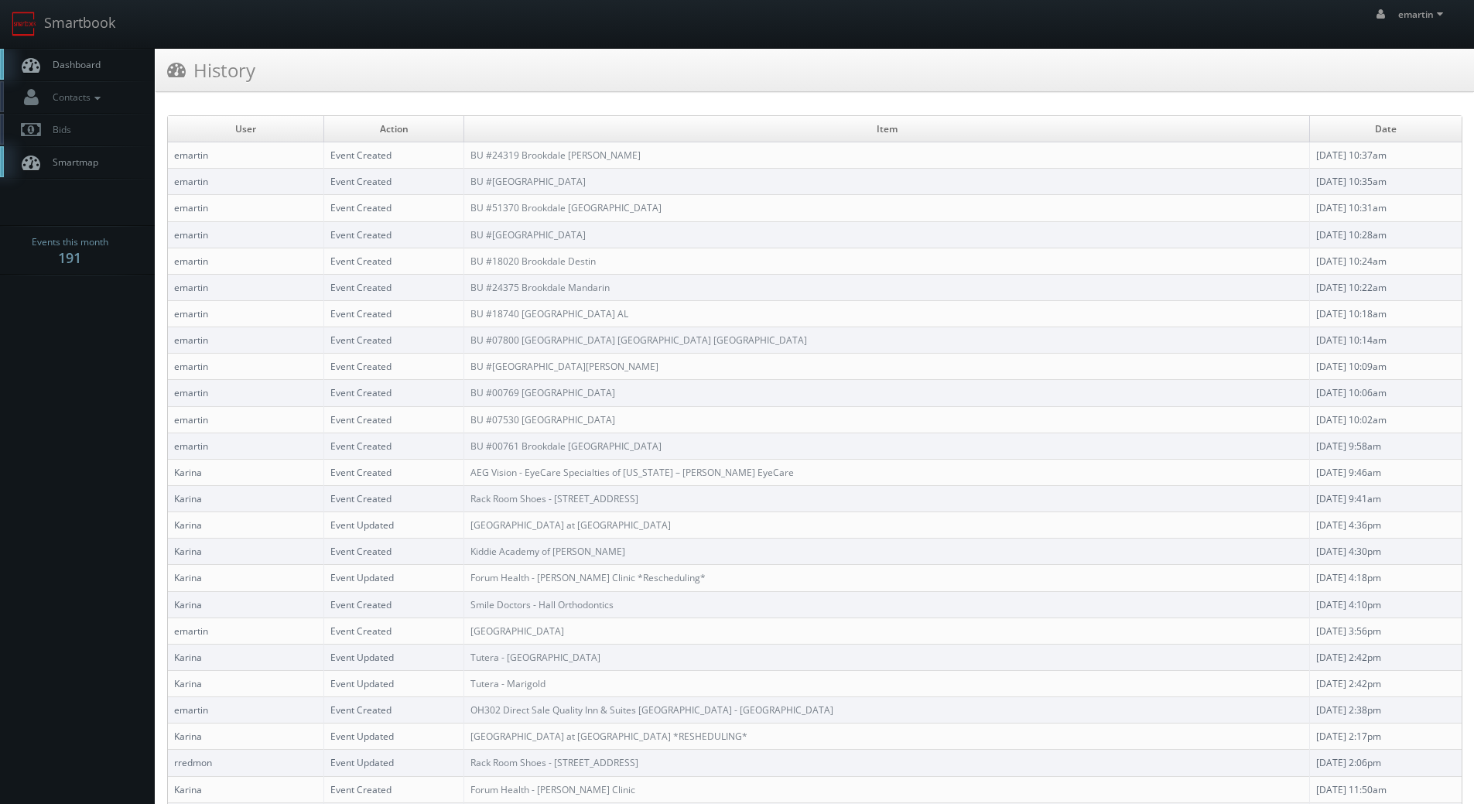
click at [89, 59] on span "Dashboard" at bounding box center [73, 64] width 56 height 13
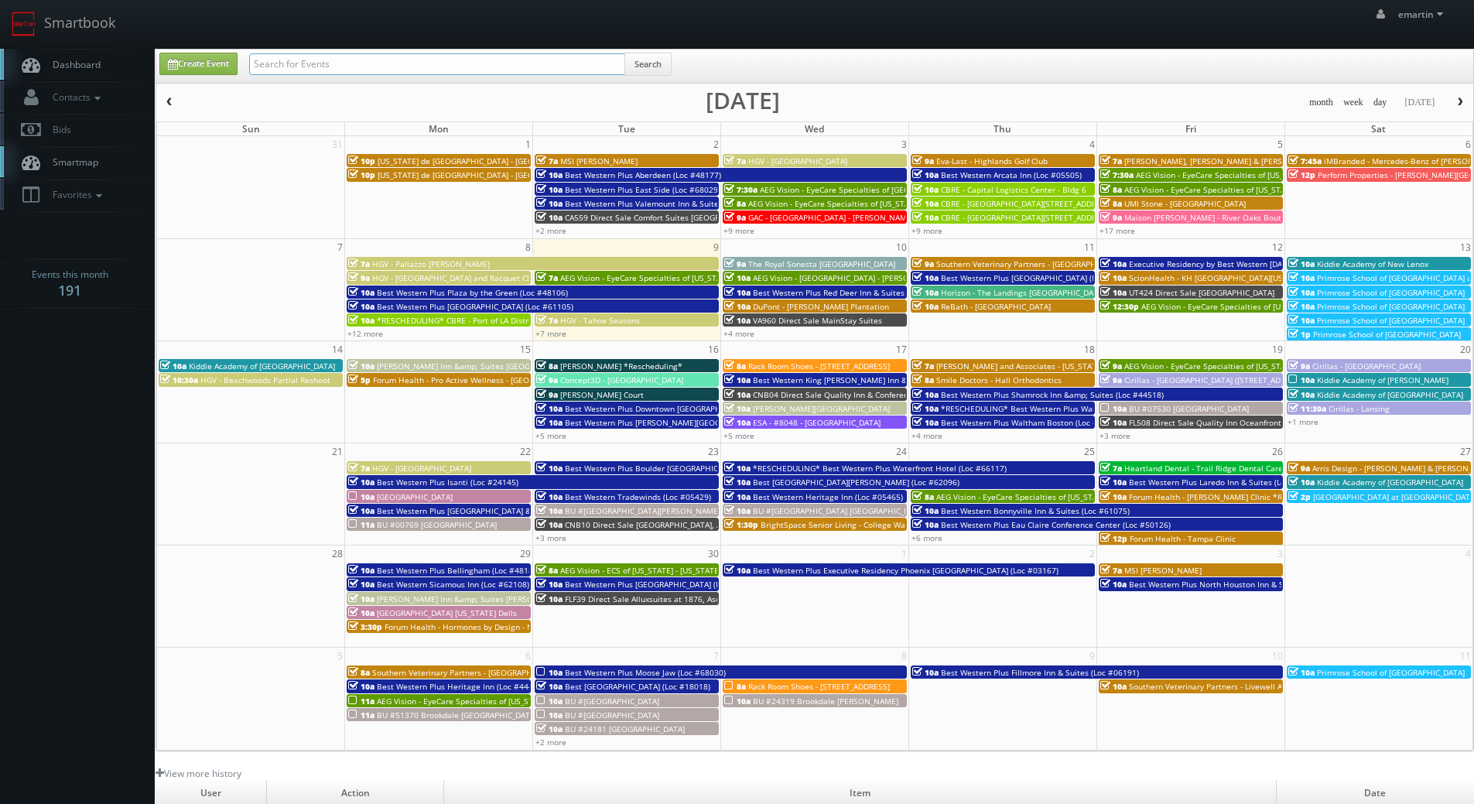
click at [354, 68] on input "text" at bounding box center [437, 64] width 376 height 22
type input "32091"
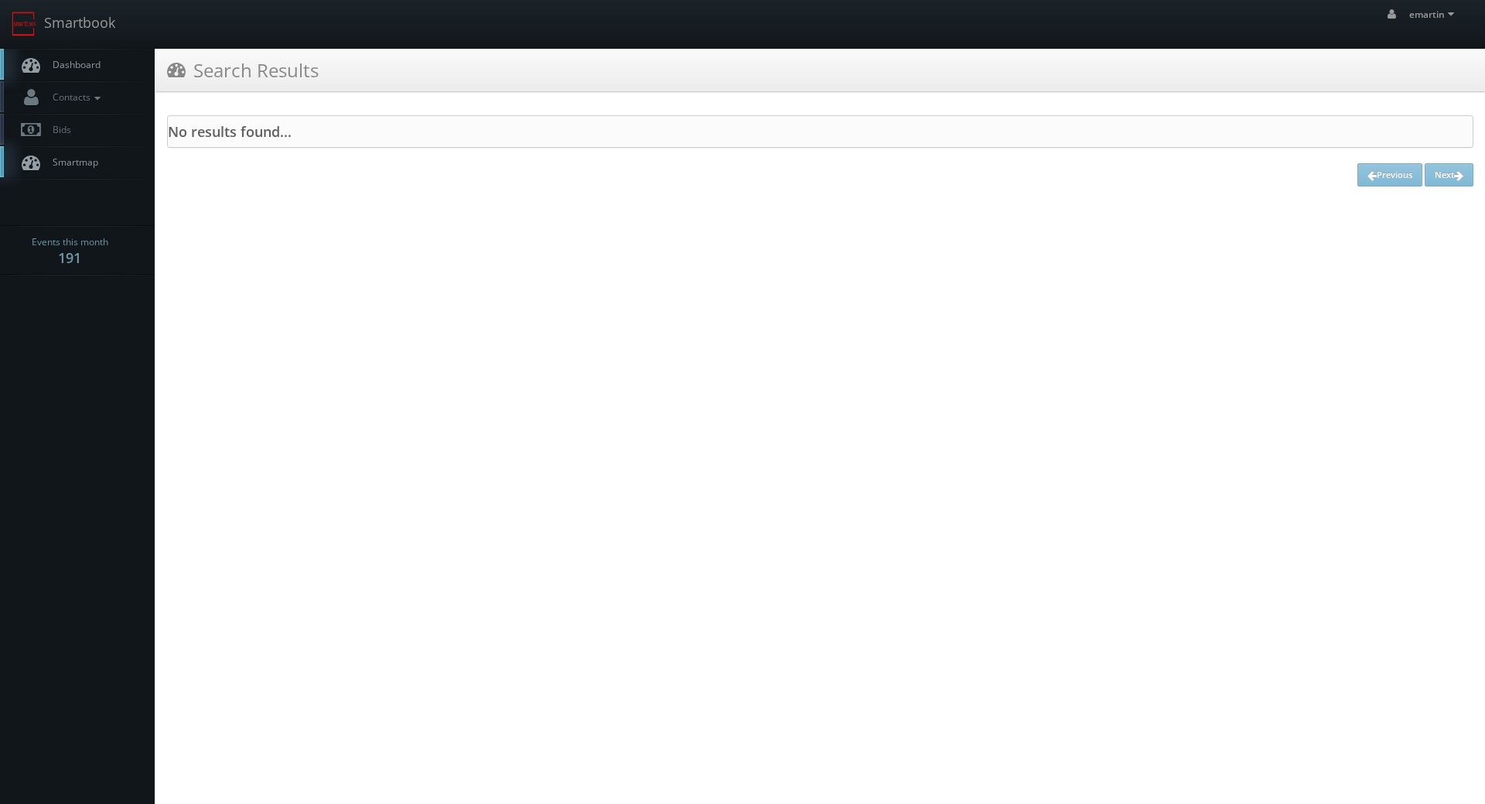
click at [86, 72] on link "Dashboard" at bounding box center [77, 65] width 155 height 32
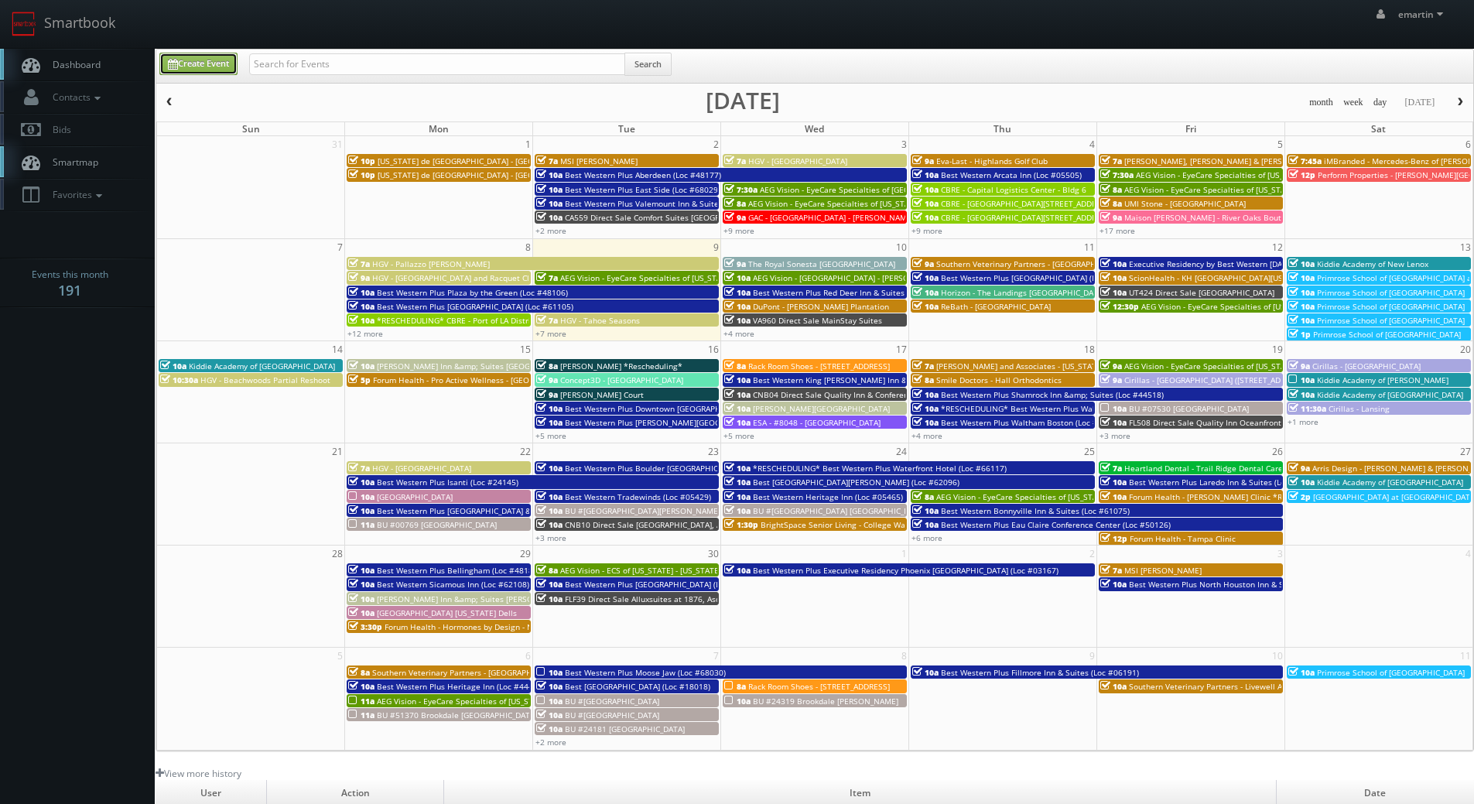
click at [228, 63] on link "Create Event" at bounding box center [198, 64] width 78 height 22
type input "[DATE]"
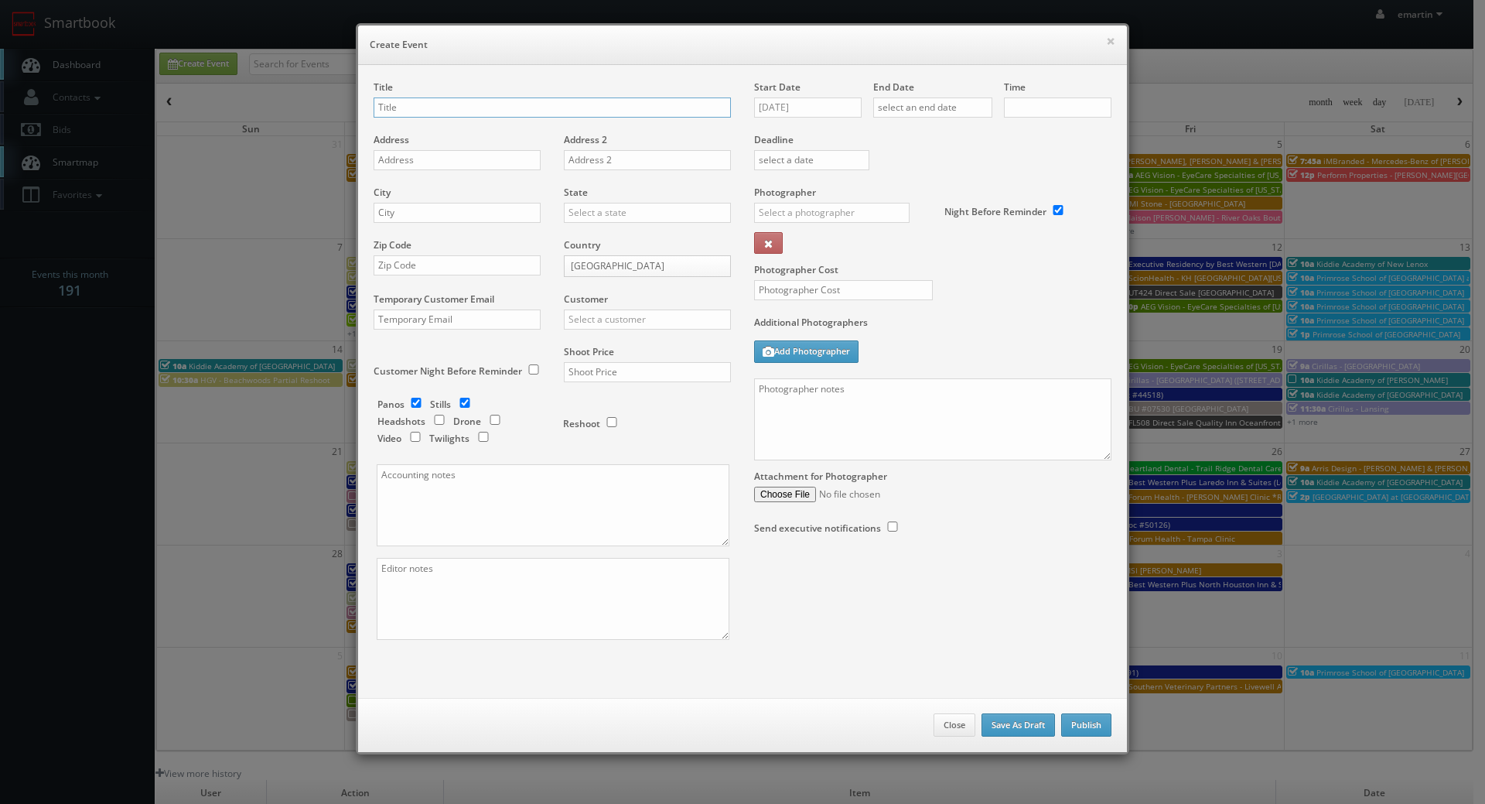
checkbox input "true"
type input "10:00am"
checkbox input "true"
paste input "Best [GEOGRAPHIC_DATA][PERSON_NAME]"
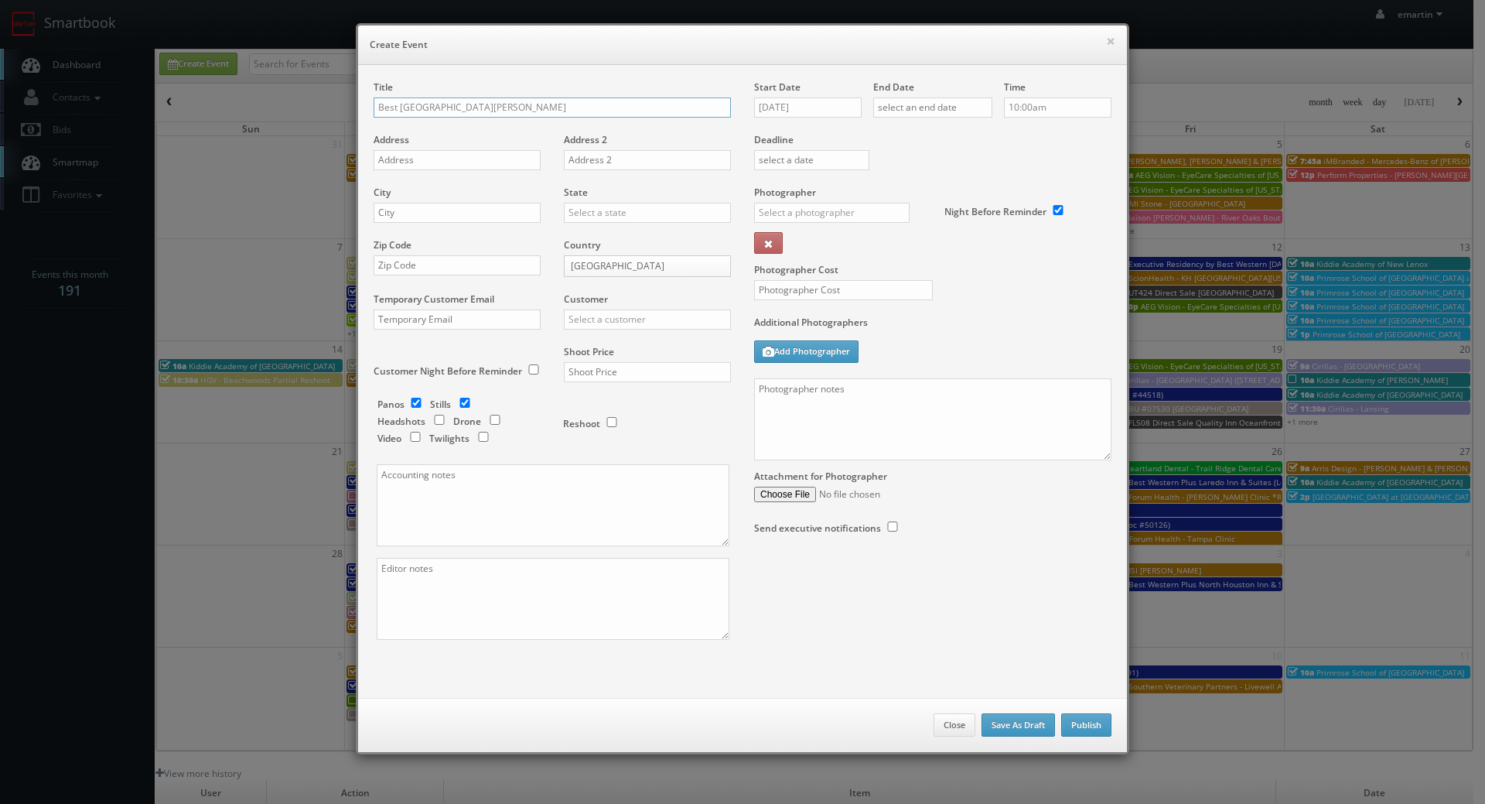
type input "Best [GEOGRAPHIC_DATA][PERSON_NAME] (Loc #32091)"
drag, startPoint x: 399, startPoint y: 158, endPoint x: 279, endPoint y: 179, distance: 121.9
click at [399, 158] on input "text" at bounding box center [457, 160] width 167 height 20
paste input "[STREET_ADDRESS]"
type input "[STREET_ADDRESS]"
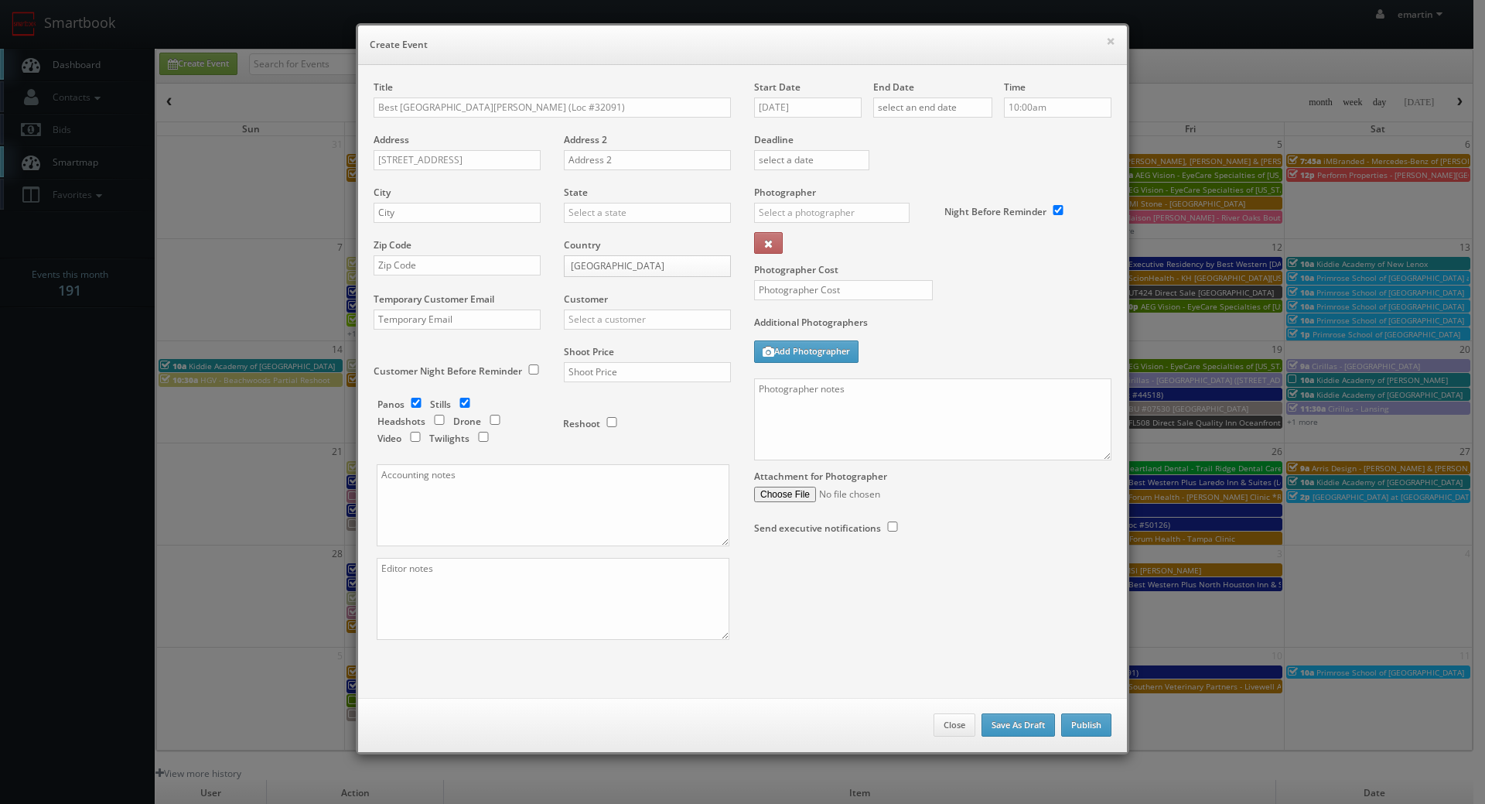
drag, startPoint x: 468, startPoint y: 144, endPoint x: 460, endPoint y: 188, distance: 44.8
click at [468, 145] on div "Address [STREET_ADDRESS]" at bounding box center [463, 159] width 179 height 53
drag, startPoint x: 456, startPoint y: 197, endPoint x: 456, endPoint y: 209, distance: 11.6
click at [456, 209] on div "City" at bounding box center [463, 212] width 179 height 53
click at [456, 210] on input "text" at bounding box center [457, 213] width 167 height 20
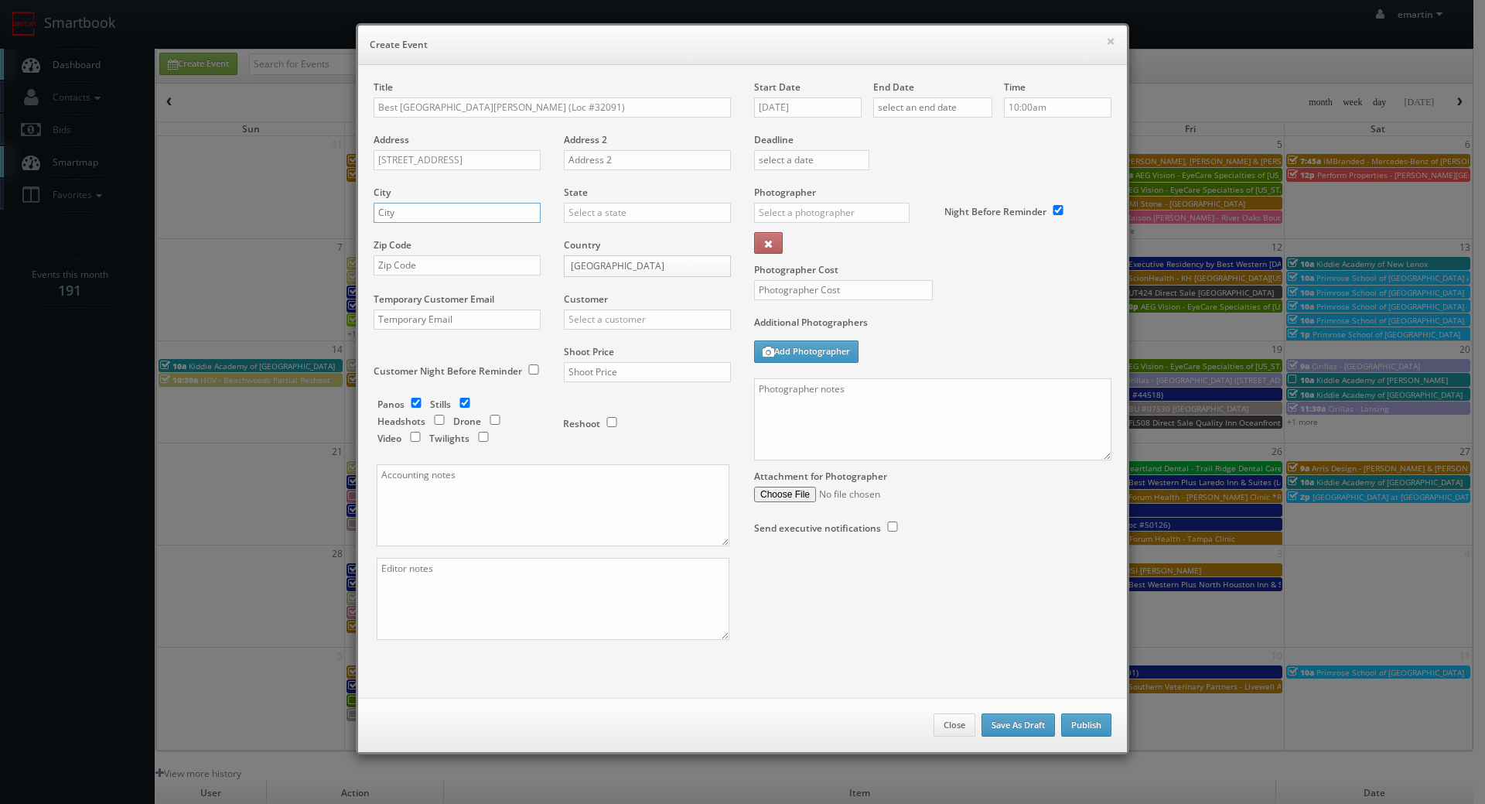
paste input "Santa [PERSON_NAME]"
type input "Santa [PERSON_NAME]"
click at [611, 209] on input "text" at bounding box center [647, 213] width 167 height 20
click at [619, 233] on div "[US_STATE]" at bounding box center [648, 238] width 166 height 26
type input "[US_STATE]"
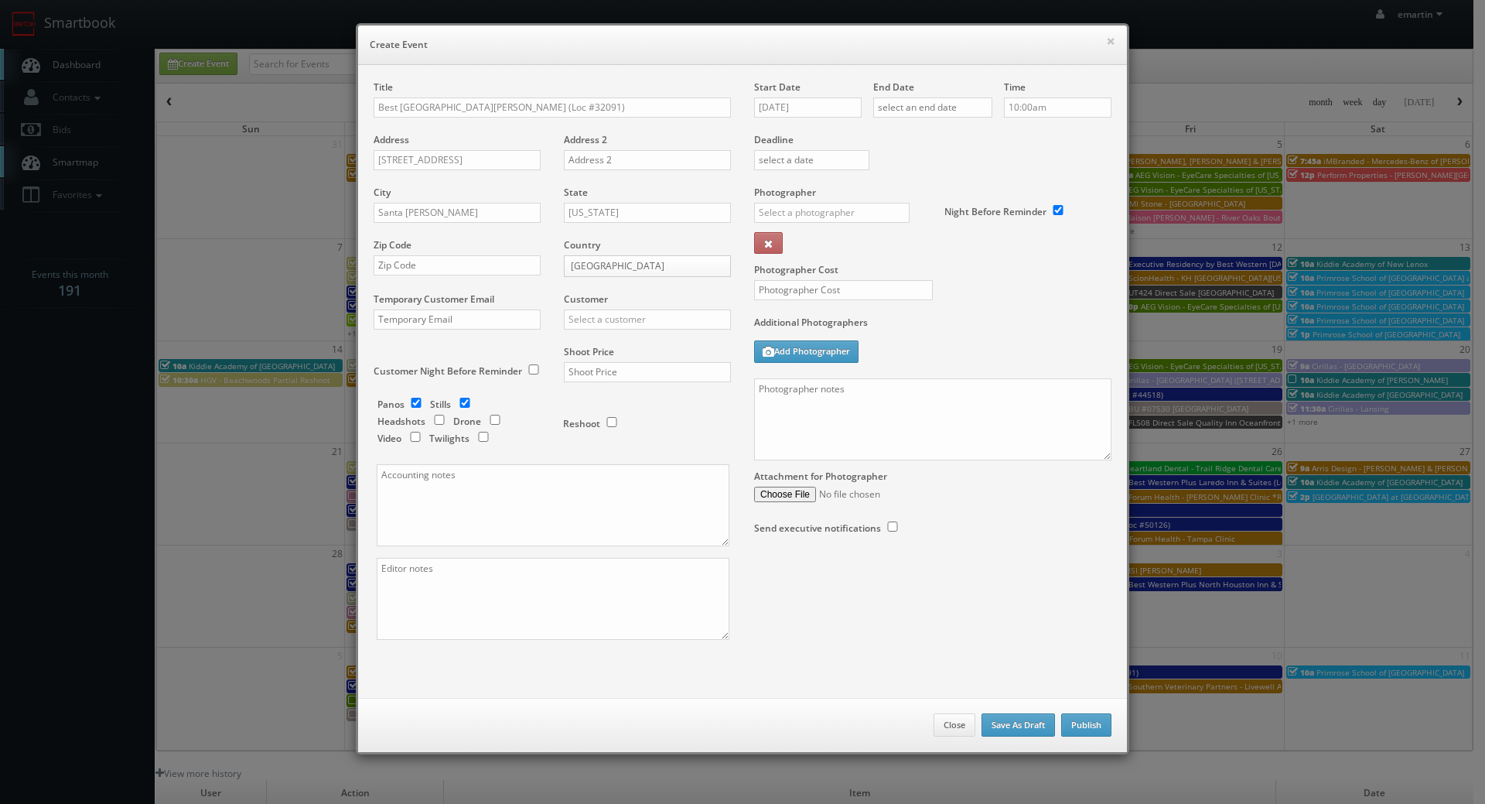
drag, startPoint x: 477, startPoint y: 254, endPoint x: 502, endPoint y: 256, distance: 25.6
click at [477, 255] on div "Zip Code" at bounding box center [463, 264] width 179 height 53
drag, startPoint x: 450, startPoint y: 272, endPoint x: 473, endPoint y: 271, distance: 22.4
click at [449, 268] on input "text" at bounding box center [457, 265] width 167 height 20
paste input "88435"
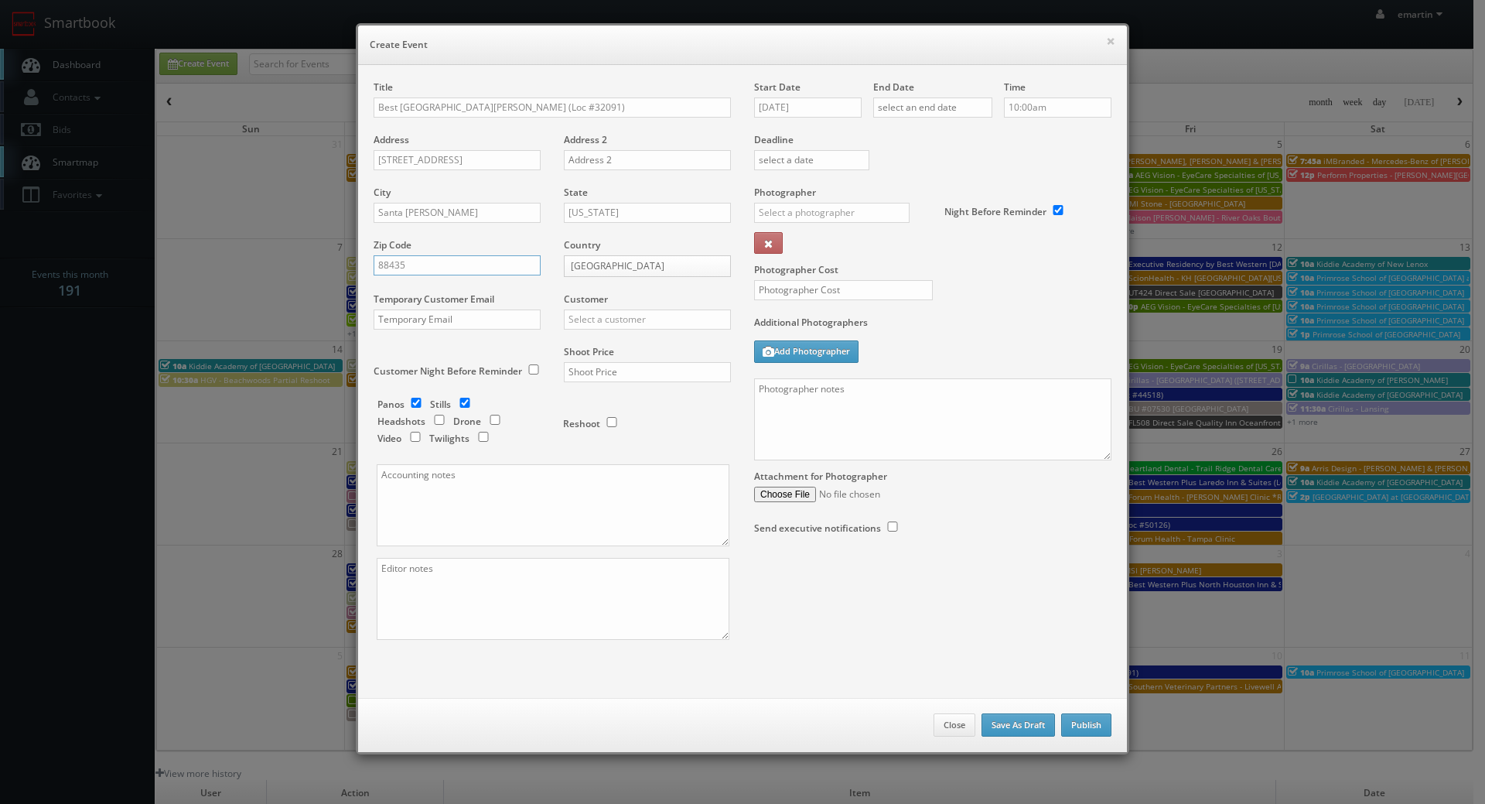
type input "88435"
click at [634, 316] on input "text" at bounding box center [647, 319] width 167 height 20
click at [626, 343] on div "Best Western" at bounding box center [648, 345] width 166 height 26
type input "Best Western"
click at [593, 369] on input "text" at bounding box center [647, 372] width 167 height 20
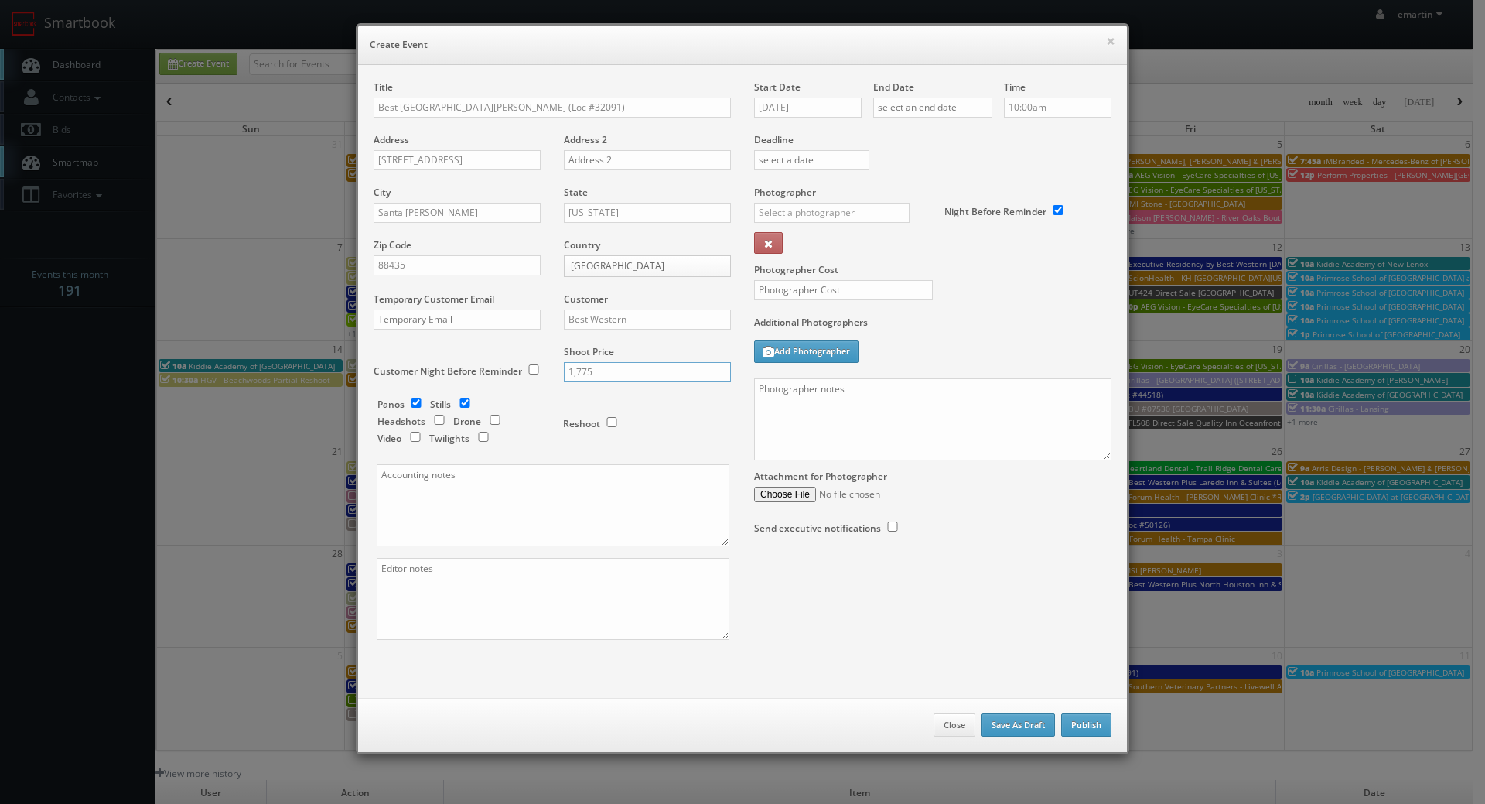
type input "1,775"
drag, startPoint x: 644, startPoint y: 412, endPoint x: 624, endPoint y: 402, distance: 21.5
click at [641, 409] on div "Reshoot" at bounding box center [640, 416] width 155 height 36
click at [413, 404] on input "checkbox" at bounding box center [416, 403] width 23 height 10
checkbox input "false"
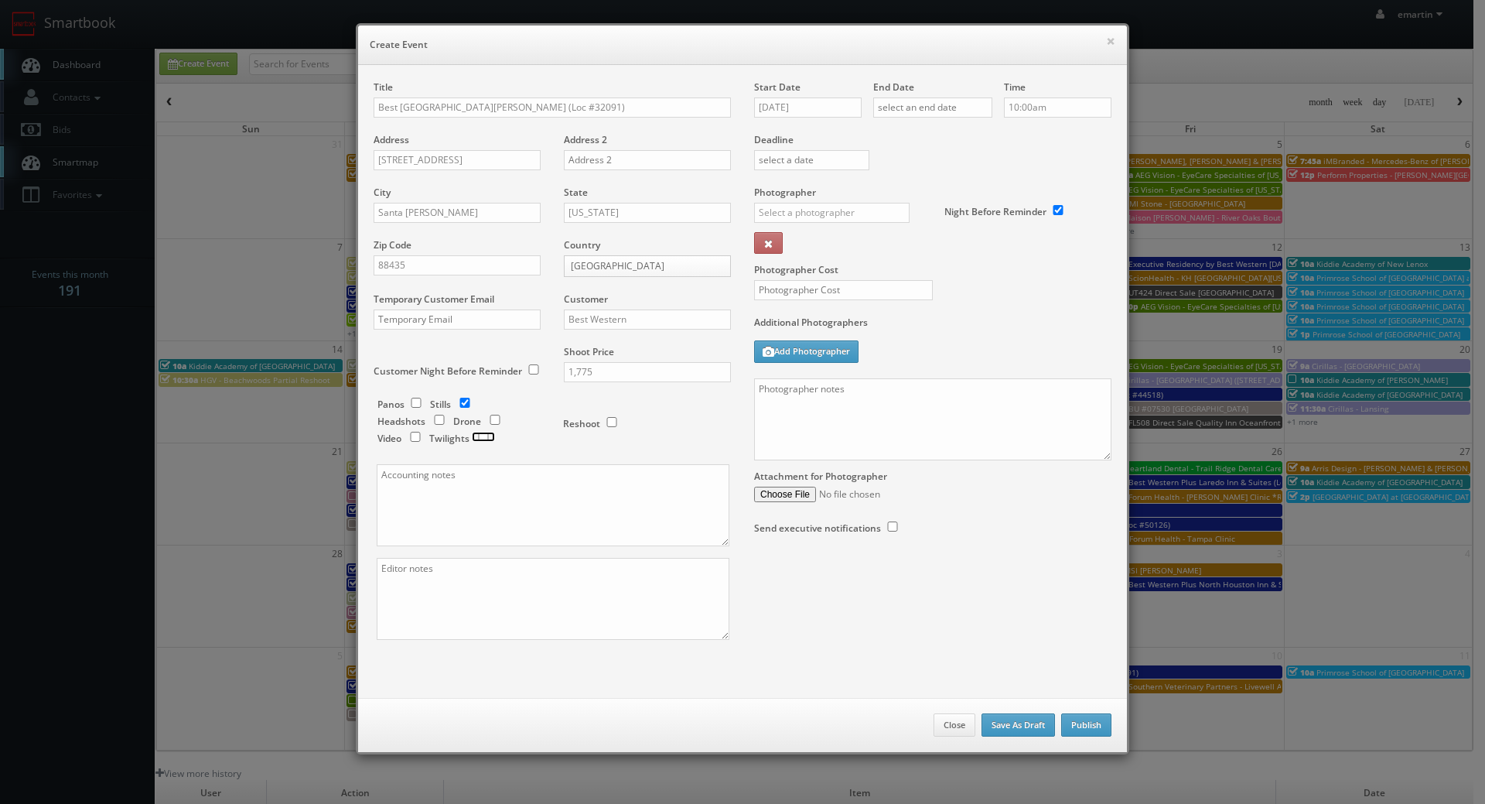
click at [476, 435] on input "checkbox" at bounding box center [483, 437] width 23 height 10
checkbox input "true"
click at [793, 101] on input "[DATE]" at bounding box center [808, 107] width 108 height 20
click at [901, 135] on icon at bounding box center [896, 135] width 9 height 11
click at [866, 248] on td "24" at bounding box center [876, 248] width 20 height 22
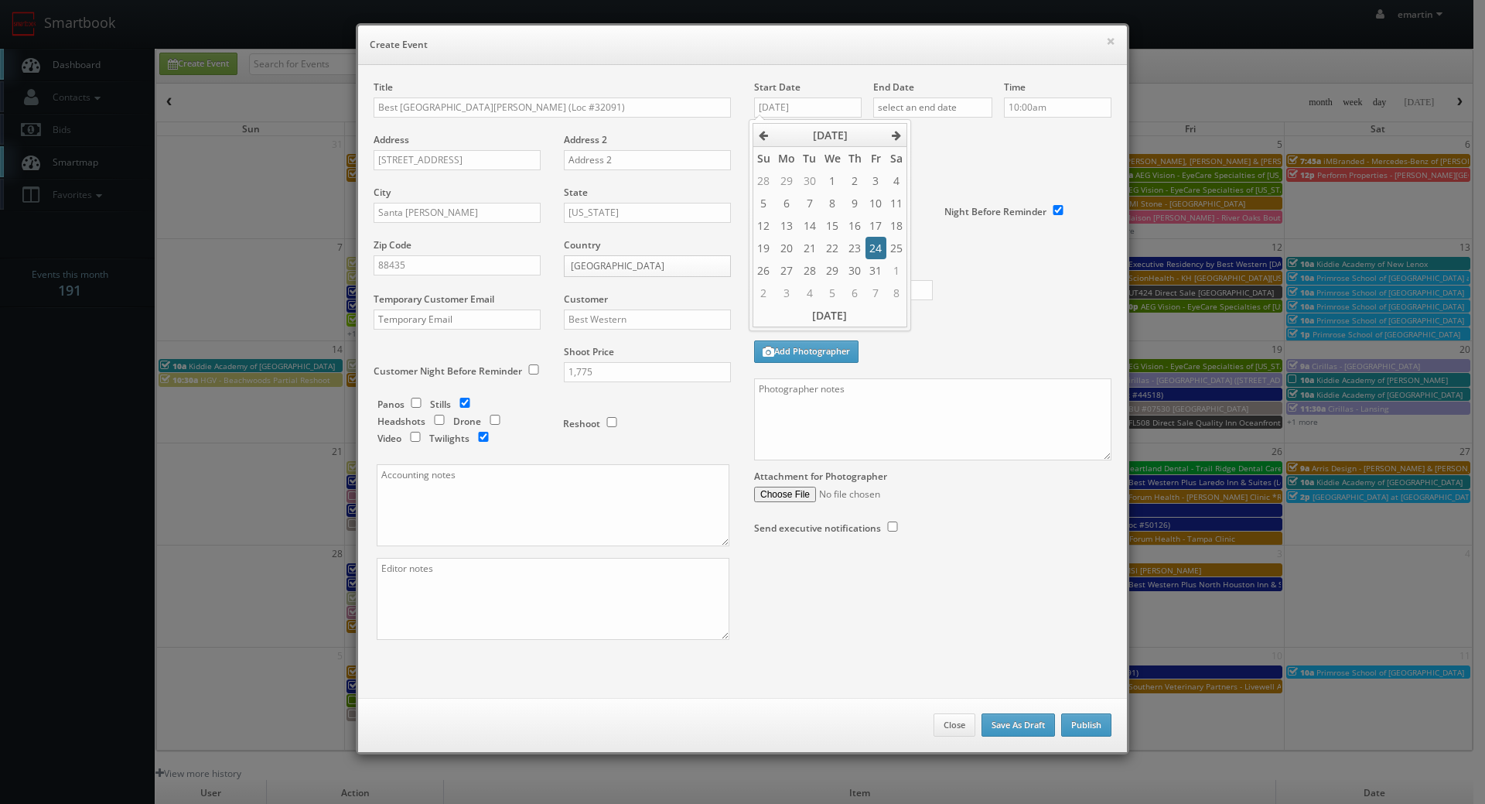
type input "[DATE]"
click at [874, 247] on td "24" at bounding box center [876, 248] width 20 height 22
click at [952, 161] on div "Deadline" at bounding box center [933, 132] width 381 height 105
click at [948, 91] on div "End Date" at bounding box center [932, 106] width 119 height 53
click at [959, 112] on input "text" at bounding box center [932, 107] width 119 height 20
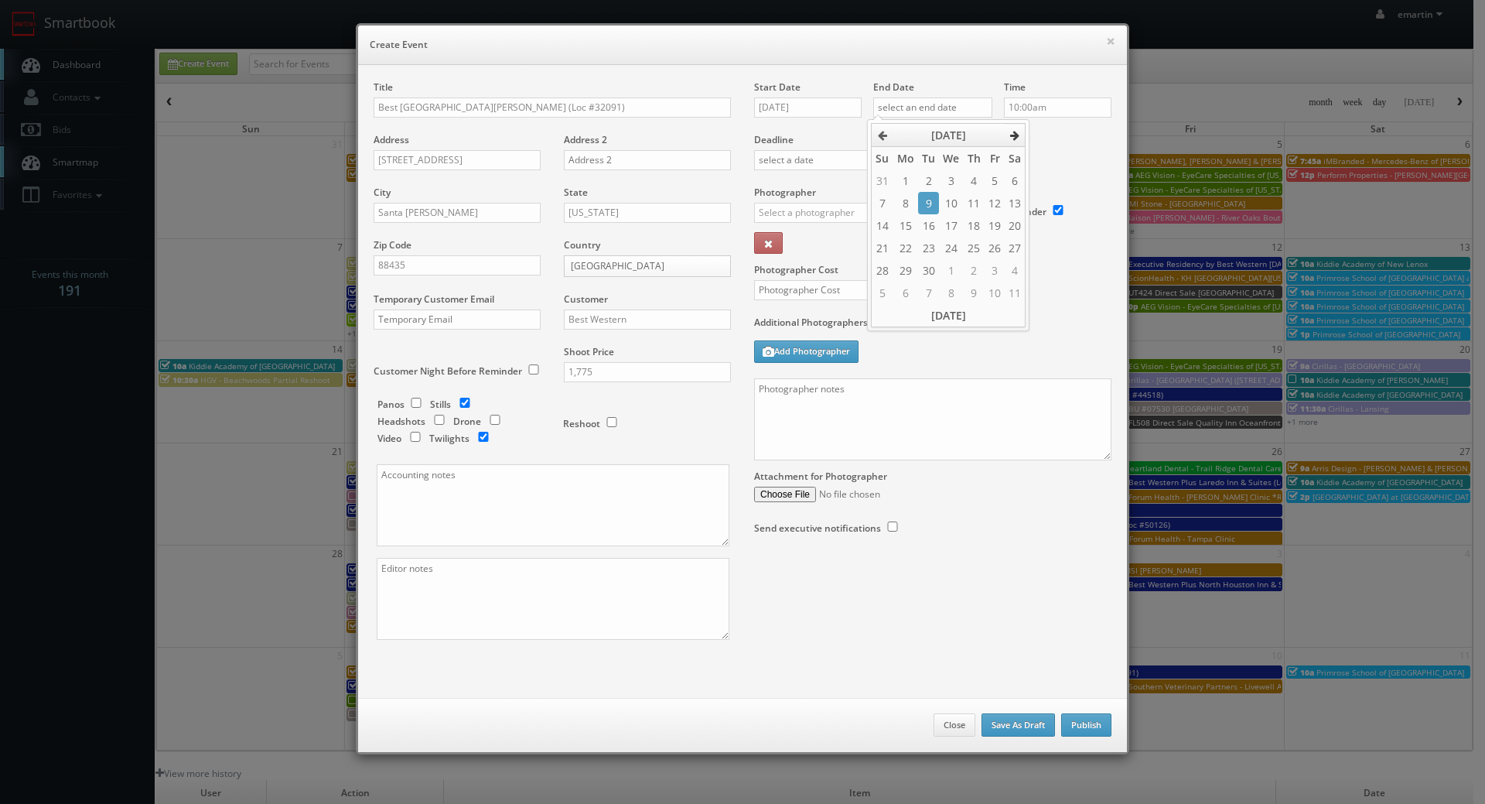
click at [1017, 131] on icon at bounding box center [1014, 135] width 9 height 11
click at [994, 241] on td "24" at bounding box center [995, 248] width 20 height 22
type input "[DATE]"
click at [1044, 162] on div "Deadline" at bounding box center [933, 132] width 381 height 105
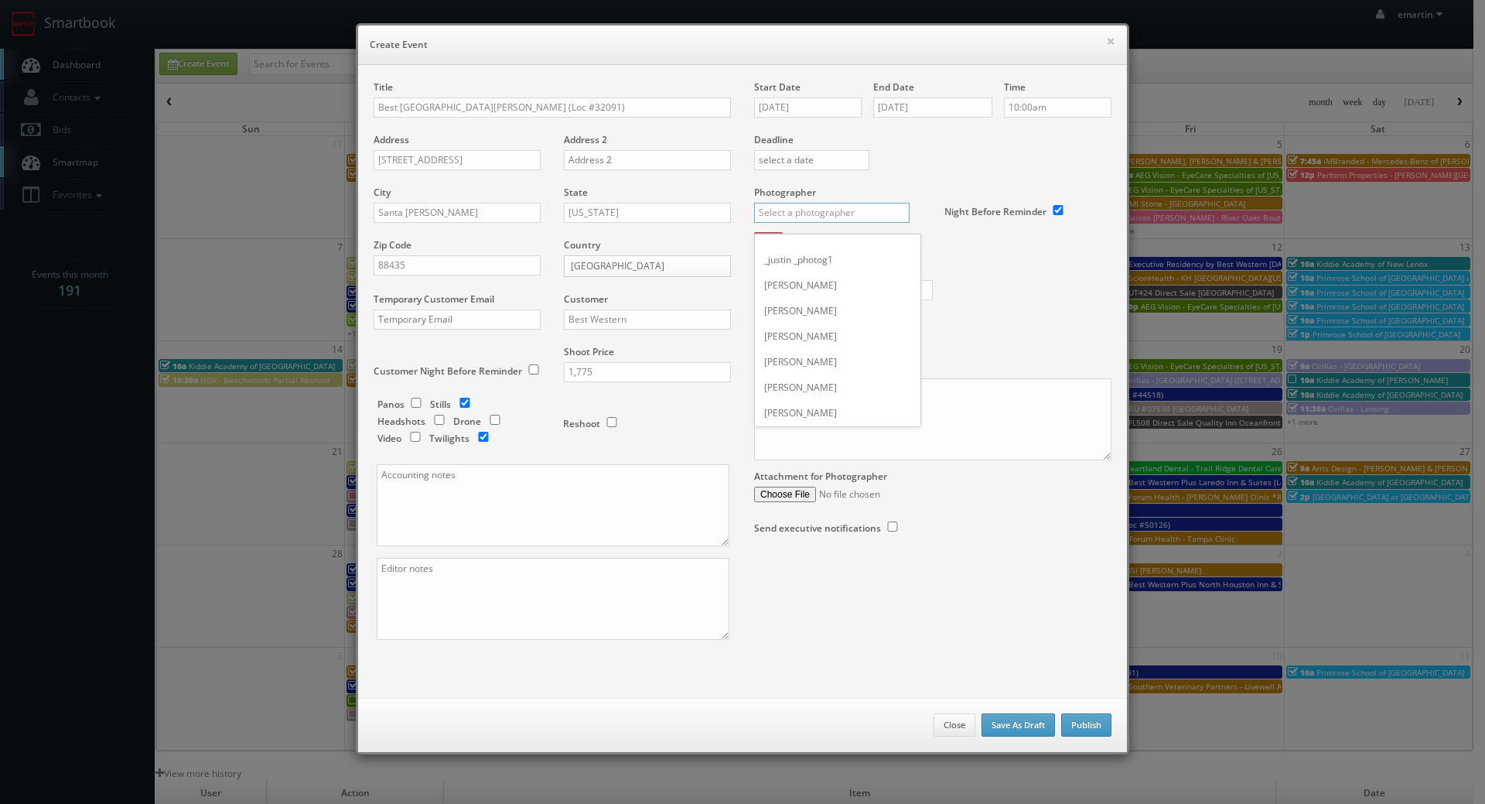
click at [822, 214] on input "text" at bounding box center [832, 213] width 156 height 20
click at [788, 376] on div "[PERSON_NAME]" at bounding box center [838, 375] width 166 height 26
type input "[PERSON_NAME]"
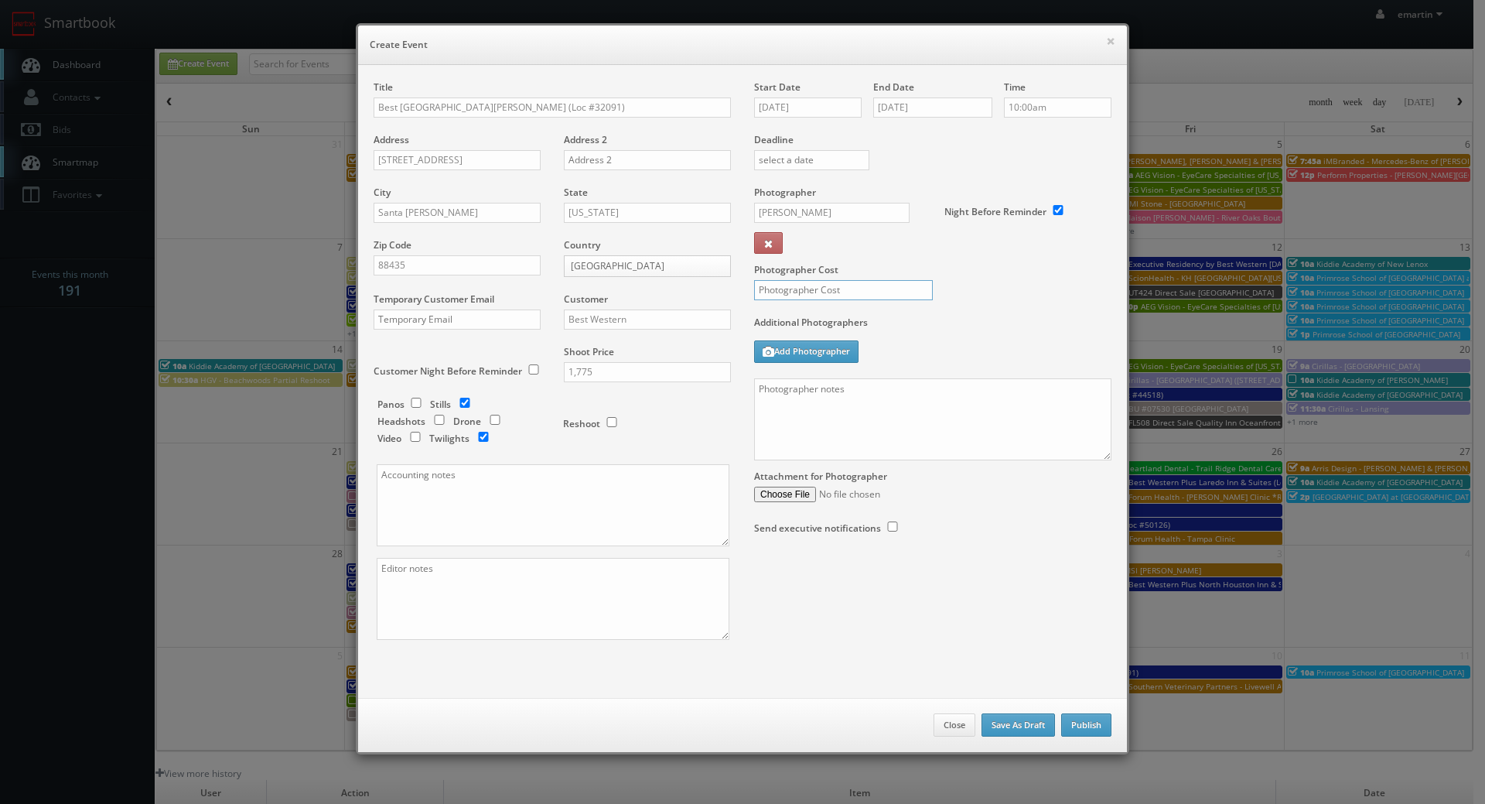
click at [788, 299] on input "text" at bounding box center [843, 290] width 179 height 20
click at [821, 279] on div "Photographer Cost 740" at bounding box center [933, 251] width 381 height 130
drag, startPoint x: 817, startPoint y: 282, endPoint x: 807, endPoint y: 282, distance: 10.1
click at [815, 283] on input "740" at bounding box center [843, 290] width 179 height 20
type input "700"
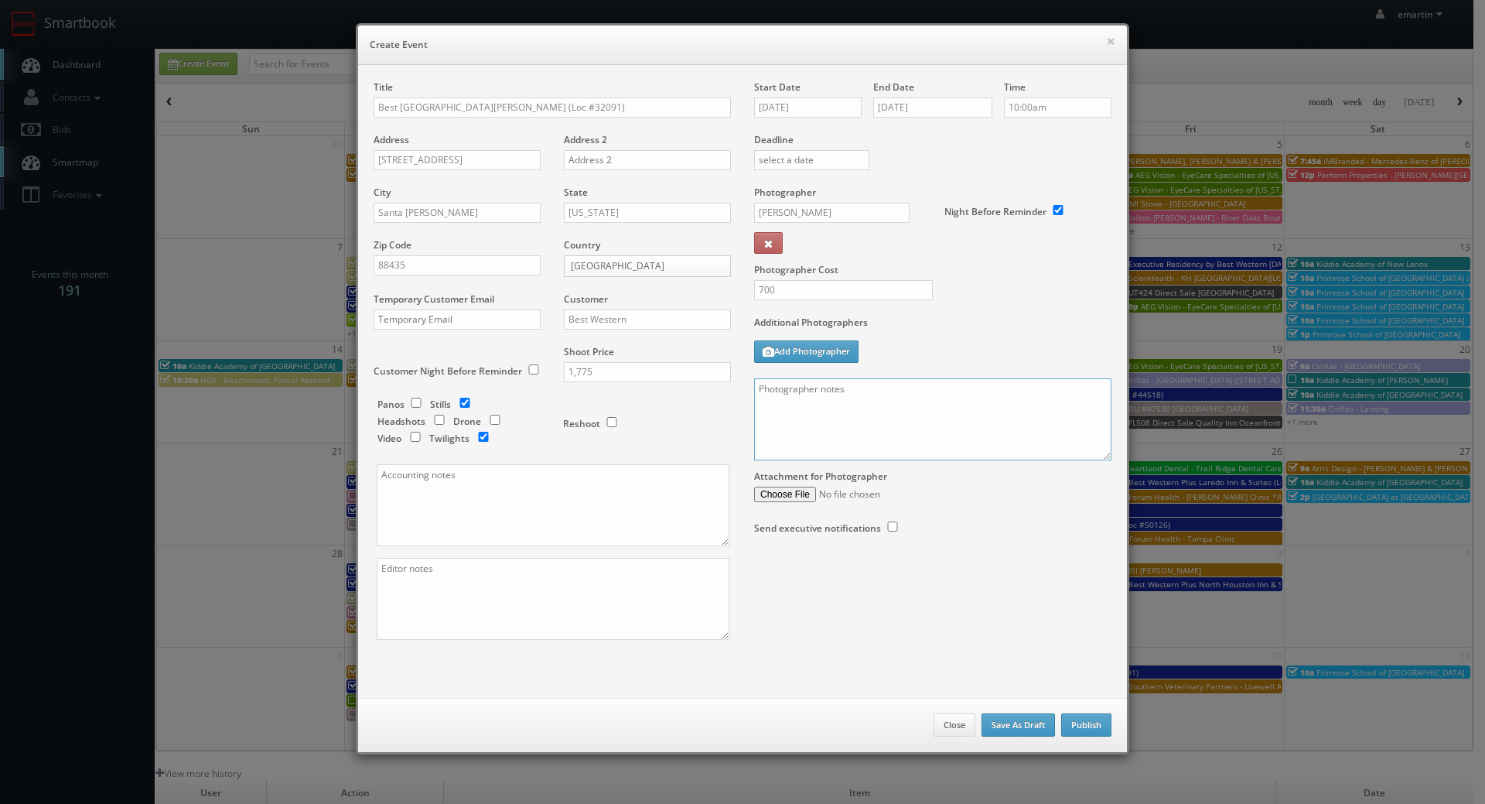
click at [865, 417] on textarea at bounding box center [932, 419] width 357 height 82
paste textarea "Onsite contact is Hardik Bhakta, 575-472-5877. Overnight stay 7/23. Stills, and…"
click at [978, 320] on label "Additional Photographers" at bounding box center [932, 326] width 357 height 21
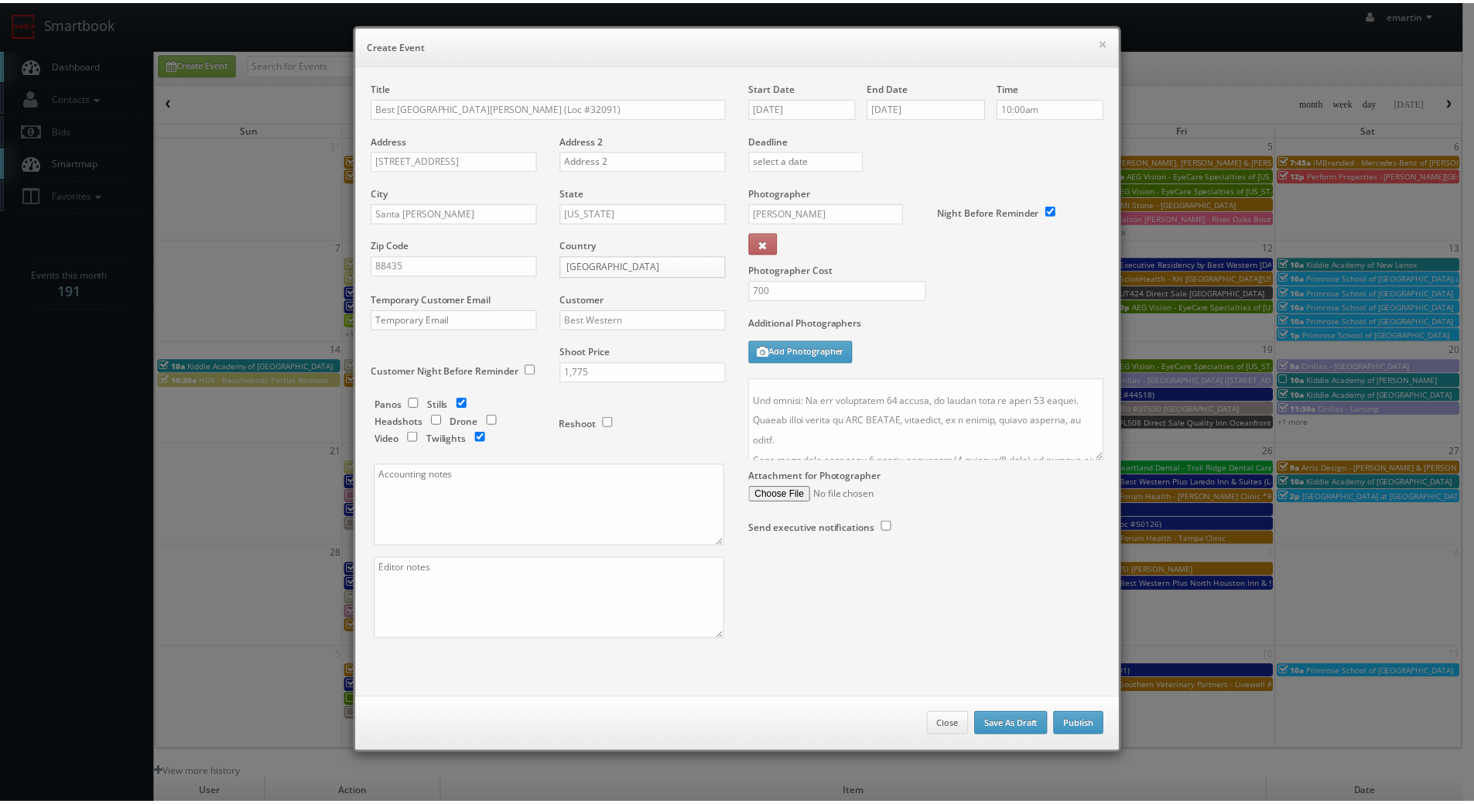
scroll to position [0, 0]
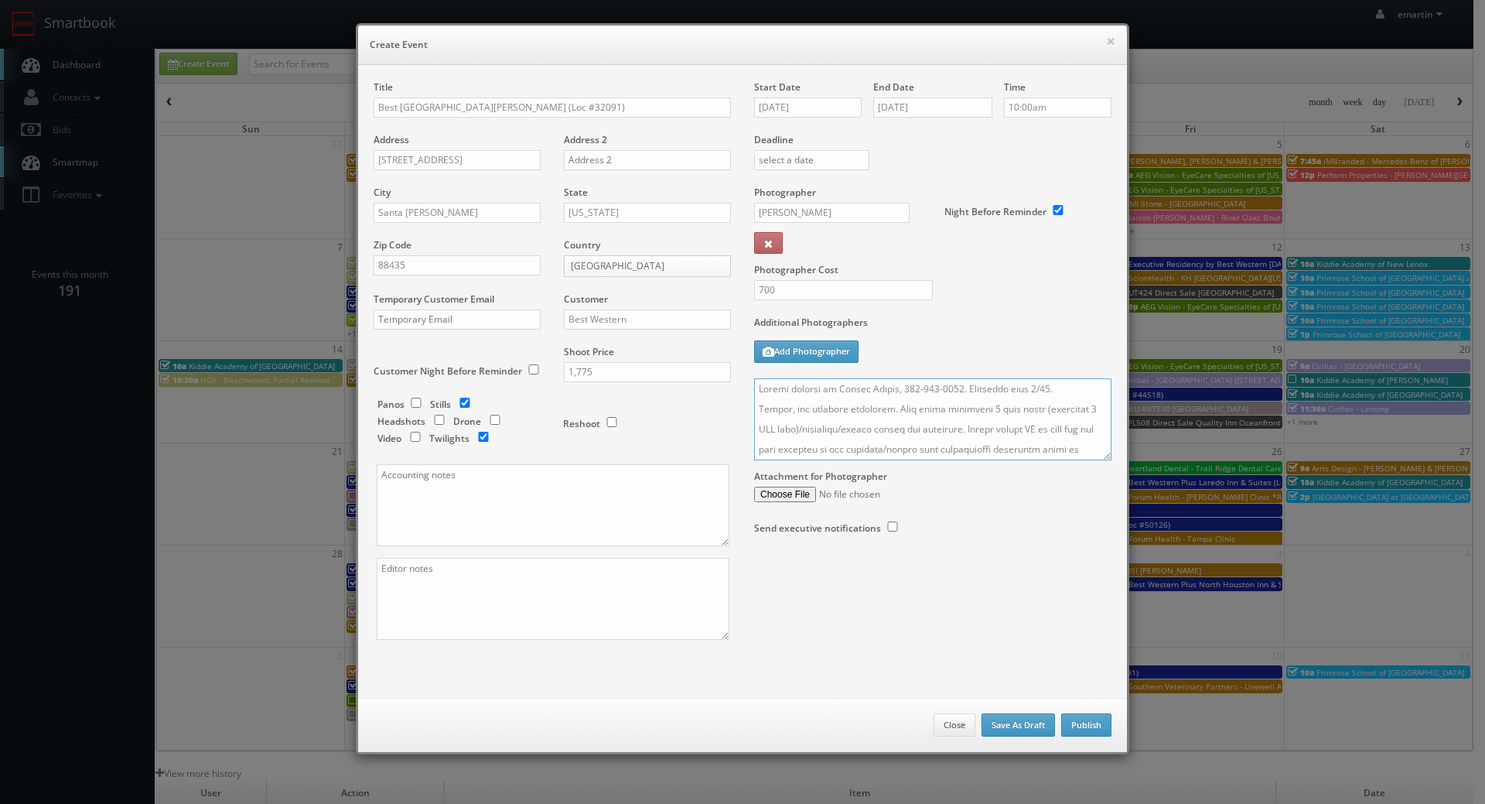
click at [1038, 384] on textarea at bounding box center [932, 419] width 357 height 82
type textarea "Onsite contact is Hardik Bhakta, 575-472-5877. Overnight stay 10/23.. Stills, a…"
click at [786, 117] on input "10/24/2025" at bounding box center [808, 107] width 108 height 20
click at [971, 319] on label "Additional Photographers" at bounding box center [932, 326] width 357 height 21
click at [1090, 717] on button "Publish" at bounding box center [1086, 724] width 50 height 23
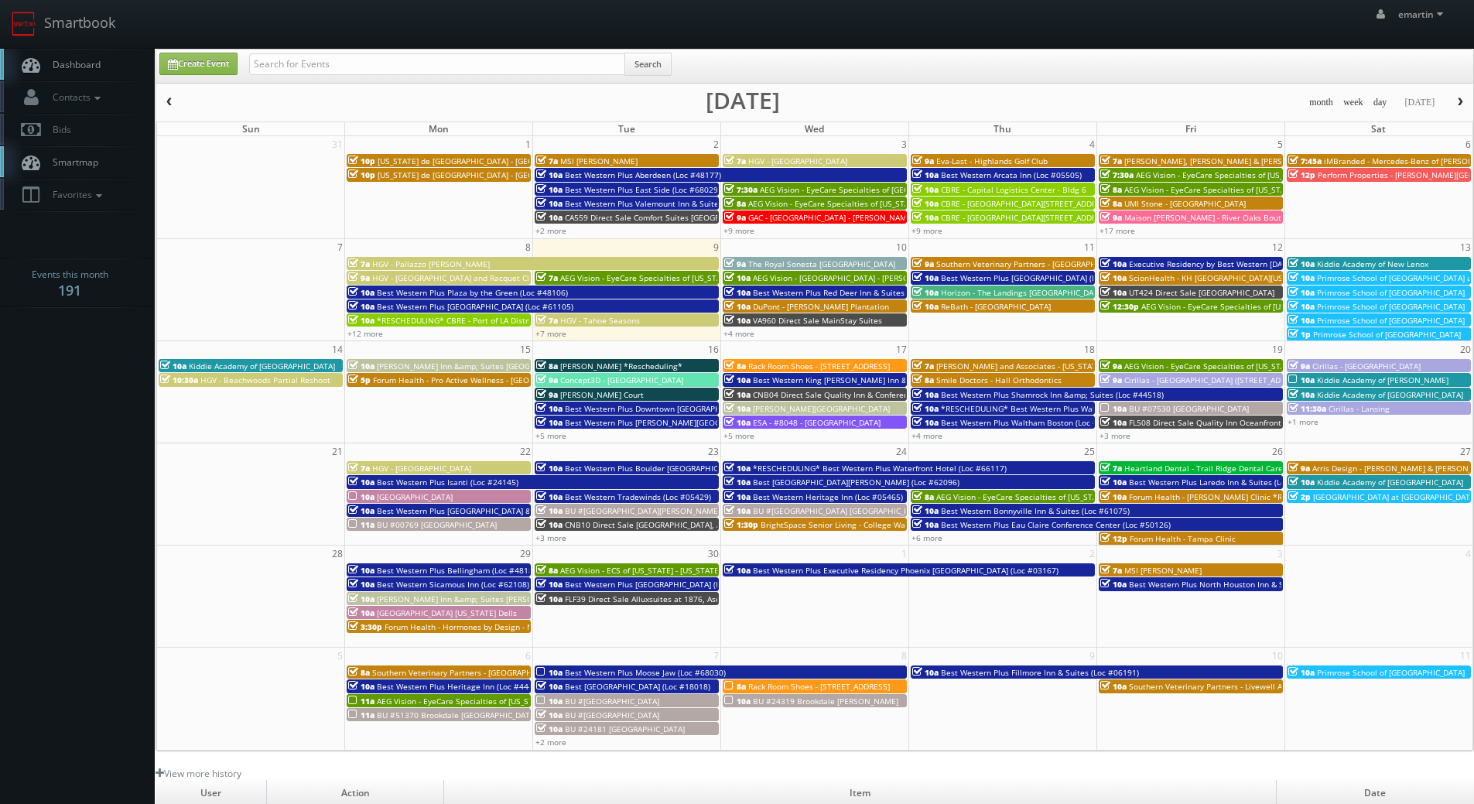
click at [91, 65] on span "Dashboard" at bounding box center [73, 64] width 56 height 13
click at [67, 60] on span "Dashboard" at bounding box center [73, 64] width 56 height 13
click at [86, 65] on span "Dashboard" at bounding box center [73, 64] width 56 height 13
click at [71, 60] on span "Dashboard" at bounding box center [73, 64] width 56 height 13
click at [359, 67] on input "text" at bounding box center [437, 64] width 376 height 22
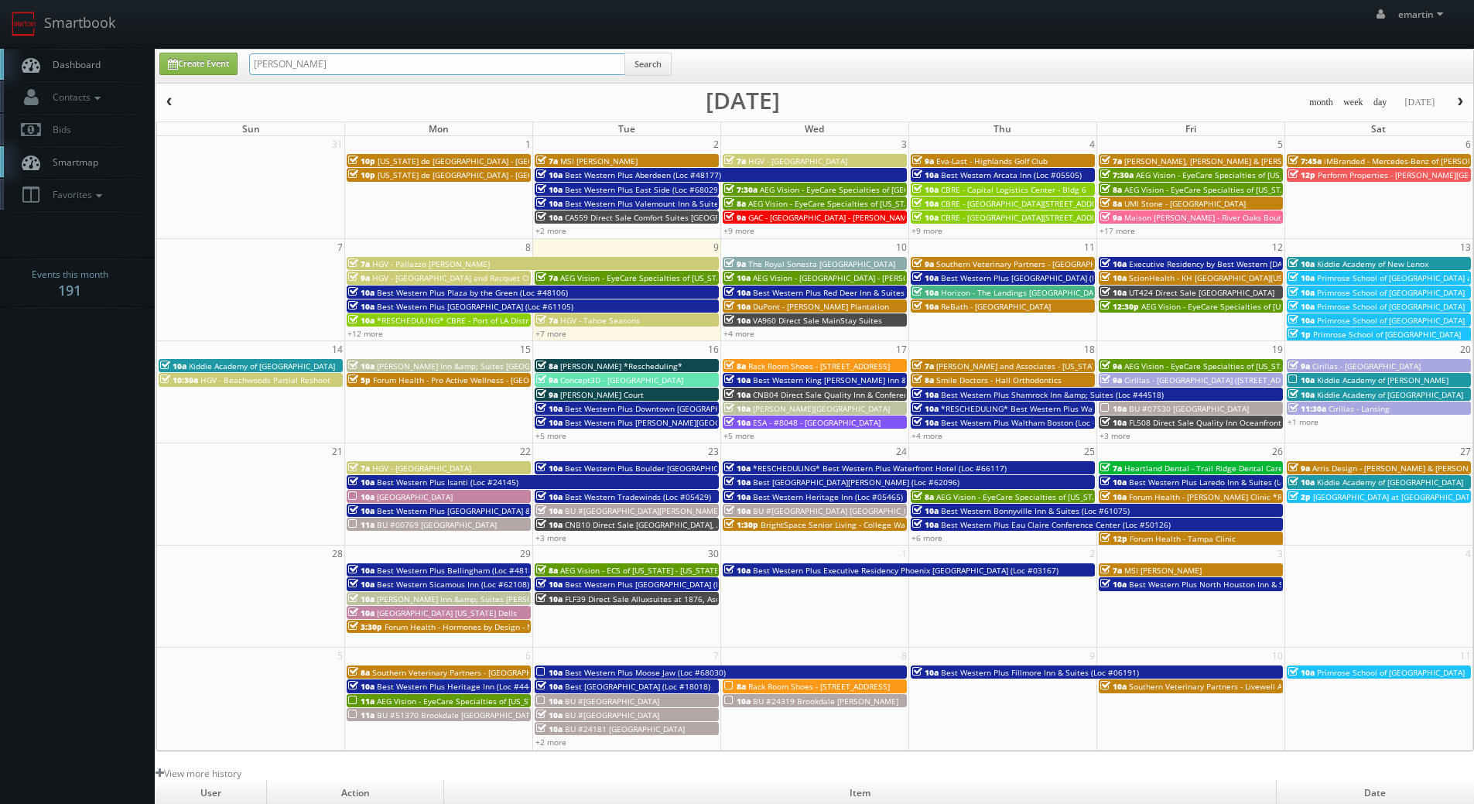
type input "[PERSON_NAME]"
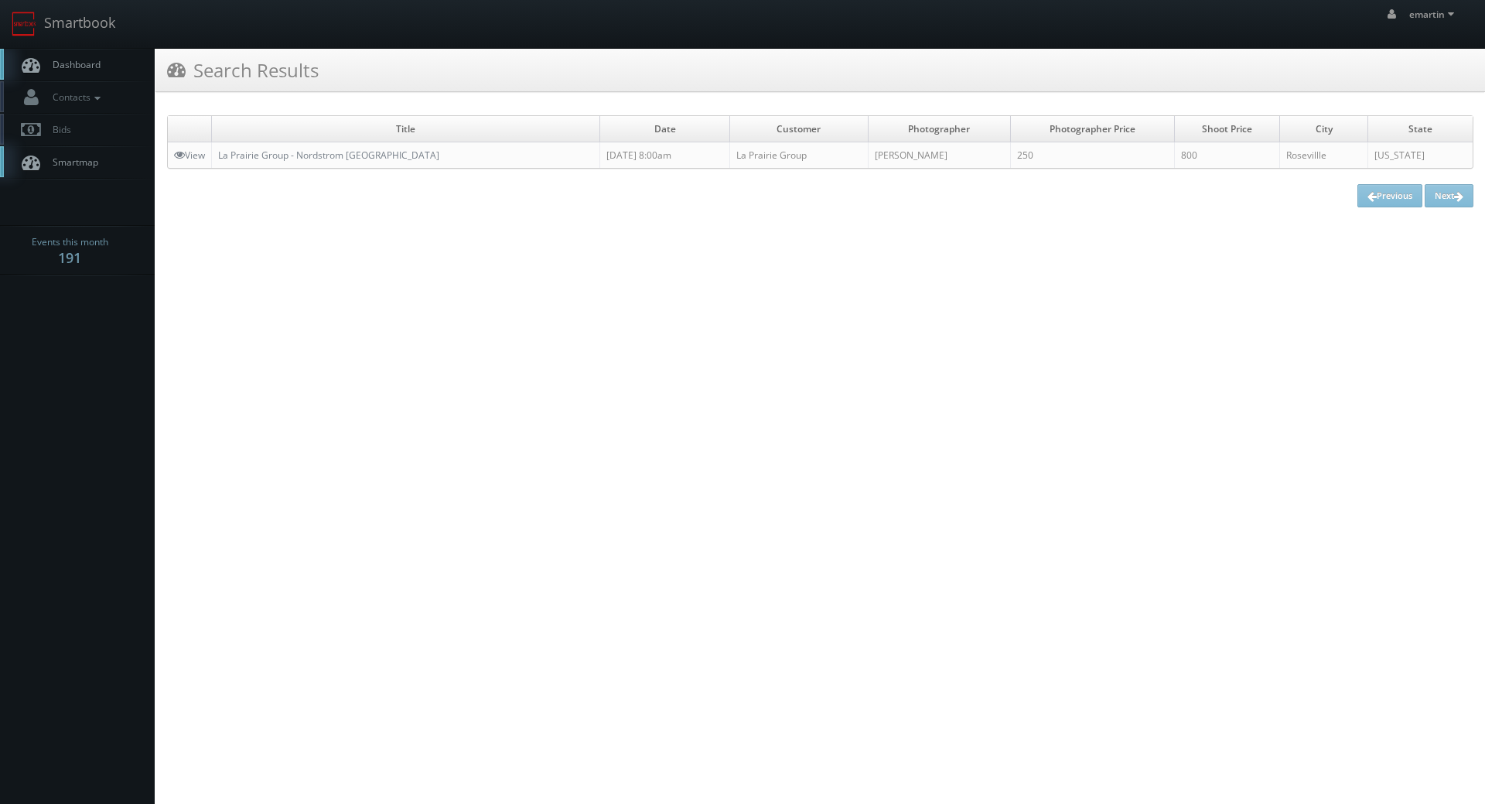
click at [126, 73] on link "Dashboard" at bounding box center [77, 65] width 155 height 32
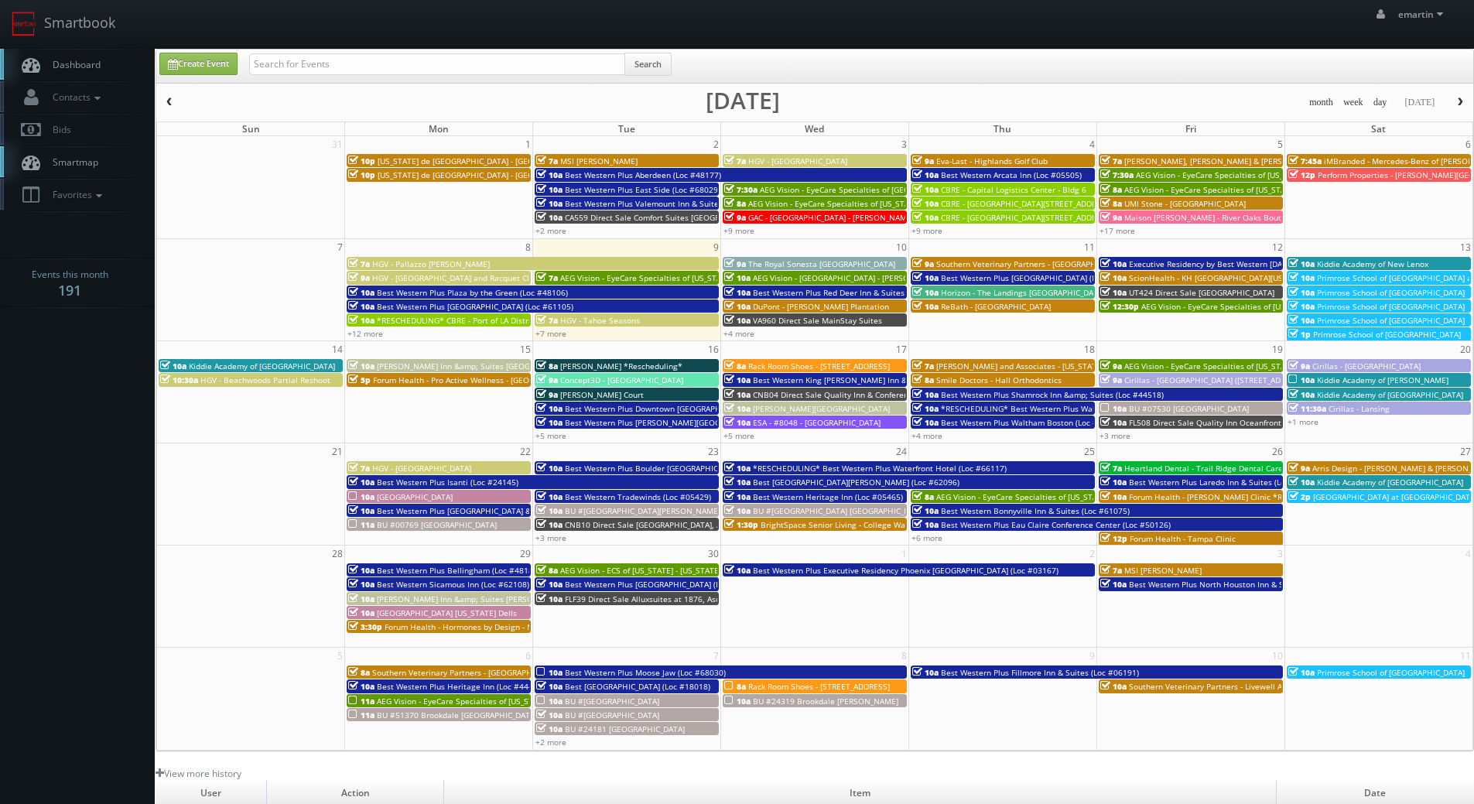
drag, startPoint x: 417, startPoint y: 88, endPoint x: 402, endPoint y: 80, distance: 17.3
click at [415, 86] on div "Create Event Search month week day [DATE] [DATE] Sun Mon Tue Wed Thu Fri Sat 31…" at bounding box center [815, 400] width 1318 height 702
click at [402, 80] on div "Search" at bounding box center [460, 68] width 422 height 30
click at [388, 69] on input "text" at bounding box center [437, 64] width 376 height 22
type input "cnb04"
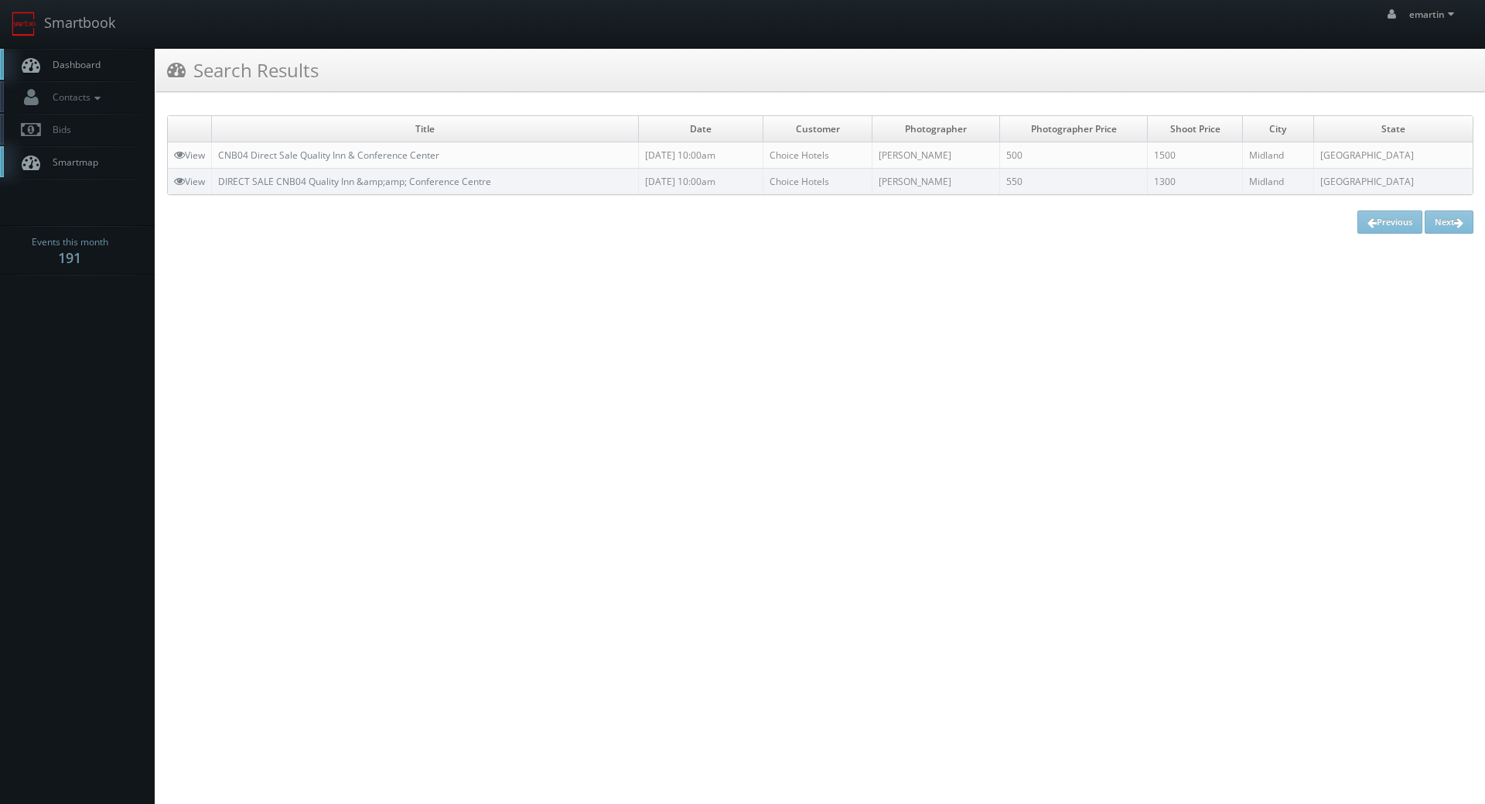
click at [124, 64] on link "Dashboard" at bounding box center [77, 65] width 155 height 32
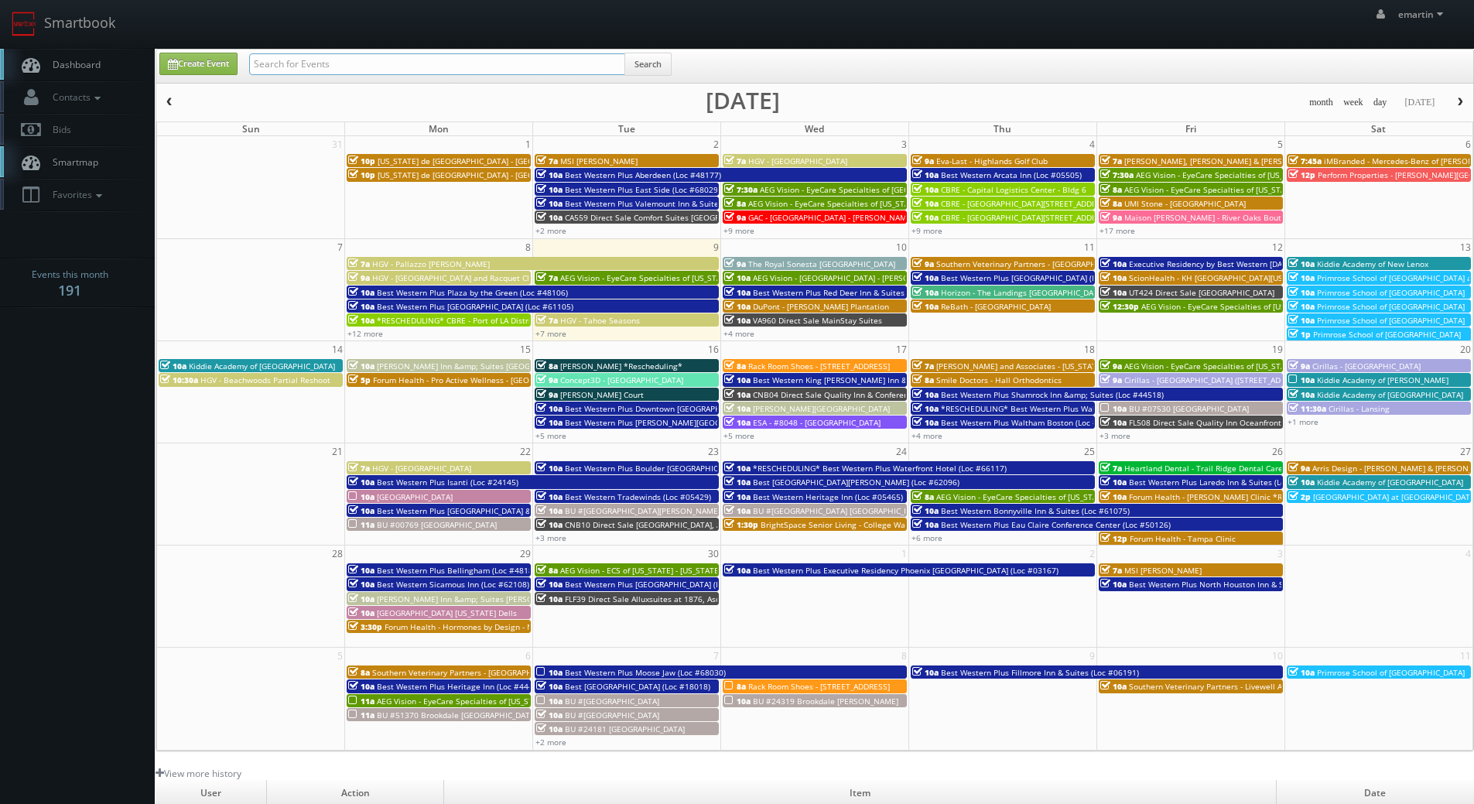
click at [319, 59] on input "text" at bounding box center [437, 64] width 376 height 22
type input "[GEOGRAPHIC_DATA]"
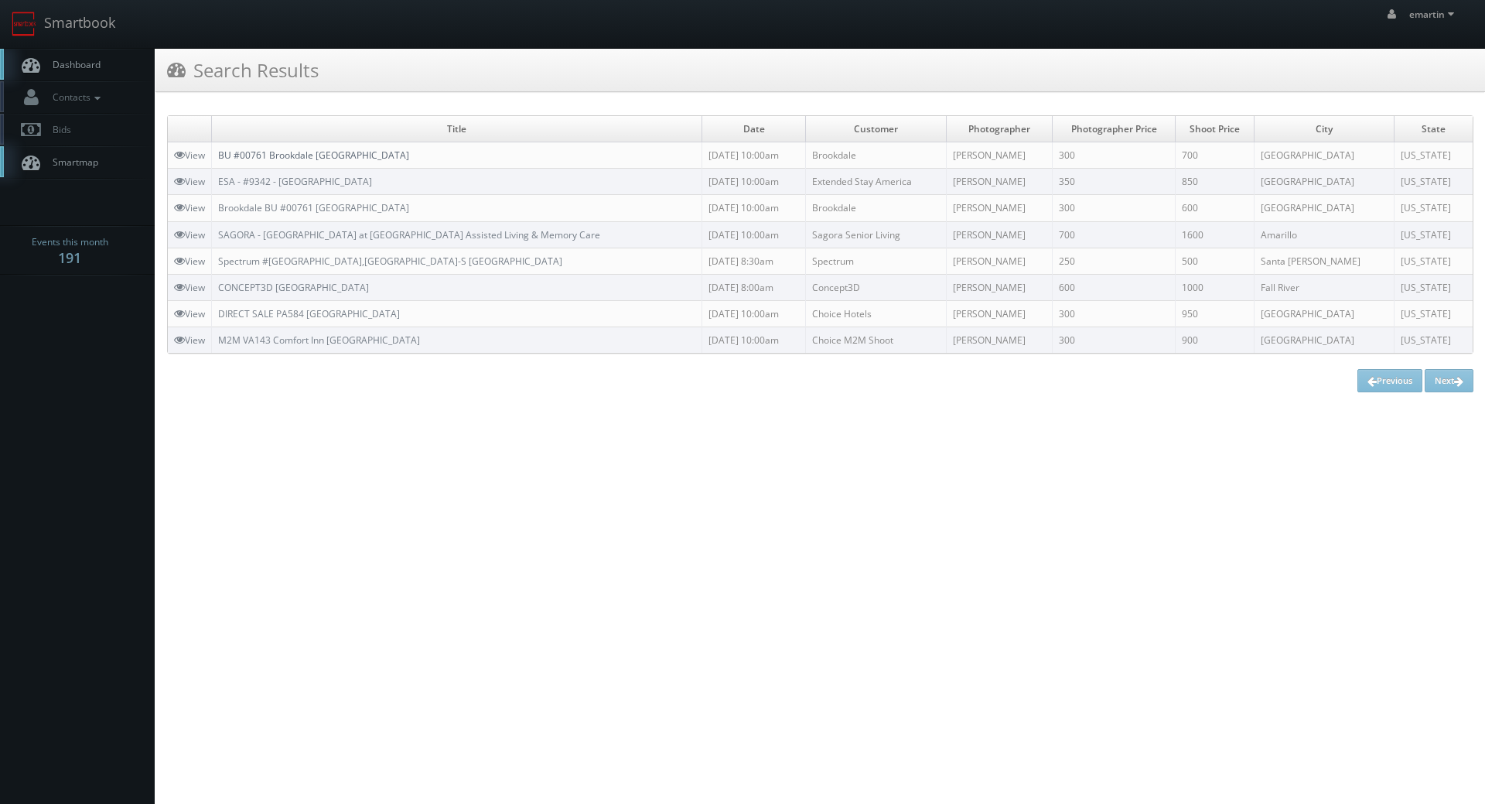
click at [243, 157] on link "BU #00761 Brookdale [GEOGRAPHIC_DATA]" at bounding box center [313, 155] width 191 height 13
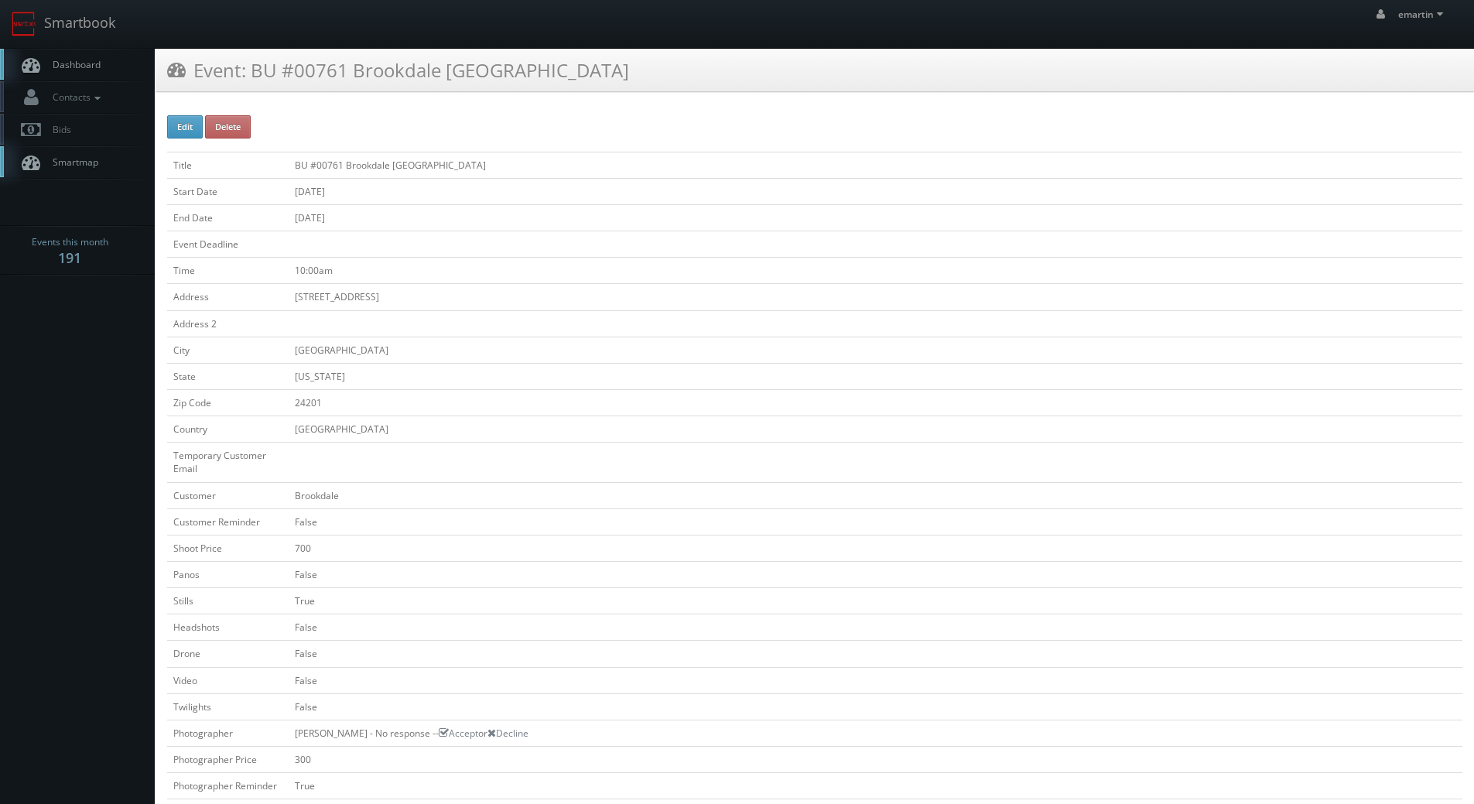
click at [190, 139] on div "Edit Delete Title BU #00761 Brookdale [GEOGRAPHIC_DATA] Start Date [DATE] End D…" at bounding box center [814, 738] width 1295 height 1246
click at [192, 132] on button "Edit" at bounding box center [185, 126] width 36 height 23
type input "BU #00761 Brookdale [GEOGRAPHIC_DATA]"
type input "[STREET_ADDRESS]"
type input "[GEOGRAPHIC_DATA]"
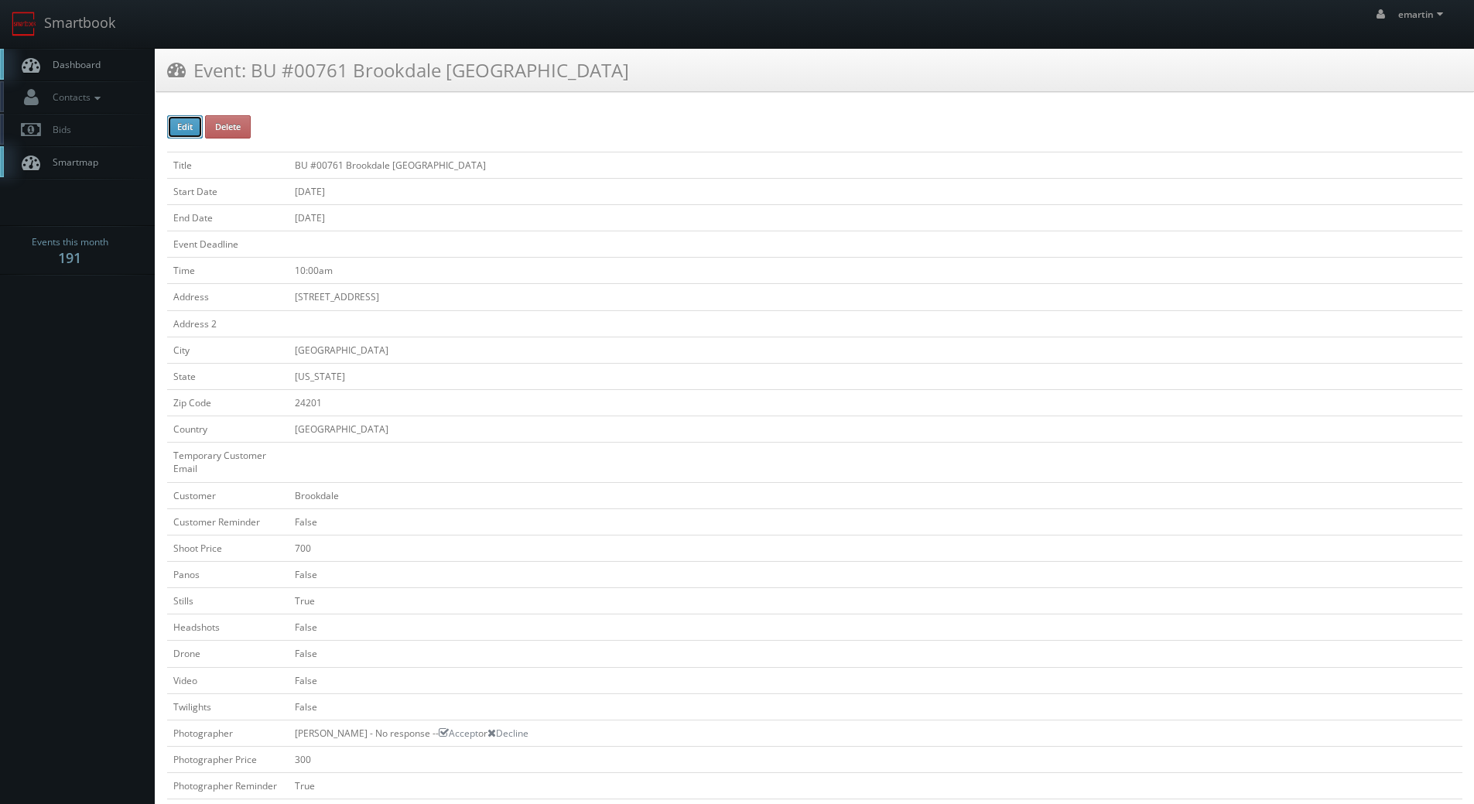
type input "24201"
checkbox input "false"
type input "700"
checkbox input "false"
checkbox input "true"
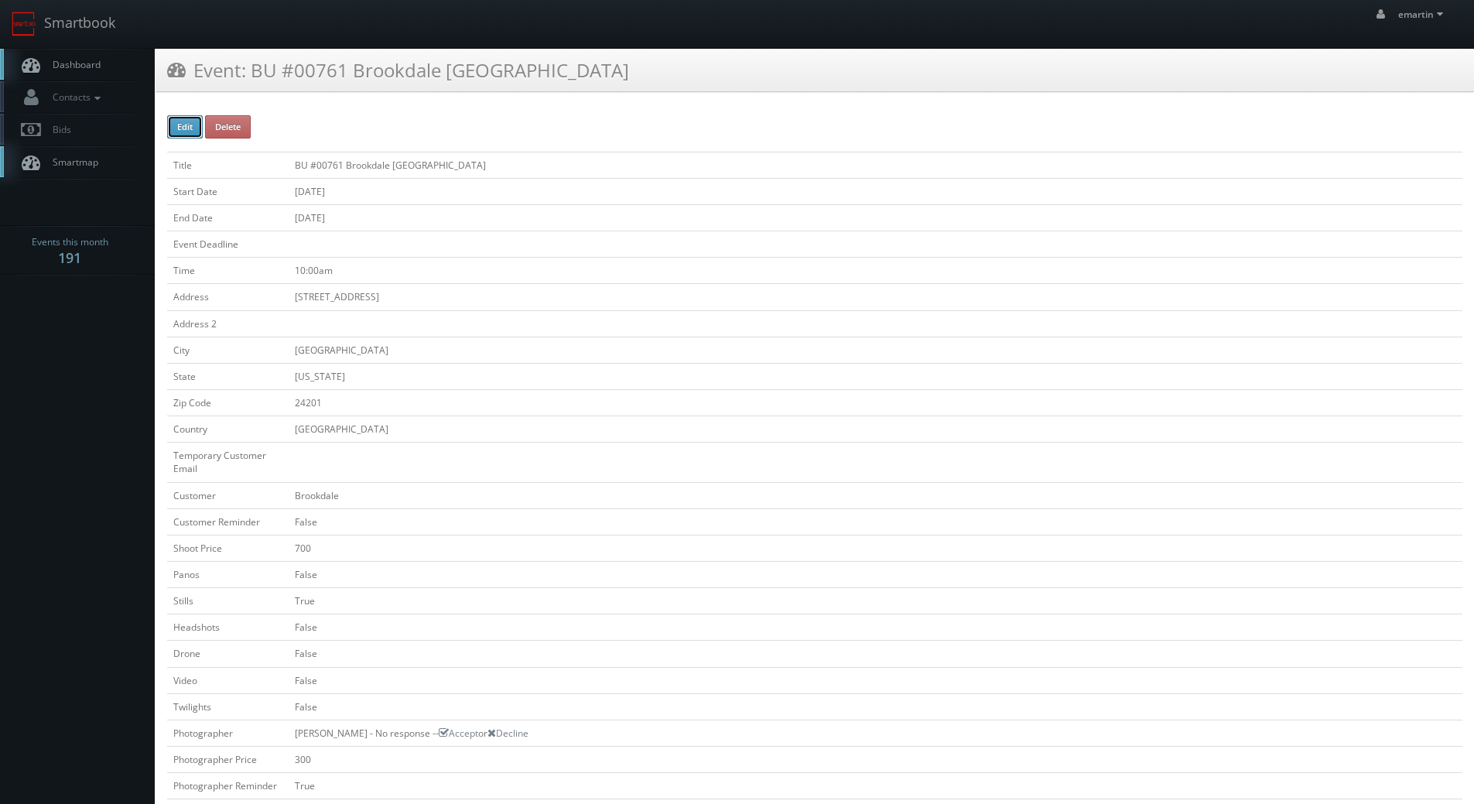
checkbox input "false"
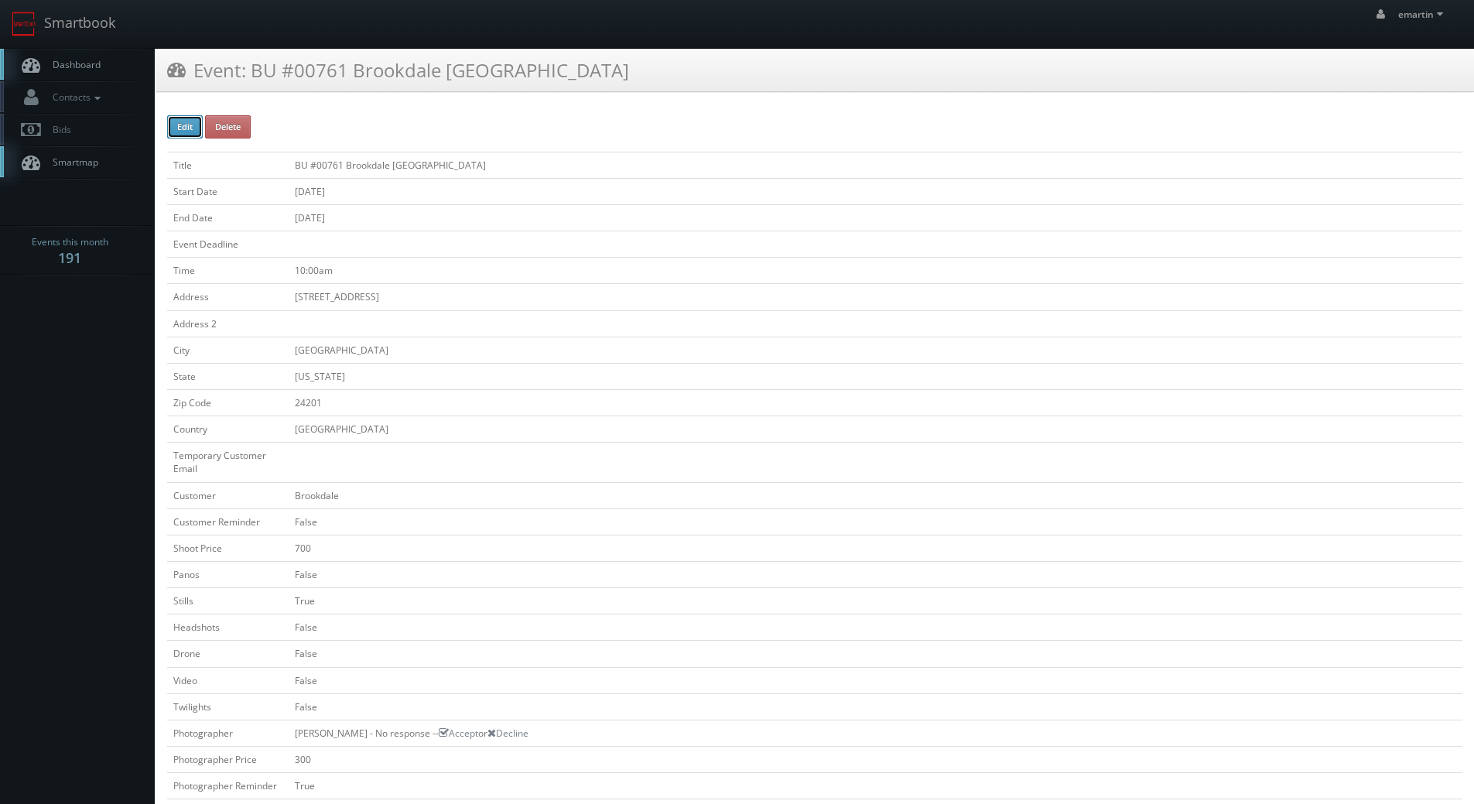
type input "[DATE]"
type input "10:00am"
checkbox input "true"
checkbox input "false"
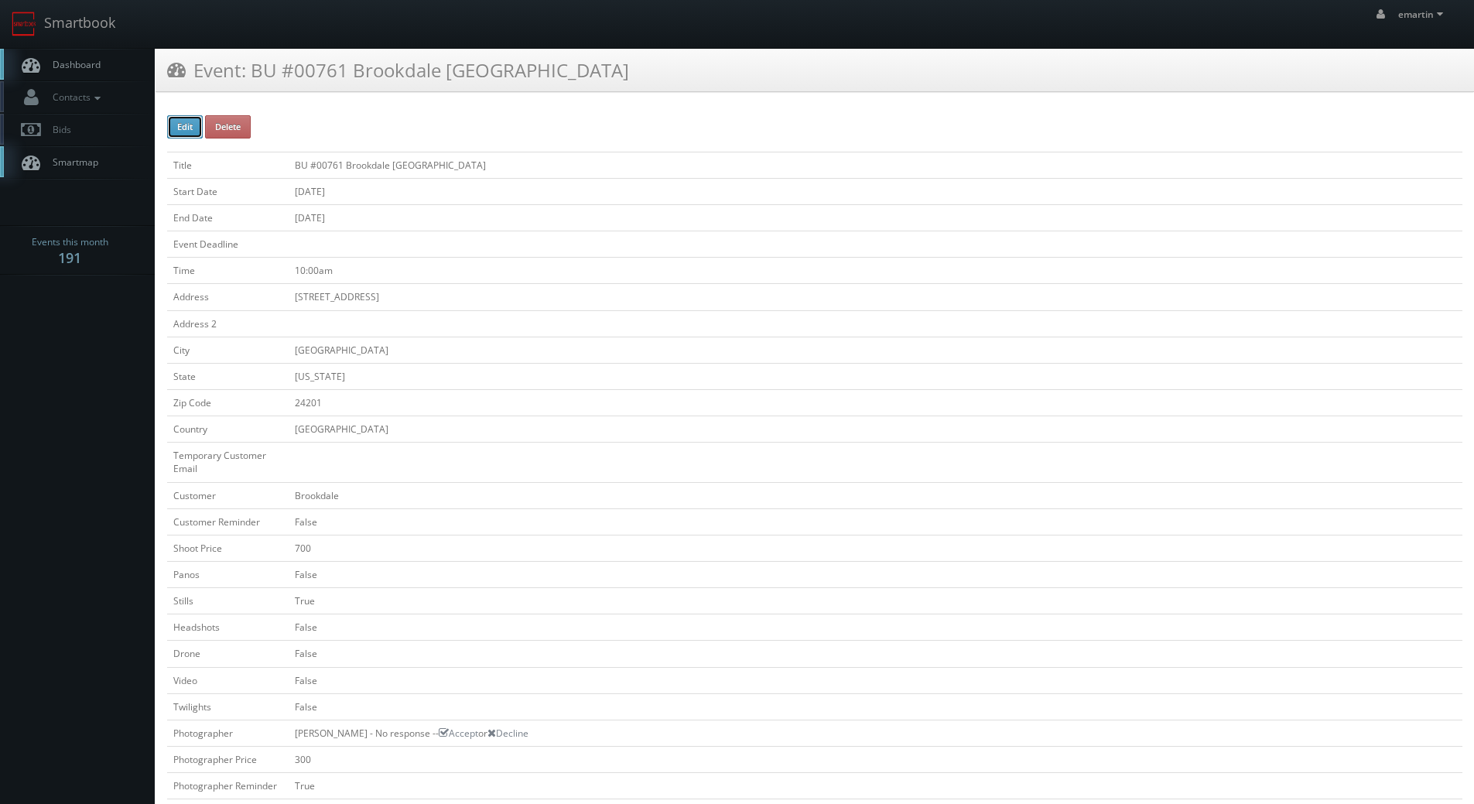
type input "700"
type input "300"
select select "[US_STATE]"
select select "[EMAIL_ADDRESS][DOMAIN_NAME]"
select select "[PERSON_NAME][EMAIL_ADDRESS][PERSON_NAME][DOMAIN_NAME]"
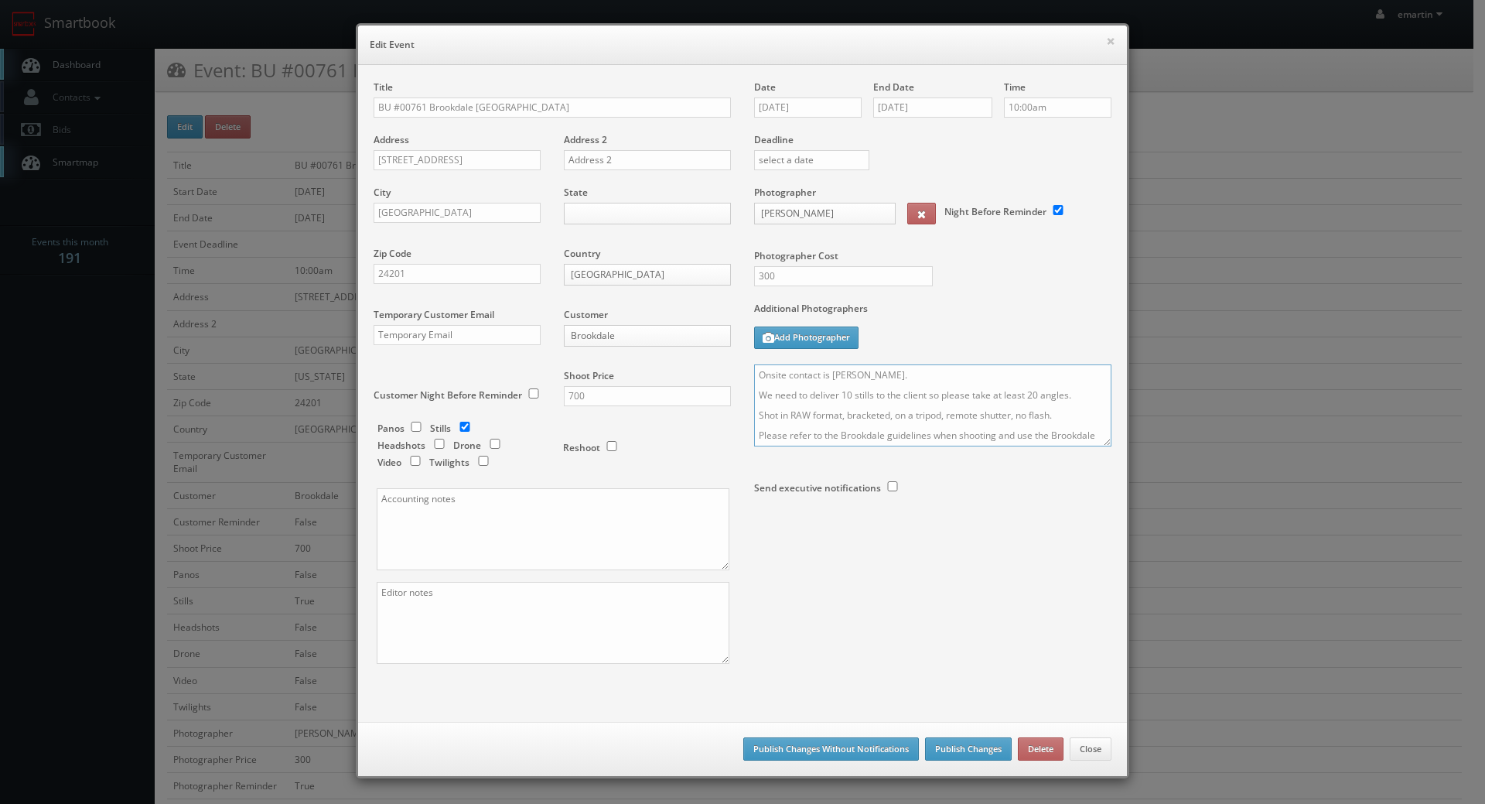
click at [754, 377] on textarea "Onsite contact is [PERSON_NAME]. We need to deliver 10 stills to the client so …" at bounding box center [932, 405] width 357 height 82
click at [782, 368] on textarea "Onsite contact is [PERSON_NAME]. We need to deliver 10 stills to the client so …" at bounding box center [932, 405] width 357 height 82
type textarea "UPDATE: We will only be shooting the common areas that have renovated flooring.…"
click at [962, 521] on div at bounding box center [932, 530] width 357 height 41
click at [949, 750] on button "Publish Changes" at bounding box center [968, 748] width 87 height 23
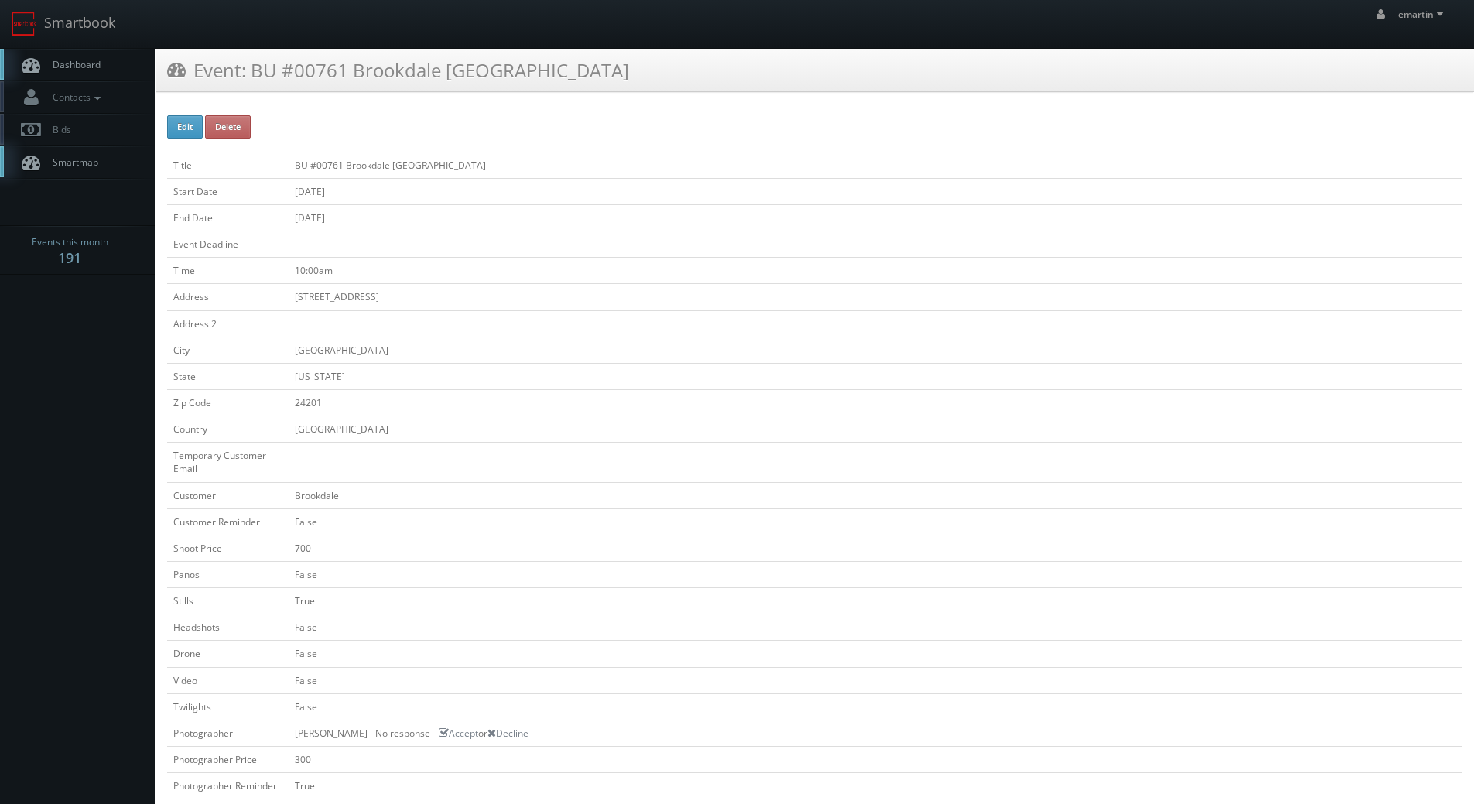
click at [110, 63] on link "Dashboard" at bounding box center [77, 65] width 155 height 32
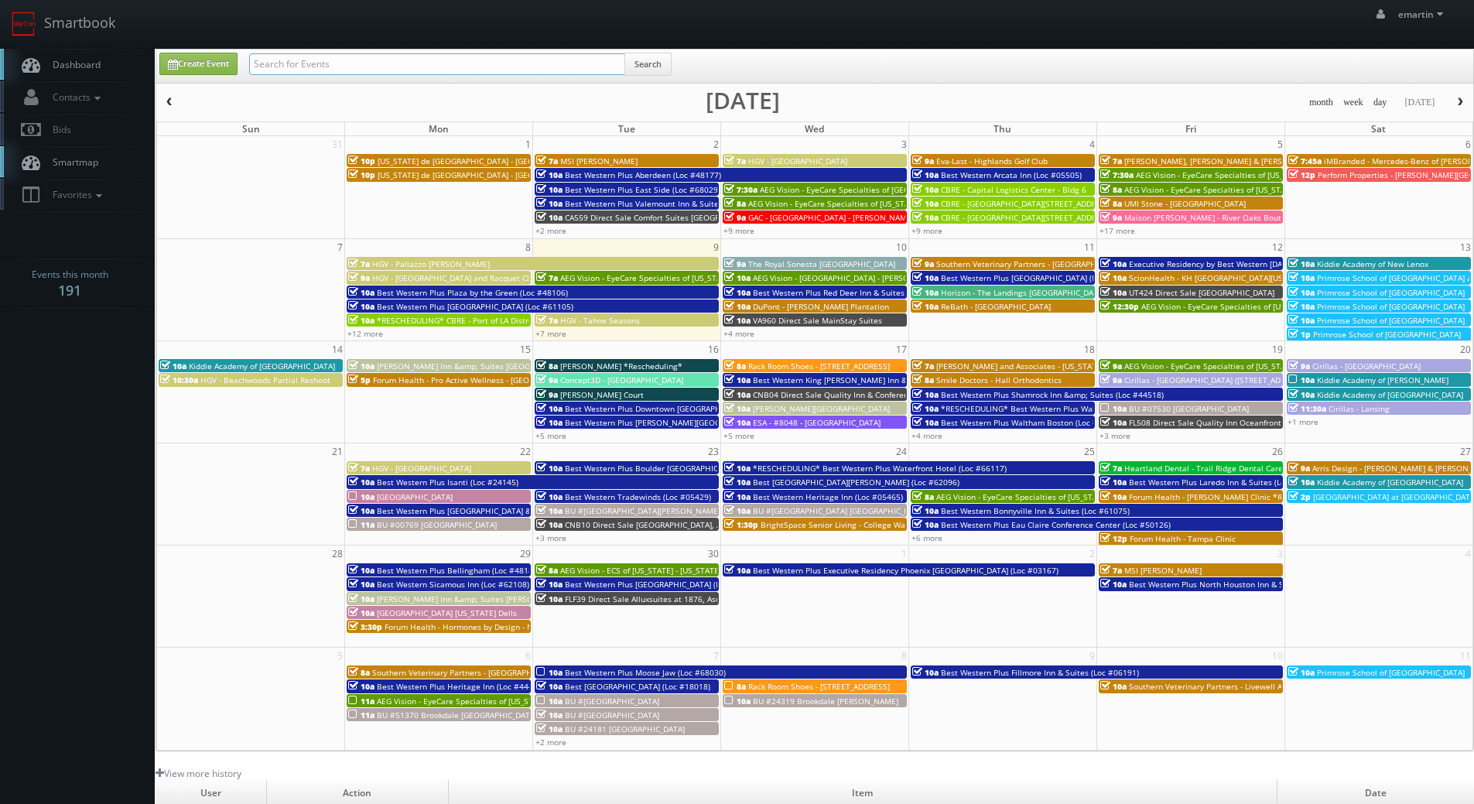
click at [371, 58] on input "text" at bounding box center [437, 64] width 376 height 22
type input "highland"
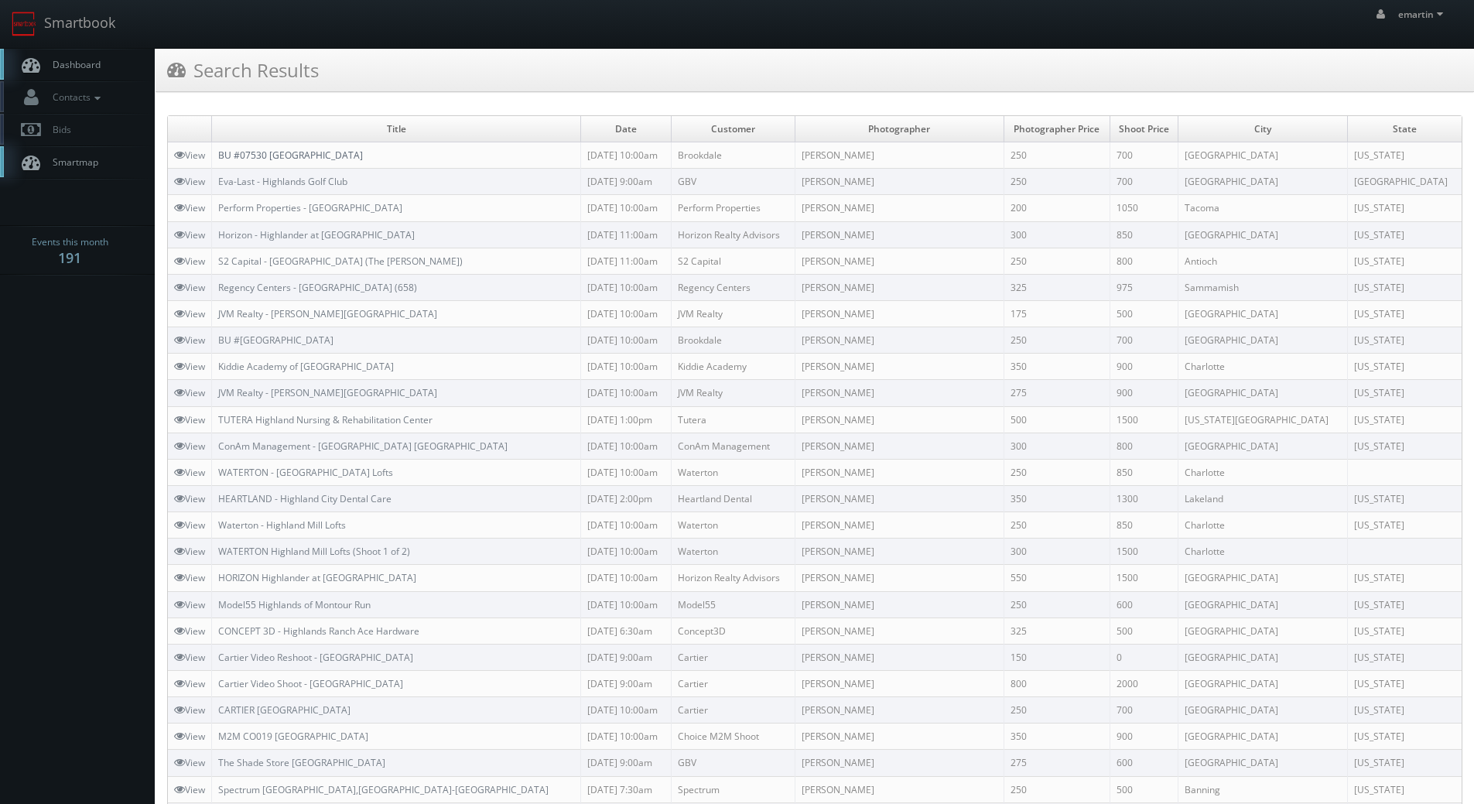
click at [310, 148] on td "BU #07530 [GEOGRAPHIC_DATA]" at bounding box center [396, 155] width 369 height 26
click at [306, 159] on link "BU #07530 [GEOGRAPHIC_DATA]" at bounding box center [290, 155] width 145 height 13
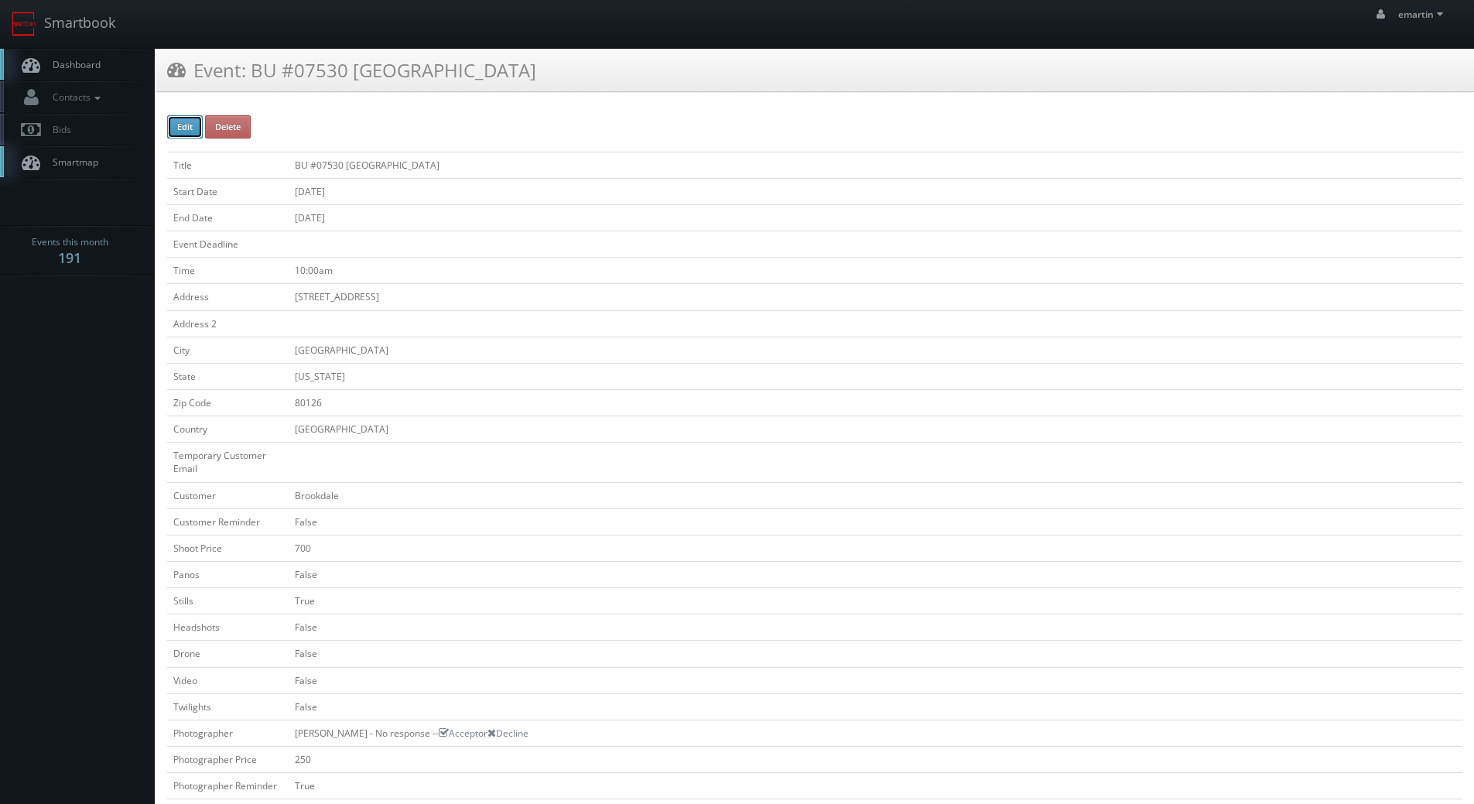
click at [187, 132] on button "Edit" at bounding box center [185, 126] width 36 height 23
type input "BU #07530 [GEOGRAPHIC_DATA]"
type input "[STREET_ADDRESS]"
type input "[GEOGRAPHIC_DATA]"
type input "80126"
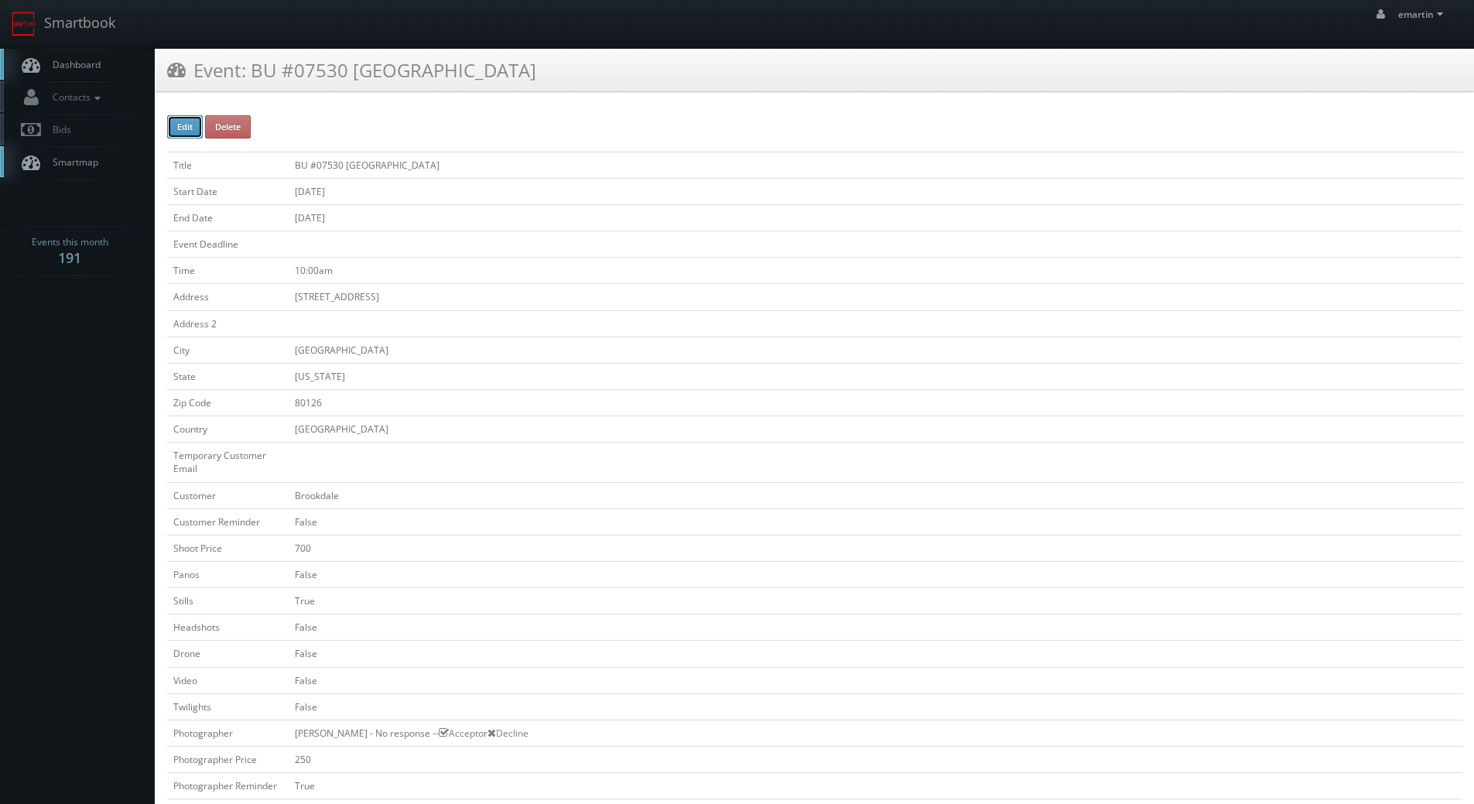
checkbox input "false"
type input "700"
checkbox input "false"
checkbox input "true"
checkbox input "false"
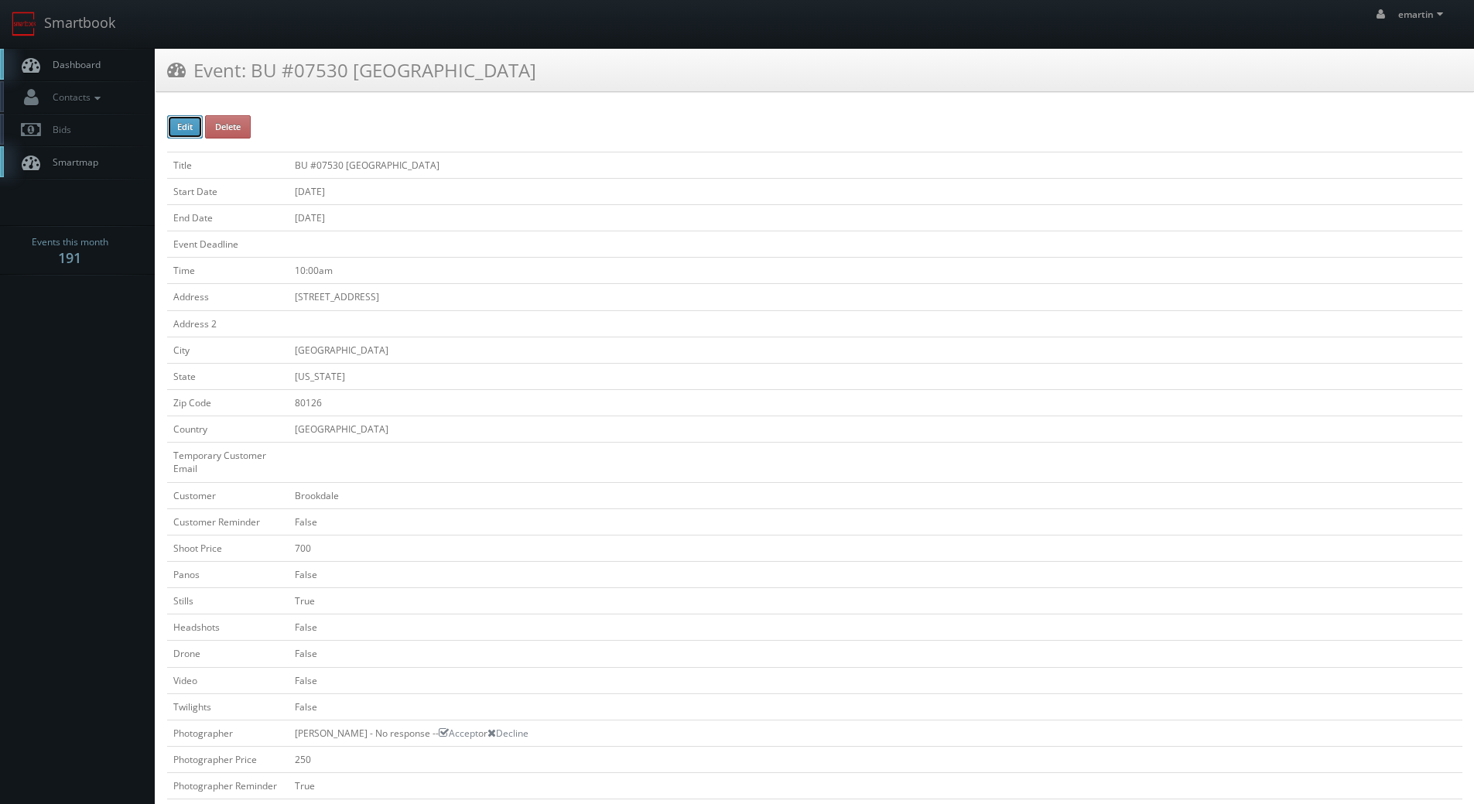
checkbox input "false"
type input "[DATE]"
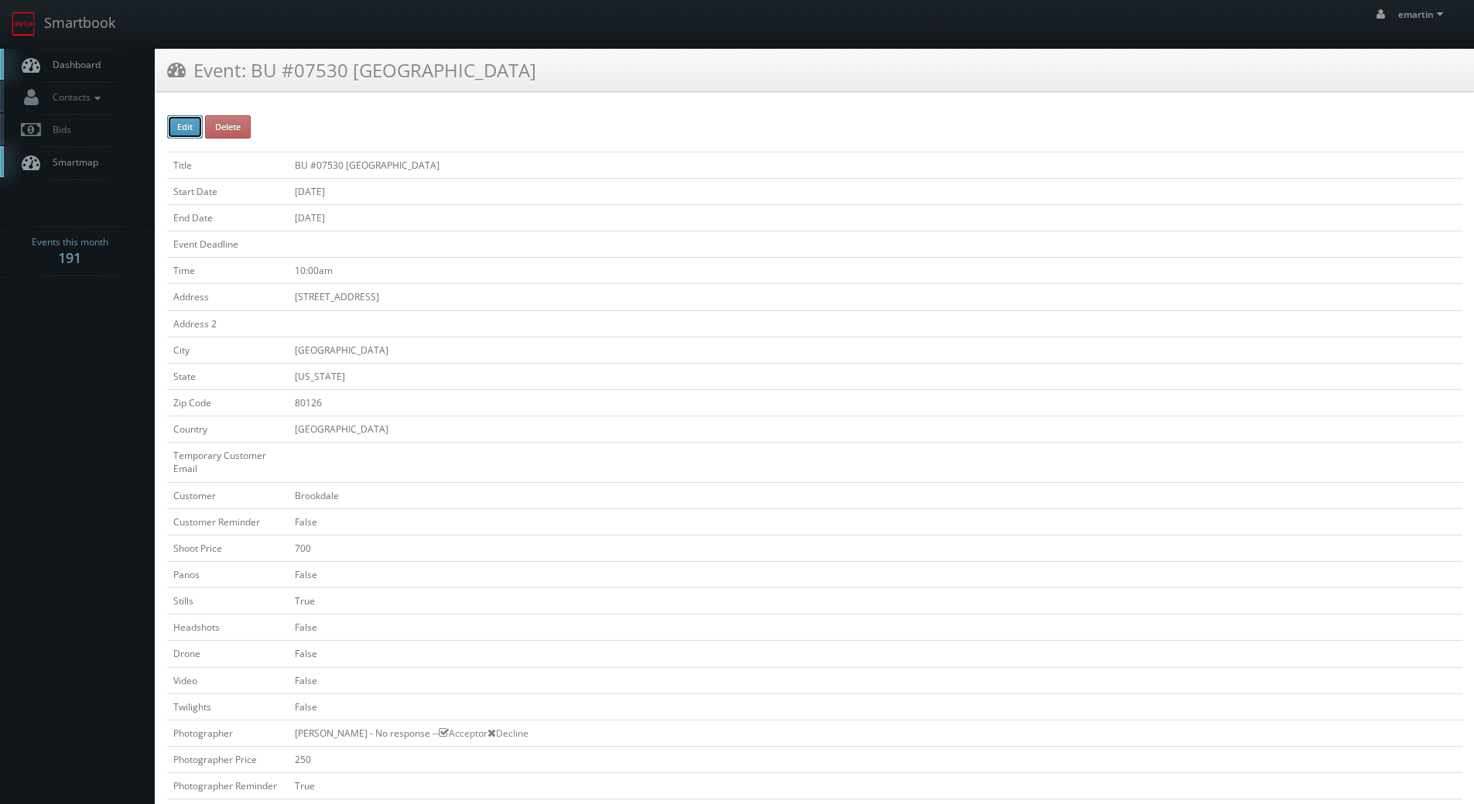
type input "[DATE]"
type input "10:00am"
checkbox input "true"
checkbox input "false"
type input "700"
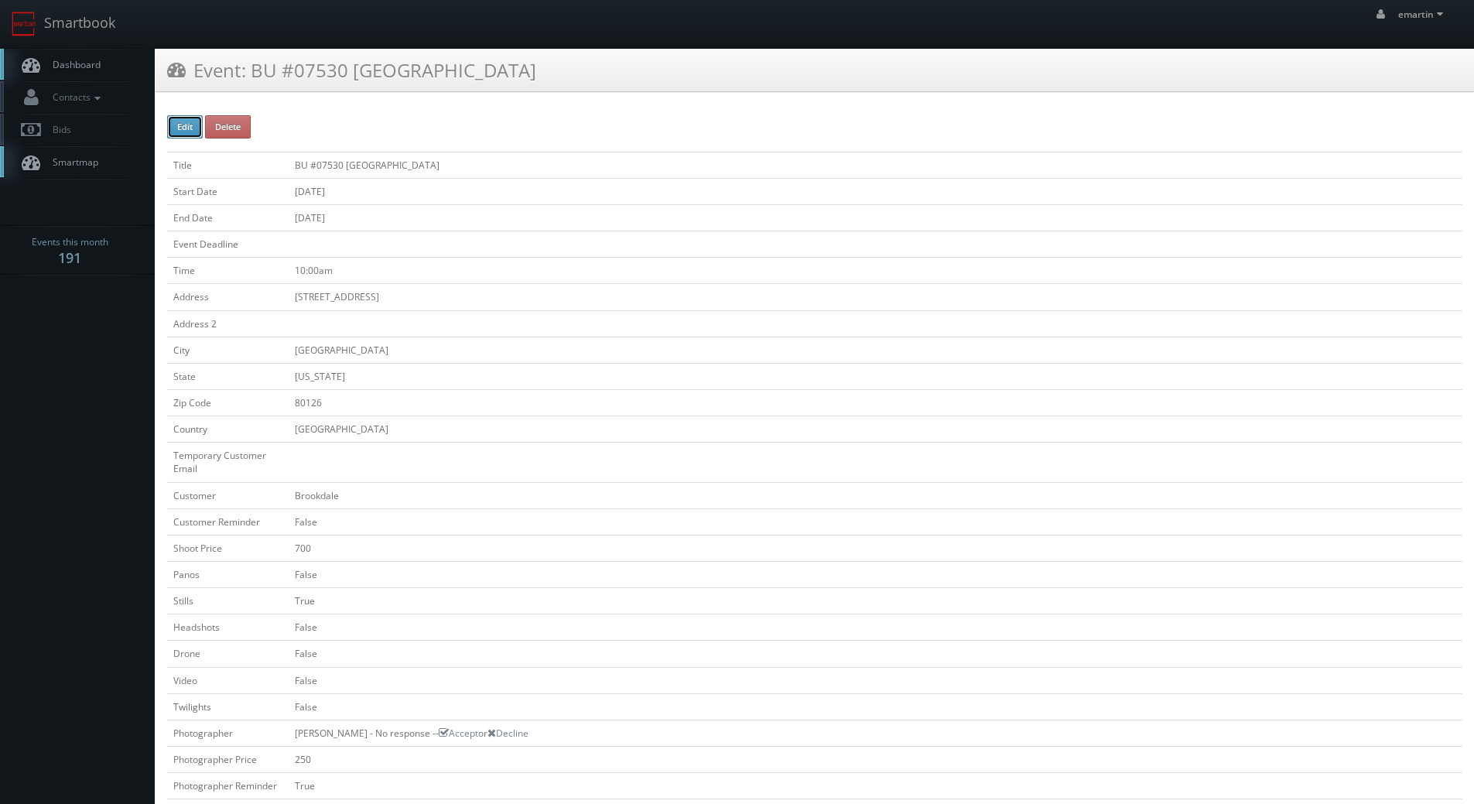
type input "250"
select select "[US_STATE]"
select select "[EMAIL_ADDRESS][DOMAIN_NAME]"
select select "[PERSON_NAME][DOMAIN_NAME][EMAIL_ADDRESS][DOMAIN_NAME]"
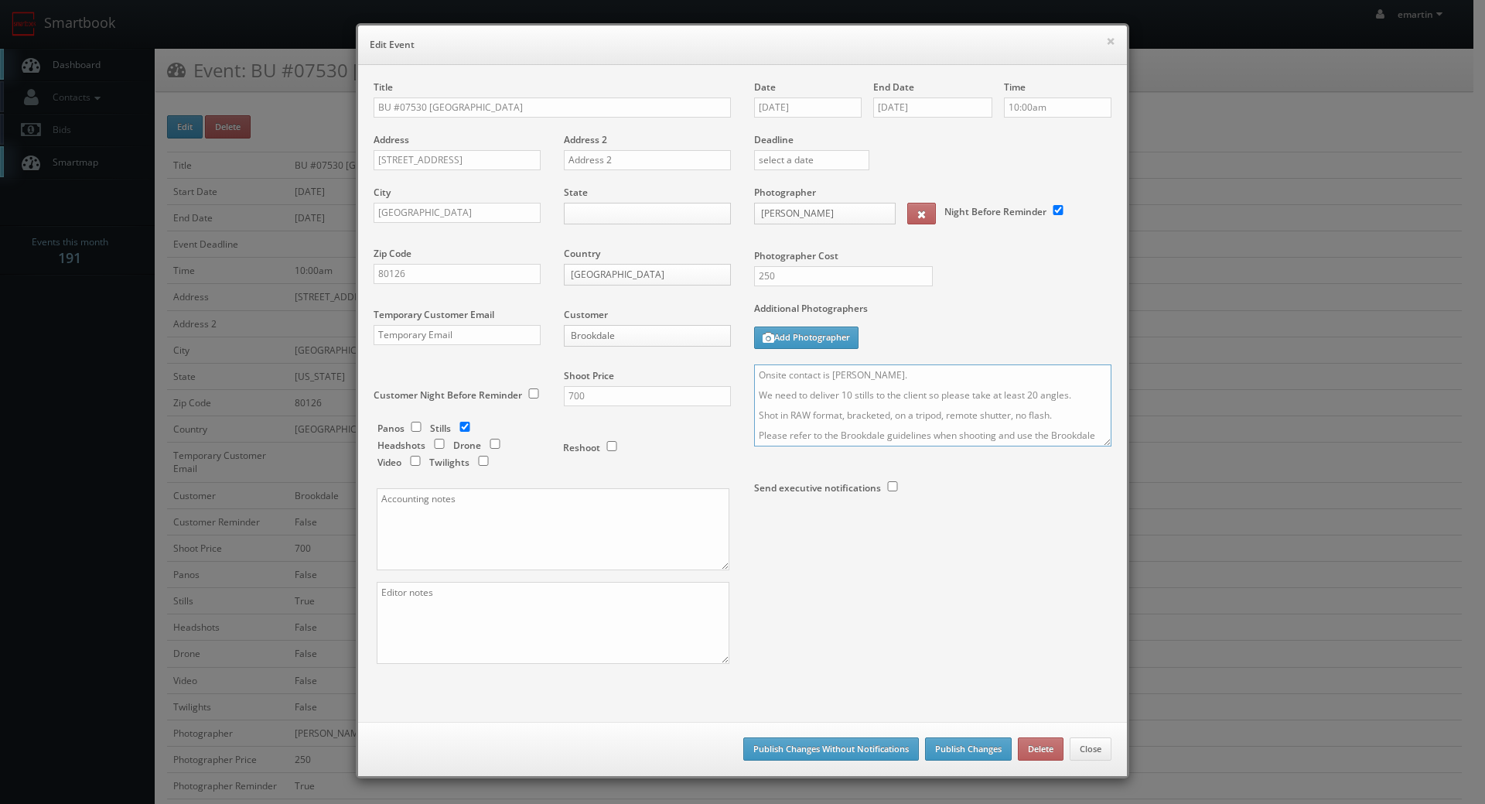
click at [754, 376] on textarea "Onsite contact is [PERSON_NAME]. We need to deliver 10 stills to the client so …" at bounding box center [932, 405] width 357 height 82
click at [768, 367] on textarea "Onsite contact is [PERSON_NAME]. We need to deliver 10 stills to the client so …" at bounding box center [932, 405] width 357 height 82
type textarea "UPDATE: This will be exteriors only including any gardens or courtyards. They w…"
click at [918, 612] on div "Title BU #07530 [GEOGRAPHIC_DATA] Address [STREET_ADDRESS] Address 2 [GEOGRAPHI…" at bounding box center [742, 385] width 761 height 610
click at [948, 740] on button "Publish Changes" at bounding box center [968, 748] width 87 height 23
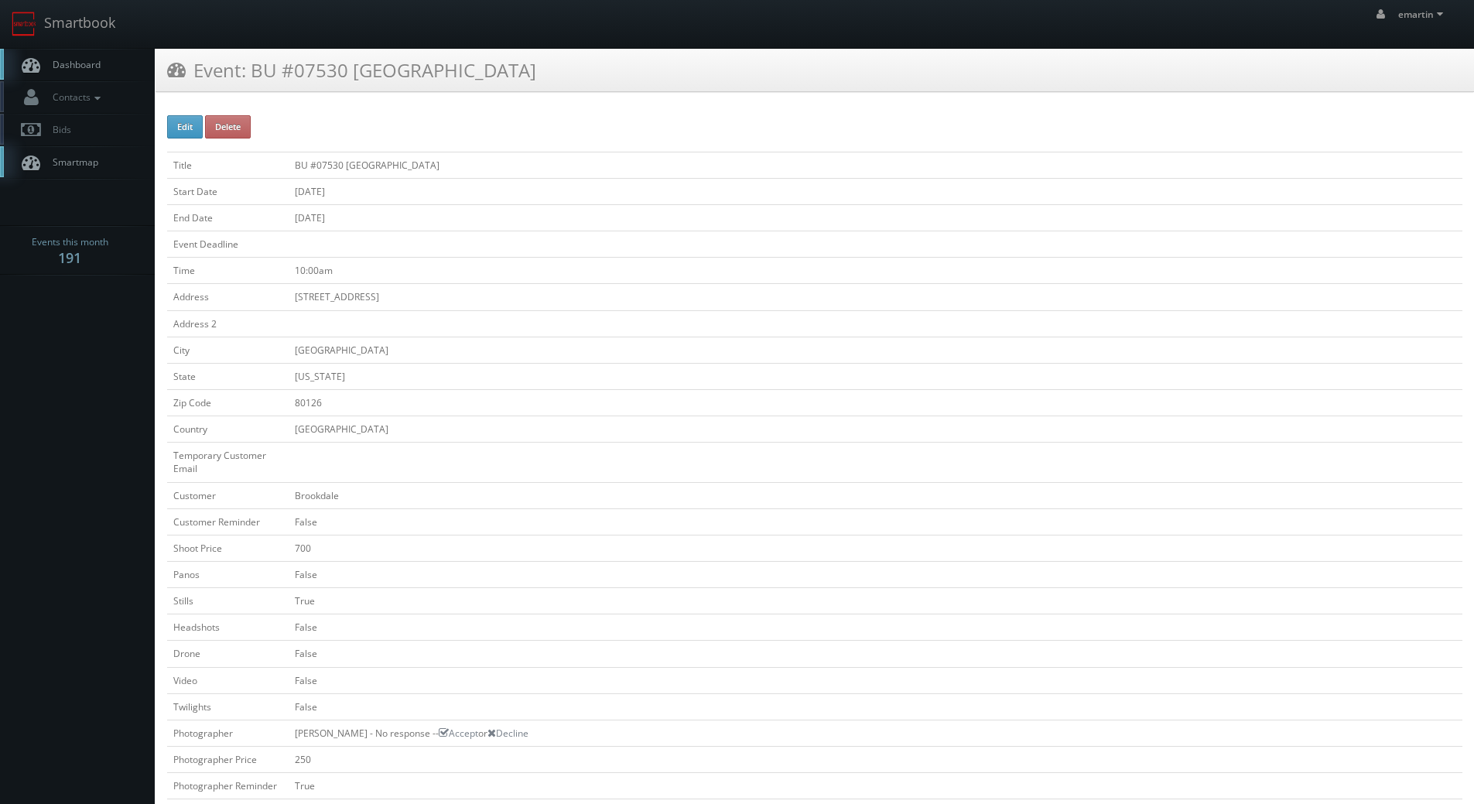
click at [64, 60] on span "Dashboard" at bounding box center [73, 64] width 56 height 13
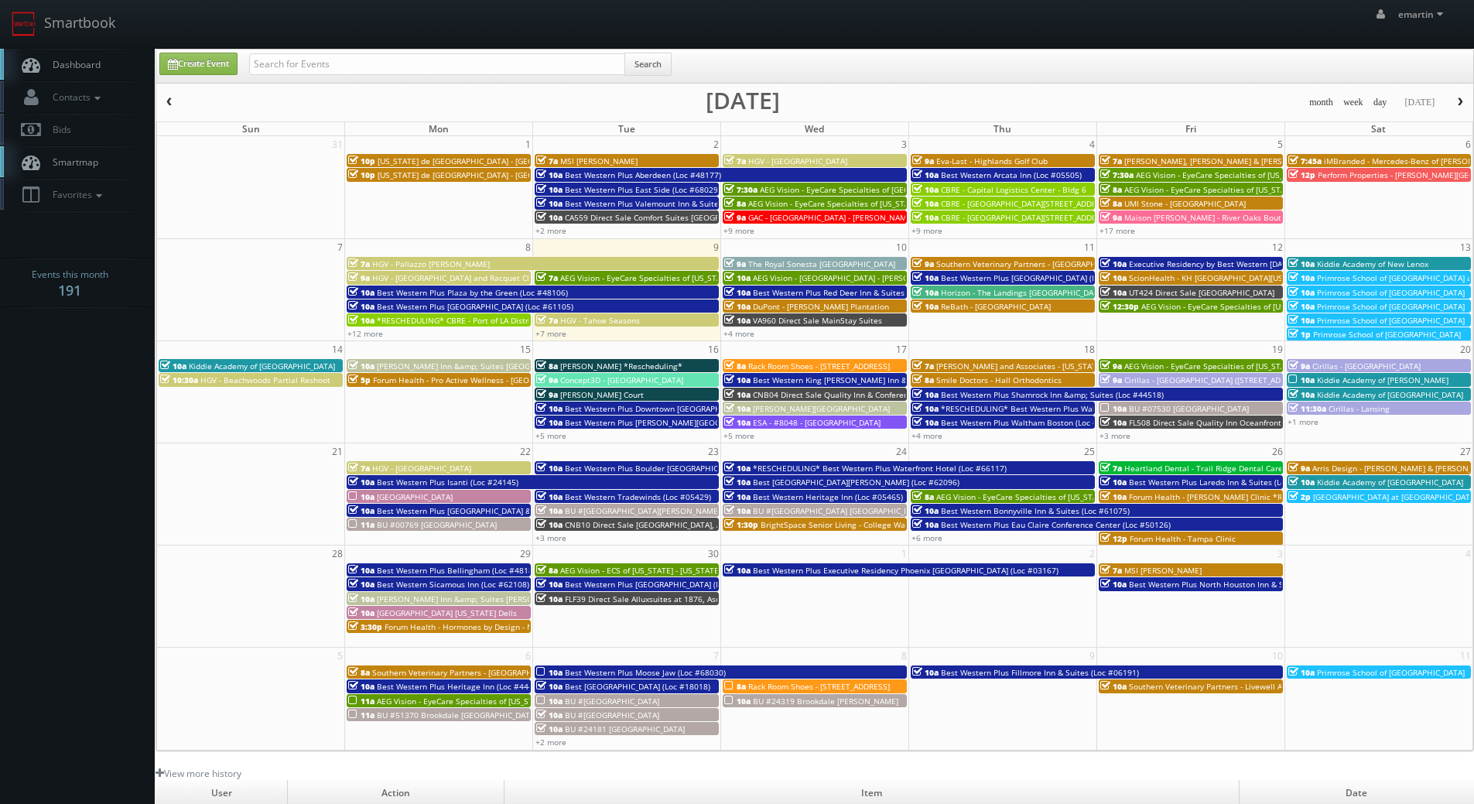
click at [261, 51] on div "Create Event Search" at bounding box center [814, 66] width 1317 height 33
click at [273, 58] on input "text" at bounding box center [437, 64] width 376 height 22
type input "[GEOGRAPHIC_DATA]"
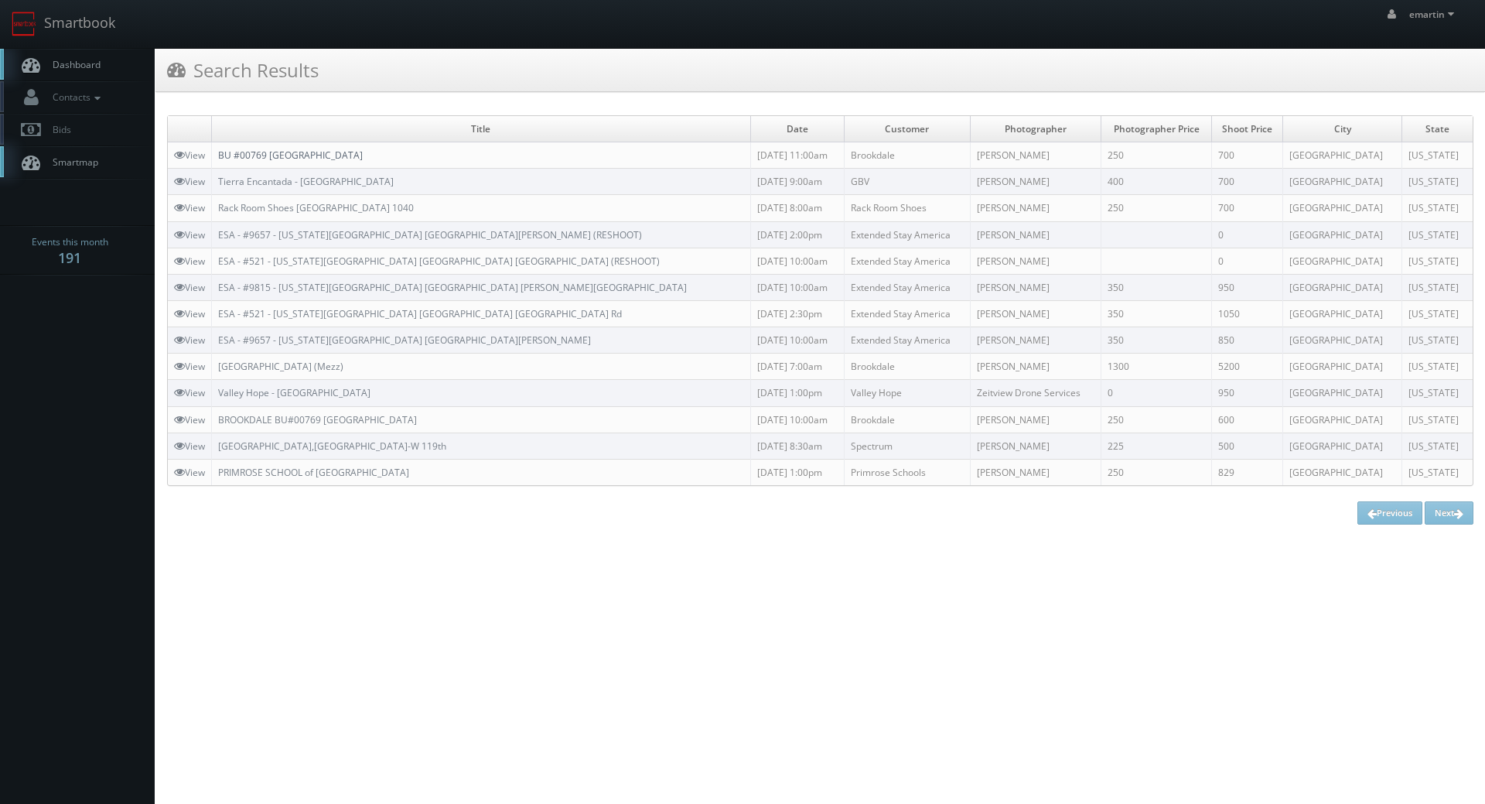
click at [282, 149] on link "BU #00769 [GEOGRAPHIC_DATA]" at bounding box center [290, 155] width 145 height 13
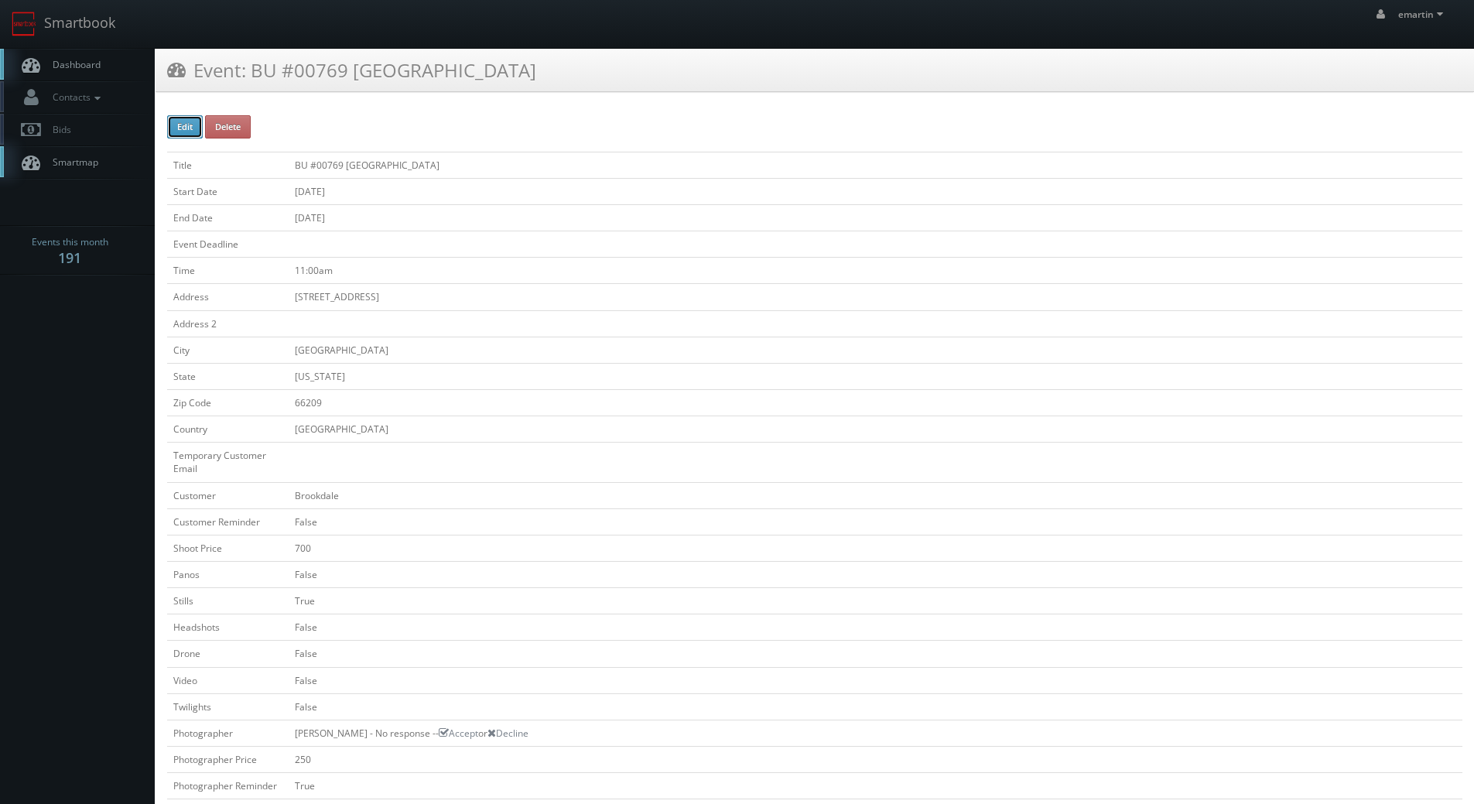
click at [177, 124] on button "Edit" at bounding box center [185, 126] width 36 height 23
type input "BU #00769 [GEOGRAPHIC_DATA]"
type input "[STREET_ADDRESS]"
type input "[GEOGRAPHIC_DATA]"
type input "66209"
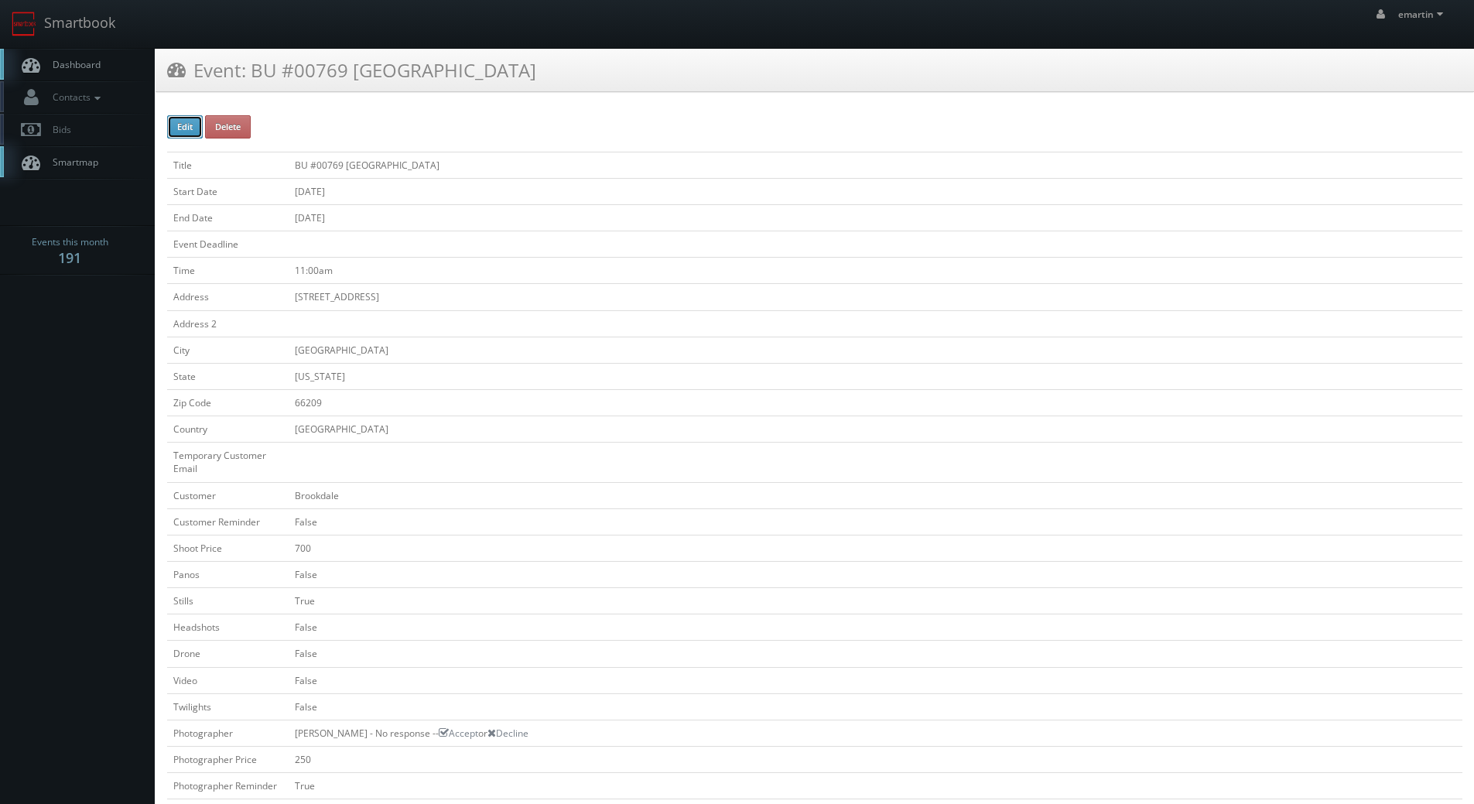
checkbox input "false"
type input "700"
checkbox input "false"
checkbox input "true"
checkbox input "false"
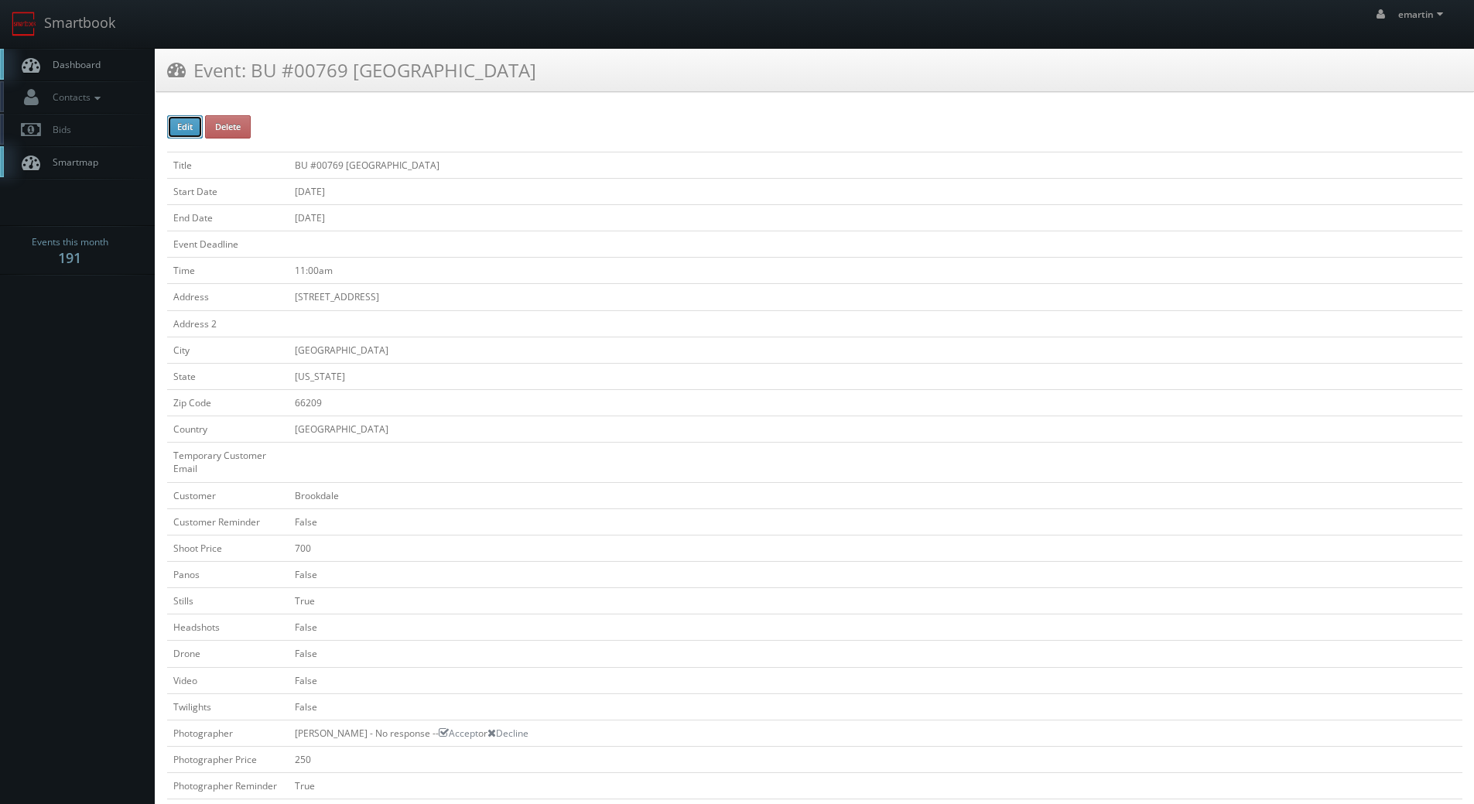
checkbox input "false"
type input "[DATE]"
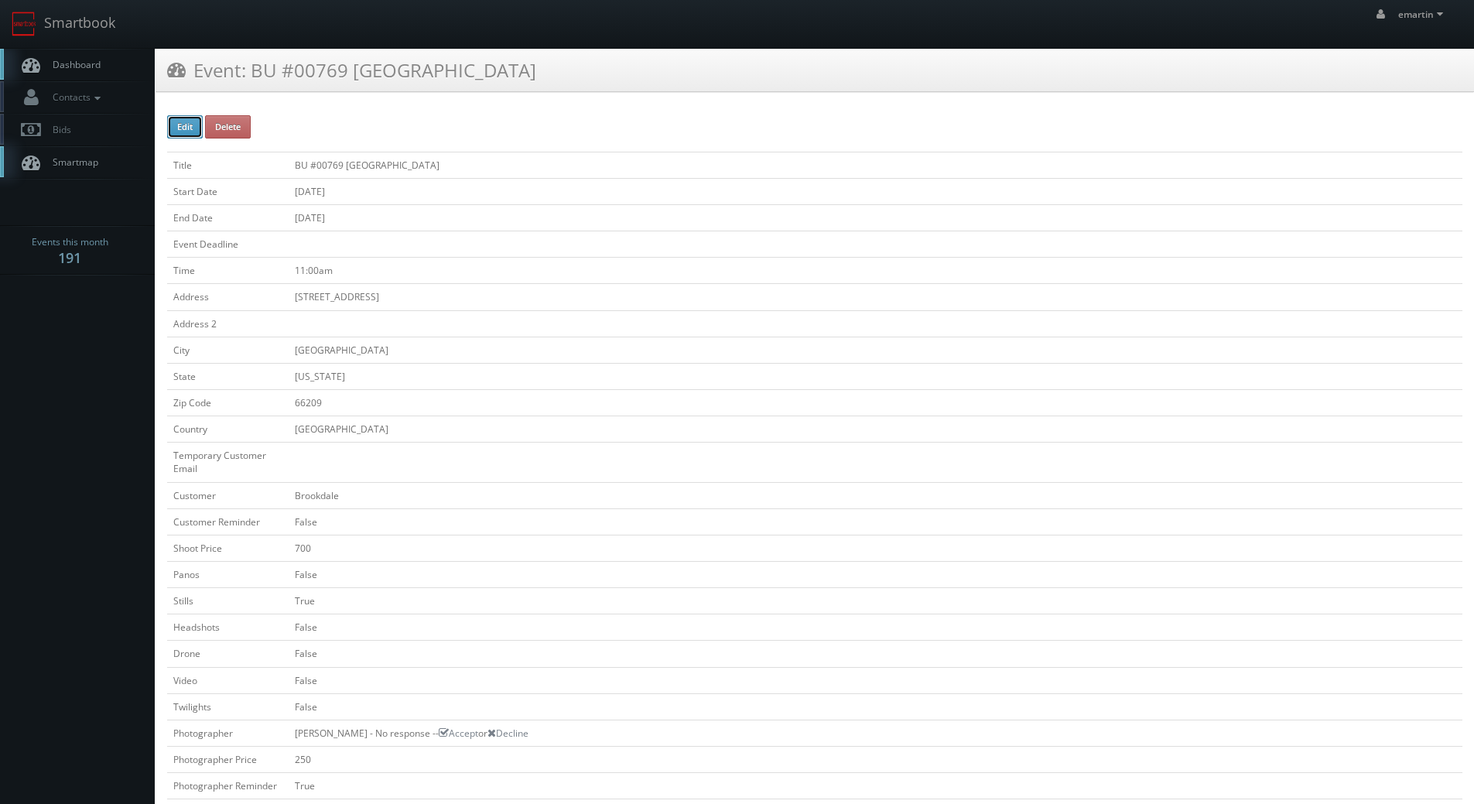
type input "[DATE]"
type input "11:00am"
checkbox input "true"
checkbox input "false"
type input "700"
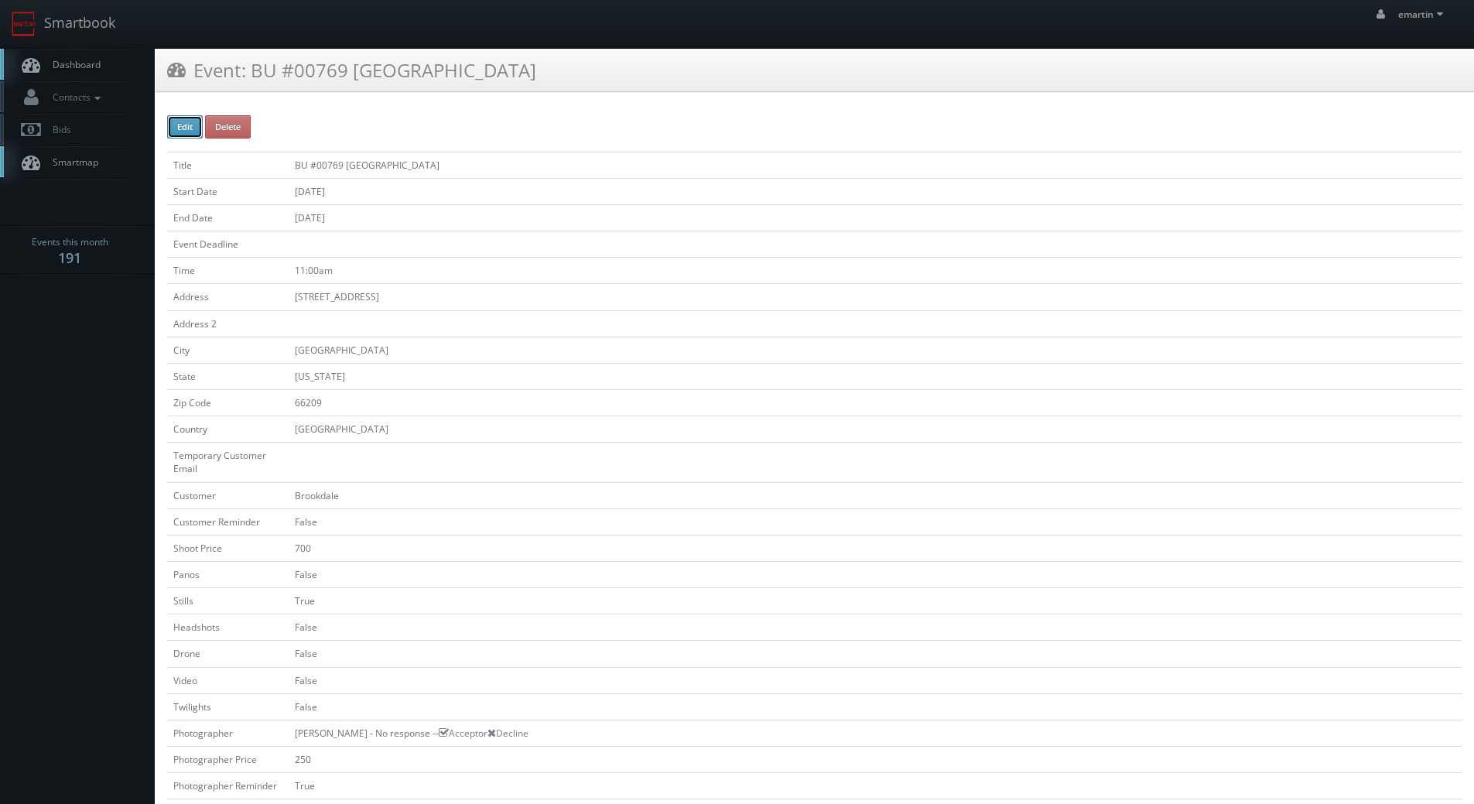
type input "250"
select select "[US_STATE]"
select select "[EMAIL_ADDRESS][DOMAIN_NAME]"
select select "[PERSON_NAME][EMAIL_ADDRESS][DOMAIN_NAME]"
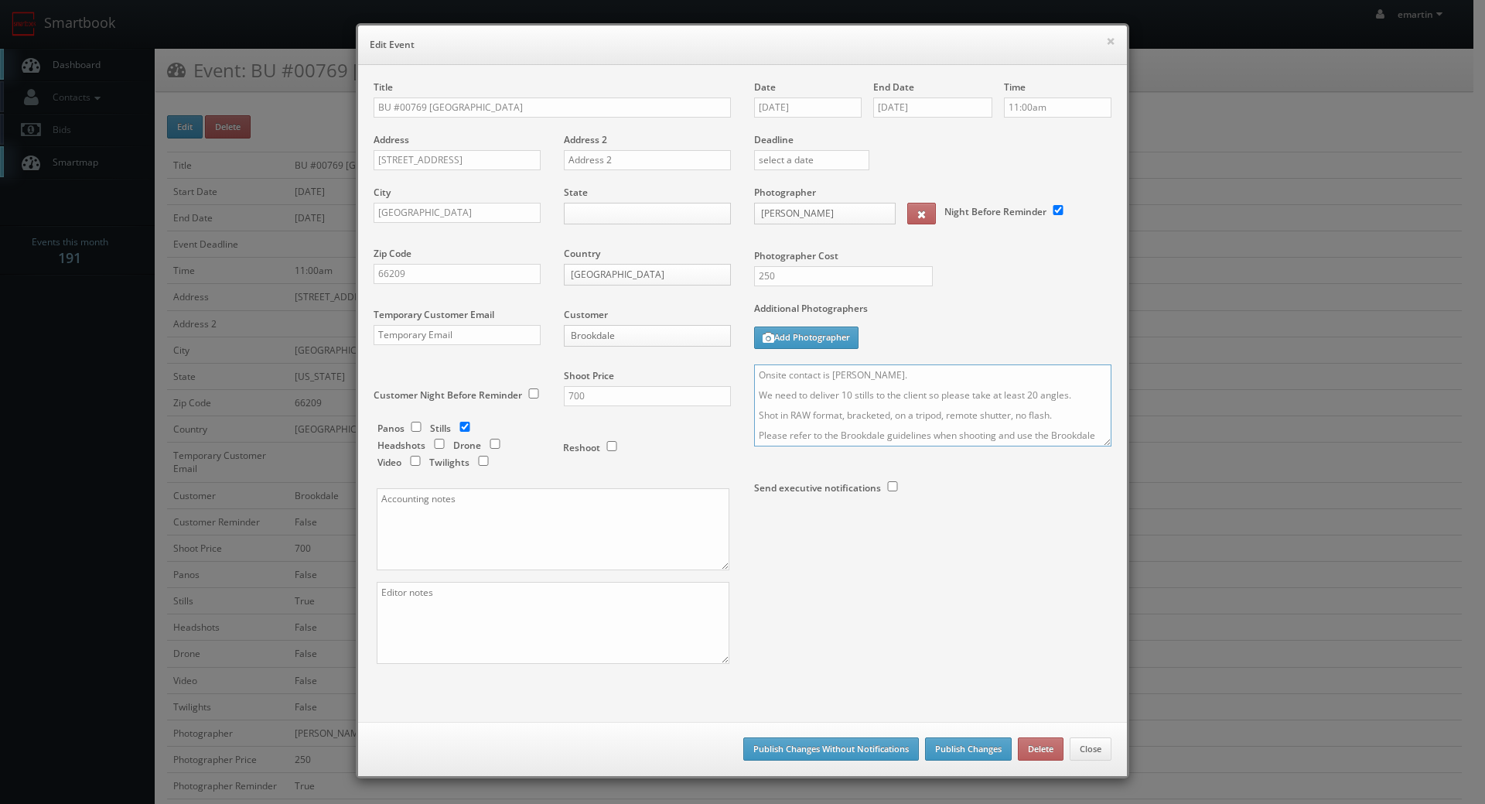
drag, startPoint x: 750, startPoint y: 381, endPoint x: 788, endPoint y: 399, distance: 41.9
click at [754, 381] on textarea "Onsite contact is [PERSON_NAME]. We need to deliver 10 stills to the client so …" at bounding box center [932, 405] width 357 height 82
type textarea "UPDATE: this will be for just their renovated clubhouse. No other areas needed!…"
click at [955, 749] on button "Publish Changes" at bounding box center [968, 748] width 87 height 23
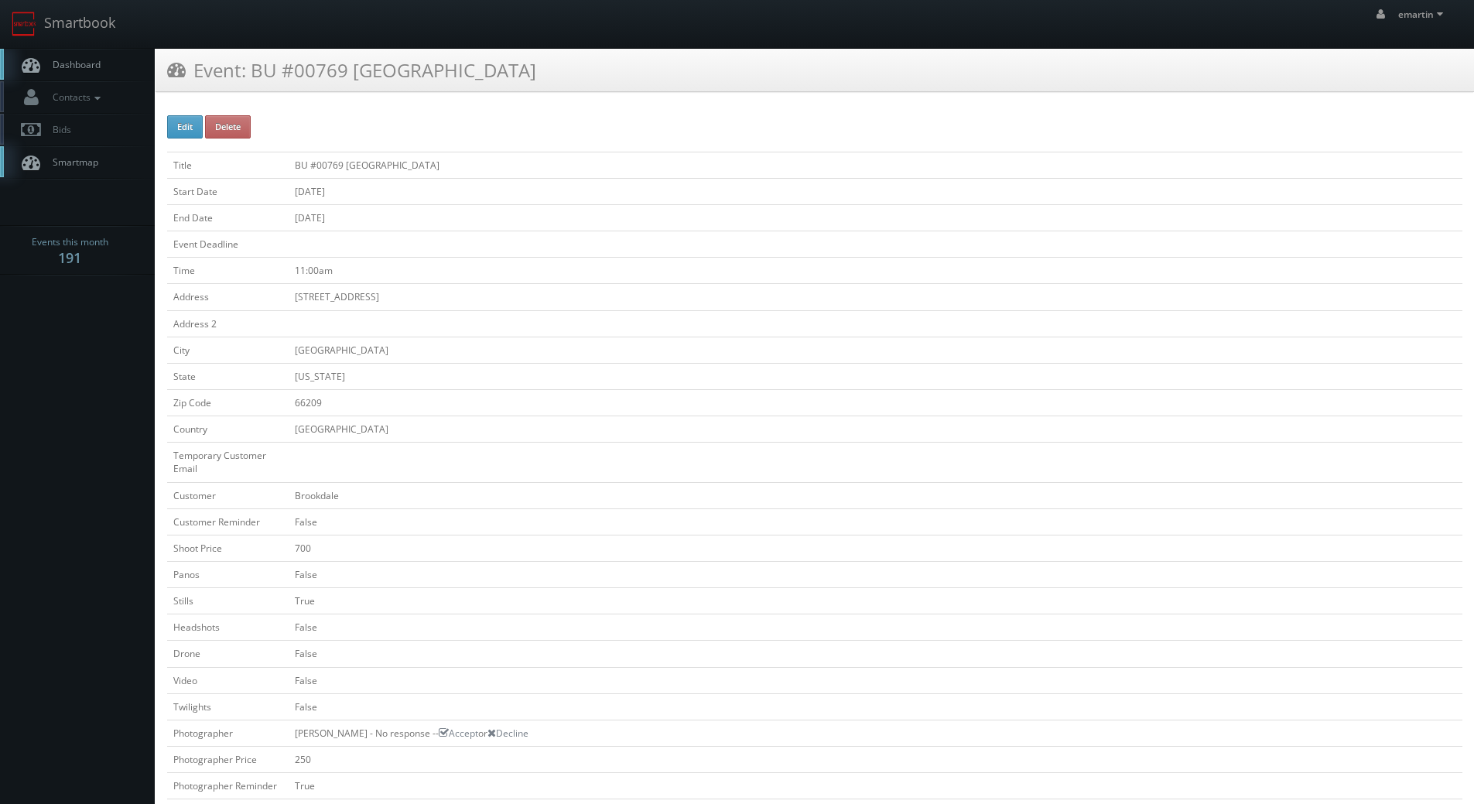
click at [84, 66] on span "Dashboard" at bounding box center [73, 64] width 56 height 13
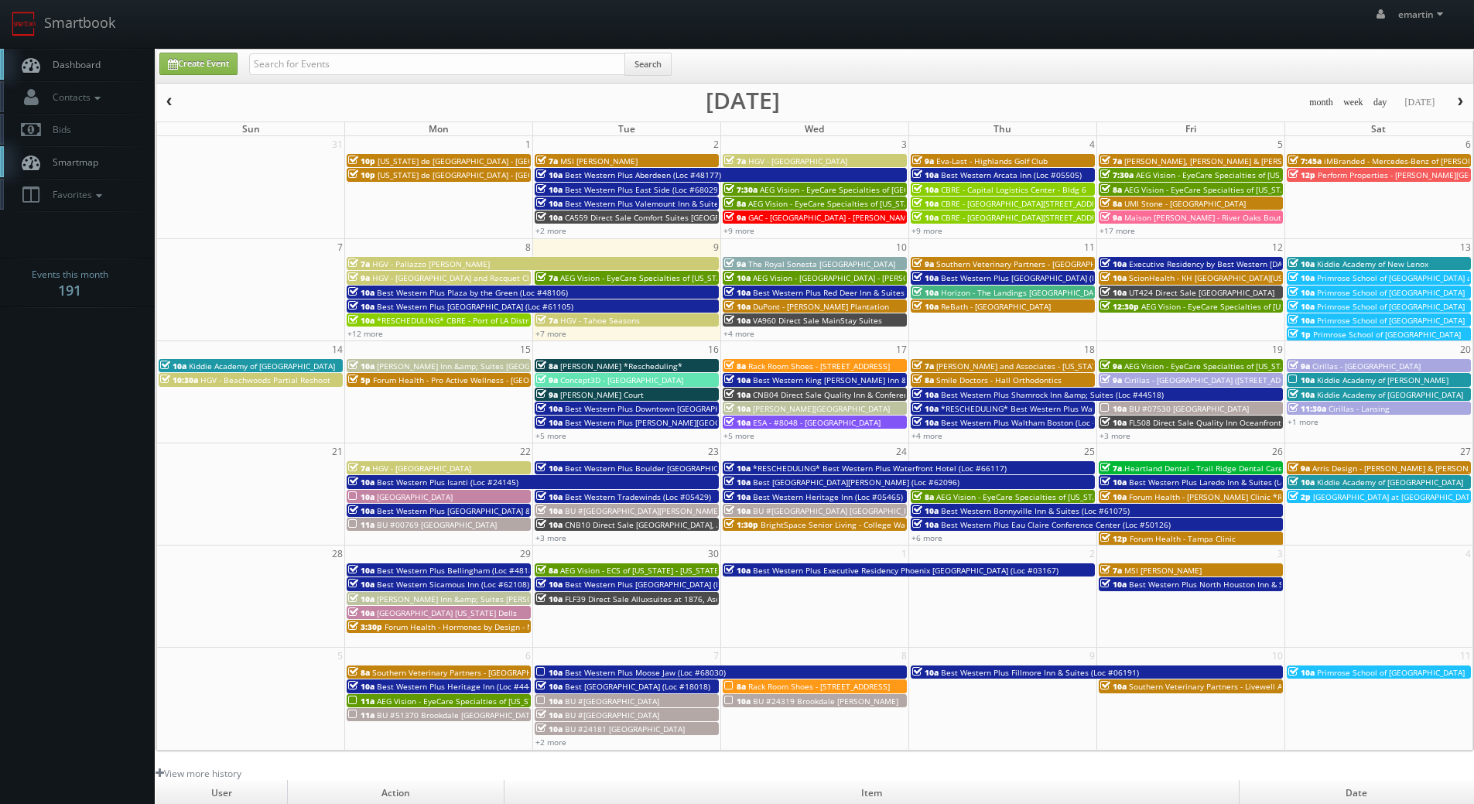
click at [94, 69] on span "Dashboard" at bounding box center [73, 64] width 56 height 13
click at [118, 52] on link "Dashboard" at bounding box center [77, 65] width 155 height 32
click at [101, 58] on link "Dashboard" at bounding box center [77, 65] width 155 height 32
click at [94, 381] on body "Smartbook Toggle Side Navigation Toggle Top Navigation emartin emartin Profile …" at bounding box center [737, 535] width 1474 height 1070
click at [216, 378] on span "HGV - Beachwoods Partial Reshoot" at bounding box center [265, 379] width 130 height 11
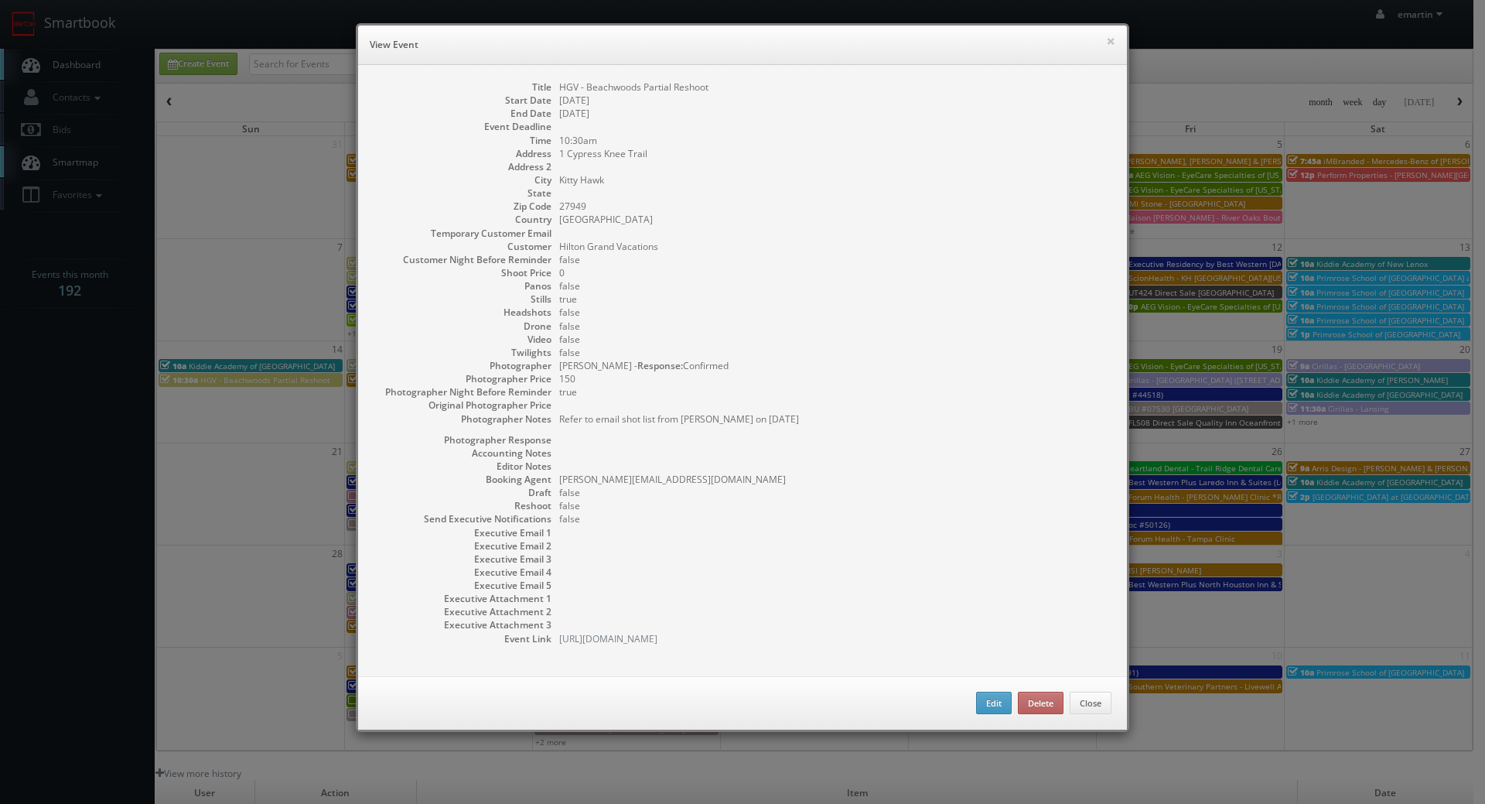
click at [793, 337] on dd "false" at bounding box center [835, 339] width 552 height 13
click at [756, 168] on dd at bounding box center [835, 166] width 552 height 13
click at [856, 360] on dd "Scott Van Manen - Response: Confirmed" at bounding box center [835, 365] width 552 height 13
click at [860, 23] on div "× View Event Title HGV - Beachwoods Partial Reshoot Start Date 09/14/2025 End D…" at bounding box center [743, 377] width 774 height 709
click at [919, 169] on dd at bounding box center [835, 166] width 552 height 13
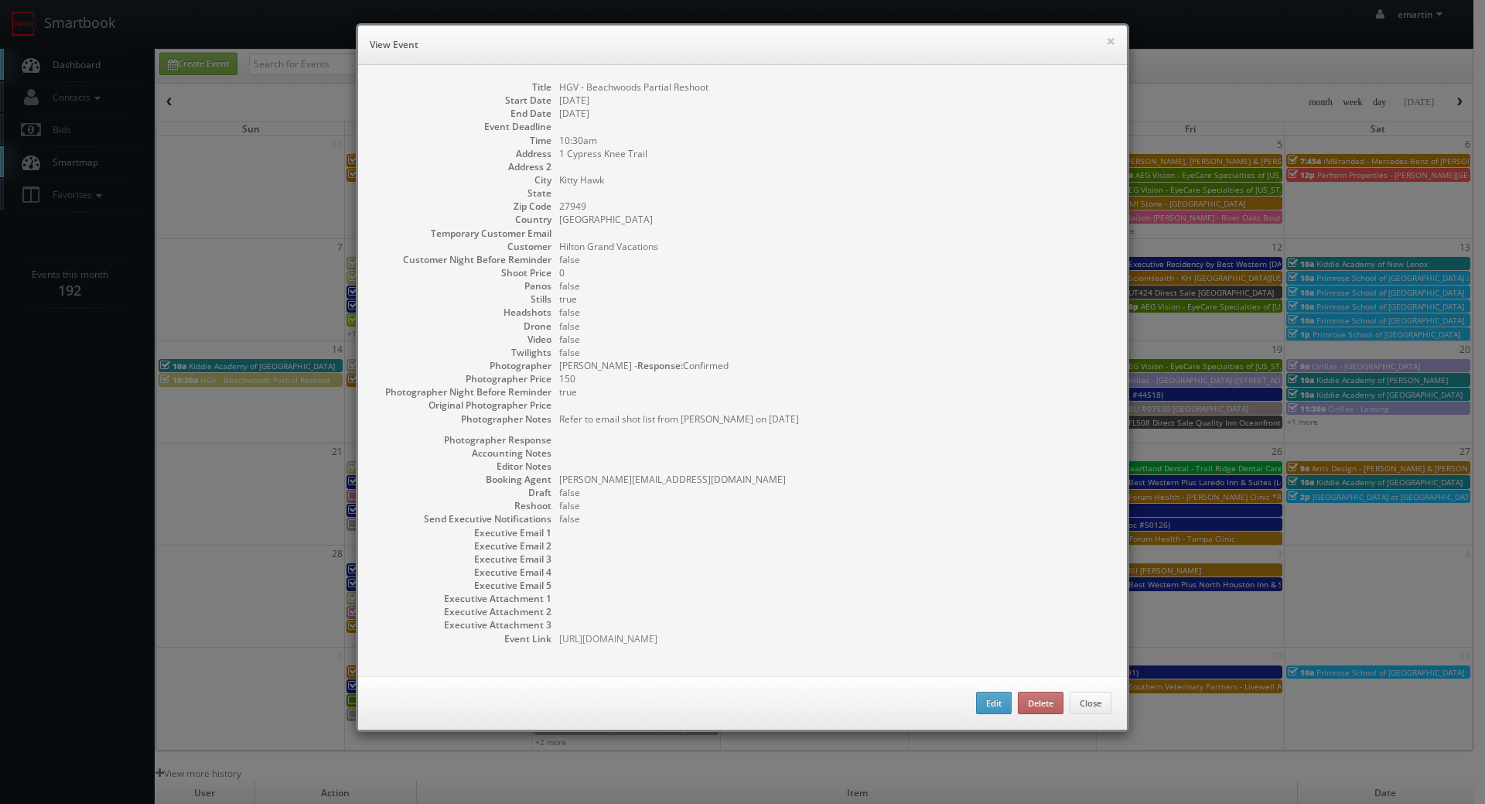
click at [919, 166] on dd at bounding box center [835, 166] width 552 height 13
click at [826, 306] on dd "false" at bounding box center [835, 312] width 552 height 13
click at [811, 353] on dd "false" at bounding box center [835, 352] width 552 height 13
click at [1106, 36] on button "×" at bounding box center [1110, 41] width 9 height 11
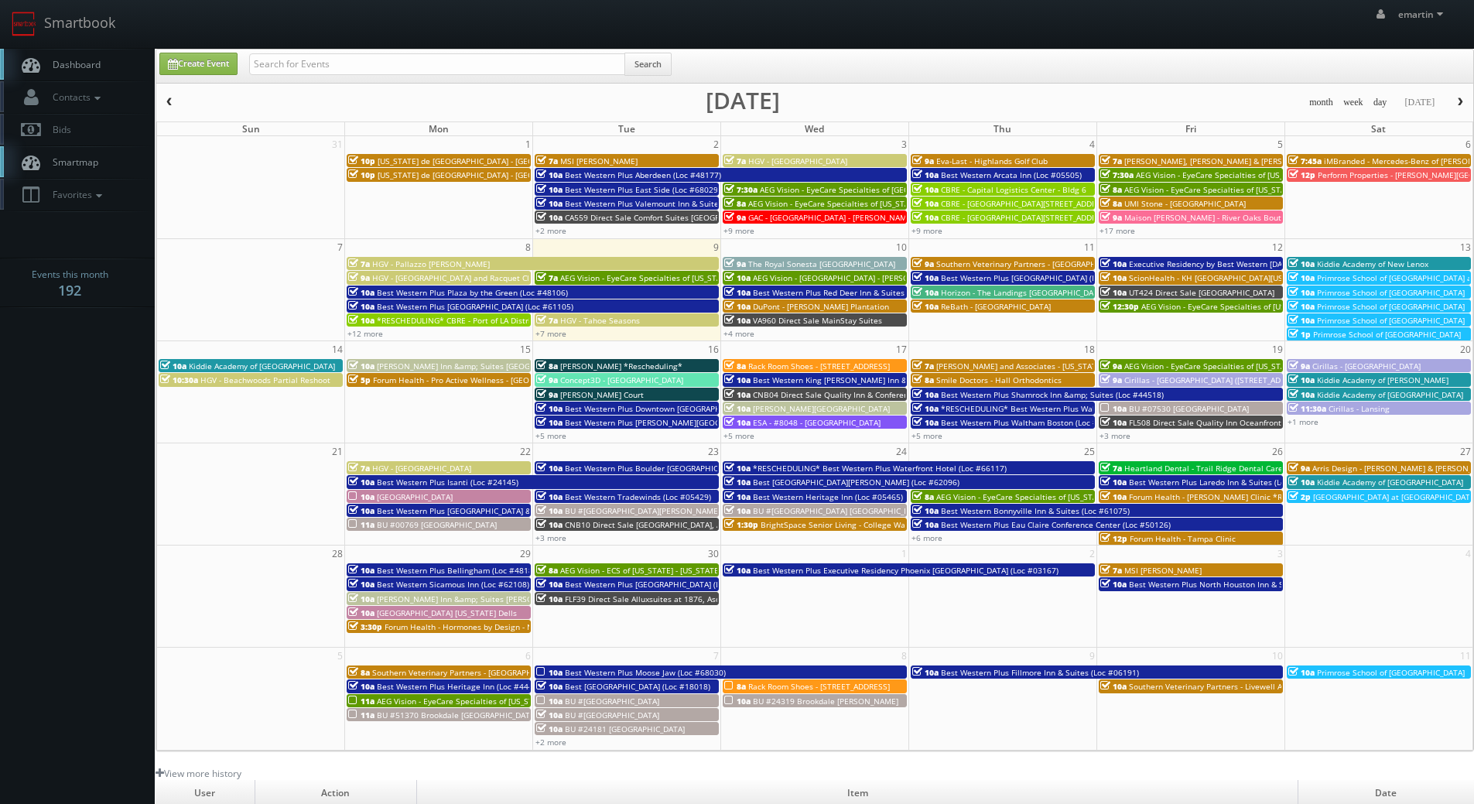
click at [70, 48] on nav "Smartbook Toggle Side Navigation Toggle Top Navigation emartin emartin Profile …" at bounding box center [737, 24] width 1474 height 49
click at [71, 50] on link "Dashboard" at bounding box center [77, 65] width 155 height 32
click at [107, 31] on link "Smartbook" at bounding box center [63, 24] width 127 height 48
drag, startPoint x: 179, startPoint y: 787, endPoint x: 173, endPoint y: 803, distance: 17.4
click at [175, 798] on td "User" at bounding box center [205, 793] width 99 height 26
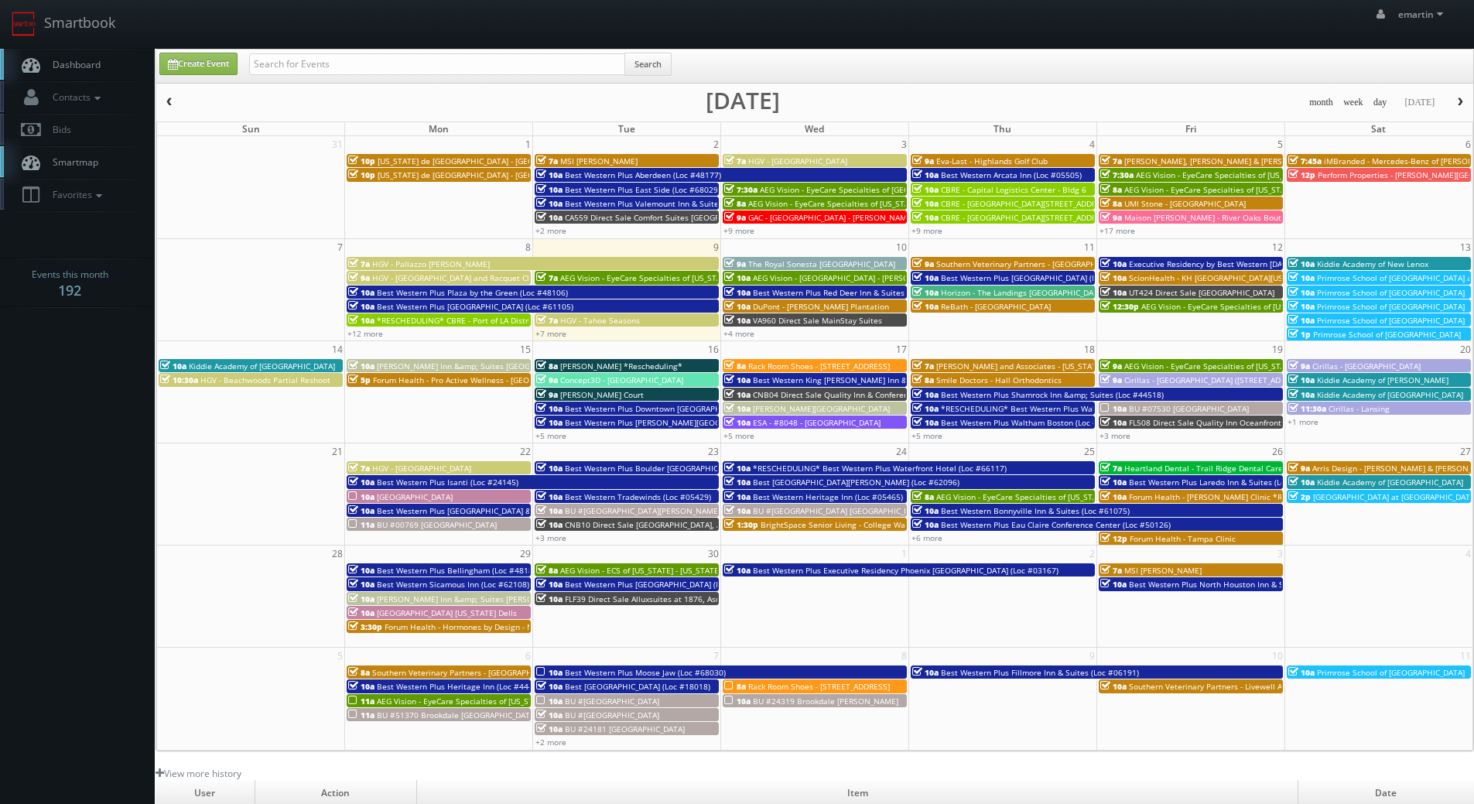
click at [114, 64] on link "Dashboard" at bounding box center [77, 65] width 155 height 32
click at [22, 57] on icon at bounding box center [30, 64] width 23 height 19
click at [84, 481] on body "Smartbook Toggle Side Navigation Toggle Top Navigation emartin emartin Profile …" at bounding box center [737, 535] width 1474 height 1070
click at [87, 59] on link "Dashboard" at bounding box center [77, 65] width 155 height 32
click at [868, 64] on div "Create Event Search" at bounding box center [816, 68] width 1337 height 30
